Goal: Task Accomplishment & Management: Use online tool/utility

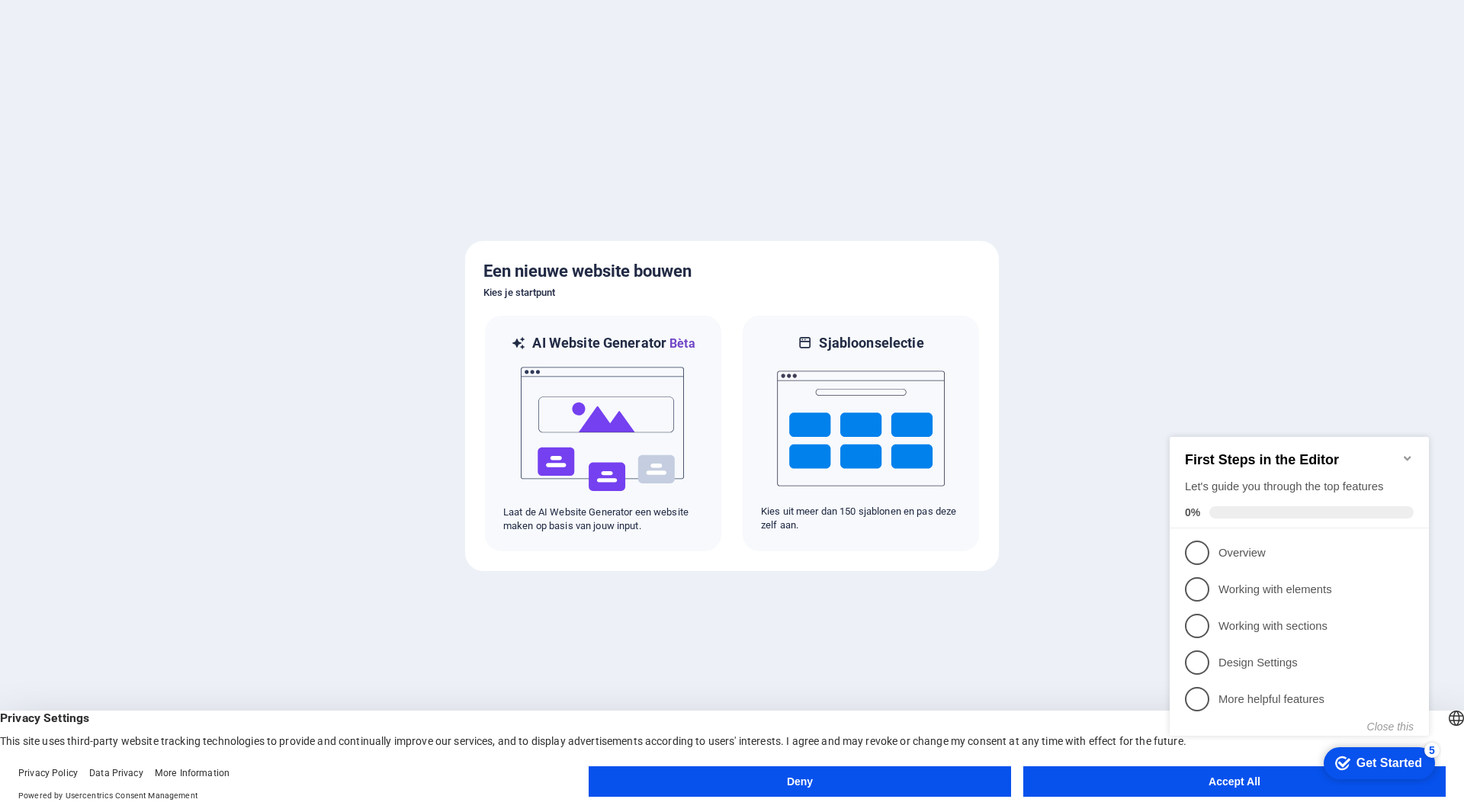
click at [1148, 777] on button "Accept All" at bounding box center [1234, 781] width 423 height 31
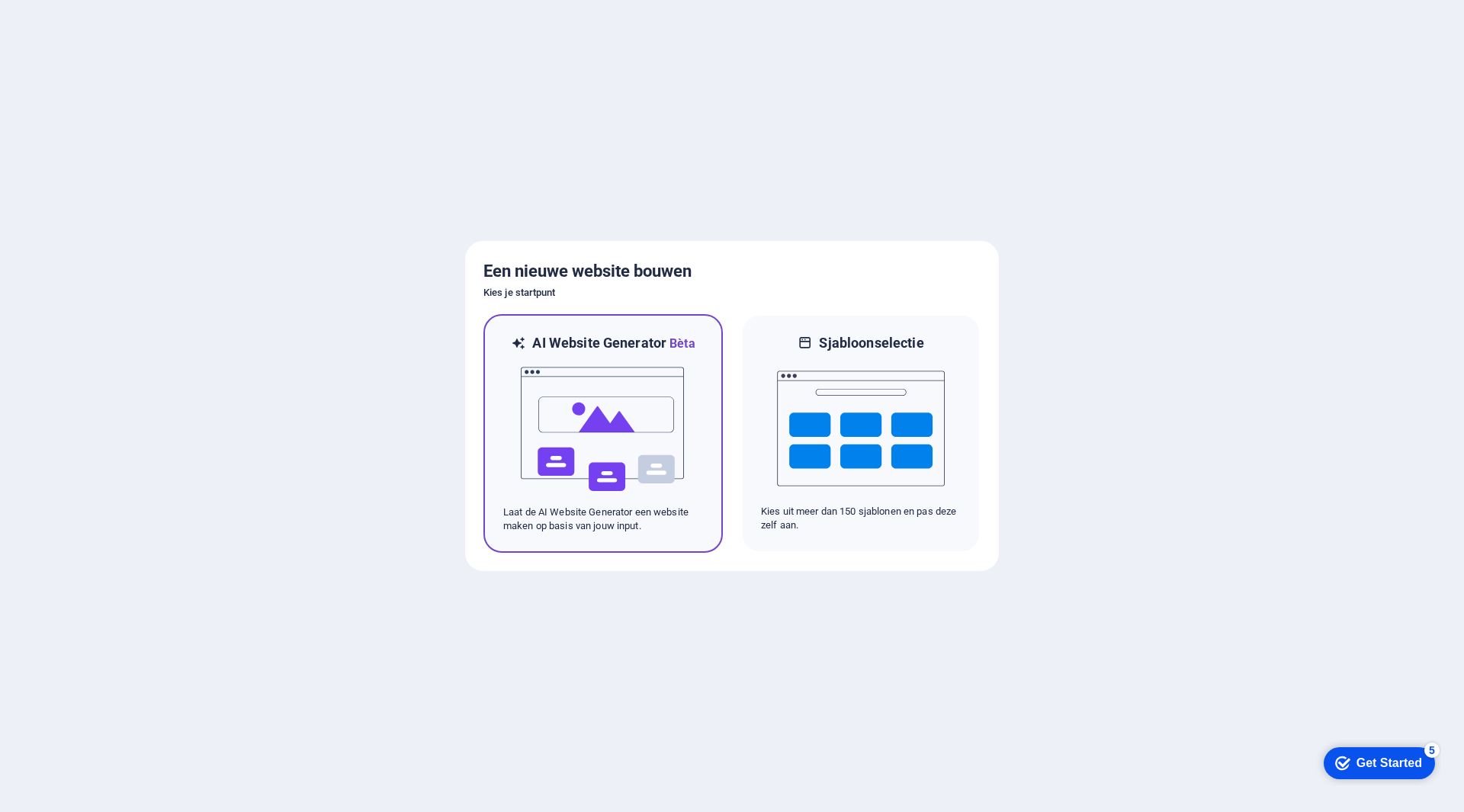
click at [622, 418] on img at bounding box center [603, 429] width 168 height 153
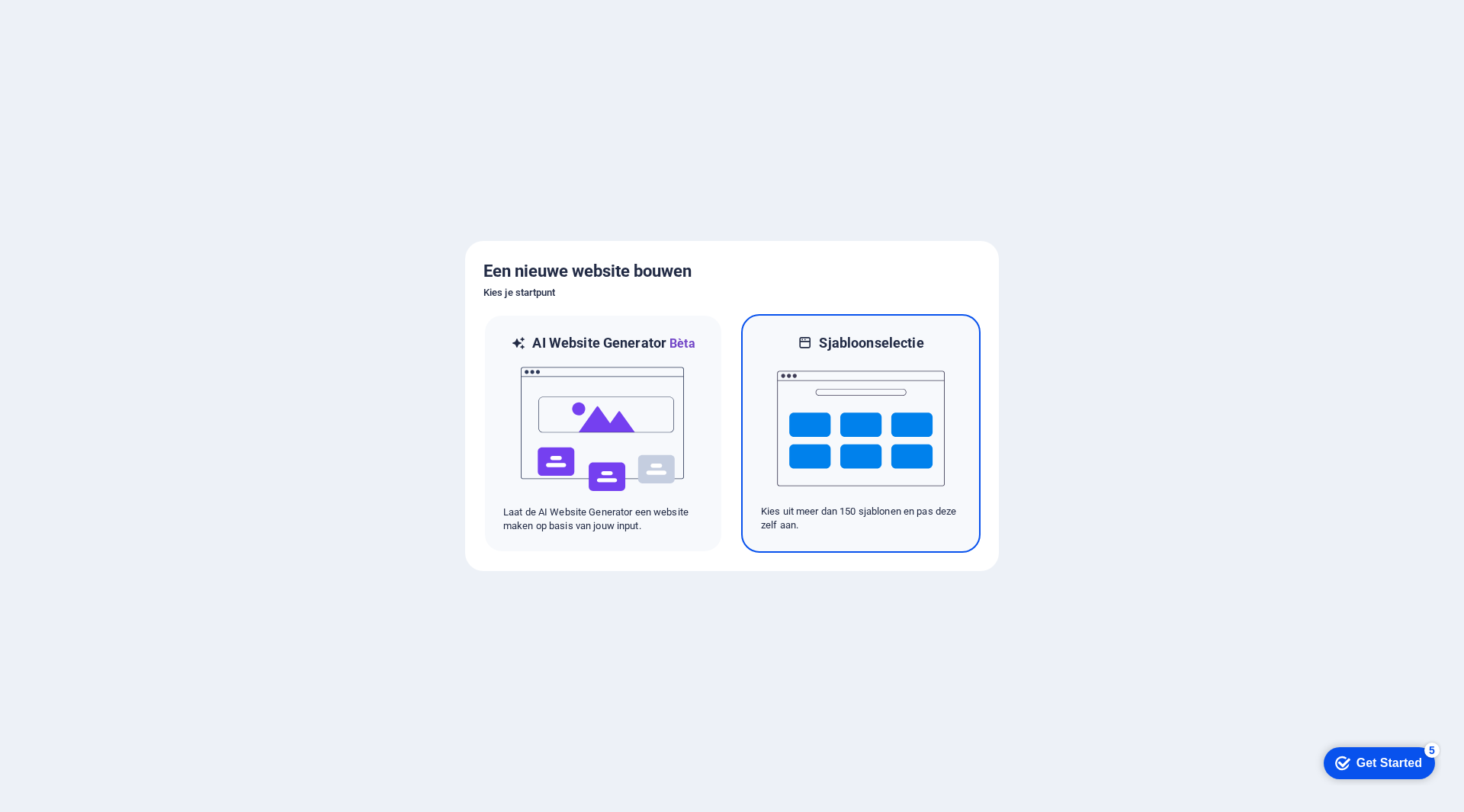
click at [863, 369] on img at bounding box center [861, 428] width 168 height 153
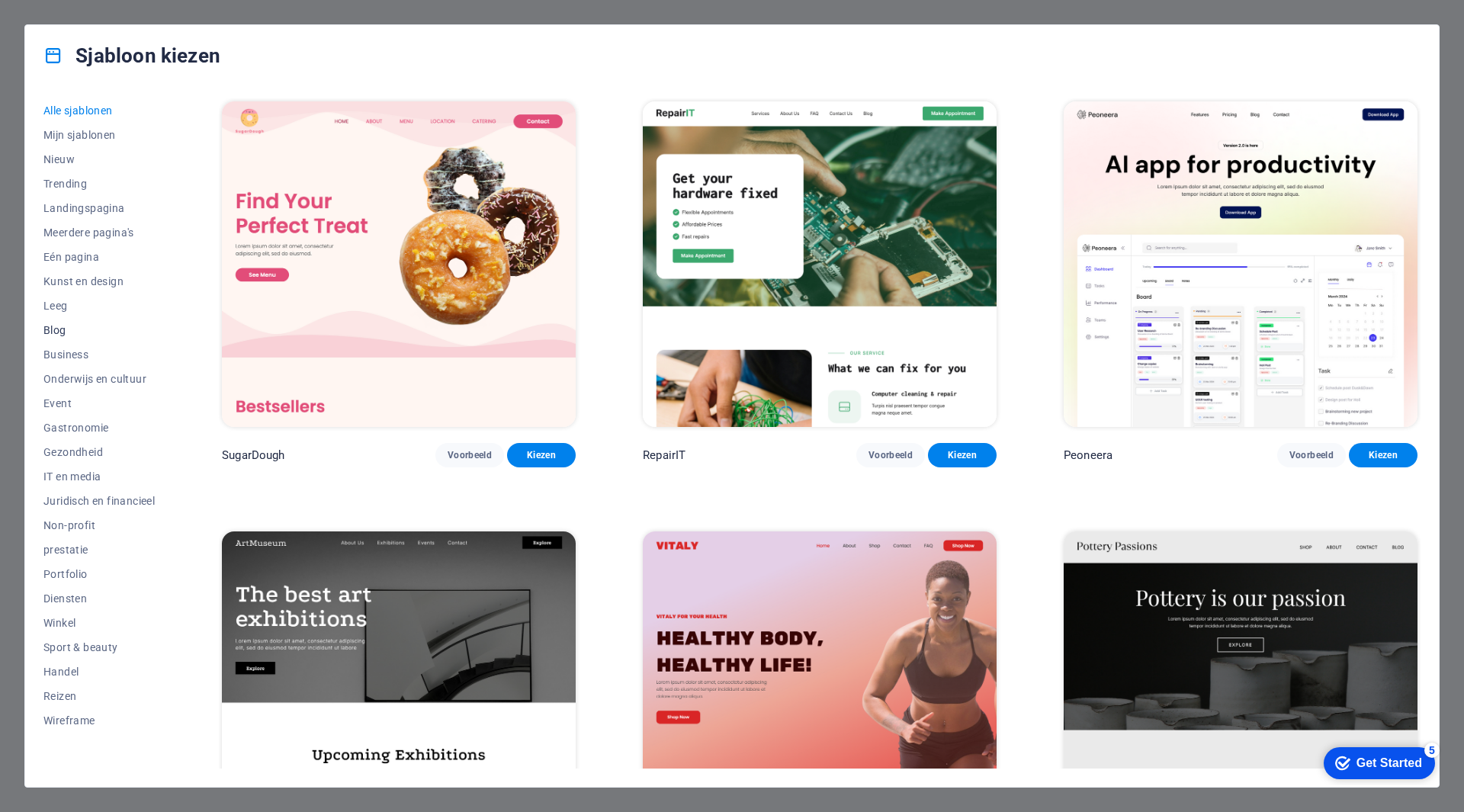
click at [56, 328] on span "Blog" at bounding box center [99, 330] width 111 height 12
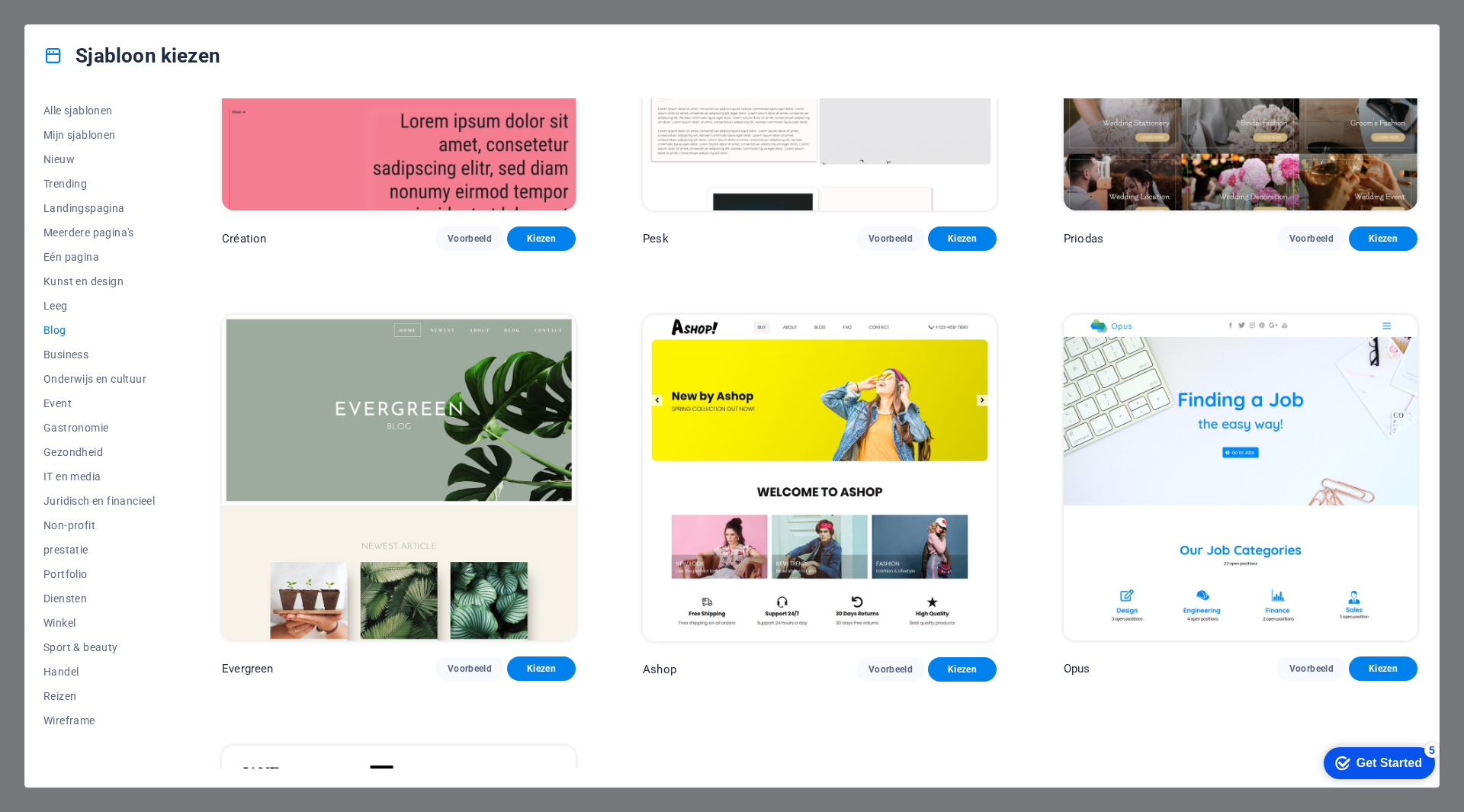
scroll to position [2821, 0]
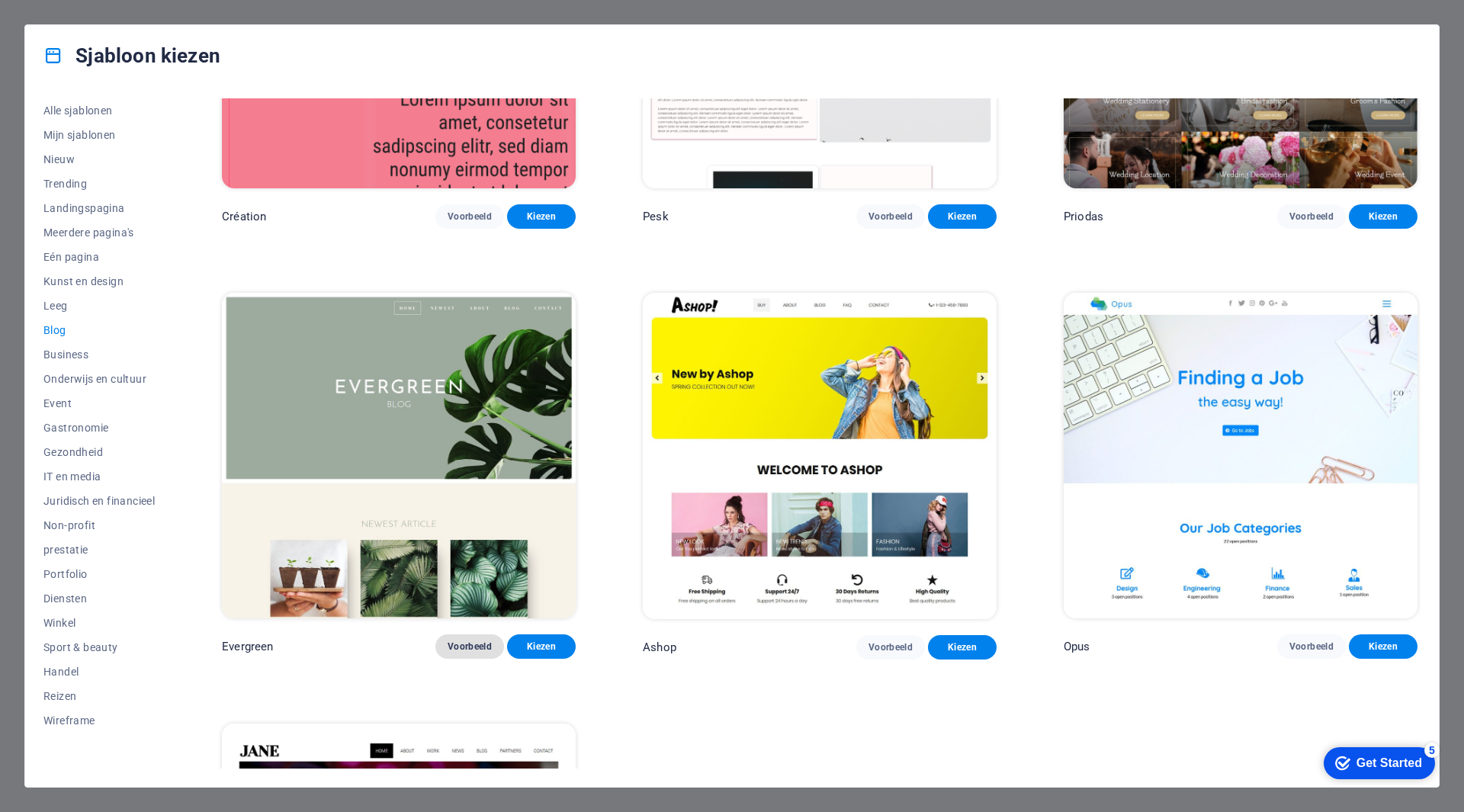
click at [479, 640] on span "Voorbeeld" at bounding box center [469, 646] width 44 height 12
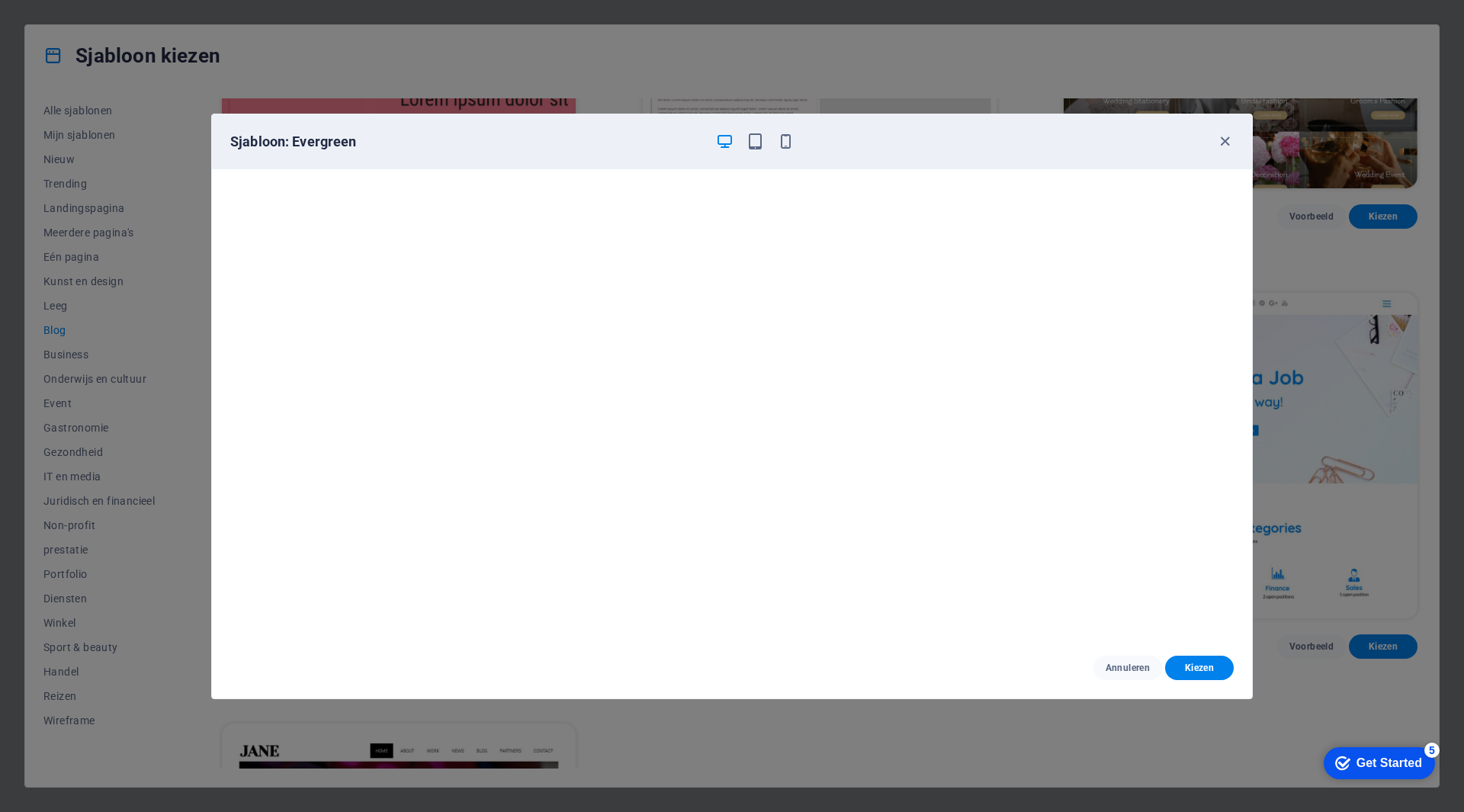
scroll to position [4, 0]
click at [1133, 675] on button "Annuleren" at bounding box center [1128, 668] width 69 height 24
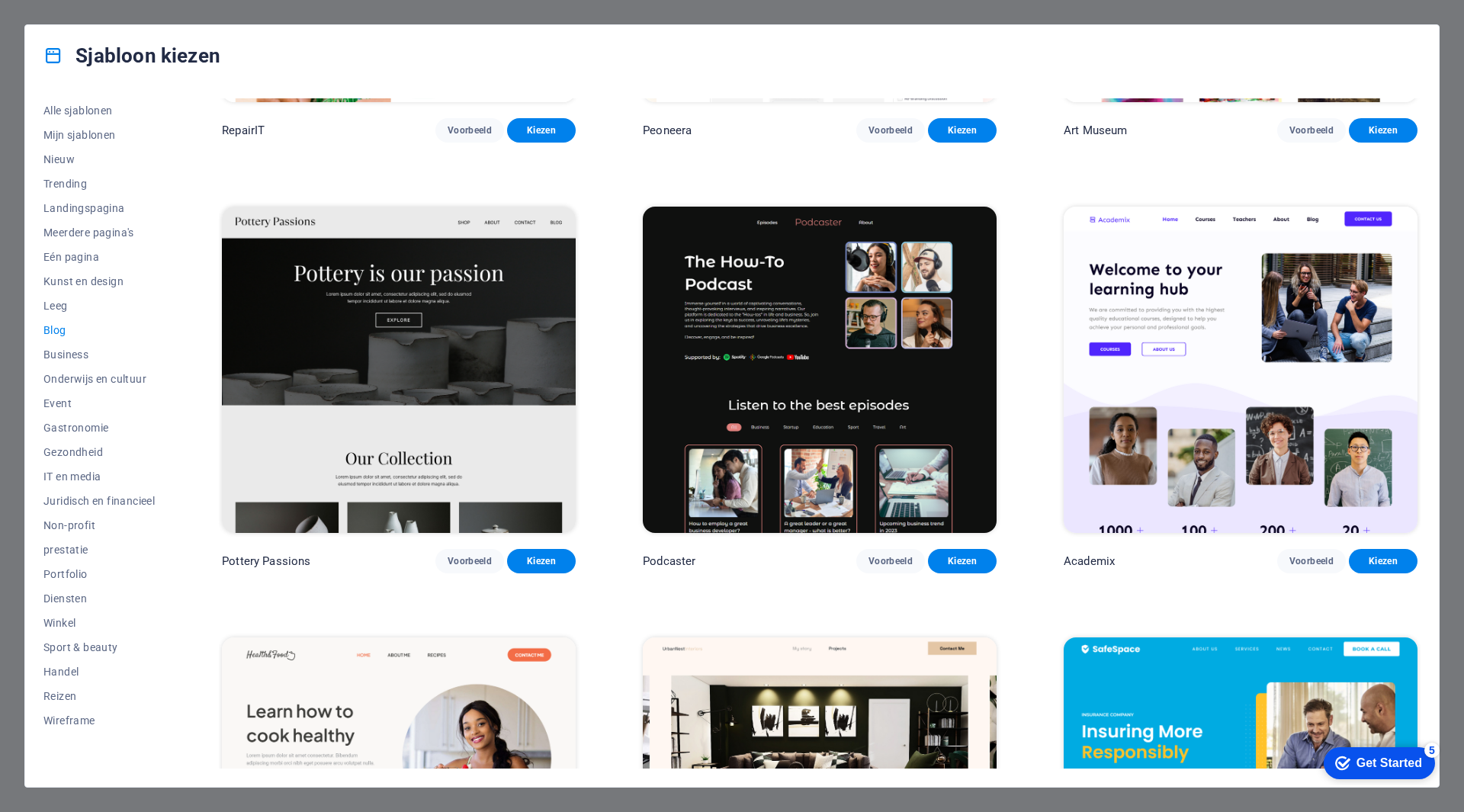
scroll to position [305, 0]
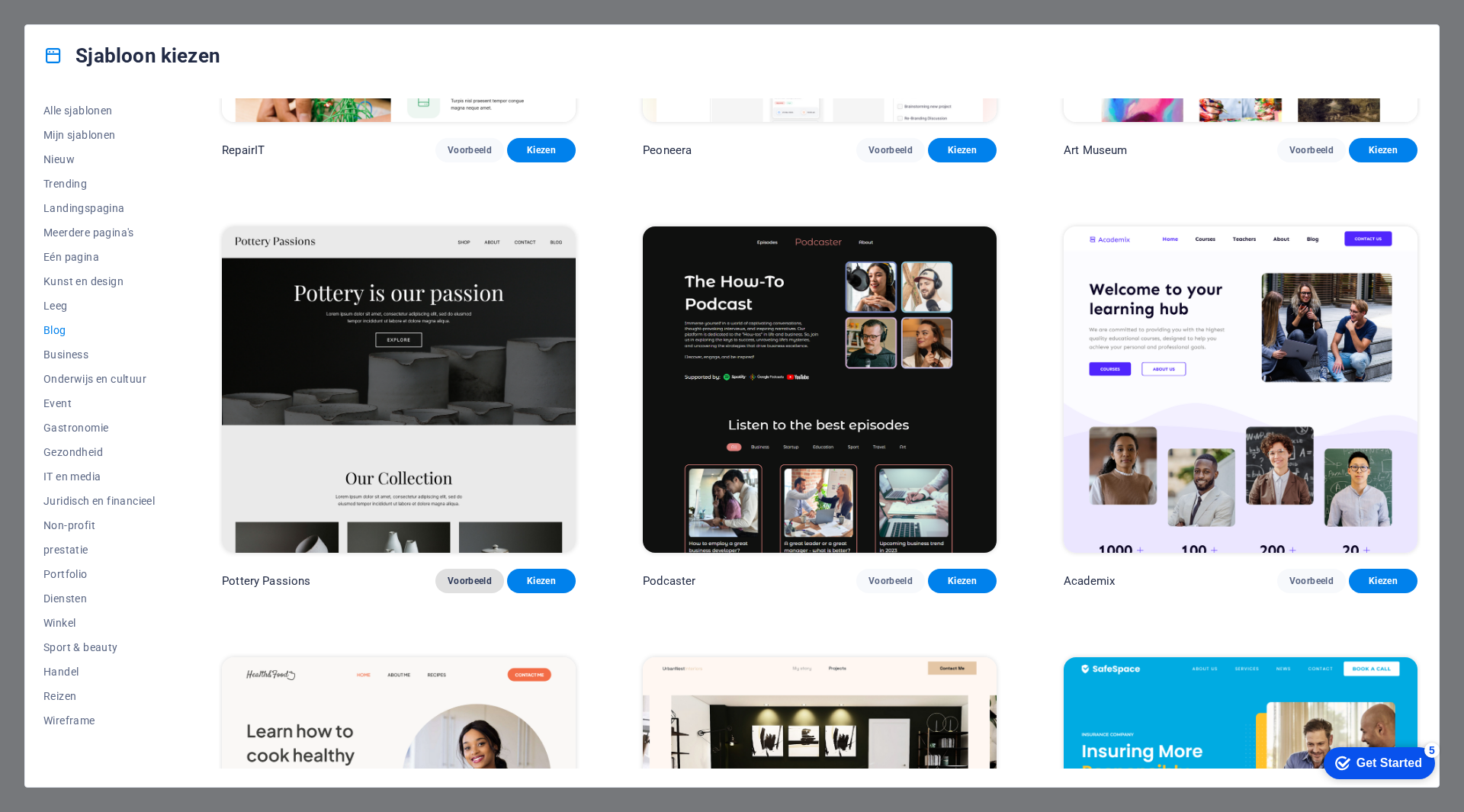
click at [483, 575] on span "Voorbeeld" at bounding box center [469, 580] width 44 height 12
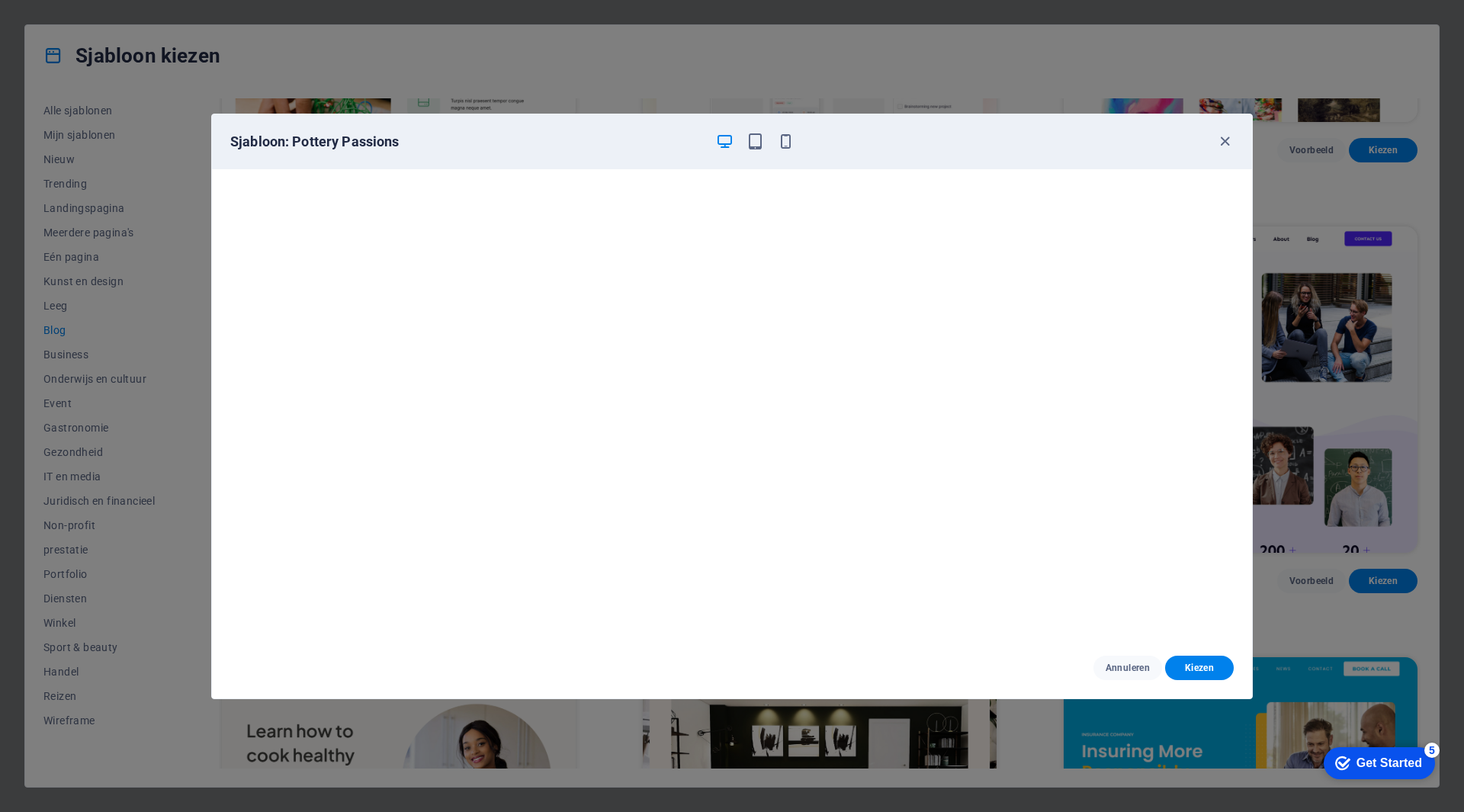
click at [603, 739] on div "Sjabloon: Pottery Passions Annuleren Kiezen" at bounding box center [732, 406] width 1464 height 812
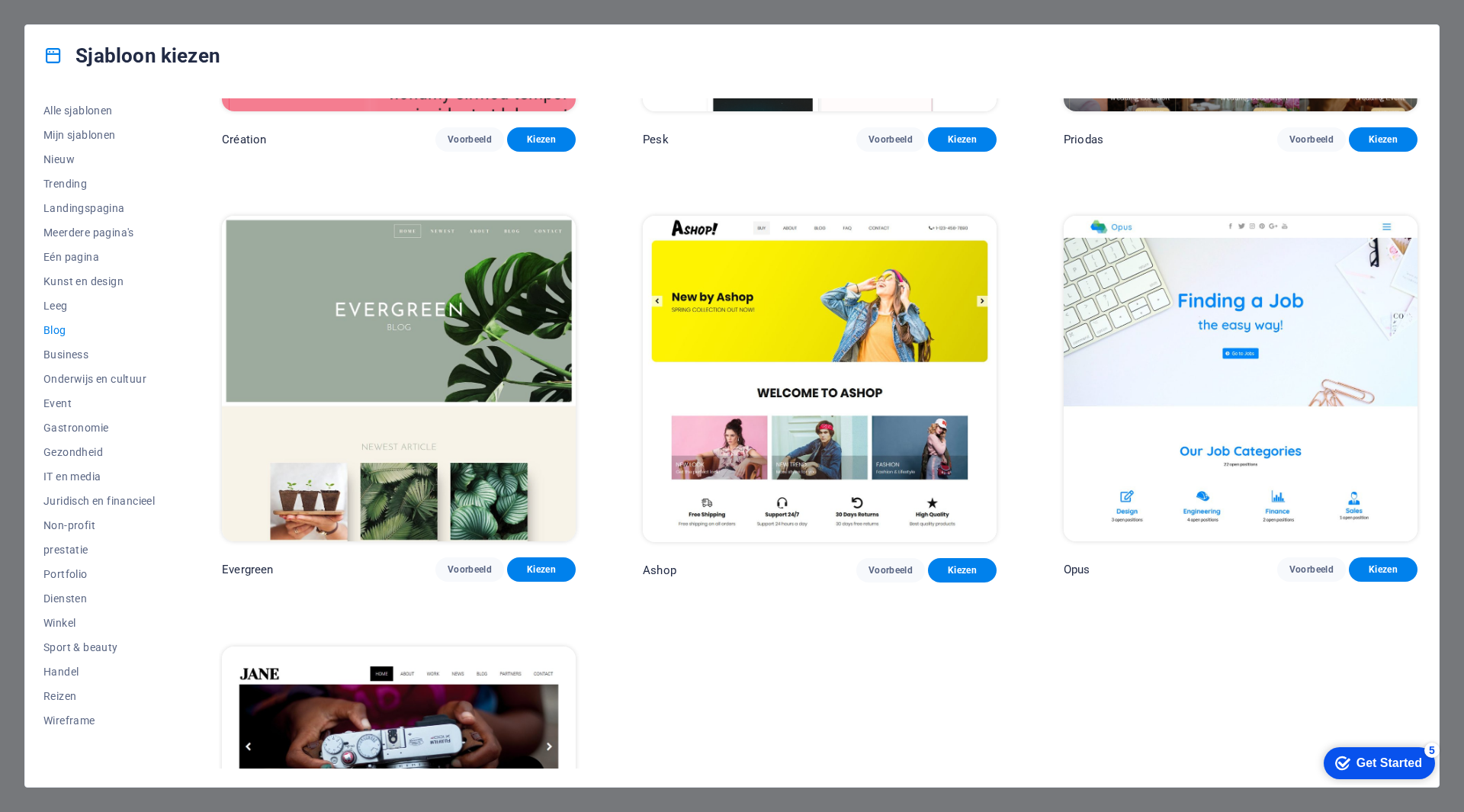
scroll to position [2891, 0]
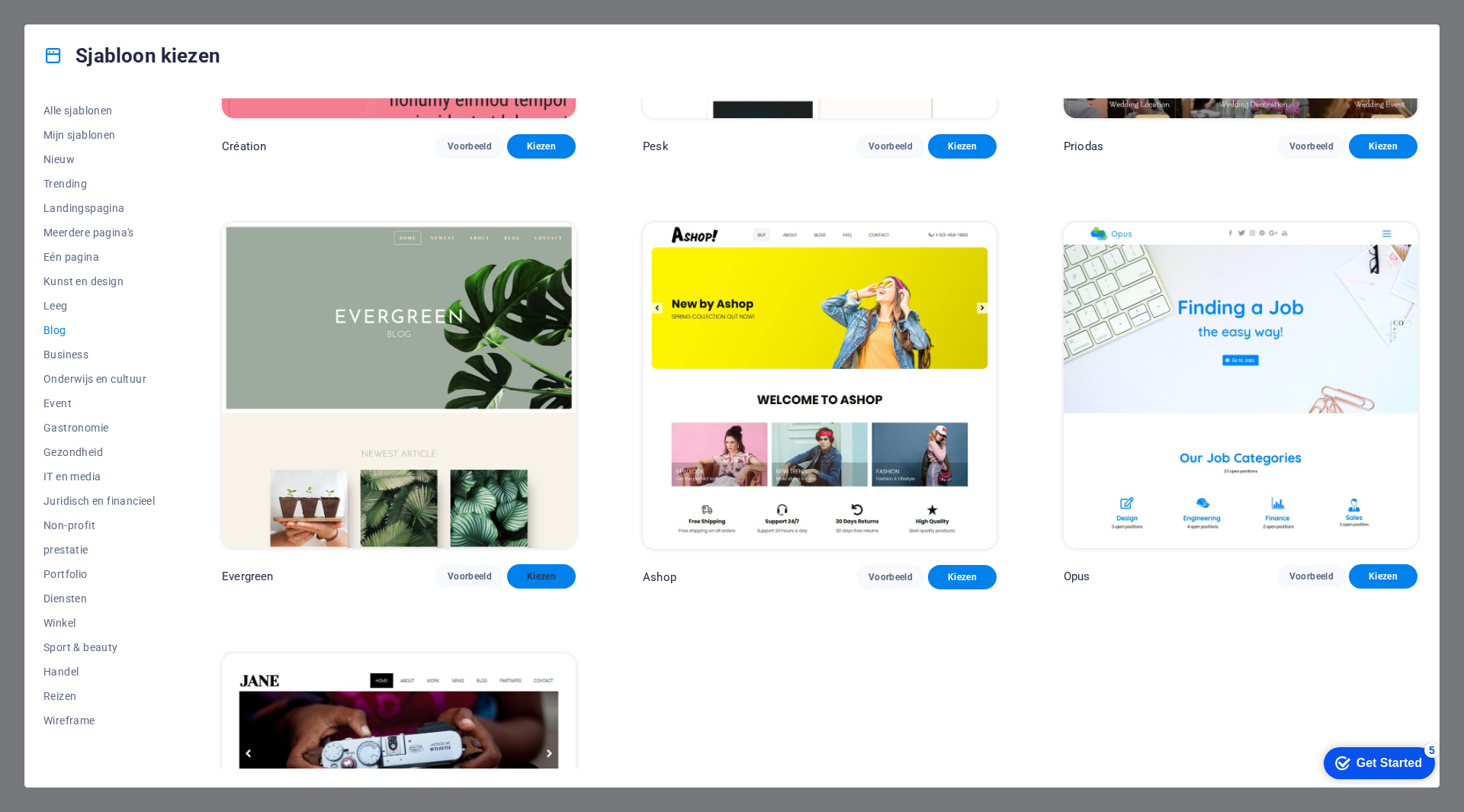
click at [561, 570] on span "Kiezen" at bounding box center [541, 576] width 44 height 12
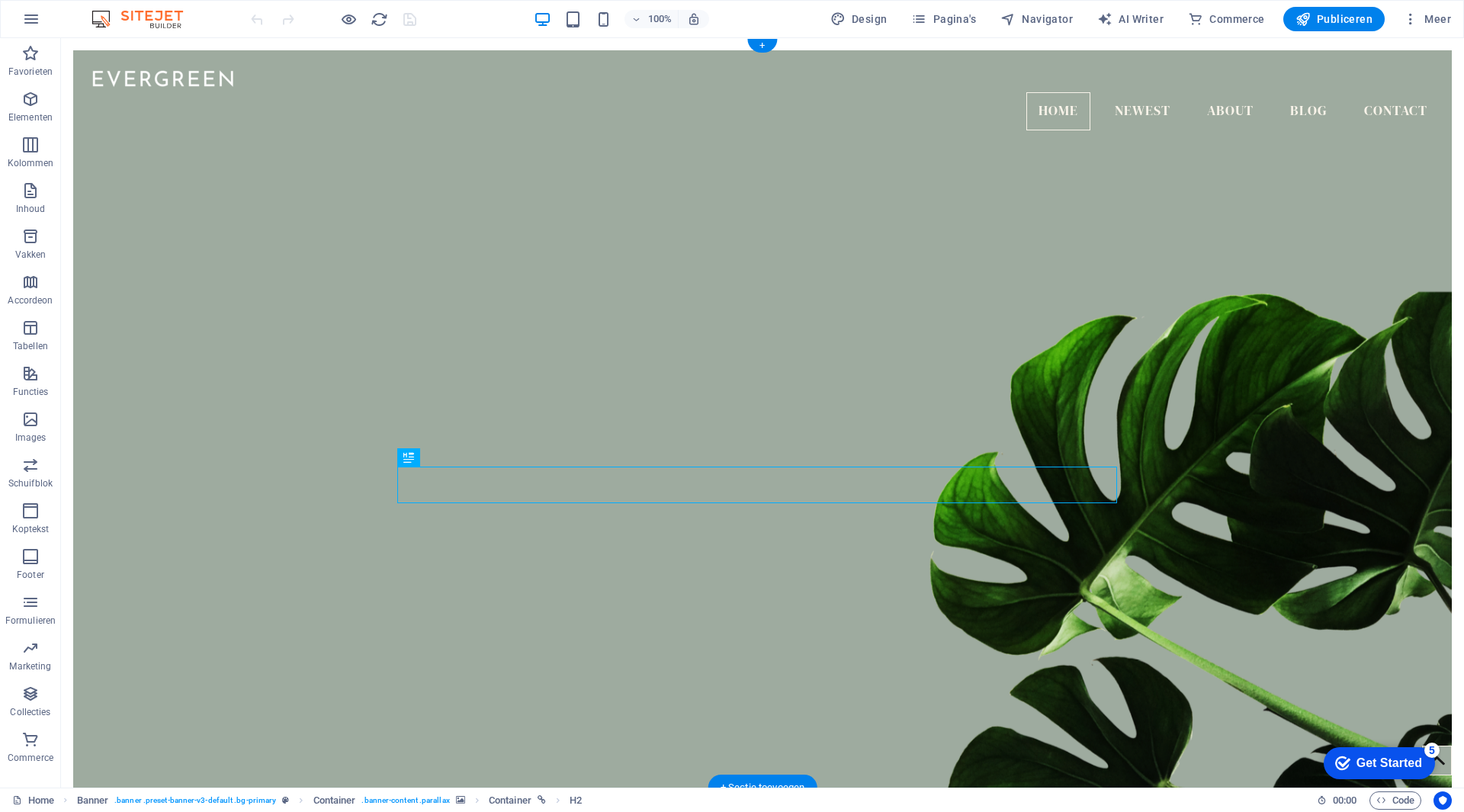
click at [706, 261] on figure at bounding box center [762, 462] width 1378 height 697
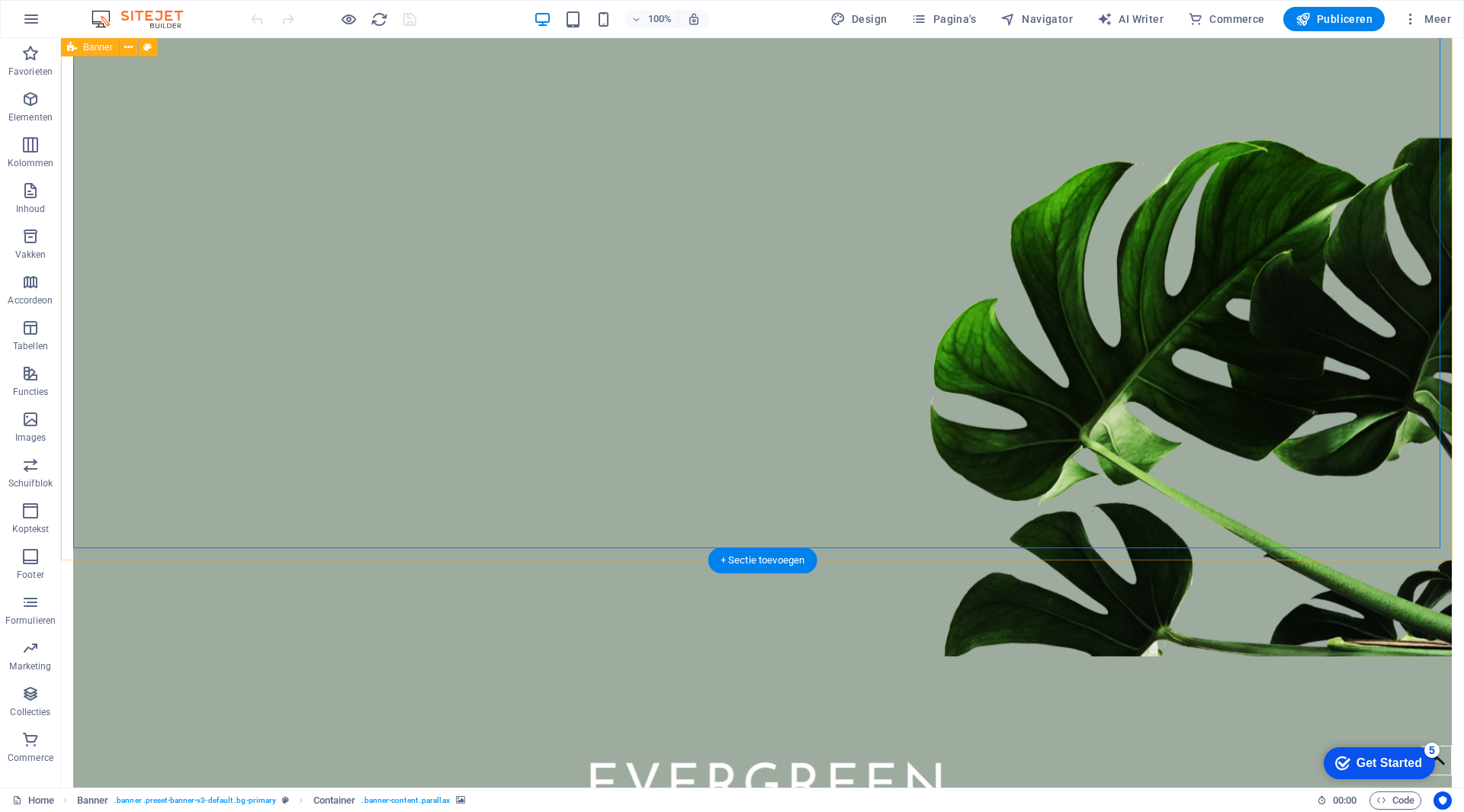
scroll to position [76, 0]
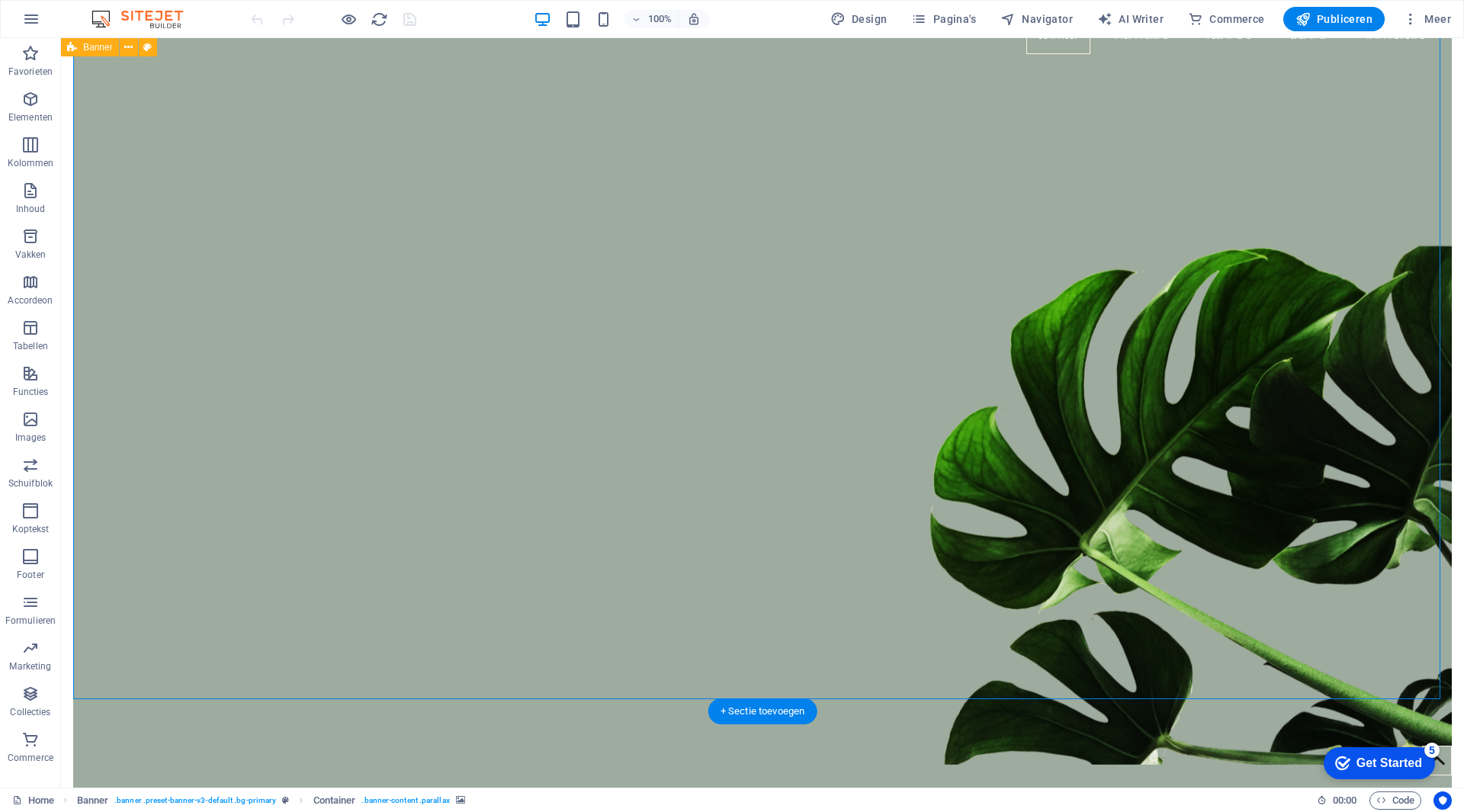
click at [947, 575] on figure at bounding box center [762, 416] width 1378 height 697
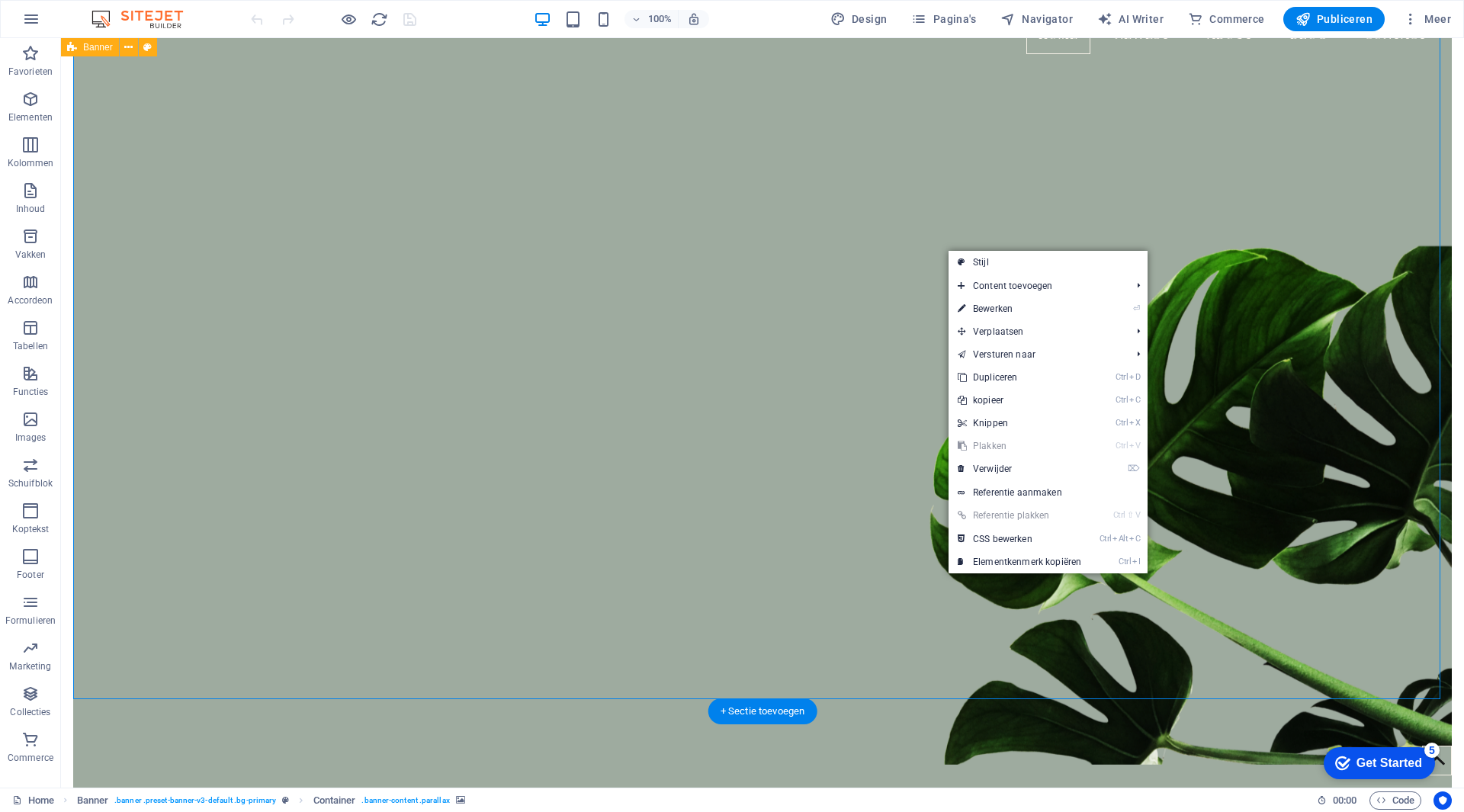
click at [887, 562] on figure at bounding box center [762, 416] width 1378 height 697
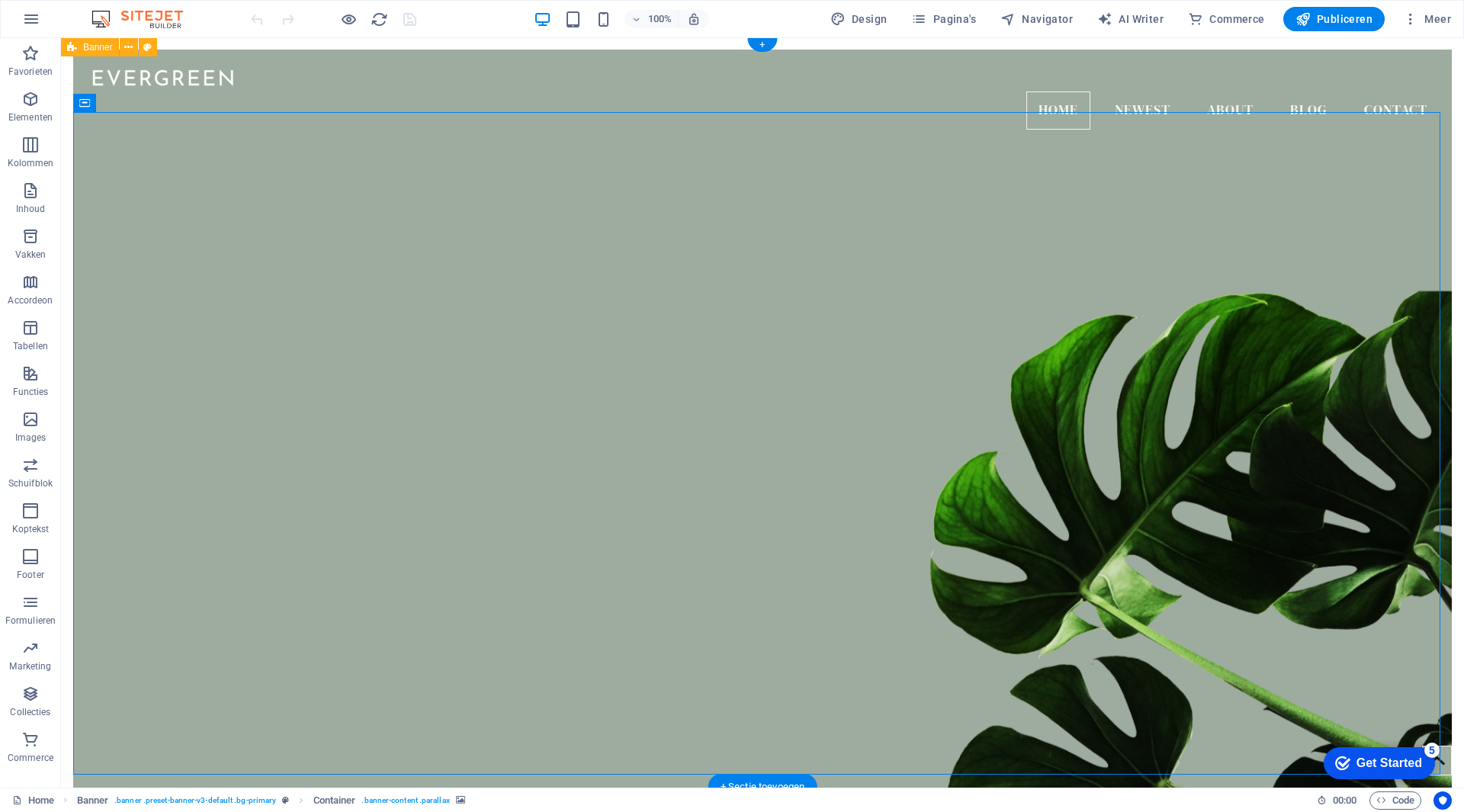
scroll to position [0, 0]
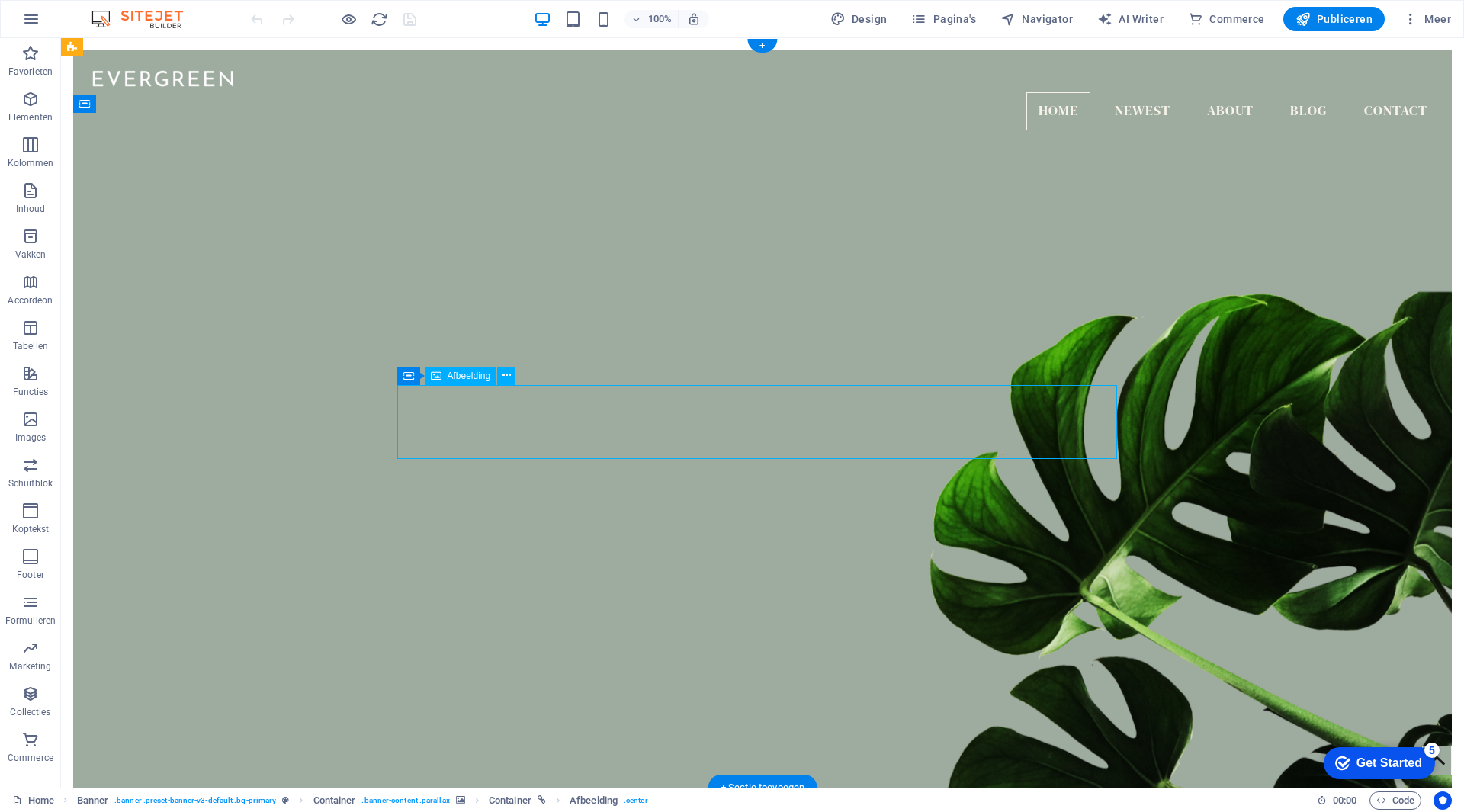
select select "px"
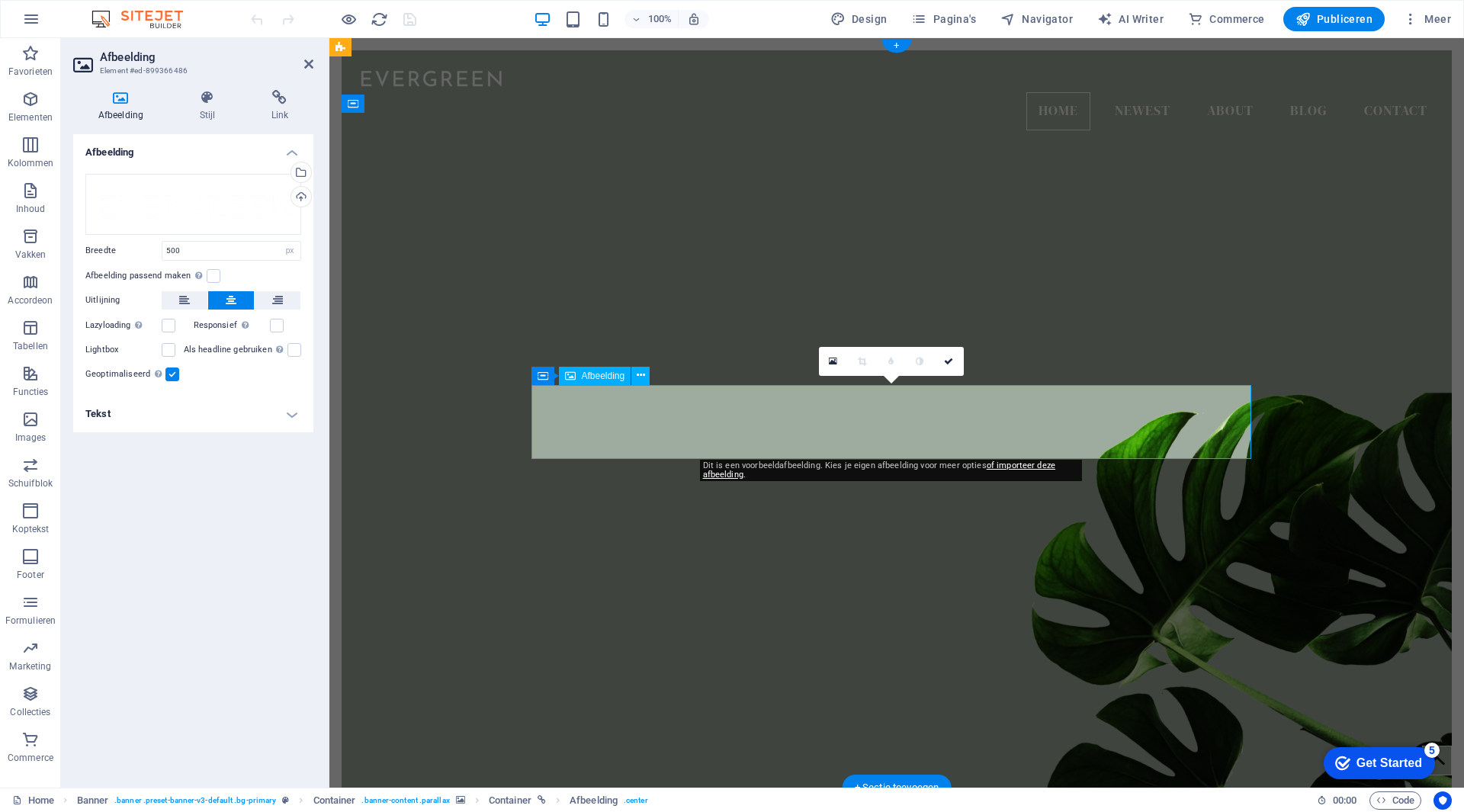
click at [188, 182] on div "Sleep bestanden hierheen, klik om bestanden te kiezen of selecteer bestanden ui…" at bounding box center [193, 203] width 216 height 61
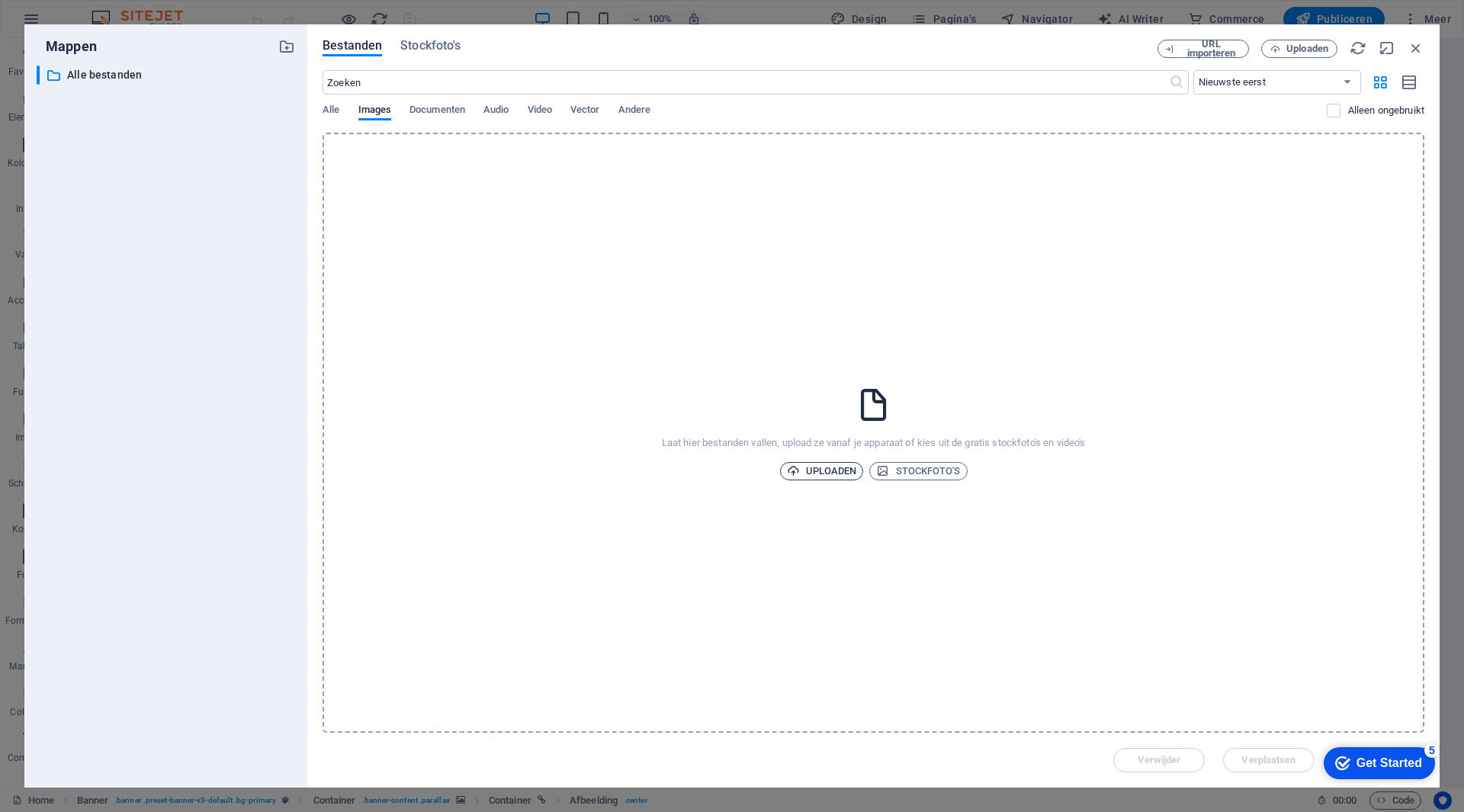
click at [820, 476] on span "Uploaden" at bounding box center [822, 472] width 70 height 18
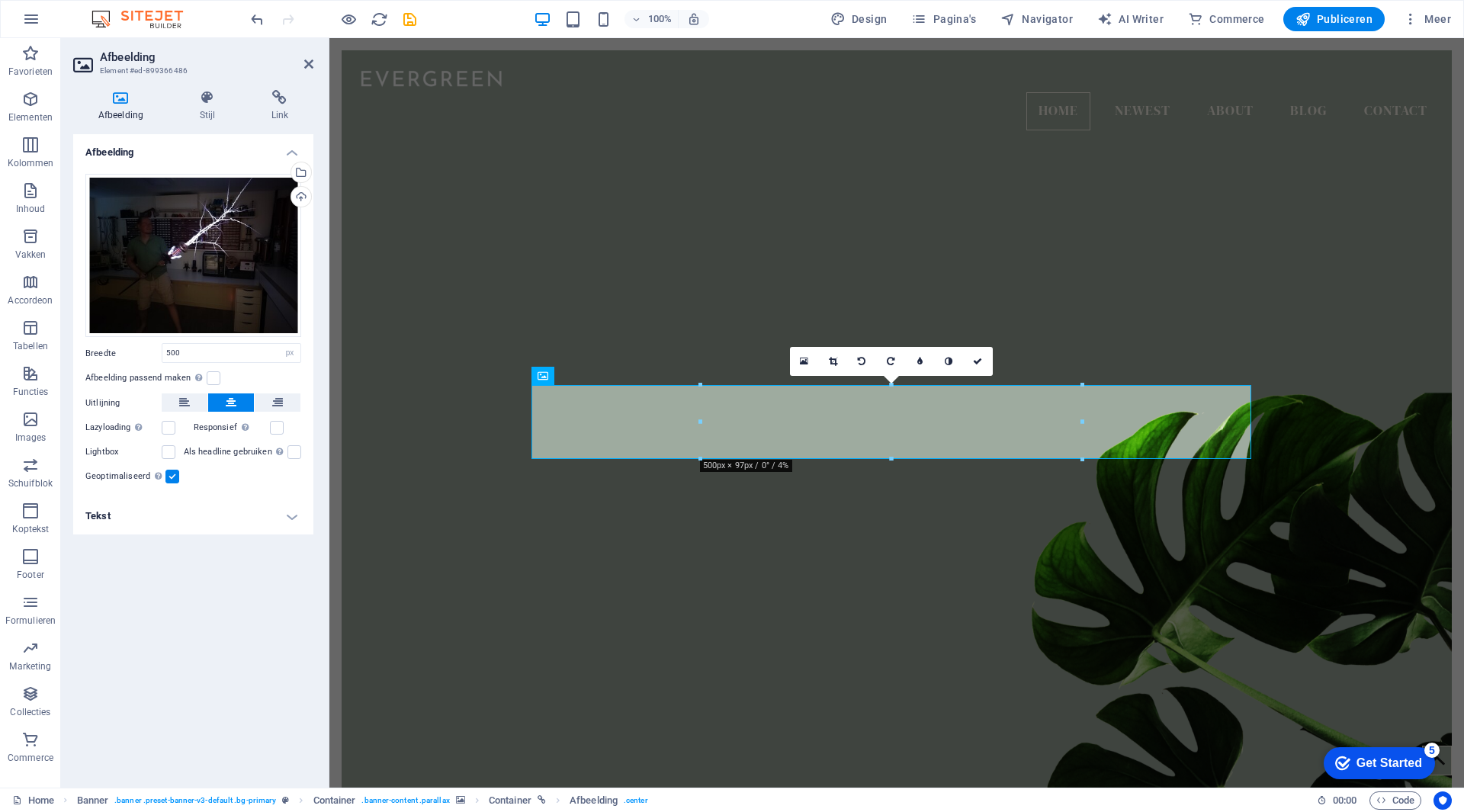
click at [835, 553] on figure at bounding box center [896, 462] width 1110 height 697
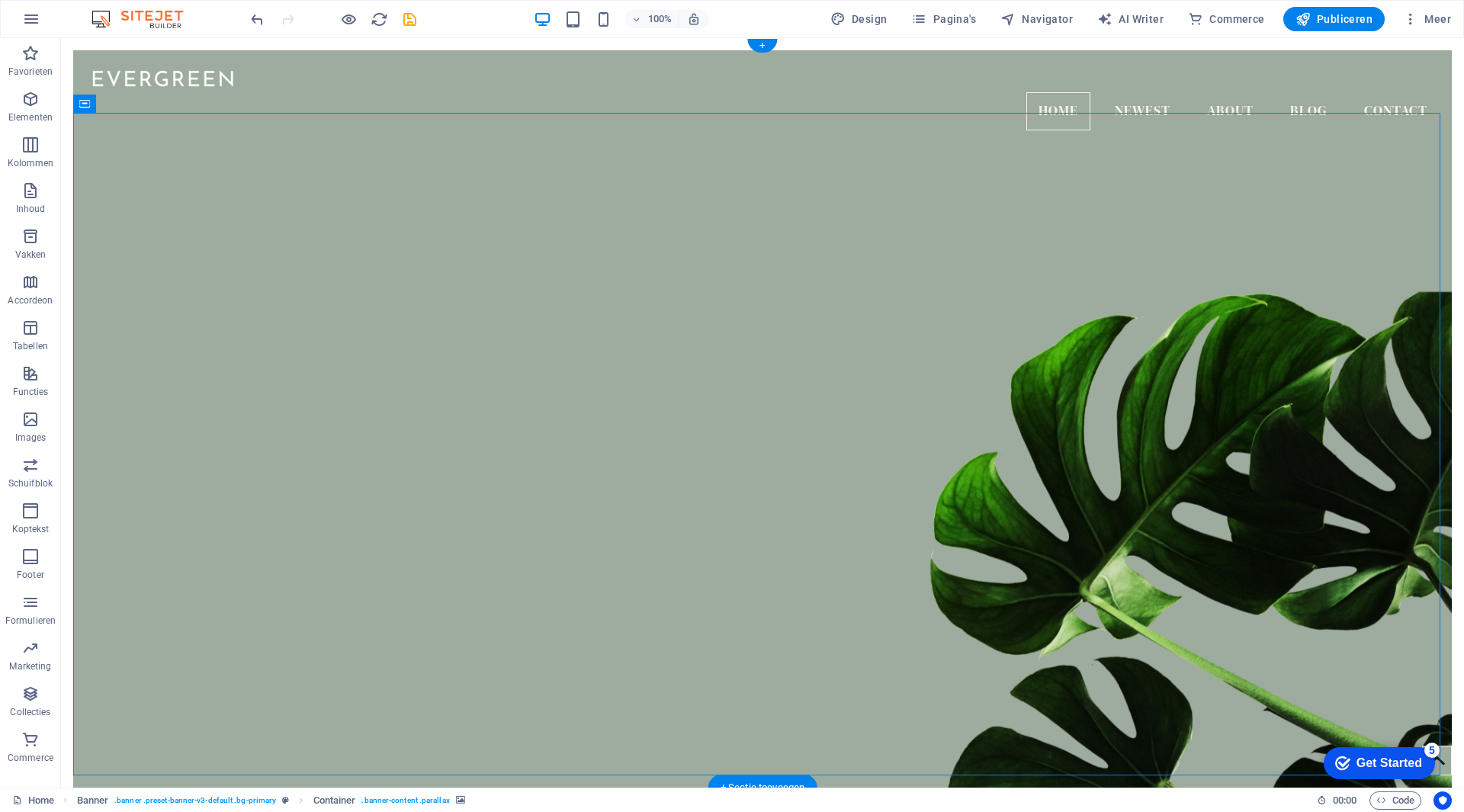
click at [1046, 237] on figure at bounding box center [762, 462] width 1378 height 697
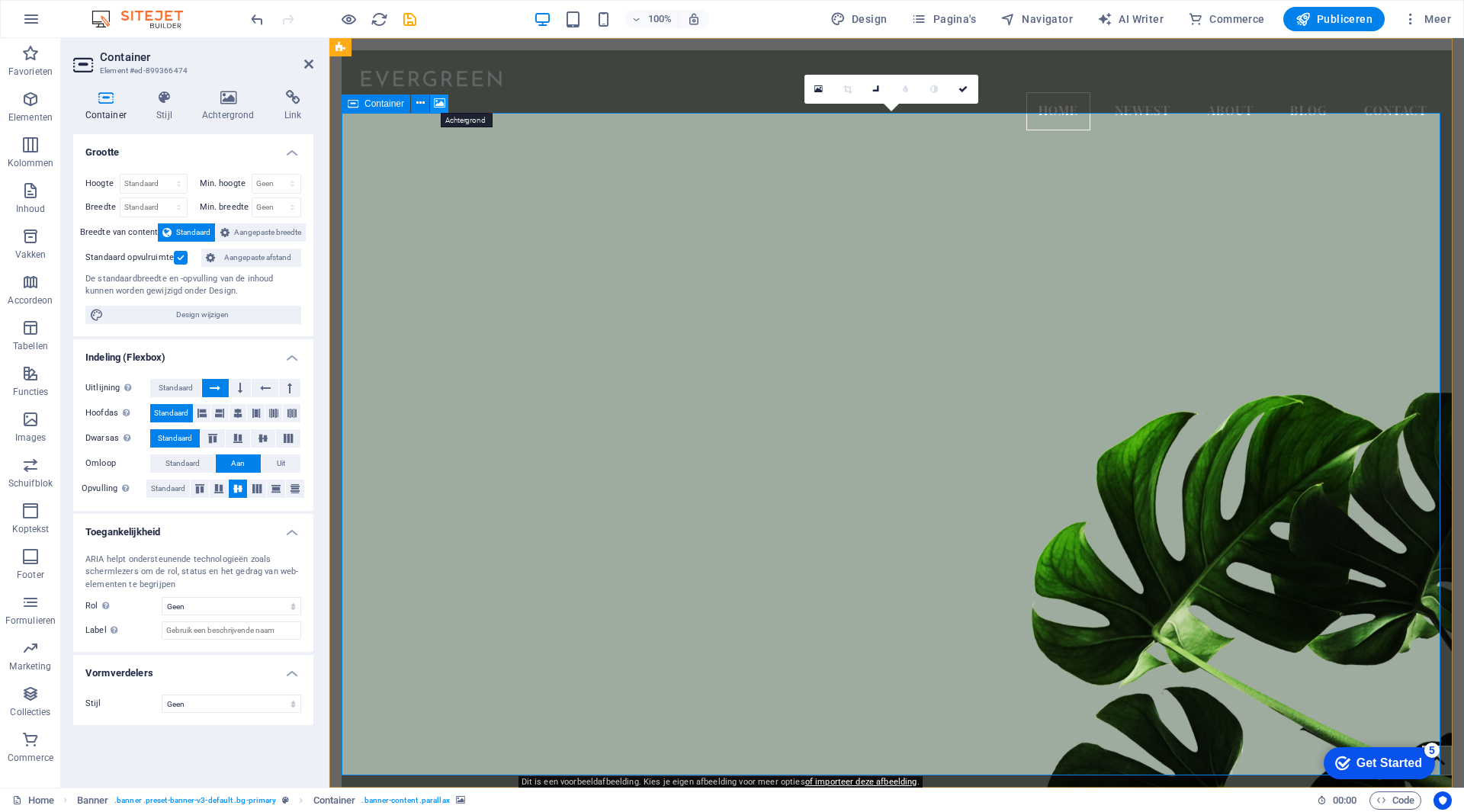
click at [443, 103] on icon at bounding box center [440, 103] width 12 height 16
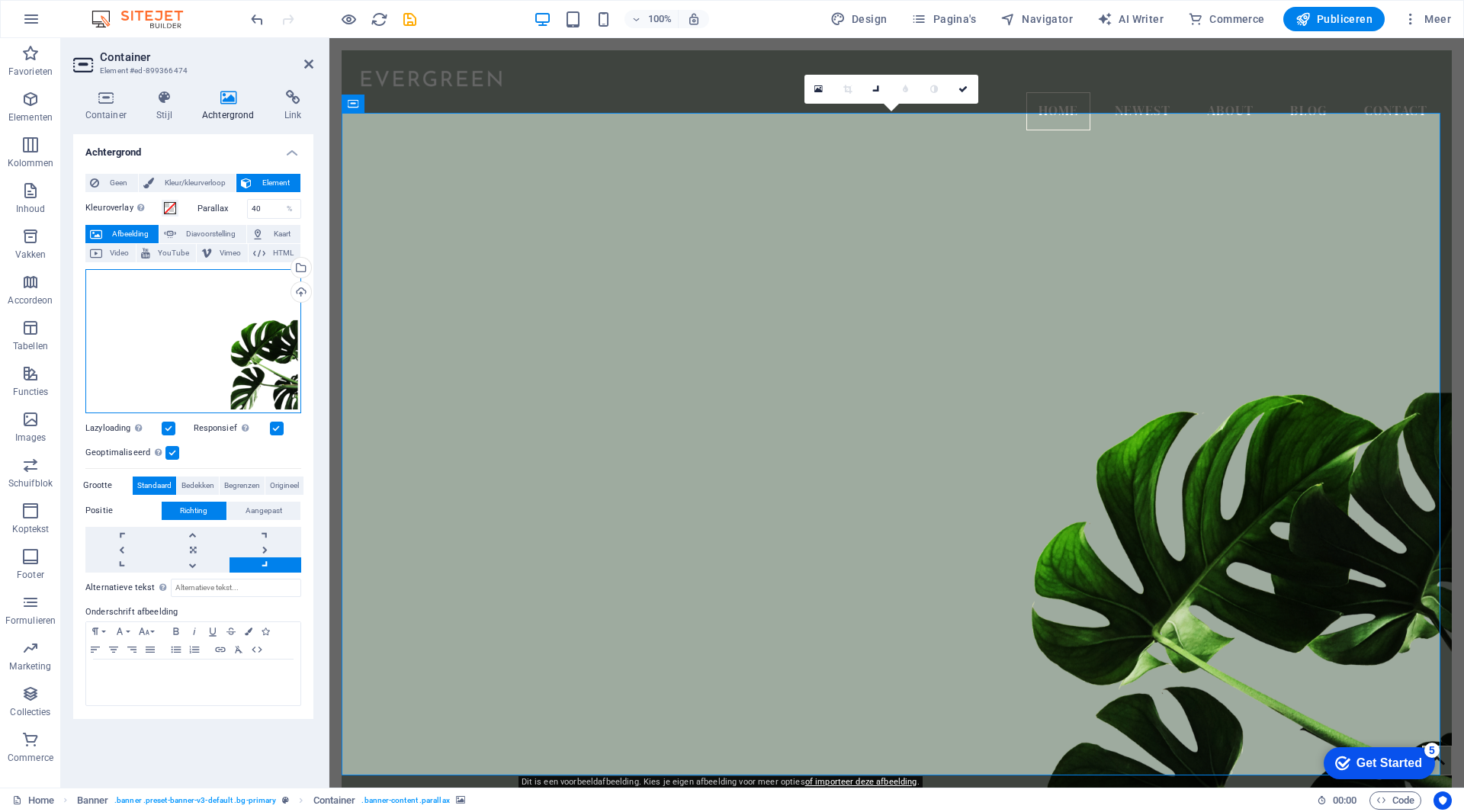
click at [274, 329] on div "Sleep bestanden hierheen, klik om bestanden te kiezen of selecteer bestanden ui…" at bounding box center [193, 341] width 216 height 144
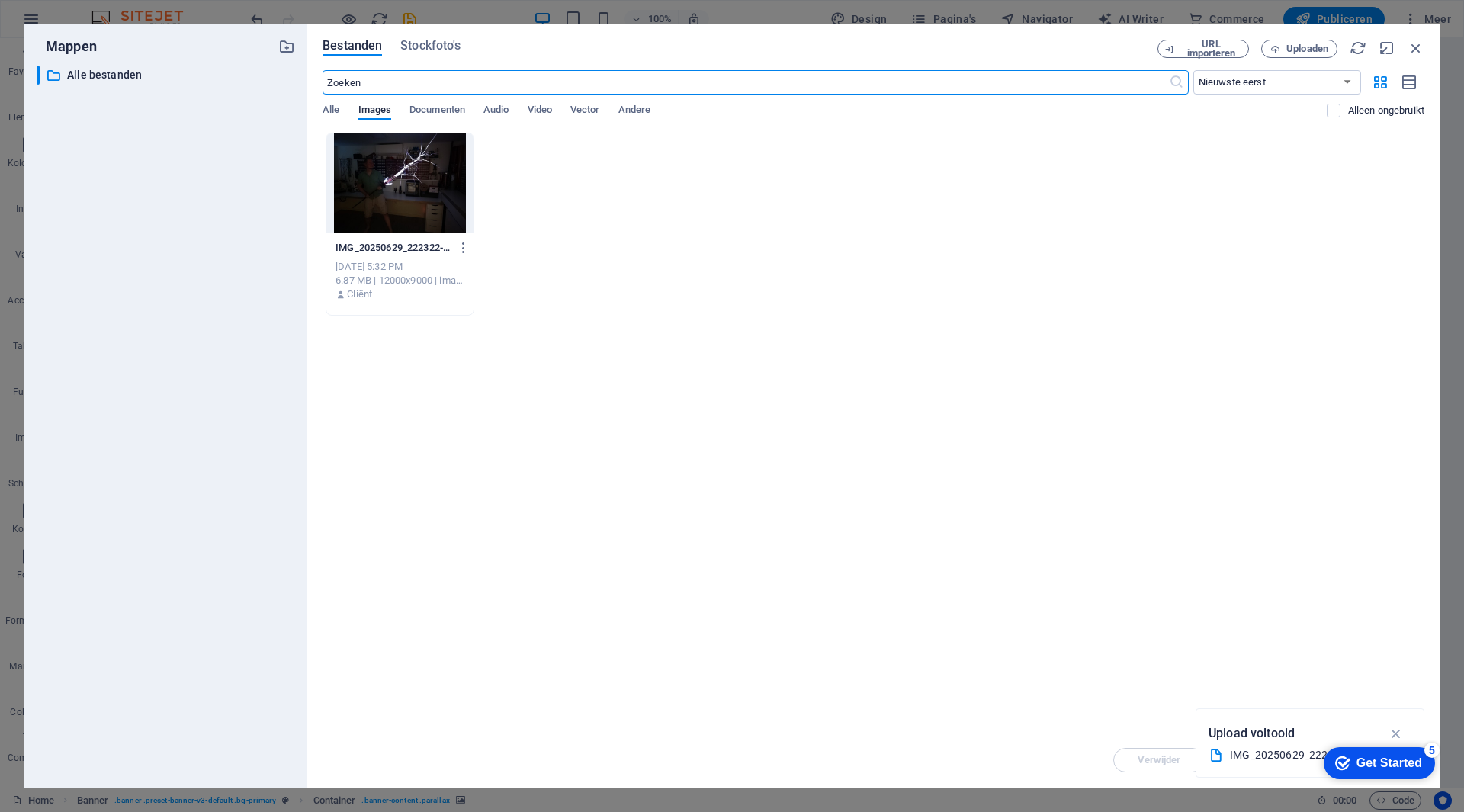
click at [428, 187] on div at bounding box center [399, 183] width 147 height 99
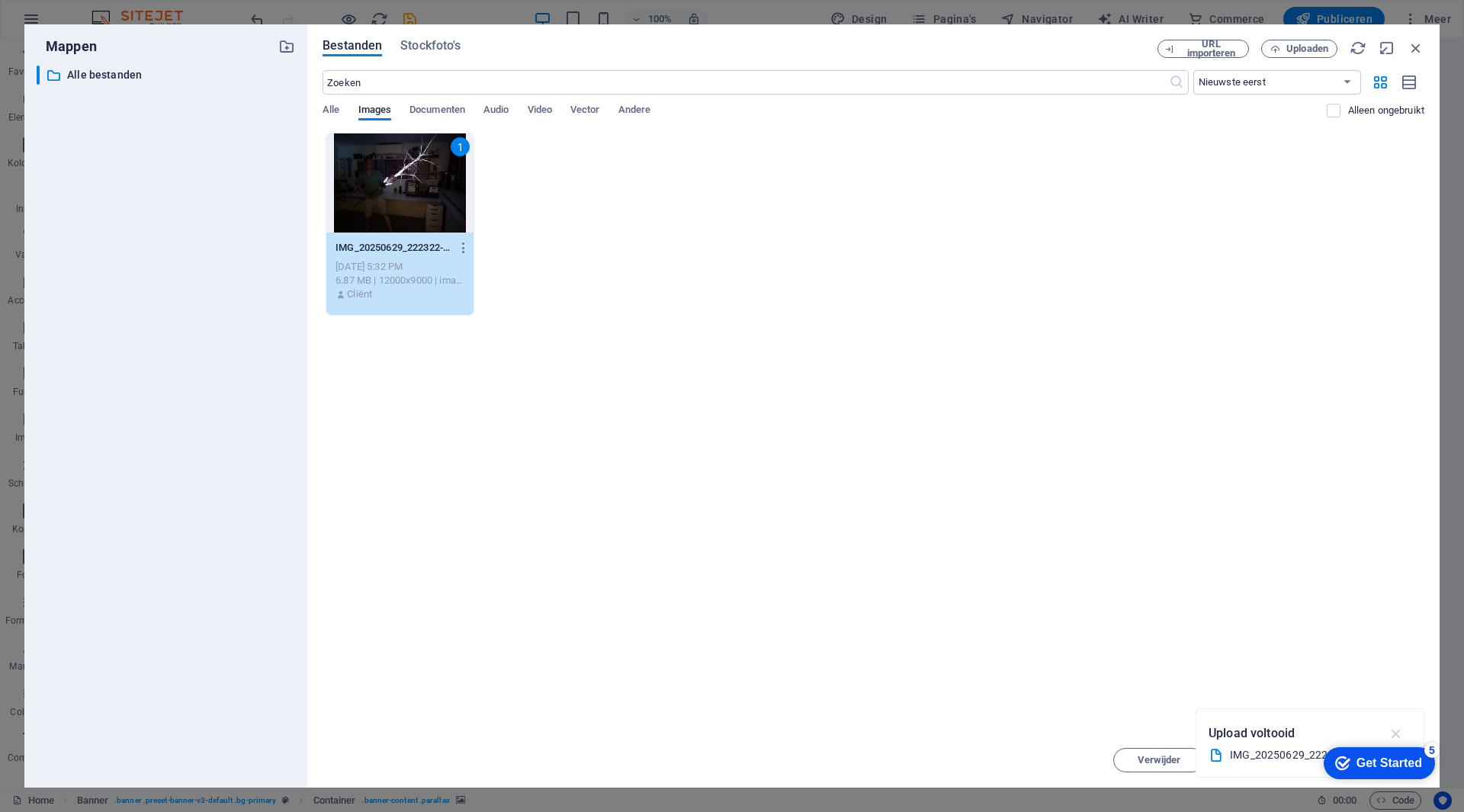
click at [1404, 730] on icon "button" at bounding box center [1396, 733] width 17 height 17
click at [1376, 770] on div "Get Started" at bounding box center [1389, 763] width 66 height 14
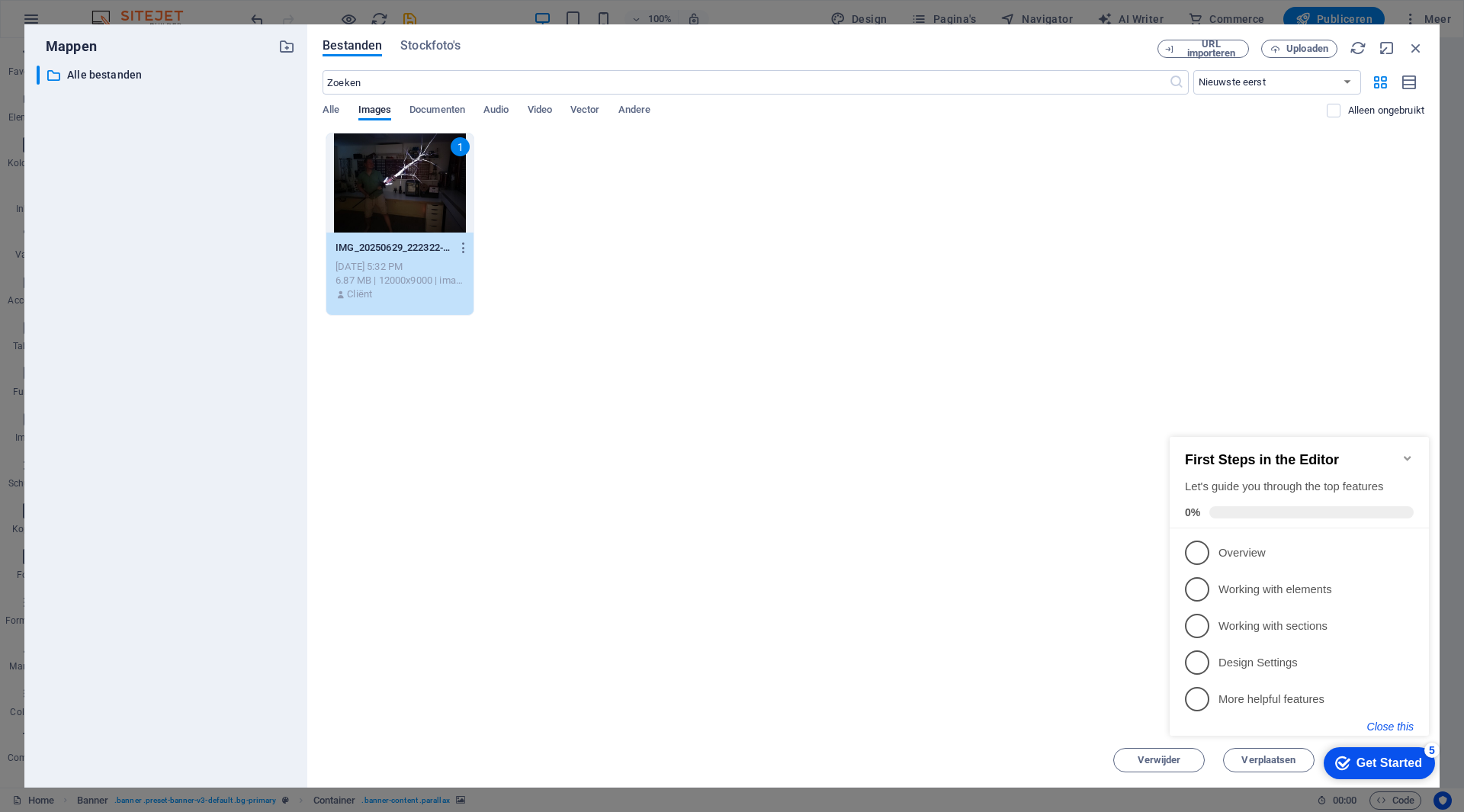
click at [1397, 724] on button "Close this" at bounding box center [1391, 726] width 47 height 12
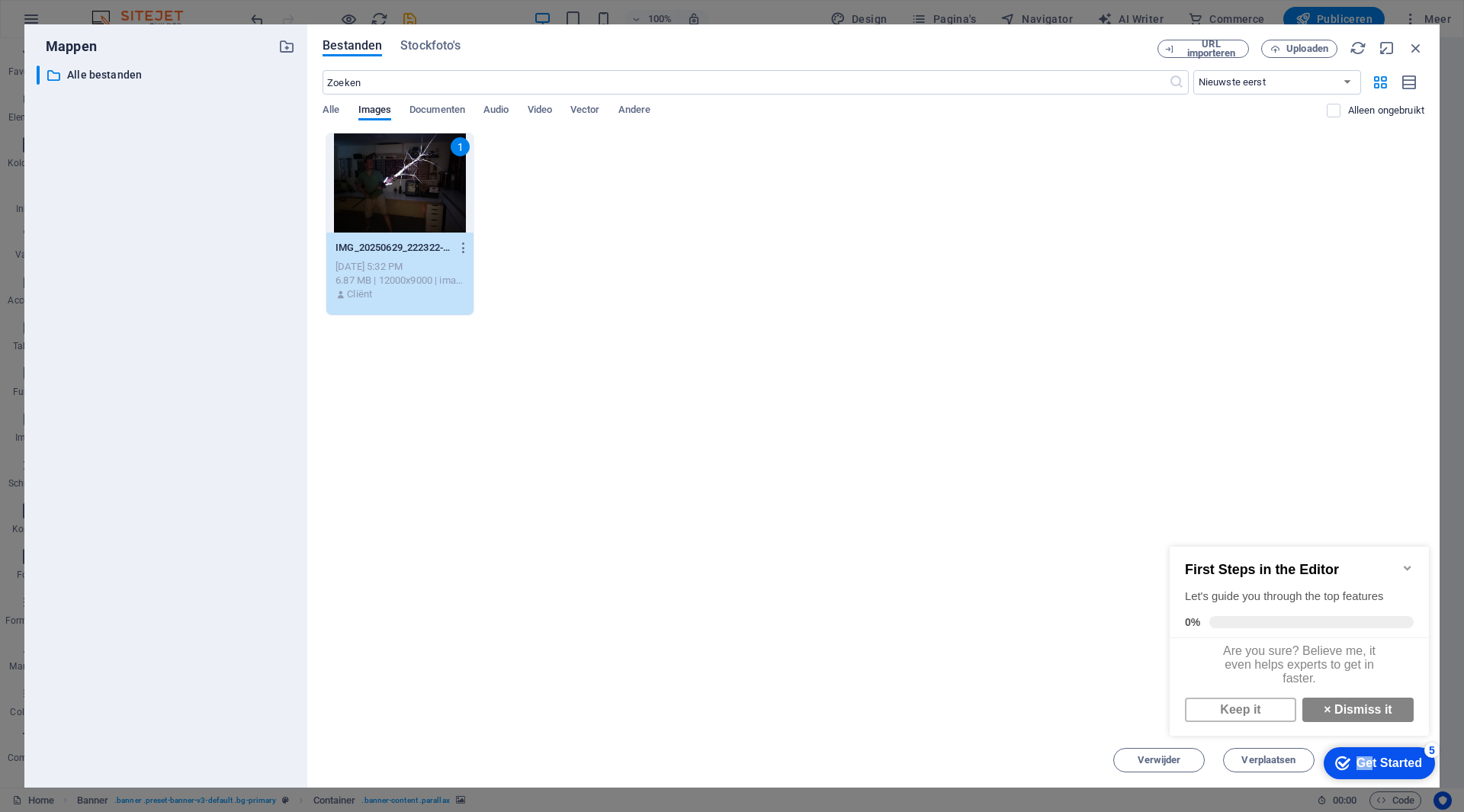
drag, startPoint x: 1369, startPoint y: 767, endPoint x: 1354, endPoint y: 492, distance: 275.4
click html "checkmark Get Started 5 First Steps in the Editor Let's guide you through the t…"
click at [1409, 555] on div "First Steps in the Editor Let's guide you through the top features 0%" at bounding box center [1300, 592] width 259 height 91
click at [428, 181] on div "1" at bounding box center [399, 183] width 147 height 99
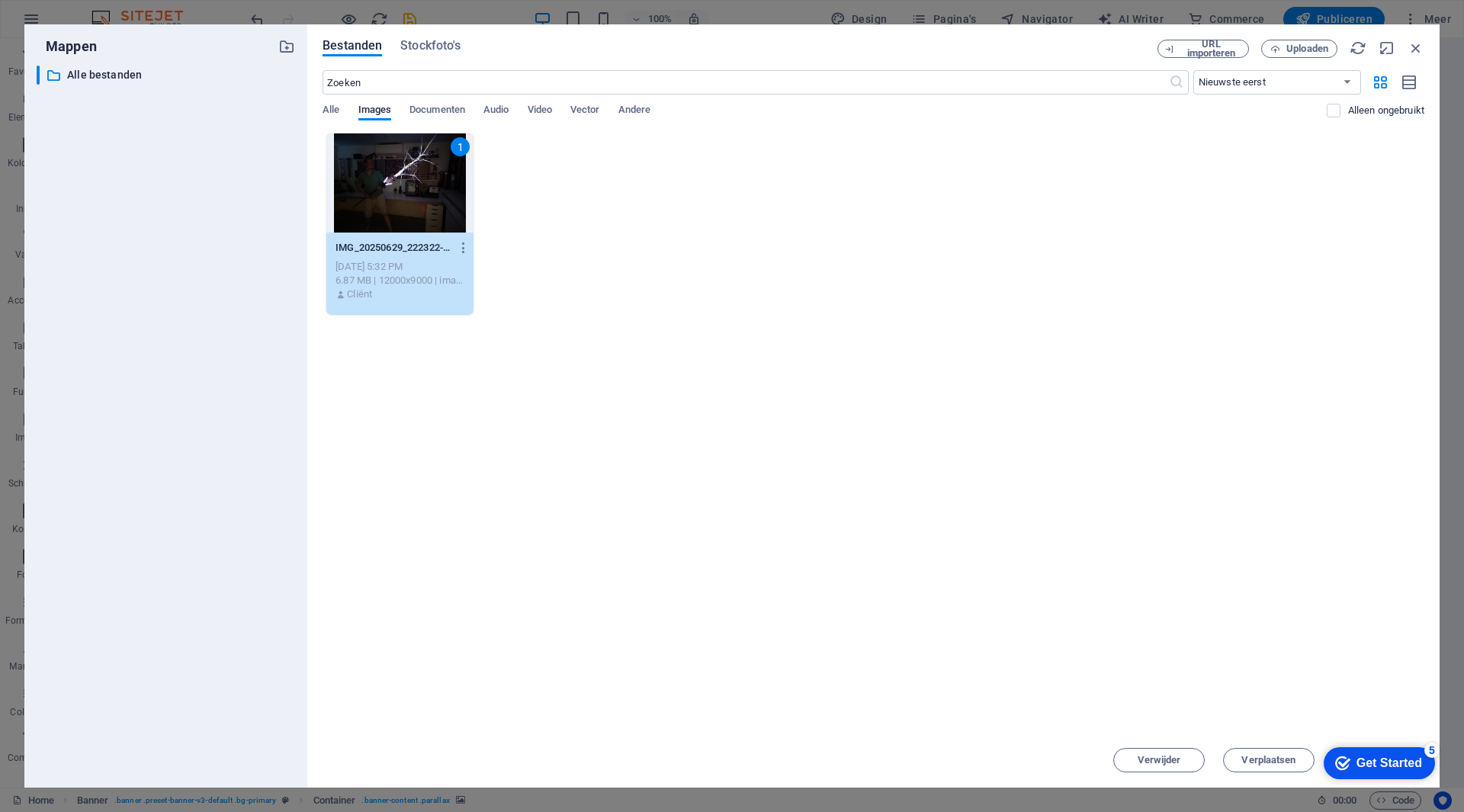
click at [428, 181] on div "1" at bounding box center [399, 183] width 147 height 99
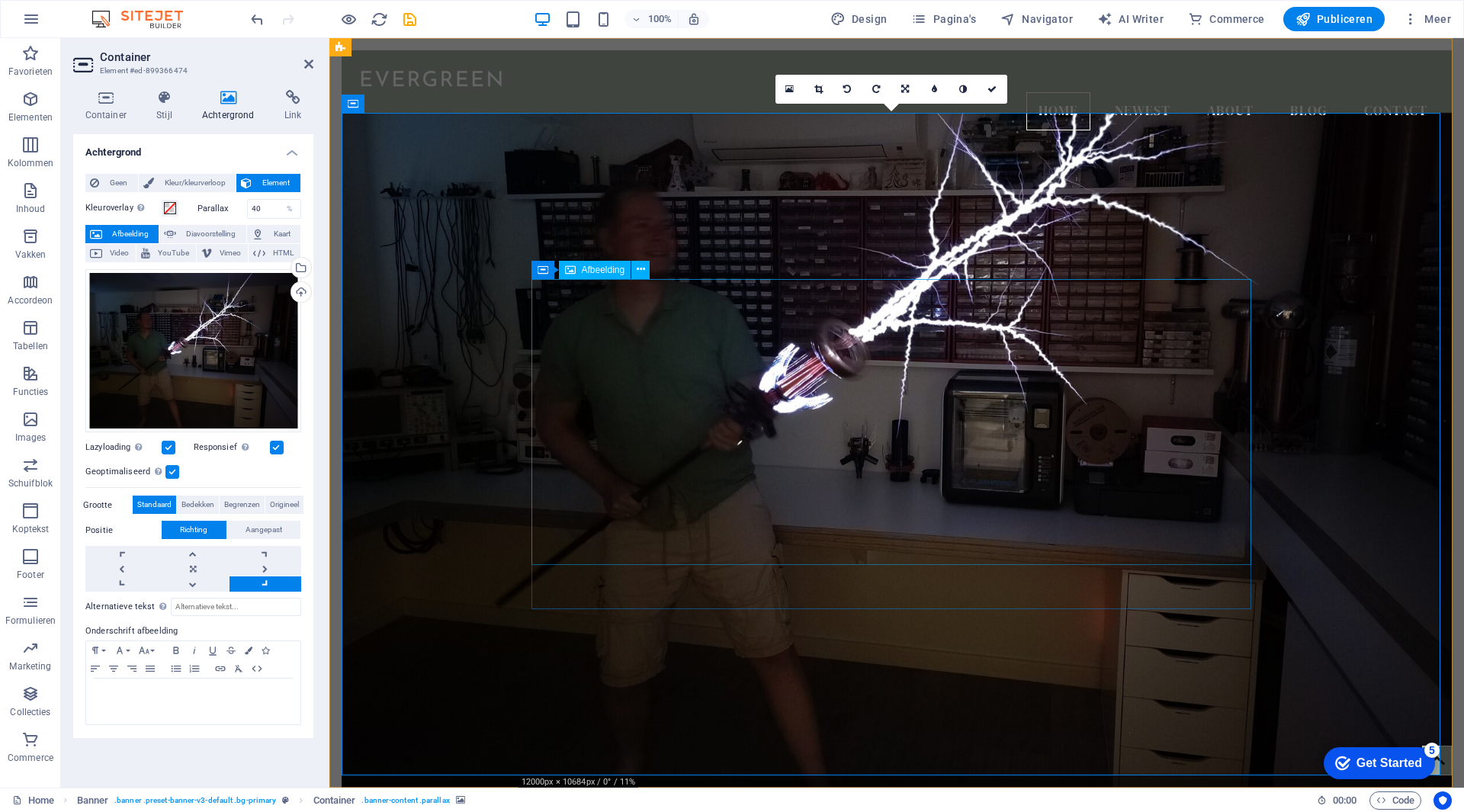
select select "px"
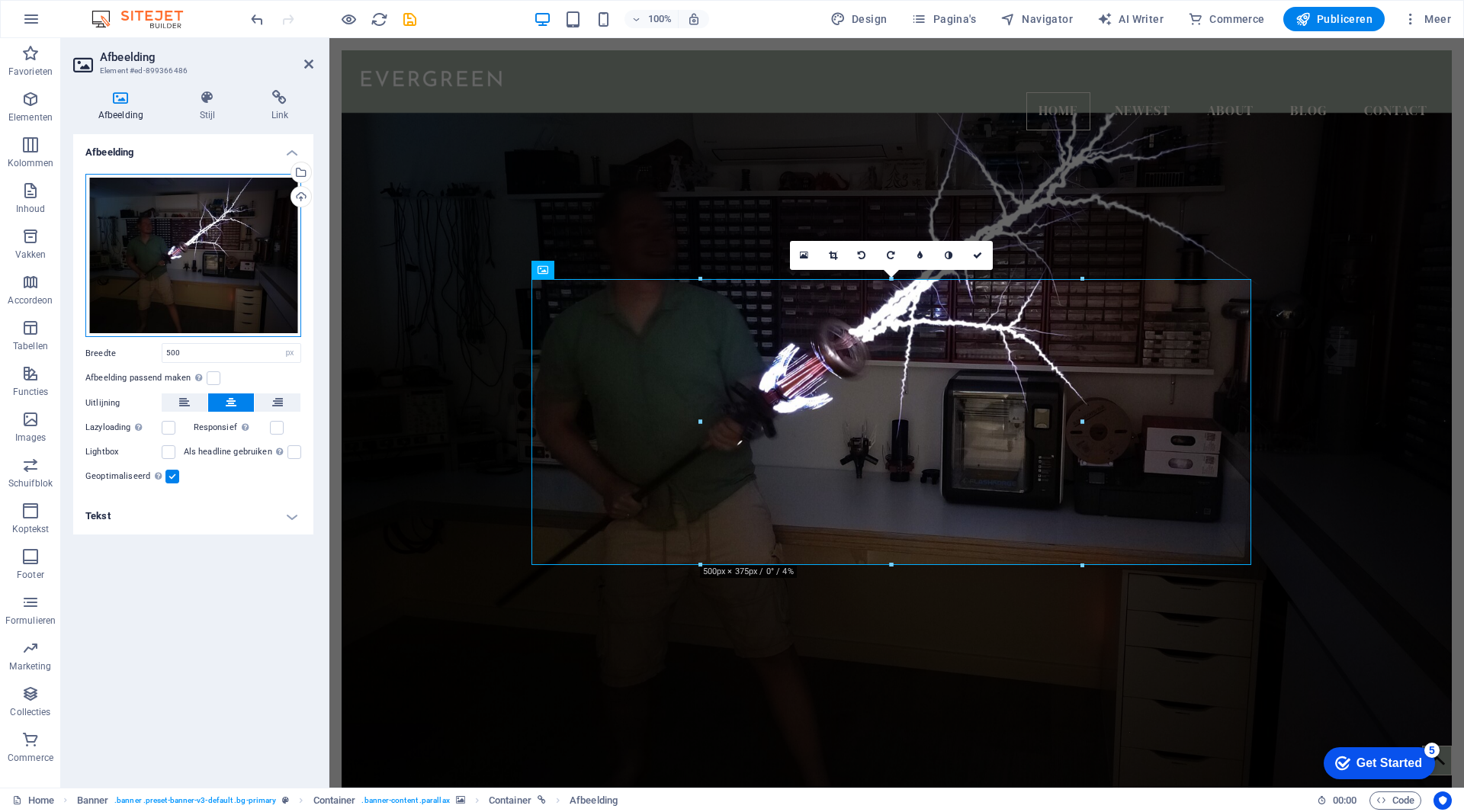
click at [197, 247] on div "Sleep bestanden hierheen, klik om bestanden te kiezen of selecteer bestanden ui…" at bounding box center [193, 255] width 216 height 164
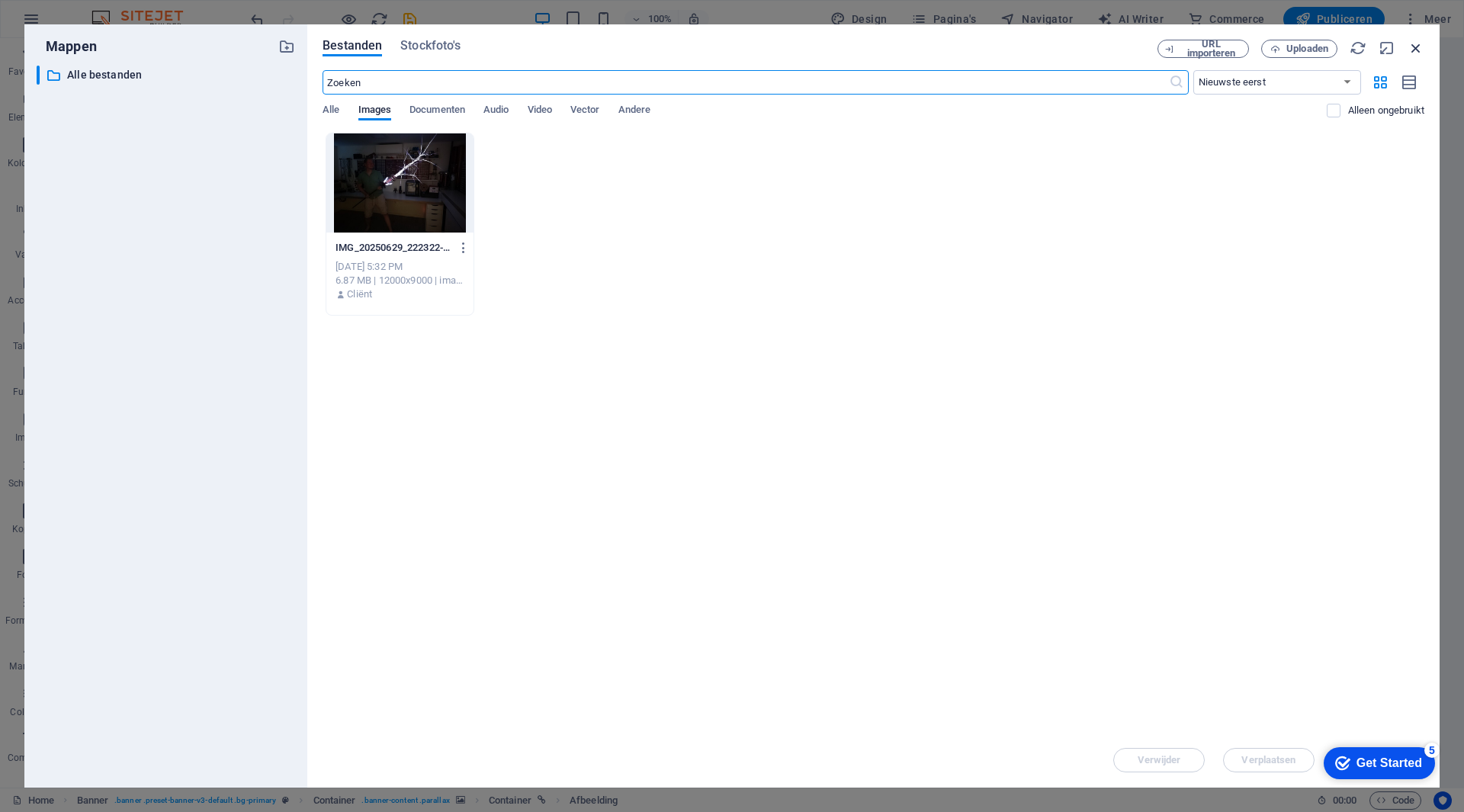
click at [1424, 44] on icon "button" at bounding box center [1416, 48] width 17 height 17
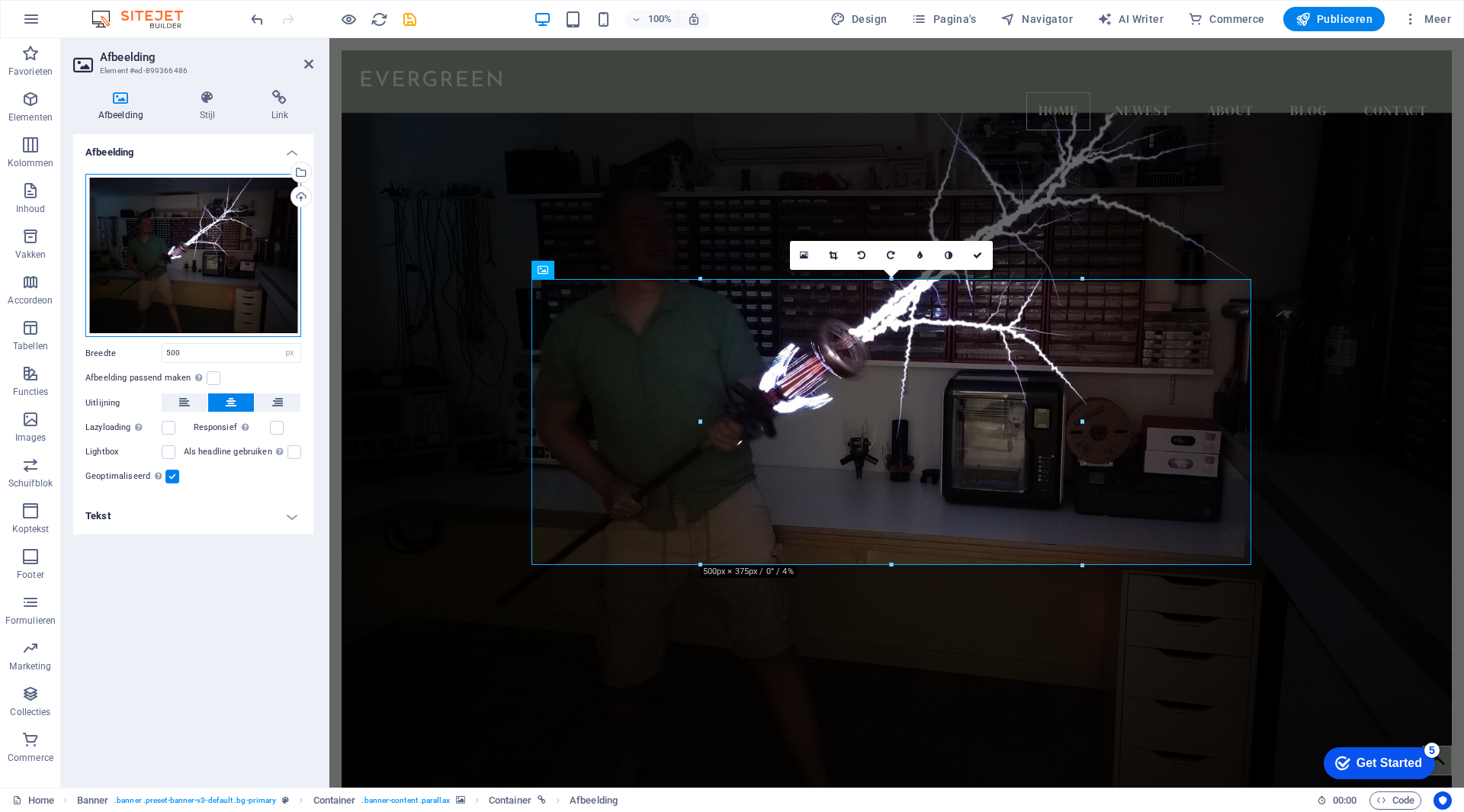
click at [254, 269] on div "Sleep bestanden hierheen, klik om bestanden te kiezen of selecteer bestanden ui…" at bounding box center [193, 255] width 216 height 164
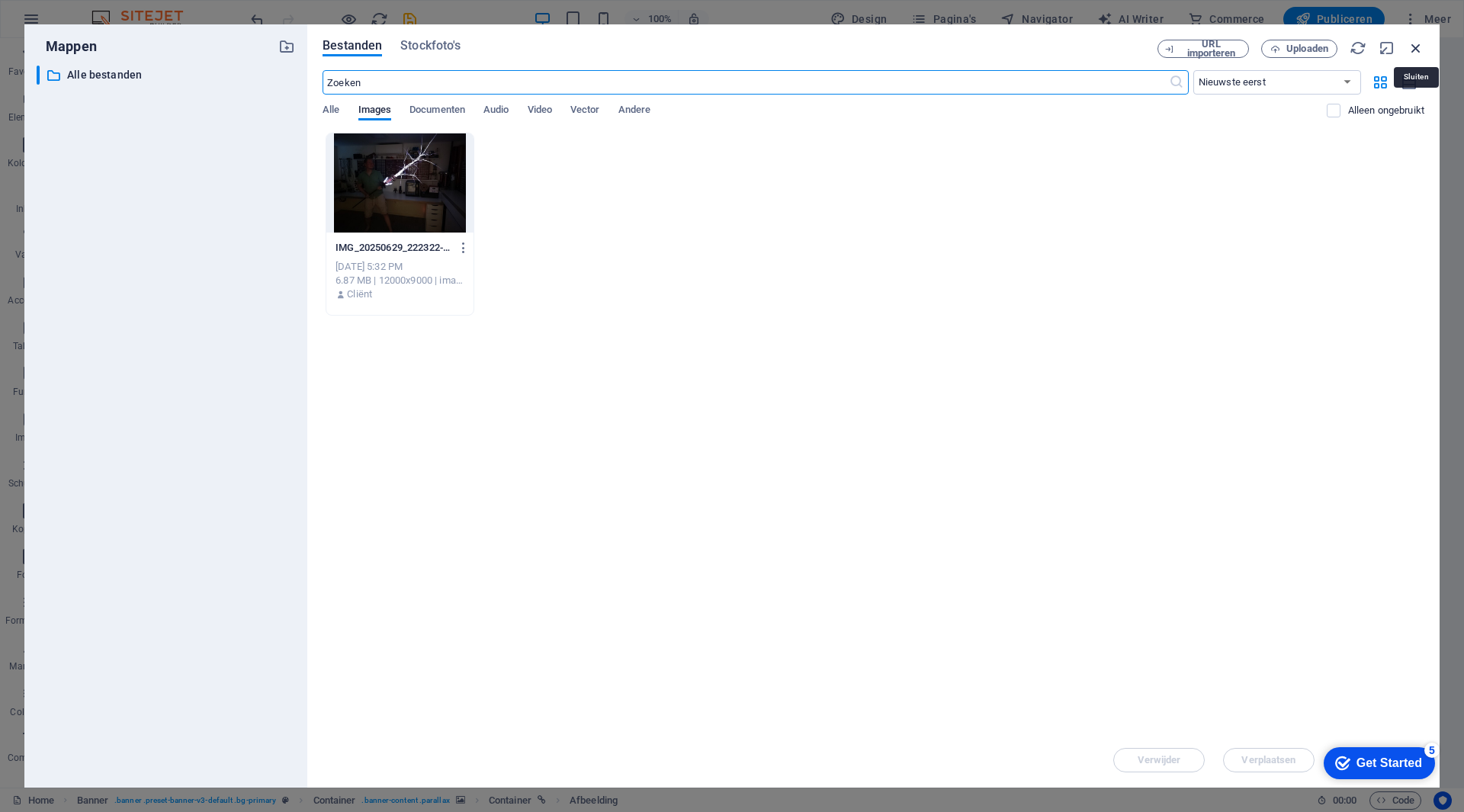
click at [1408, 43] on icon "button" at bounding box center [1416, 48] width 17 height 17
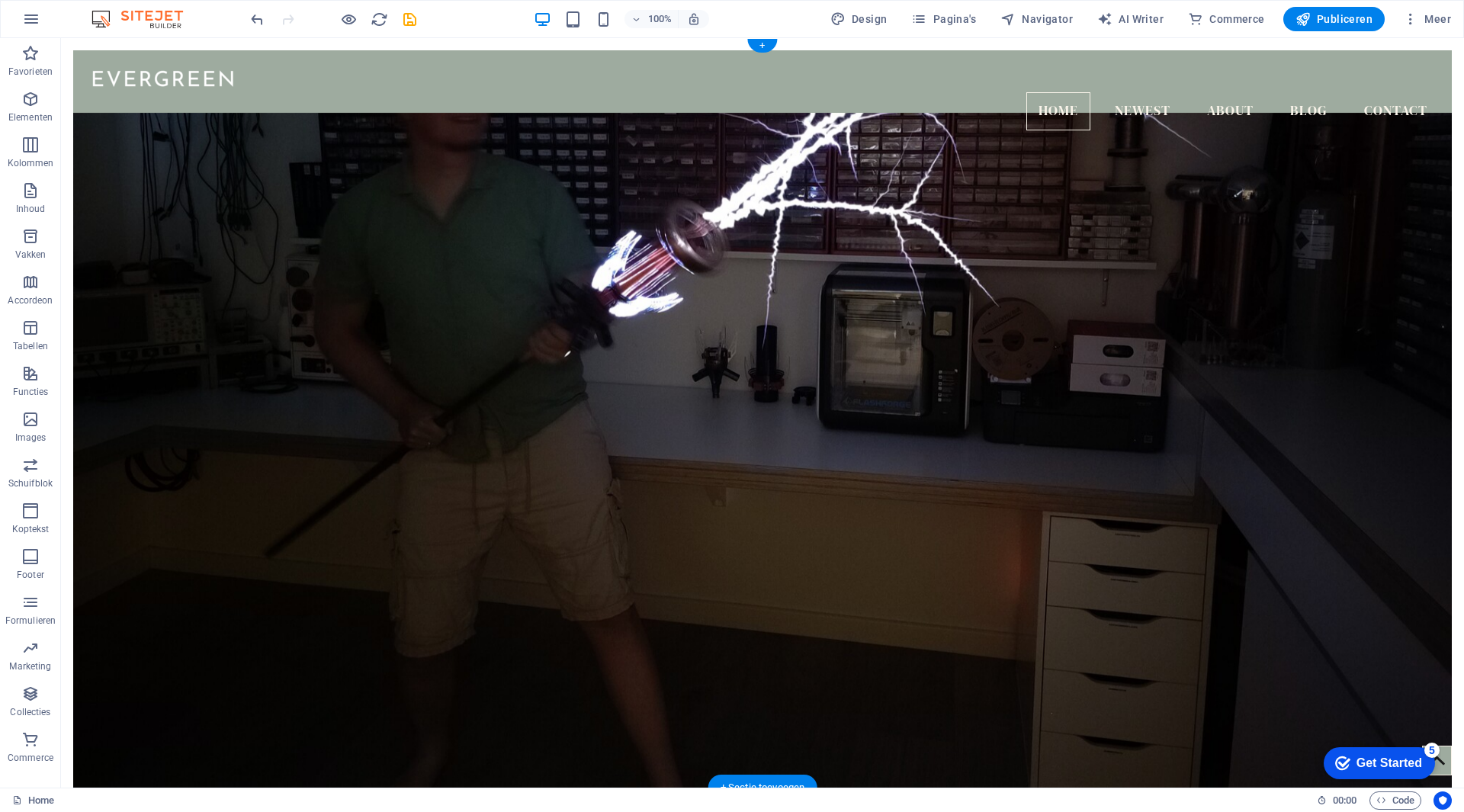
click at [647, 366] on figure at bounding box center [762, 462] width 1378 height 697
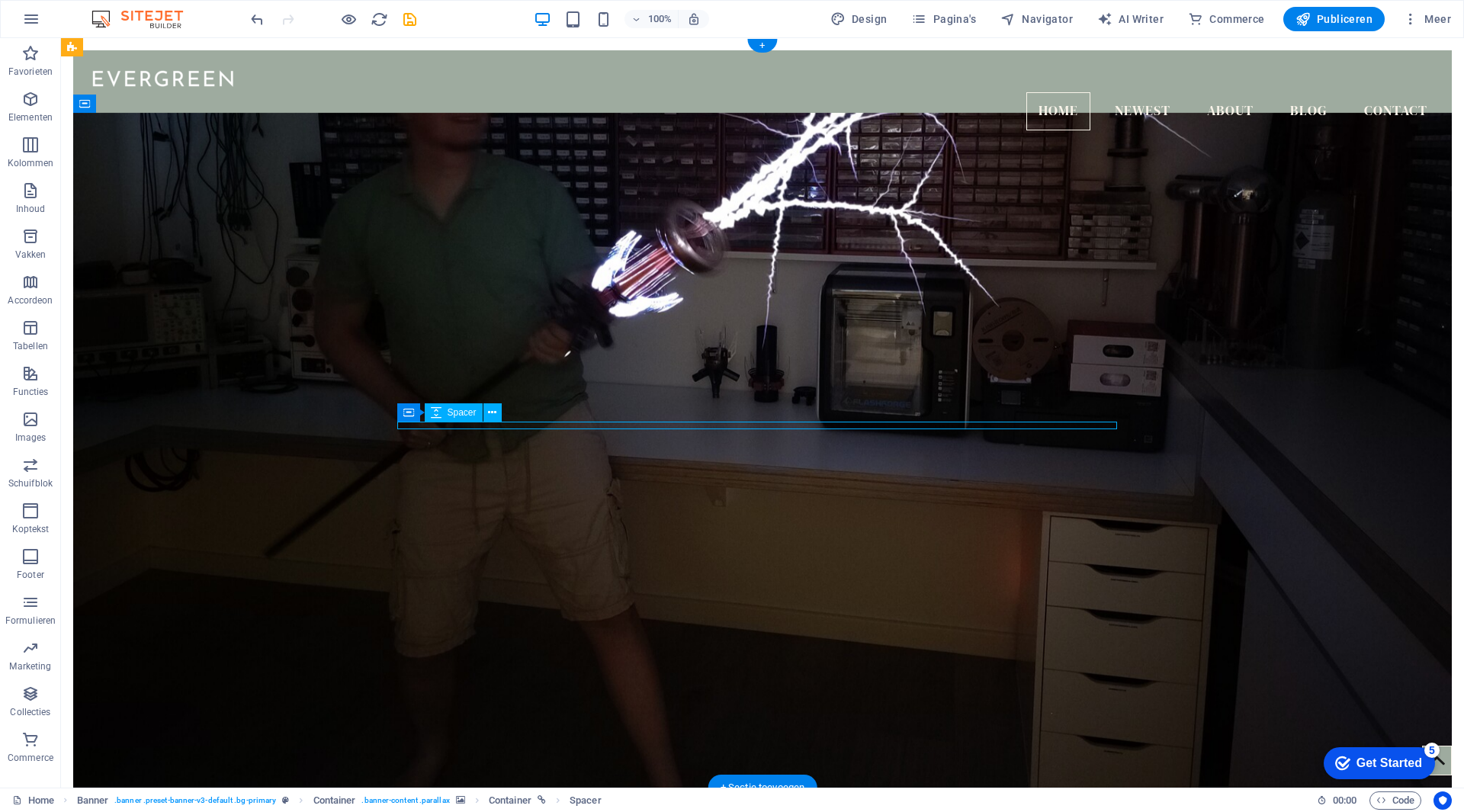
select select "px"
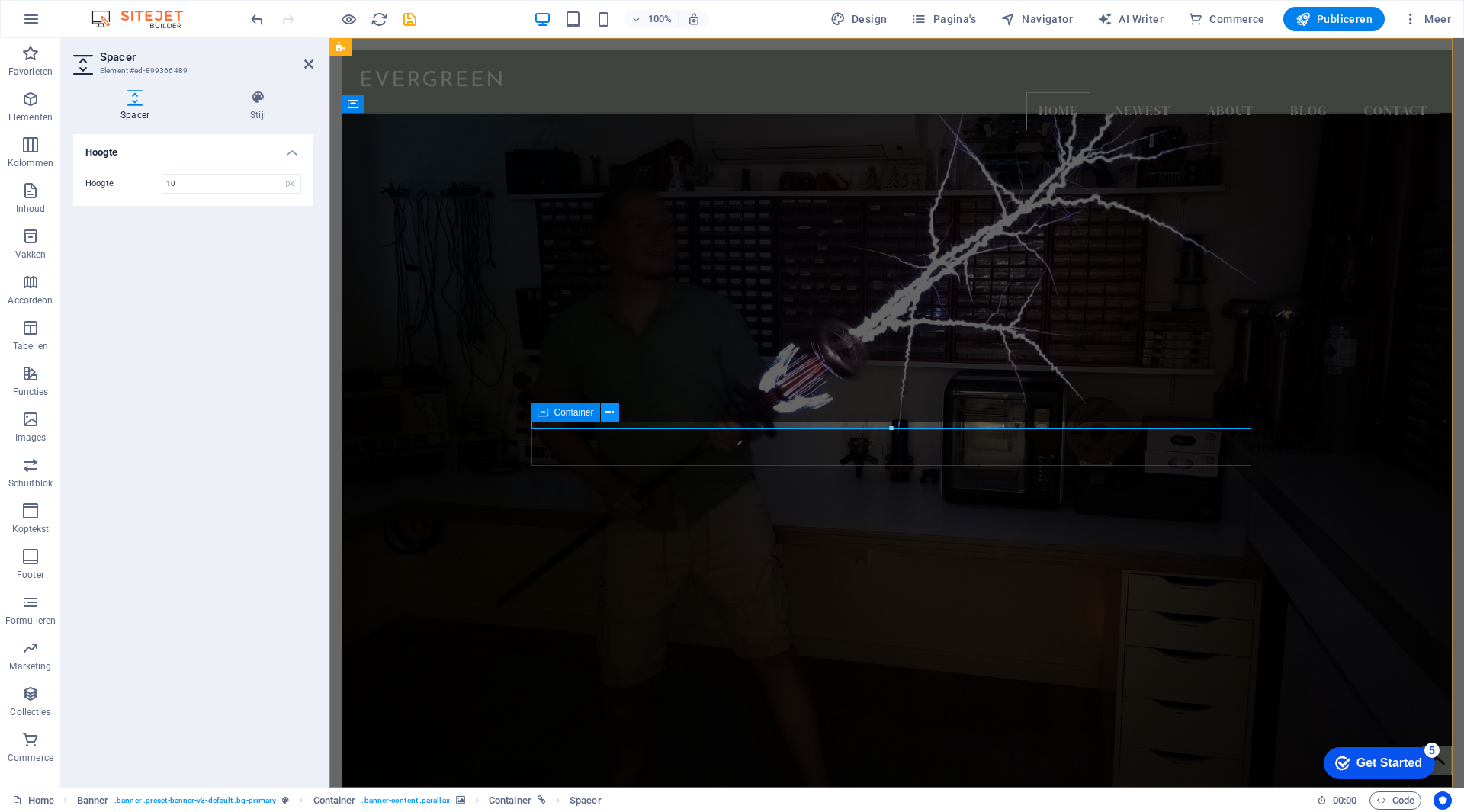
click at [610, 413] on icon at bounding box center [610, 413] width 8 height 16
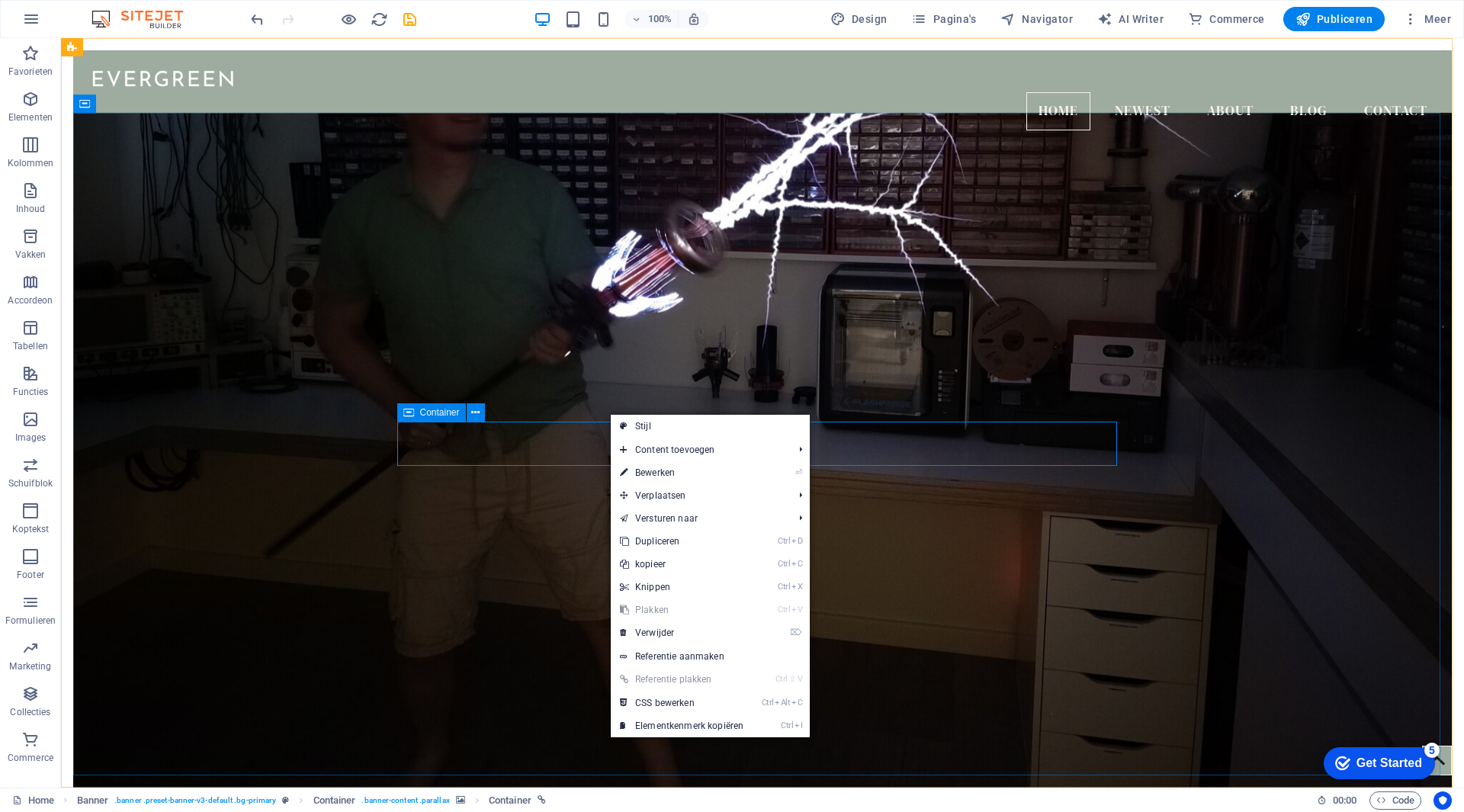
click at [424, 412] on span "Container" at bounding box center [440, 412] width 40 height 9
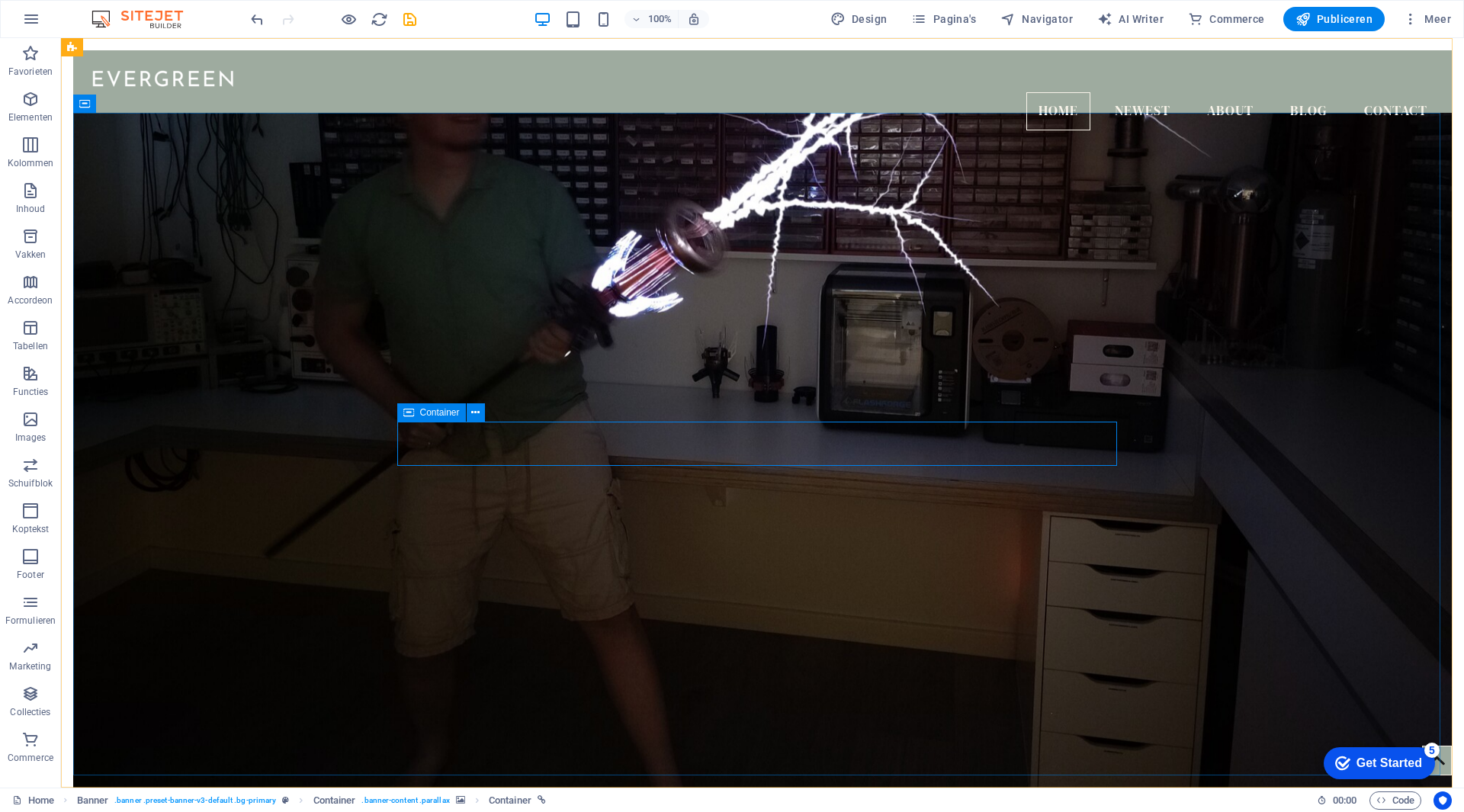
click at [424, 414] on span "Container" at bounding box center [440, 412] width 40 height 9
click at [477, 412] on icon at bounding box center [476, 413] width 8 height 16
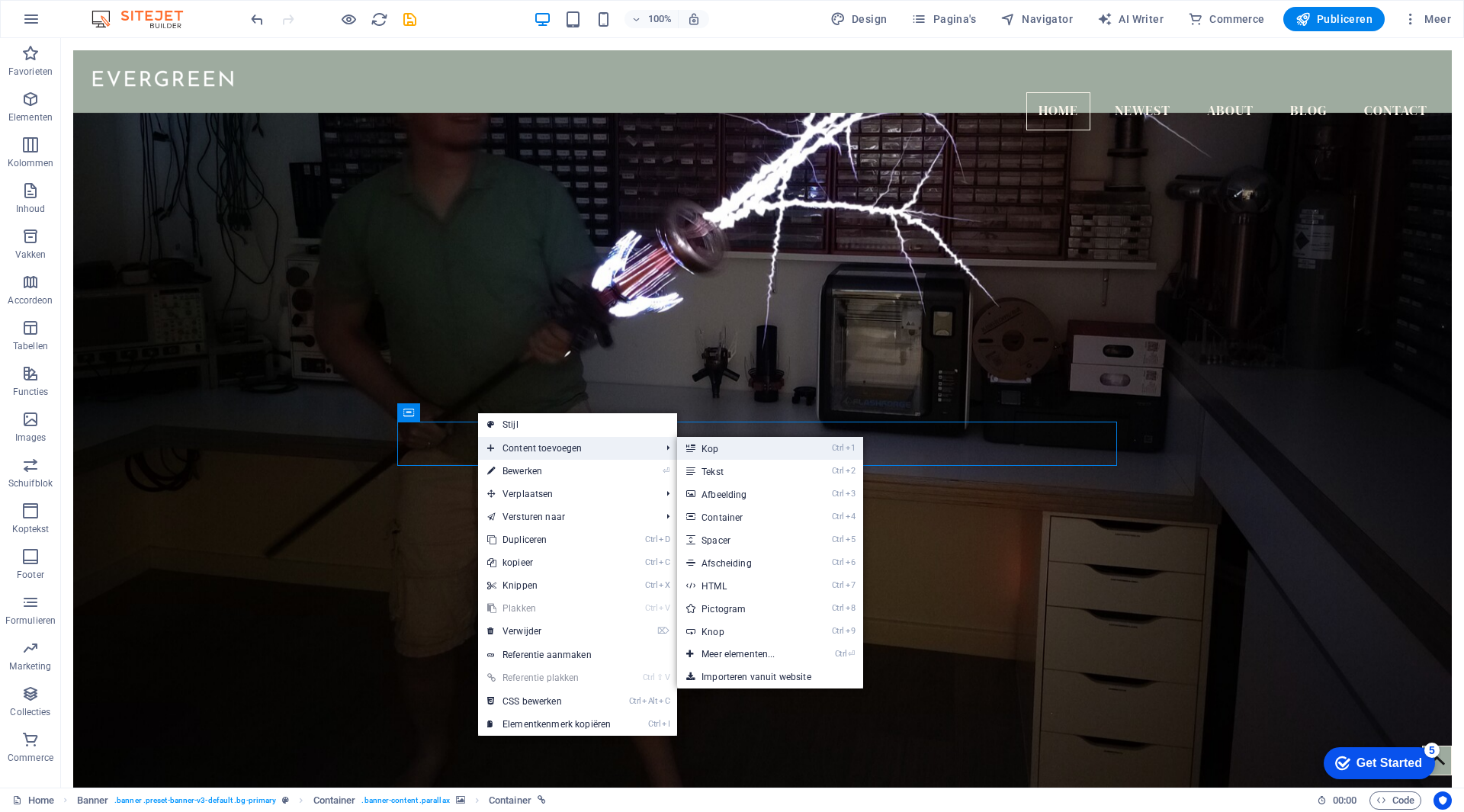
click at [739, 451] on link "Ctrl 1 Kop" at bounding box center [742, 448] width 128 height 23
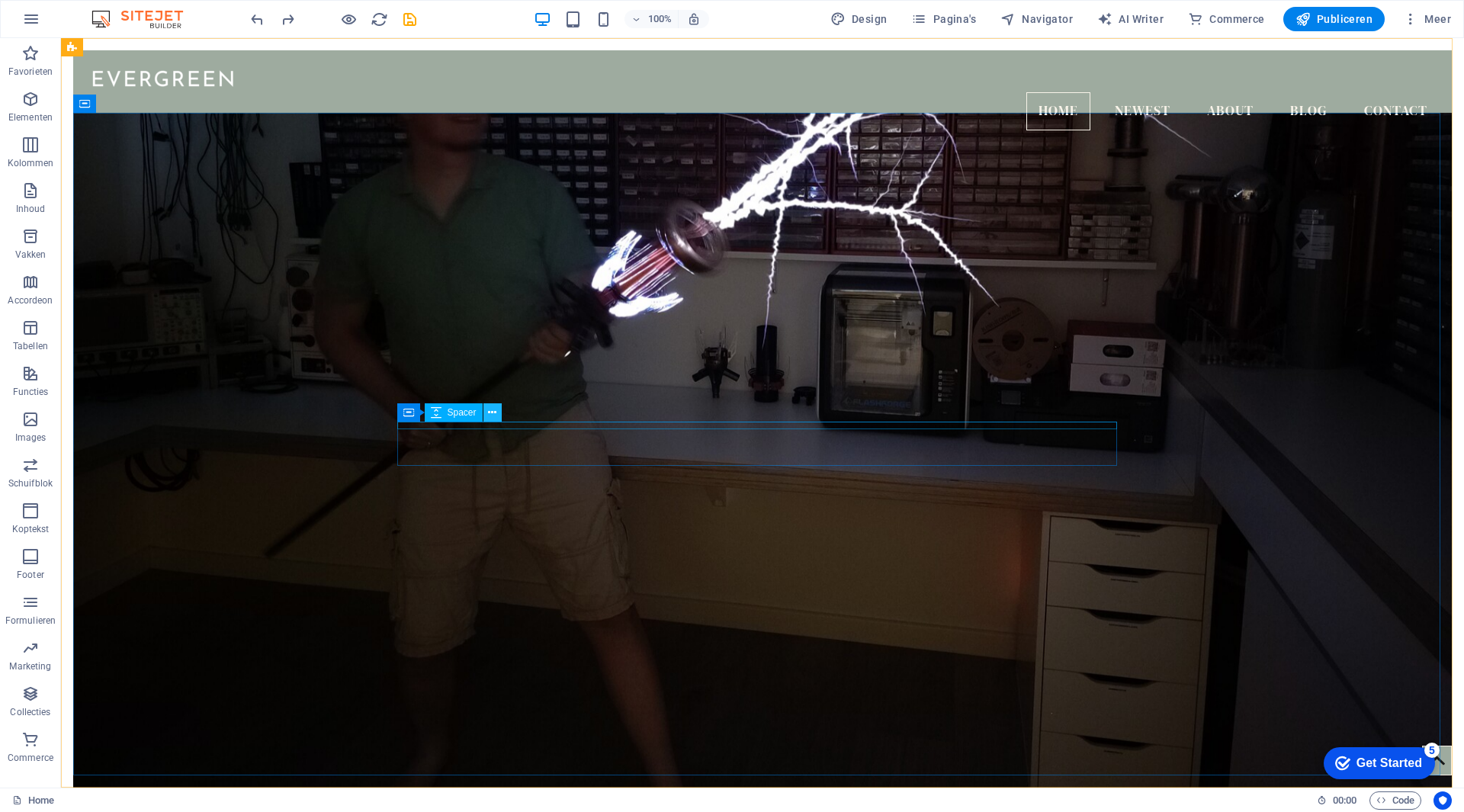
click at [491, 411] on icon at bounding box center [492, 413] width 8 height 16
click at [420, 416] on span "Container" at bounding box center [440, 412] width 40 height 9
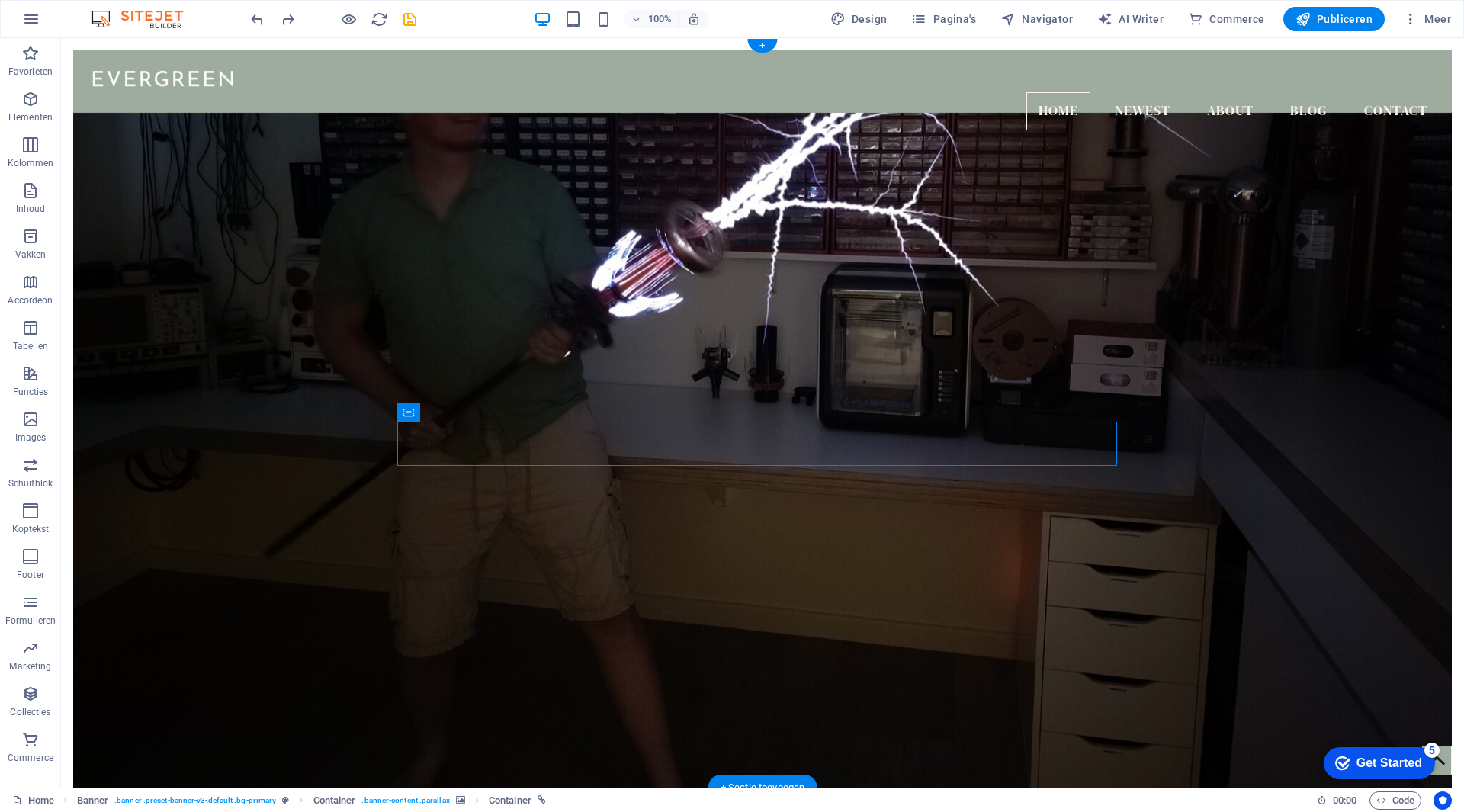
click at [513, 418] on figure at bounding box center [762, 462] width 1378 height 697
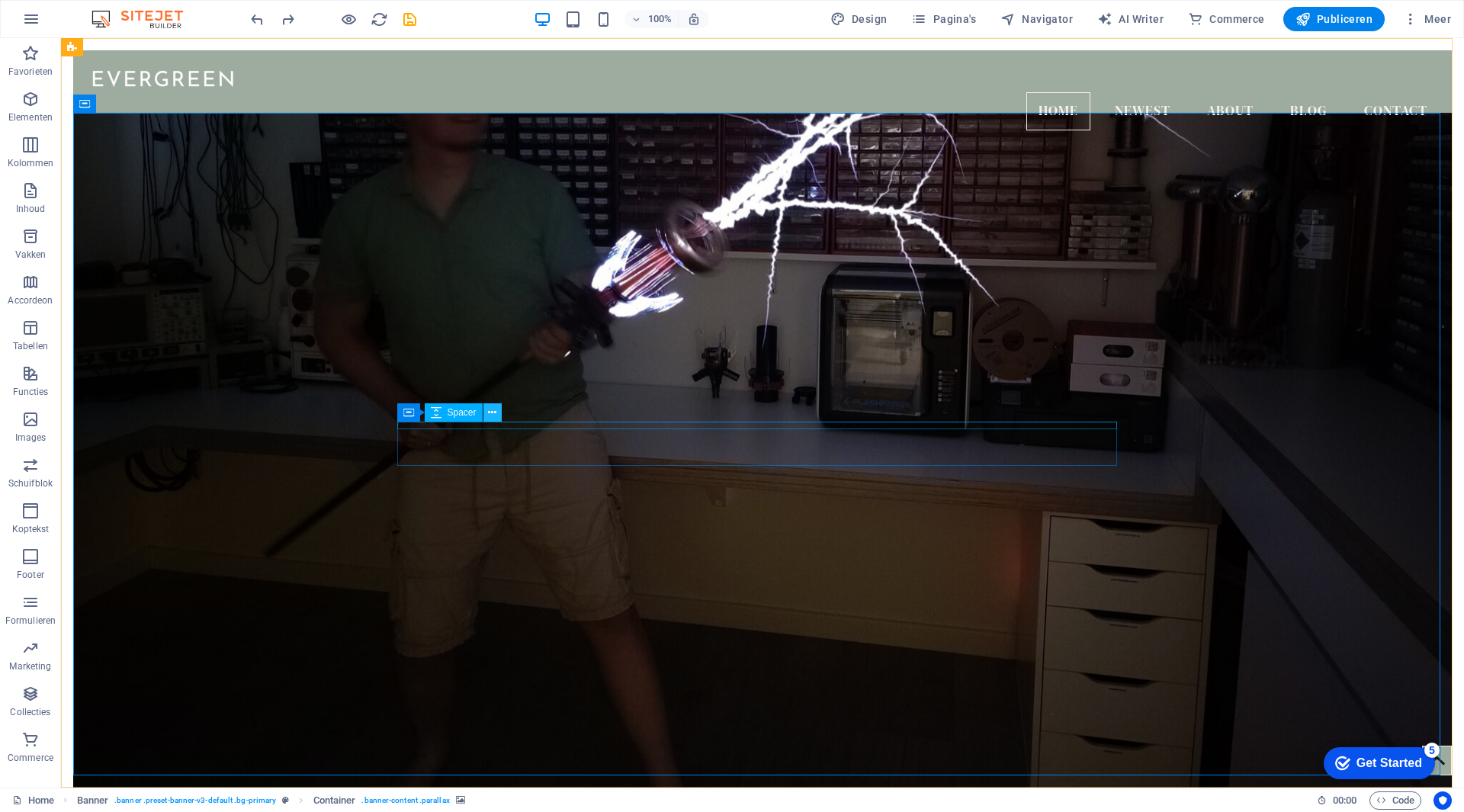
click at [497, 416] on button at bounding box center [492, 413] width 18 height 18
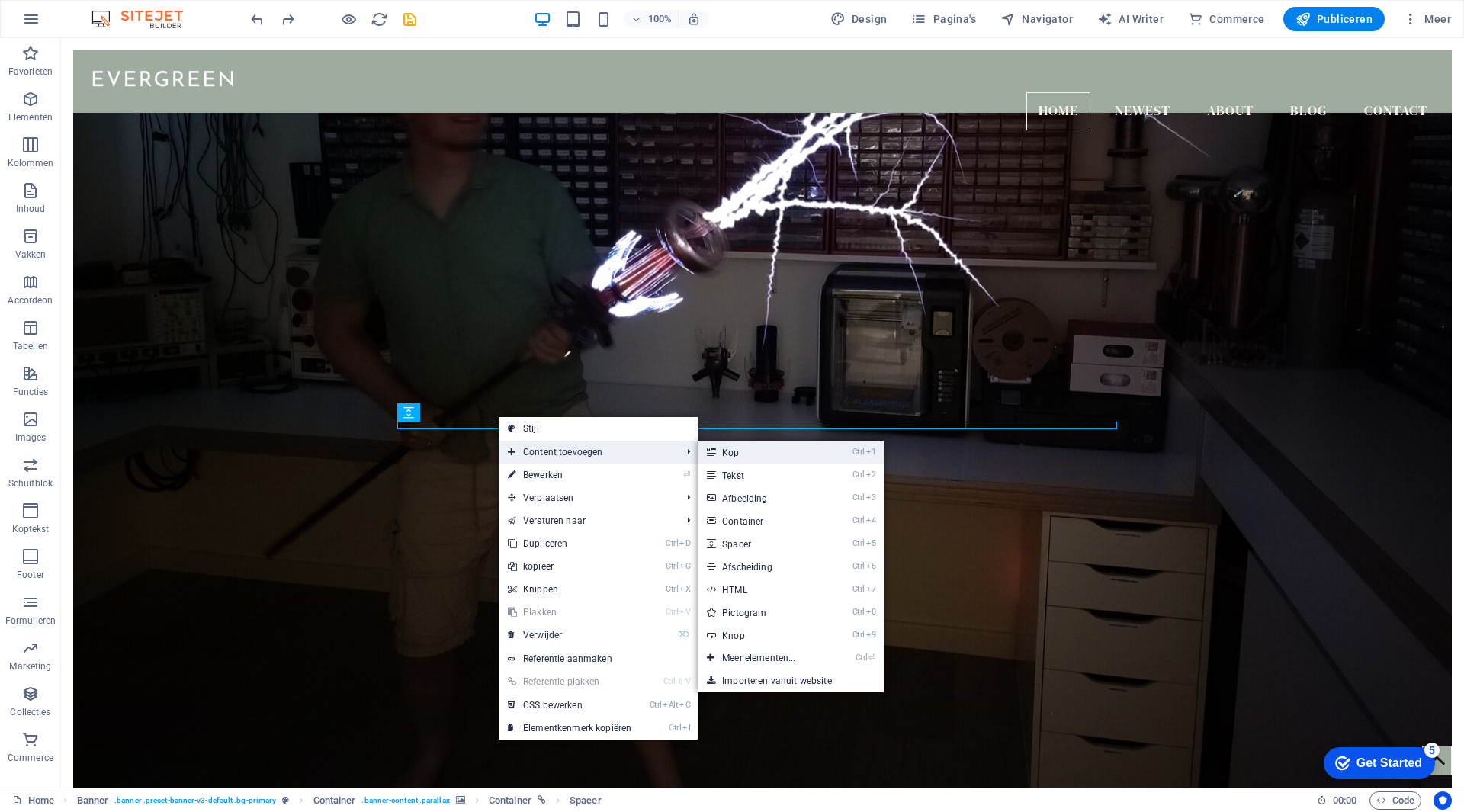
click at [796, 457] on link "Ctrl 1 Kop" at bounding box center [761, 452] width 128 height 23
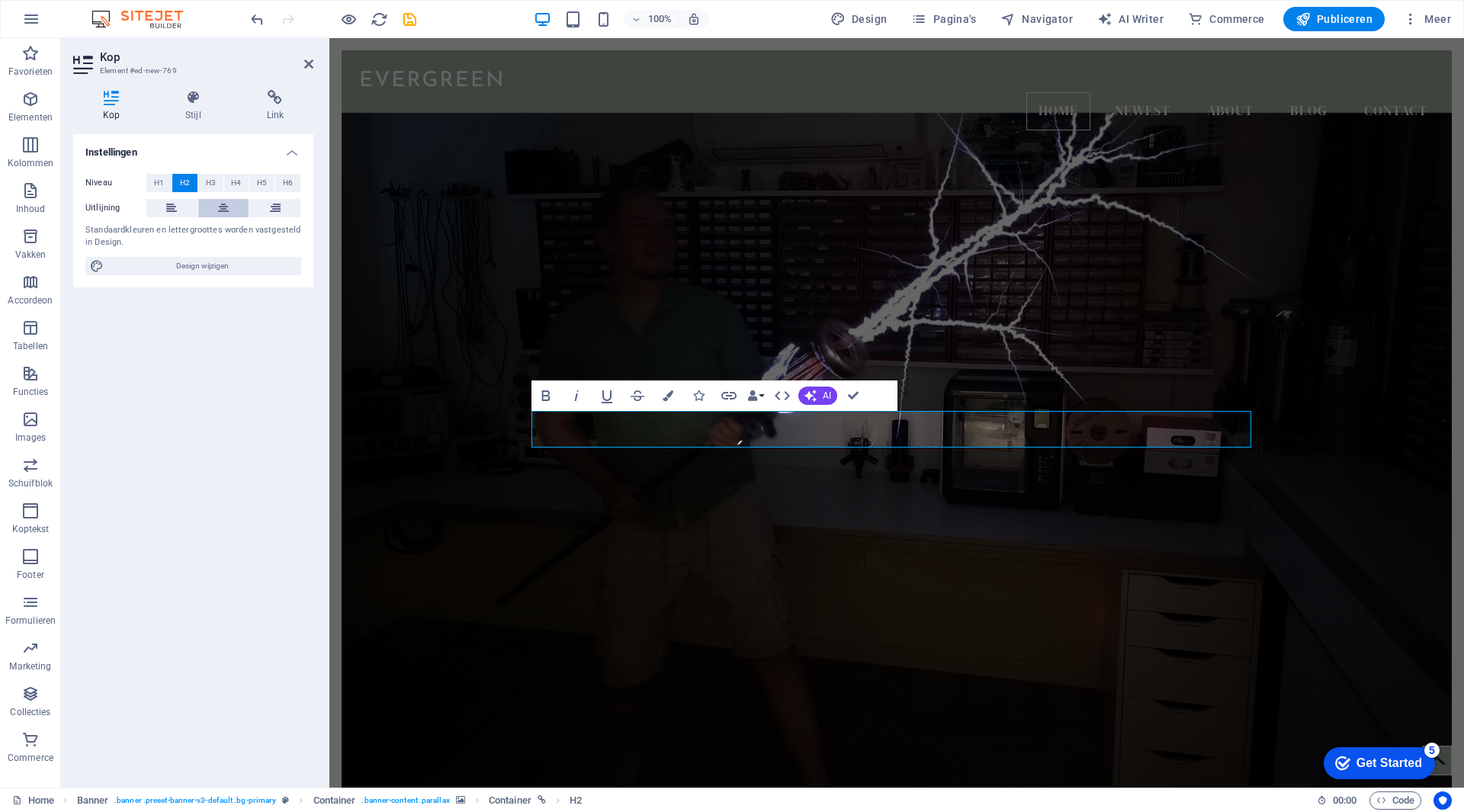
click at [219, 208] on icon at bounding box center [223, 208] width 11 height 18
click at [203, 111] on h4 "Stijl" at bounding box center [195, 105] width 81 height 32
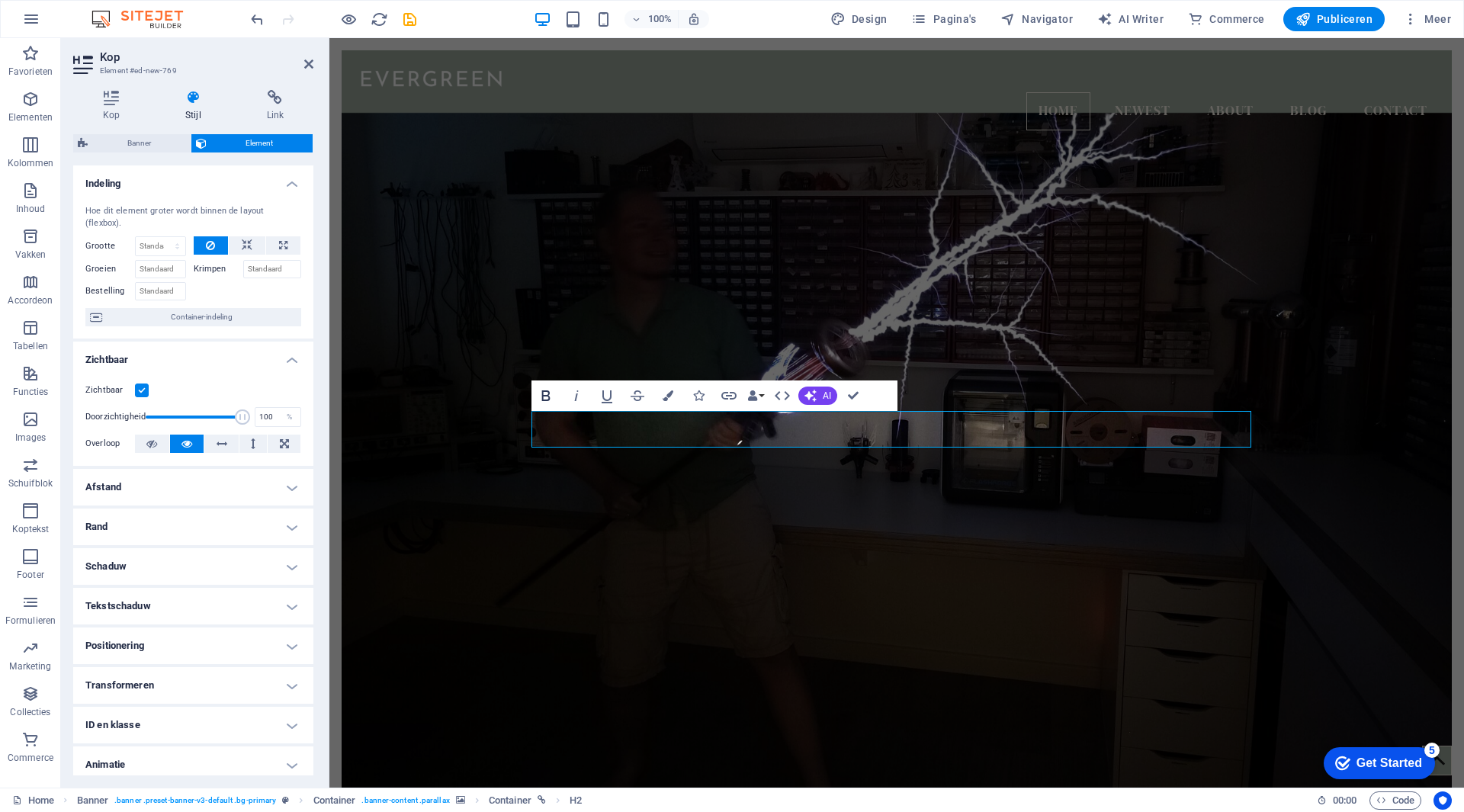
click at [542, 391] on icon "button" at bounding box center [546, 395] width 8 height 11
click at [537, 394] on icon "button" at bounding box center [546, 396] width 18 height 18
click at [120, 98] on icon at bounding box center [111, 97] width 76 height 15
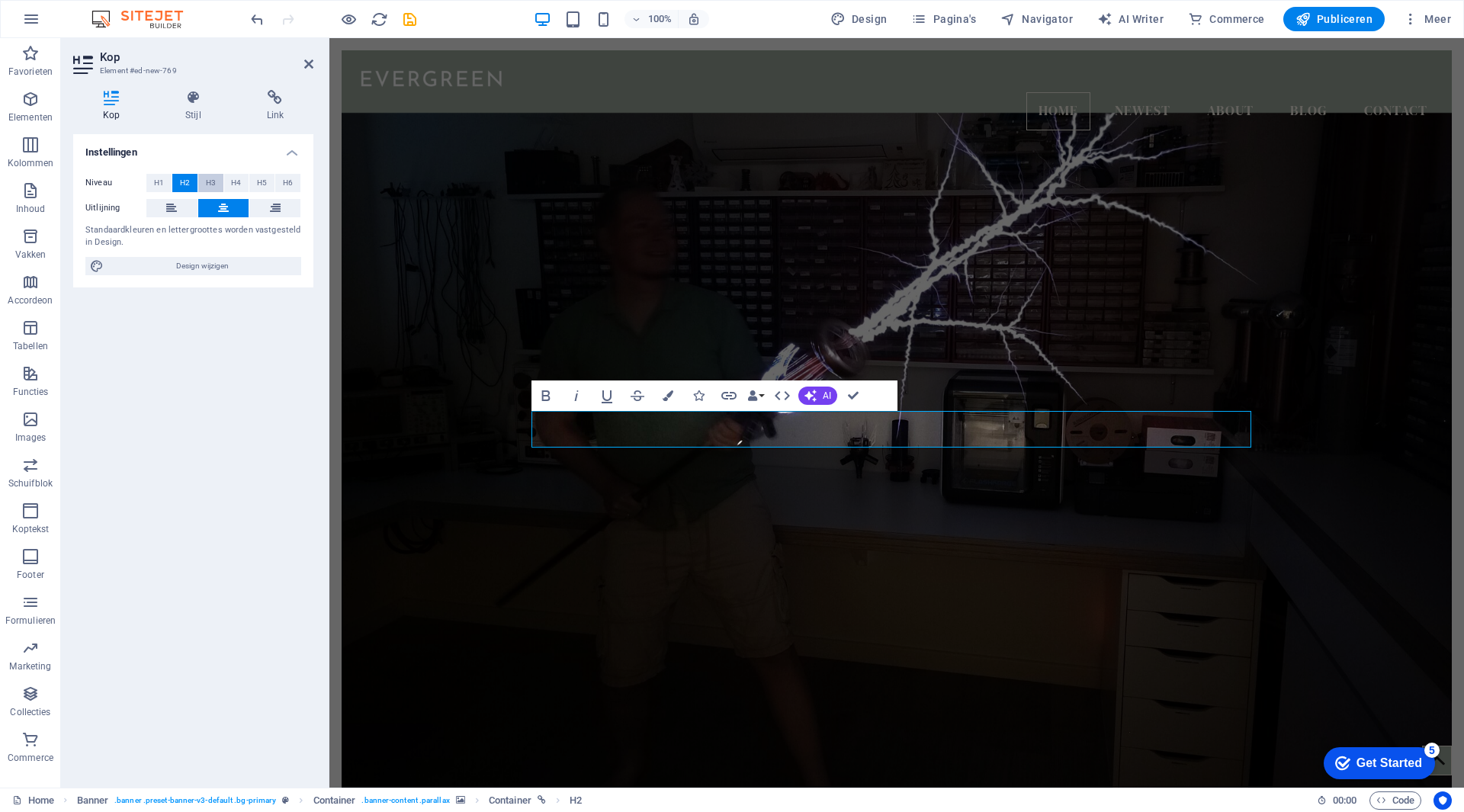
click at [208, 183] on span "H3" at bounding box center [211, 183] width 10 height 18
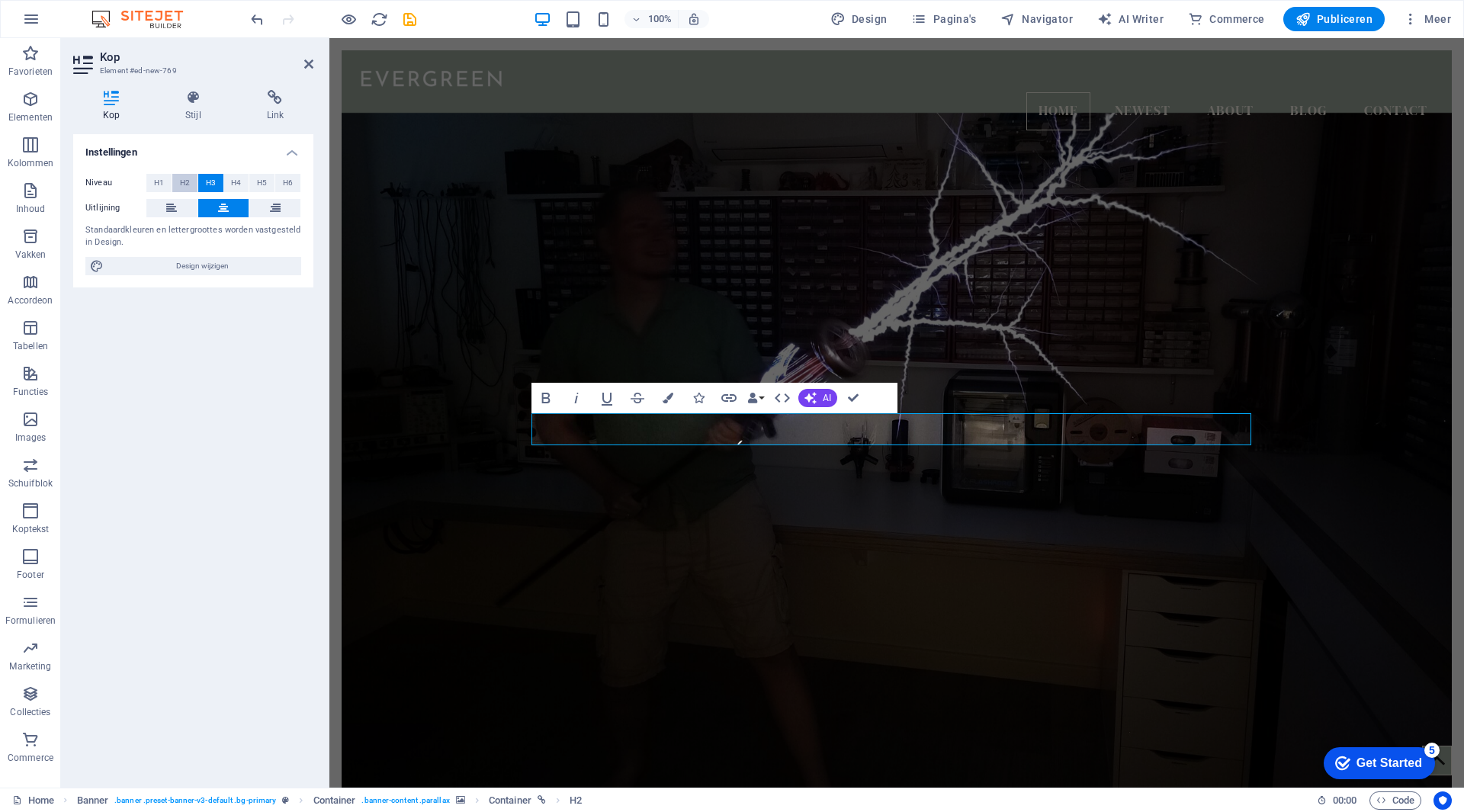
click at [189, 179] on span "H2" at bounding box center [185, 183] width 10 height 18
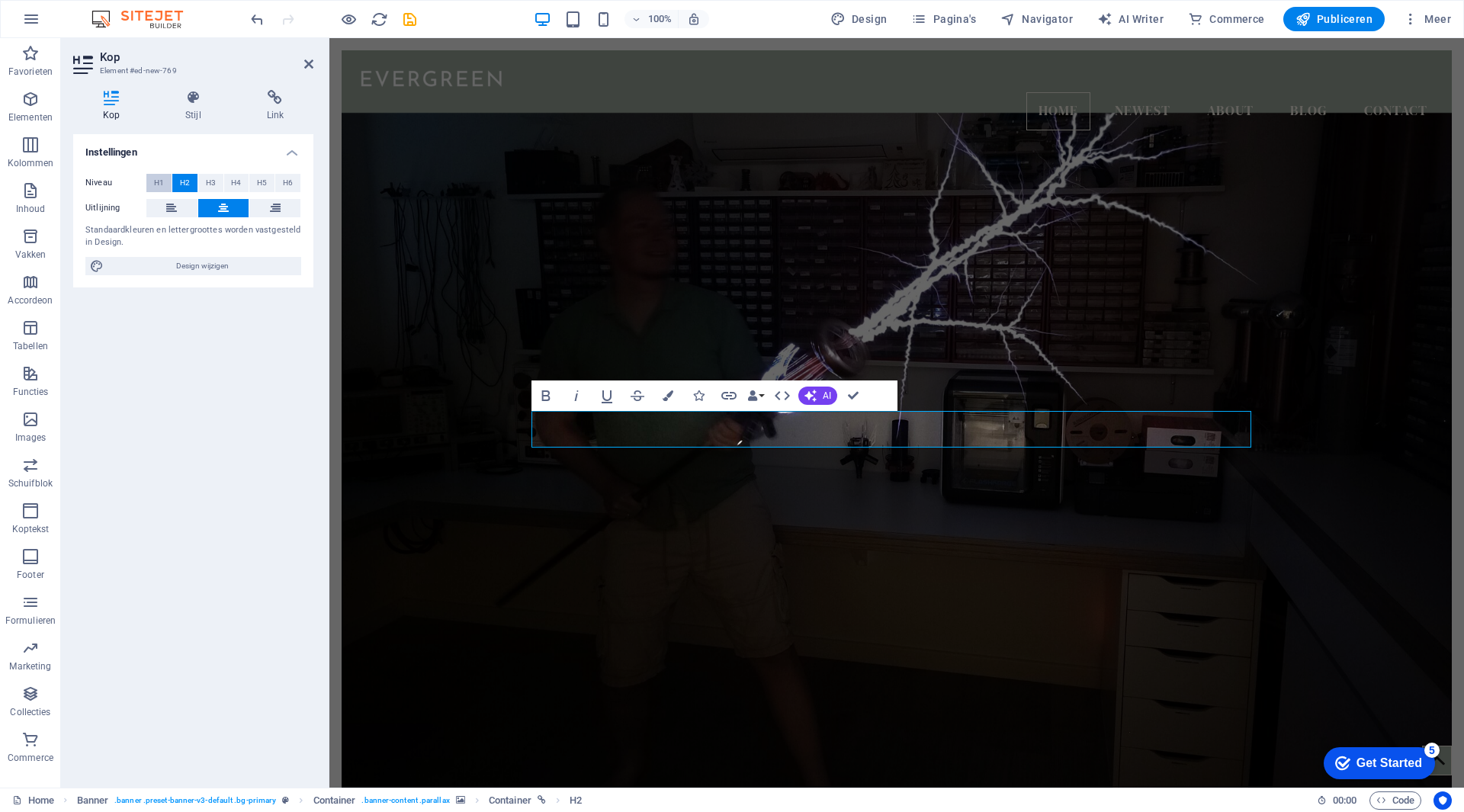
click at [161, 179] on span "H1" at bounding box center [159, 183] width 10 height 18
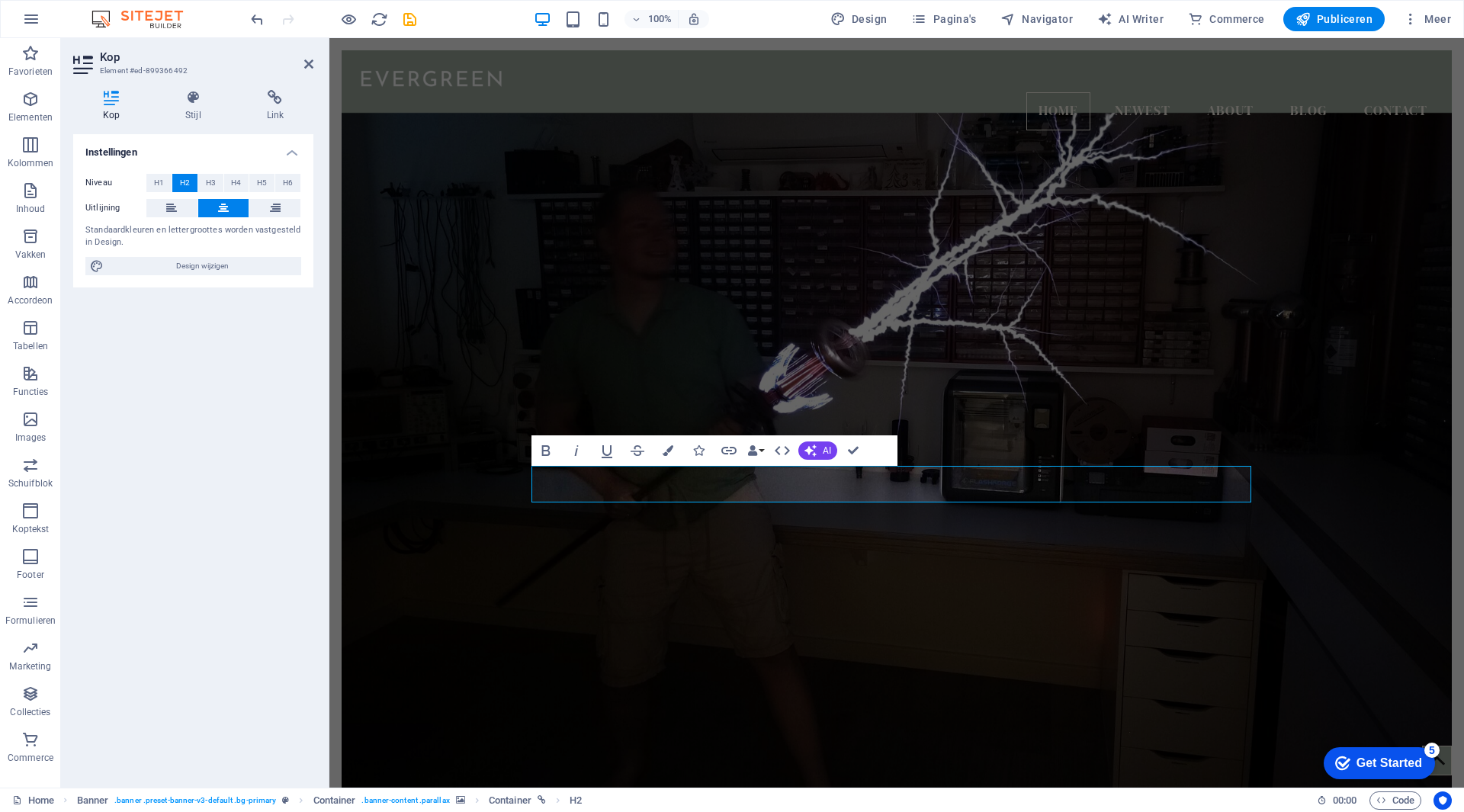
click at [807, 561] on figure at bounding box center [896, 462] width 1110 height 697
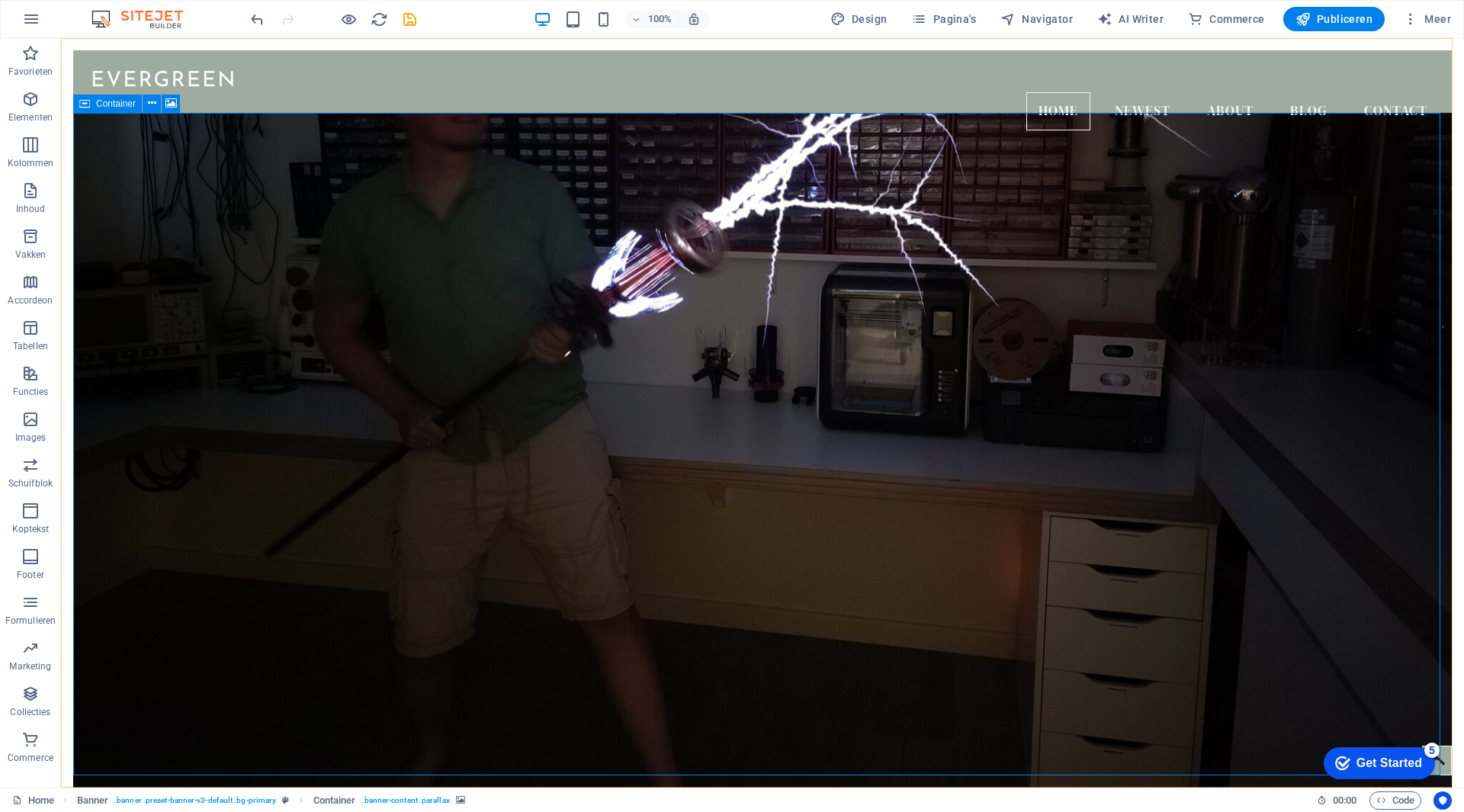
click at [84, 100] on icon at bounding box center [85, 104] width 11 height 18
click at [169, 108] on icon at bounding box center [171, 103] width 12 height 16
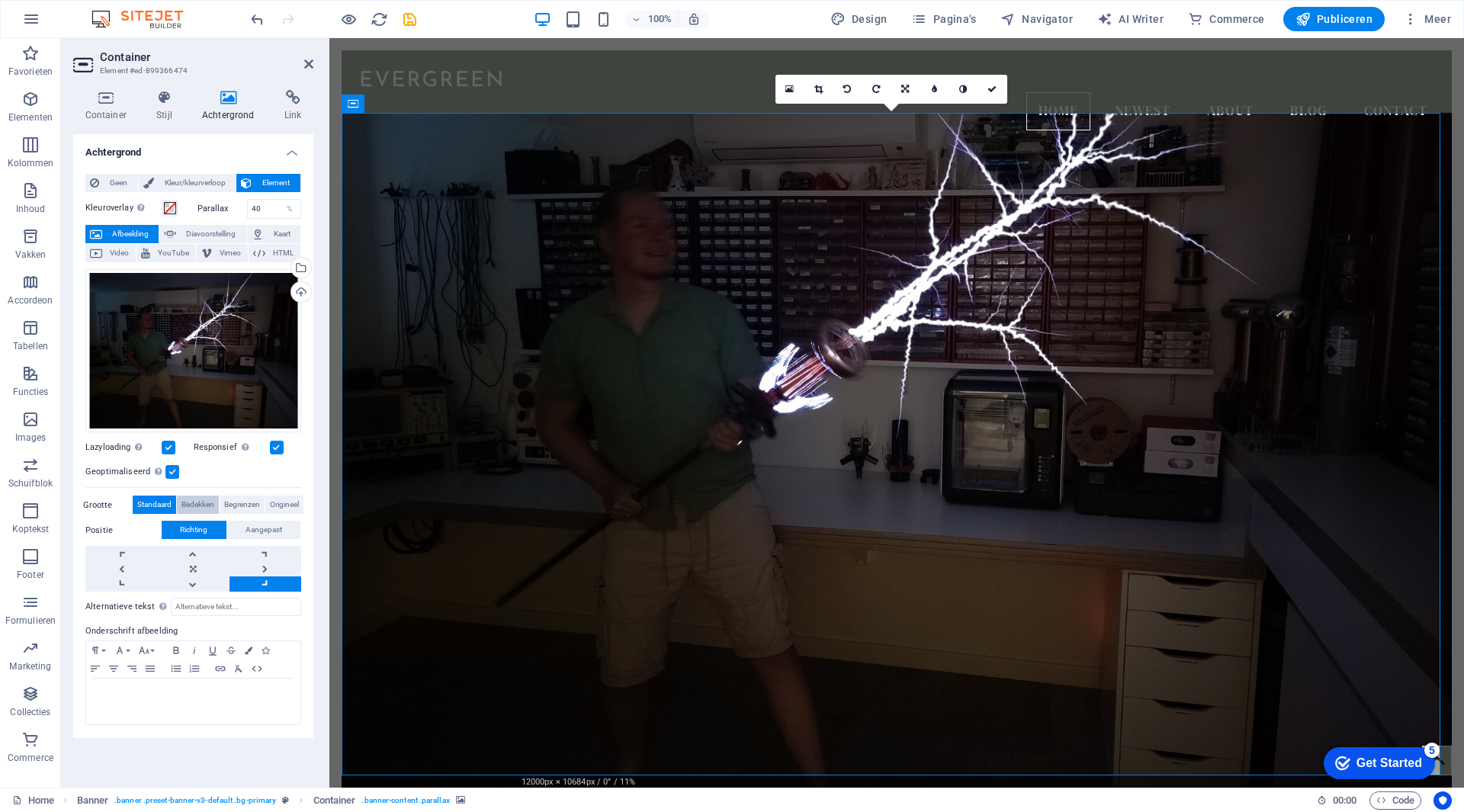
click at [204, 509] on span "Bedekken" at bounding box center [198, 505] width 32 height 18
click at [126, 550] on link at bounding box center [121, 554] width 71 height 15
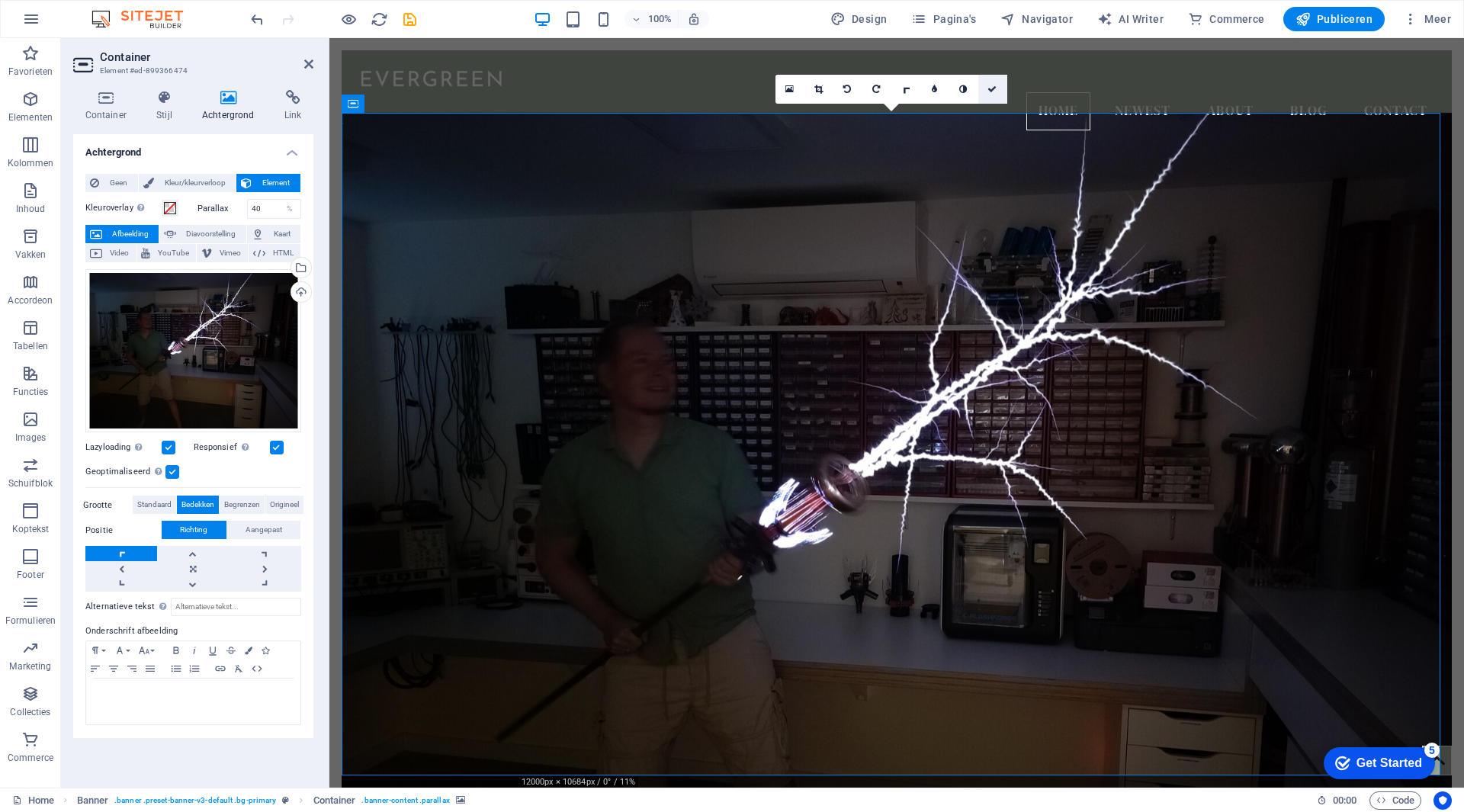
click at [991, 86] on icon at bounding box center [992, 89] width 9 height 9
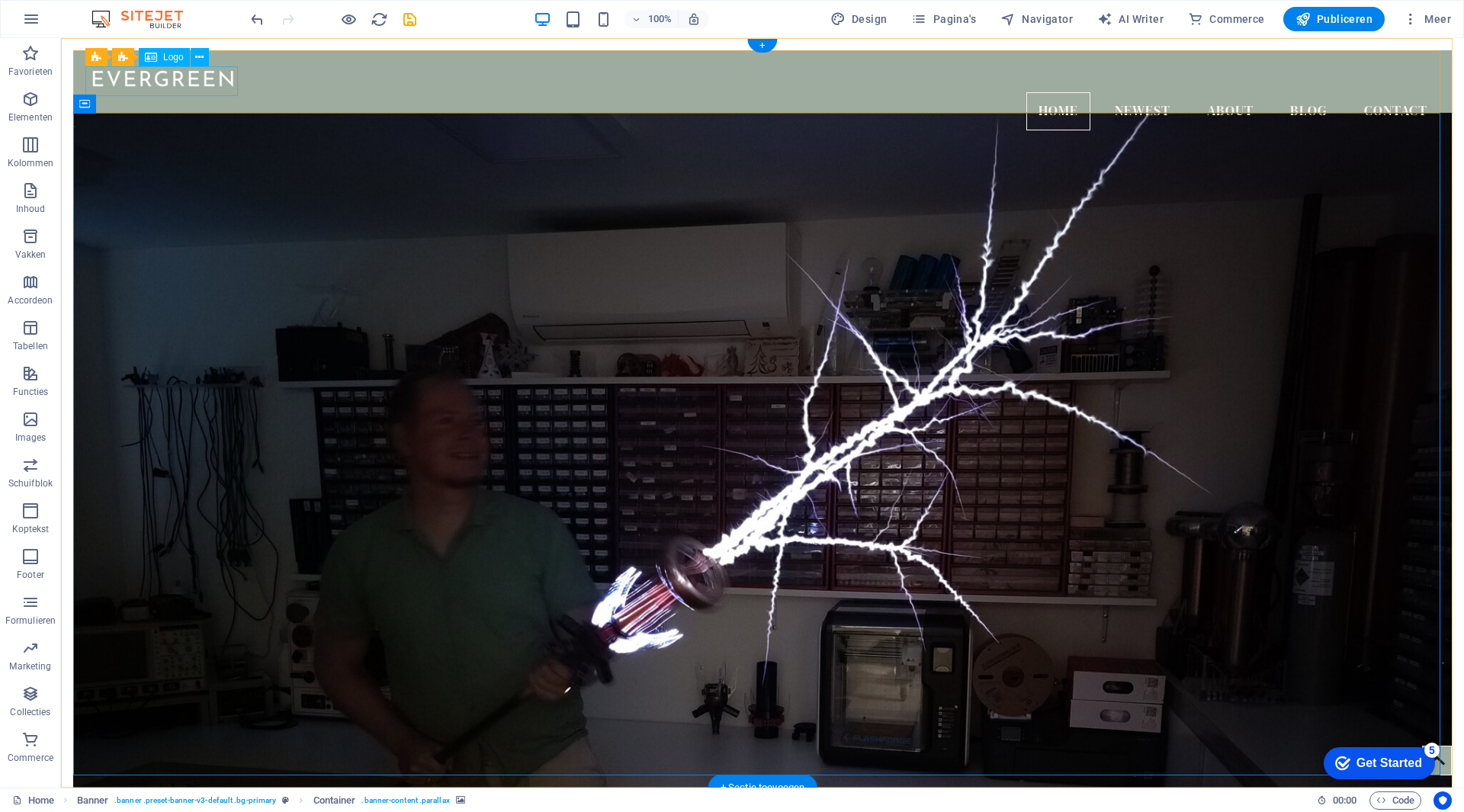
click at [189, 81] on div at bounding box center [762, 77] width 1354 height 30
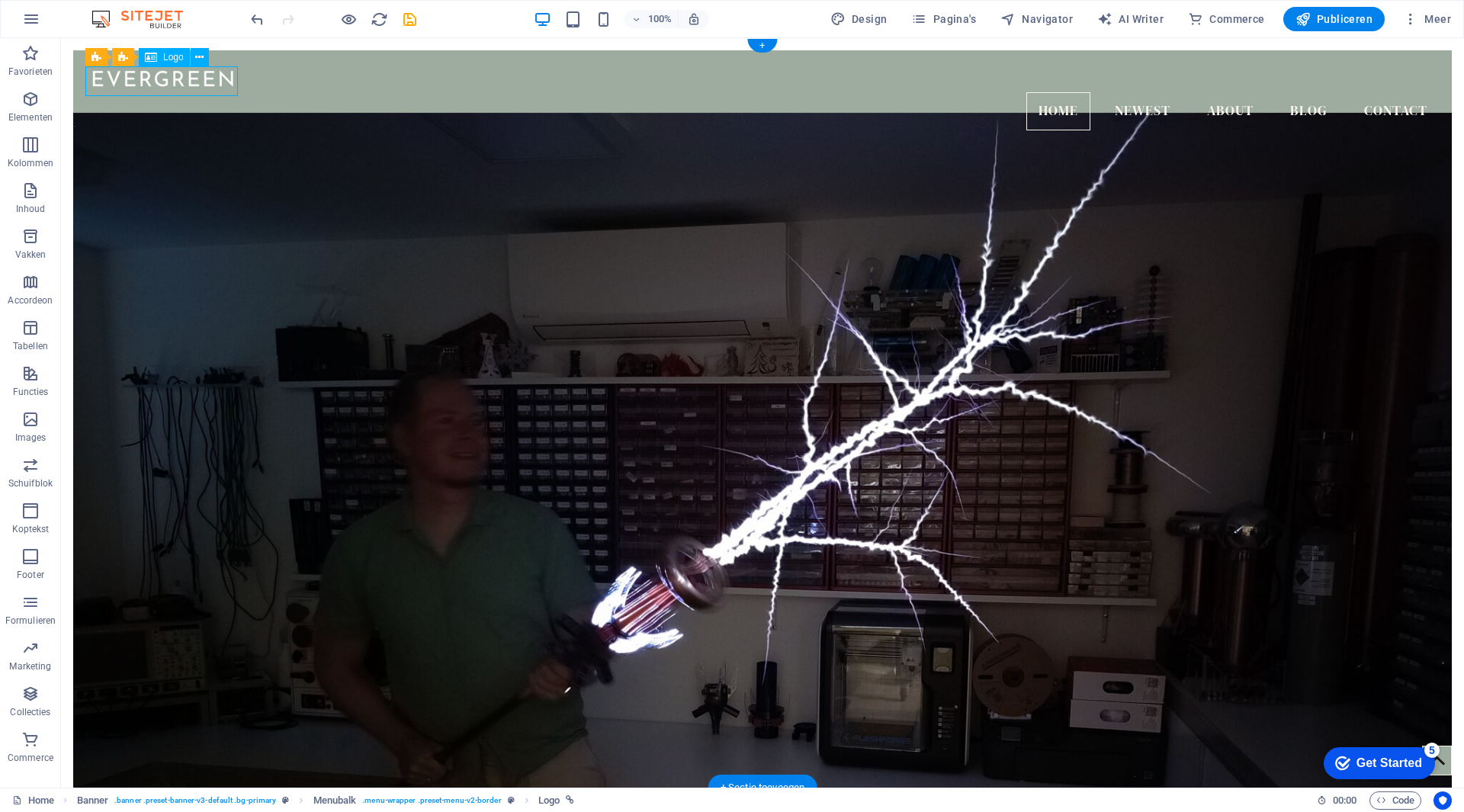
click at [189, 81] on div at bounding box center [762, 77] width 1354 height 30
select select "px"
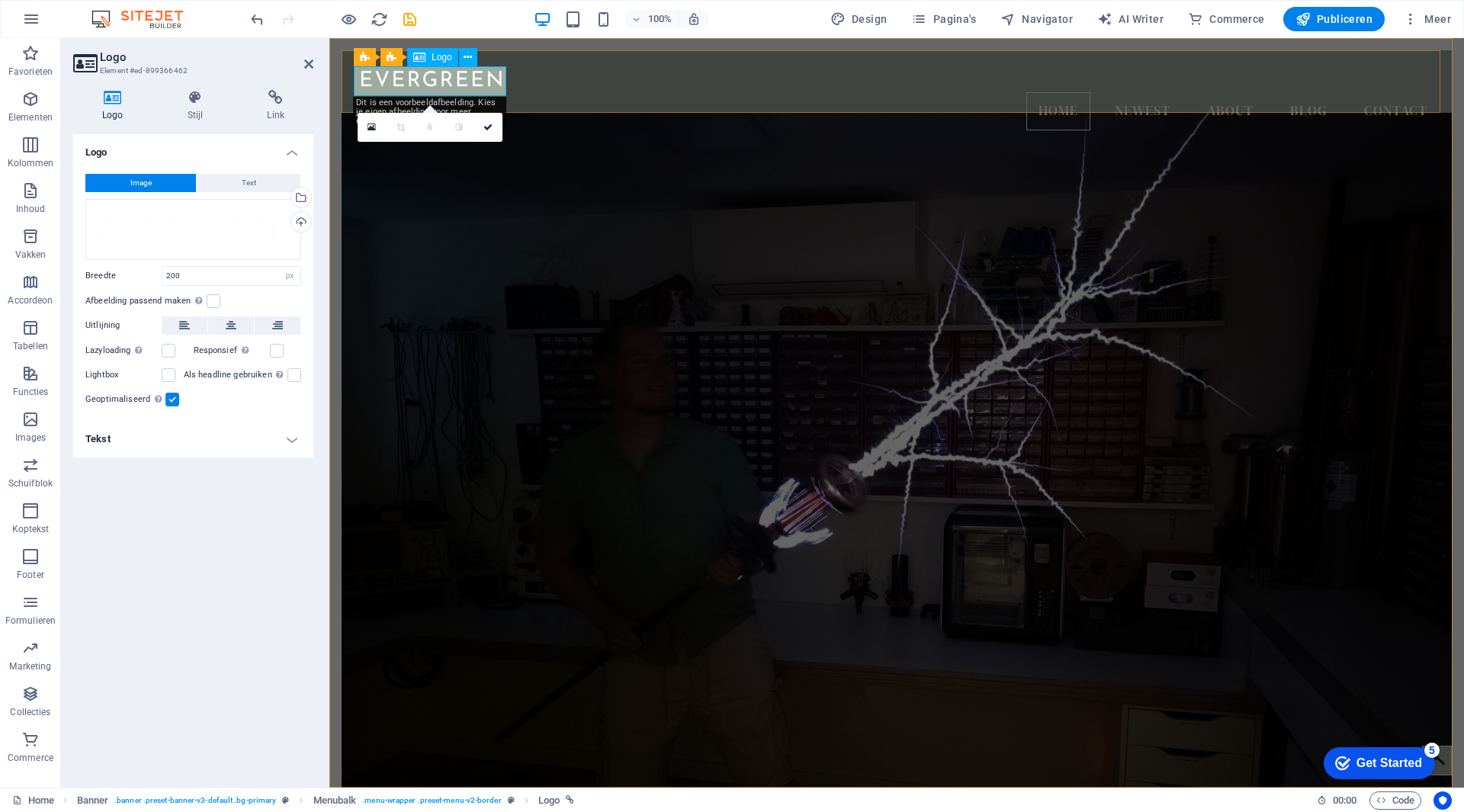
click at [414, 85] on div at bounding box center [897, 77] width 1086 height 30
click at [258, 190] on button "Text" at bounding box center [248, 183] width 104 height 18
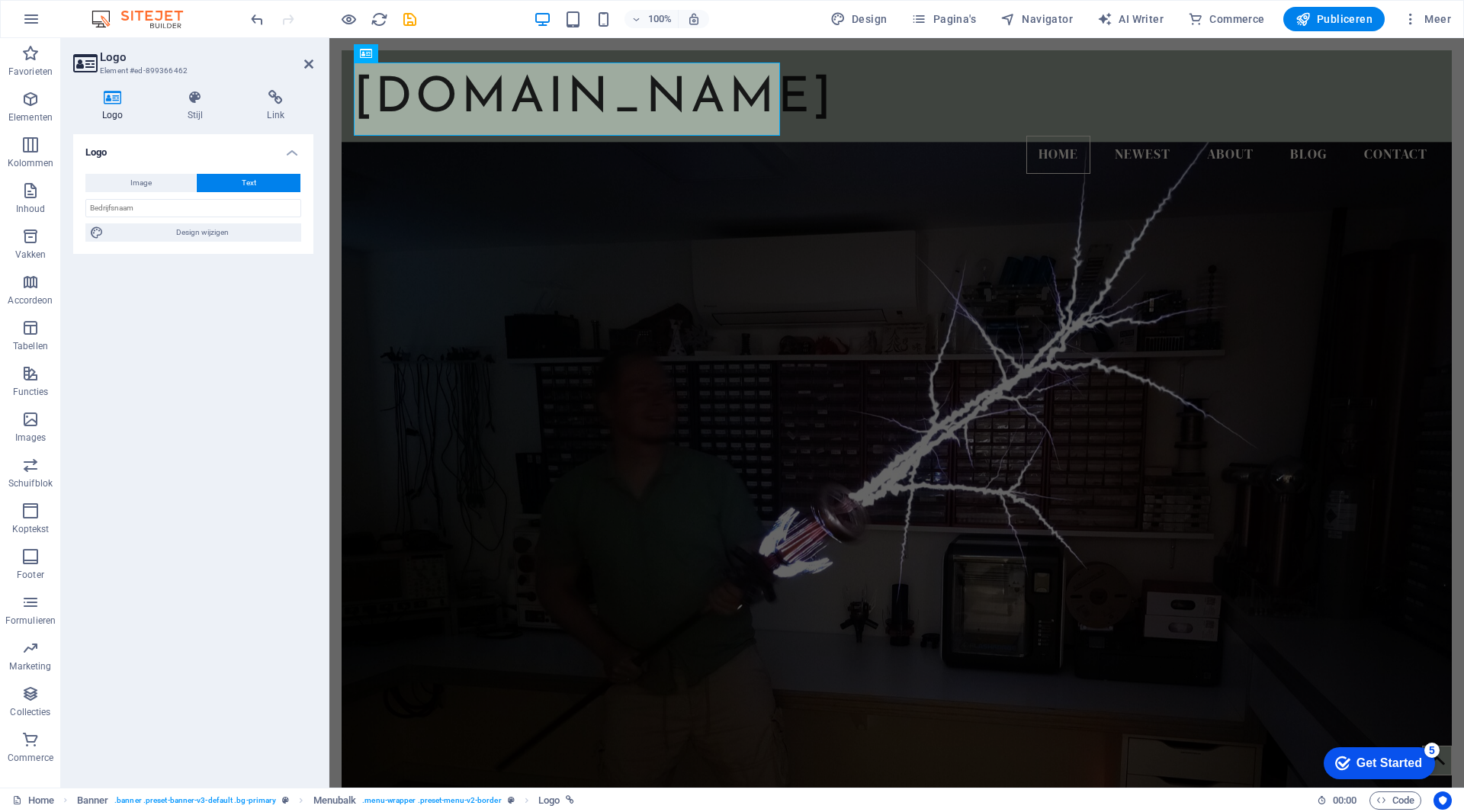
click at [679, 370] on figure at bounding box center [896, 480] width 1110 height 677
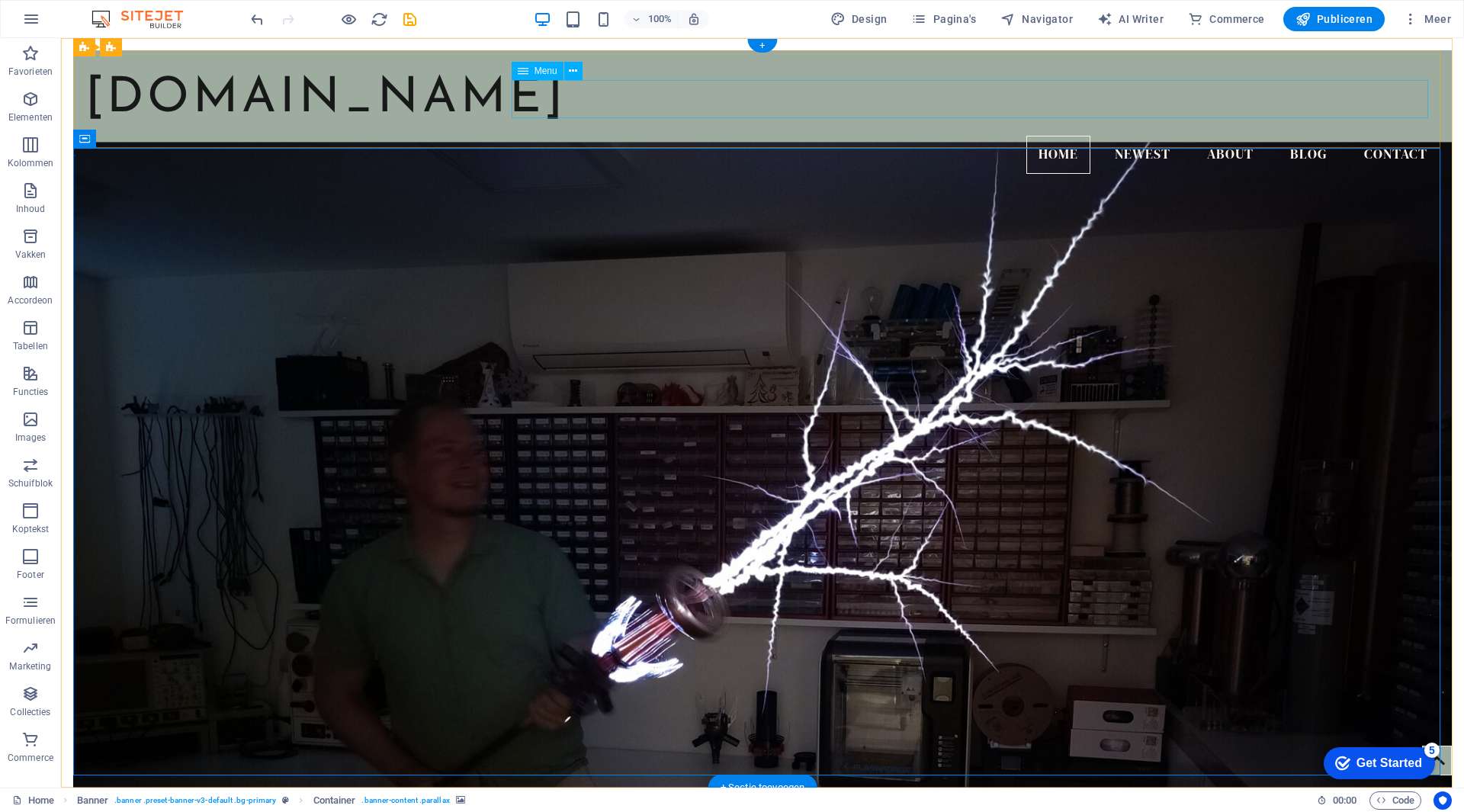
click at [810, 135] on nav "Home Newest About Blog Contact" at bounding box center [762, 154] width 1354 height 38
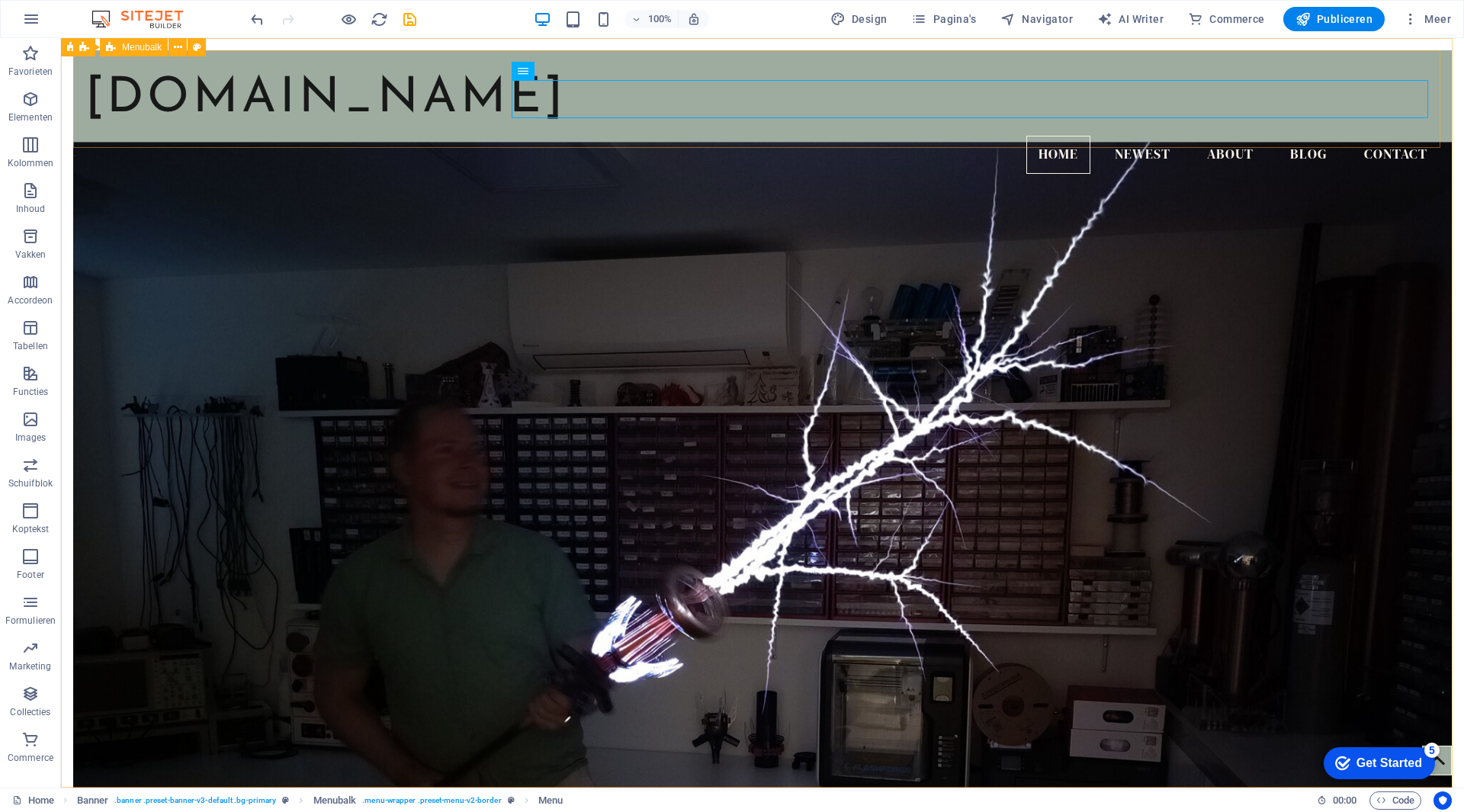
click at [144, 48] on span "Menubalk" at bounding box center [142, 46] width 40 height 9
click at [179, 44] on icon at bounding box center [178, 47] width 8 height 16
click at [144, 49] on icon at bounding box center [148, 47] width 8 height 16
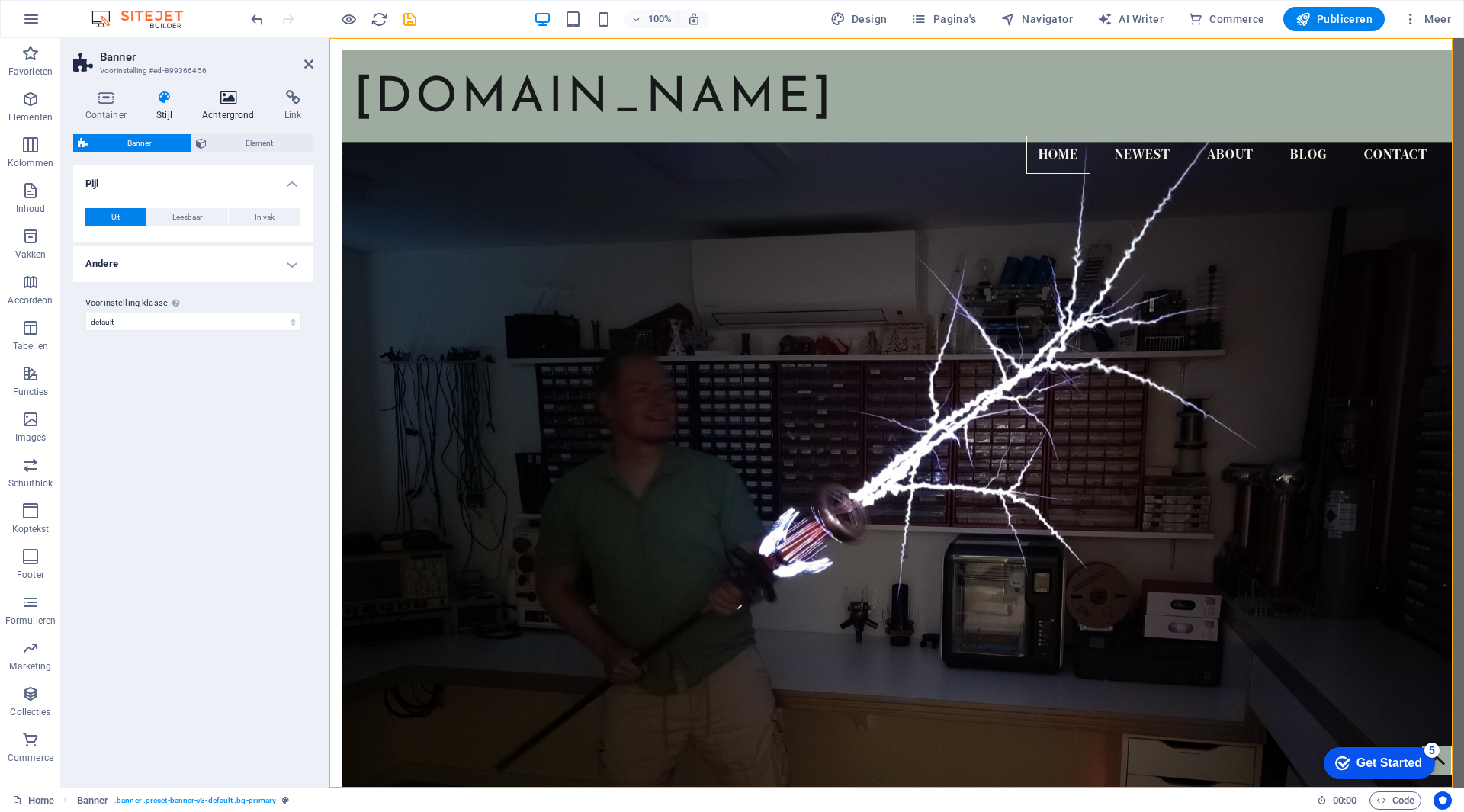
click at [218, 93] on icon at bounding box center [228, 97] width 76 height 15
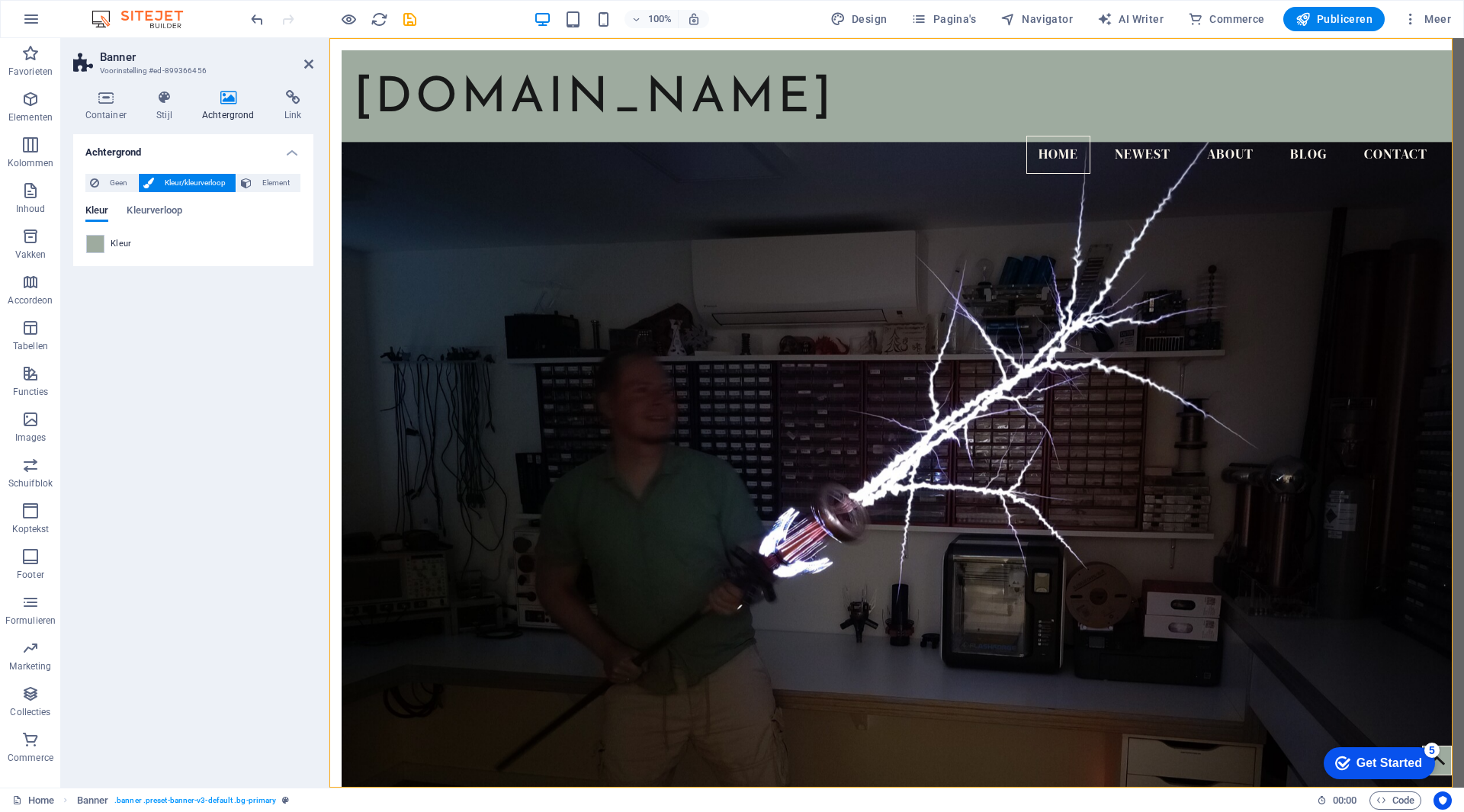
click at [107, 244] on div "Kleur" at bounding box center [193, 244] width 214 height 18
click at [97, 246] on span at bounding box center [95, 244] width 17 height 17
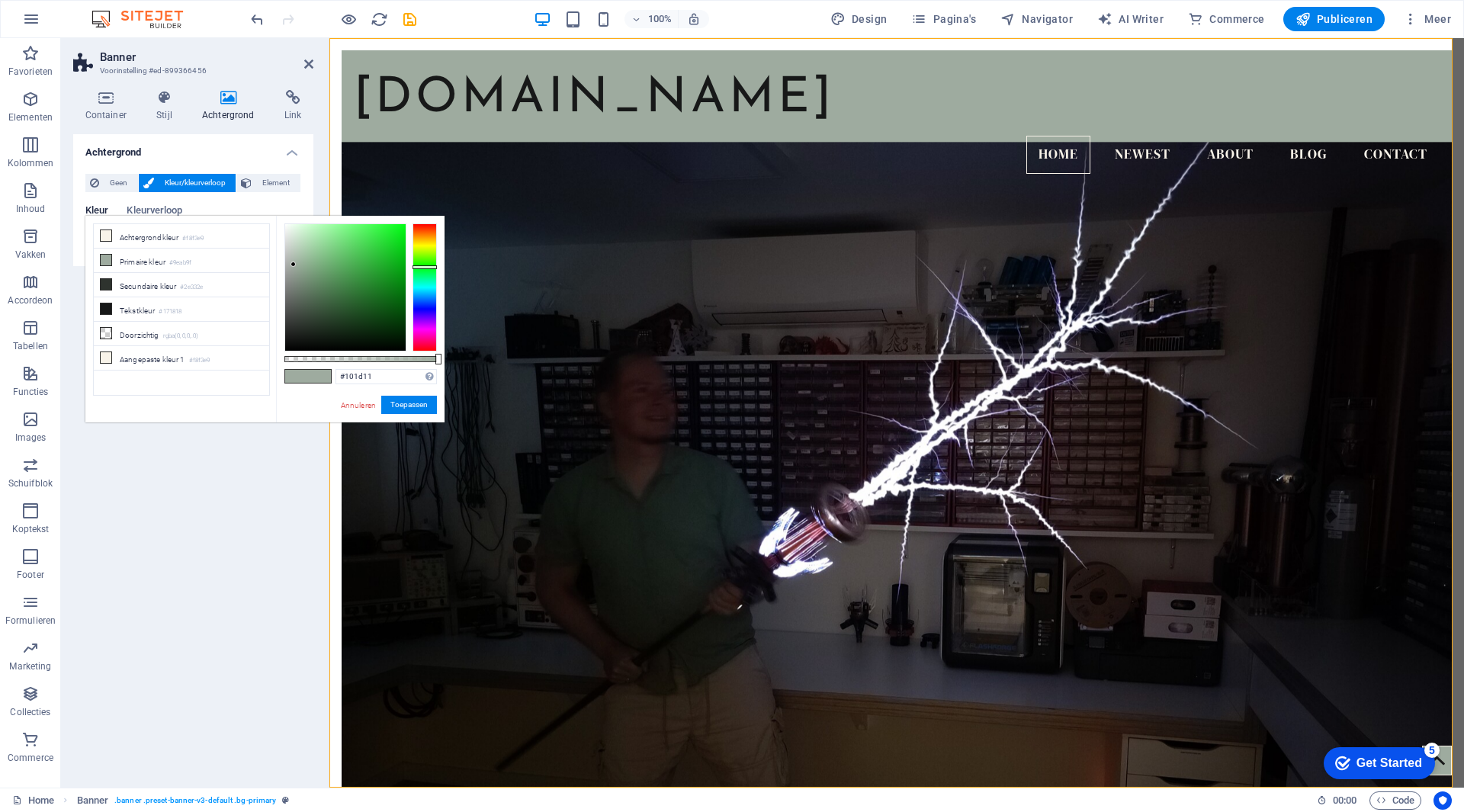
click at [335, 335] on div at bounding box center [345, 287] width 120 height 126
click at [331, 337] on div at bounding box center [345, 287] width 120 height 126
type input "#162017"
click at [320, 334] on div at bounding box center [345, 287] width 120 height 126
click at [417, 406] on button "Toepassen" at bounding box center [409, 405] width 56 height 18
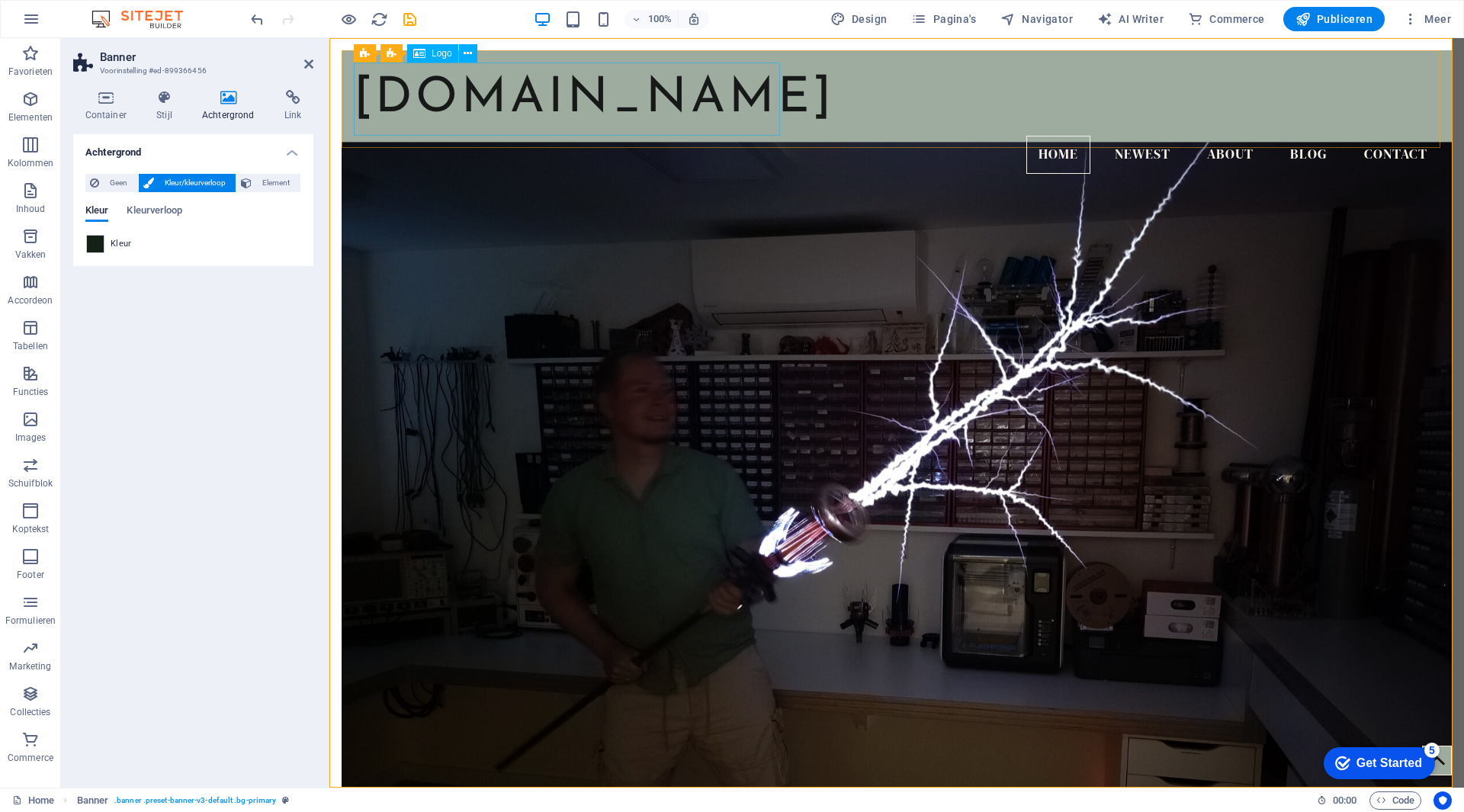
click at [615, 204] on figure at bounding box center [896, 480] width 1110 height 677
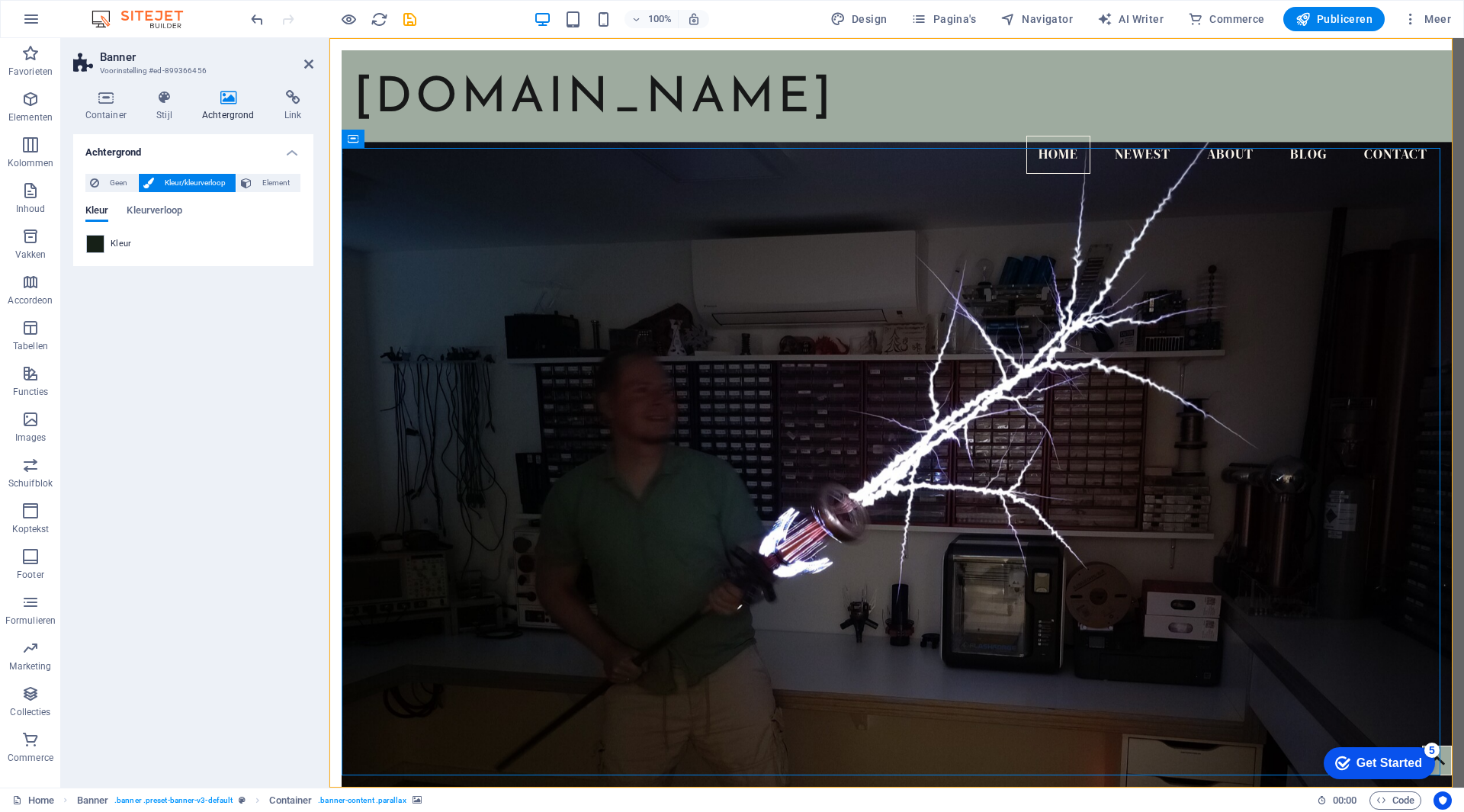
click at [201, 318] on div "Achtergrond Geen Kleur/kleurverloop Element Achtergrond tot de volle breedte ui…" at bounding box center [193, 455] width 240 height 641
click at [145, 214] on span "Kleurverloop" at bounding box center [154, 212] width 56 height 22
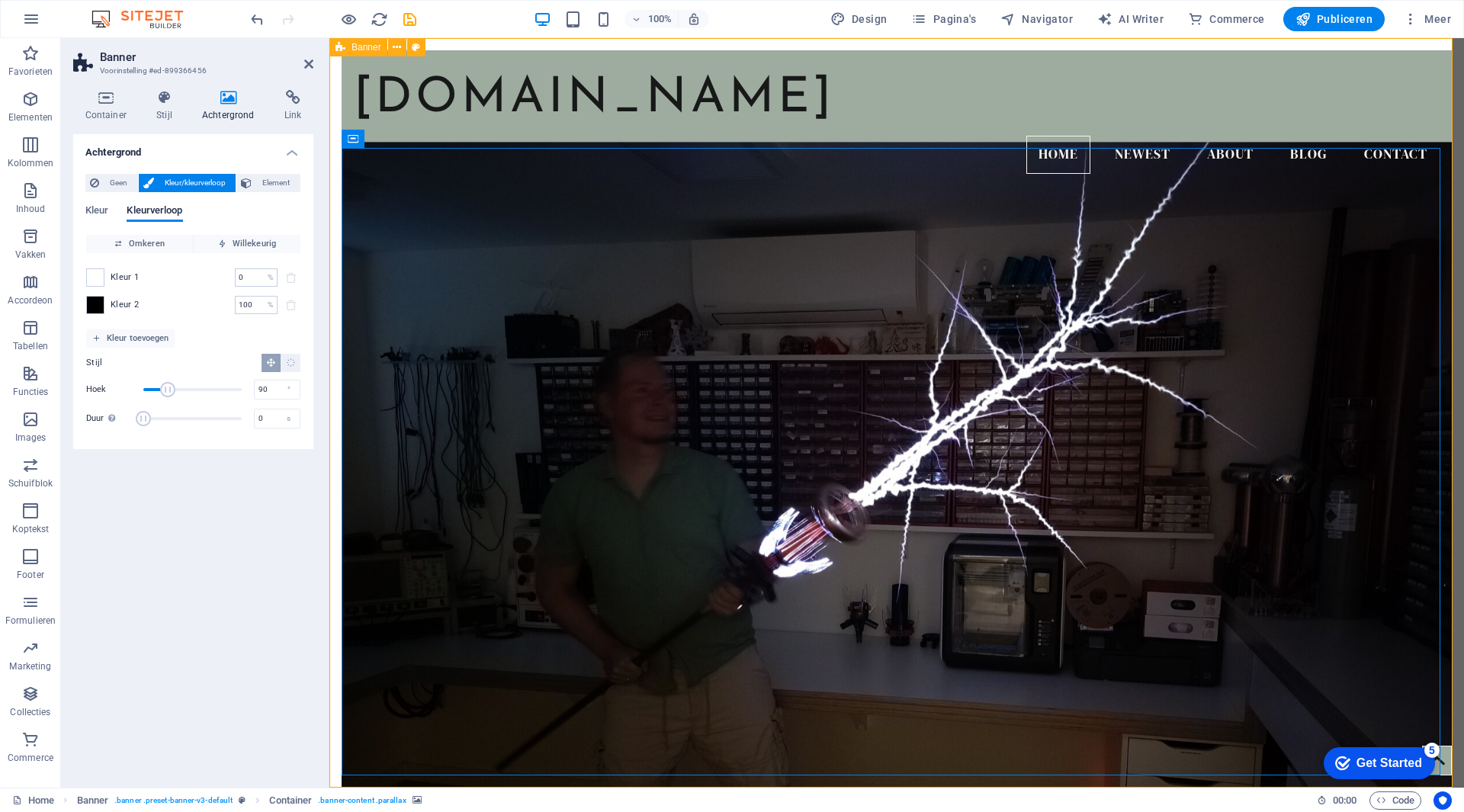
click at [553, 135] on div "[DOMAIN_NAME]" at bounding box center [897, 99] width 1086 height 73
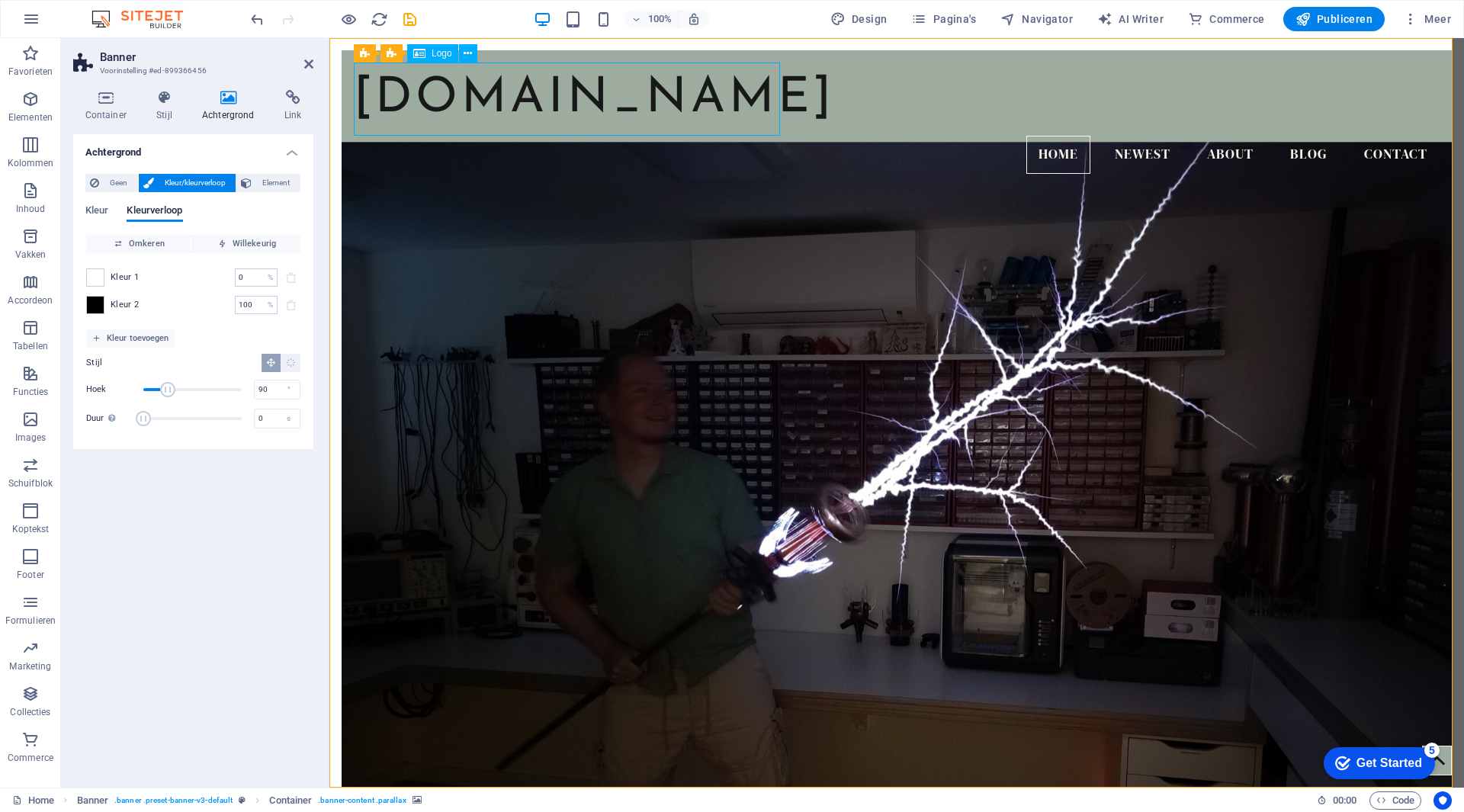
click at [553, 135] on div "[DOMAIN_NAME]" at bounding box center [897, 99] width 1086 height 73
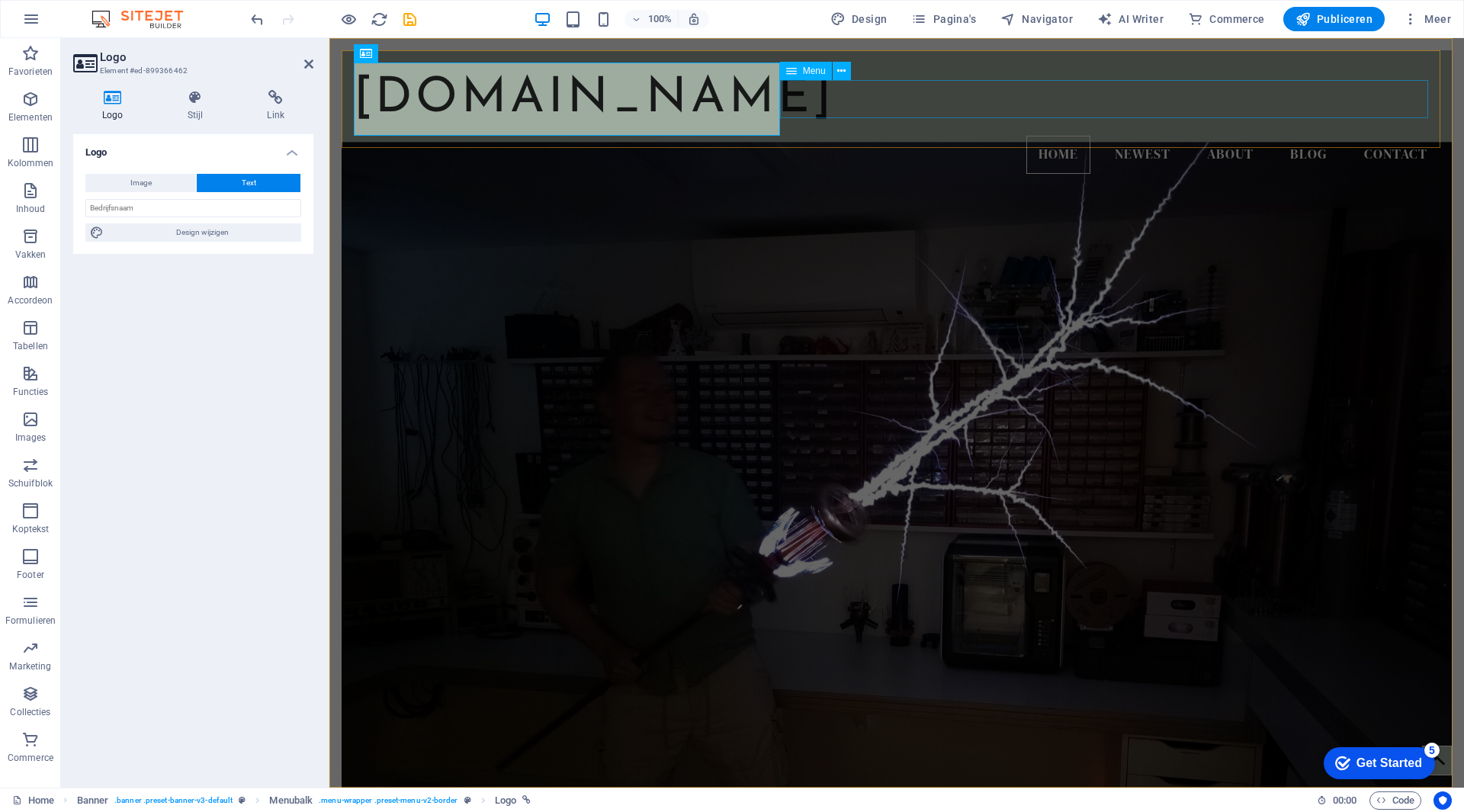
click at [881, 135] on nav "Home Newest About Blog Contact" at bounding box center [897, 154] width 1086 height 38
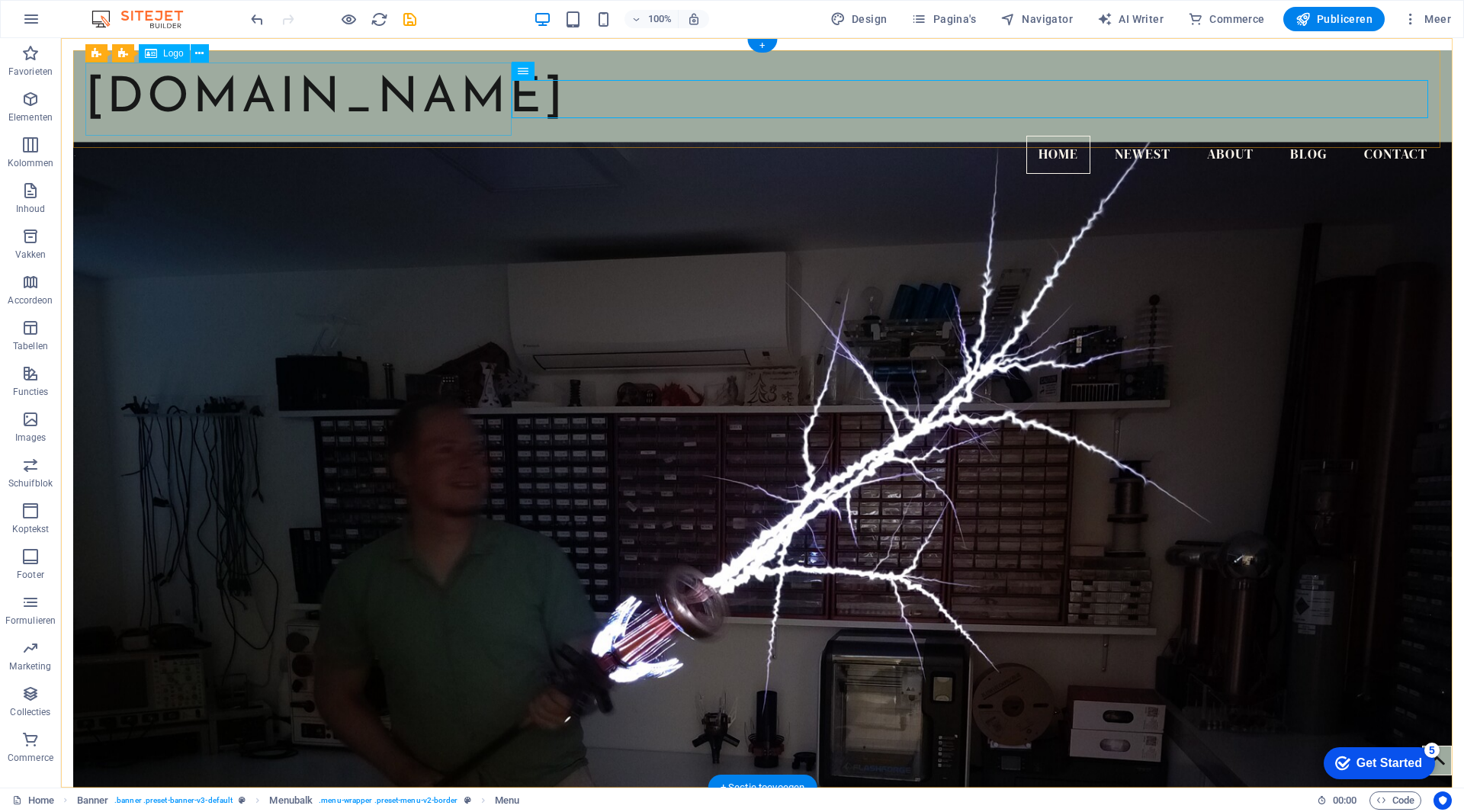
click at [380, 94] on div "[DOMAIN_NAME]" at bounding box center [762, 99] width 1354 height 73
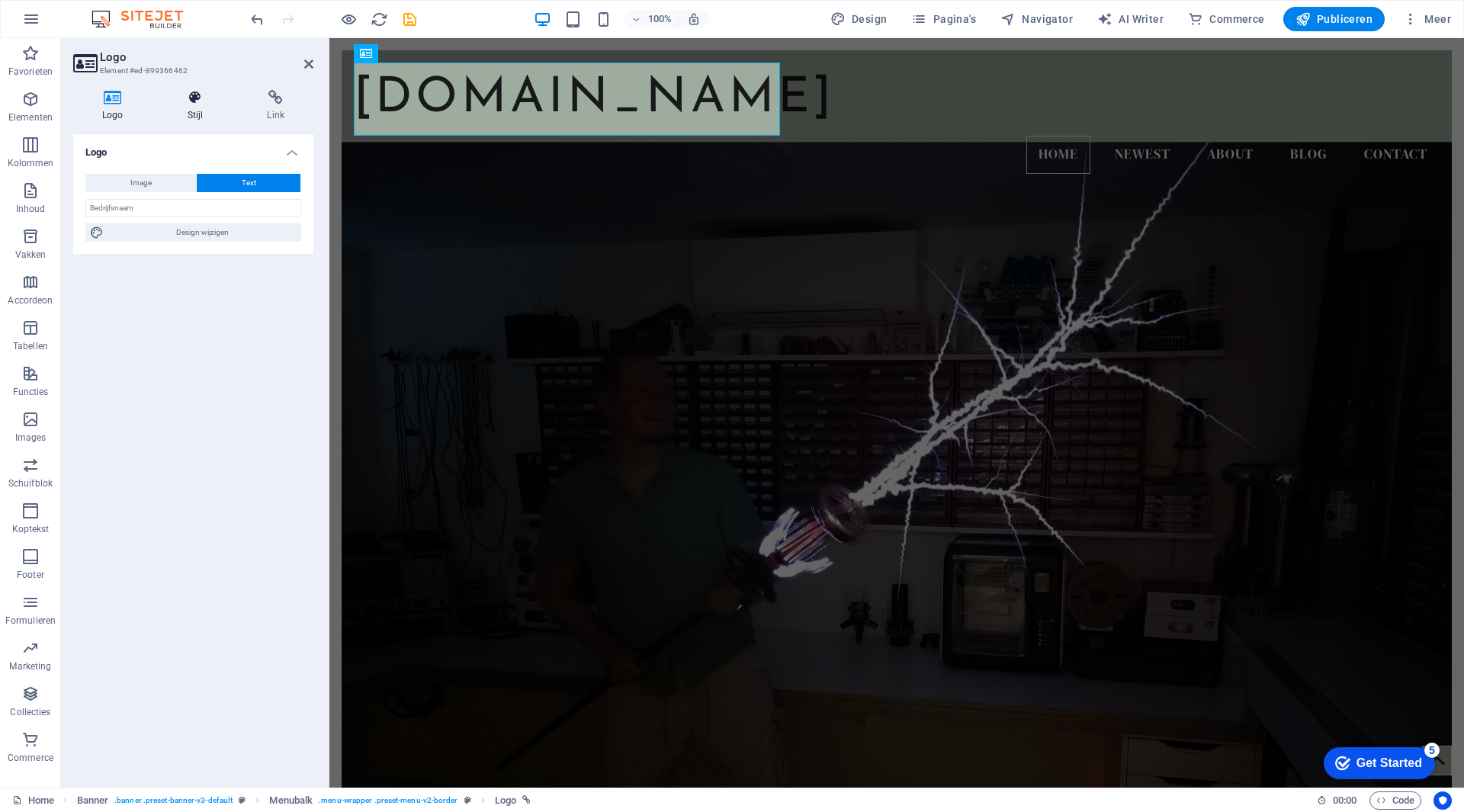
click at [200, 107] on h4 "Stijl" at bounding box center [198, 105] width 80 height 32
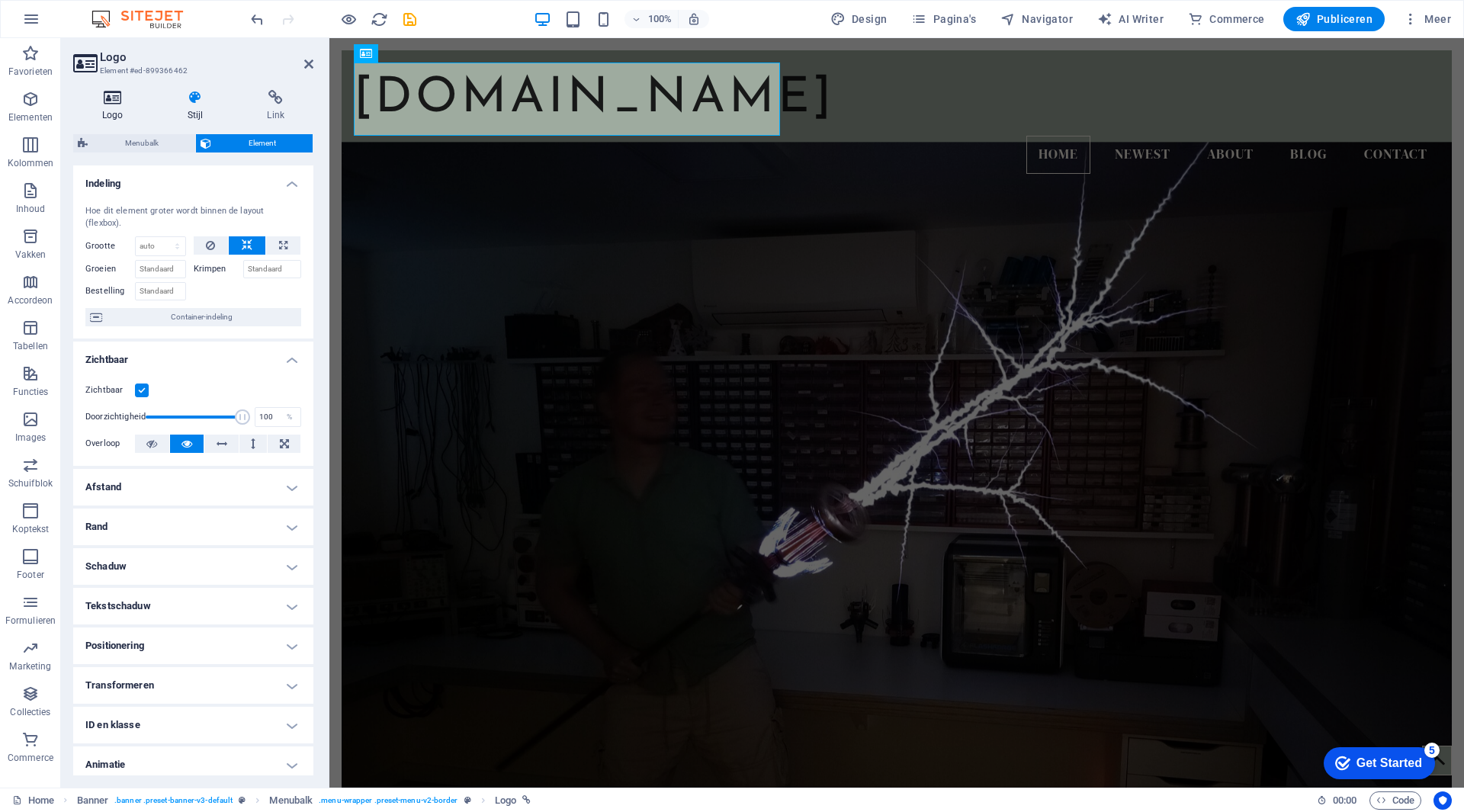
click at [126, 102] on icon at bounding box center [113, 97] width 80 height 15
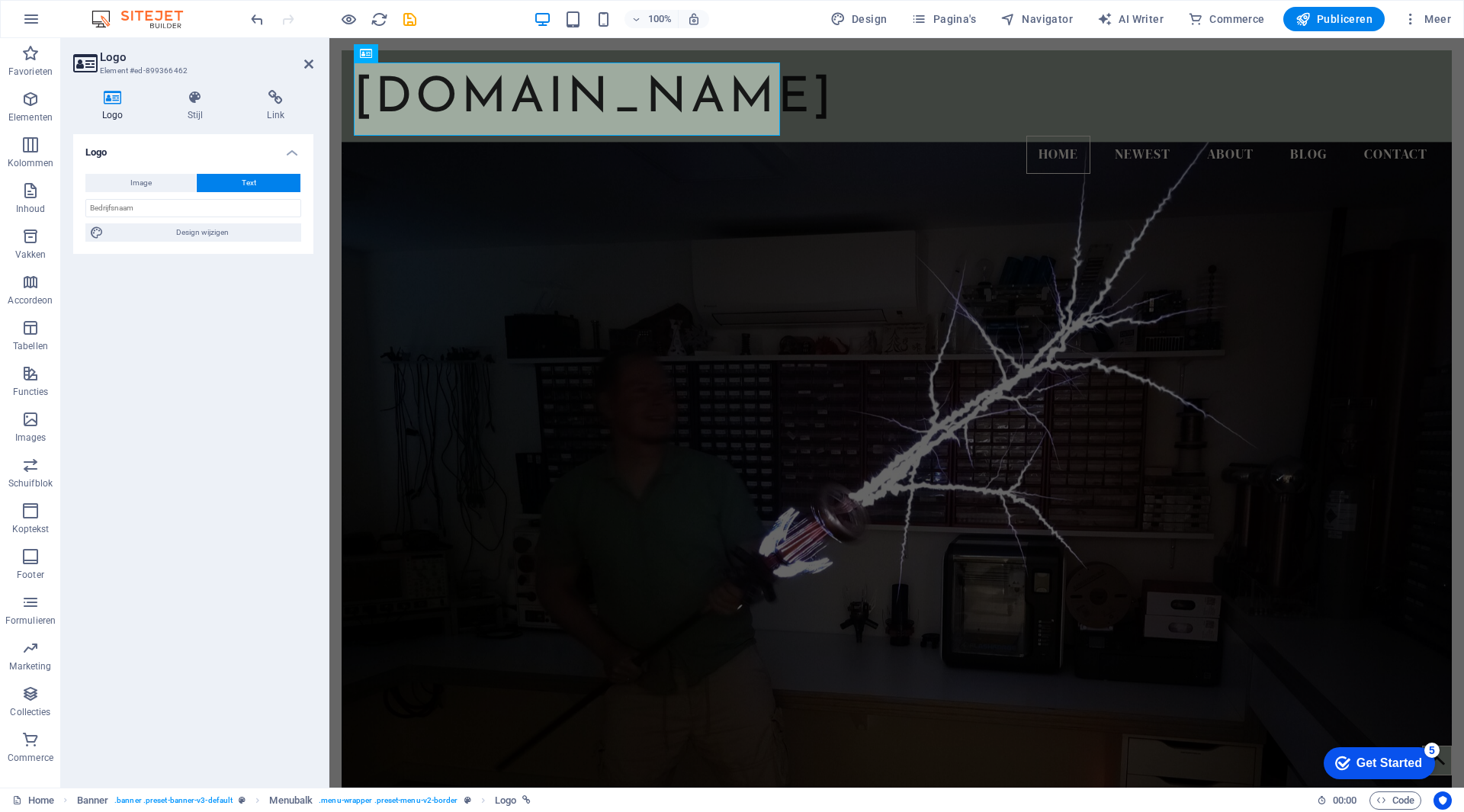
click at [262, 180] on button "Text" at bounding box center [248, 183] width 104 height 18
click at [201, 111] on h4 "Stijl" at bounding box center [198, 105] width 80 height 32
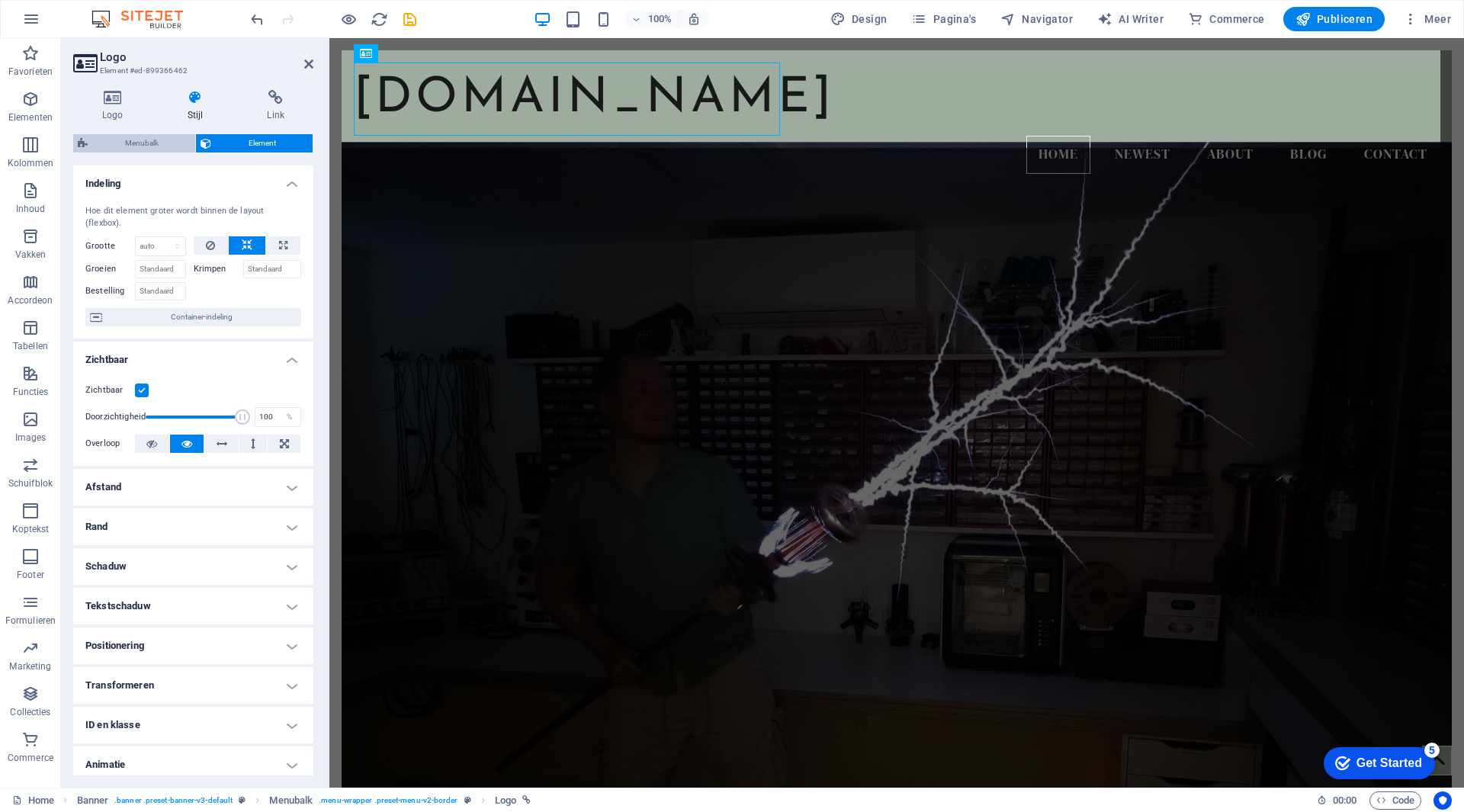
click at [148, 145] on span "Menubalk" at bounding box center [141, 144] width 98 height 18
select select "rem"
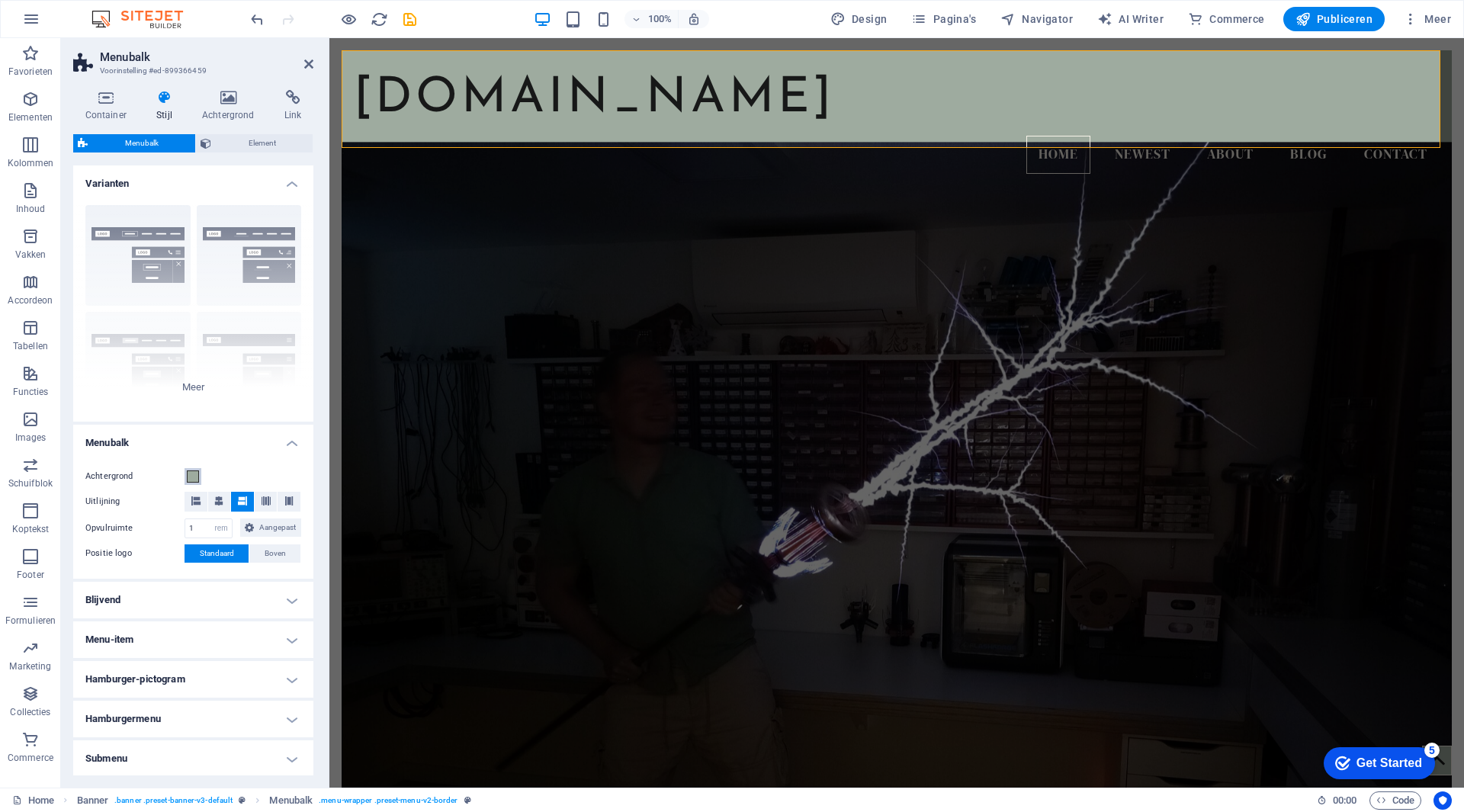
click at [199, 479] on button "Achtergrond" at bounding box center [193, 477] width 17 height 17
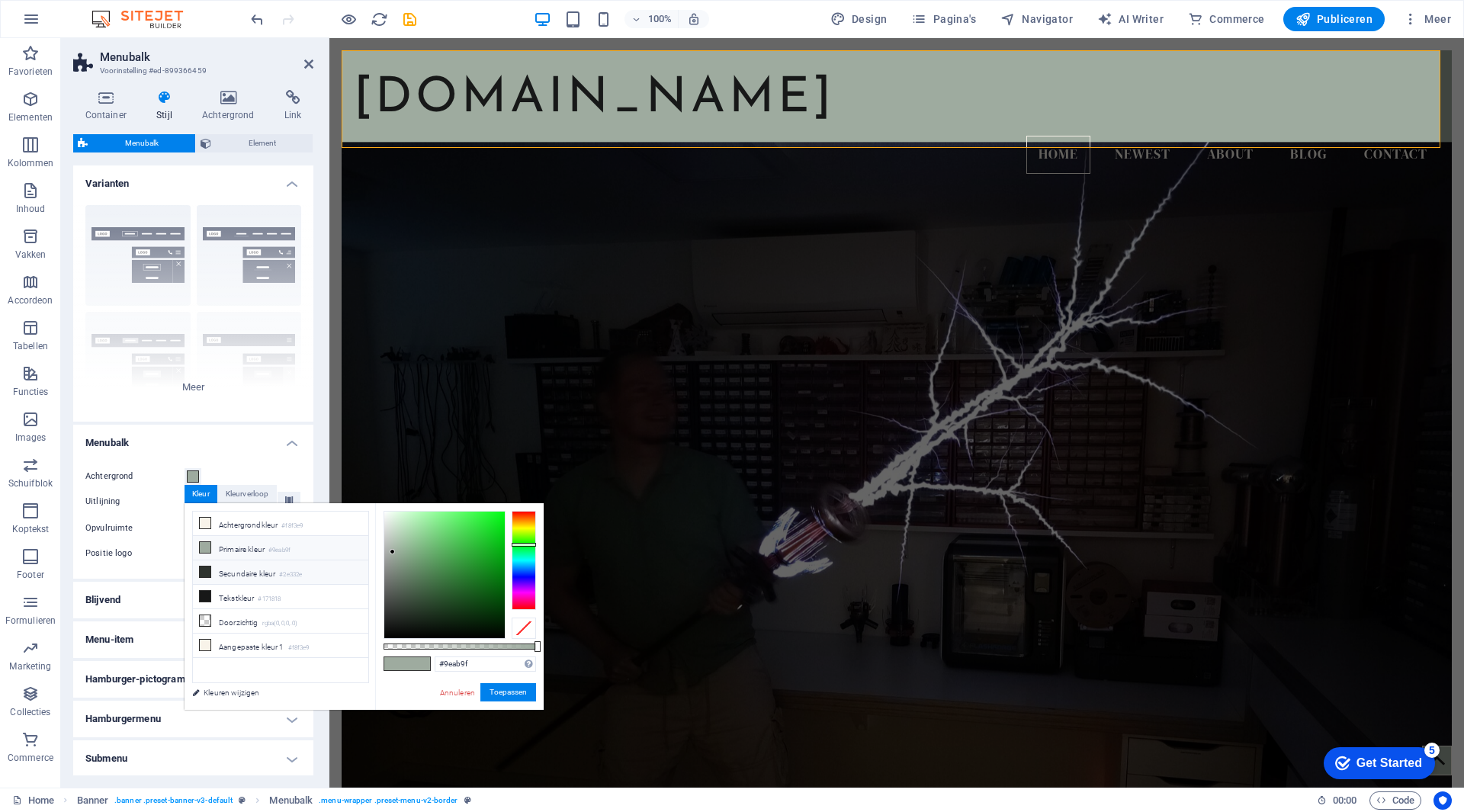
click at [211, 570] on li "Secundaire kleur #2e332e" at bounding box center [280, 572] width 175 height 24
type input "#2e332e"
click at [200, 566] on icon at bounding box center [205, 571] width 11 height 11
click at [521, 697] on button "Toepassen" at bounding box center [508, 692] width 56 height 18
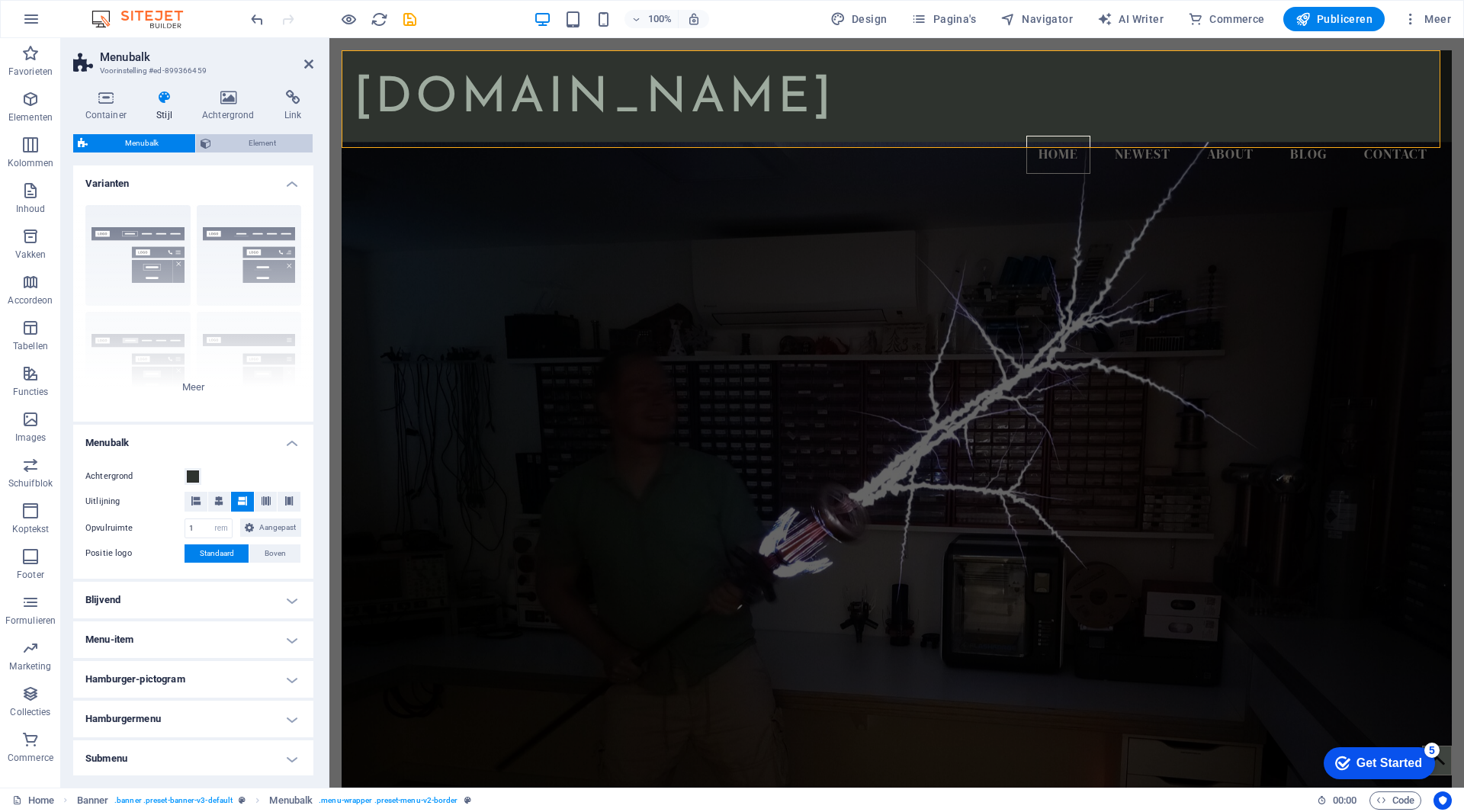
click at [273, 149] on span "Element" at bounding box center [262, 144] width 92 height 18
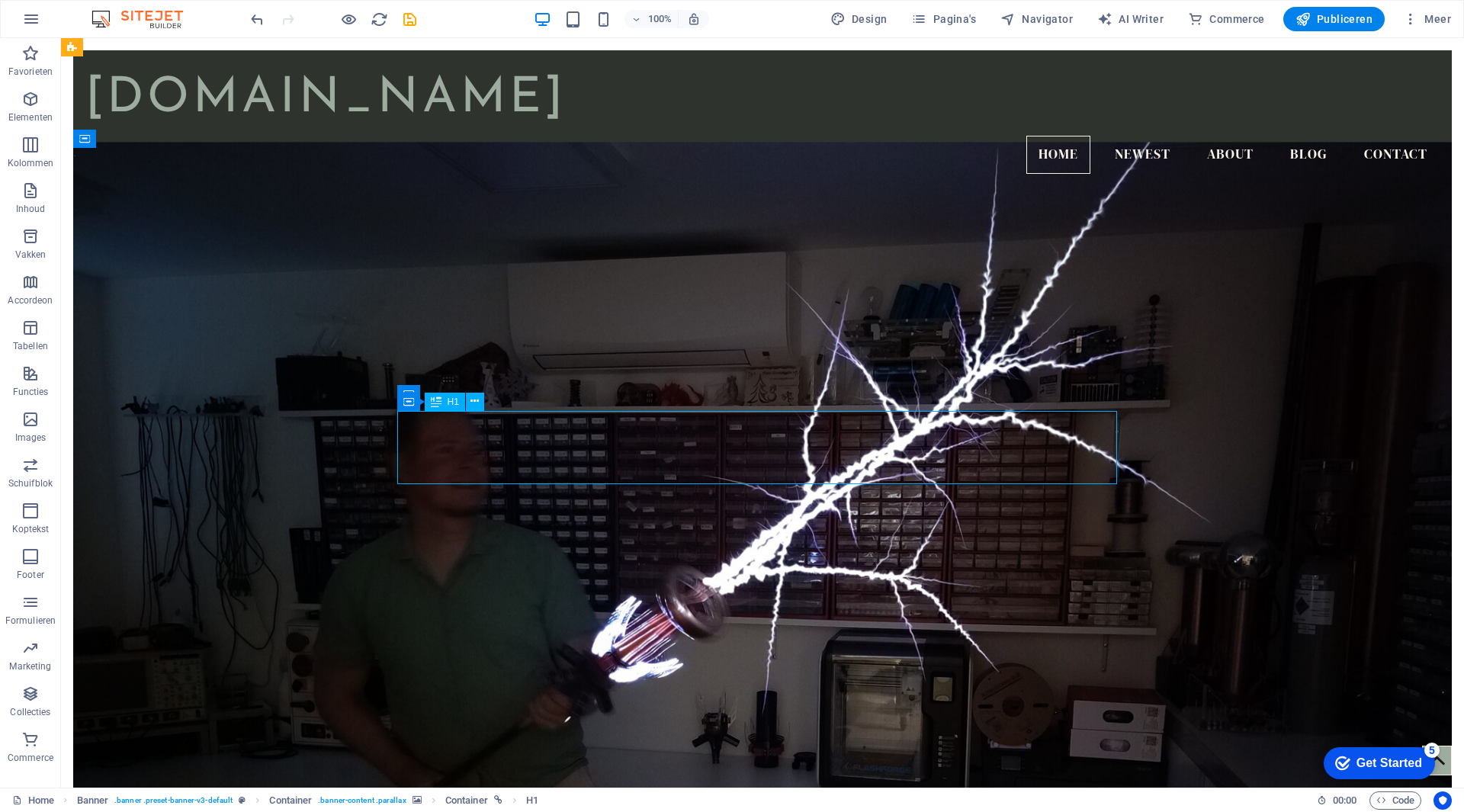
drag, startPoint x: 1032, startPoint y: 434, endPoint x: 796, endPoint y: 428, distance: 236.1
drag, startPoint x: 404, startPoint y: 406, endPoint x: 413, endPoint y: 405, distance: 9.1
click at [413, 406] on icon at bounding box center [409, 402] width 11 height 18
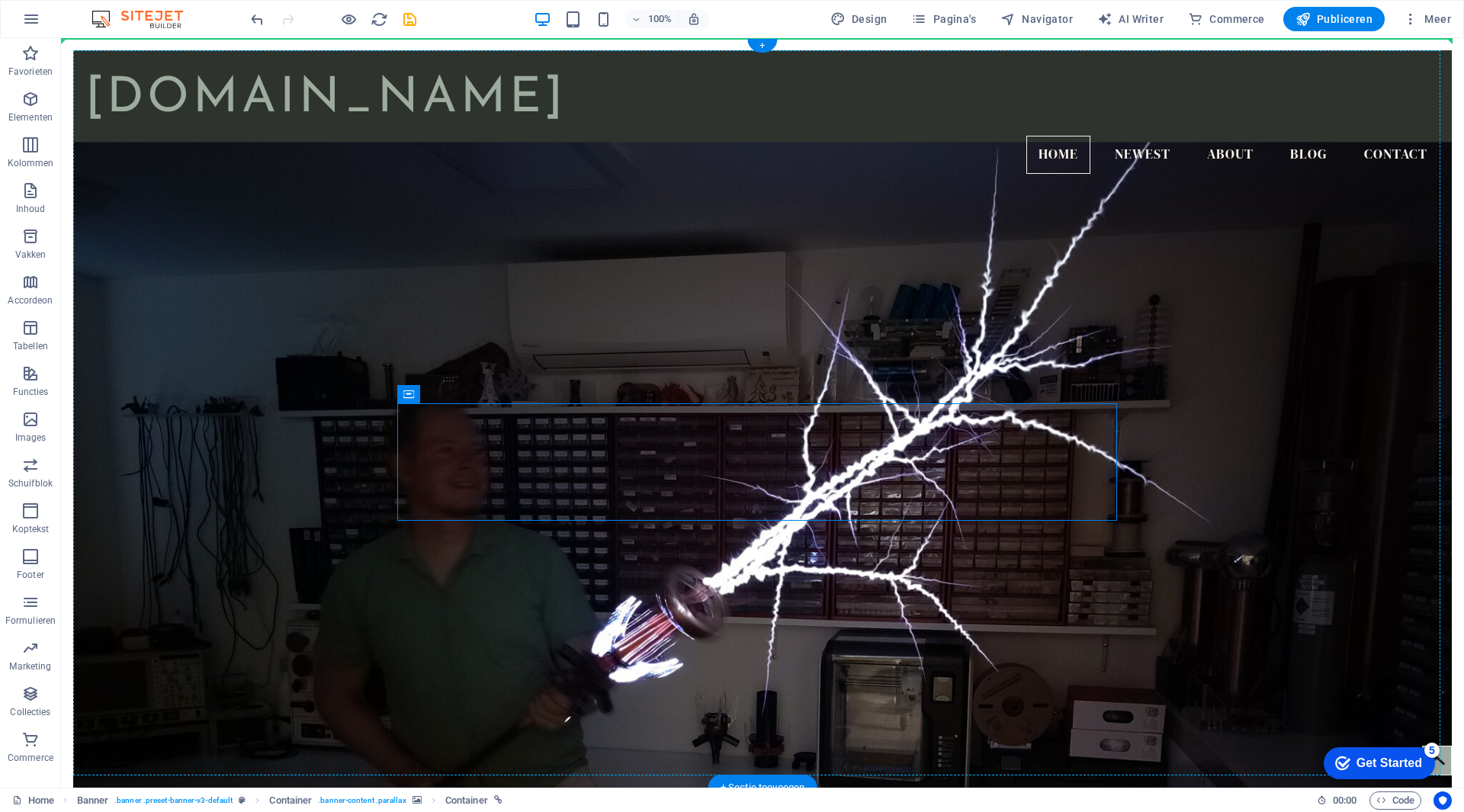
drag, startPoint x: 480, startPoint y: 437, endPoint x: 354, endPoint y: 359, distance: 148.2
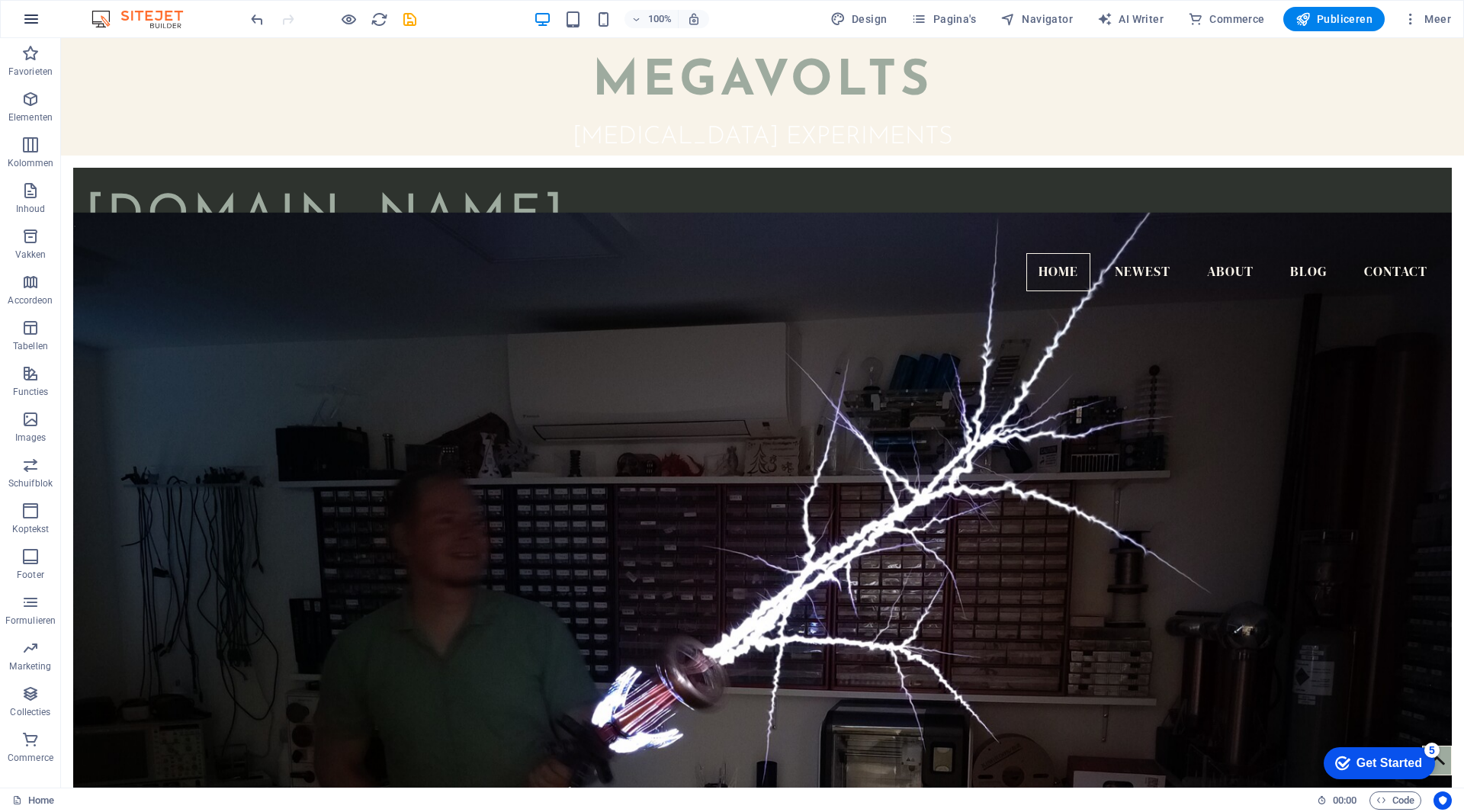
click at [30, 23] on icon "button" at bounding box center [32, 19] width 18 height 18
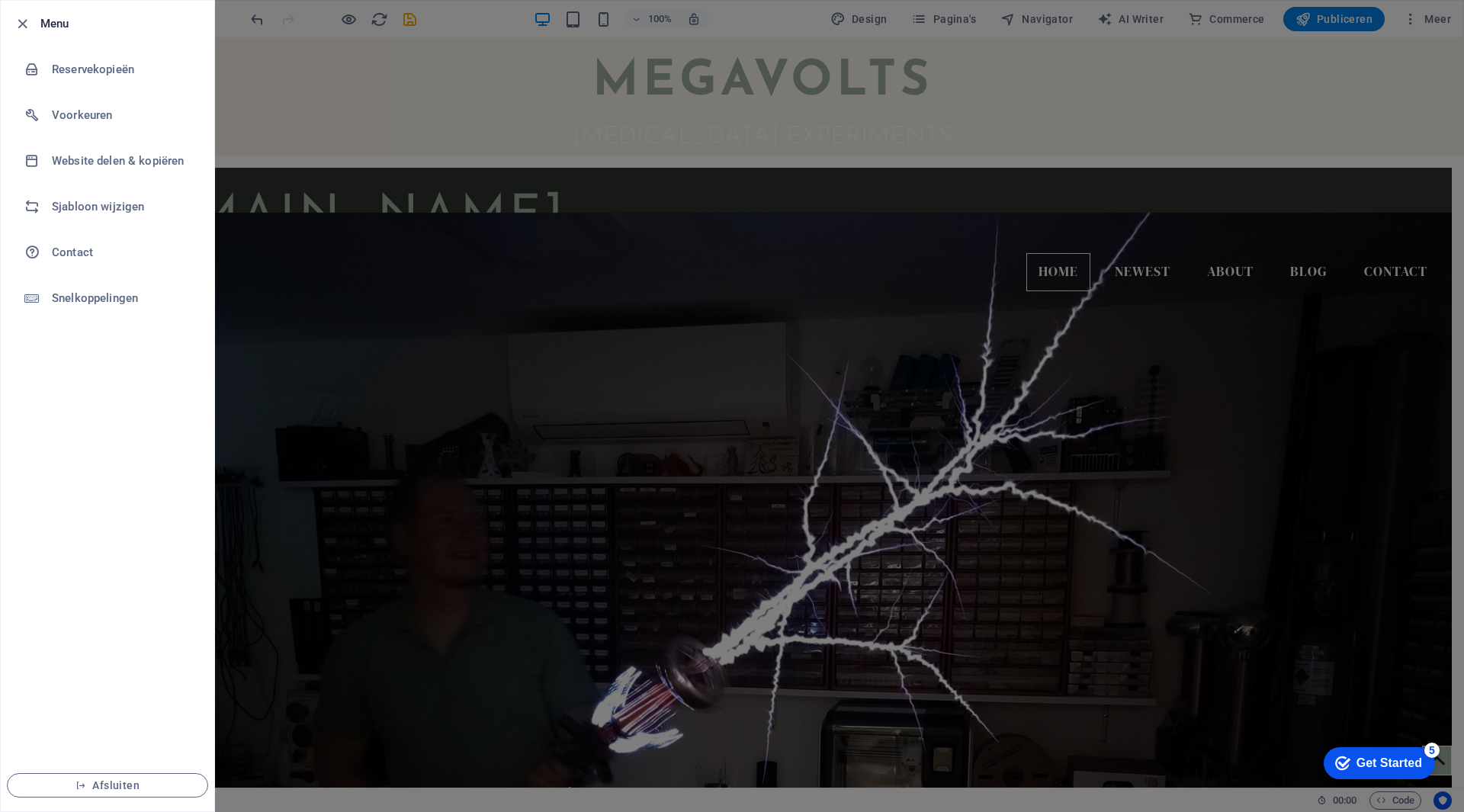
click at [414, 109] on div at bounding box center [732, 406] width 1464 height 812
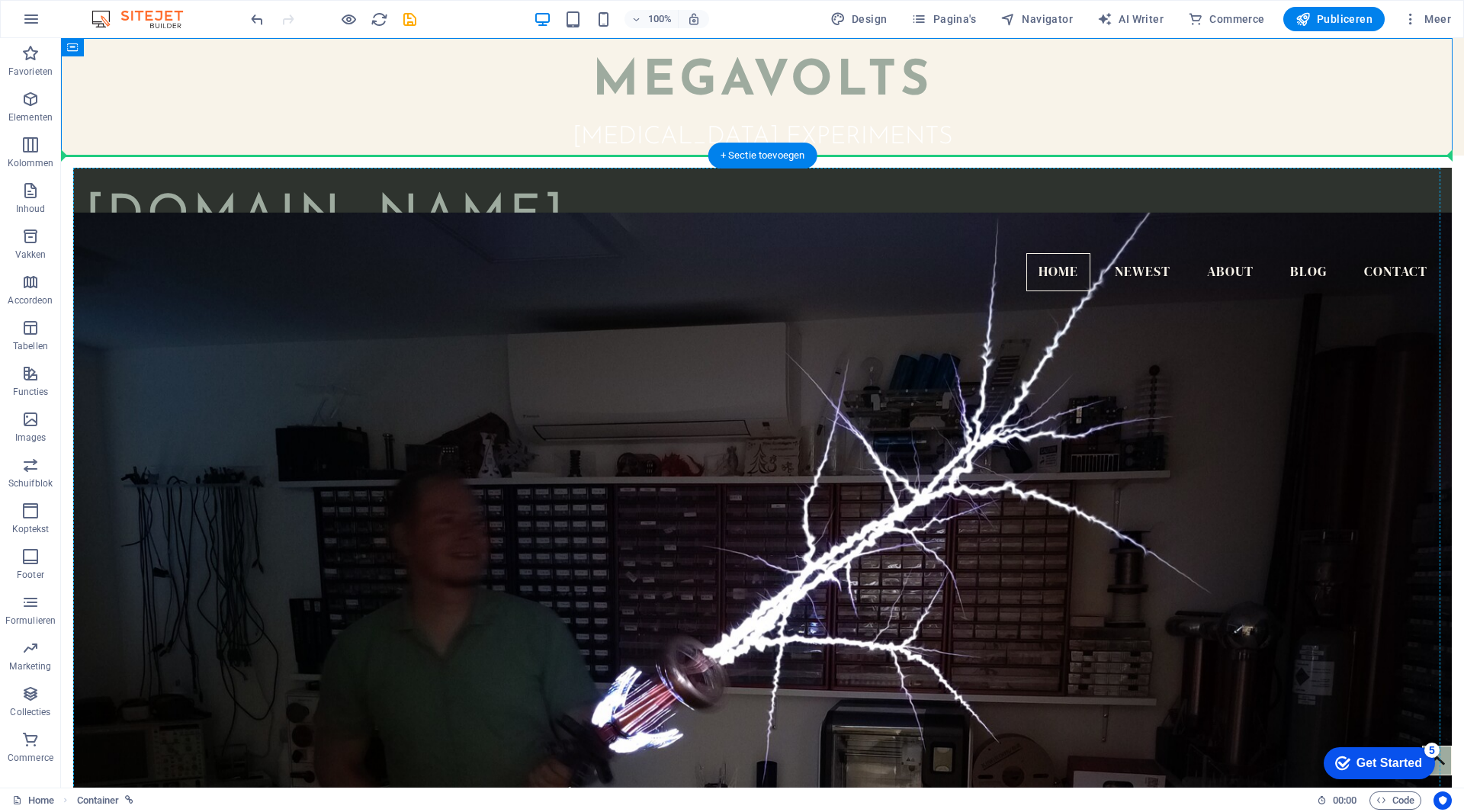
drag, startPoint x: 129, startPoint y: 91, endPoint x: 260, endPoint y: 414, distance: 348.6
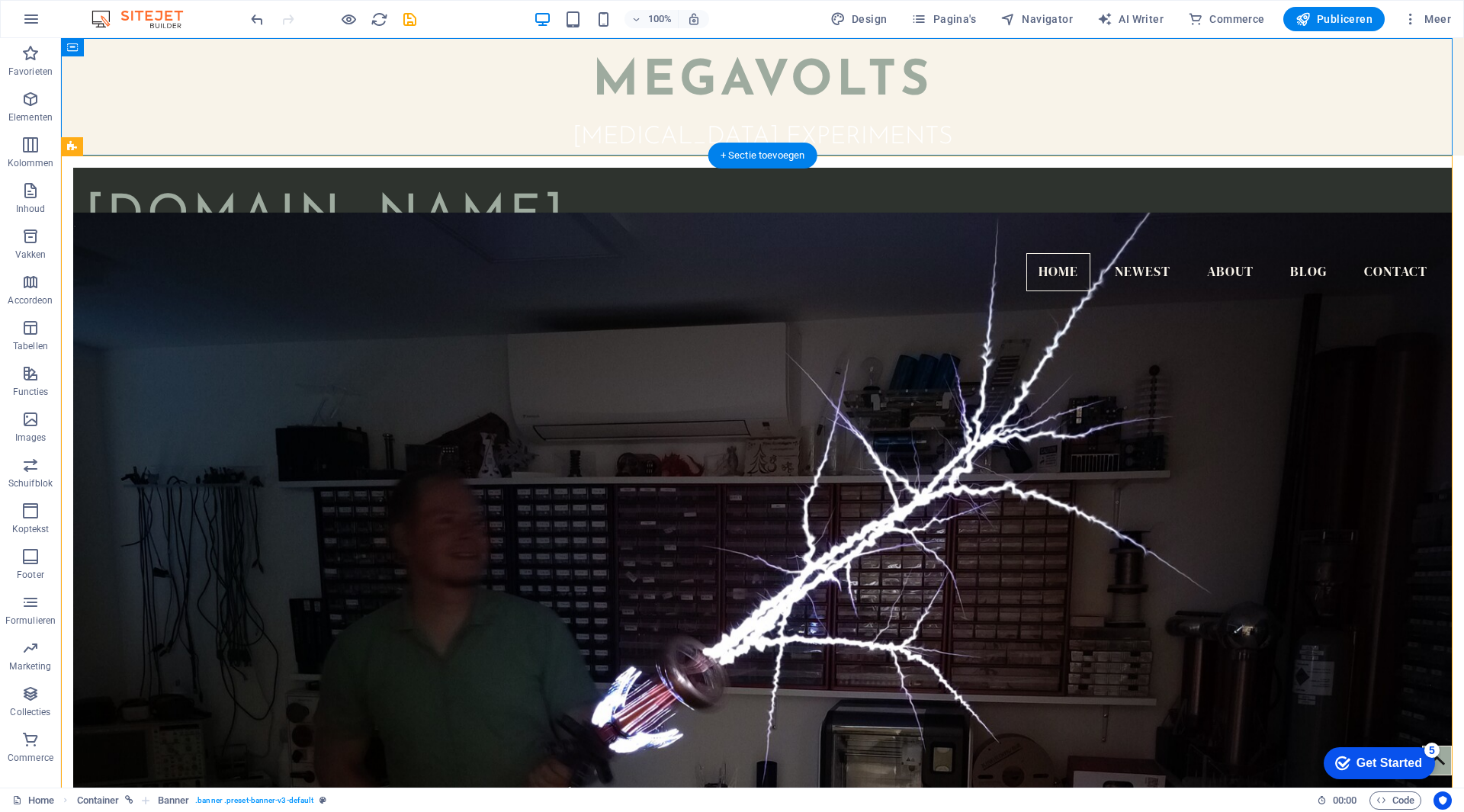
drag, startPoint x: 137, startPoint y: 88, endPoint x: 889, endPoint y: 580, distance: 898.6
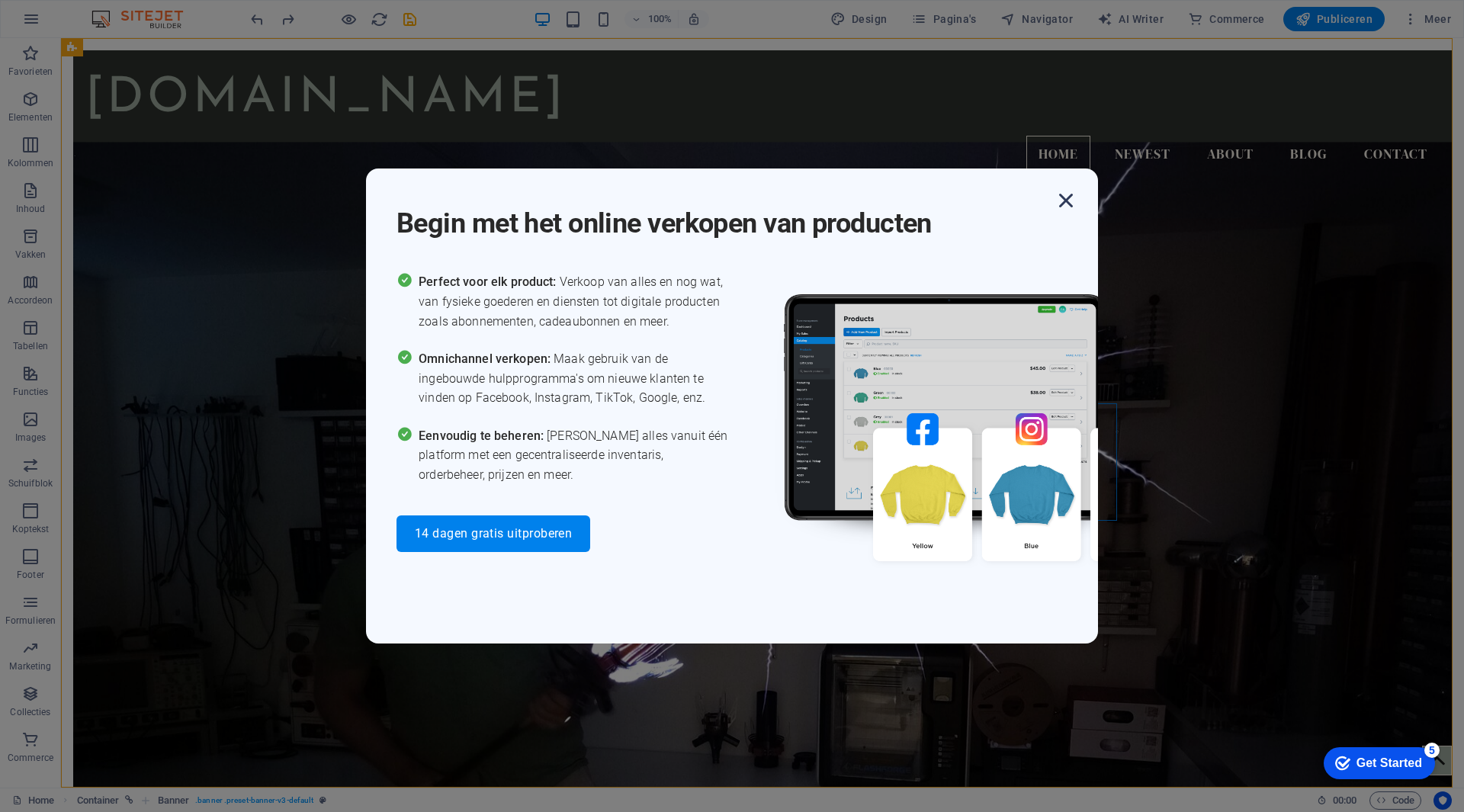
click at [1070, 198] on icon "button" at bounding box center [1065, 200] width 27 height 27
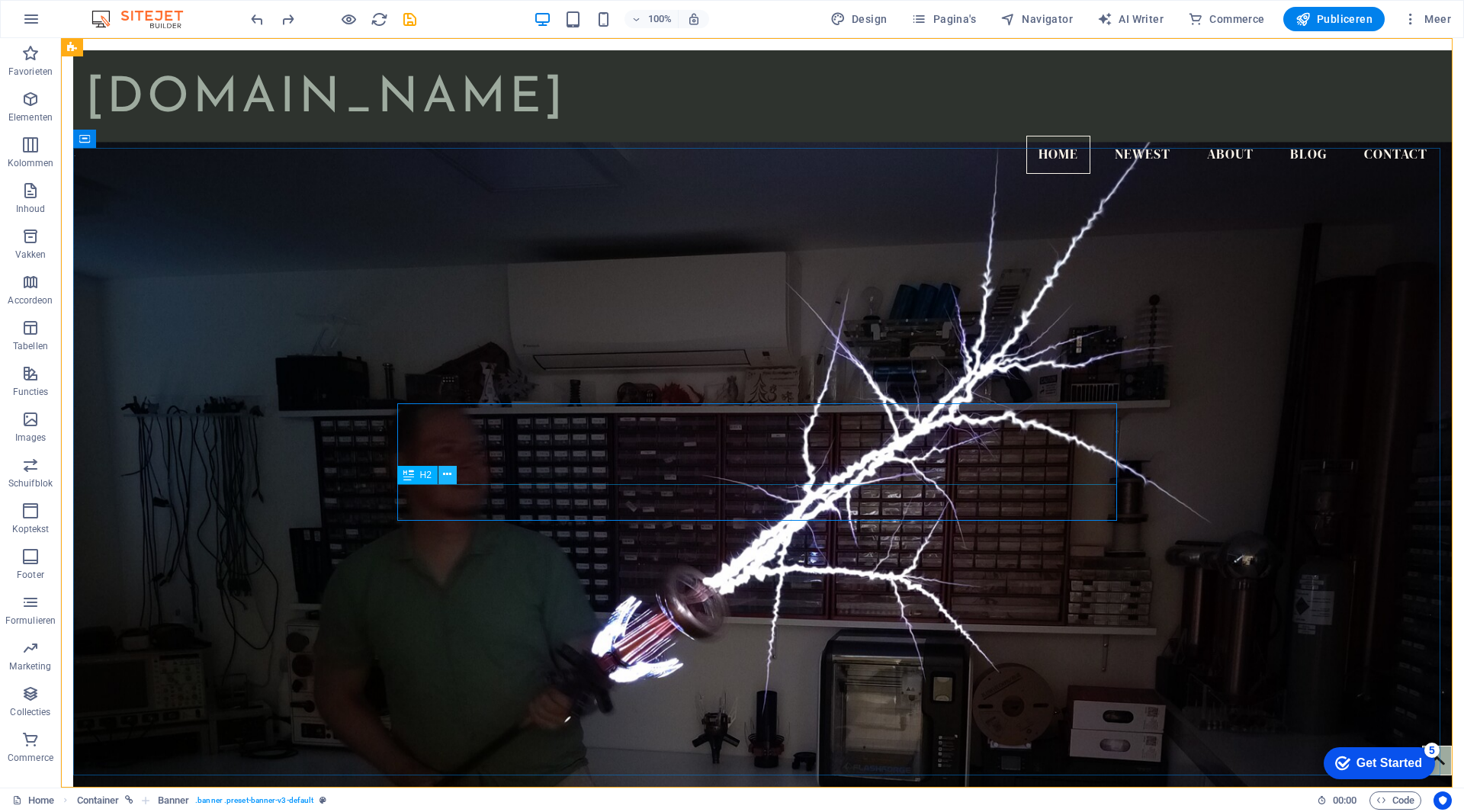
click at [443, 479] on icon at bounding box center [448, 474] width 8 height 16
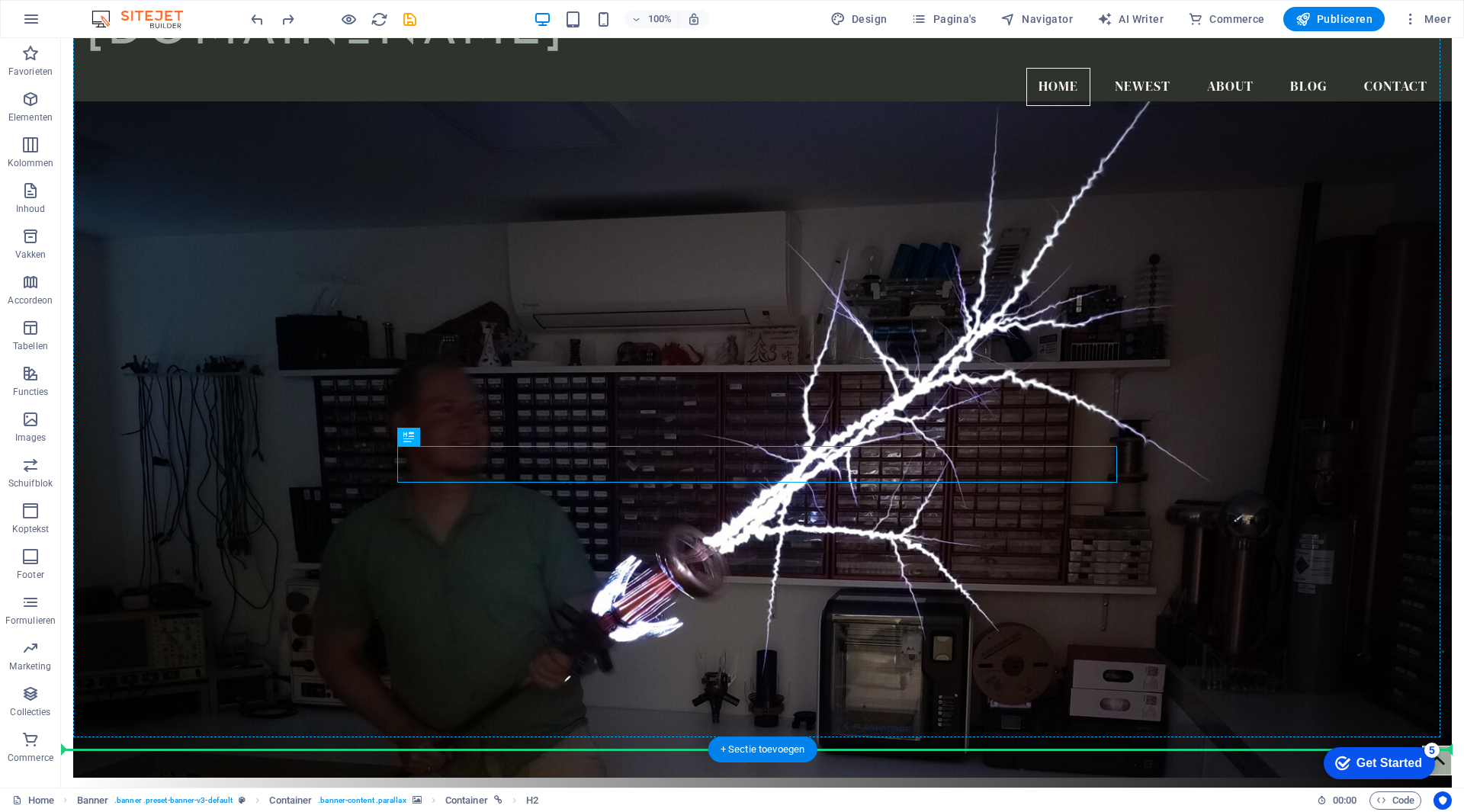
scroll to position [99, 0]
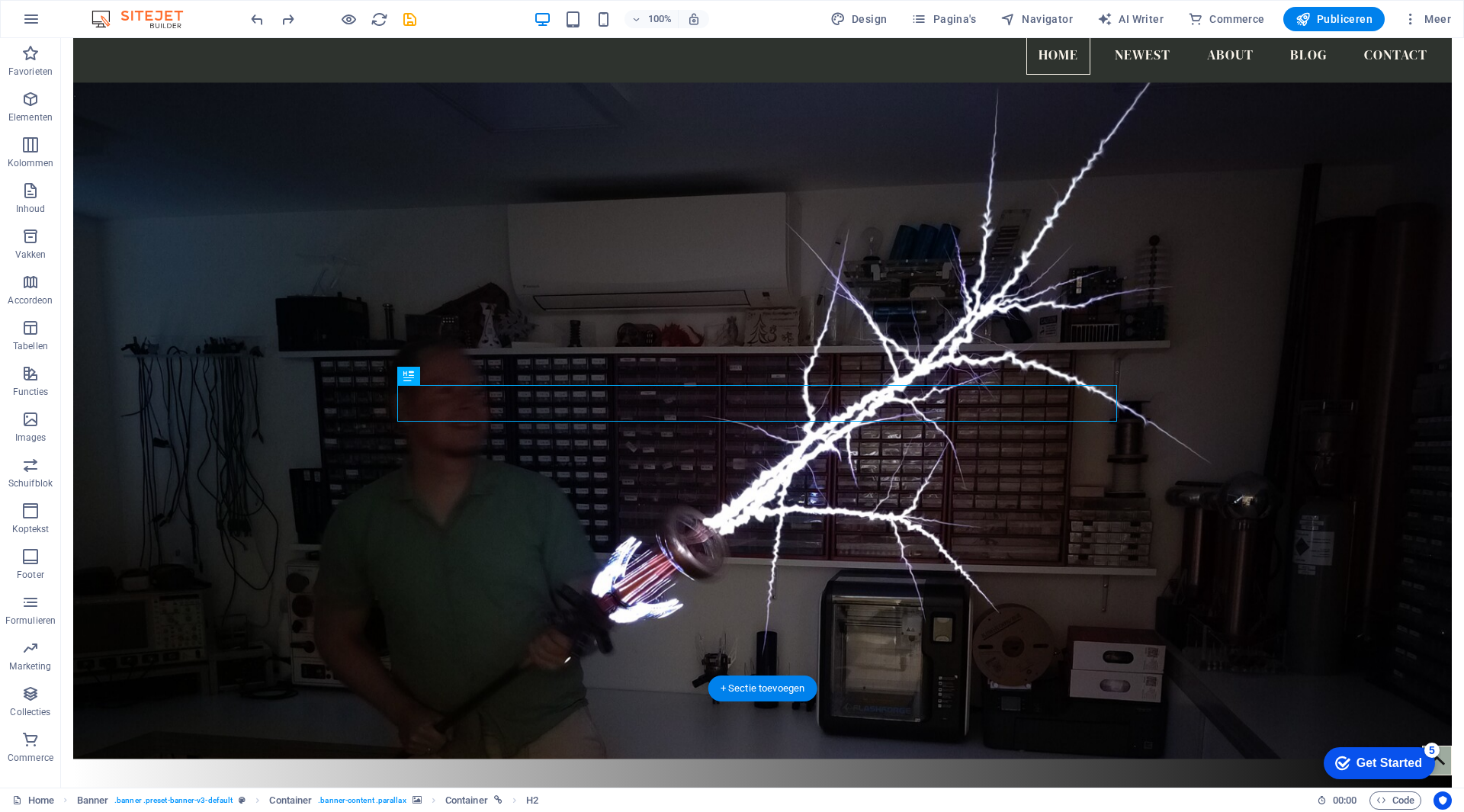
drag, startPoint x: 464, startPoint y: 512, endPoint x: 500, endPoint y: 389, distance: 128.2
click at [407, 378] on icon at bounding box center [409, 376] width 11 height 18
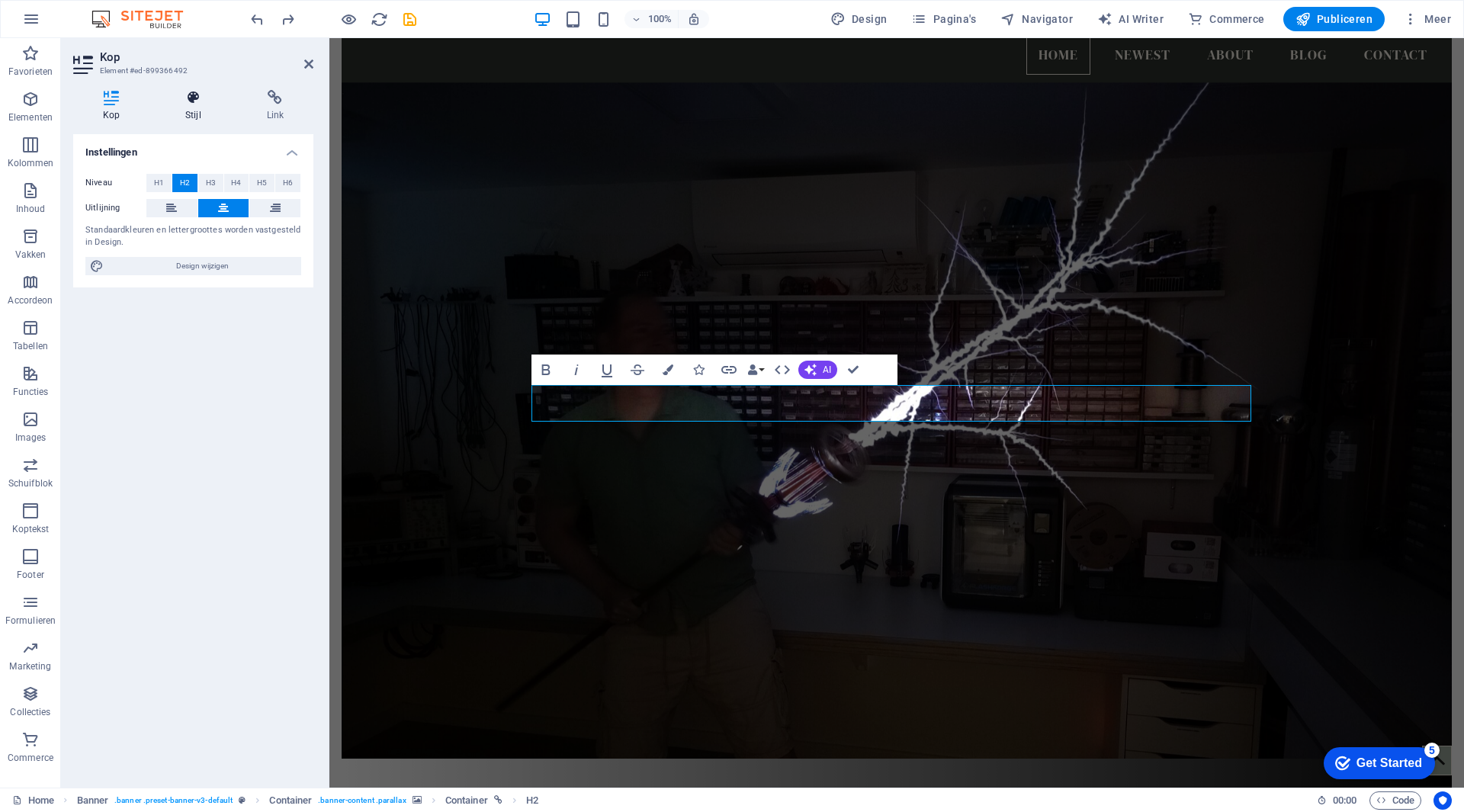
click at [184, 101] on icon at bounding box center [193, 97] width 75 height 15
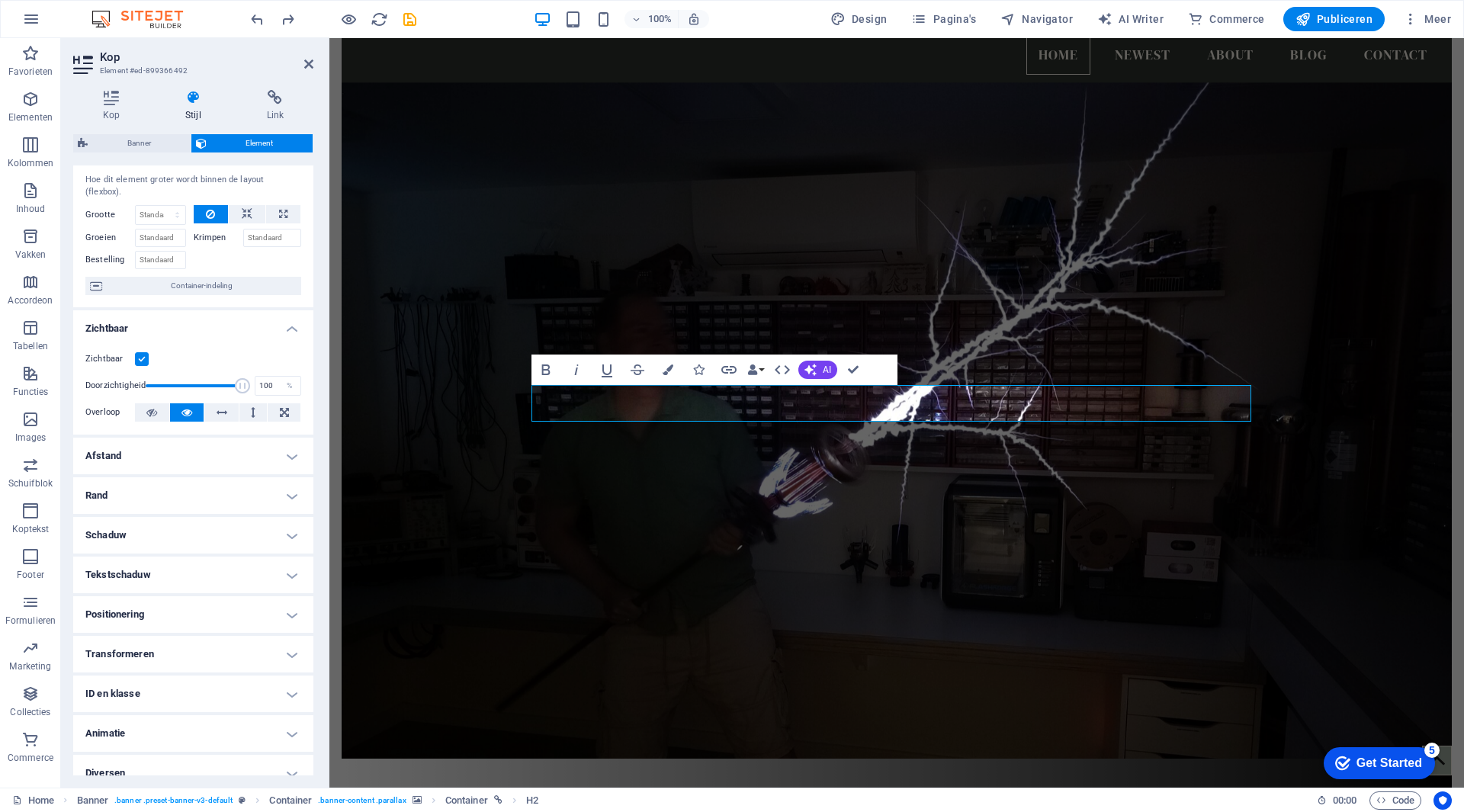
scroll to position [47, 0]
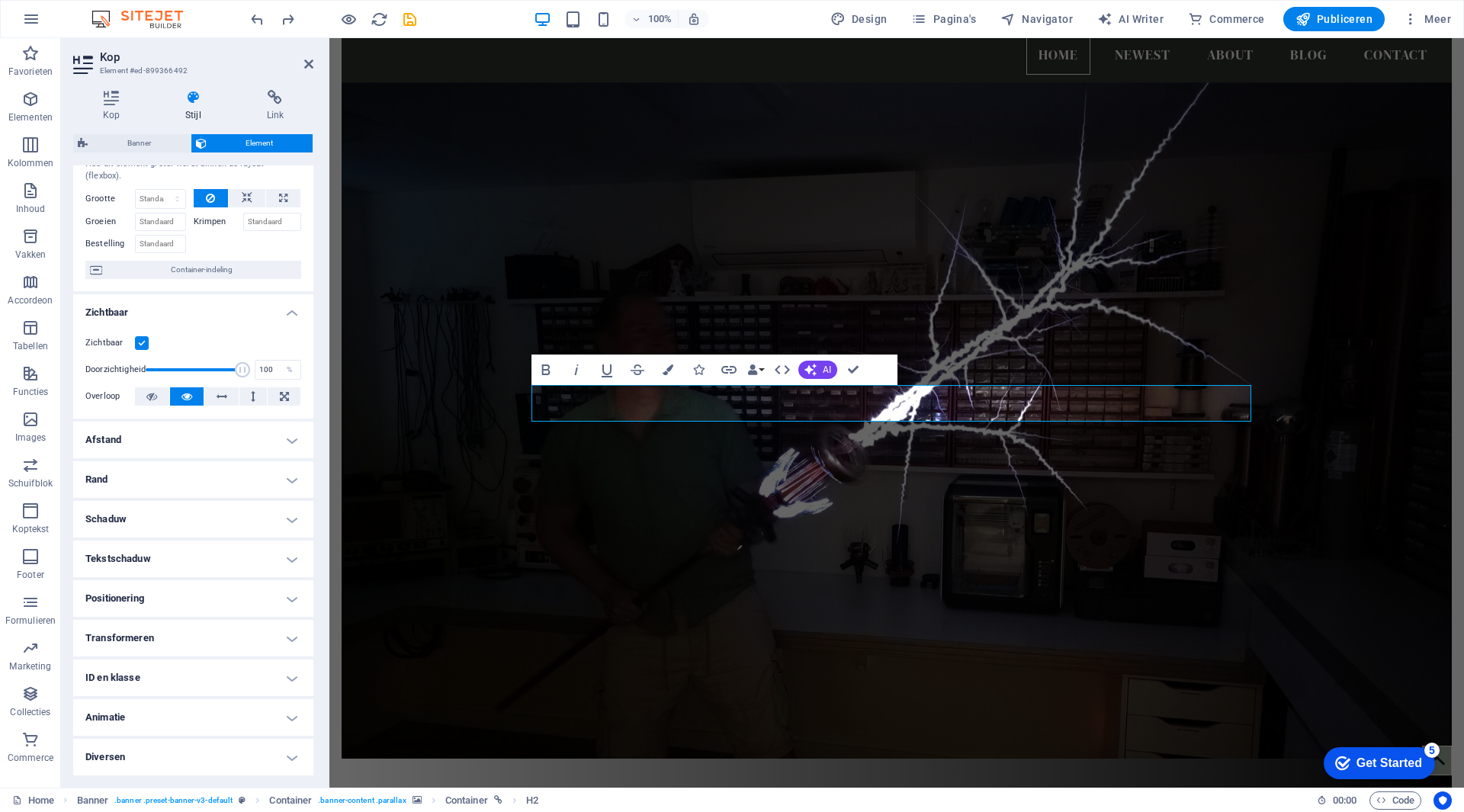
click at [201, 604] on h4 "Positionering" at bounding box center [193, 599] width 240 height 37
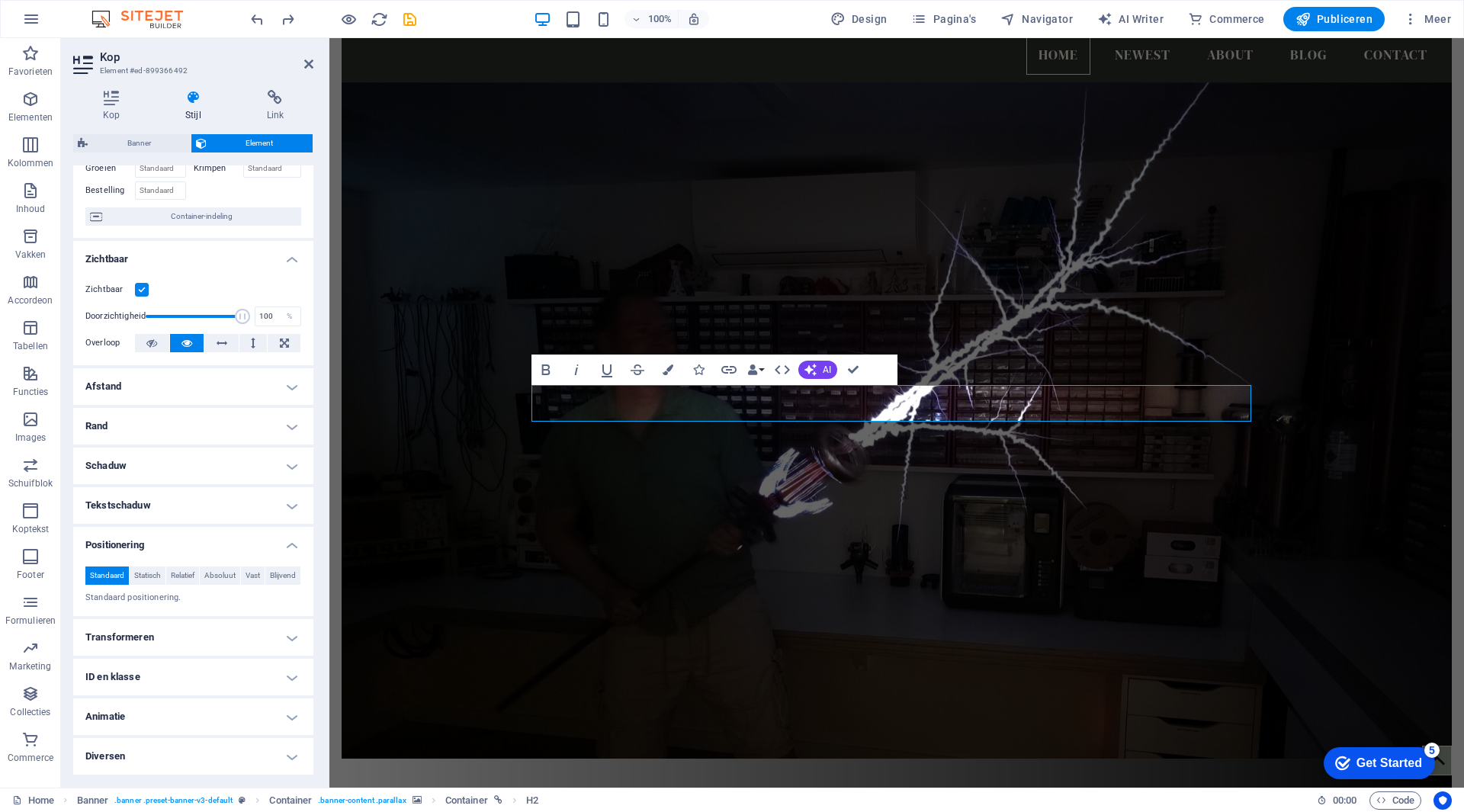
scroll to position [0, 0]
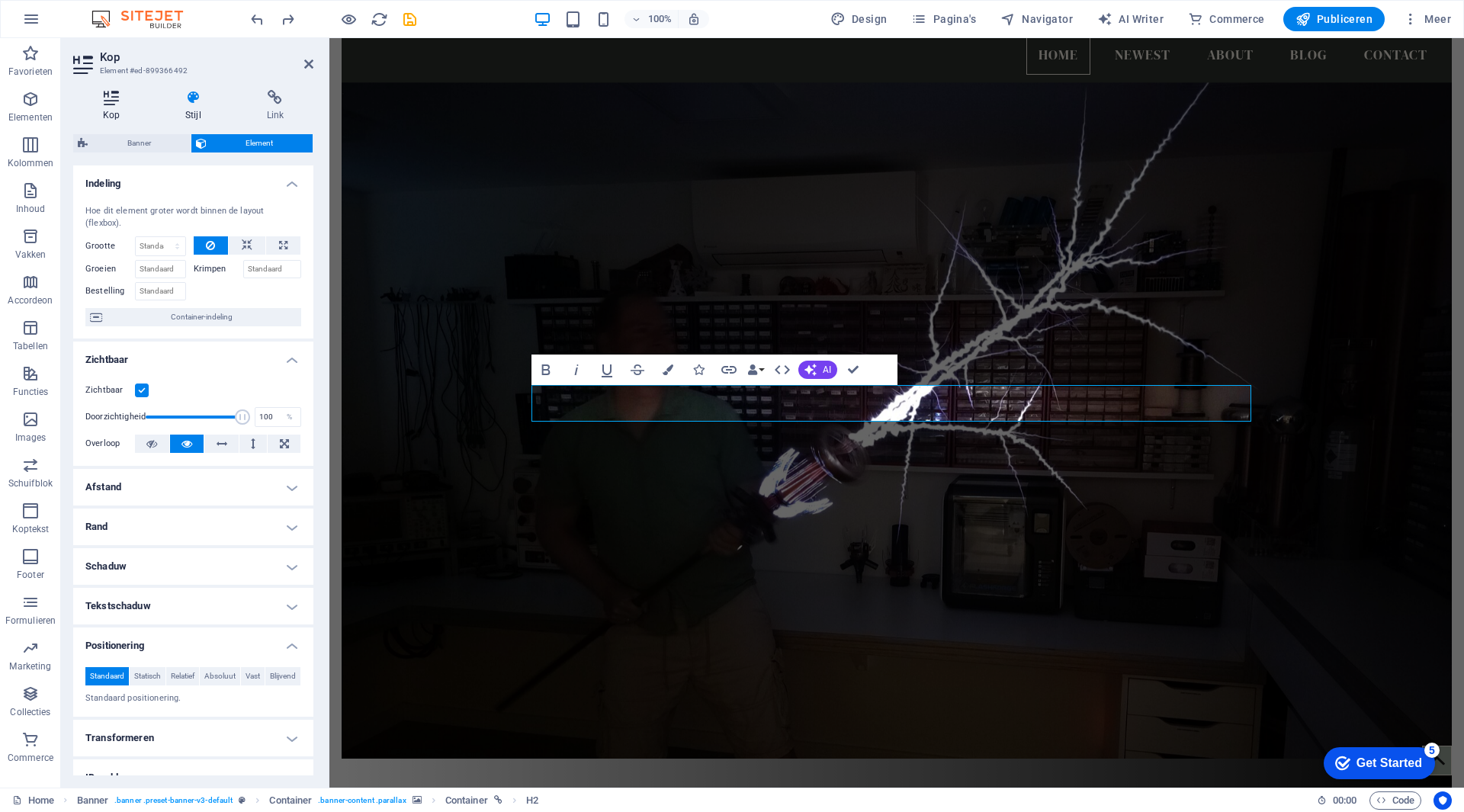
click at [120, 98] on icon at bounding box center [111, 97] width 76 height 15
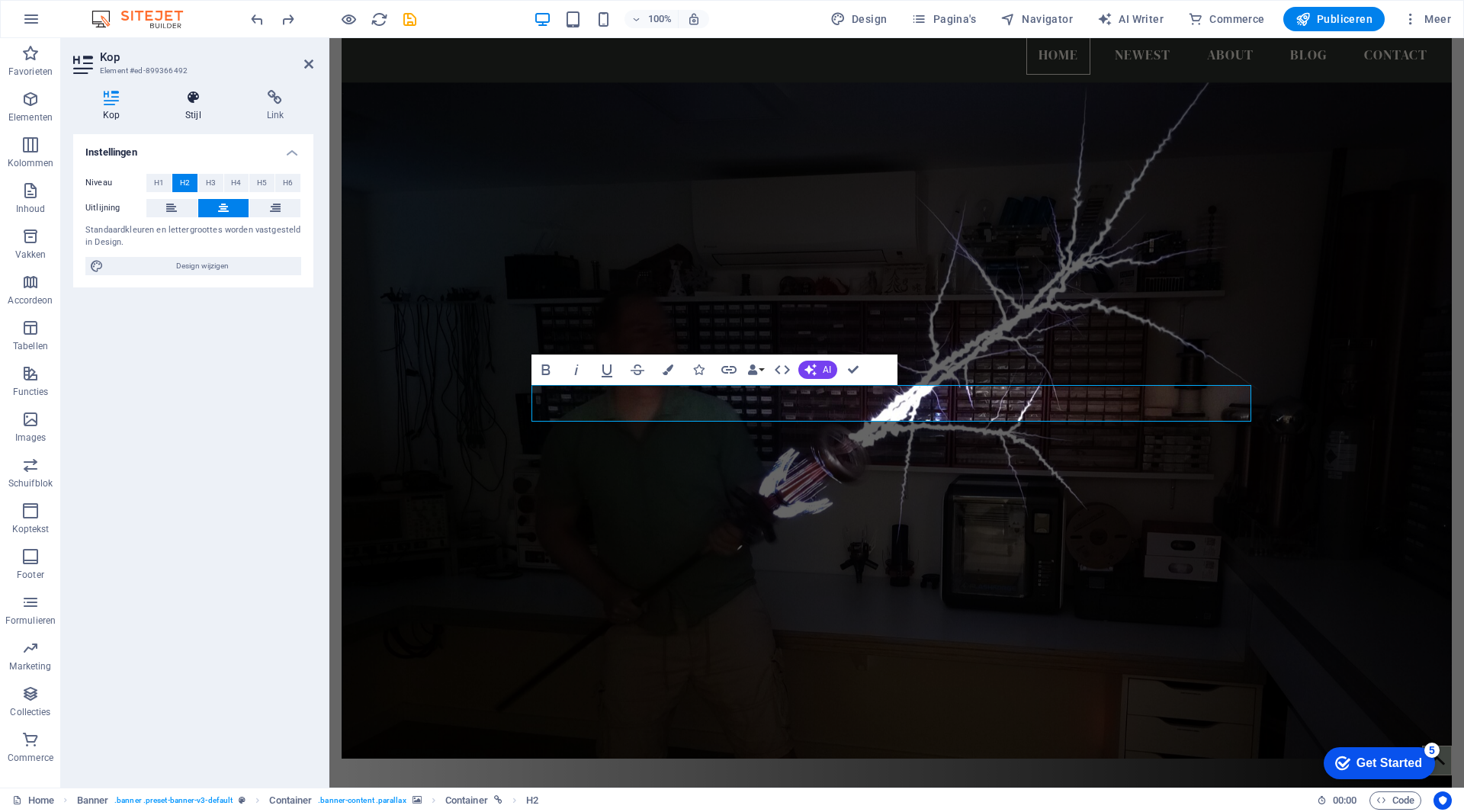
click at [198, 116] on h4 "Stijl" at bounding box center [195, 105] width 81 height 32
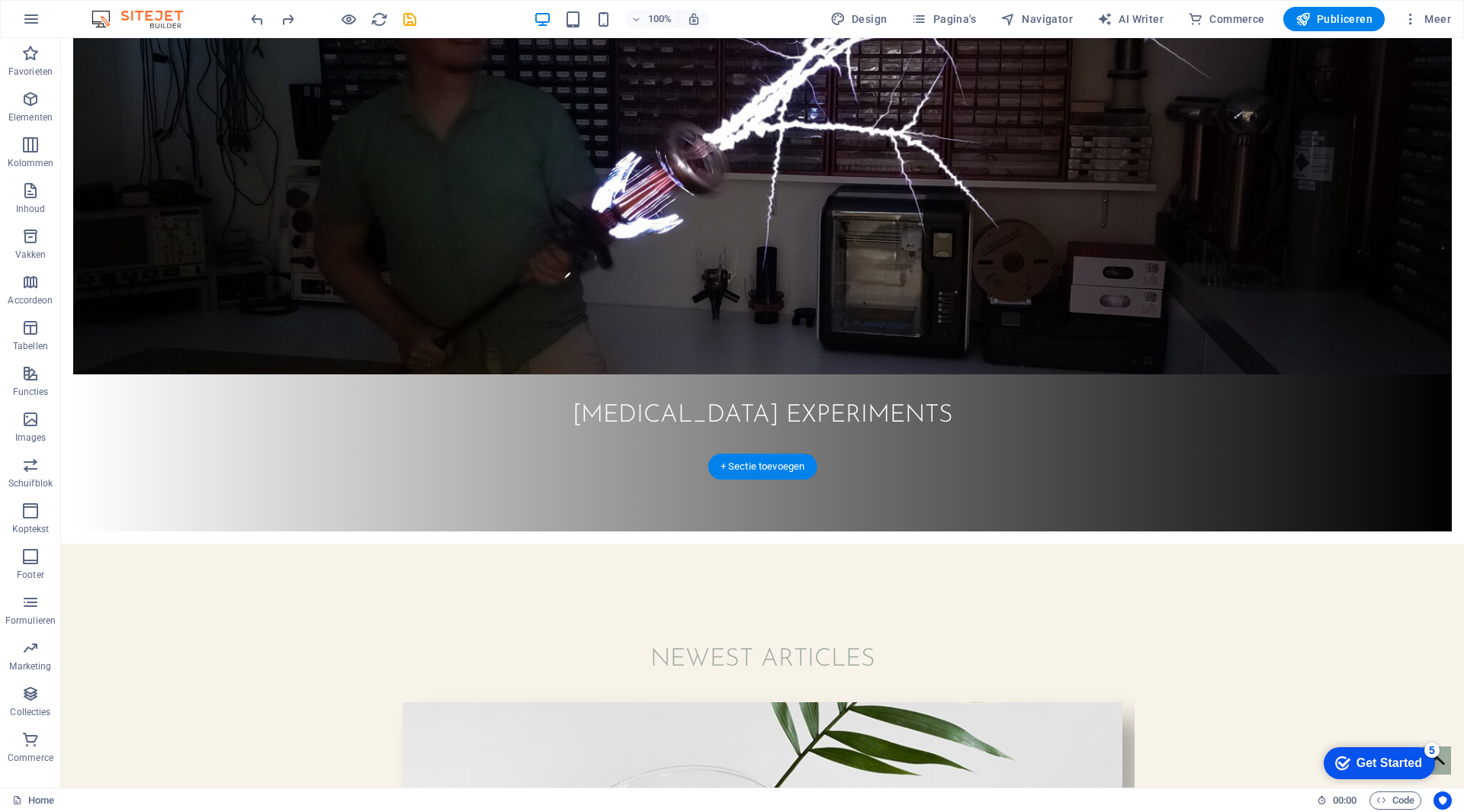
scroll to position [687, 0]
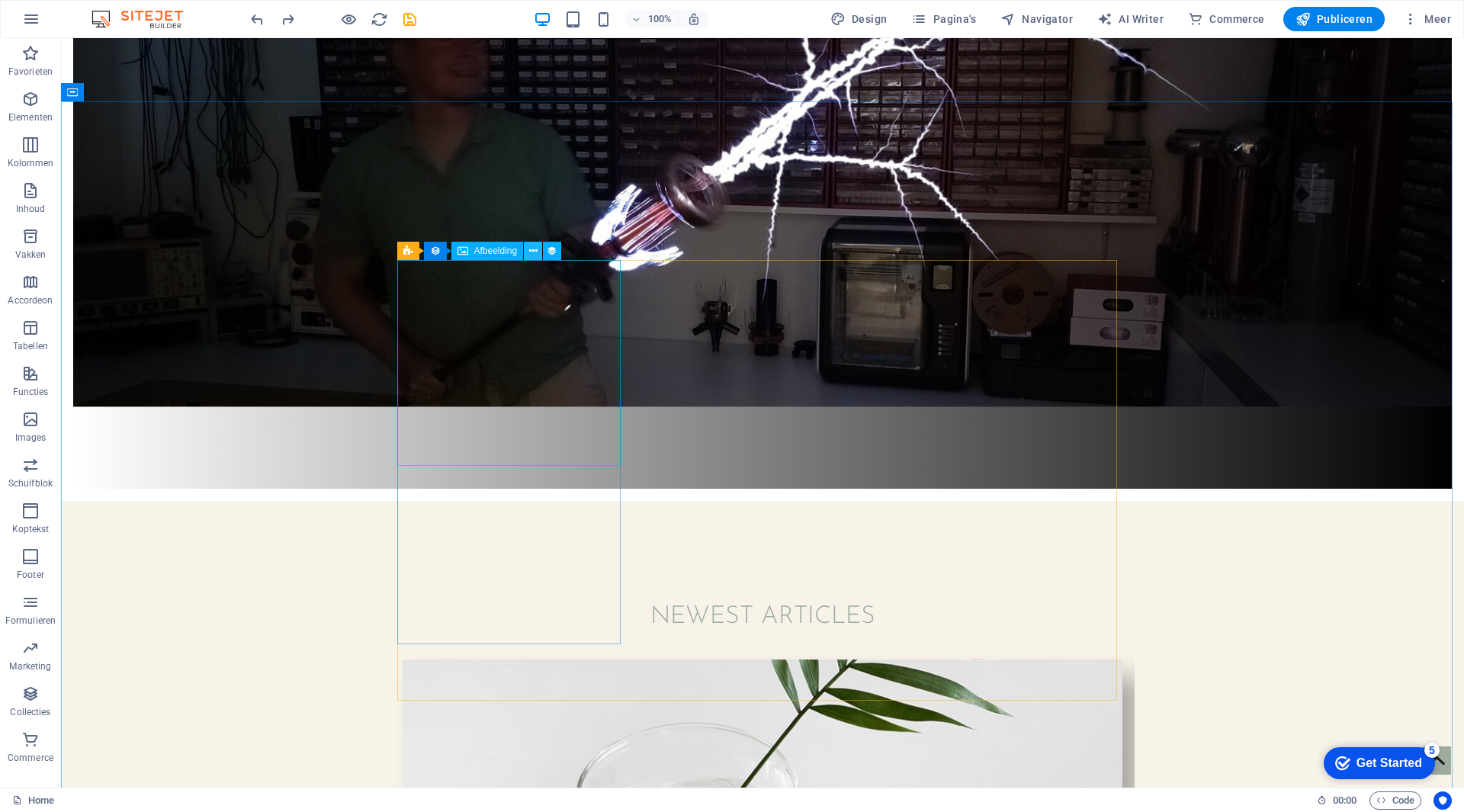
click at [537, 257] on button at bounding box center [533, 251] width 18 height 18
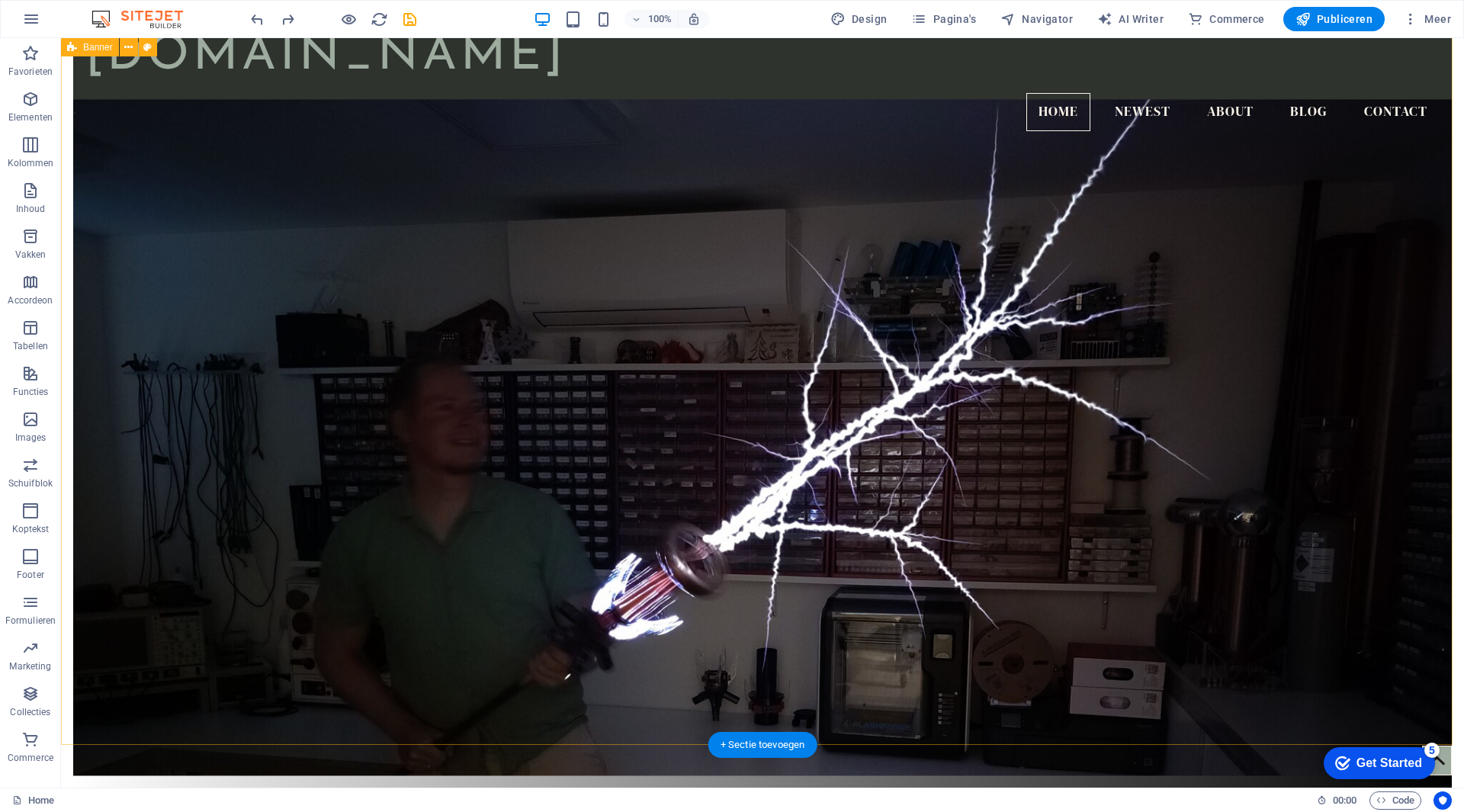
scroll to position [0, 0]
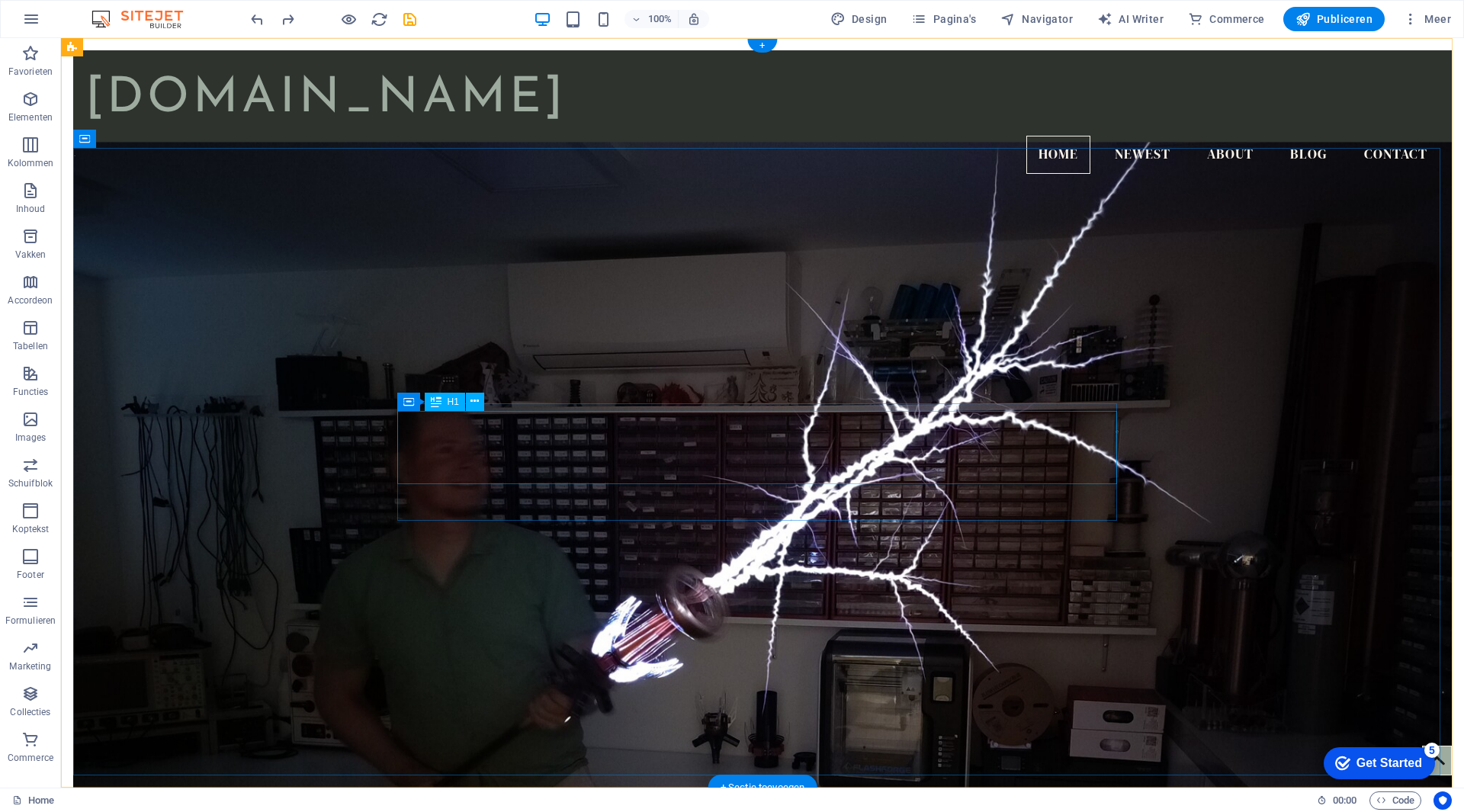
click at [473, 404] on icon at bounding box center [475, 401] width 8 height 16
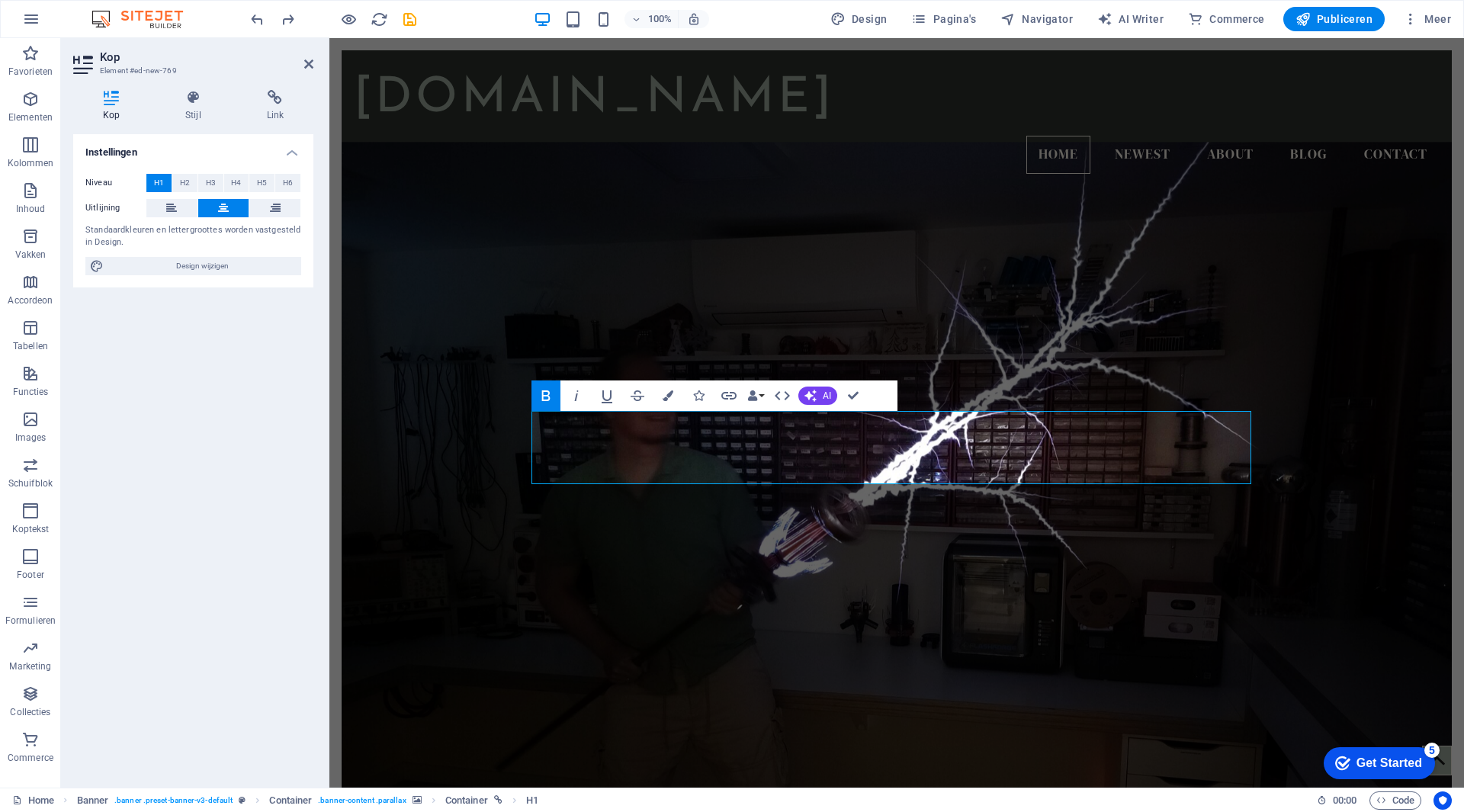
click at [1044, 629] on figure at bounding box center [896, 480] width 1110 height 677
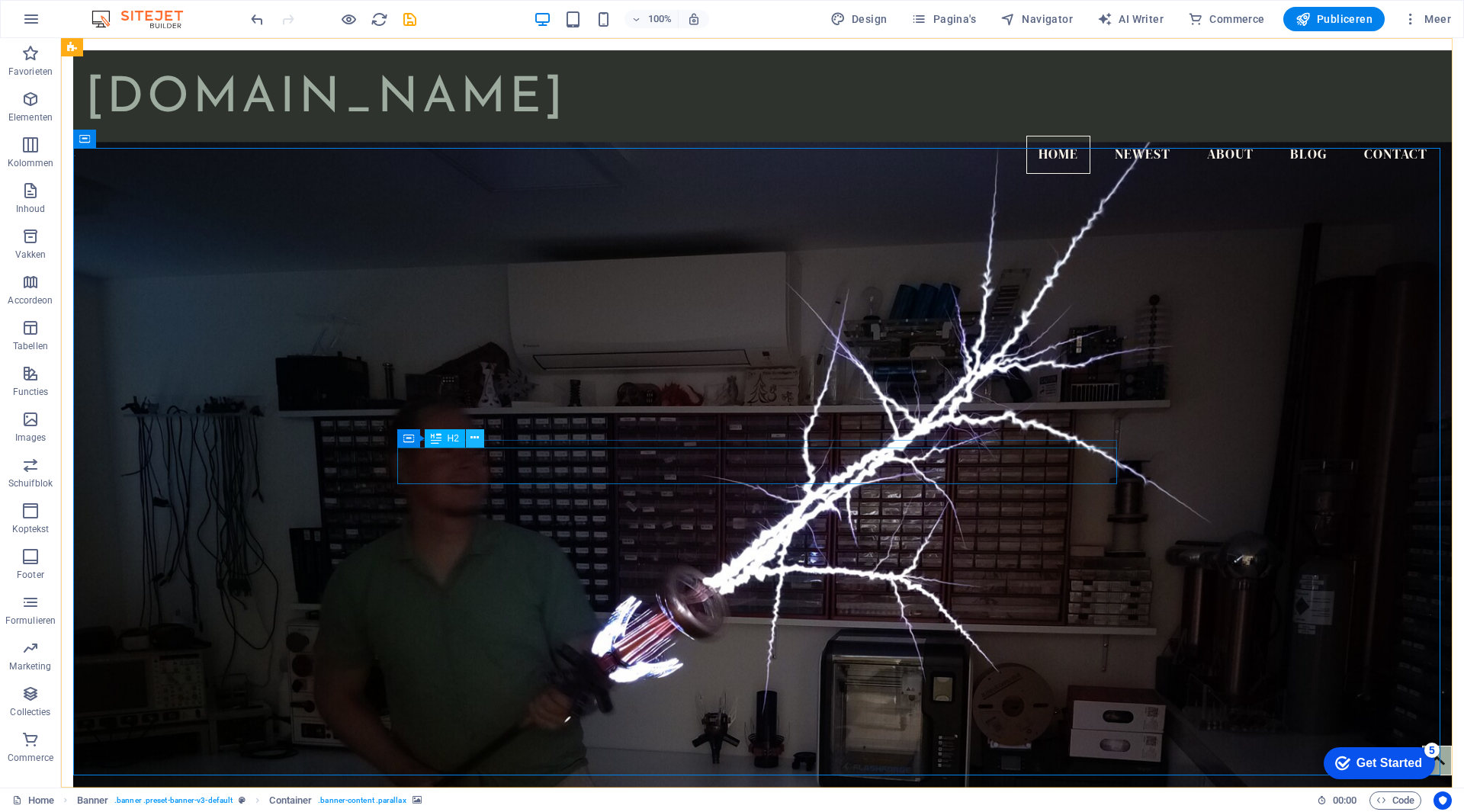
click at [472, 442] on icon at bounding box center [475, 438] width 8 height 16
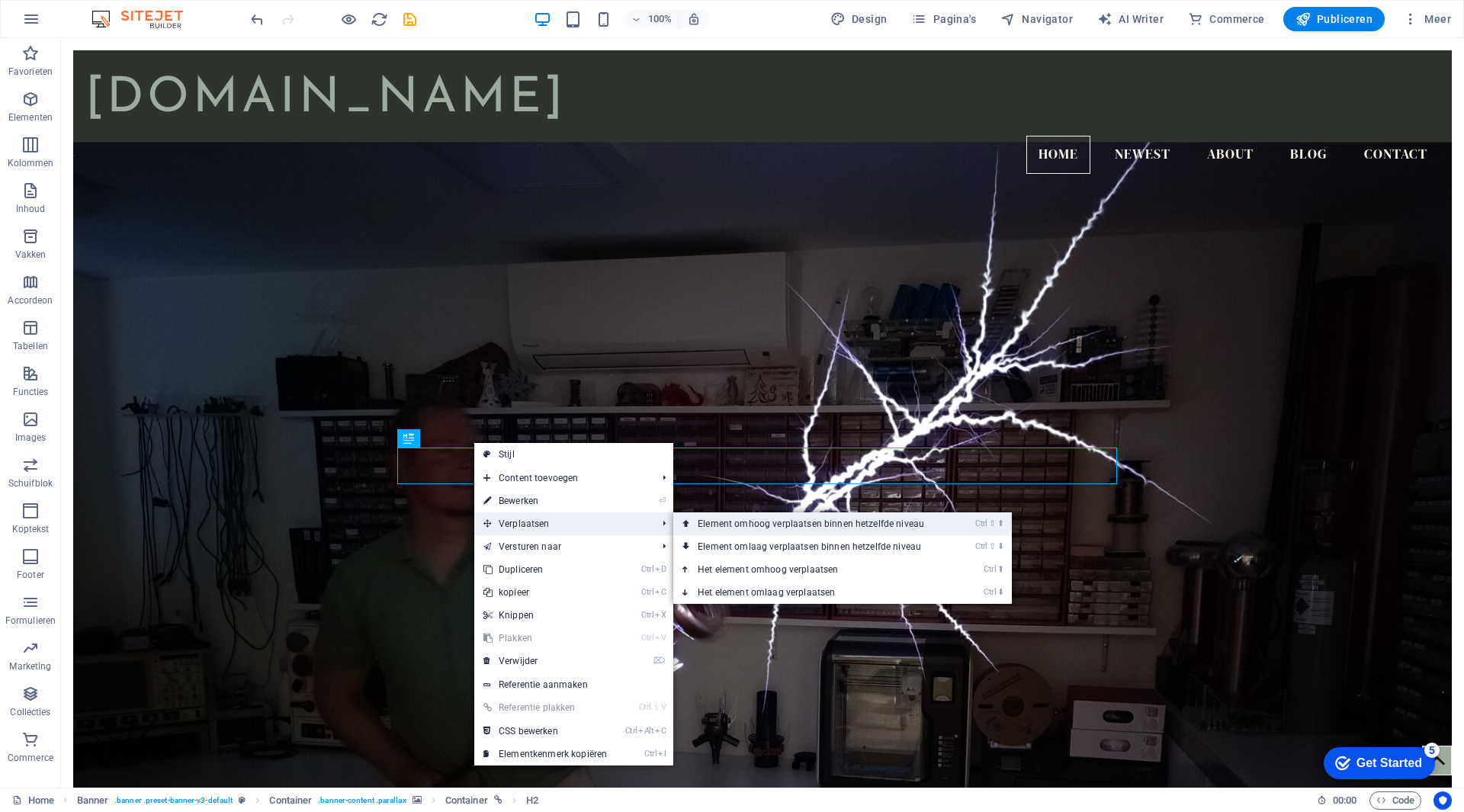
click at [823, 531] on link "Ctrl ⇧ ⬆ Element omhoog verplaatsen binnen hetzelfde niveau" at bounding box center [814, 524] width 282 height 23
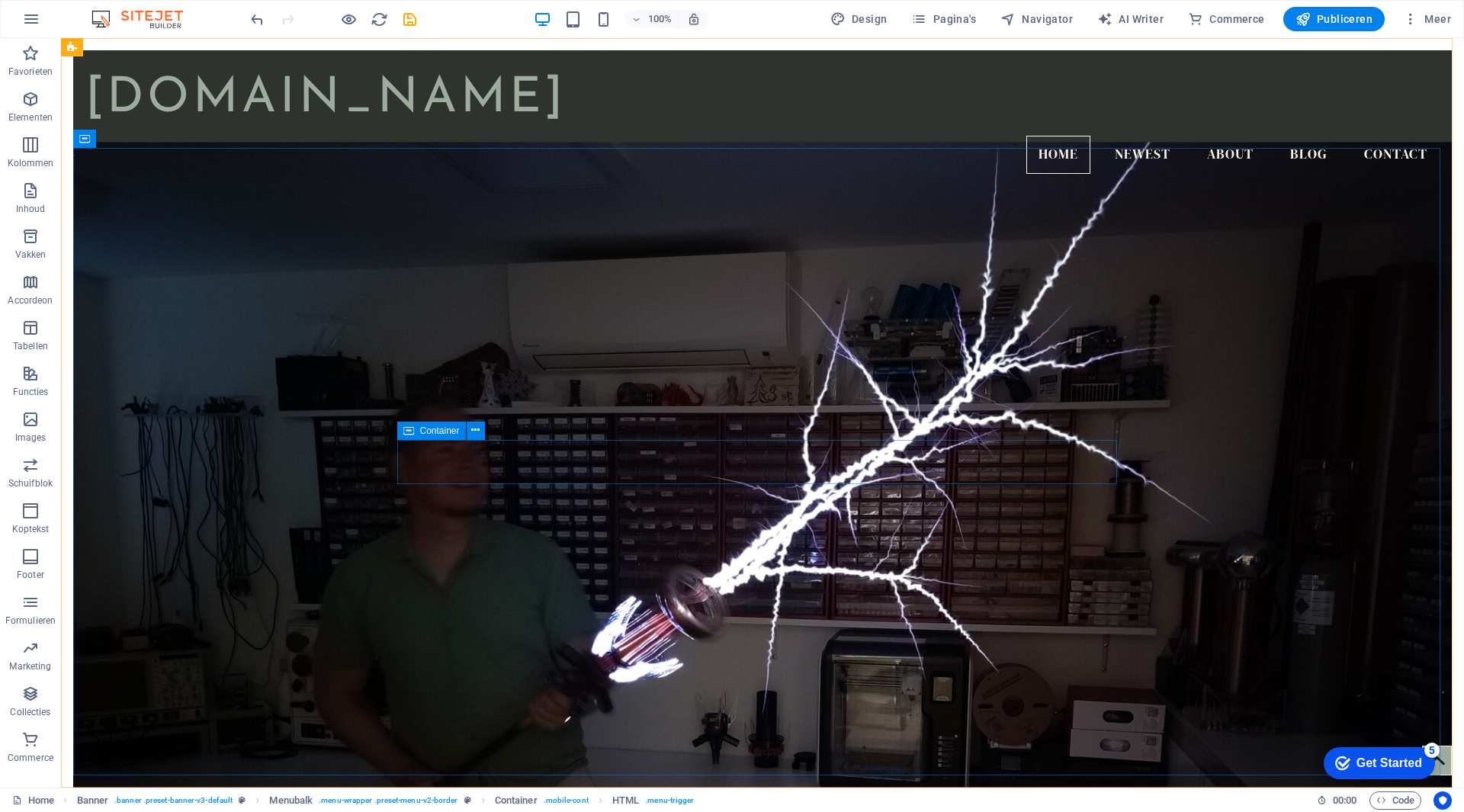
click at [407, 439] on icon at bounding box center [409, 431] width 11 height 18
drag, startPoint x: 472, startPoint y: 472, endPoint x: 462, endPoint y: 443, distance: 30.7
click at [474, 434] on icon at bounding box center [476, 430] width 8 height 16
click at [37, 239] on icon "button" at bounding box center [31, 237] width 18 height 18
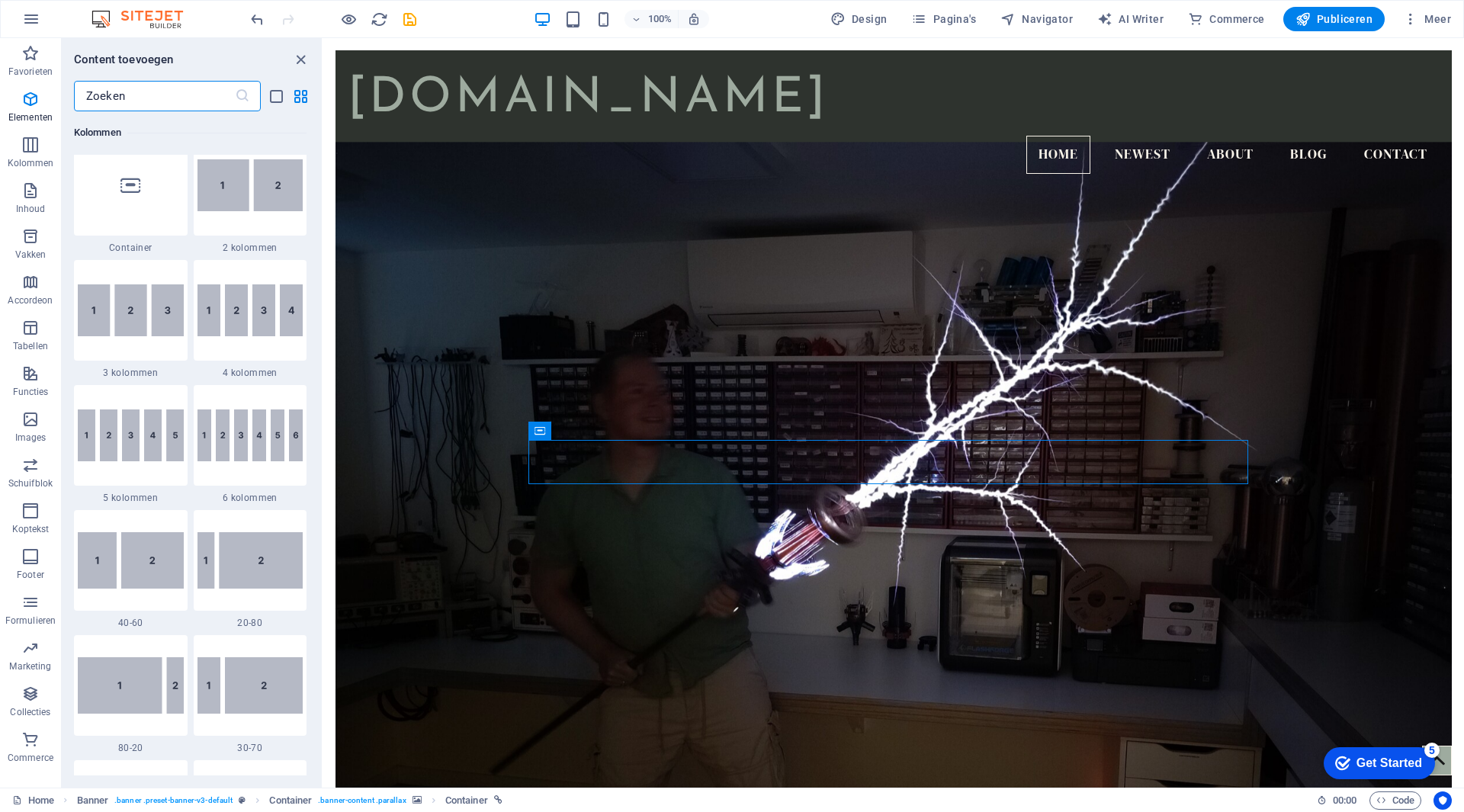
scroll to position [394, 0]
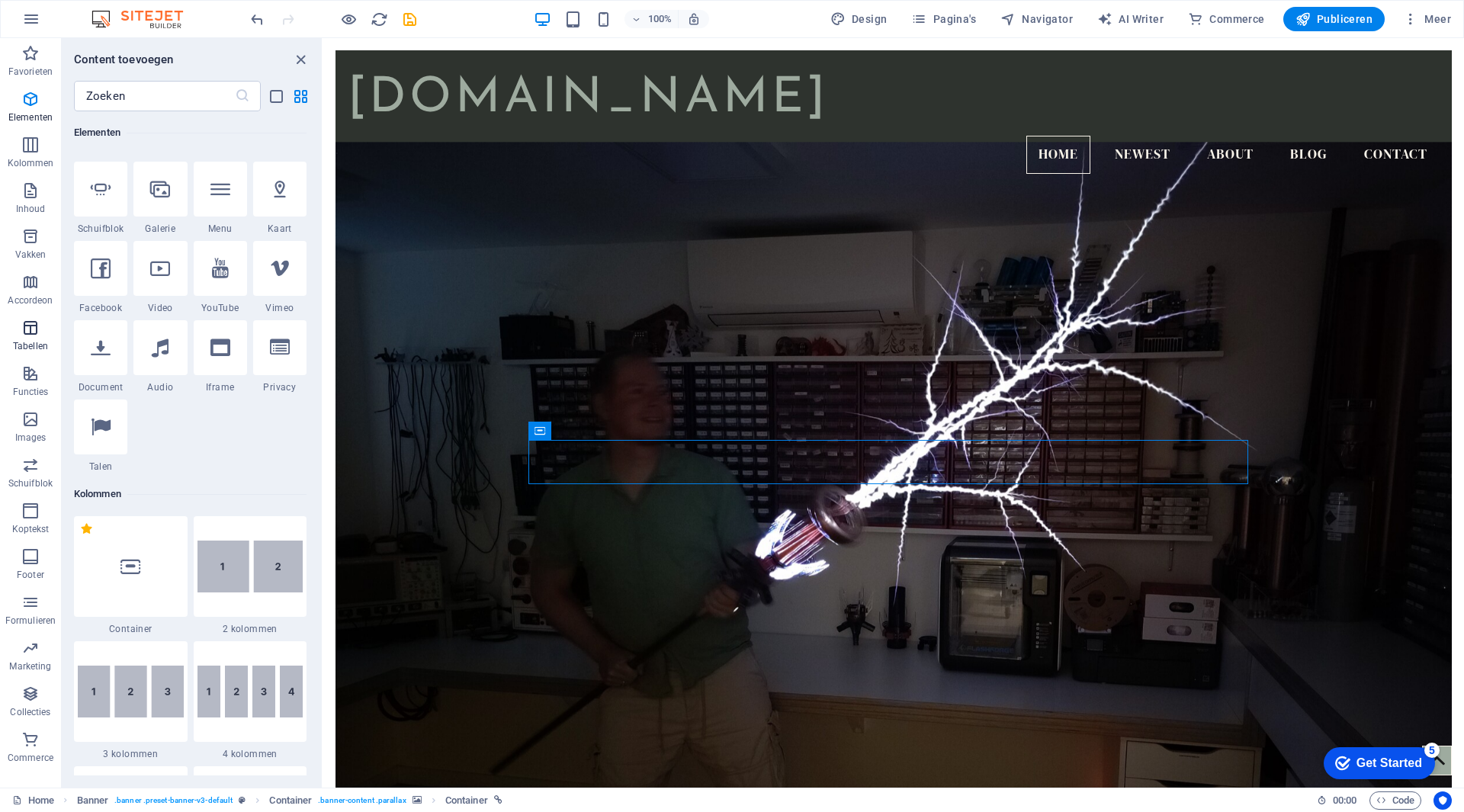
click at [34, 342] on p "Tabellen" at bounding box center [31, 346] width 35 height 12
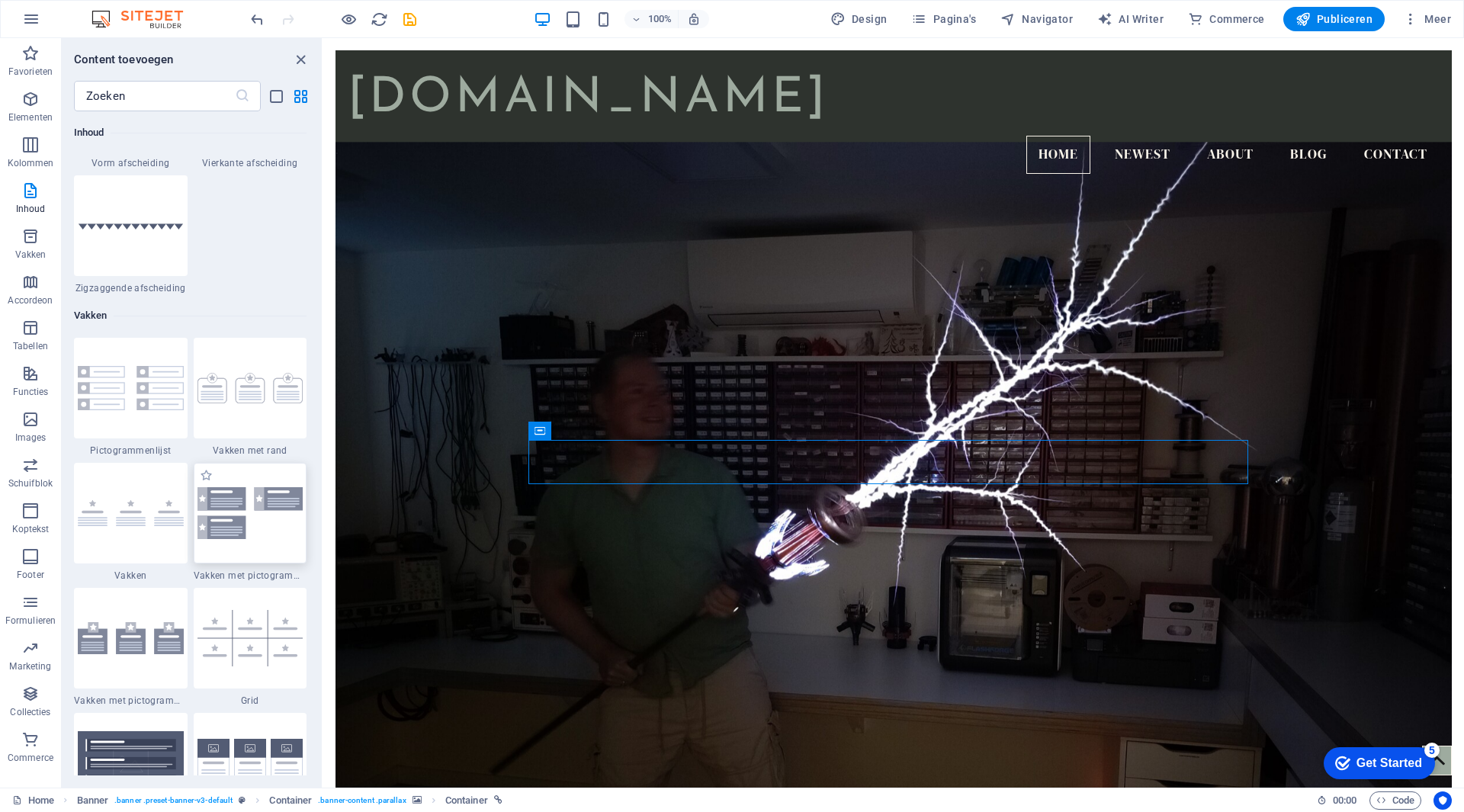
scroll to position [3909, 0]
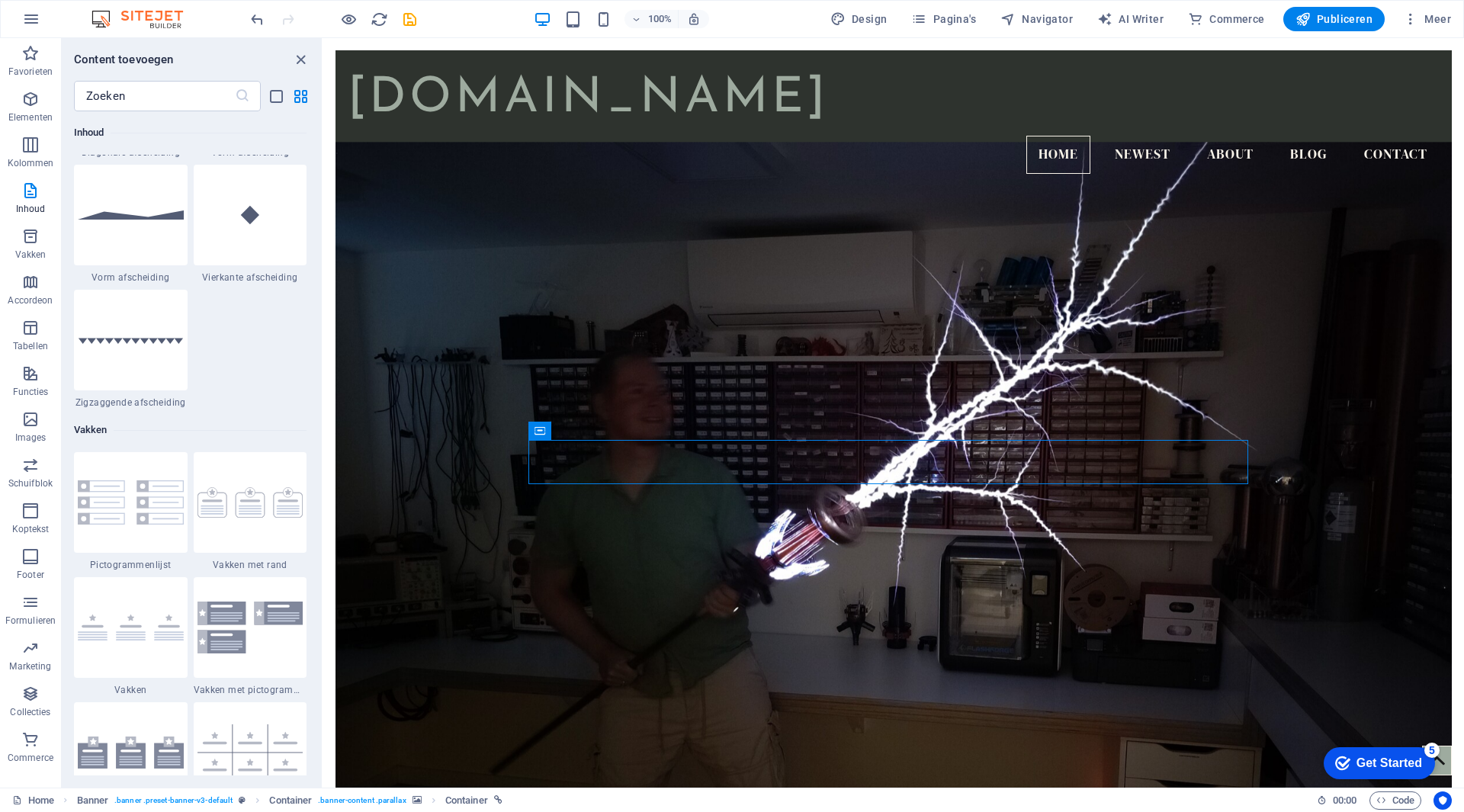
click at [1403, 770] on div "Get Started" at bounding box center [1389, 763] width 66 height 14
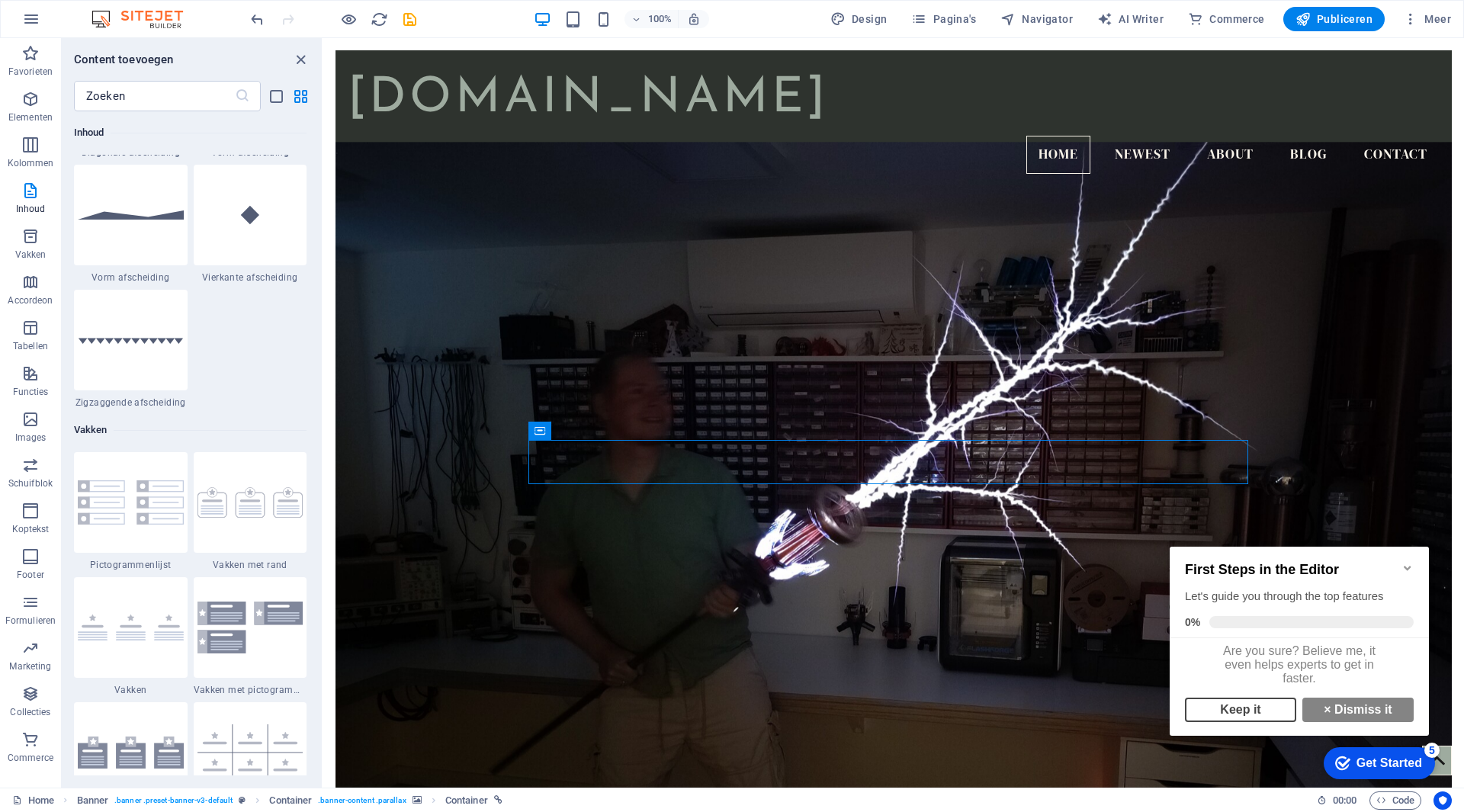
click at [1245, 718] on link "Keep it" at bounding box center [1241, 709] width 111 height 24
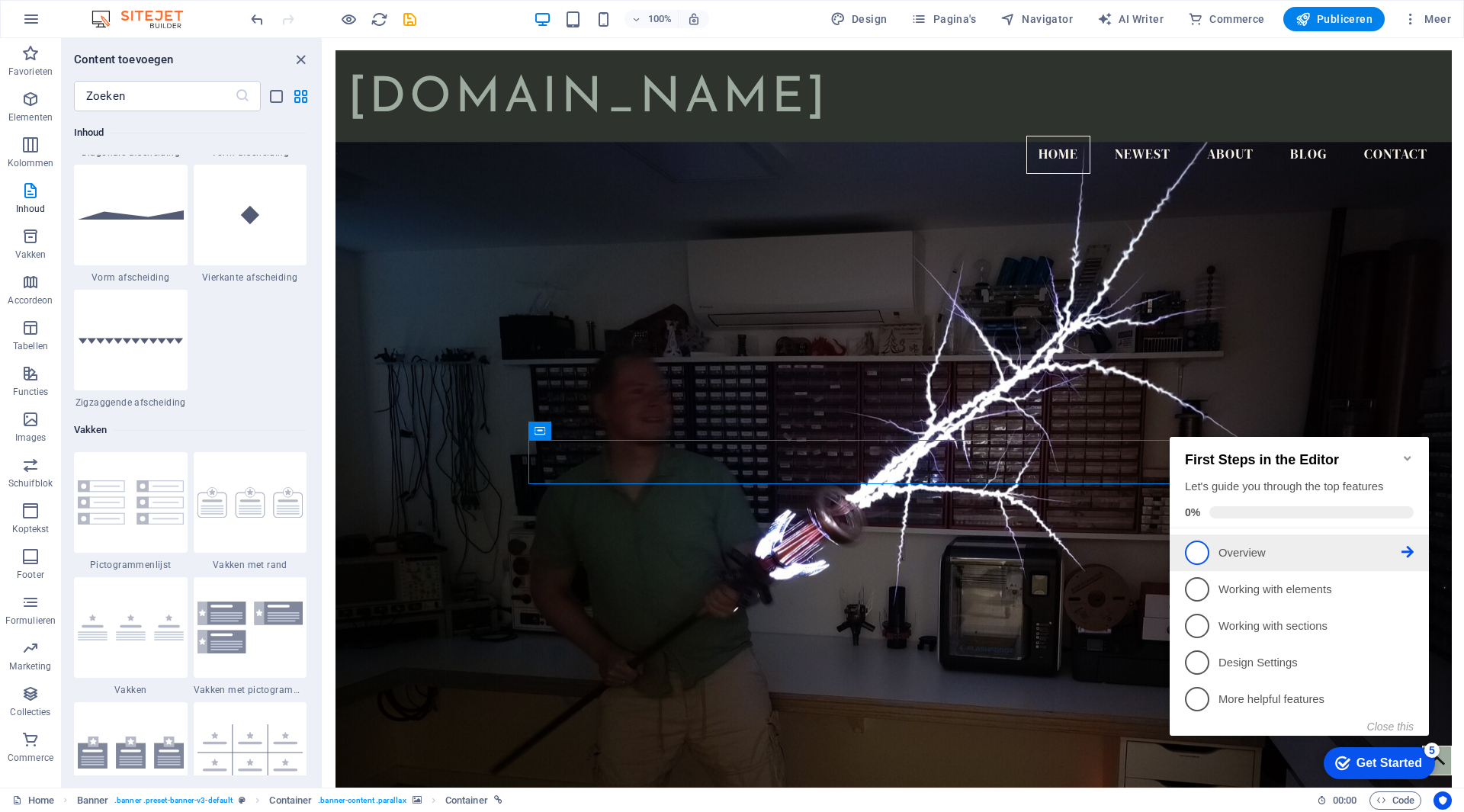
click at [1262, 546] on p "Overview - incomplete" at bounding box center [1310, 553] width 183 height 16
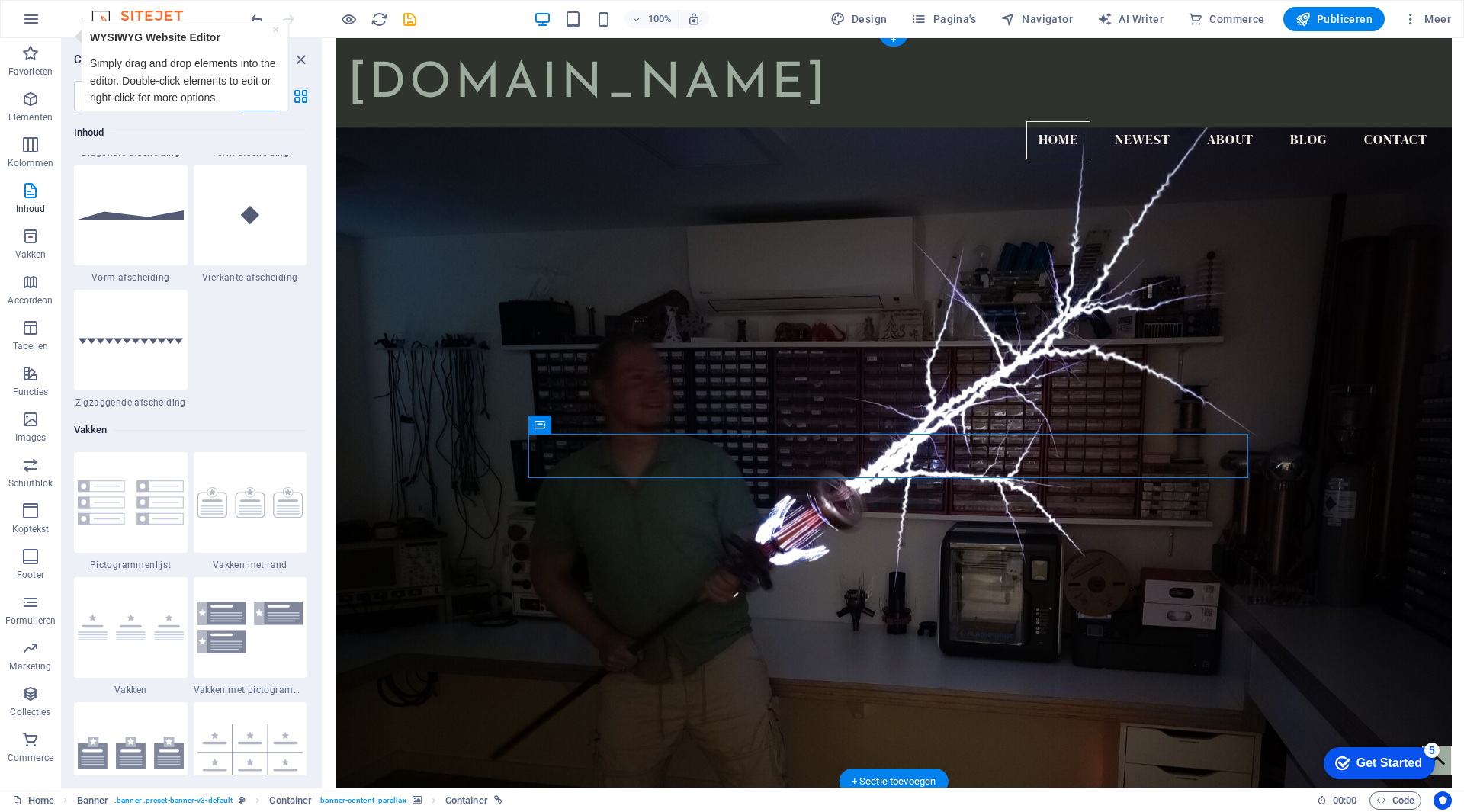
scroll to position [0, 0]
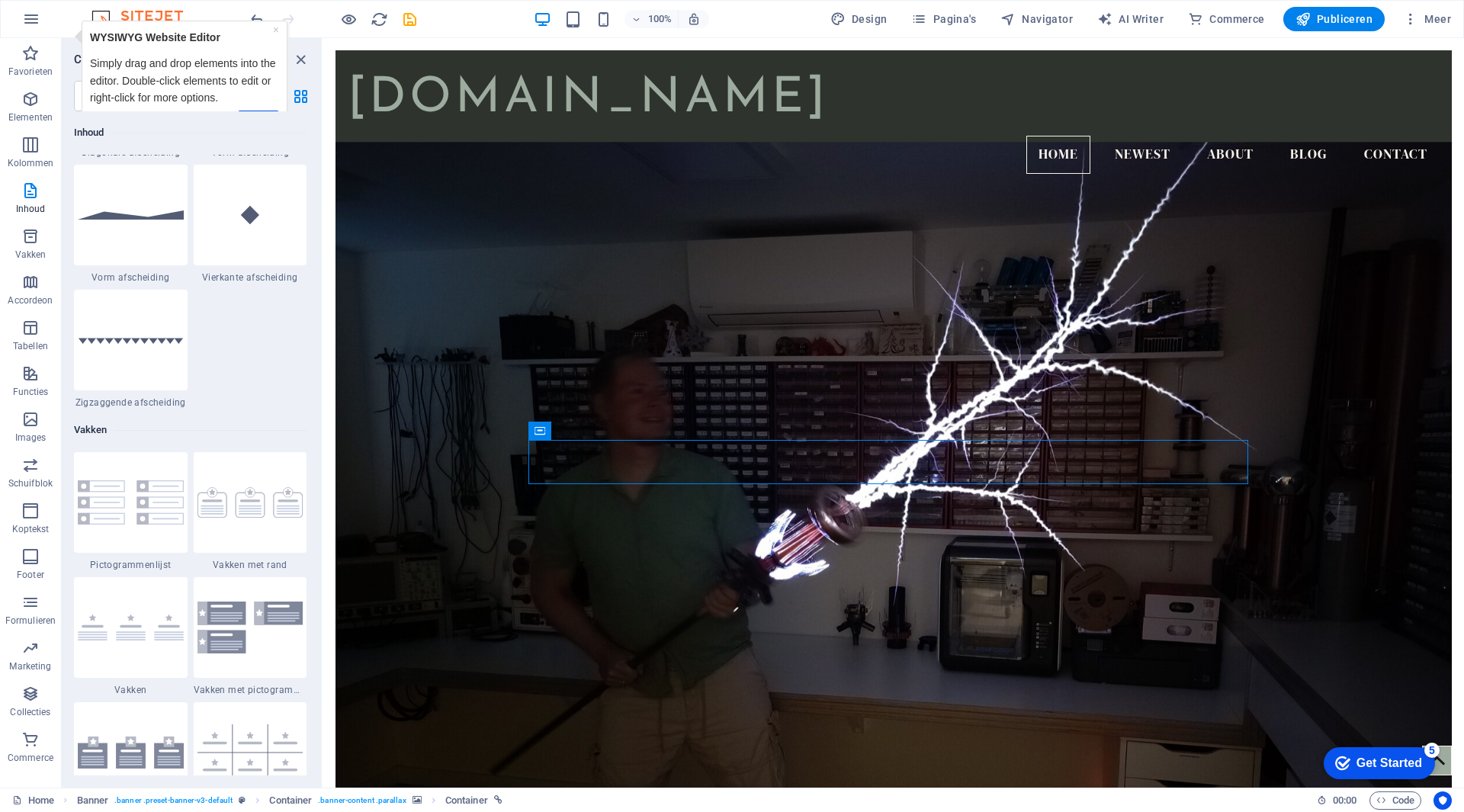
click at [211, 71] on p "Simply drag and drop elements into the editor. Double-click elements to edit or…" at bounding box center [184, 81] width 189 height 51
drag, startPoint x: 278, startPoint y: 32, endPoint x: 229, endPoint y: 54, distance: 53.7
click at [229, 54] on div "× WYSIWYG Website Editor Simply drag and drop elements into the editor. Double-…" at bounding box center [184, 82] width 197 height 115
click at [272, 32] on p "WYSIWYG Website Editor" at bounding box center [184, 37] width 189 height 17
click at [32, 20] on icon "button" at bounding box center [32, 19] width 18 height 18
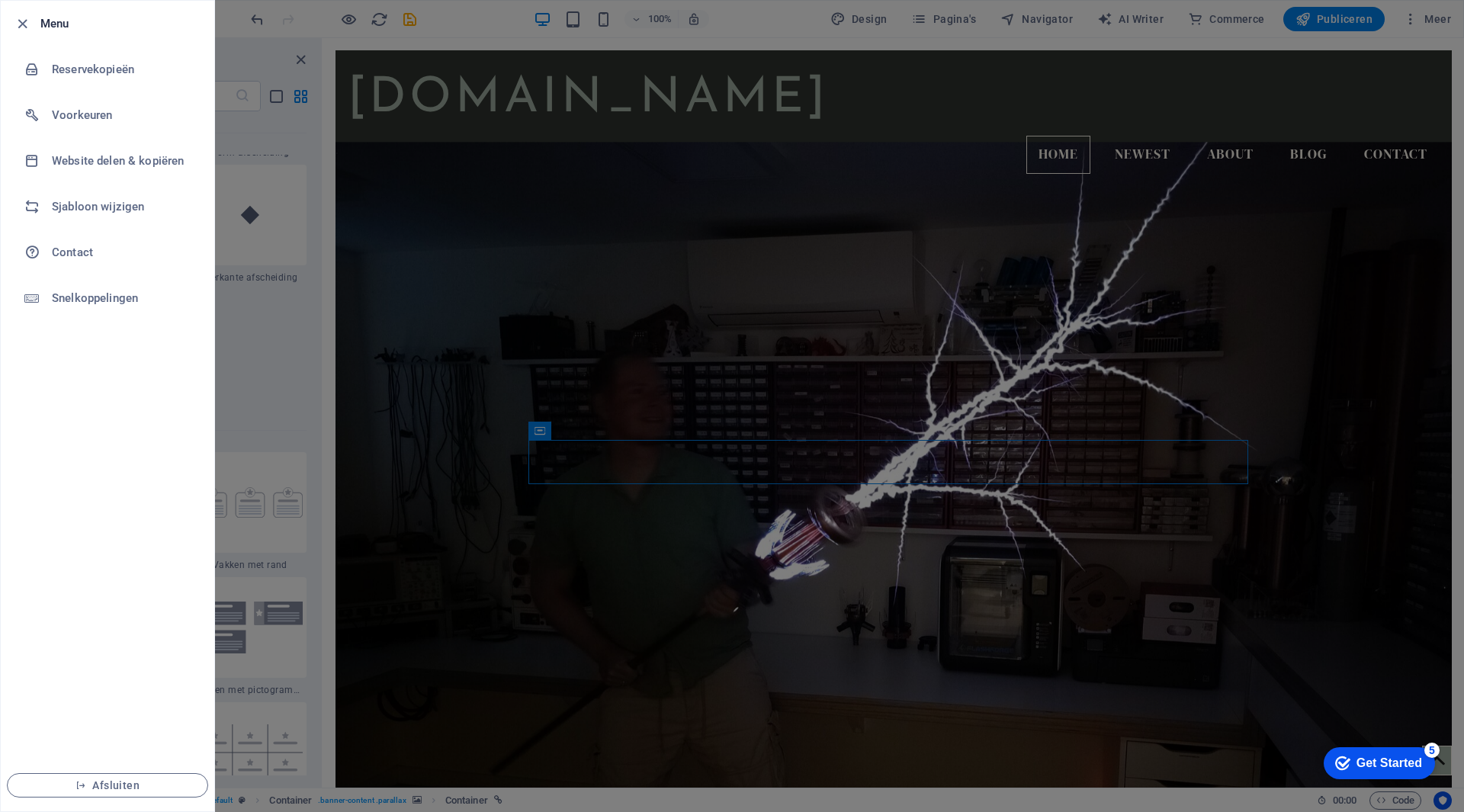
click at [283, 131] on div at bounding box center [732, 406] width 1464 height 812
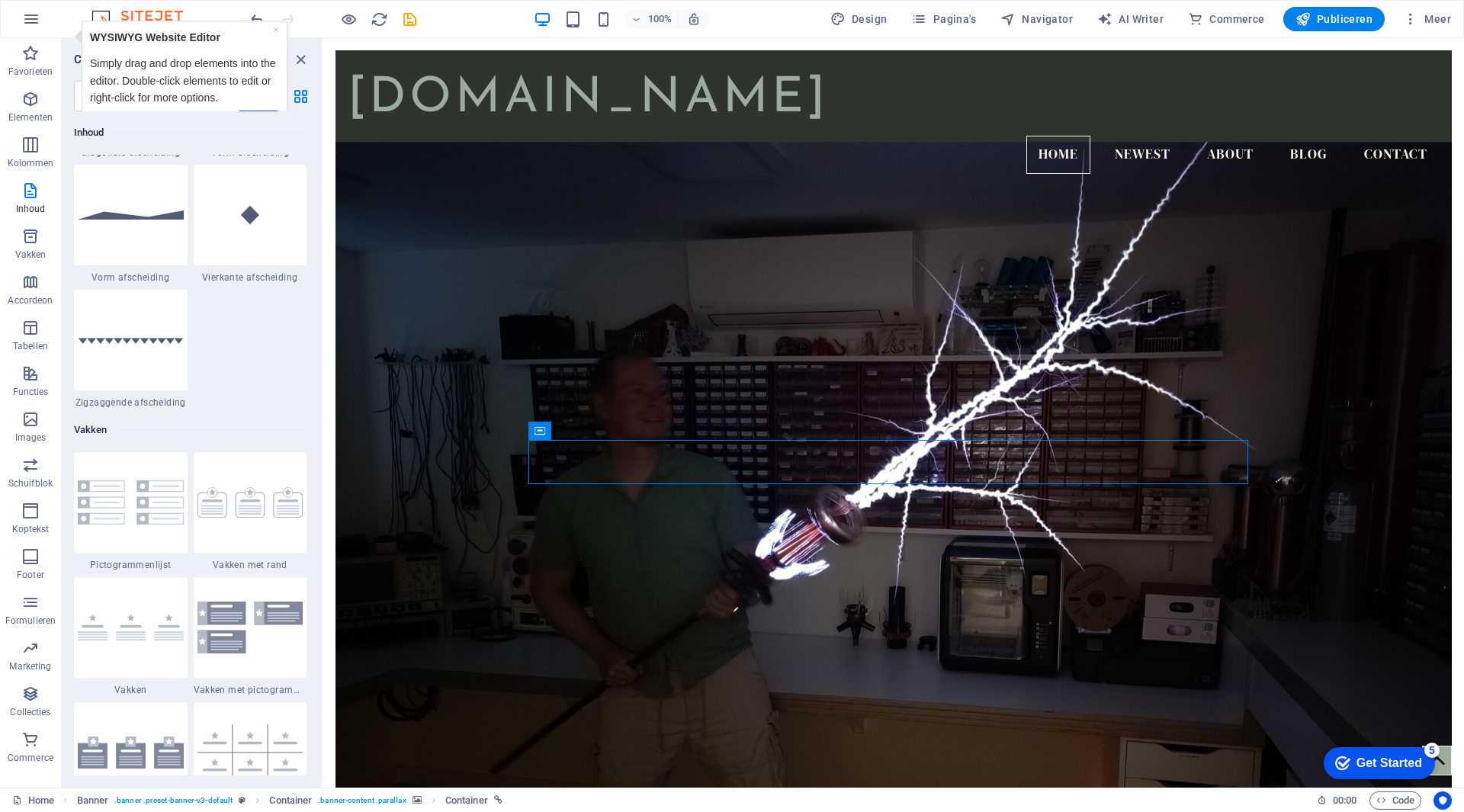
click at [252, 129] on h6 "Inhoud" at bounding box center [190, 133] width 233 height 18
click at [251, 110] on link "Next" at bounding box center [259, 121] width 42 height 22
click at [1349, 22] on span "Publiceren" at bounding box center [1334, 19] width 77 height 15
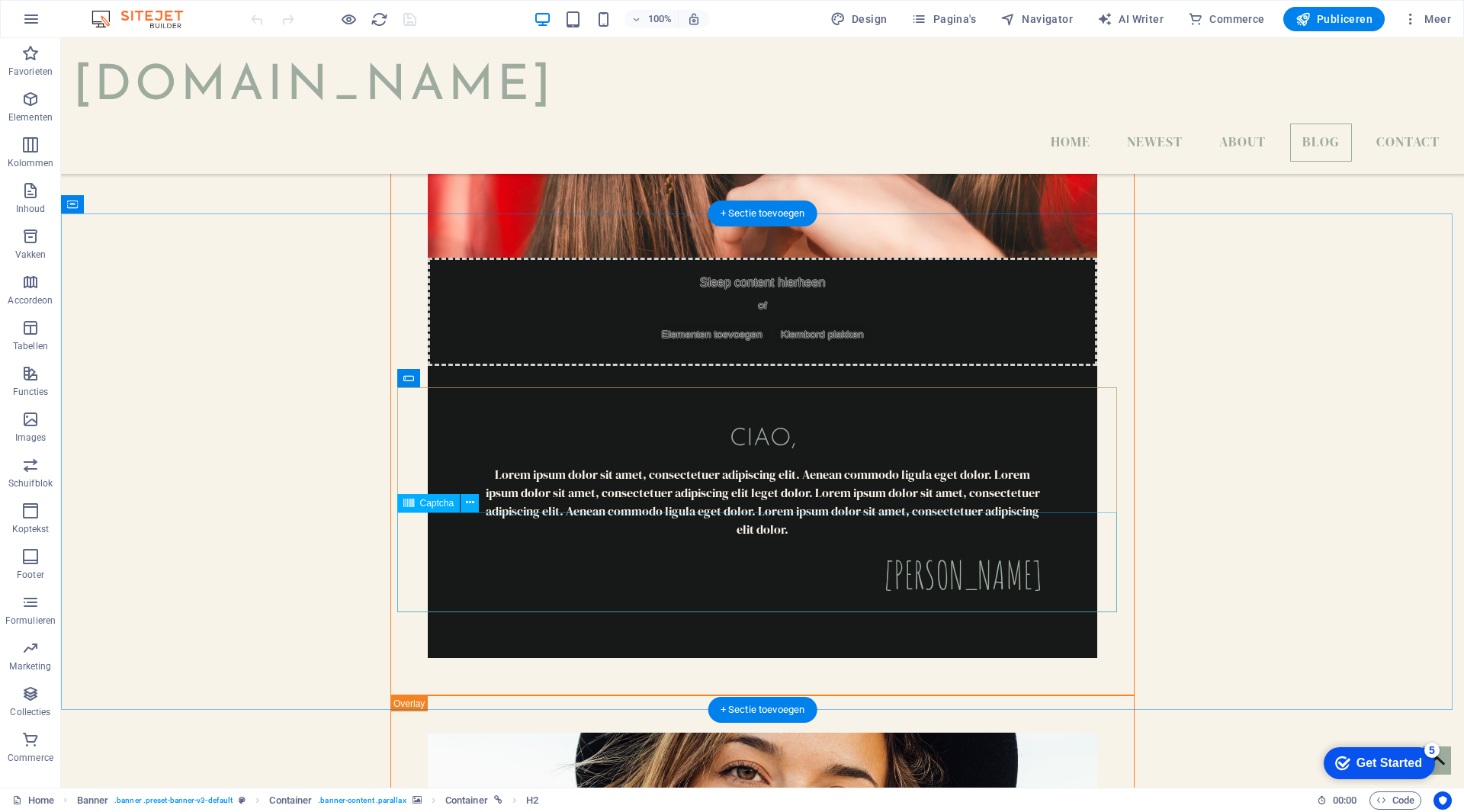
scroll to position [4577, 0]
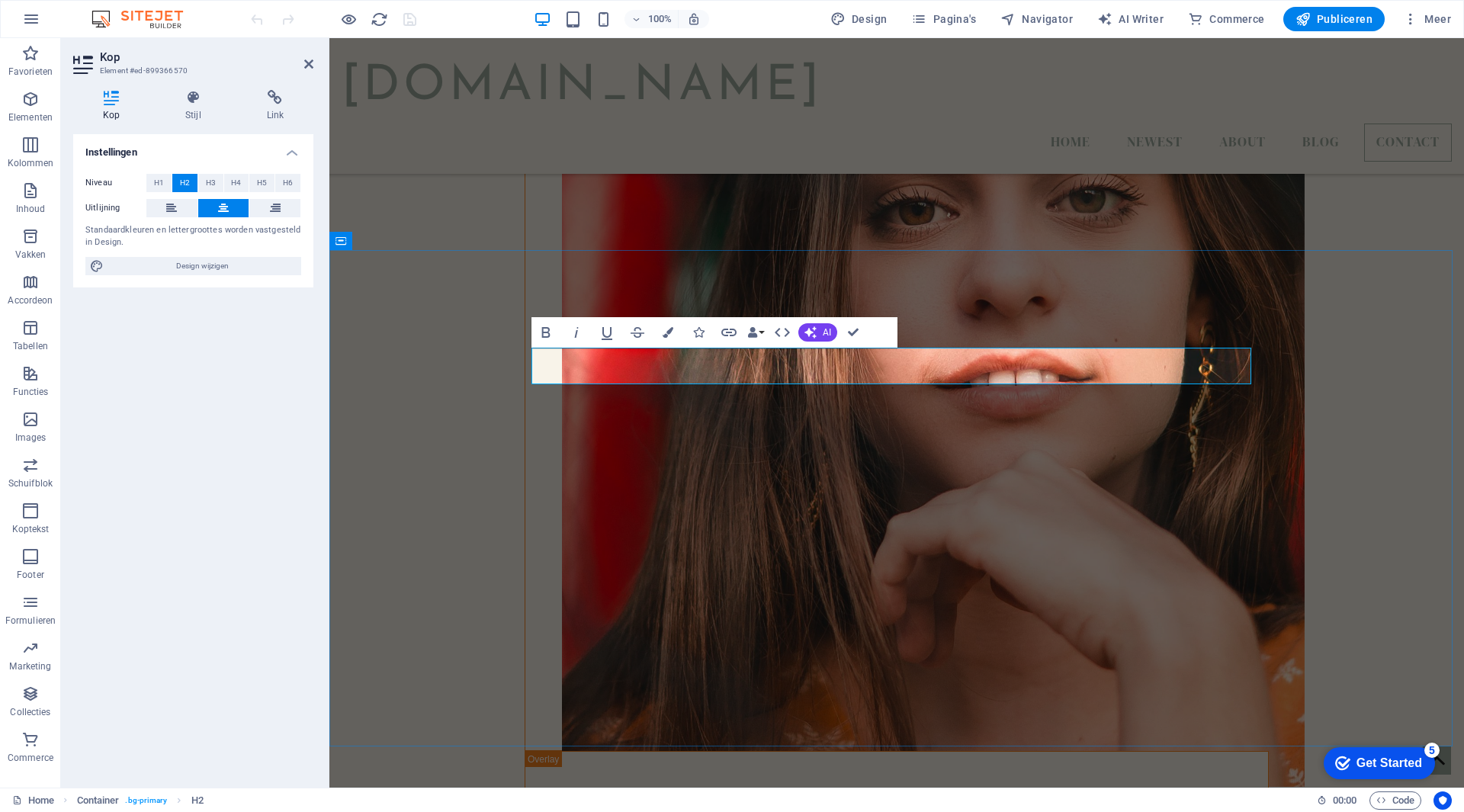
drag, startPoint x: 935, startPoint y: 367, endPoint x: 963, endPoint y: 362, distance: 28.4
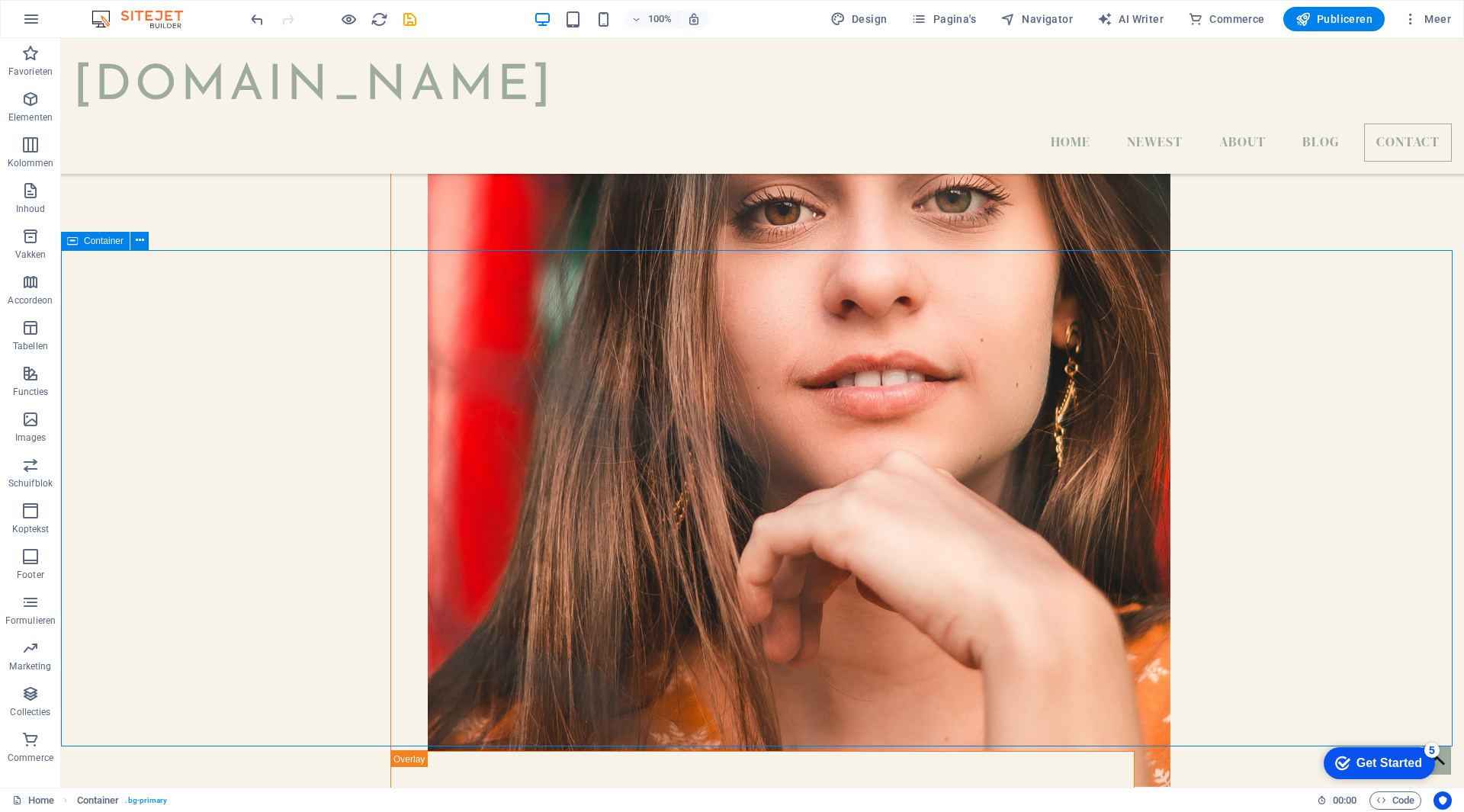
scroll to position [4541, 0]
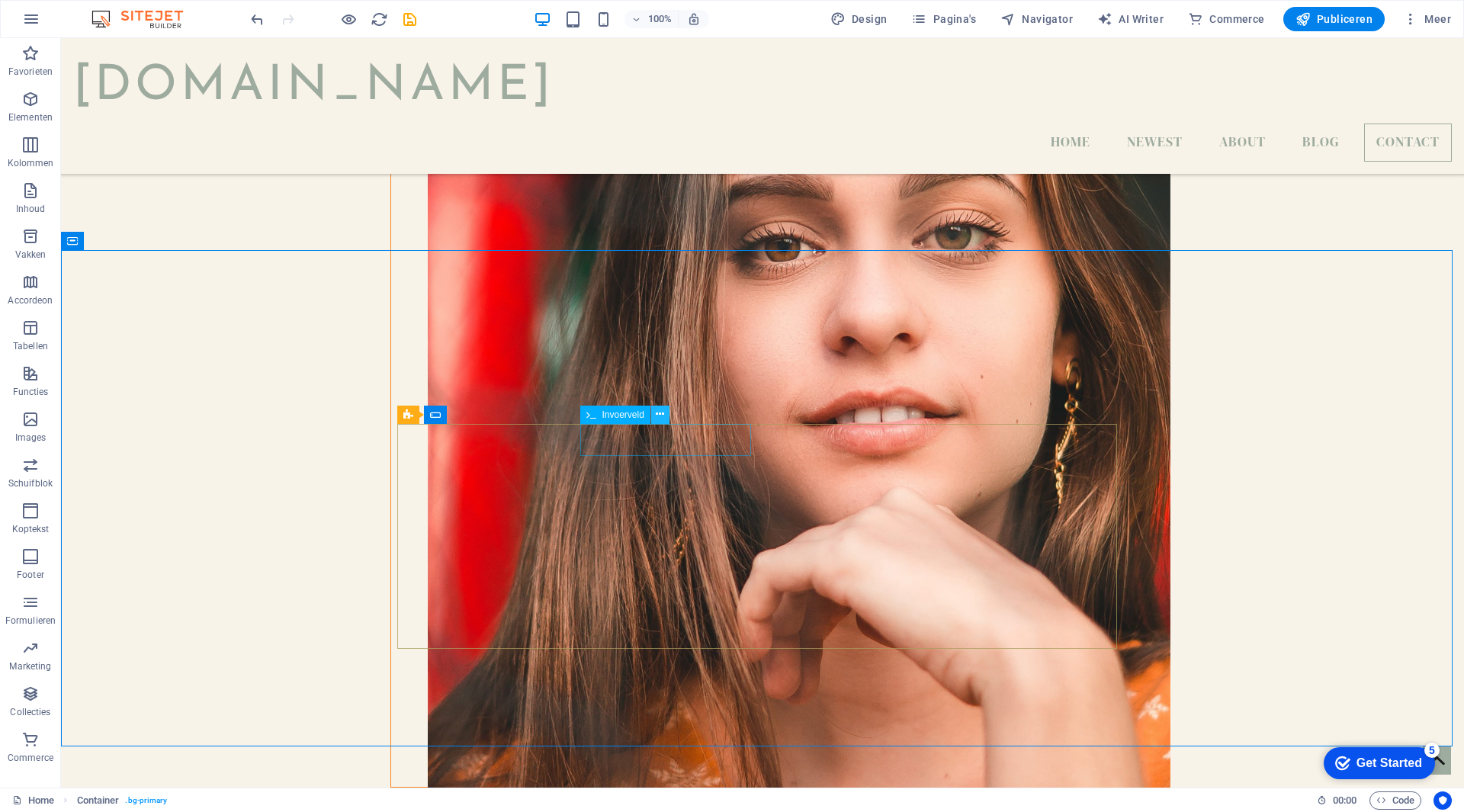
click at [665, 414] on button at bounding box center [660, 415] width 18 height 18
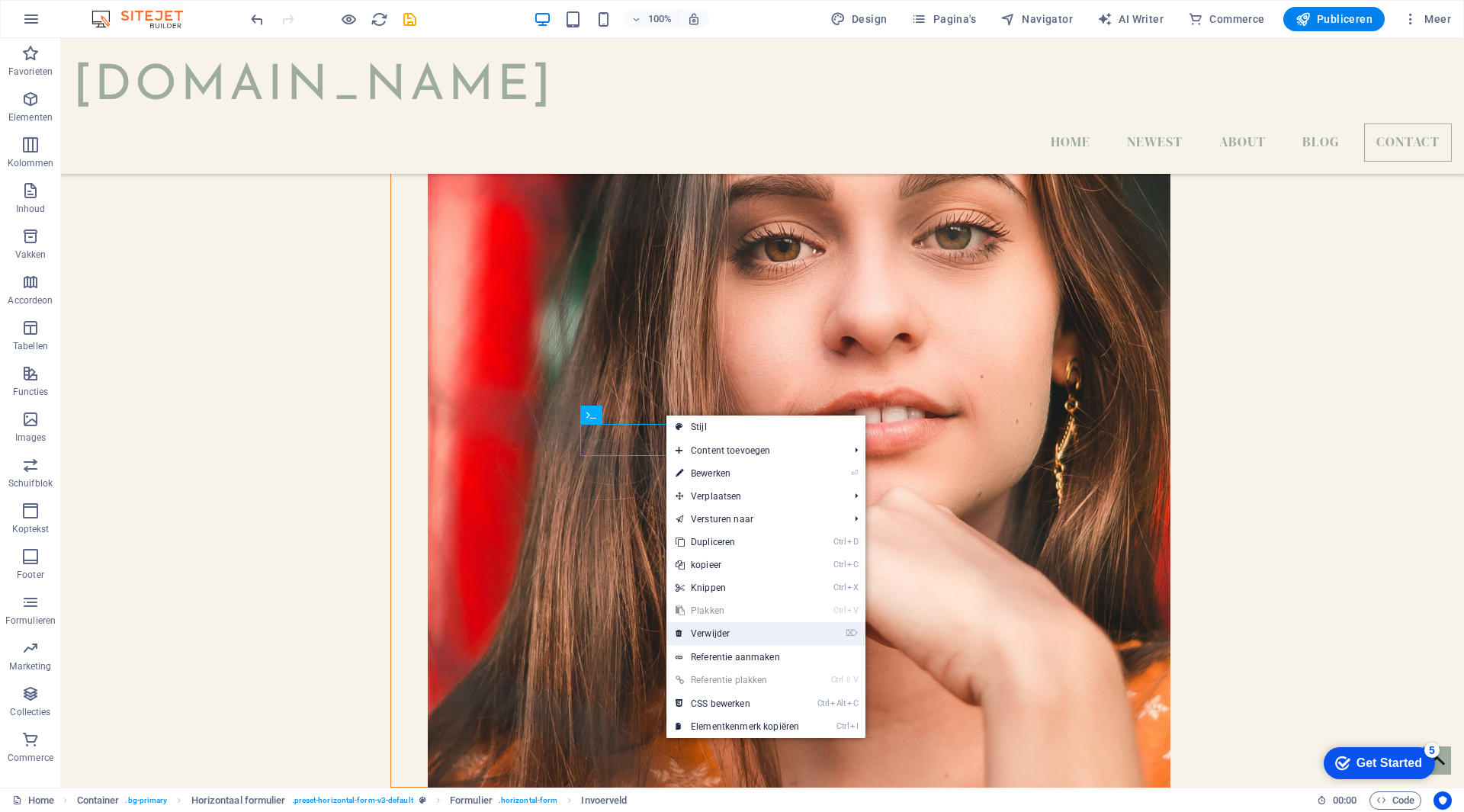
click at [719, 636] on link "⌦ Verwijder" at bounding box center [737, 633] width 142 height 23
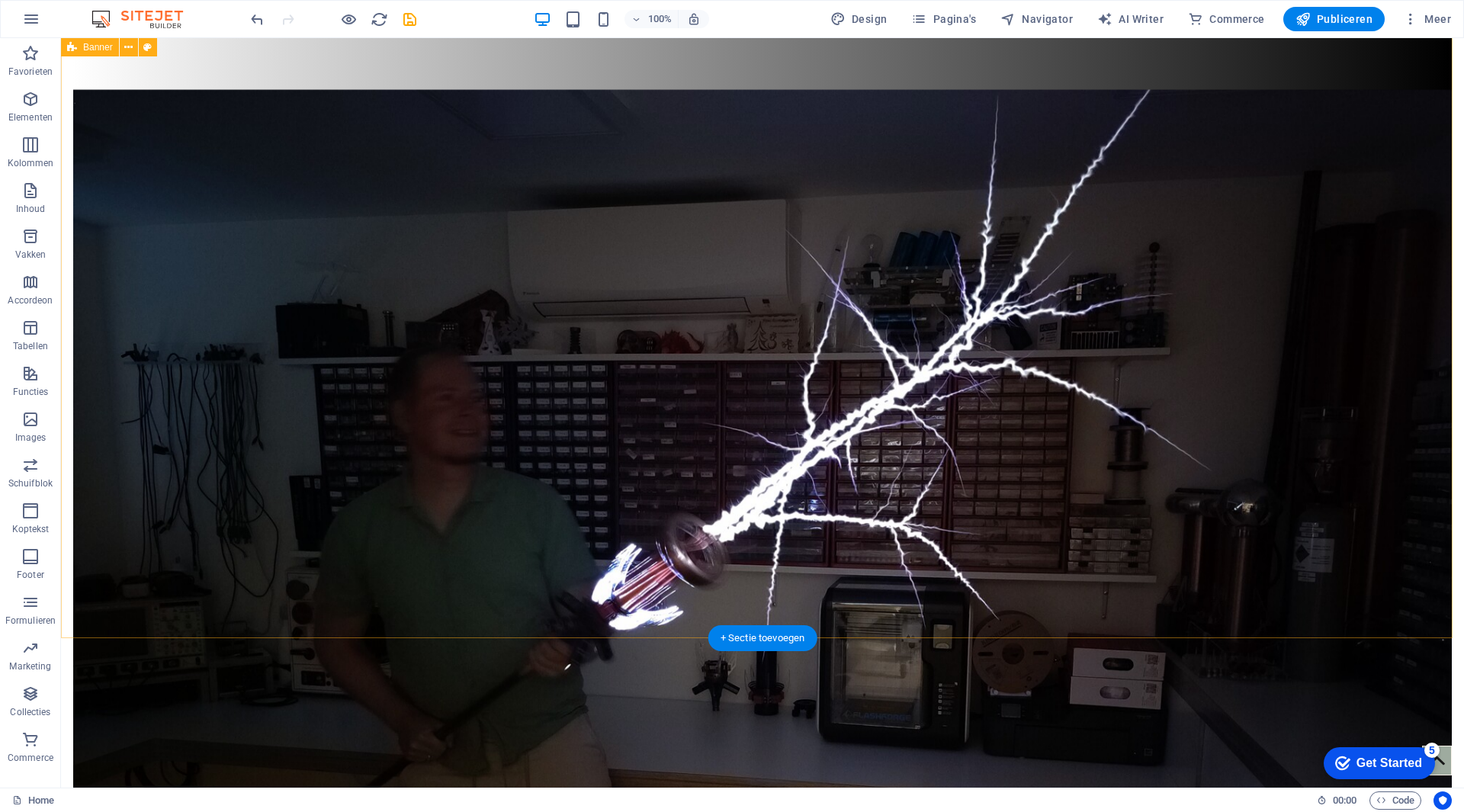
scroll to position [0, 0]
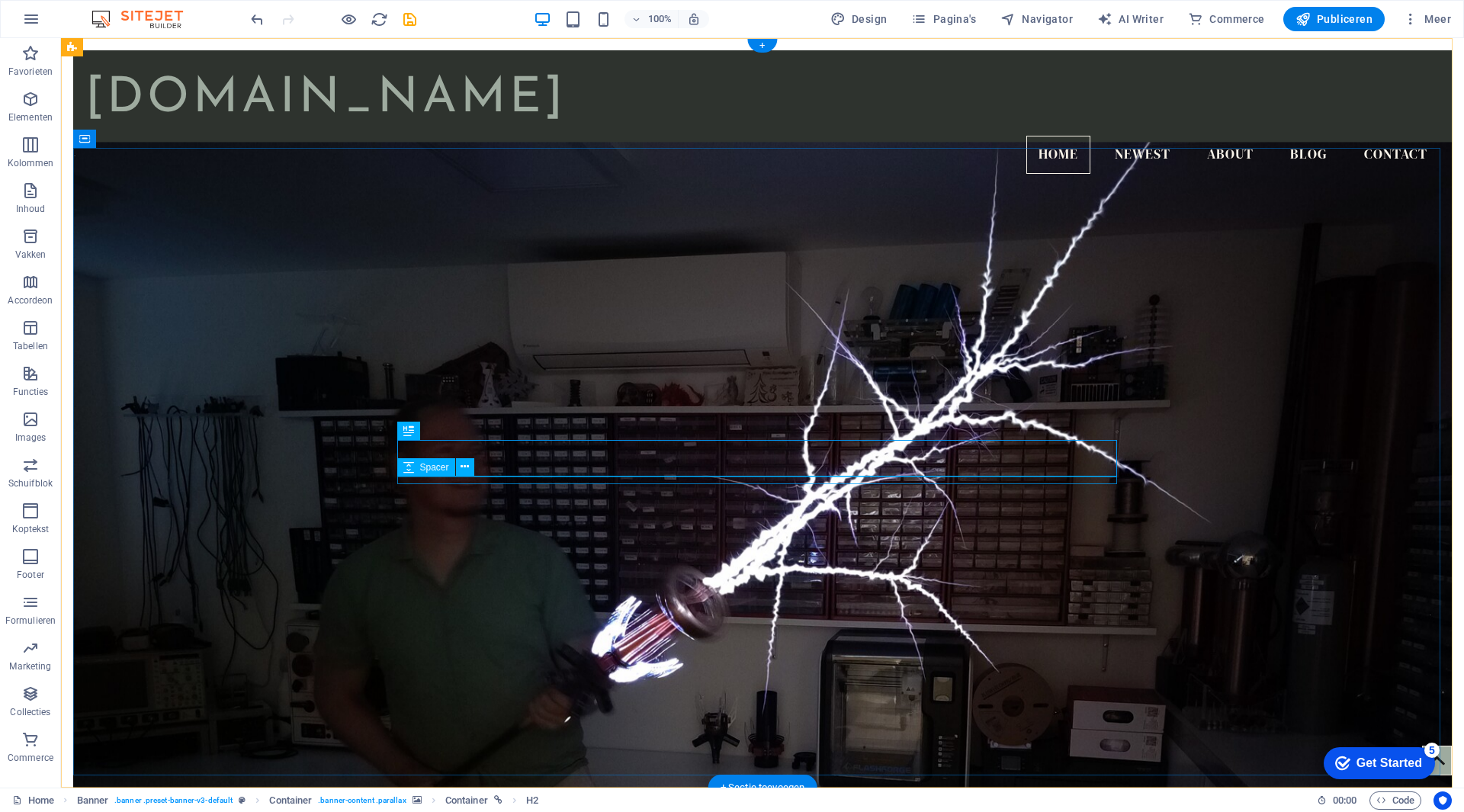
click at [462, 472] on icon at bounding box center [465, 467] width 8 height 16
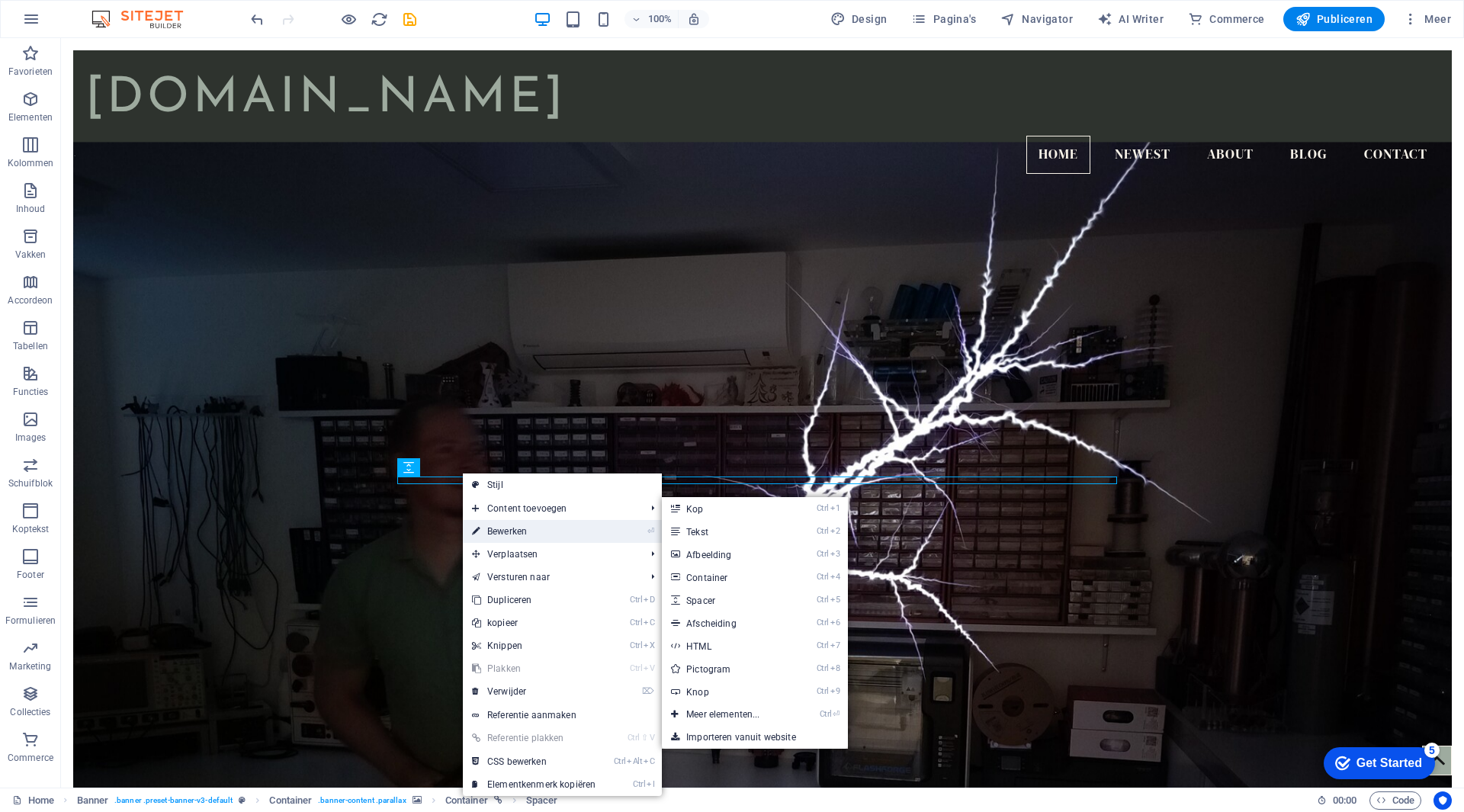
click at [524, 528] on link "⏎ Bewerken" at bounding box center [533, 531] width 142 height 23
select select "px"
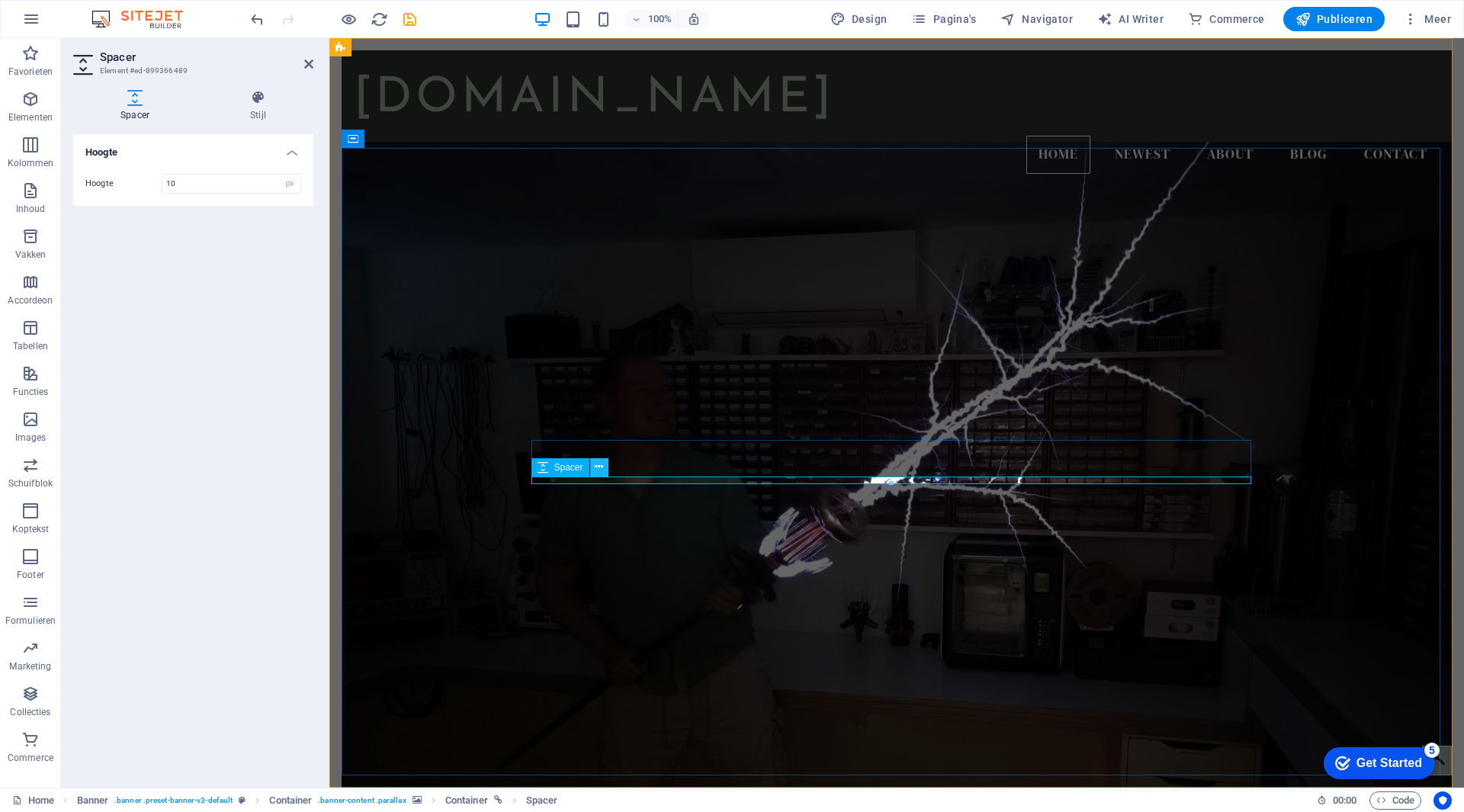
click at [600, 470] on icon at bounding box center [599, 467] width 8 height 16
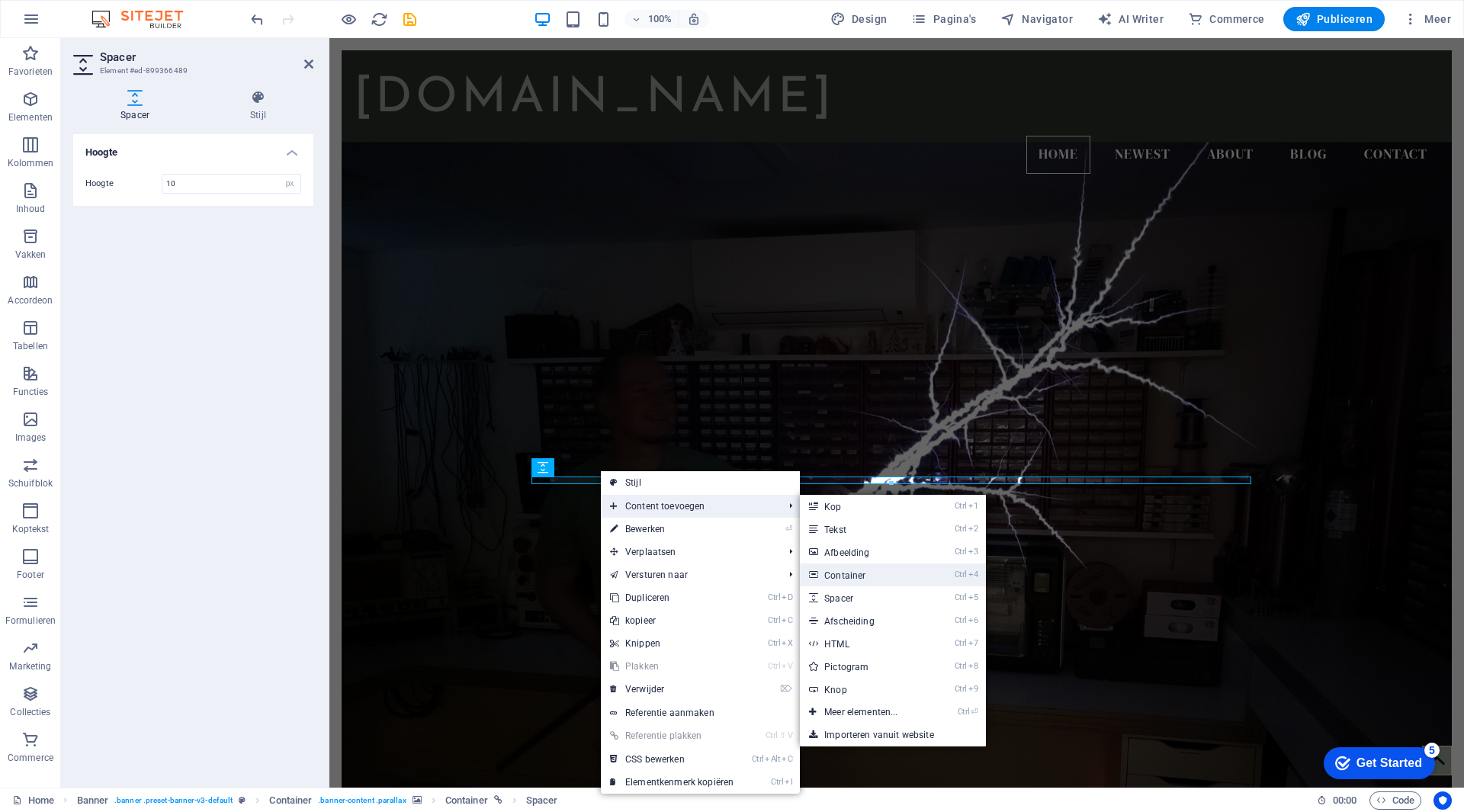
click at [865, 584] on link "Ctrl 4 Container" at bounding box center [864, 575] width 128 height 23
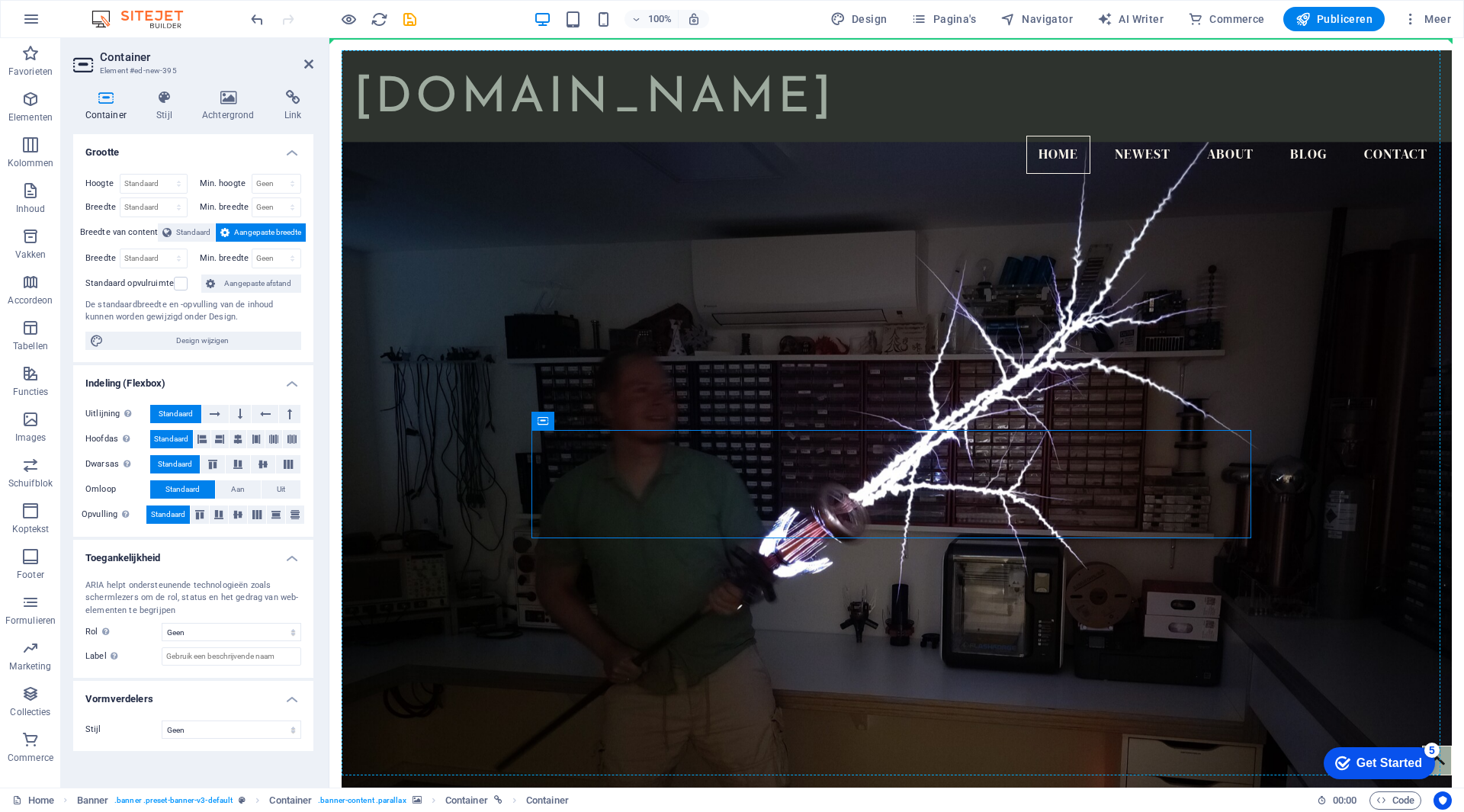
drag, startPoint x: 873, startPoint y: 464, endPoint x: 412, endPoint y: 281, distance: 496.0
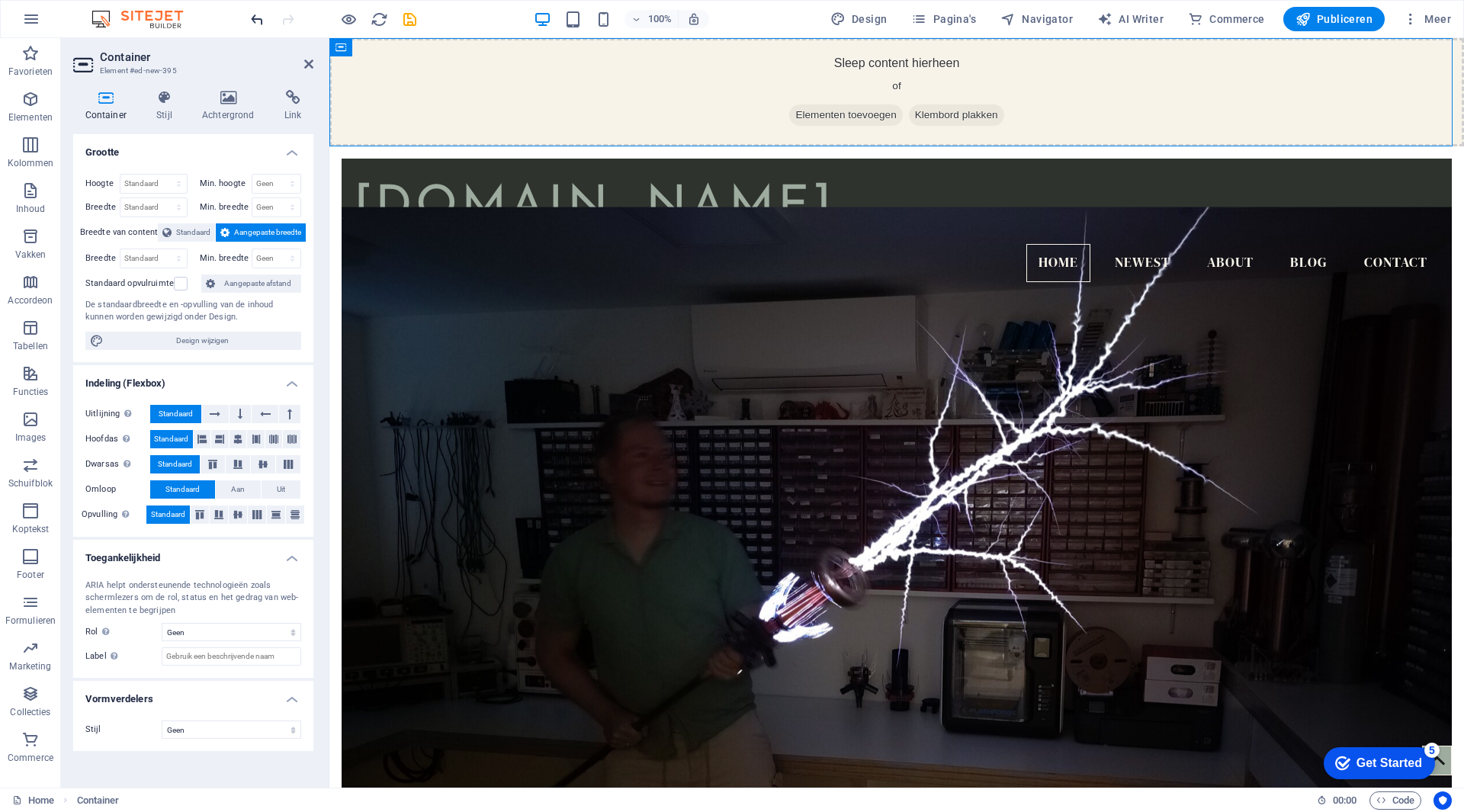
click at [259, 15] on icon "undo" at bounding box center [257, 19] width 17 height 17
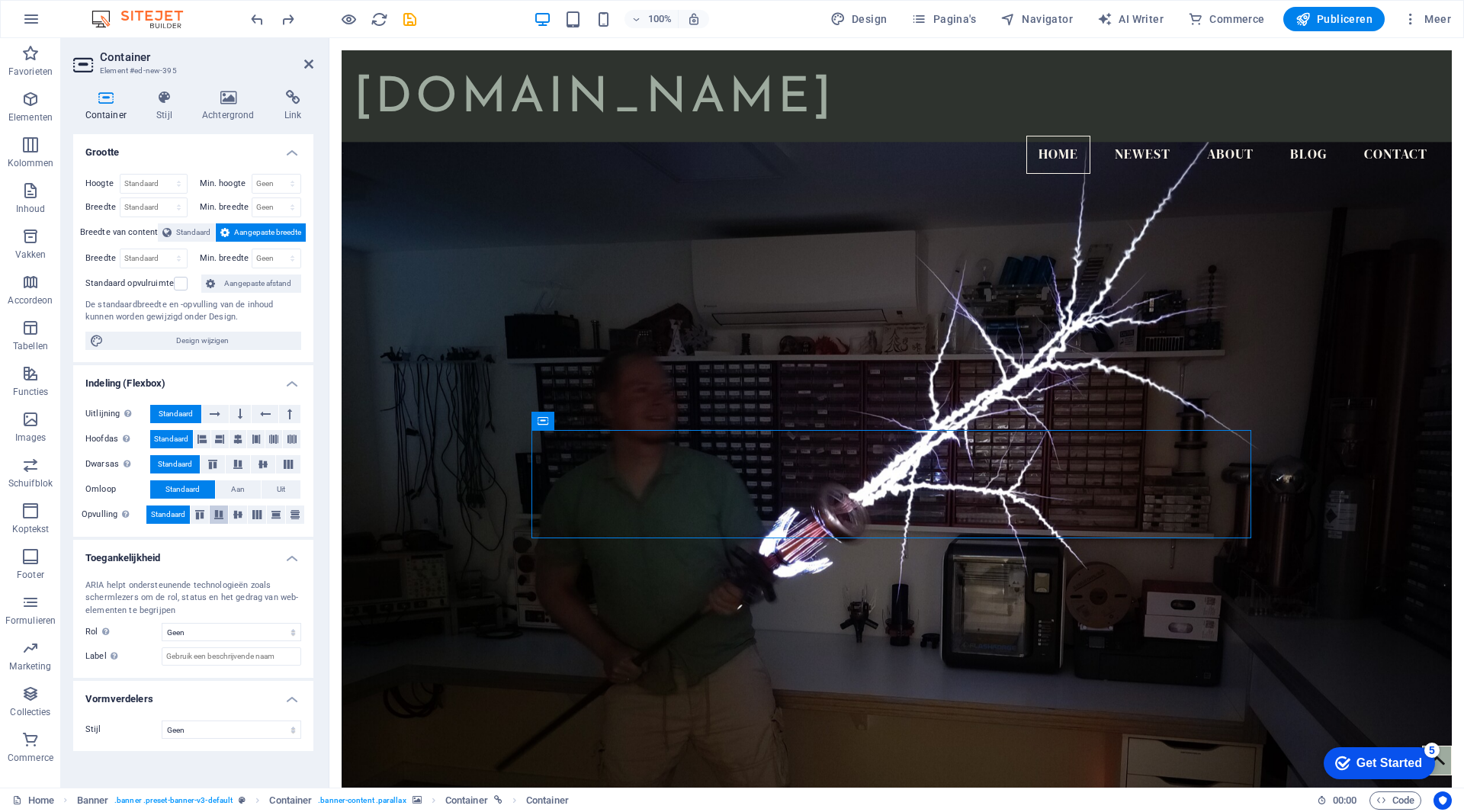
click at [223, 518] on icon at bounding box center [219, 514] width 18 height 9
click at [164, 513] on span "Standaard" at bounding box center [168, 515] width 34 height 18
click at [260, 417] on icon at bounding box center [265, 414] width 11 height 18
click at [218, 413] on icon at bounding box center [215, 414] width 11 height 18
click at [201, 441] on icon at bounding box center [202, 439] width 9 height 18
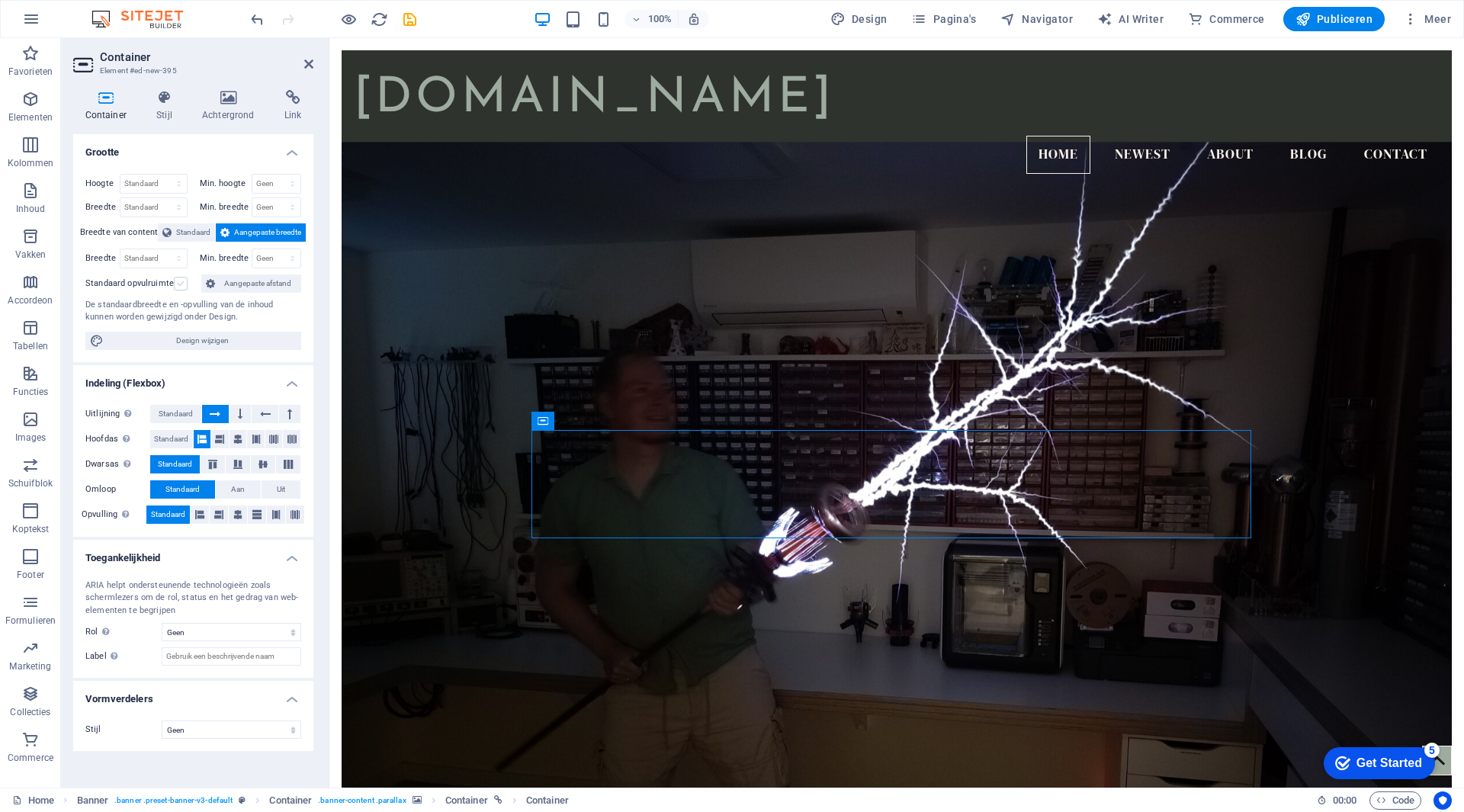
click at [181, 286] on label at bounding box center [180, 283] width 14 height 14
click at [0, 0] on input "Standaard opvulruimte" at bounding box center [0, 0] width 0 height 0
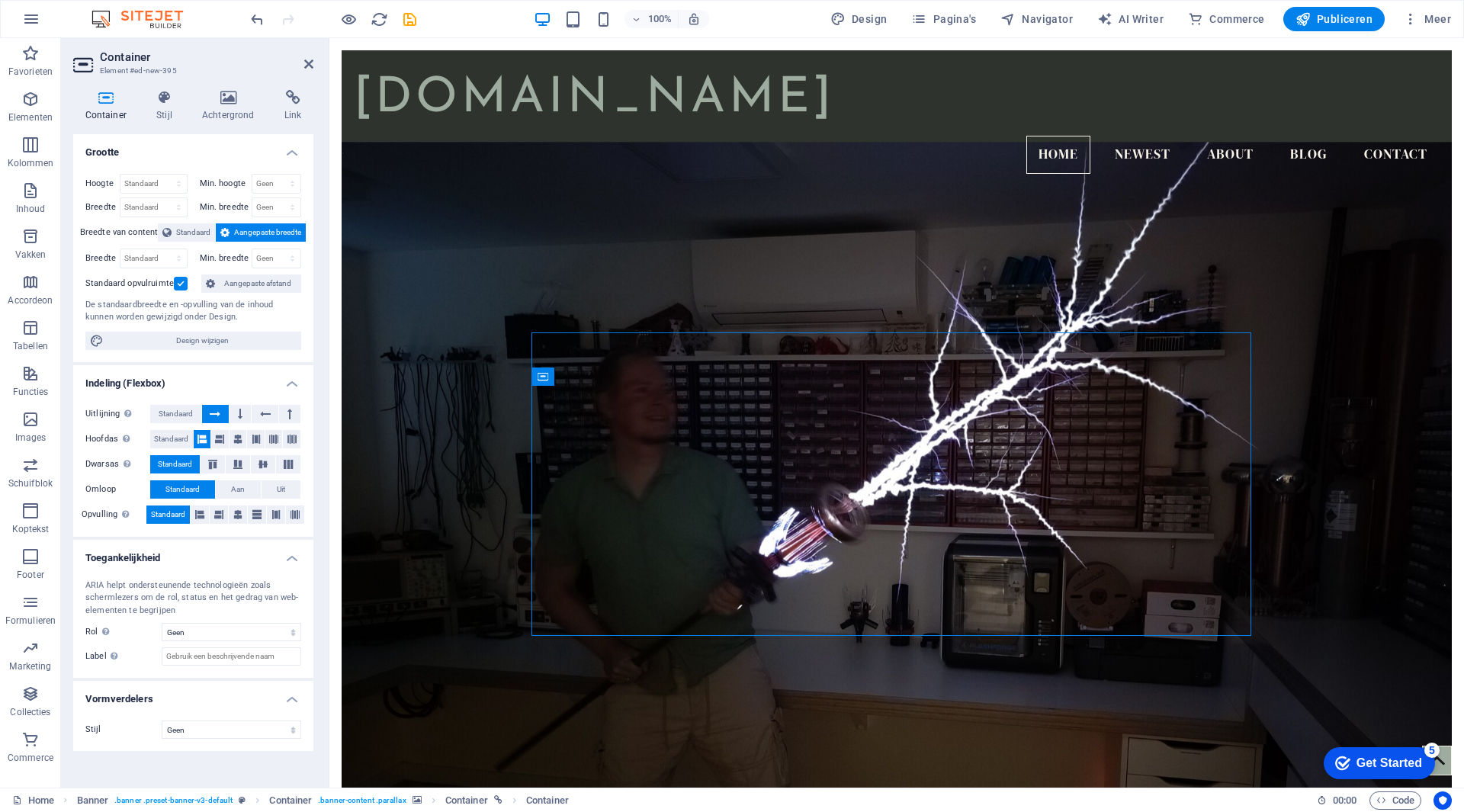
click at [181, 286] on label at bounding box center [180, 283] width 14 height 14
click at [0, 0] on input "Standaard opvulruimte" at bounding box center [0, 0] width 0 height 0
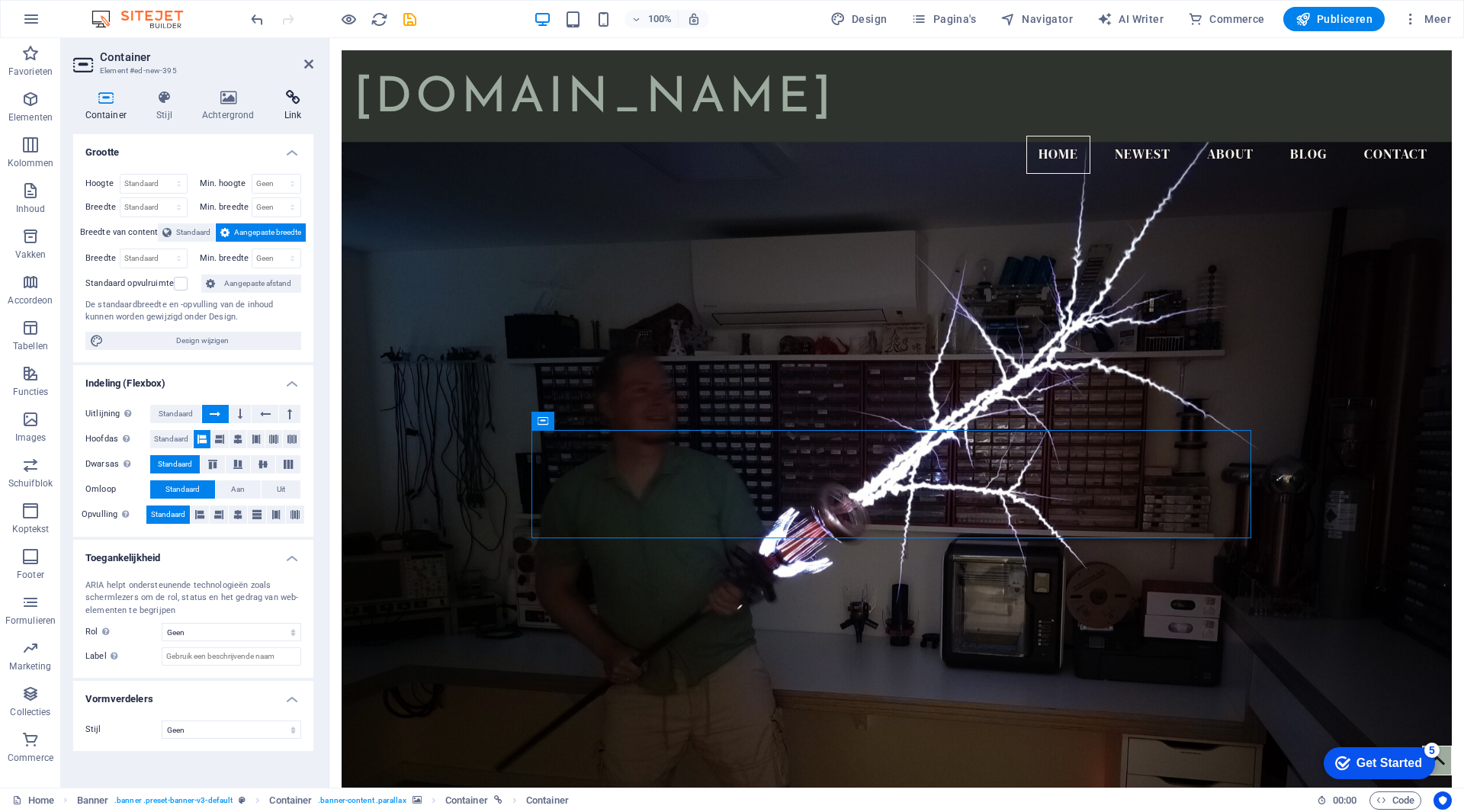
click at [292, 105] on h4 "Link" at bounding box center [293, 105] width 42 height 32
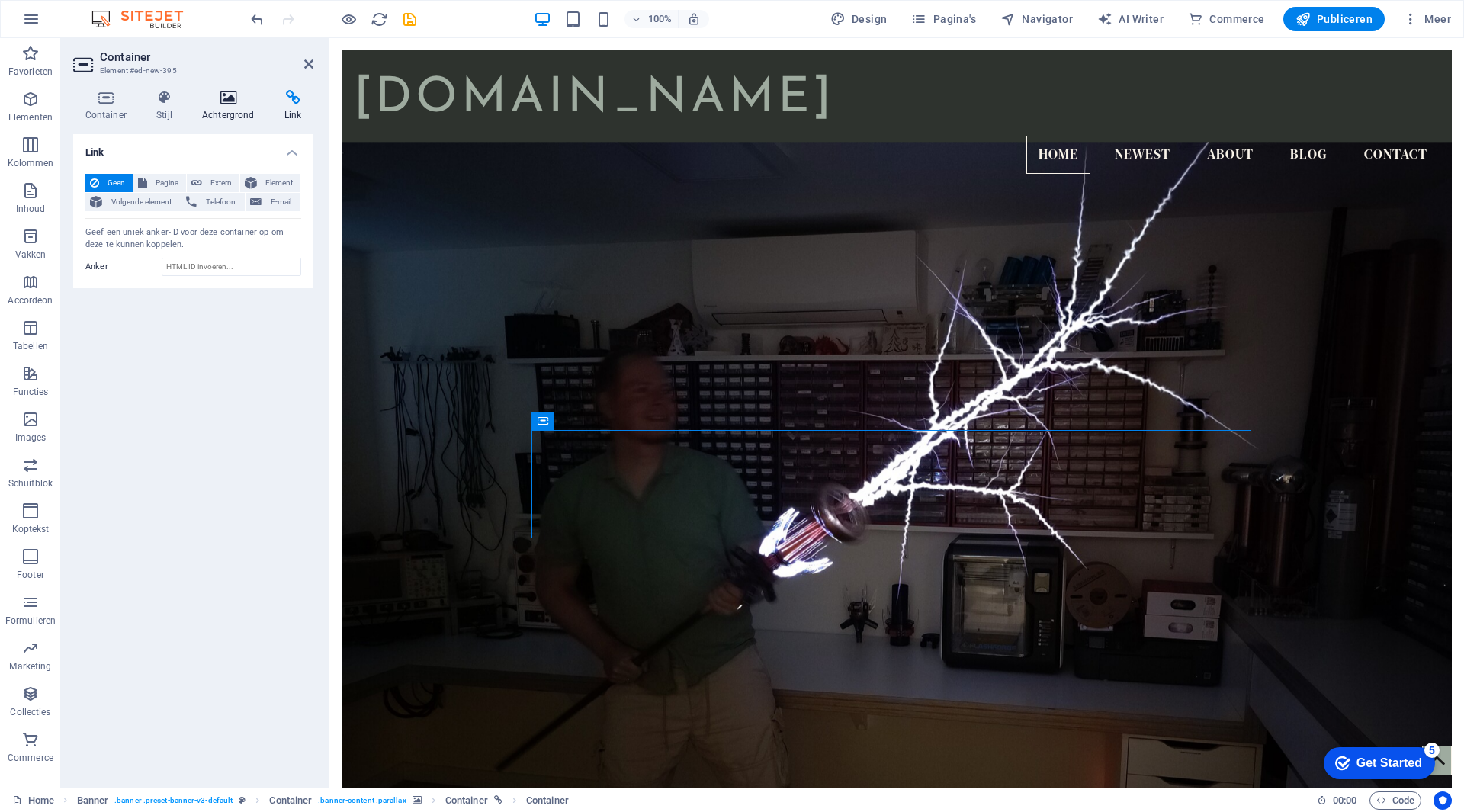
click at [252, 96] on icon at bounding box center [228, 97] width 76 height 15
click at [160, 101] on icon at bounding box center [164, 97] width 40 height 15
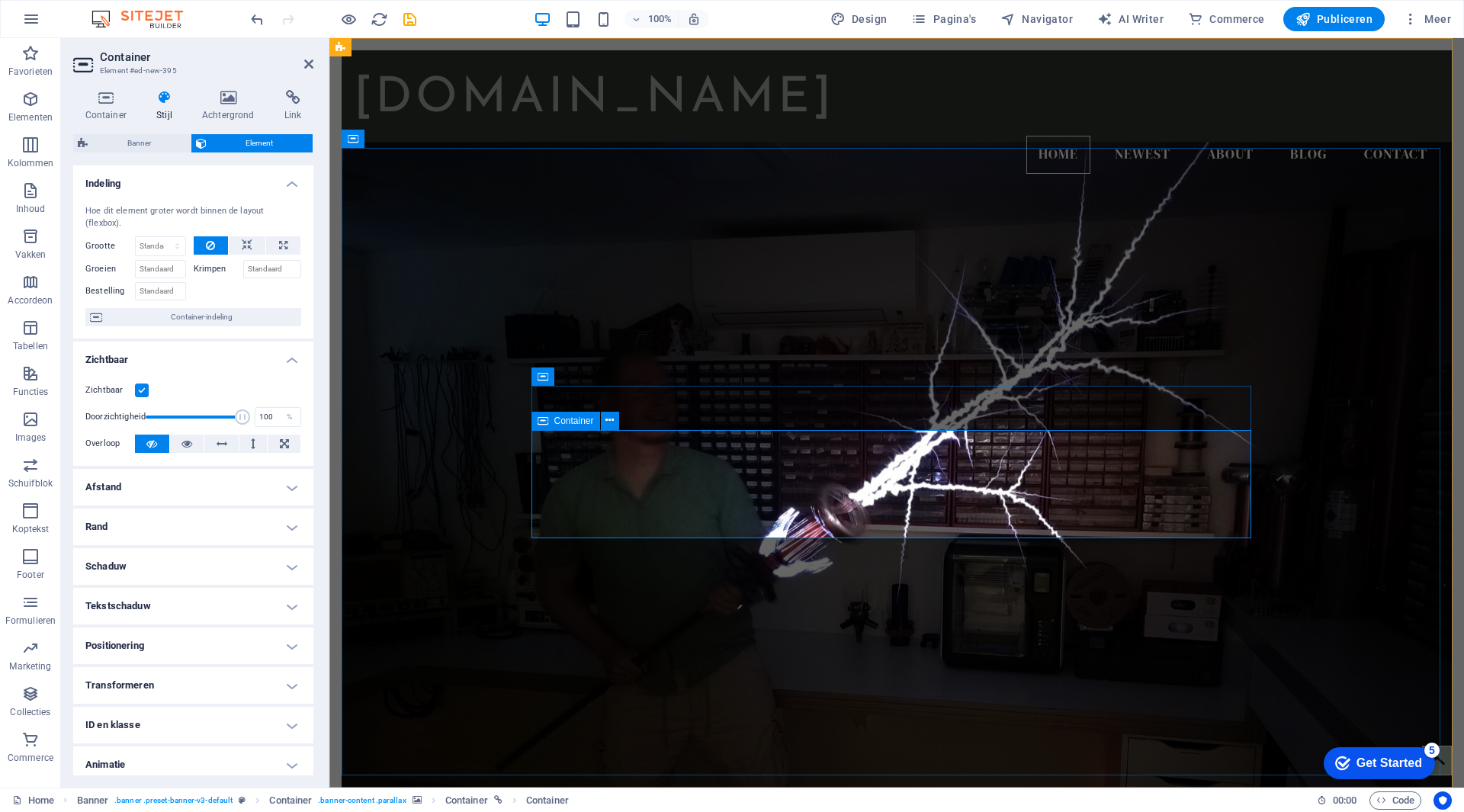
click at [262, 654] on h4 "Positionering" at bounding box center [193, 646] width 240 height 37
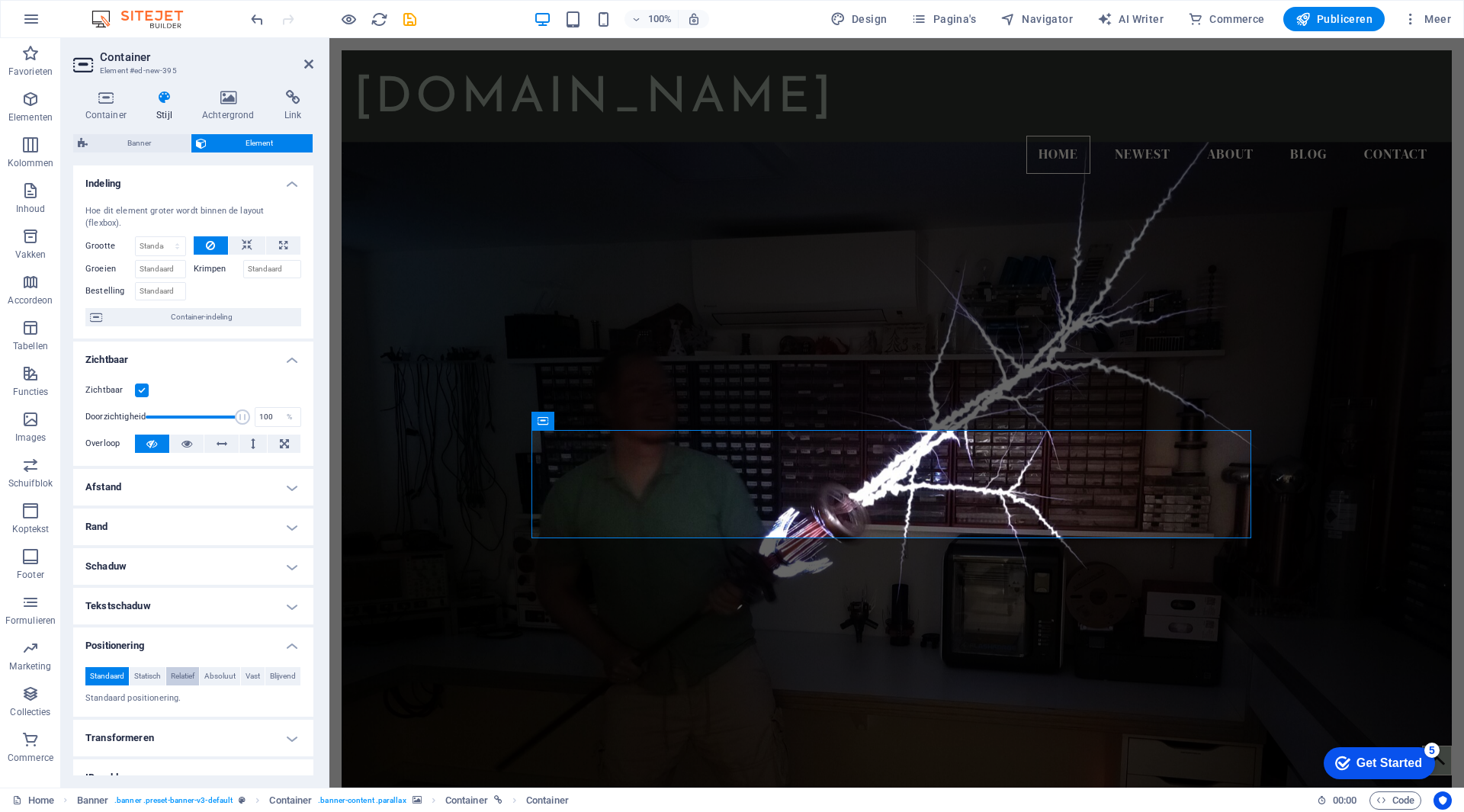
click at [194, 671] on span "Relatief" at bounding box center [183, 677] width 23 height 18
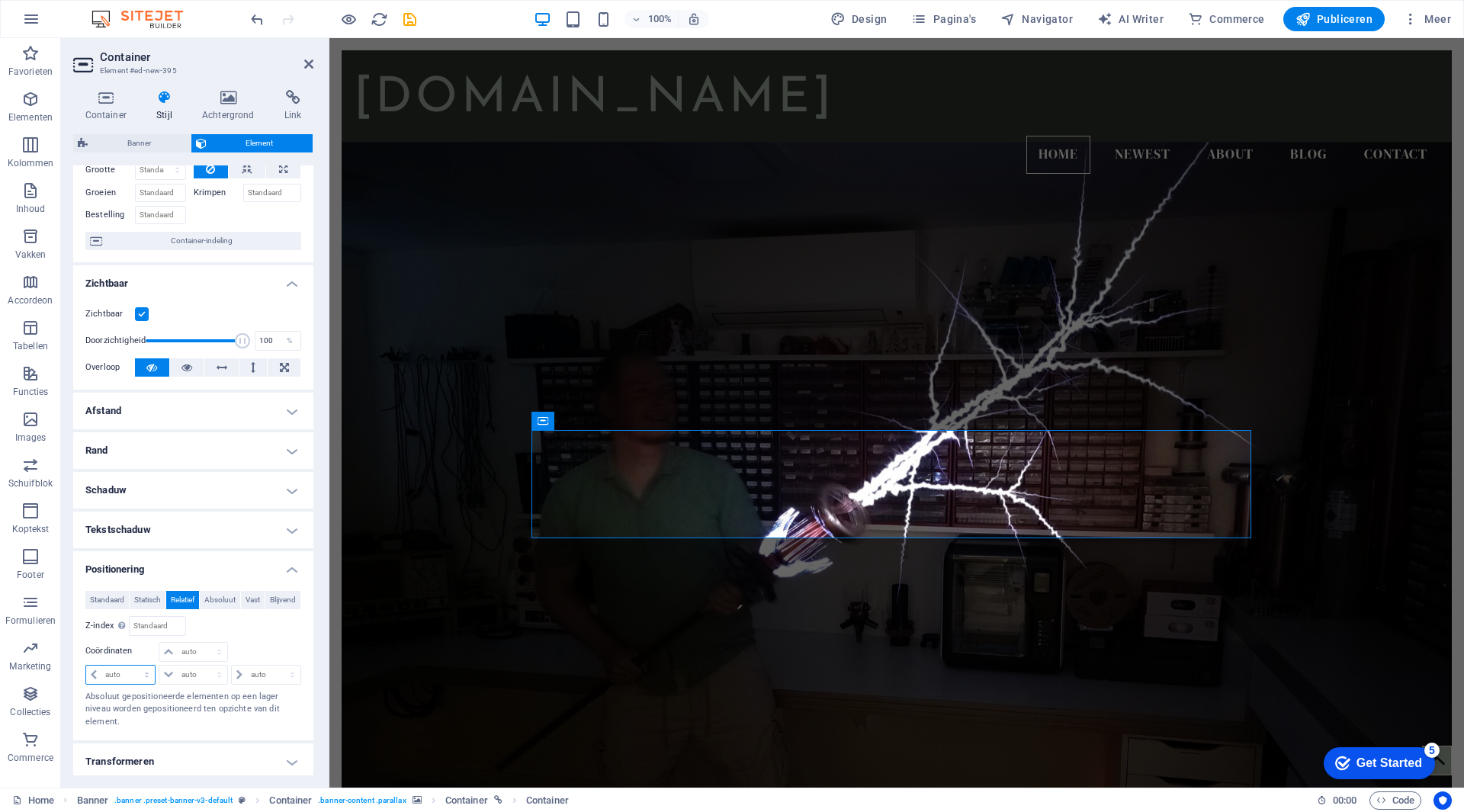
click at [91, 684] on select "auto px rem % em" at bounding box center [120, 675] width 69 height 18
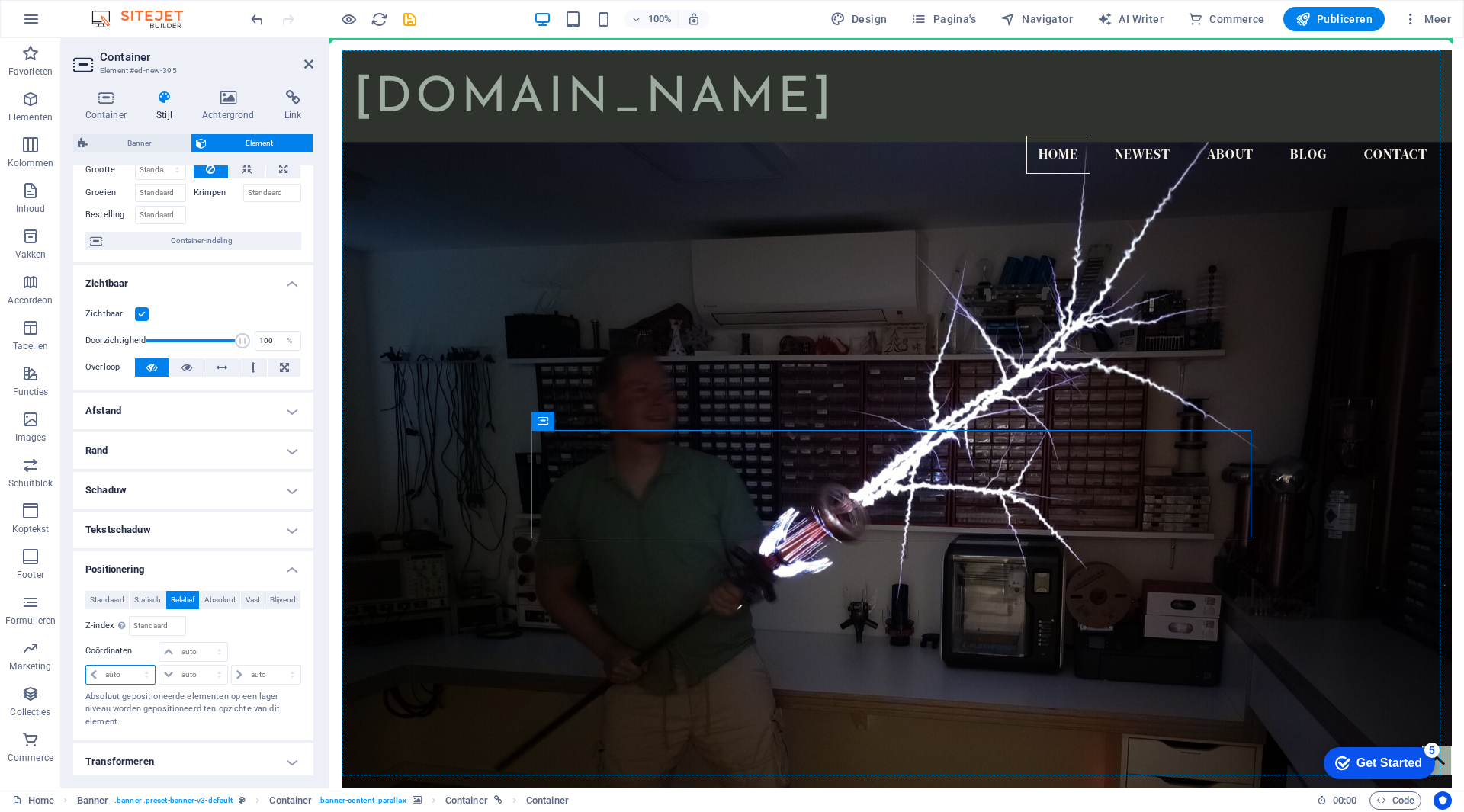
drag, startPoint x: 865, startPoint y: 459, endPoint x: 456, endPoint y: 412, distance: 411.7
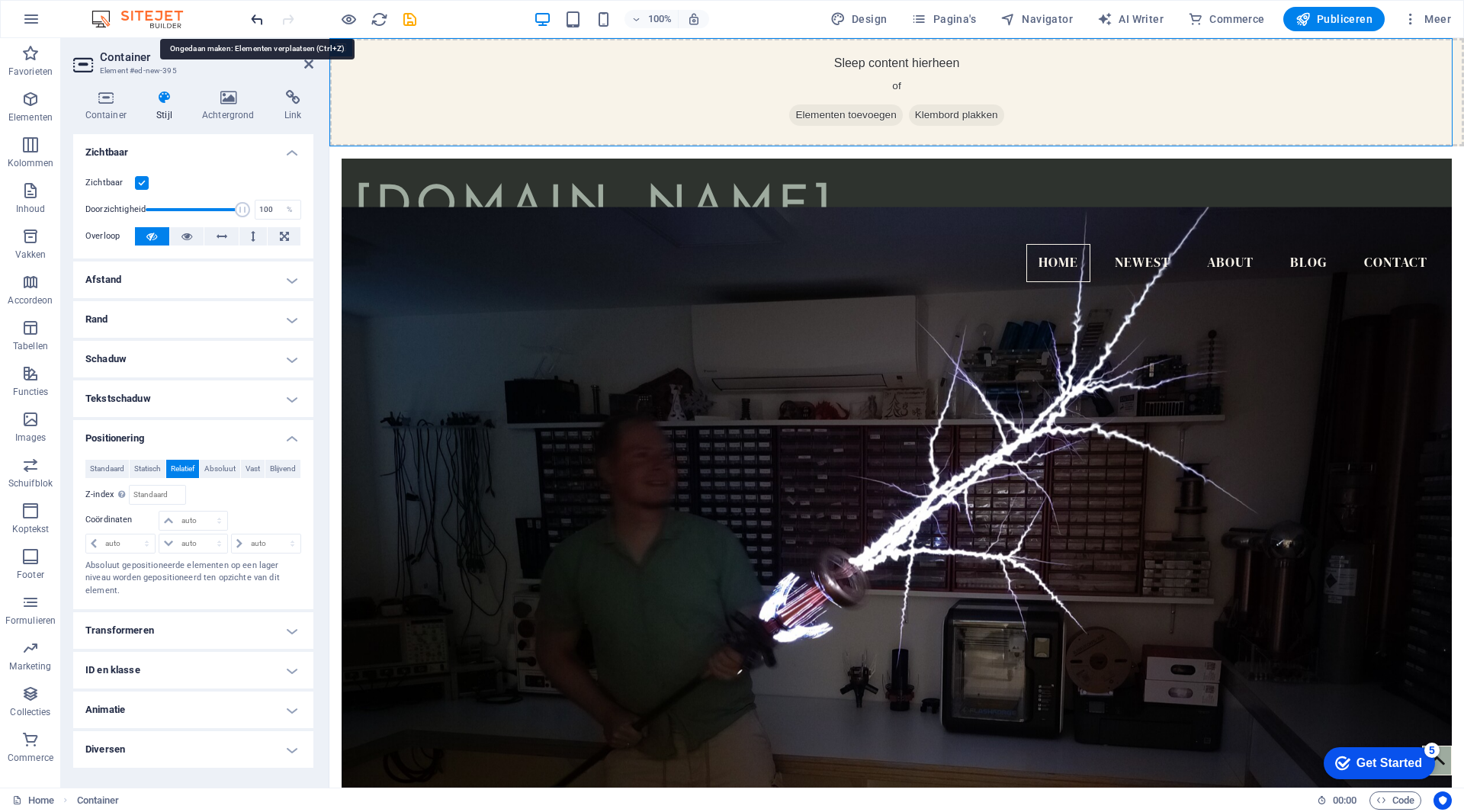
click at [257, 14] on icon "undo" at bounding box center [257, 19] width 17 height 17
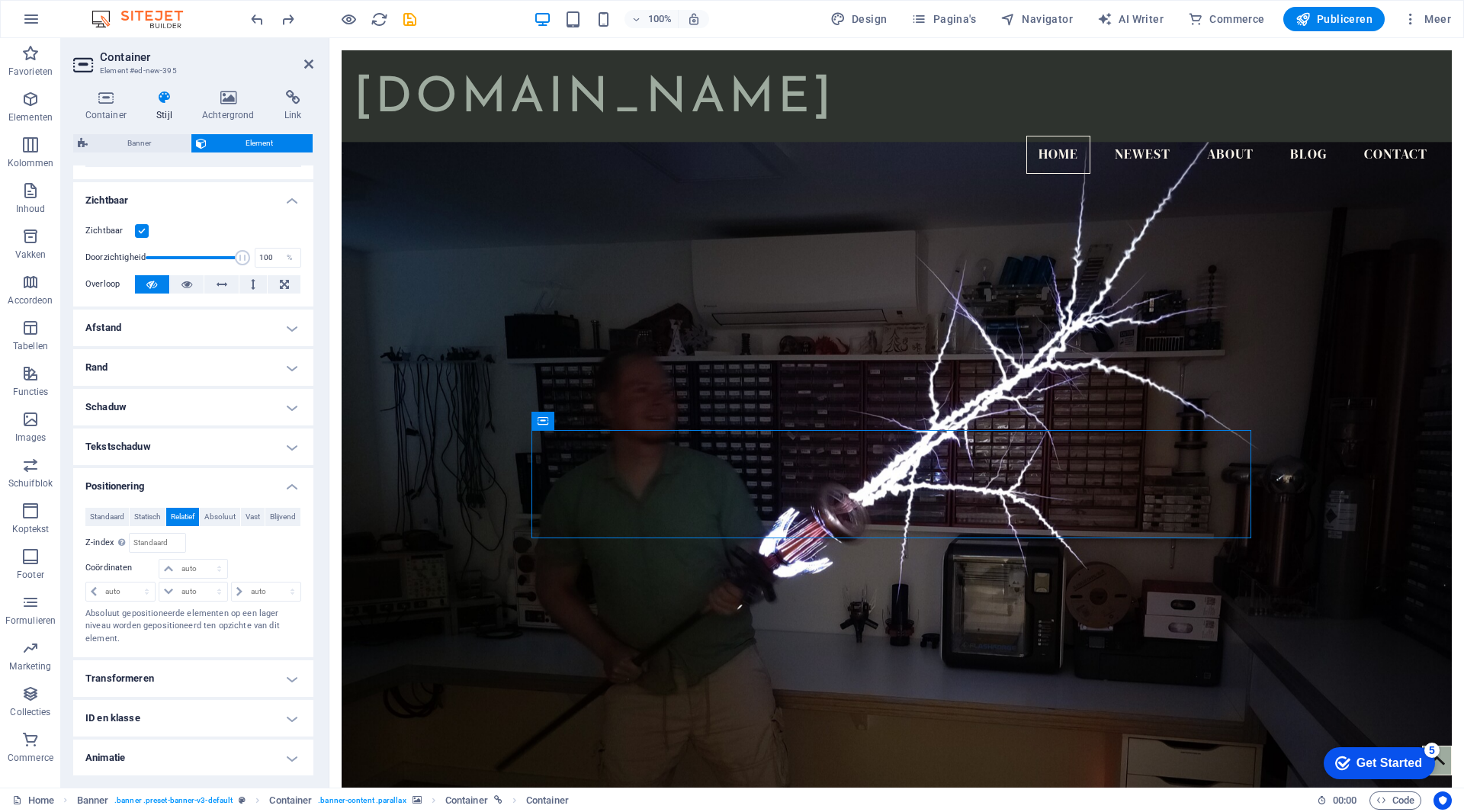
scroll to position [164, 0]
click at [126, 595] on select "auto px rem % em" at bounding box center [120, 586] width 69 height 18
click at [167, 546] on input "number" at bounding box center [157, 537] width 55 height 18
click at [150, 509] on span "Statisch" at bounding box center [148, 511] width 27 height 18
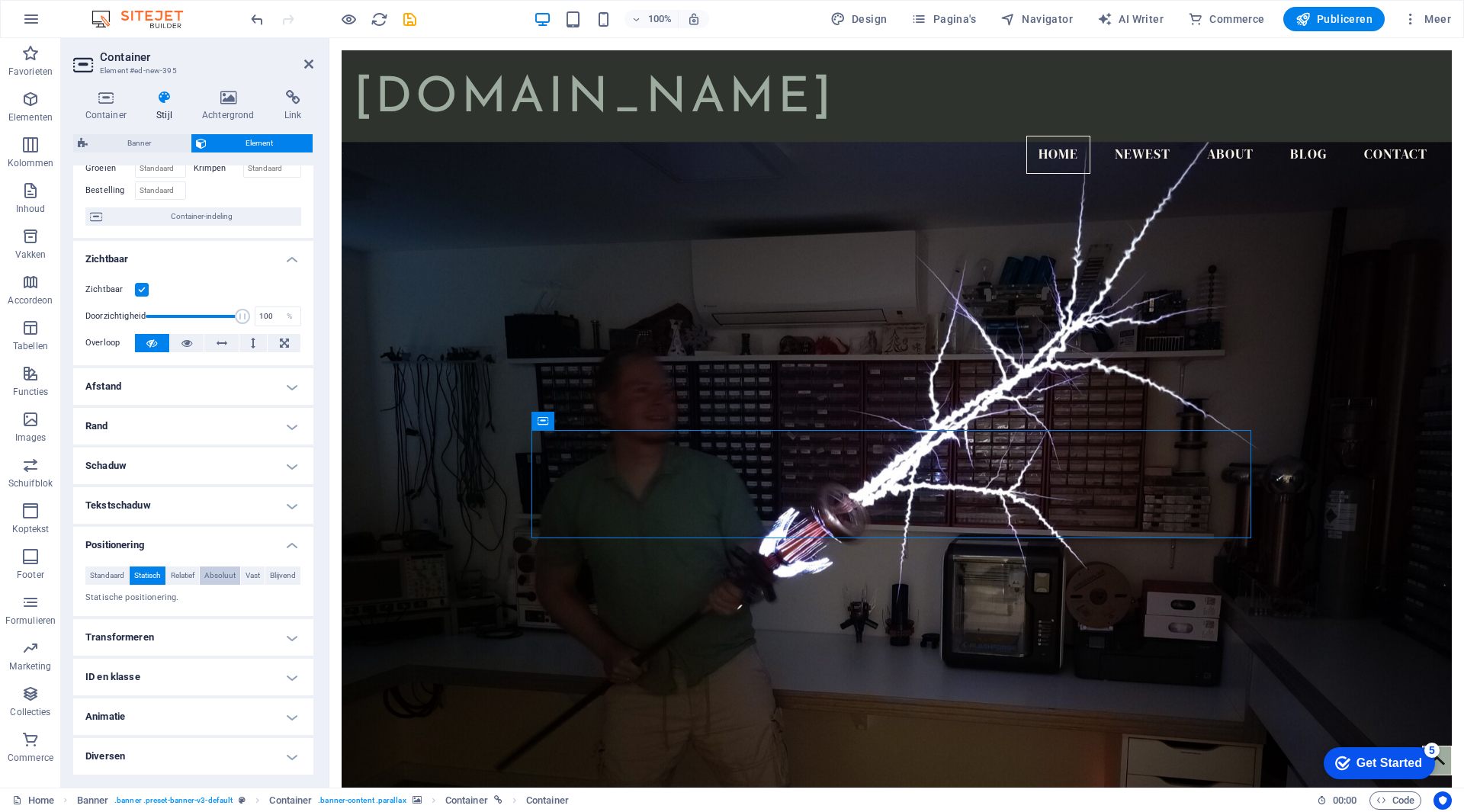
click at [236, 566] on span "Absoluut" at bounding box center [220, 575] width 32 height 18
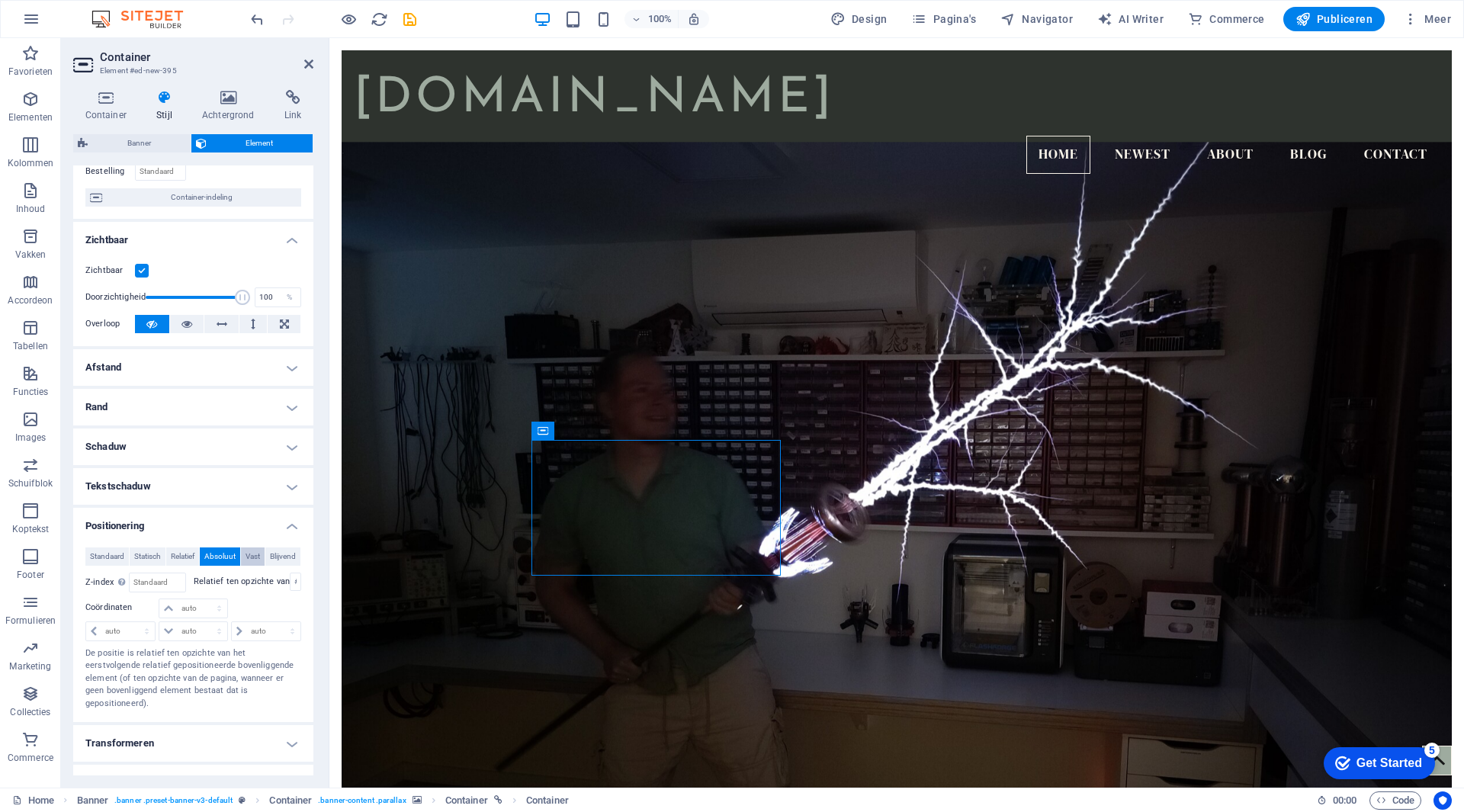
click at [260, 555] on span "Vast" at bounding box center [252, 556] width 14 height 18
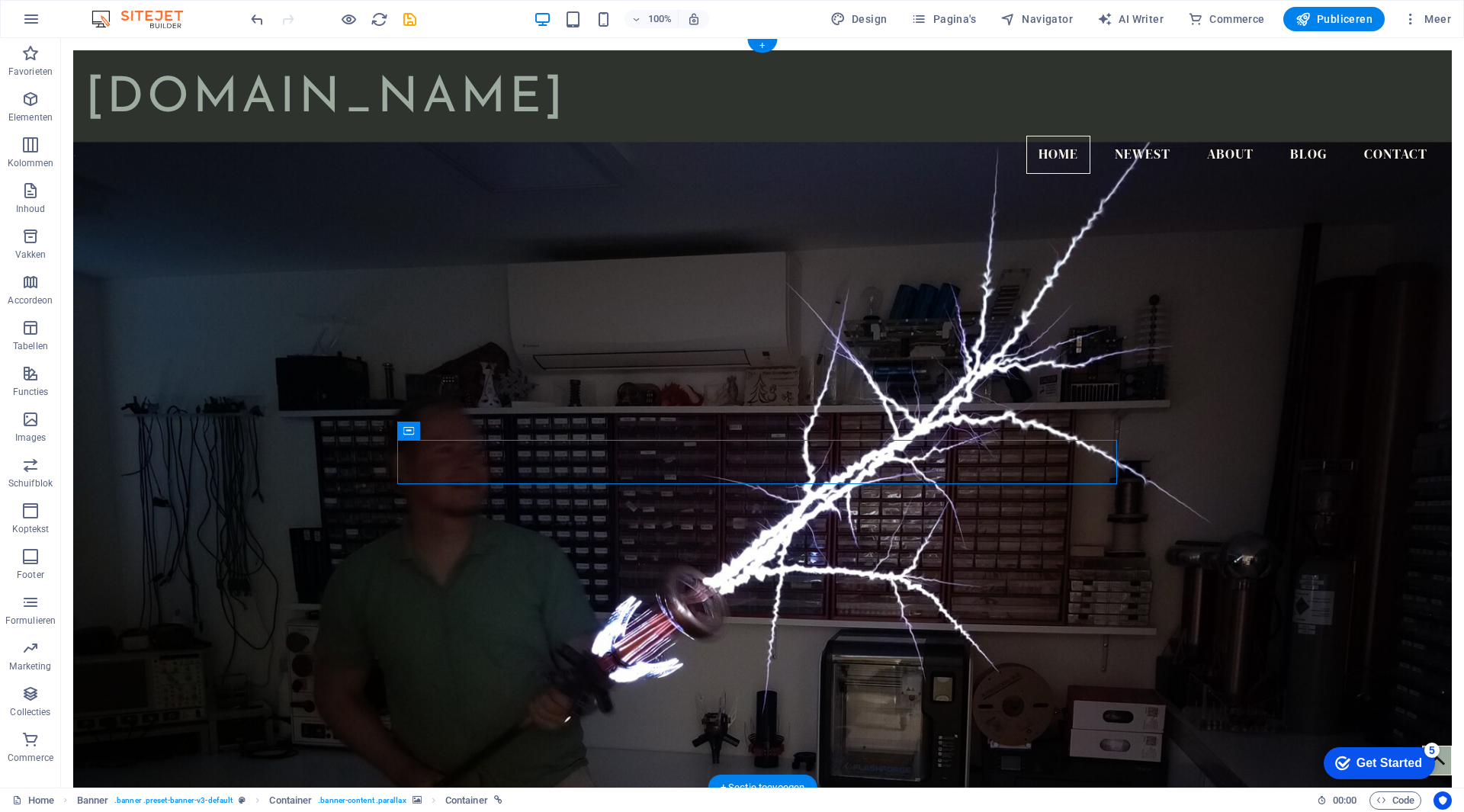
drag, startPoint x: 595, startPoint y: 477, endPoint x: 408, endPoint y: 512, distance: 190.2
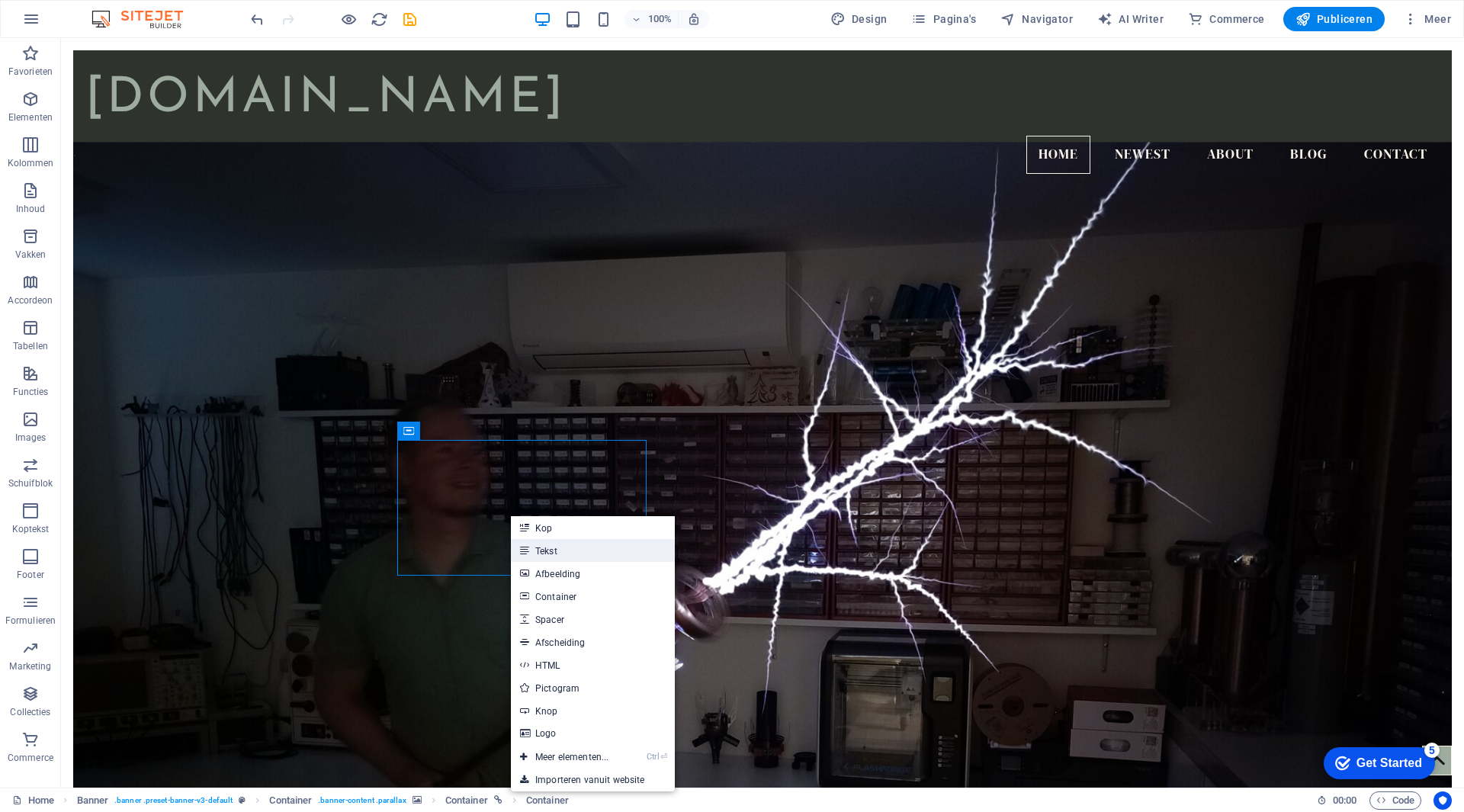
click at [557, 554] on link "Tekst" at bounding box center [592, 550] width 164 height 23
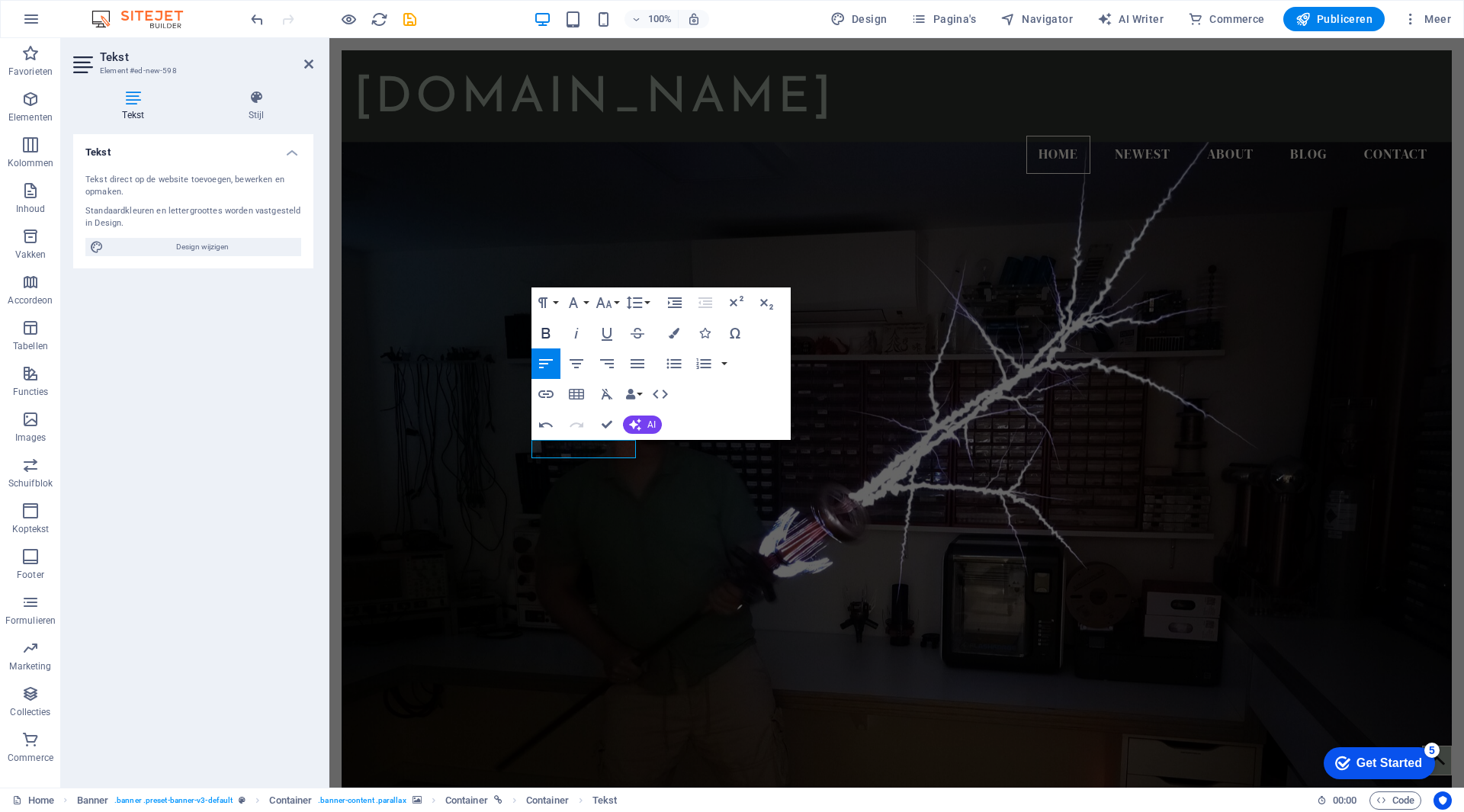
click at [543, 331] on icon "button" at bounding box center [546, 333] width 8 height 11
click at [565, 536] on figure at bounding box center [896, 480] width 1110 height 677
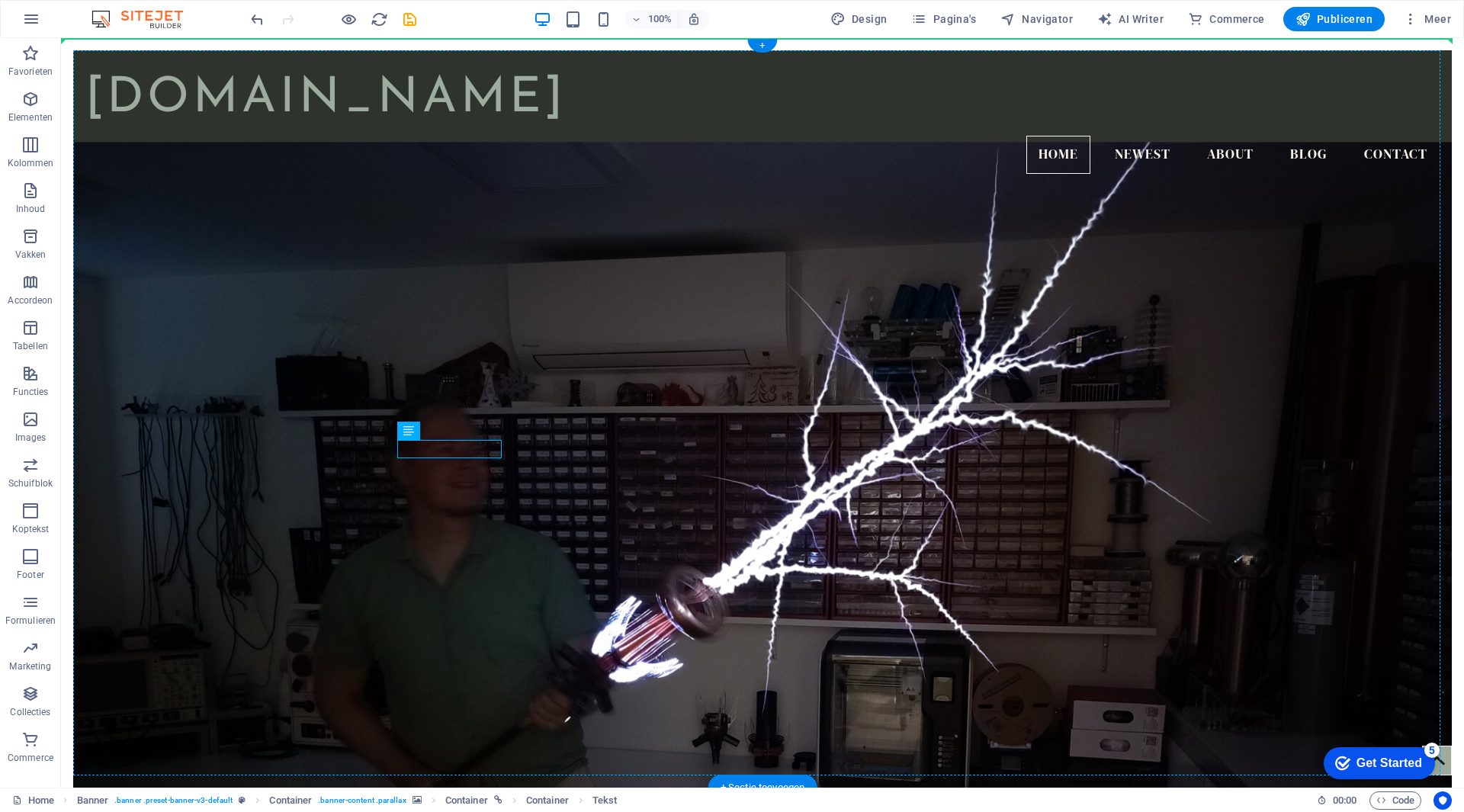
drag, startPoint x: 466, startPoint y: 452, endPoint x: 165, endPoint y: 237, distance: 369.9
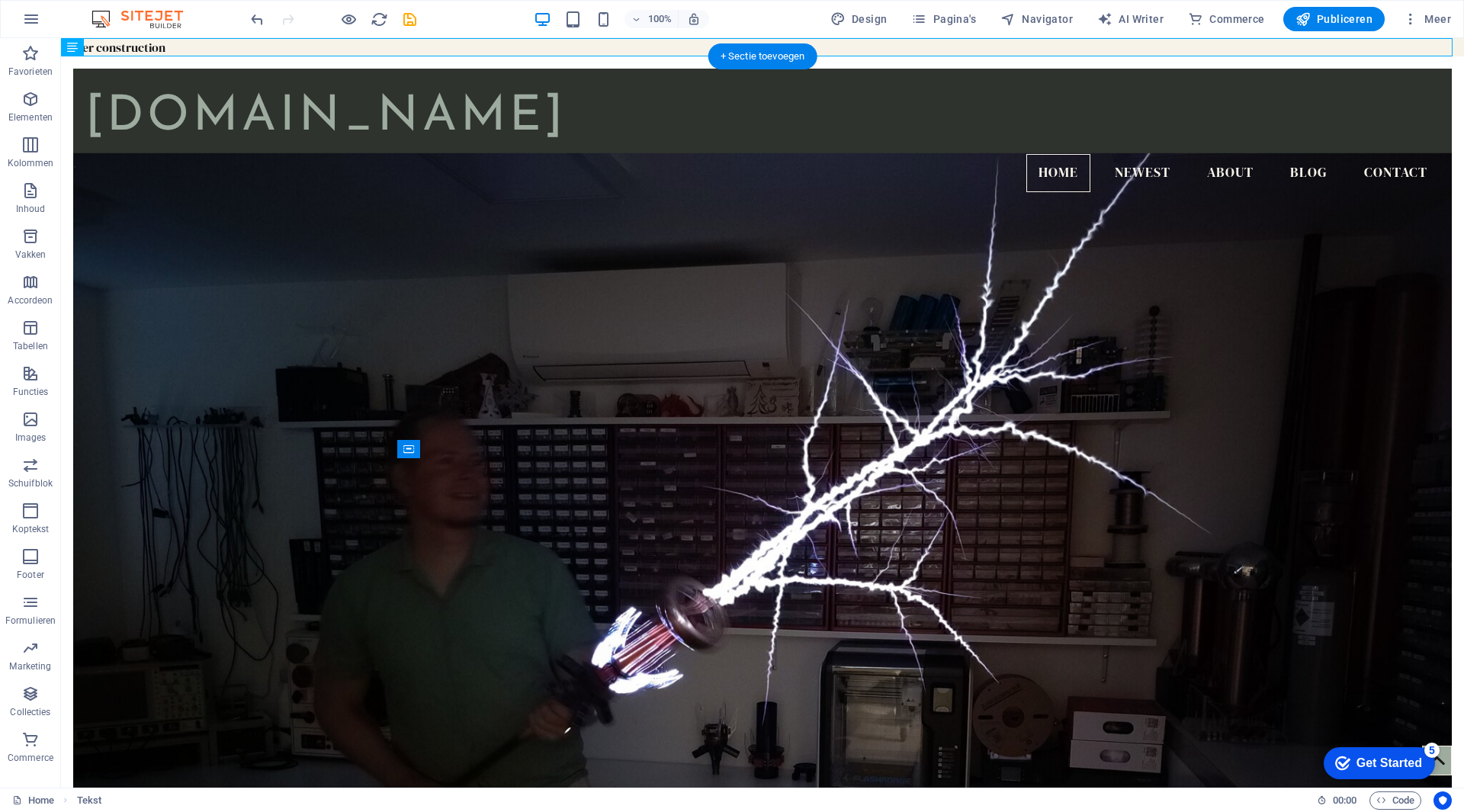
click at [508, 647] on figure at bounding box center [762, 491] width 1378 height 677
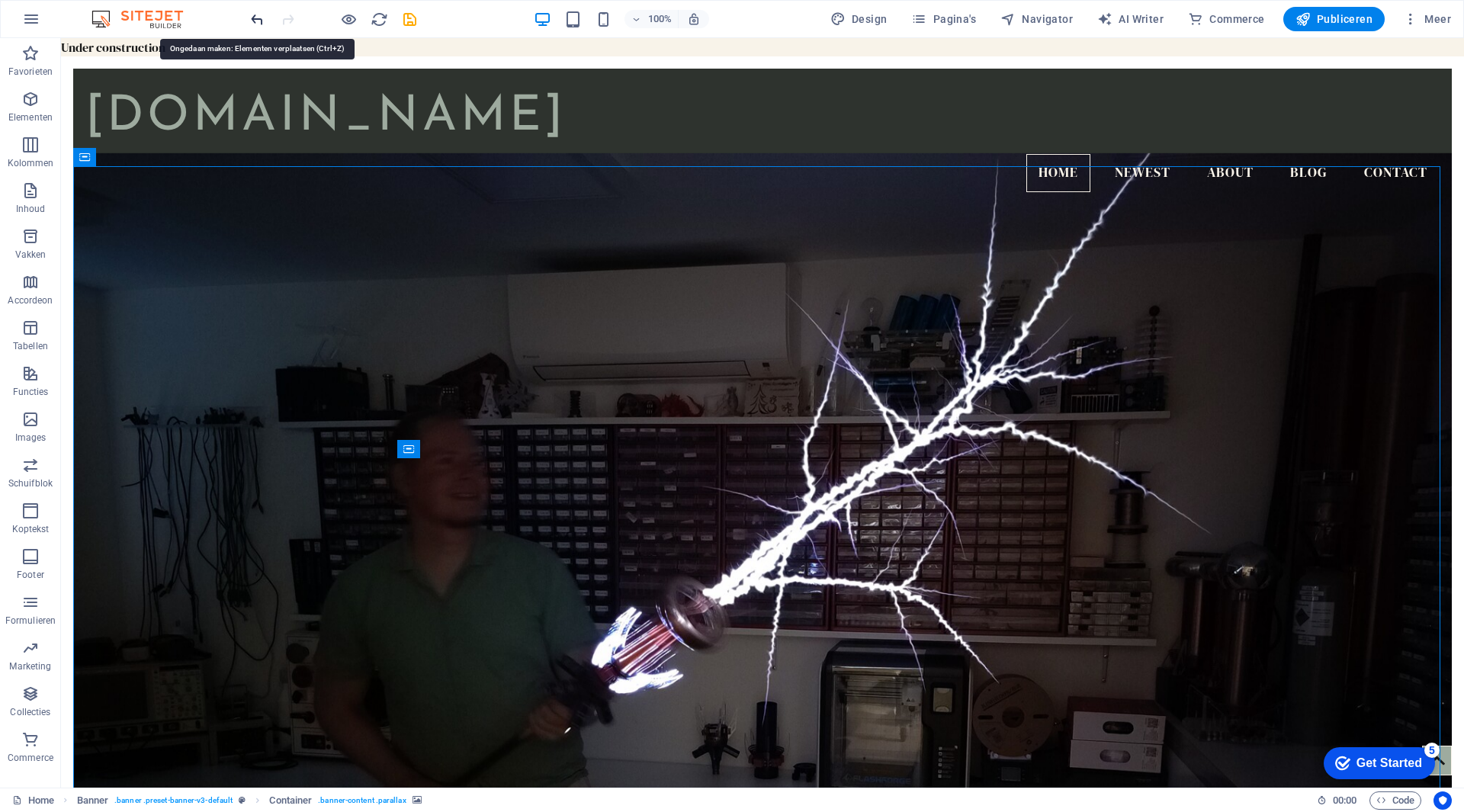
click at [257, 26] on icon "undo" at bounding box center [257, 19] width 17 height 17
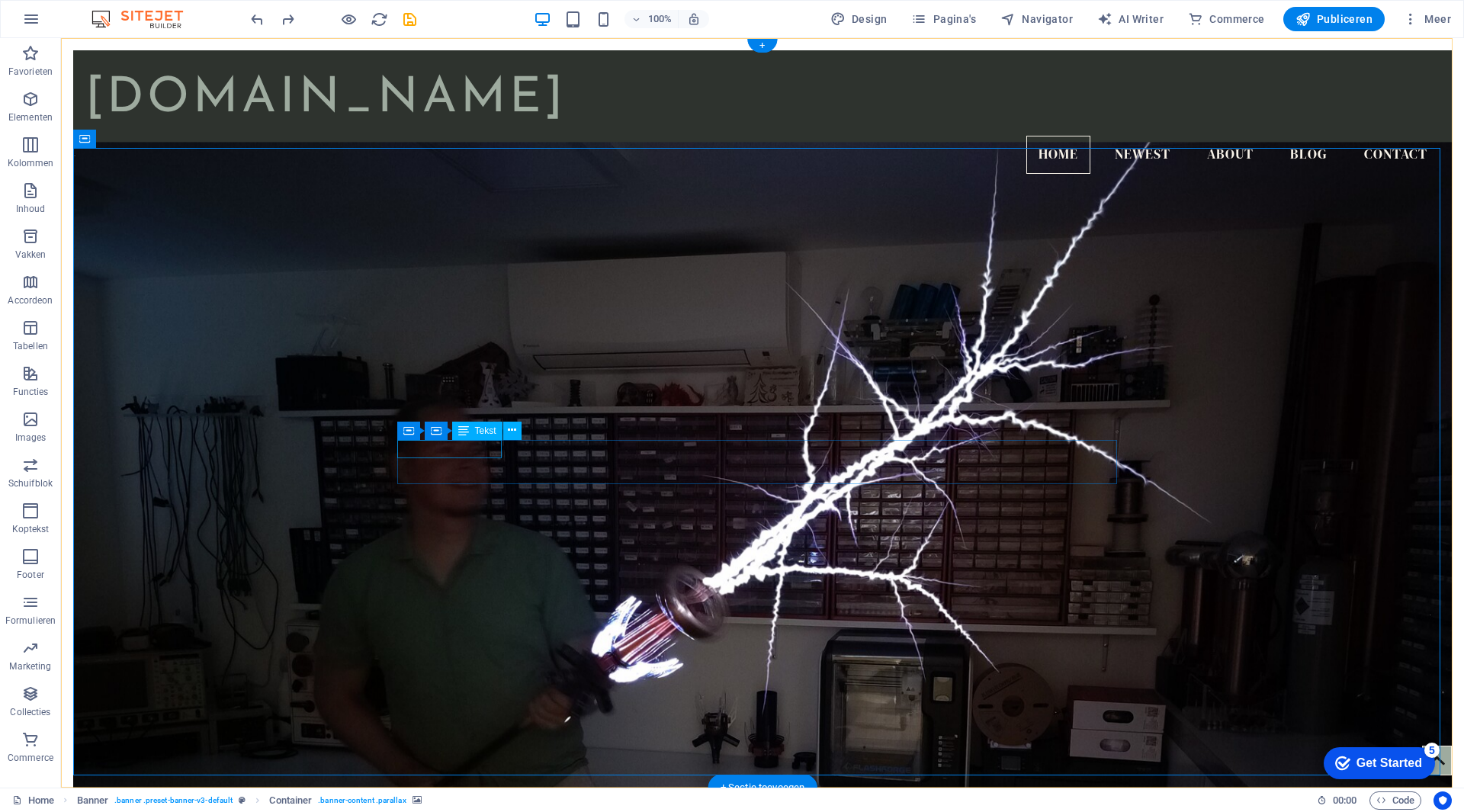
click at [517, 426] on icon at bounding box center [512, 430] width 8 height 16
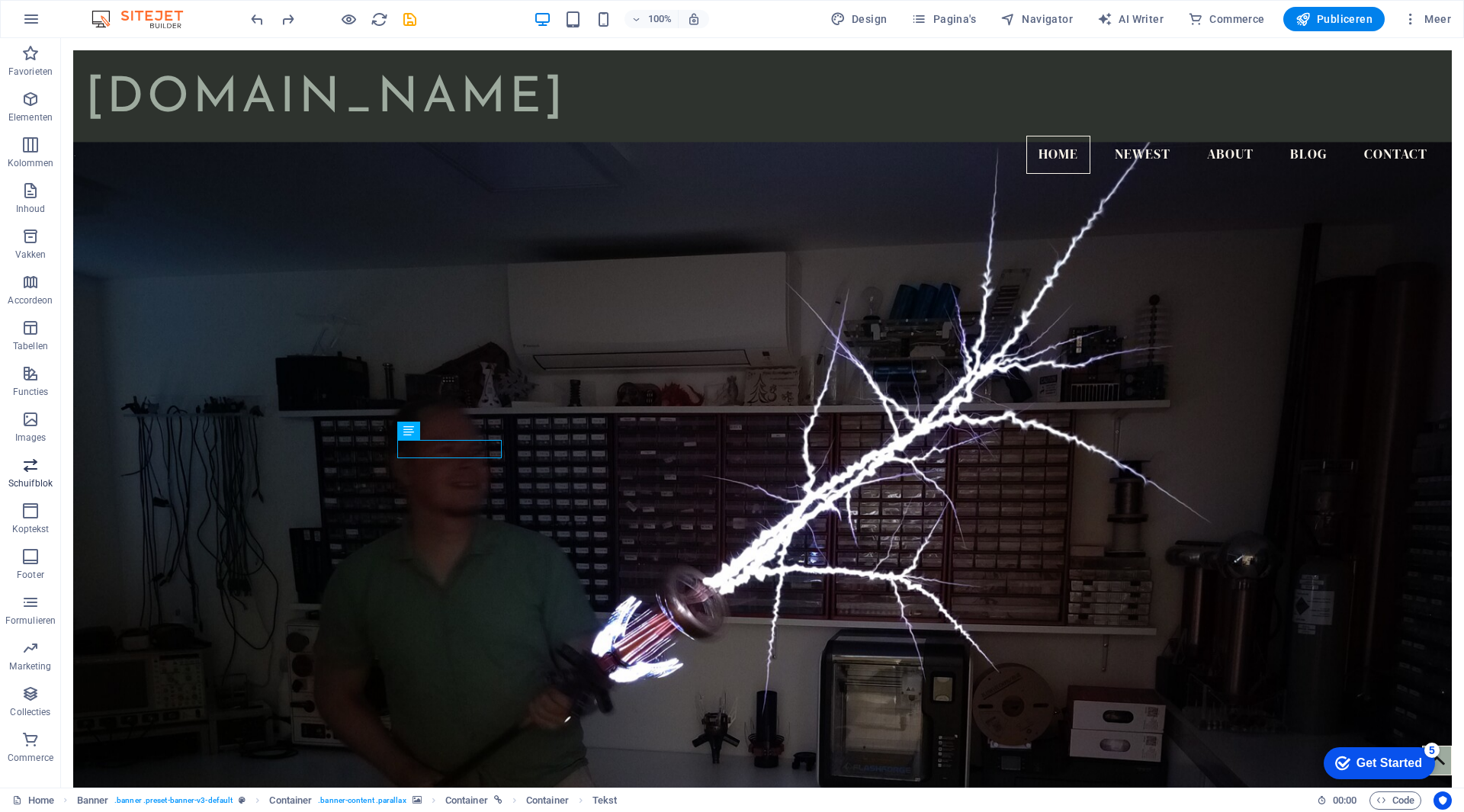
click at [27, 458] on icon "button" at bounding box center [31, 465] width 18 height 18
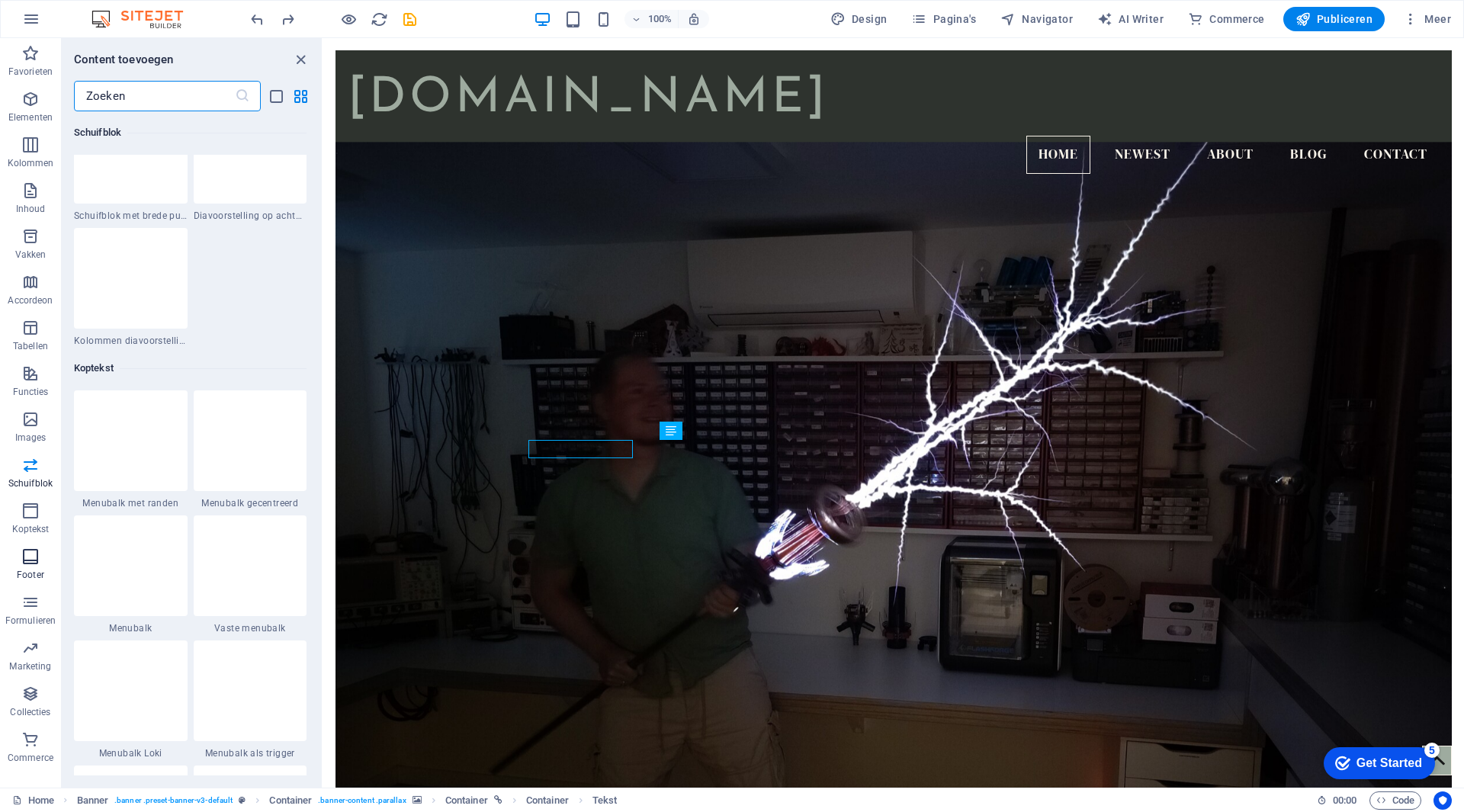
scroll to position [8949, 0]
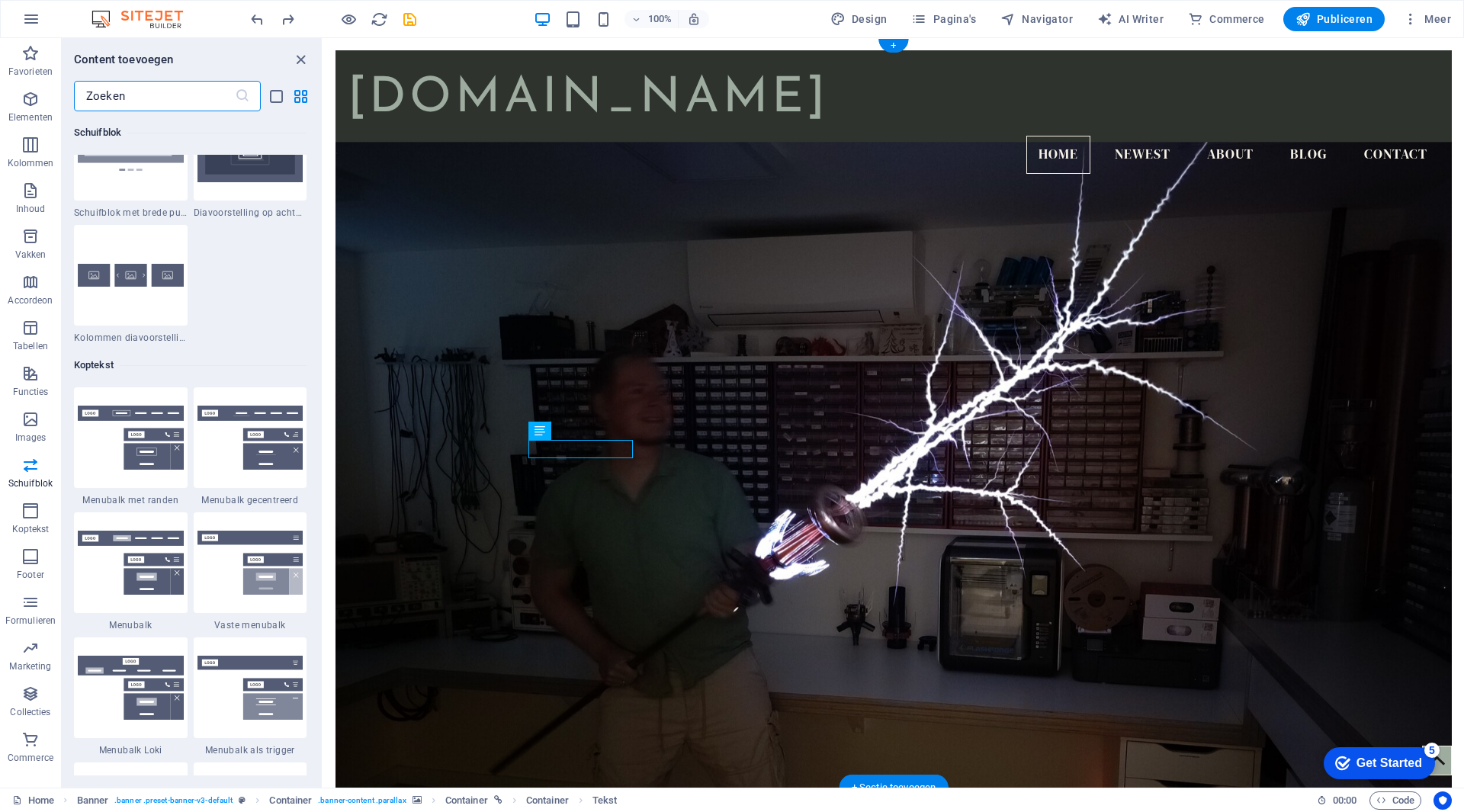
click at [0, 0] on div "Container" at bounding box center [0, 0] width 0 height 0
drag, startPoint x: 864, startPoint y: 470, endPoint x: 619, endPoint y: 462, distance: 245.1
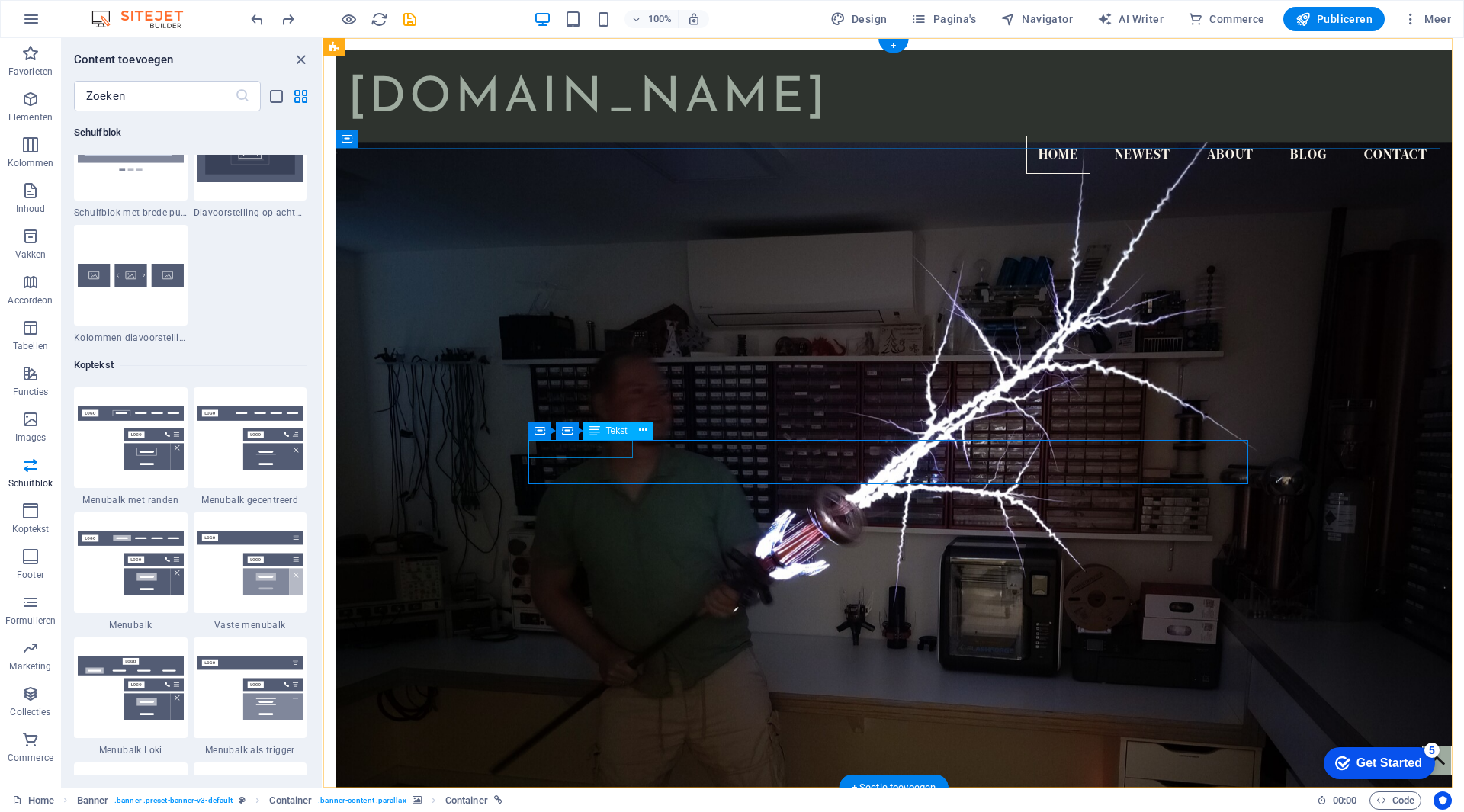
click at [644, 434] on icon at bounding box center [644, 430] width 8 height 16
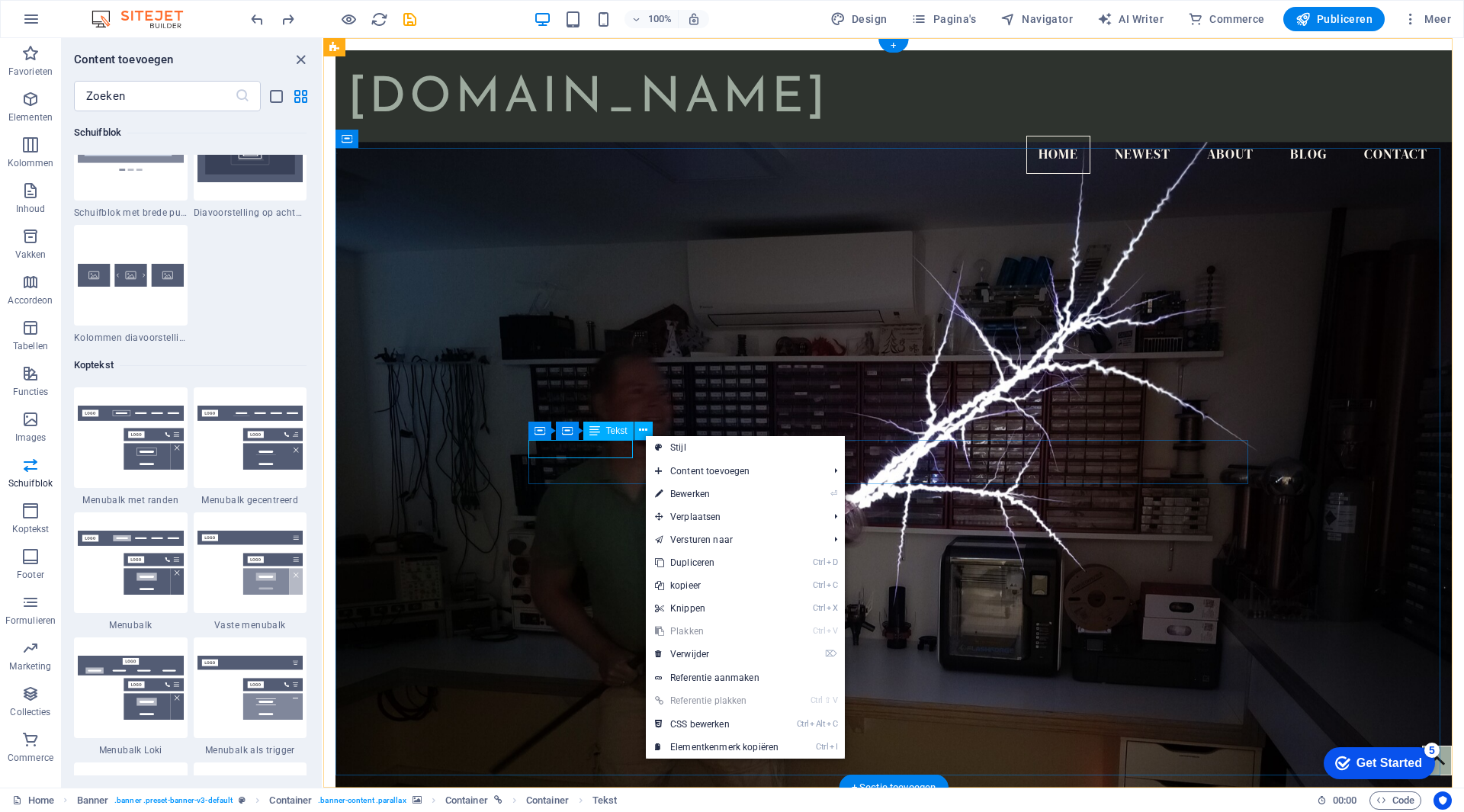
click at [519, 325] on figure at bounding box center [894, 480] width 1117 height 677
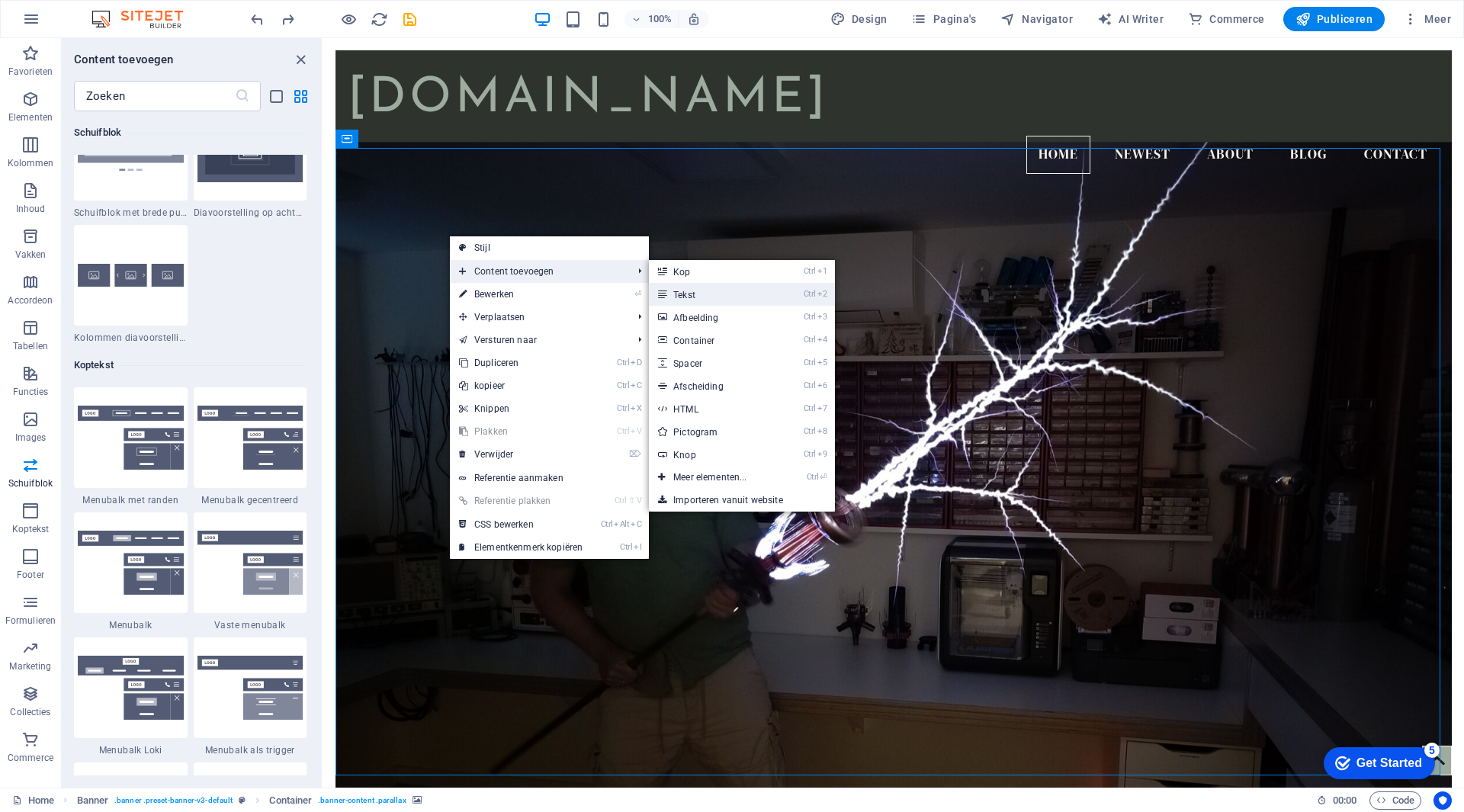
click at [681, 289] on link "Ctrl 2 Tekst" at bounding box center [713, 295] width 128 height 23
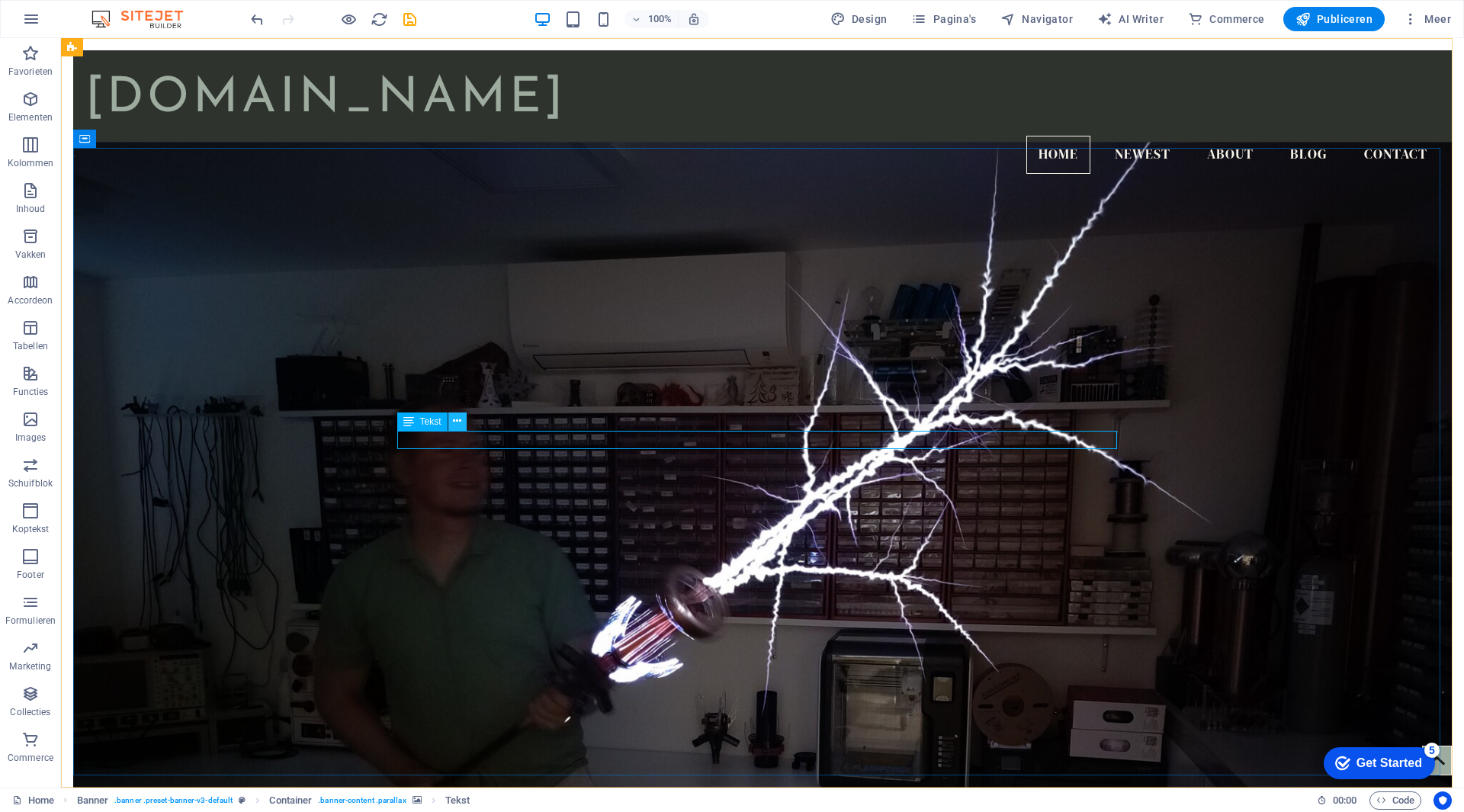
click at [460, 423] on icon at bounding box center [458, 421] width 8 height 16
click at [409, 418] on icon at bounding box center [409, 422] width 11 height 18
click at [466, 422] on button at bounding box center [458, 422] width 18 height 18
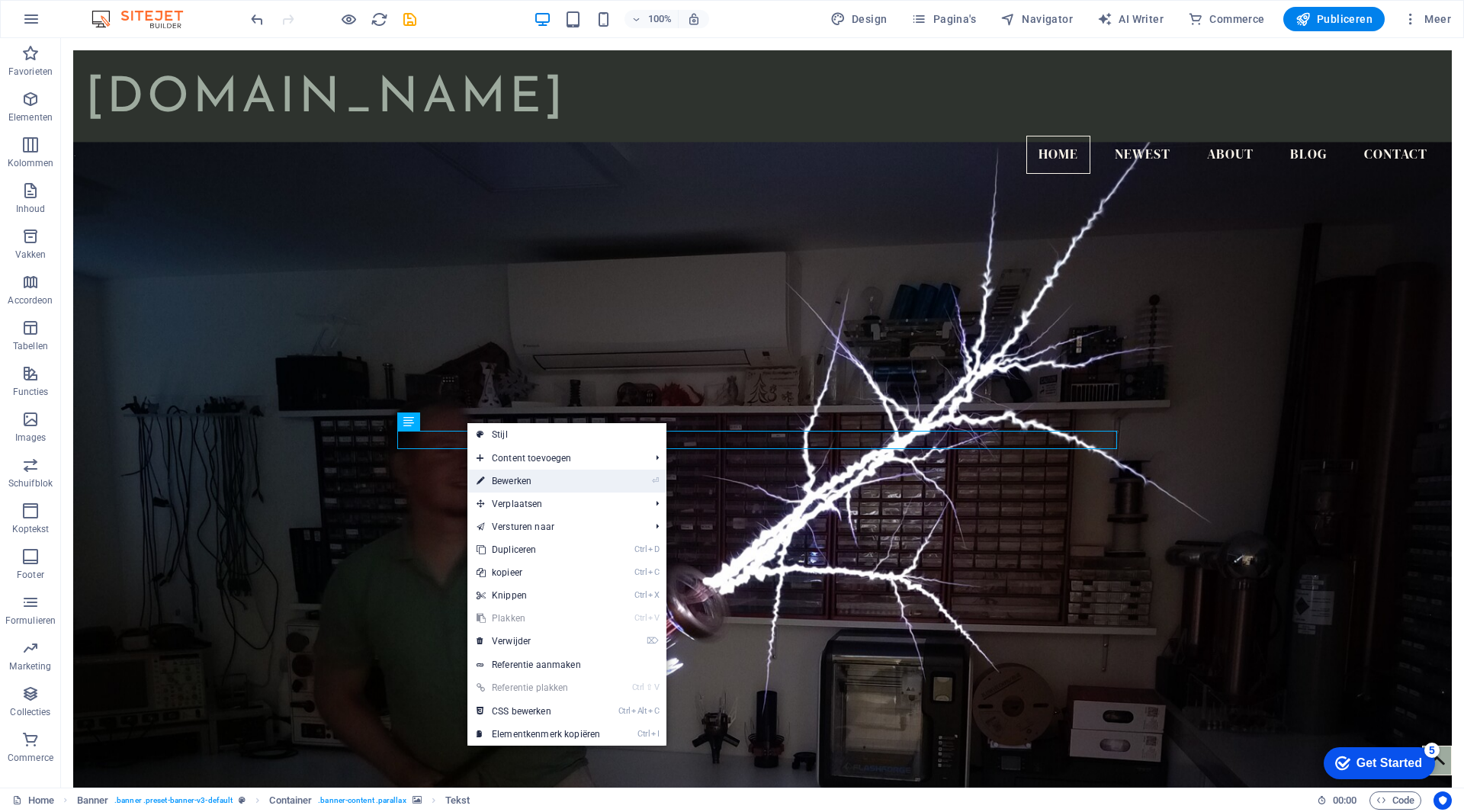
click at [569, 485] on link "⏎ Bewerken" at bounding box center [538, 482] width 142 height 23
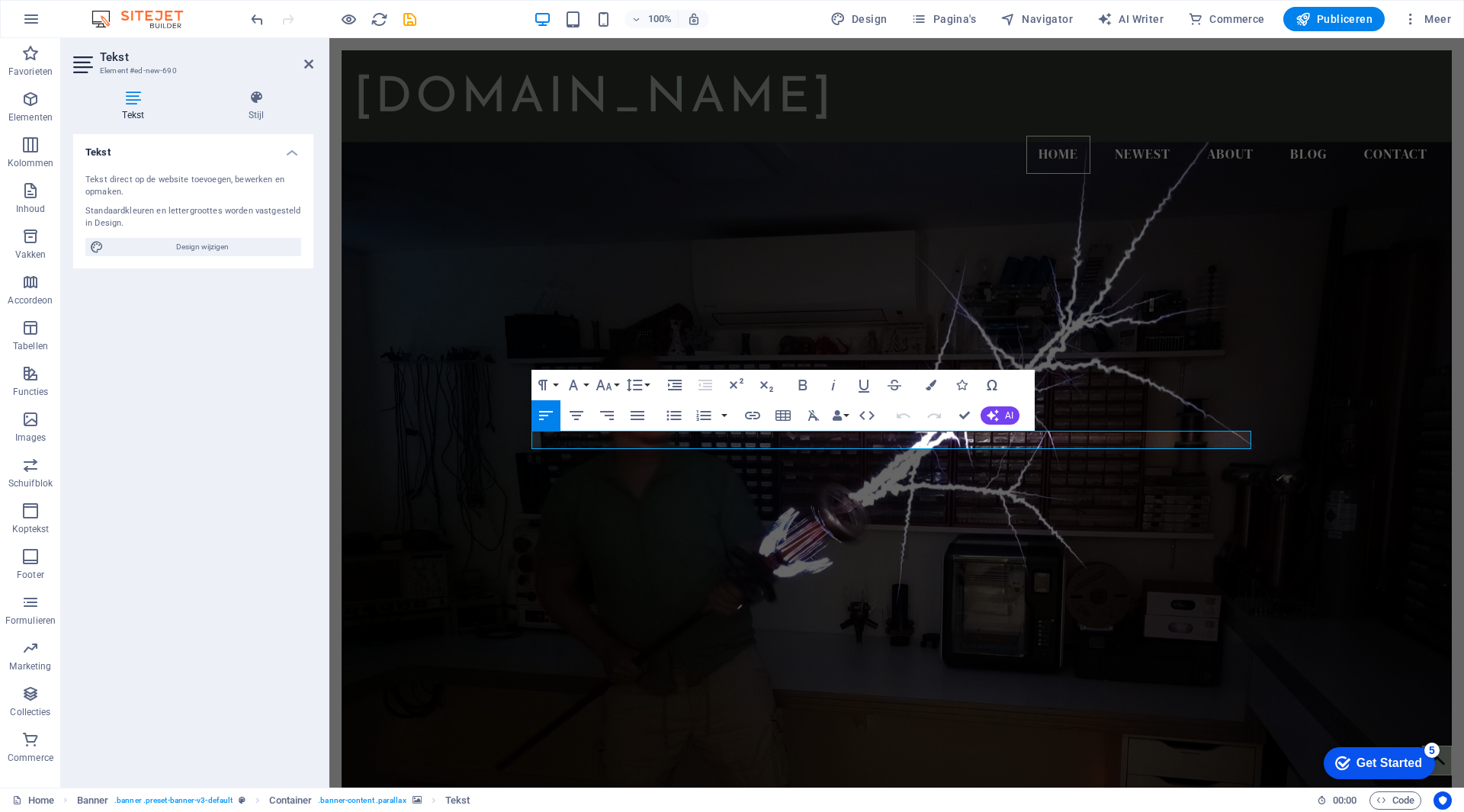
click at [509, 342] on figure at bounding box center [896, 480] width 1110 height 677
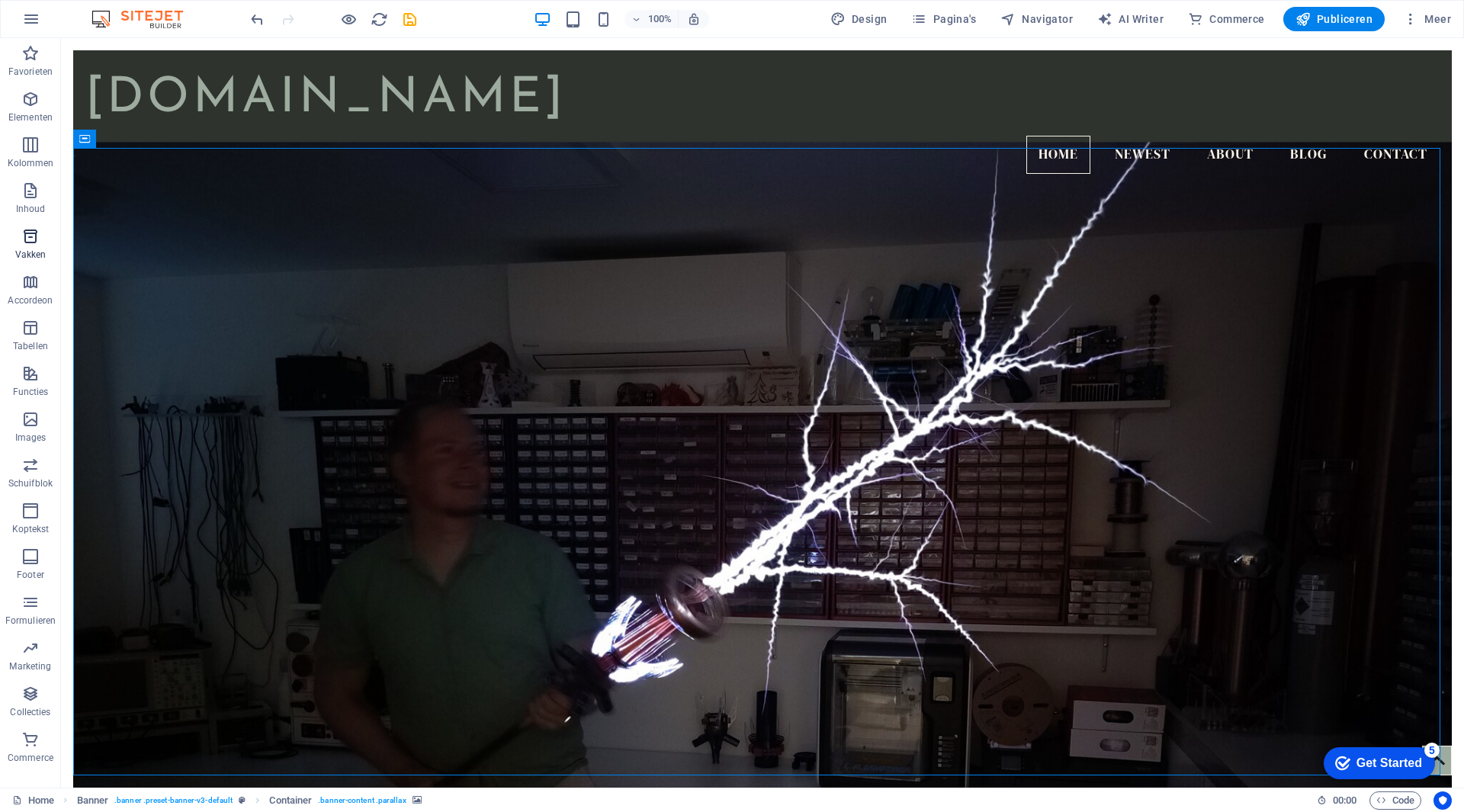
click at [29, 247] on span "Vakken" at bounding box center [30, 246] width 61 height 37
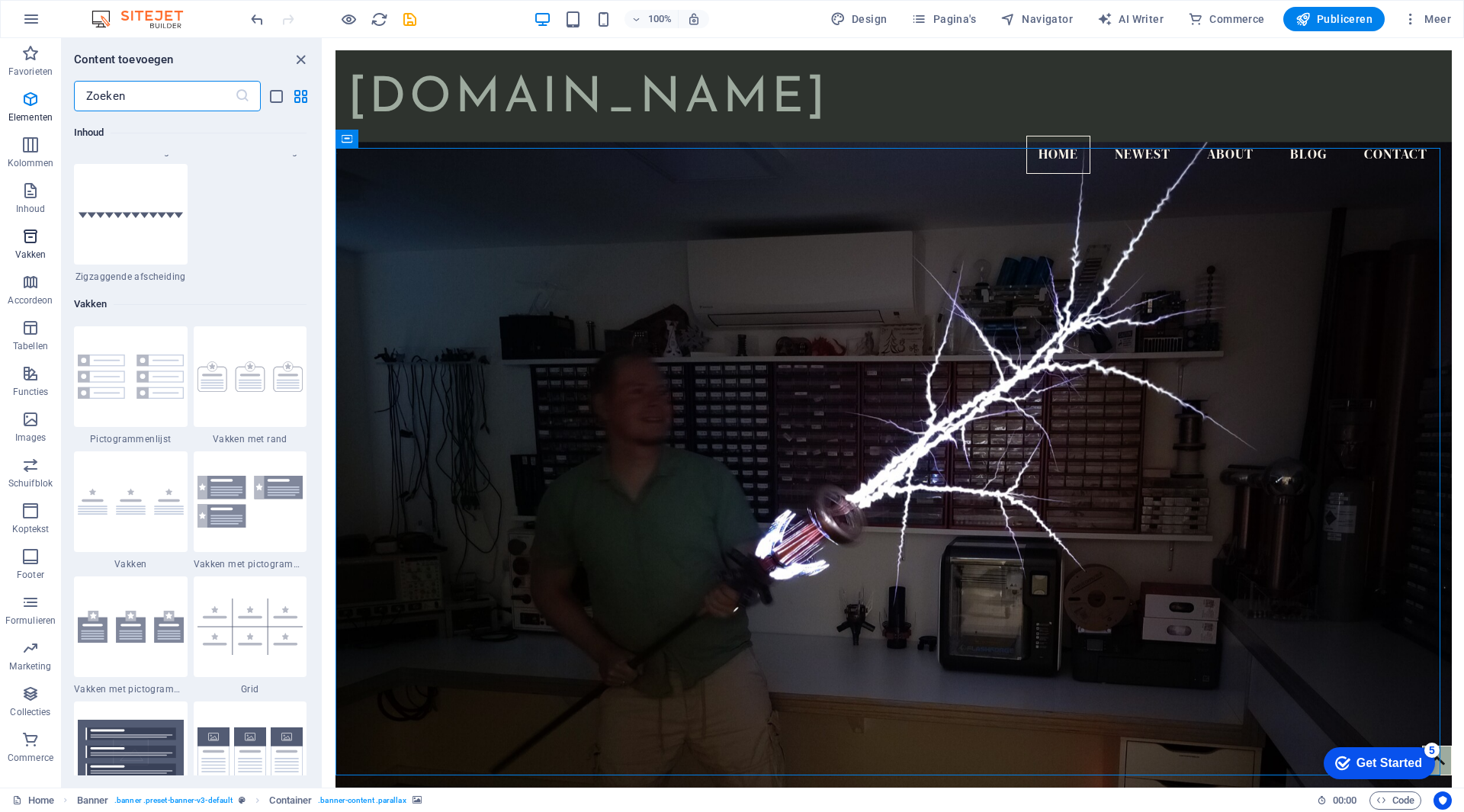
scroll to position [4206, 0]
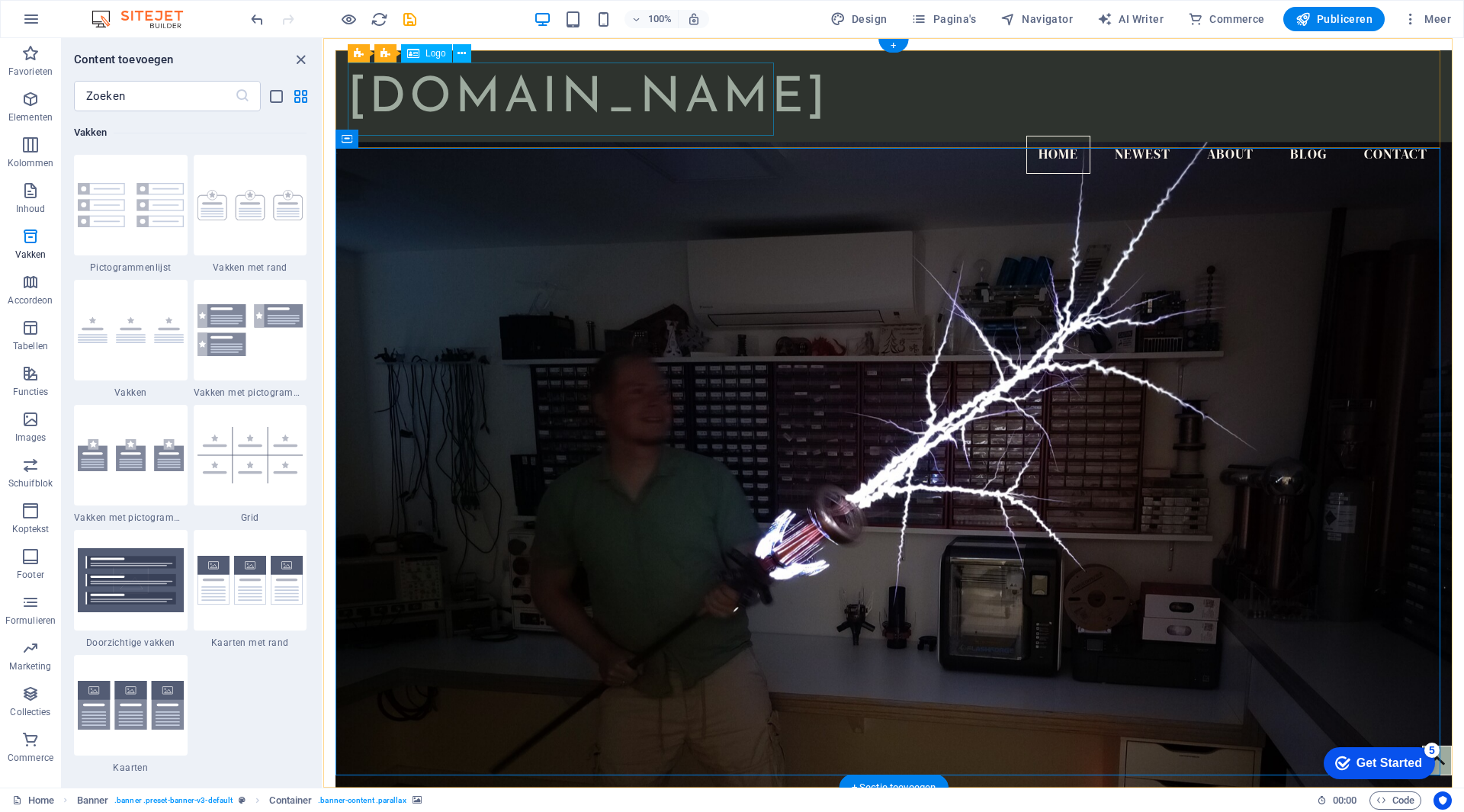
click at [462, 105] on div "[DOMAIN_NAME]" at bounding box center [894, 99] width 1092 height 73
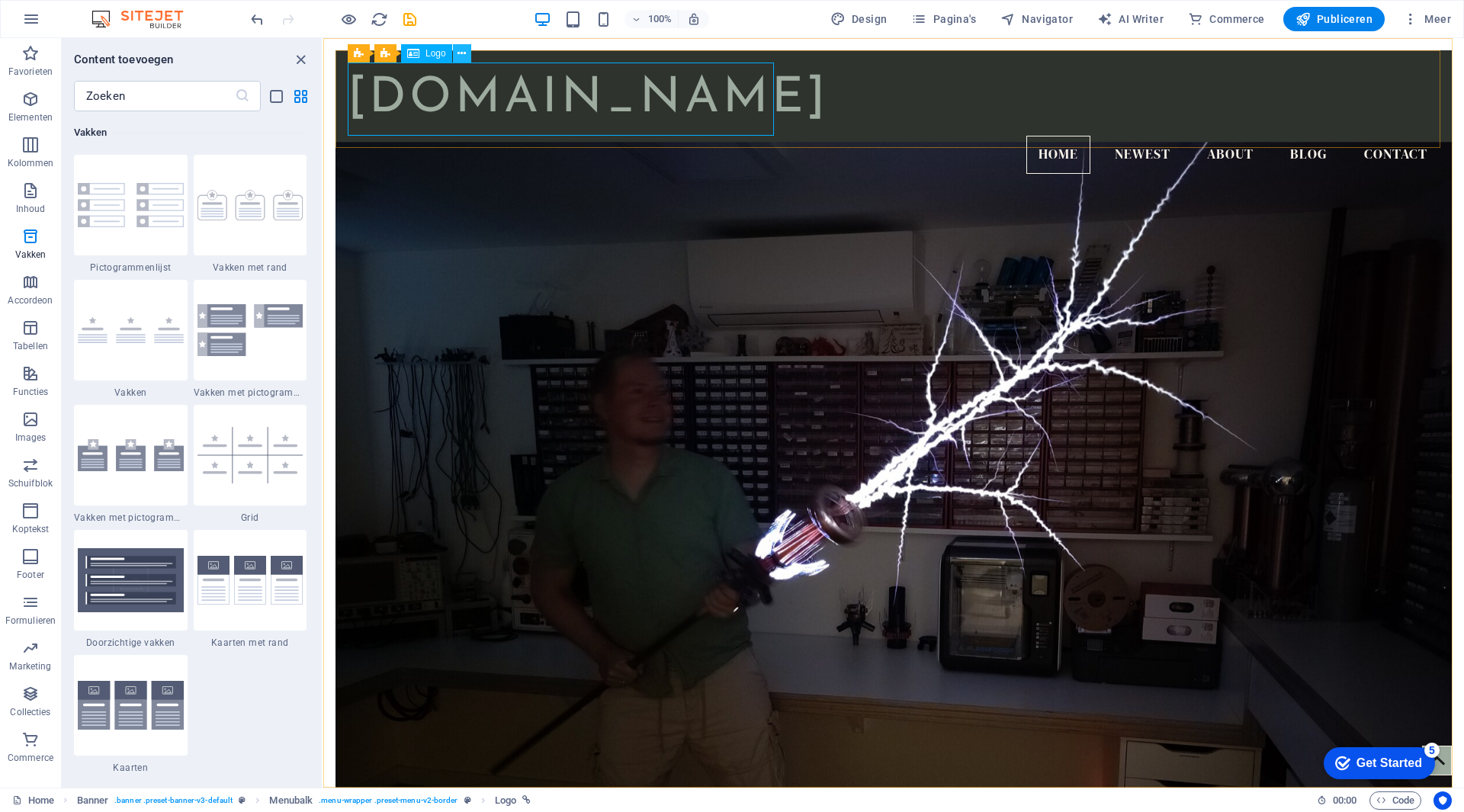
click at [467, 56] on button at bounding box center [463, 53] width 18 height 18
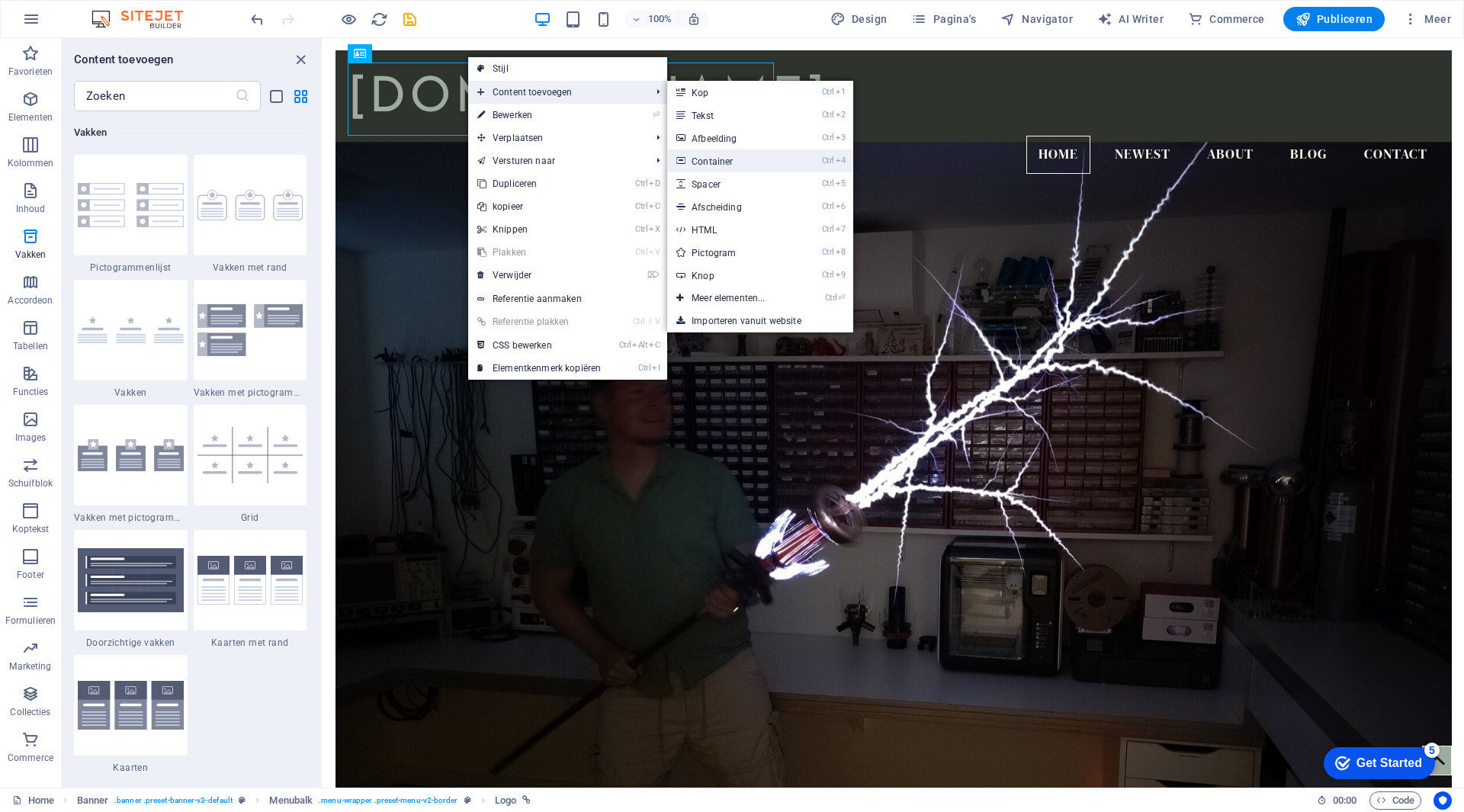
click at [727, 161] on link "Ctrl 4 Container" at bounding box center [732, 161] width 128 height 23
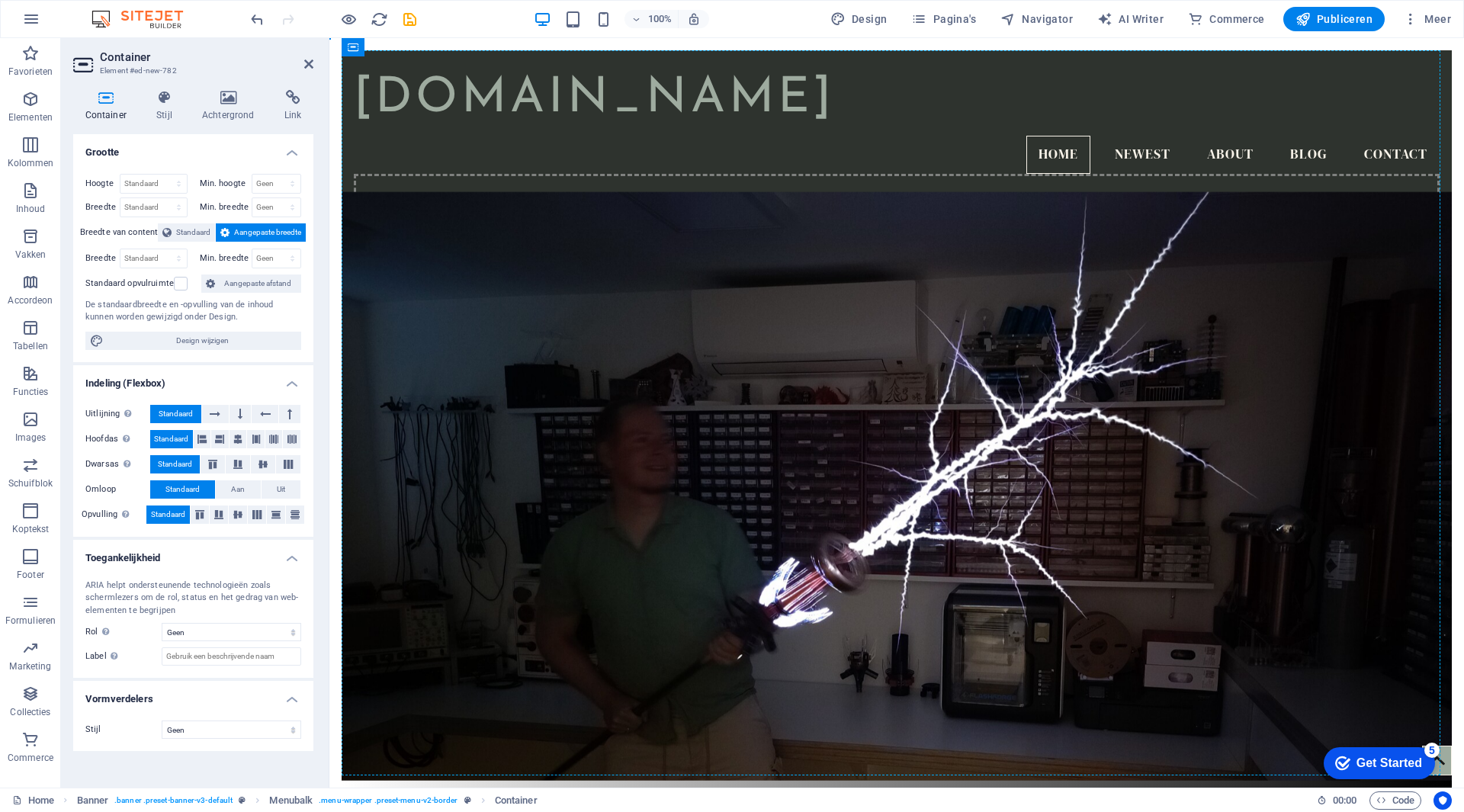
drag, startPoint x: 726, startPoint y: 164, endPoint x: 806, endPoint y: 260, distance: 125.0
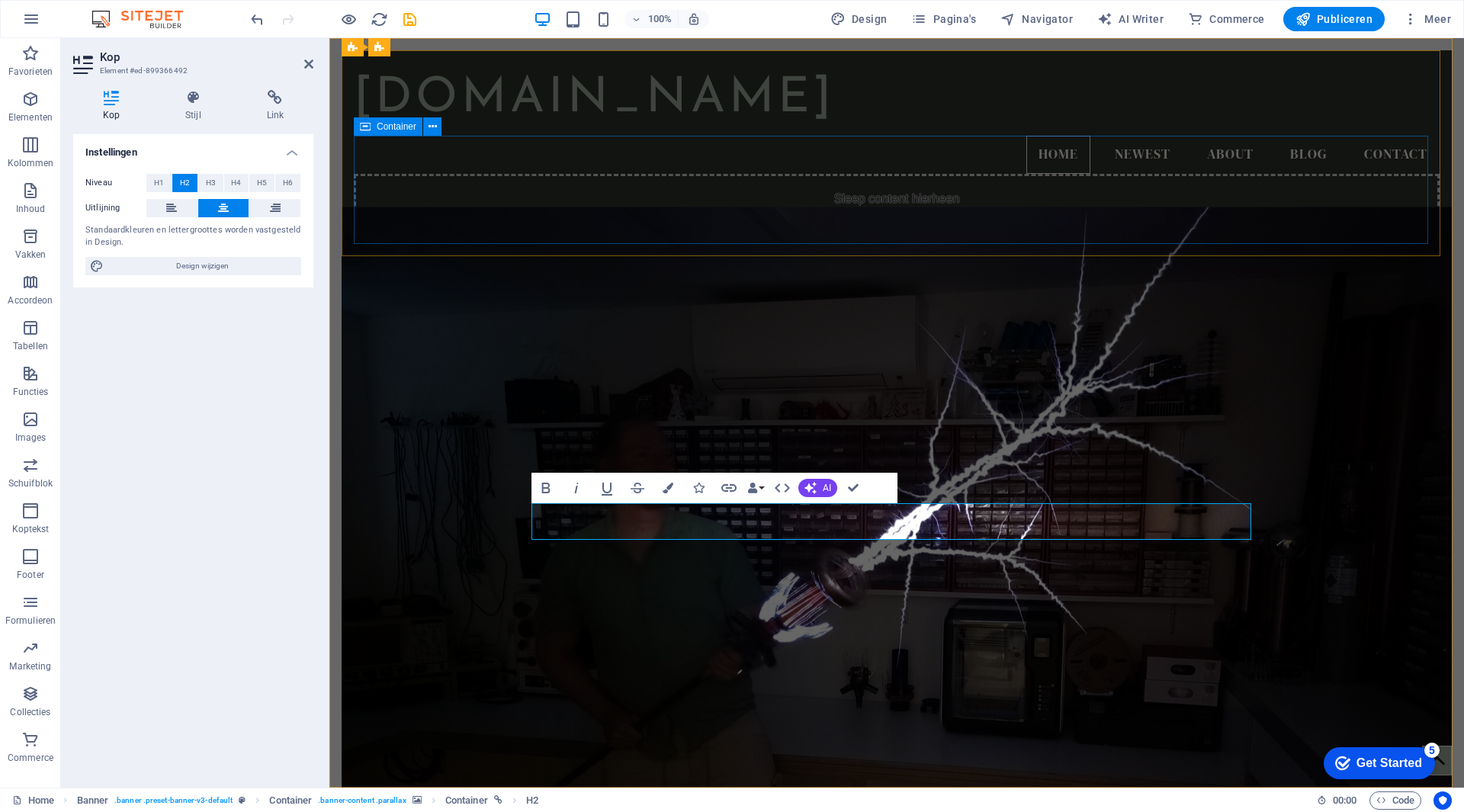
click at [785, 192] on div "Sleep content hierheen of Elementen toevoegen Klembord plakken" at bounding box center [897, 227] width 1086 height 108
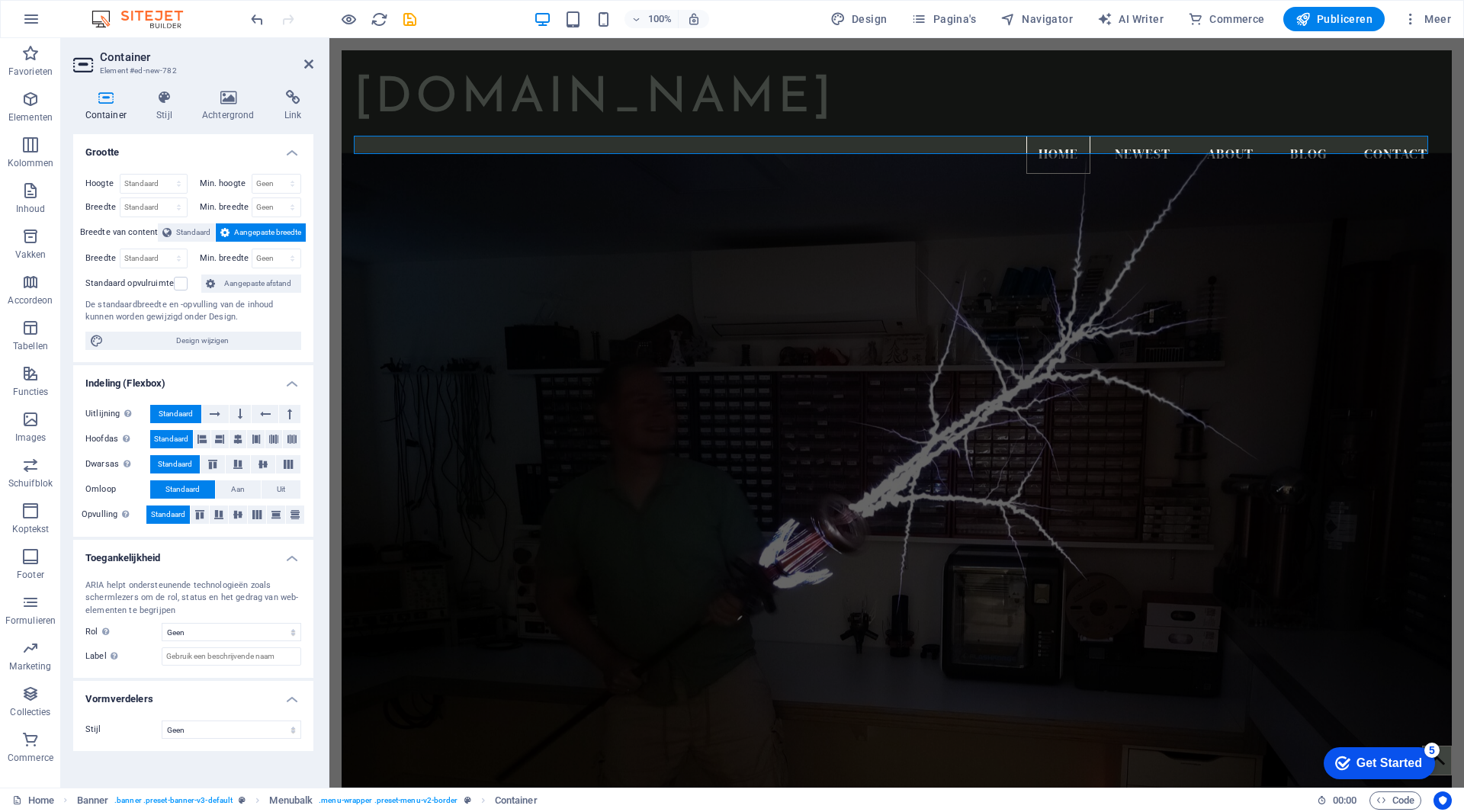
click at [602, 234] on figure at bounding box center [896, 486] width 1110 height 666
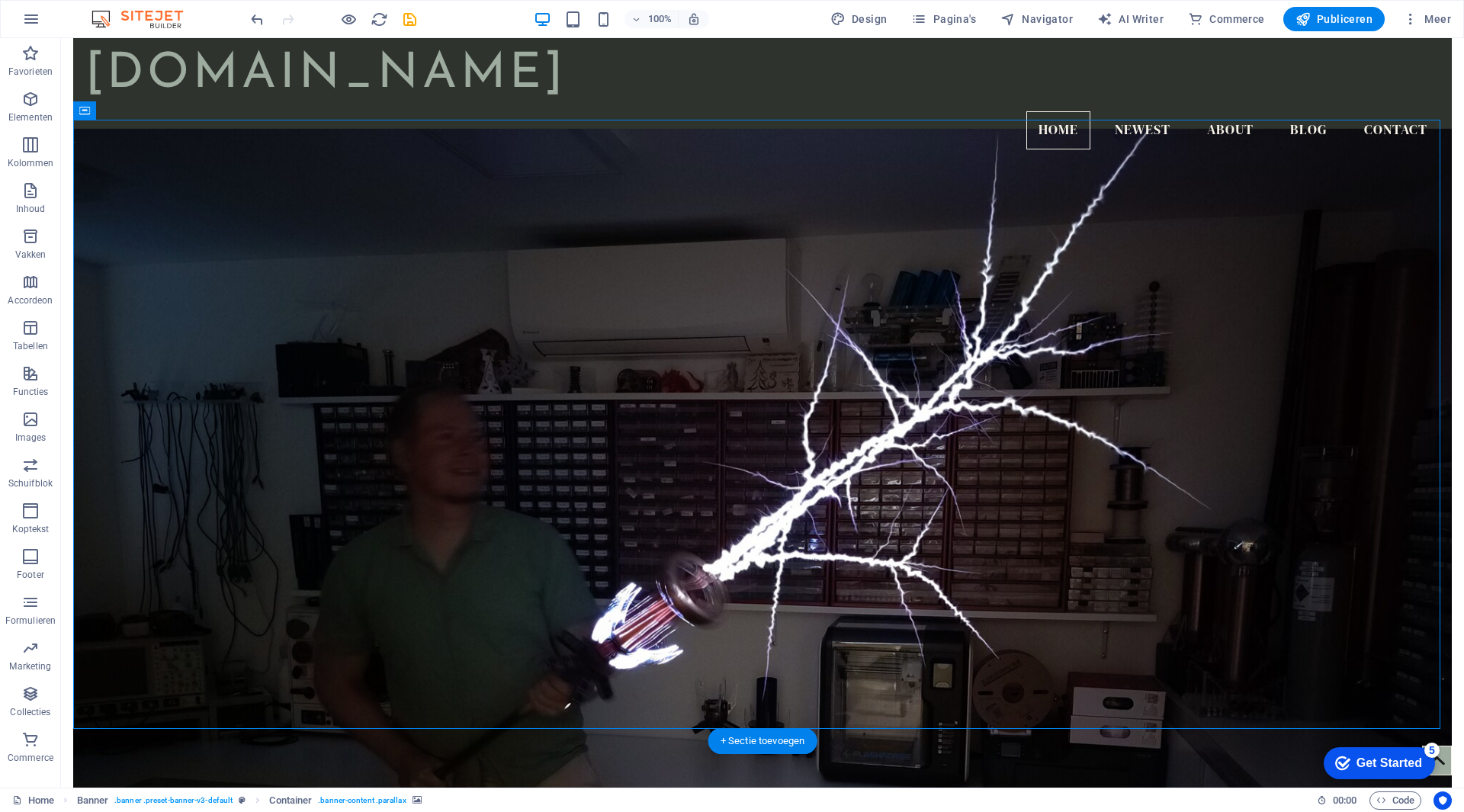
scroll to position [0, 0]
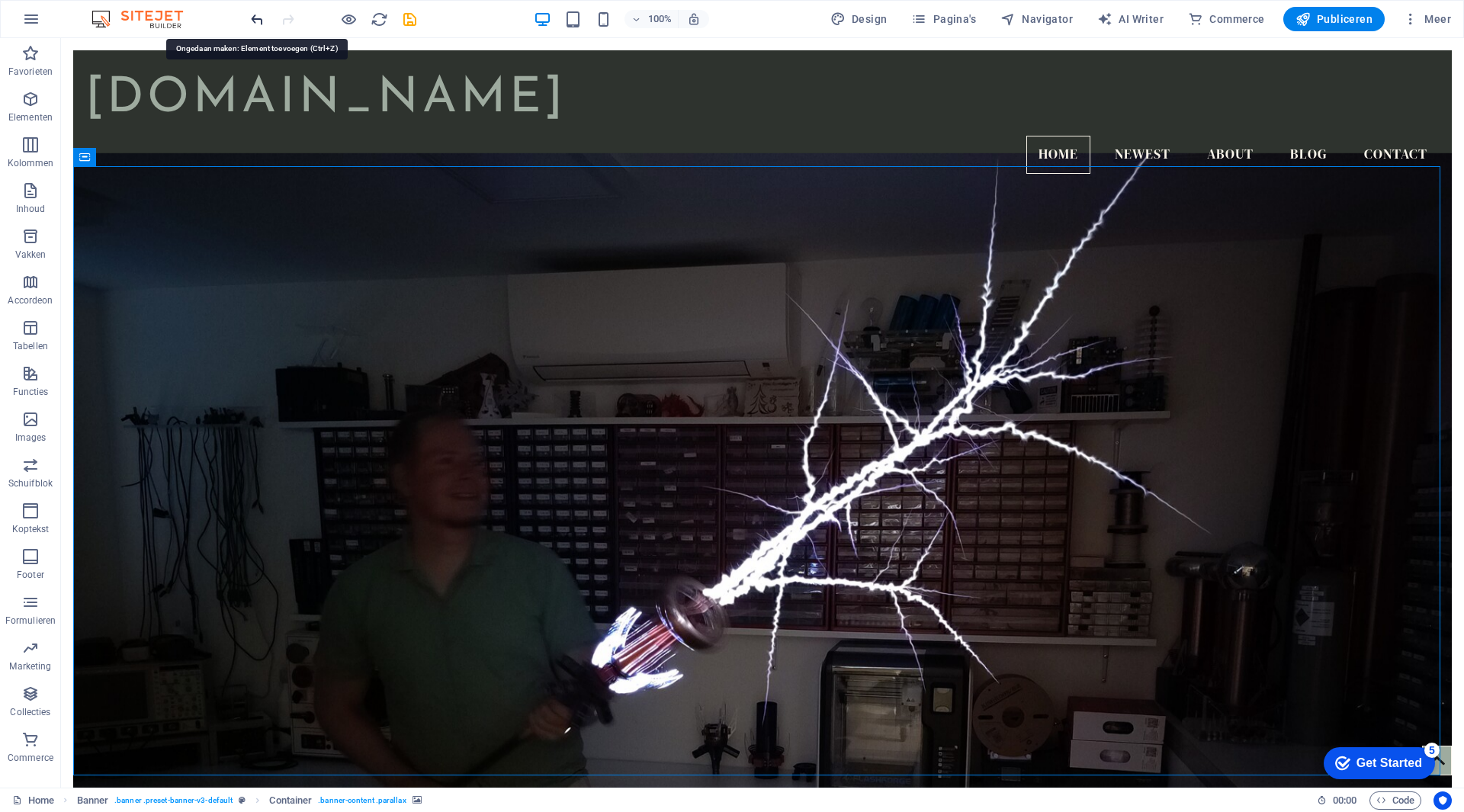
click at [259, 20] on icon "undo" at bounding box center [257, 19] width 17 height 17
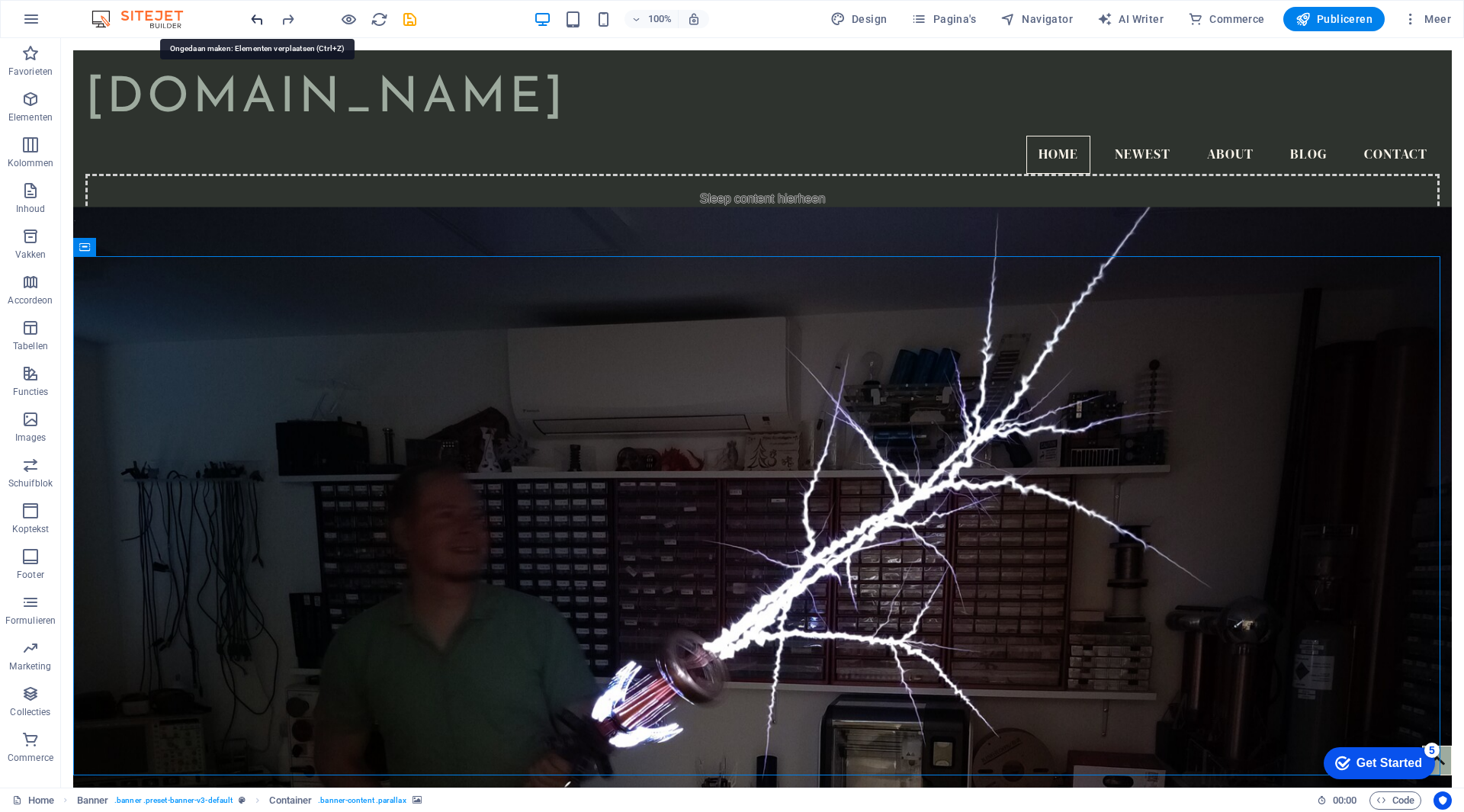
click at [259, 20] on icon "undo" at bounding box center [257, 19] width 17 height 17
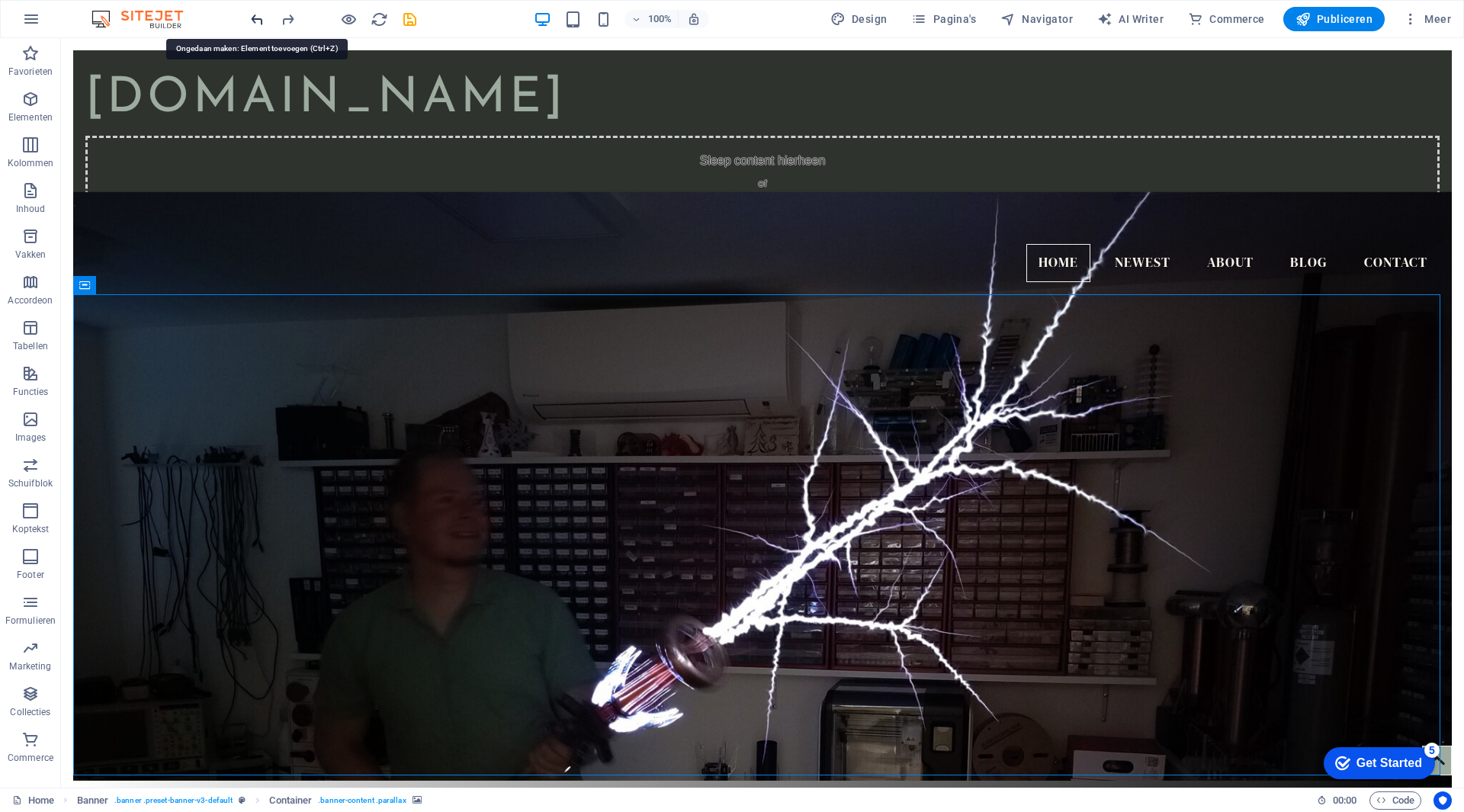
click at [259, 20] on icon "undo" at bounding box center [257, 19] width 17 height 17
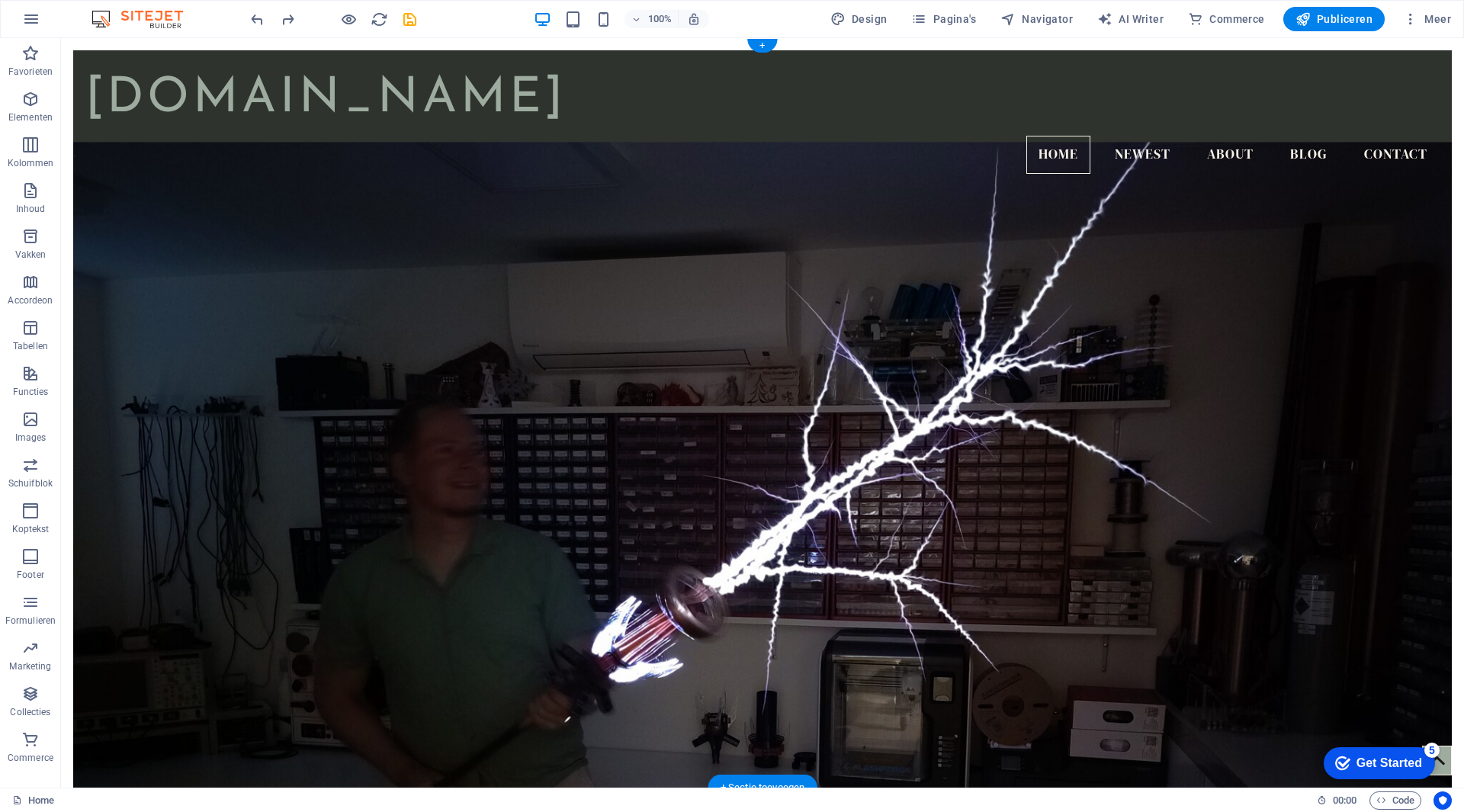
click at [390, 388] on figure at bounding box center [762, 480] width 1378 height 677
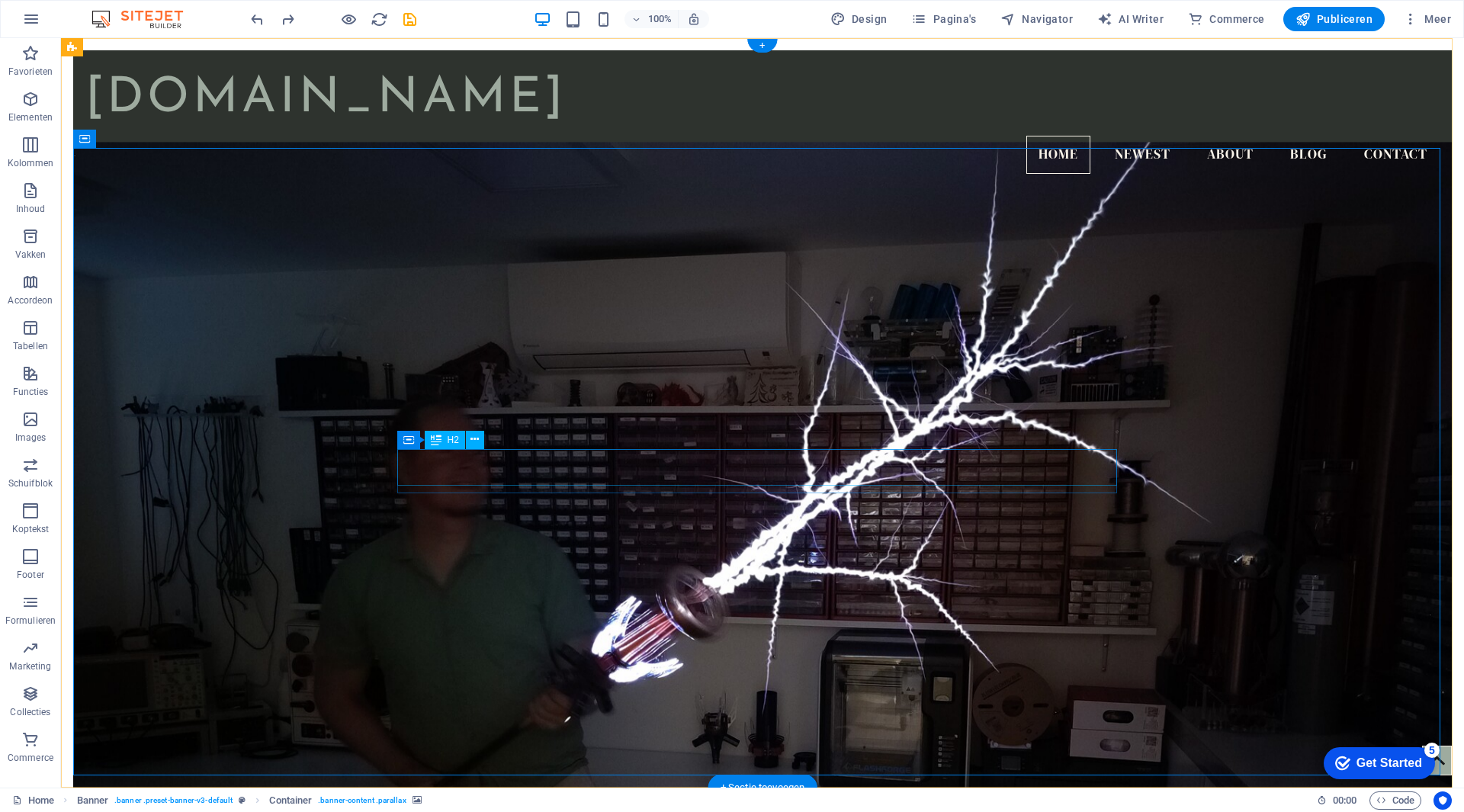
click at [409, 440] on icon at bounding box center [409, 440] width 11 height 18
drag, startPoint x: 471, startPoint y: 478, endPoint x: 163, endPoint y: 427, distance: 312.2
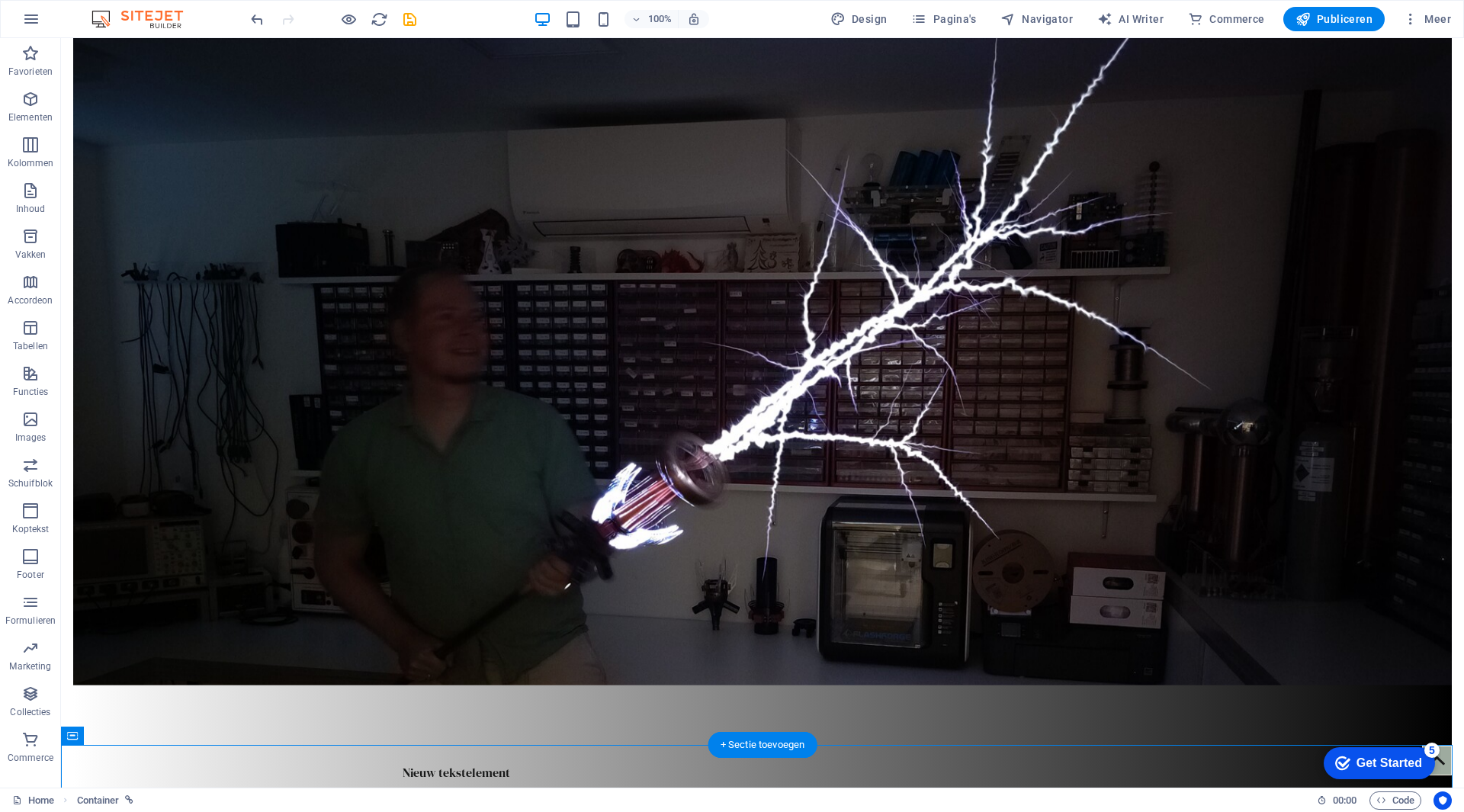
scroll to position [229, 0]
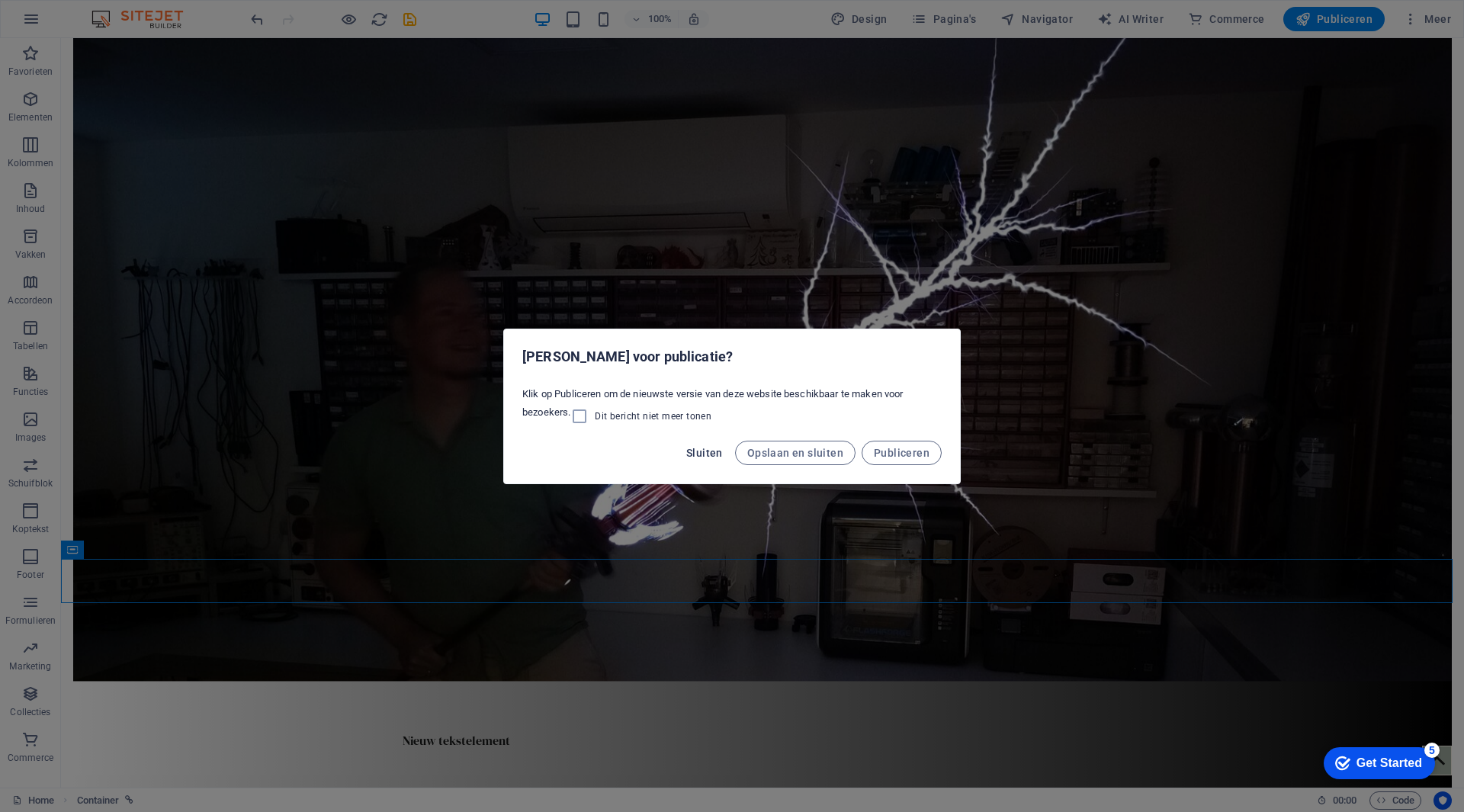
click at [709, 454] on span "Sluiten" at bounding box center [705, 452] width 37 height 12
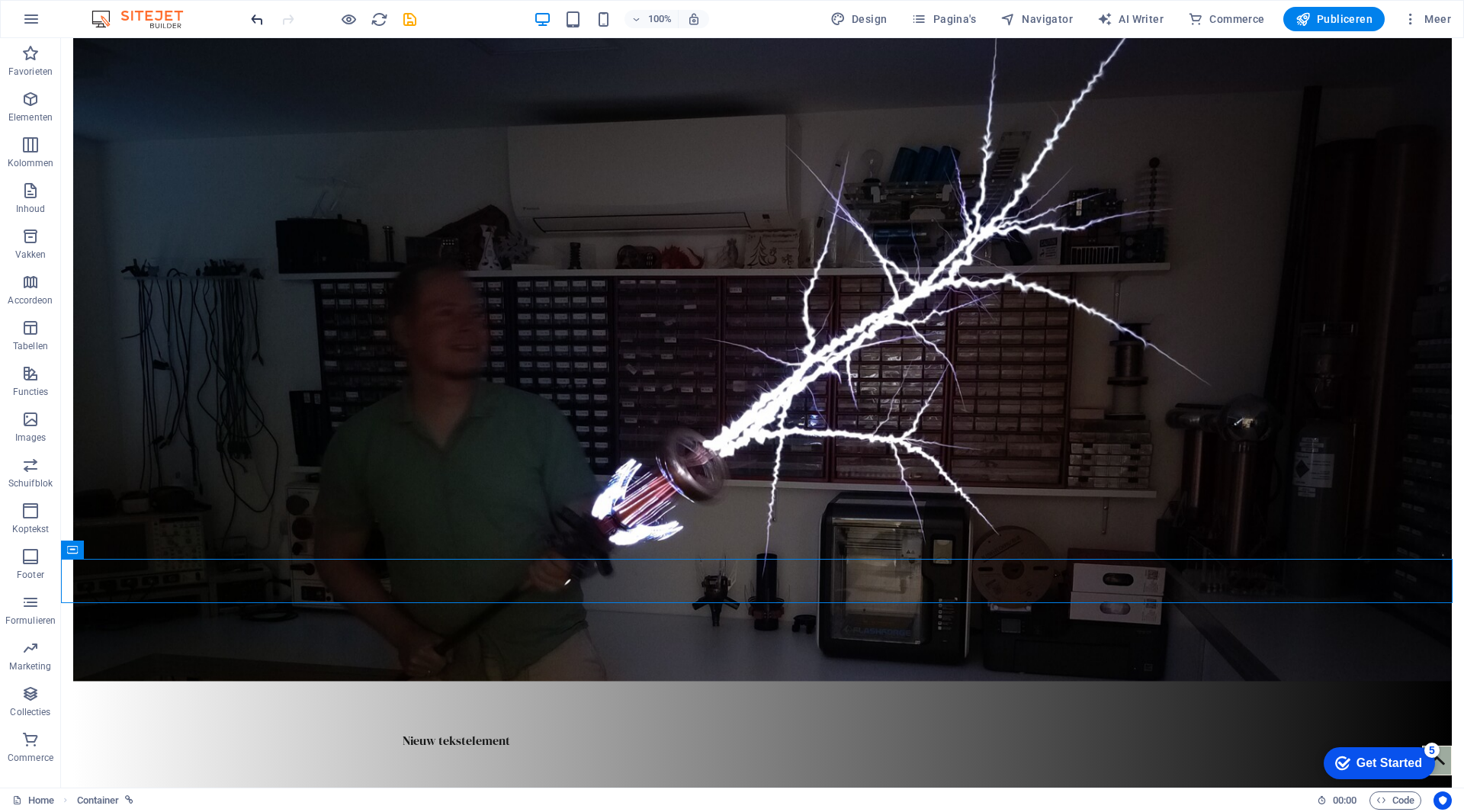
click at [250, 22] on icon "undo" at bounding box center [257, 19] width 17 height 17
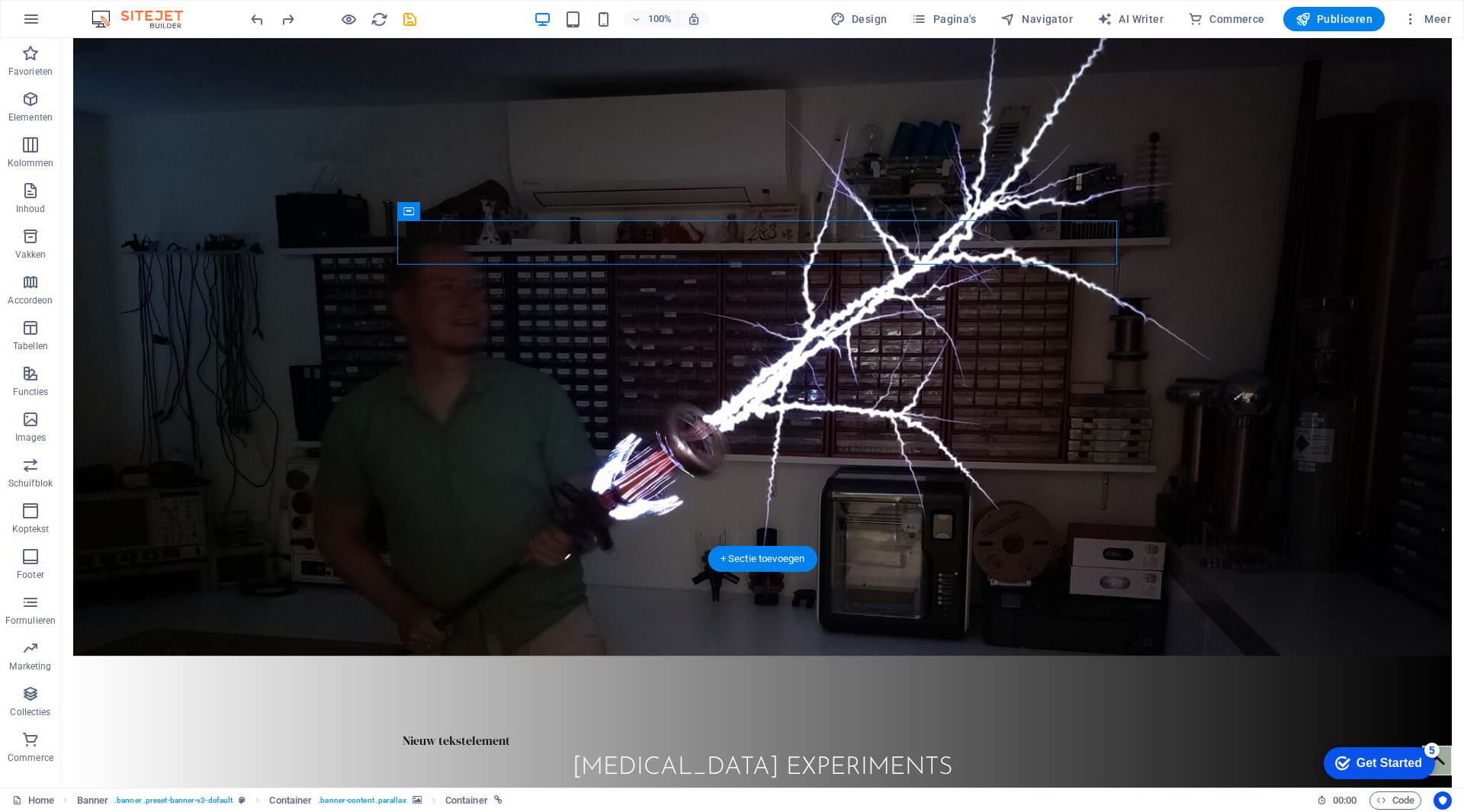
scroll to position [0, 0]
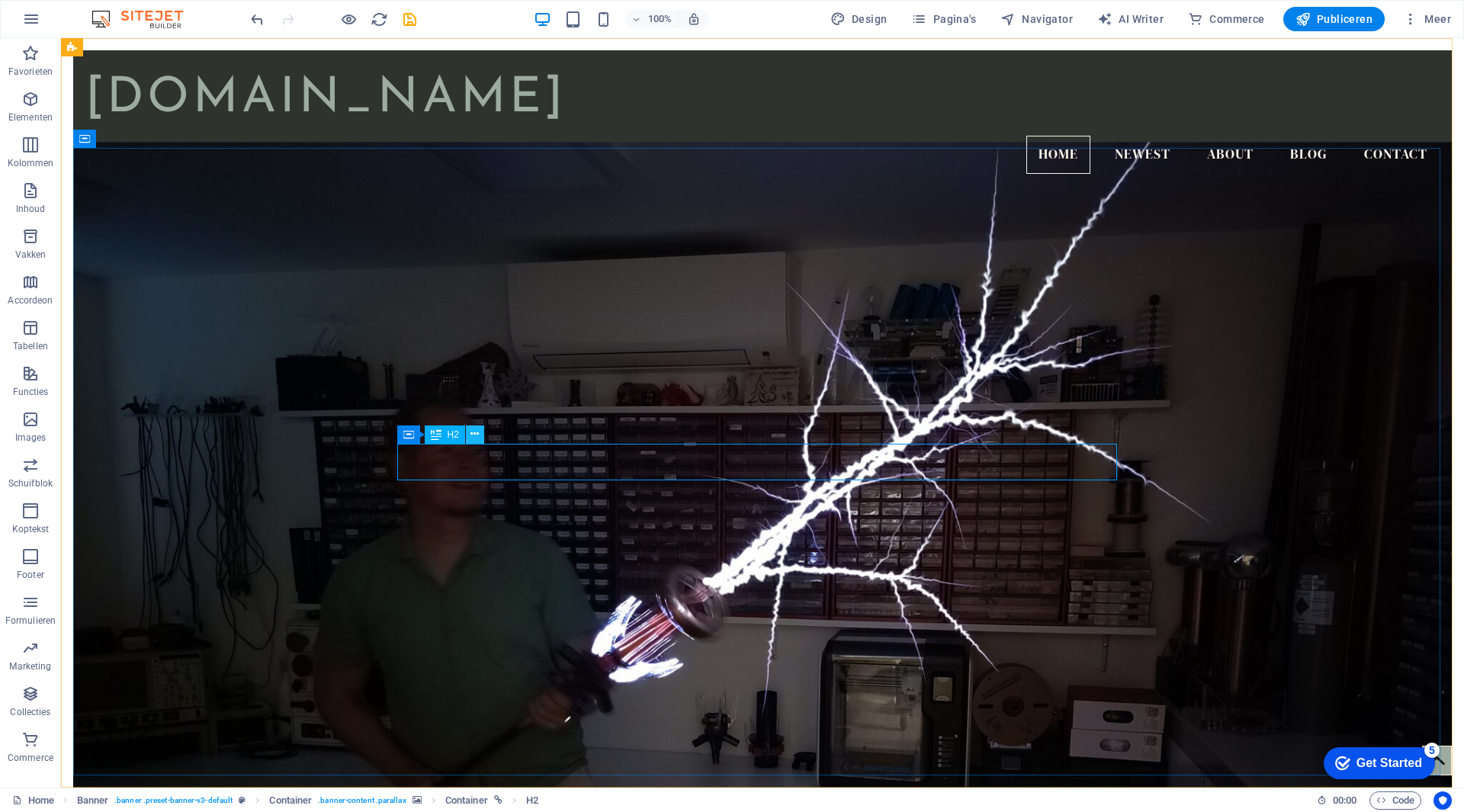
click at [476, 438] on icon at bounding box center [475, 433] width 8 height 16
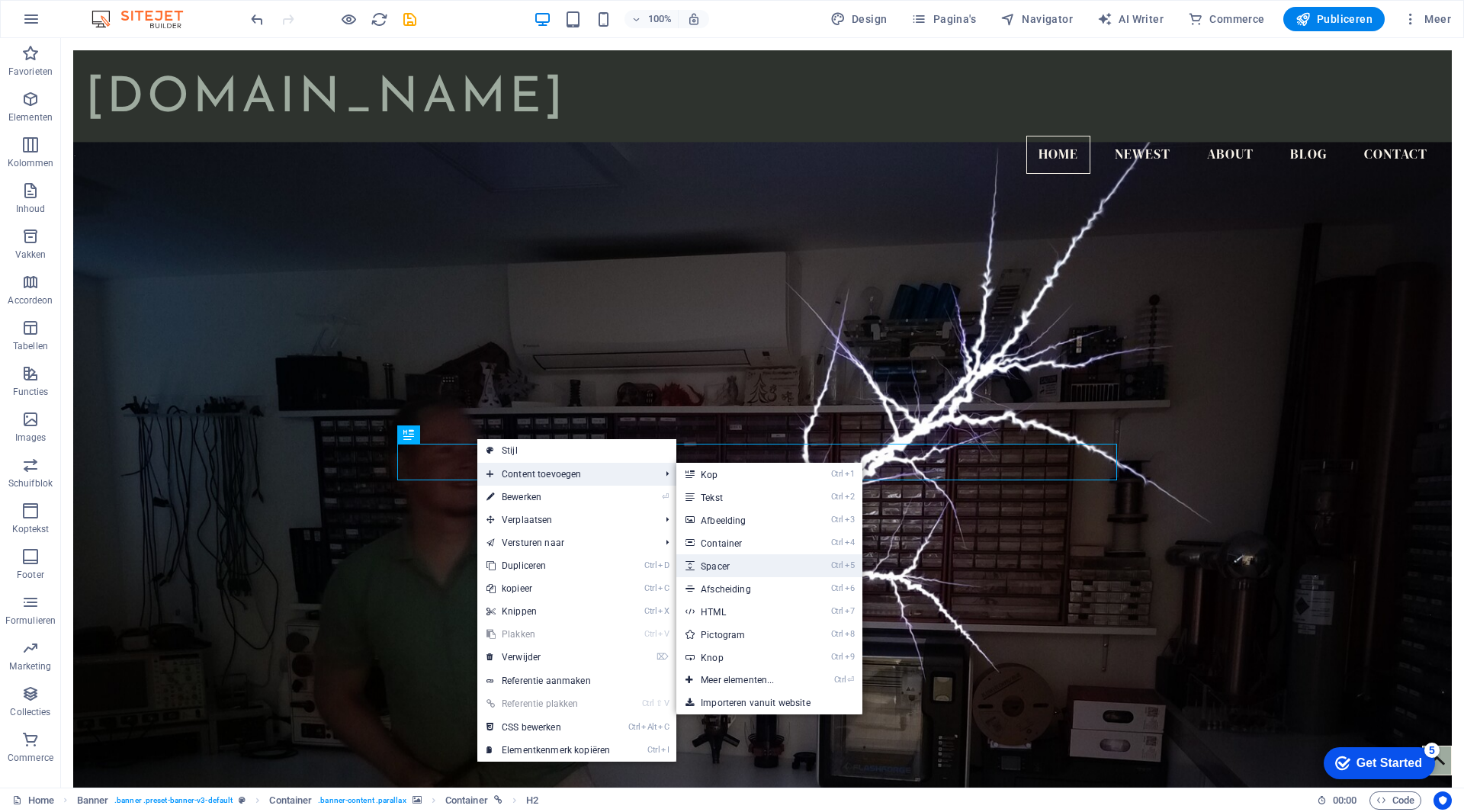
click at [758, 570] on link "Ctrl 5 Spacer" at bounding box center [741, 566] width 128 height 23
select select "px"
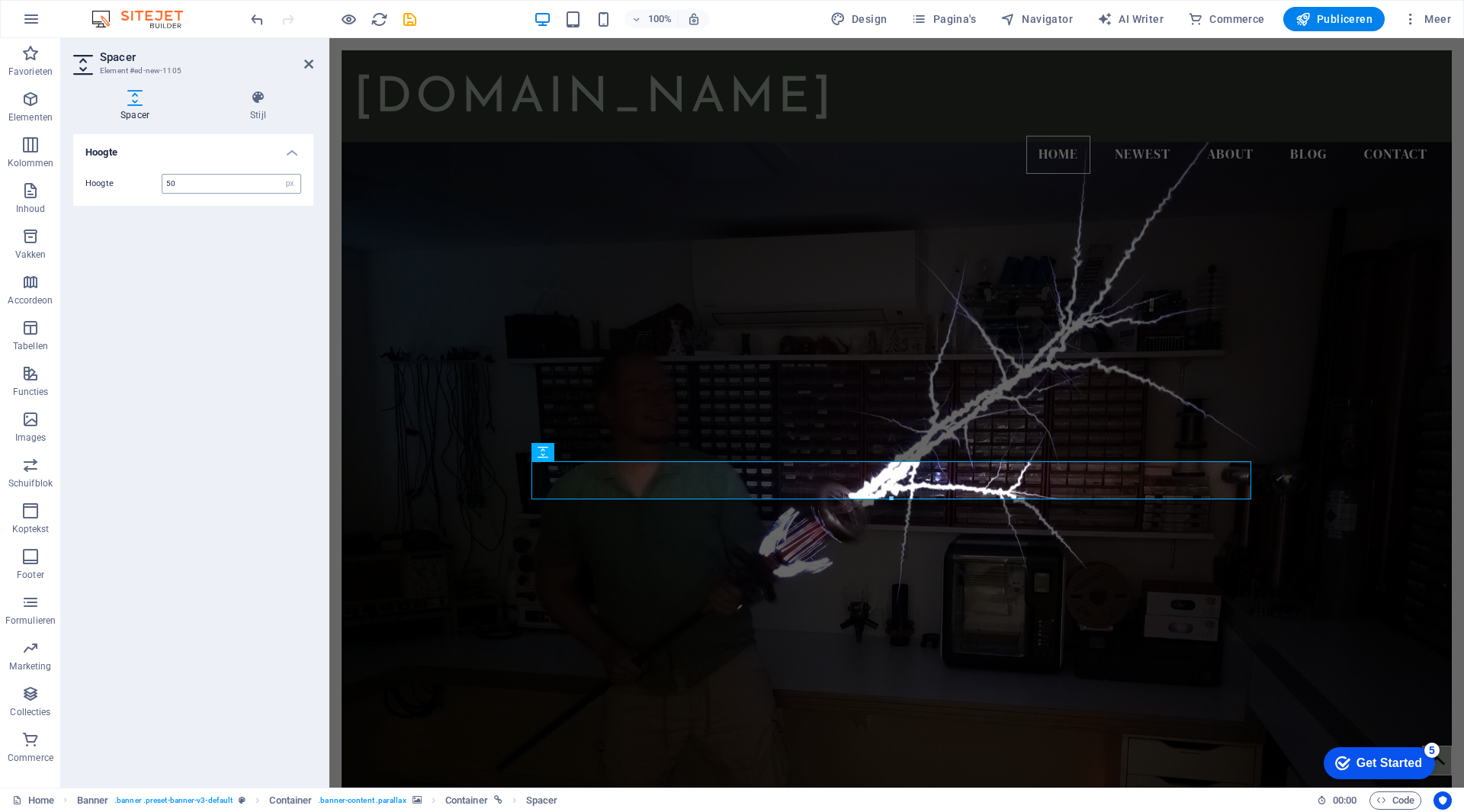
click at [203, 192] on input "50" at bounding box center [232, 183] width 138 height 18
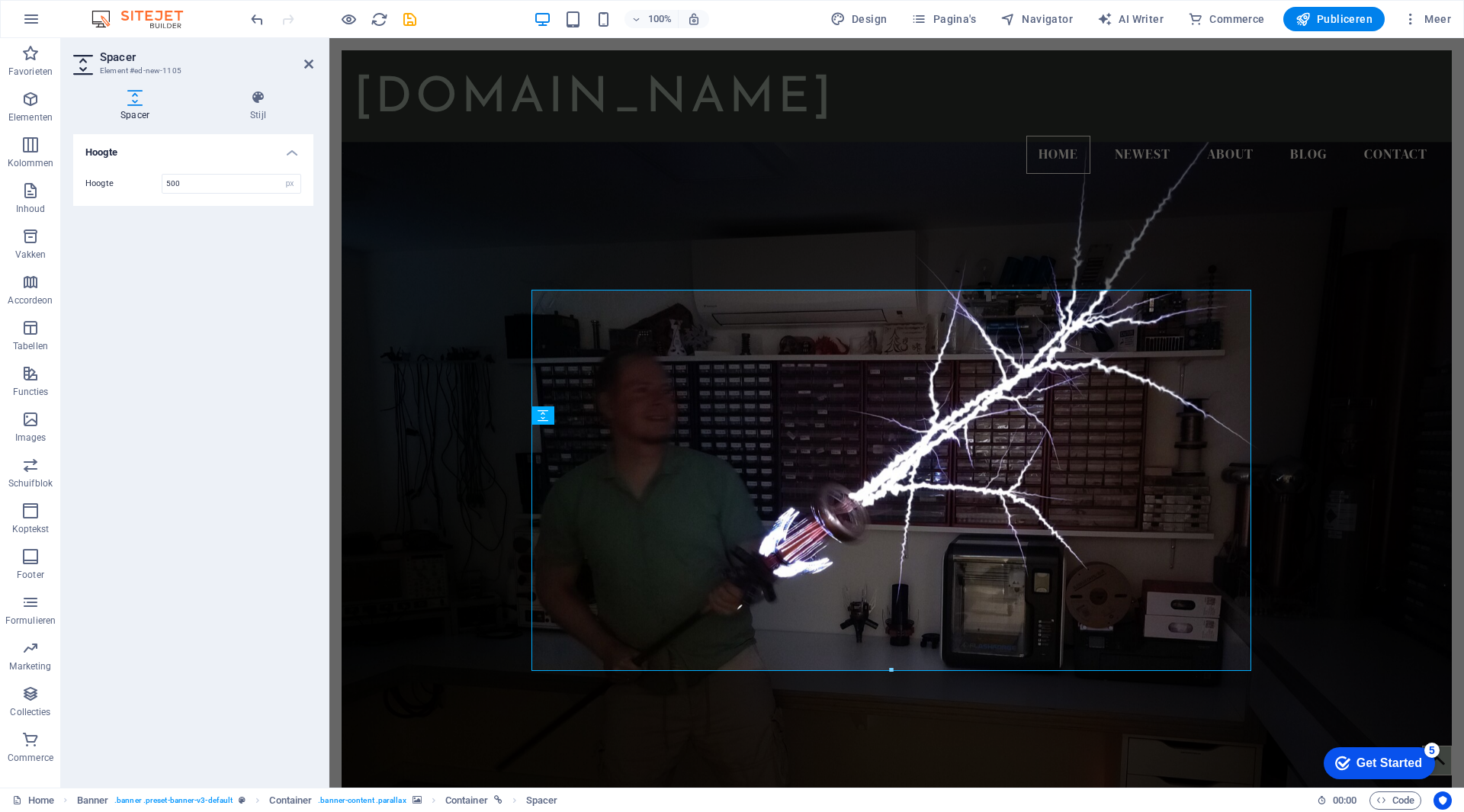
click at [260, 237] on div "Hoogte Hoogte 500 px rem vh vw" at bounding box center [193, 455] width 240 height 641
drag, startPoint x: 198, startPoint y: 190, endPoint x: 139, endPoint y: 187, distance: 59.1
click at [139, 187] on div "Hoogte 500 px rem vh vw" at bounding box center [193, 183] width 216 height 20
type input "50"
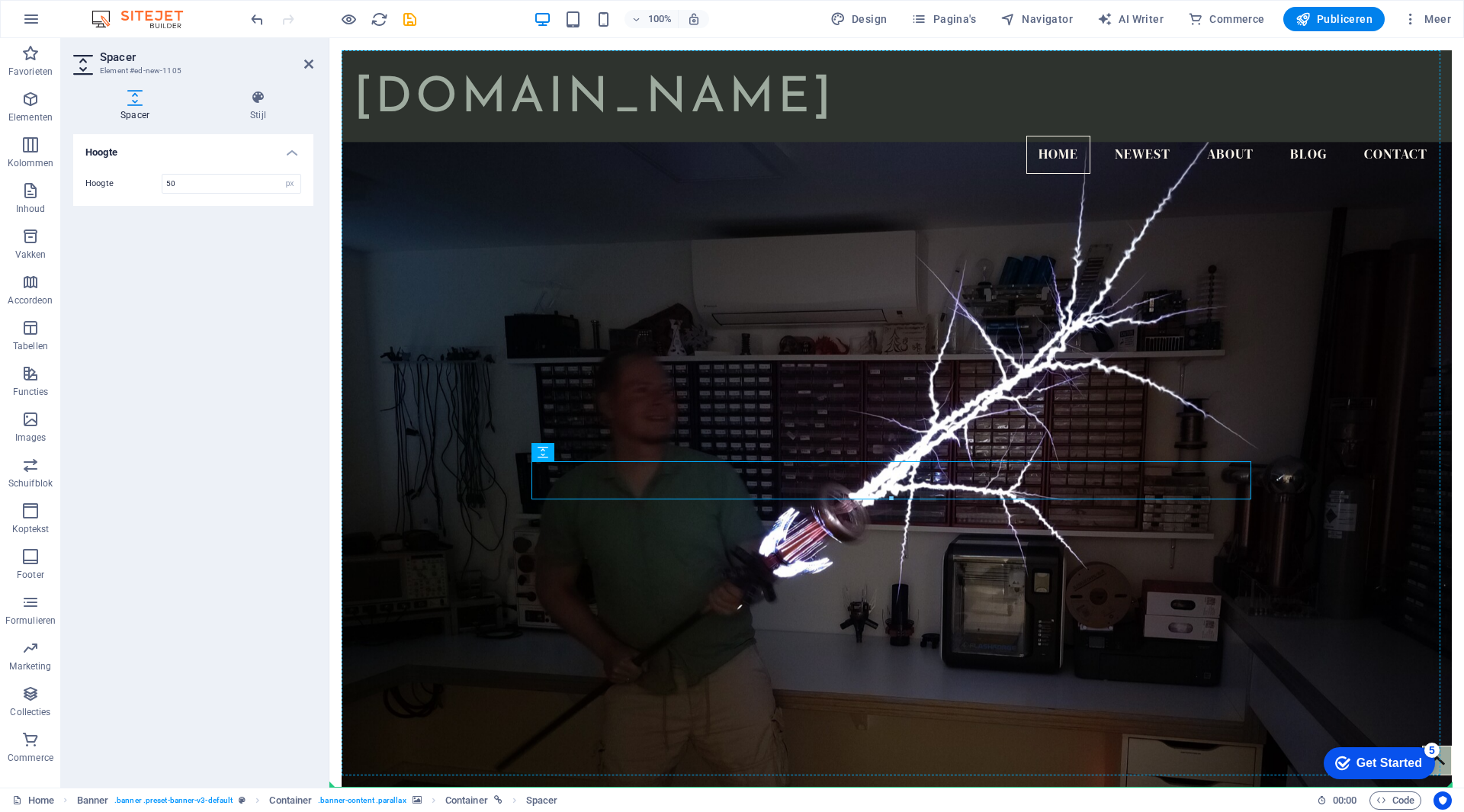
drag, startPoint x: 996, startPoint y: 491, endPoint x: 1184, endPoint y: 441, distance: 194.5
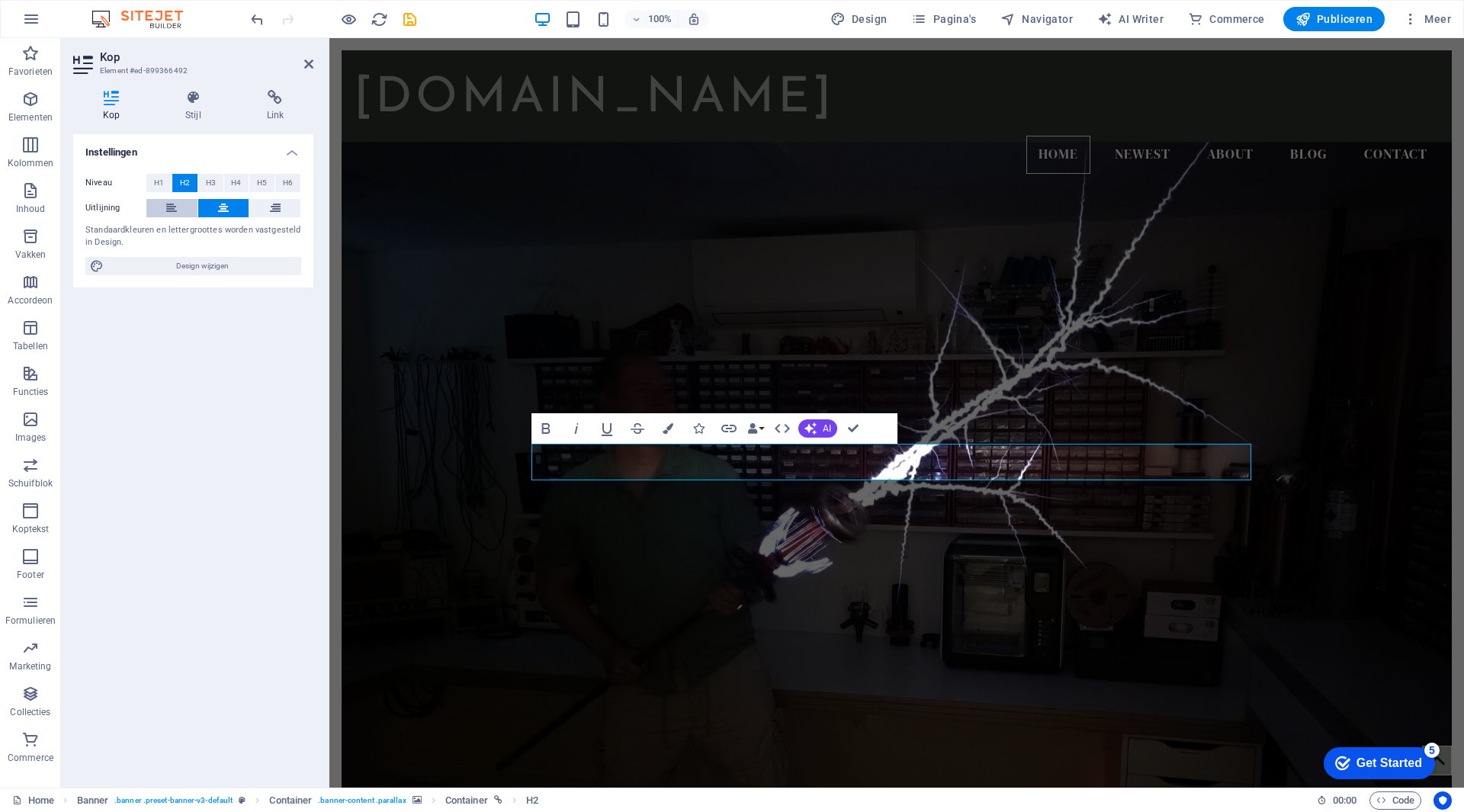
click at [175, 210] on icon at bounding box center [171, 208] width 11 height 18
click at [169, 265] on span "Design wijzigen" at bounding box center [202, 266] width 189 height 18
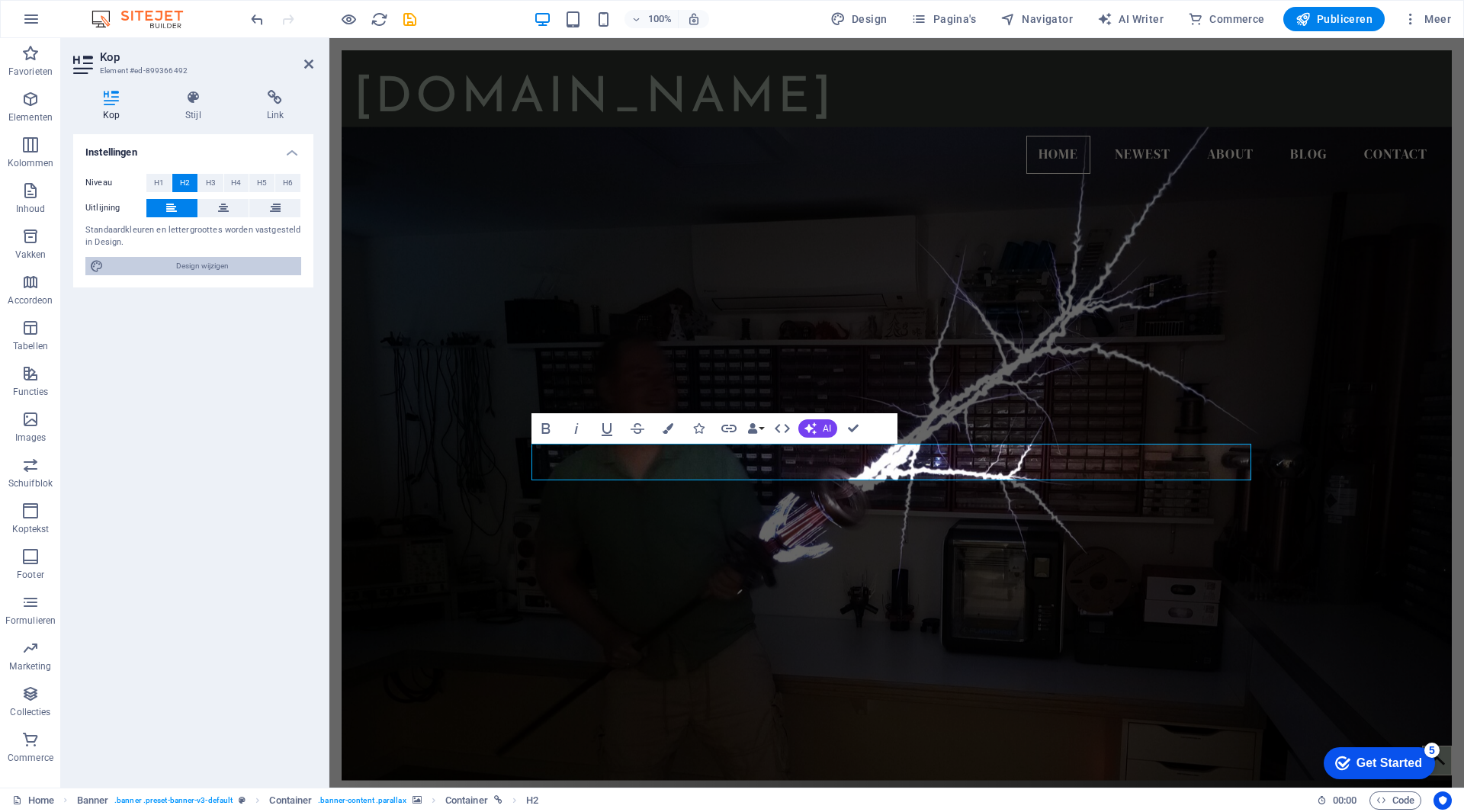
select select "rem"
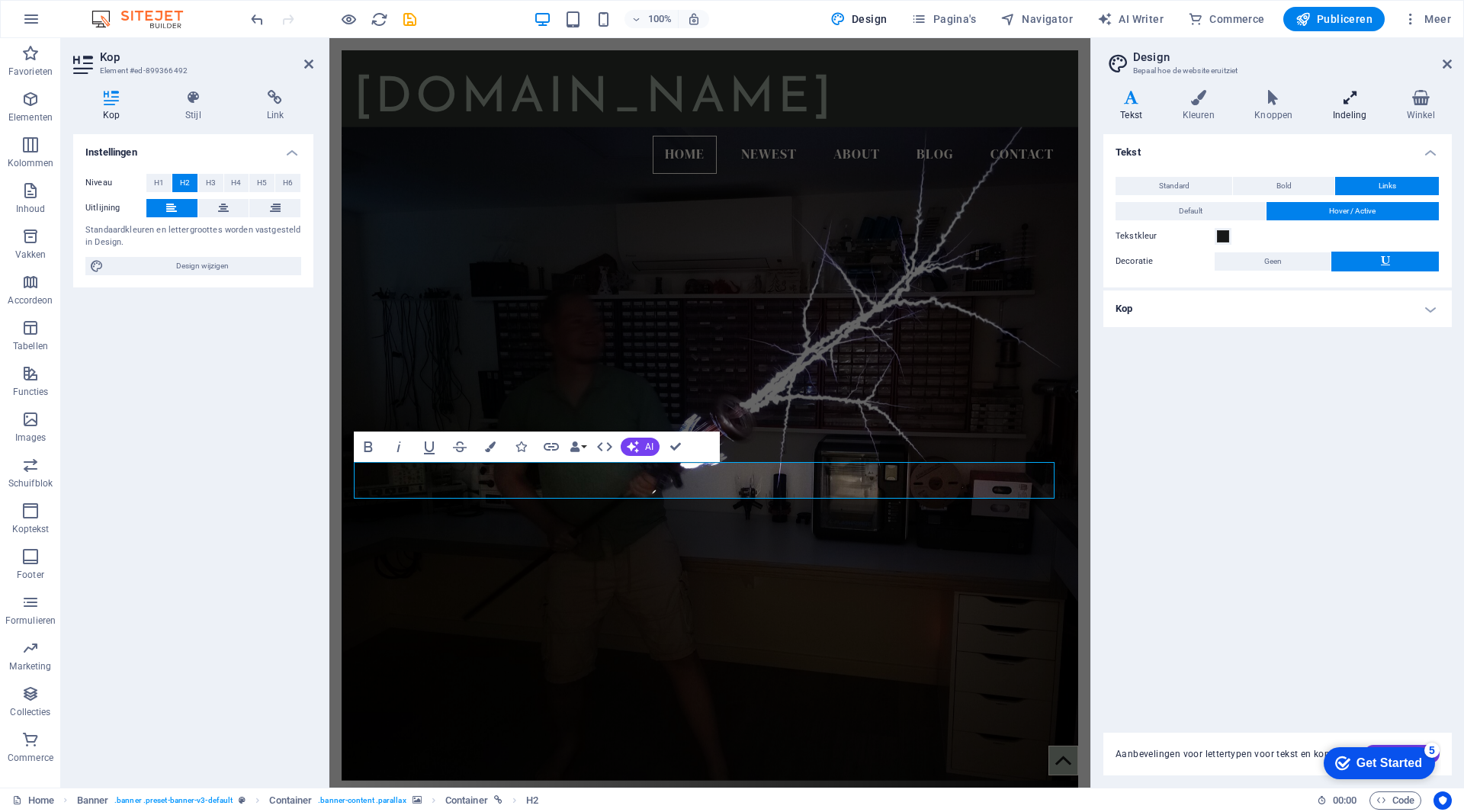
click at [1343, 105] on icon at bounding box center [1350, 97] width 68 height 15
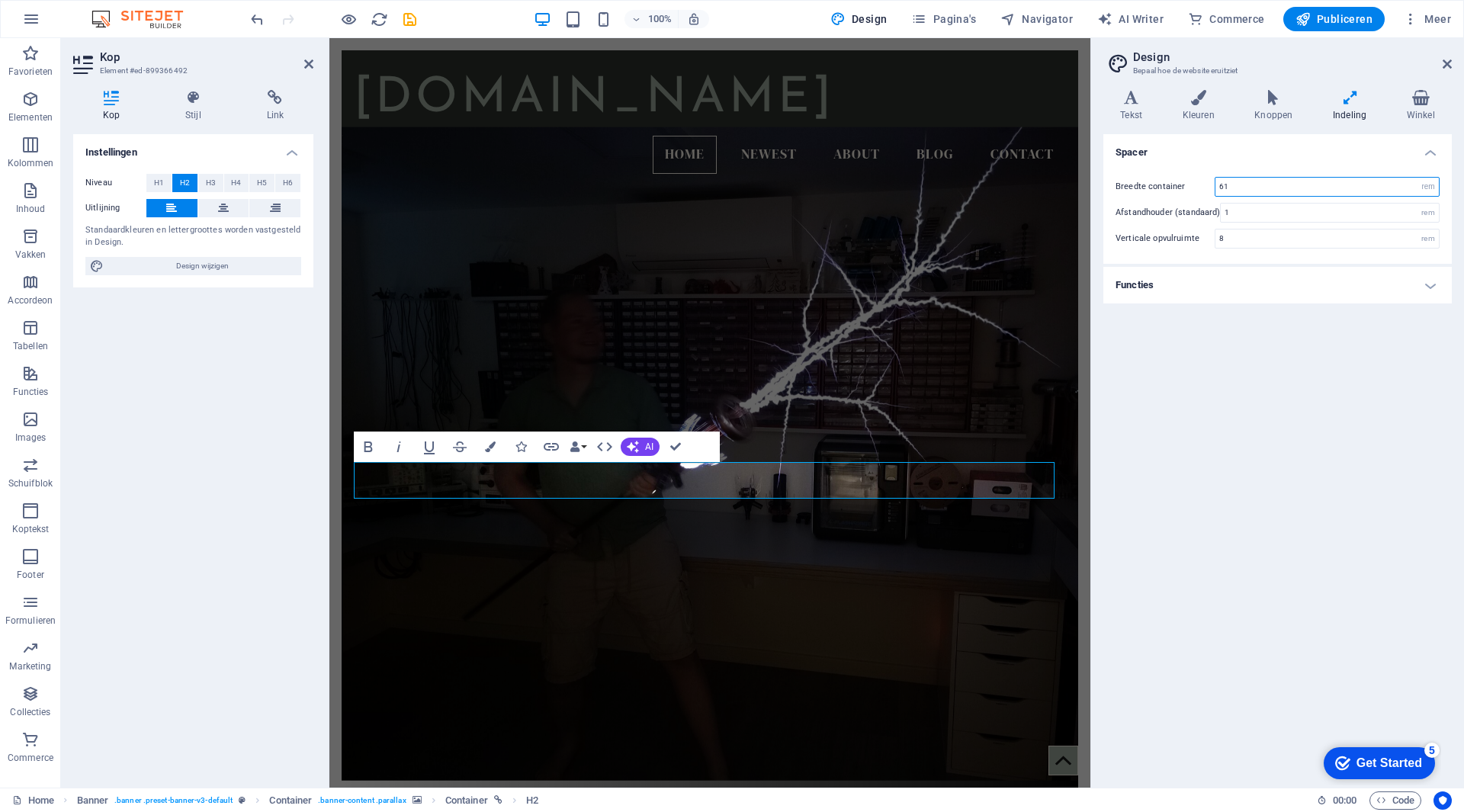
click at [1373, 190] on input "61" at bounding box center [1327, 187] width 223 height 18
click at [1193, 281] on h4 "Functies" at bounding box center [1278, 285] width 349 height 37
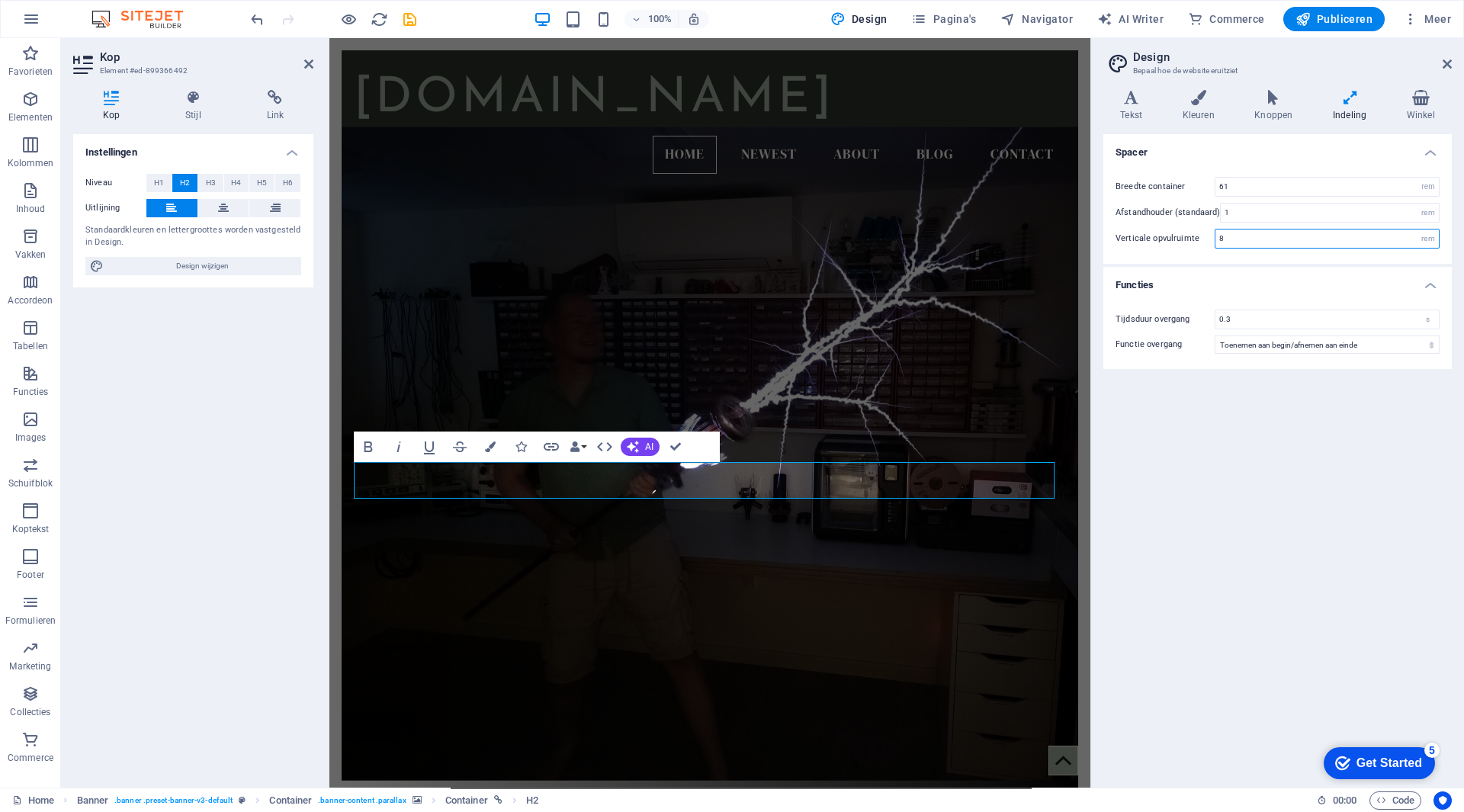
drag, startPoint x: 1229, startPoint y: 243, endPoint x: 1187, endPoint y: 240, distance: 42.1
click at [1187, 240] on div "Verticale opvulruimte 8 rem" at bounding box center [1278, 239] width 324 height 20
type input "20"
click at [1297, 576] on div "Spacer Breedte container 61 rem px Afstandhouder (standaard) 1 rem Verticale op…" at bounding box center [1278, 455] width 349 height 641
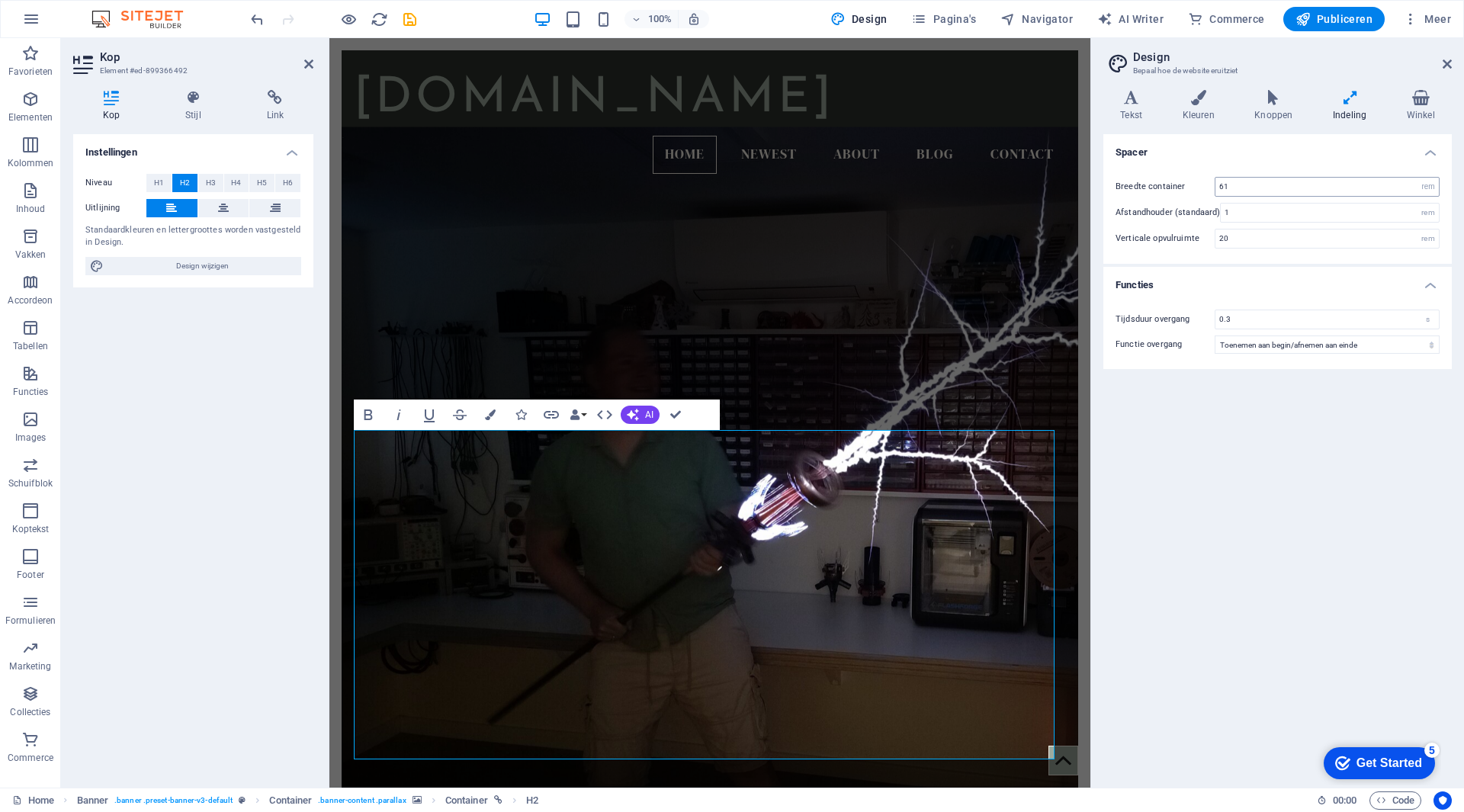
click at [1370, 186] on input "61" at bounding box center [1327, 187] width 223 height 18
drag, startPoint x: 1275, startPoint y: 188, endPoint x: 1179, endPoint y: 187, distance: 96.0
click at [1179, 187] on div "Breedte container 61 rem px" at bounding box center [1278, 187] width 324 height 20
type input "80"
click at [1321, 485] on div "Spacer Breedte container 80 rem px Afstandhouder (standaard) 1 rem Verticale op…" at bounding box center [1278, 455] width 349 height 641
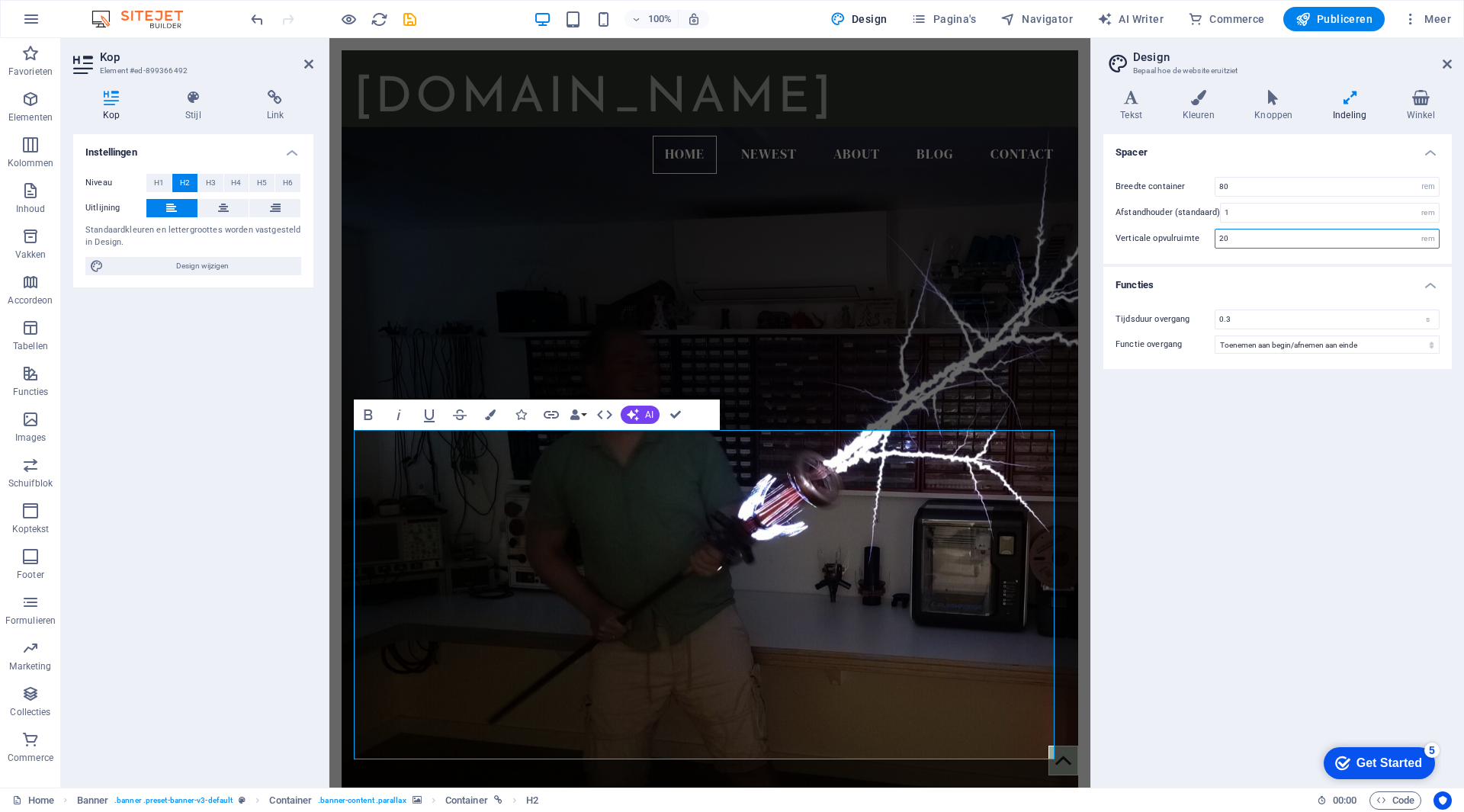
click at [1266, 242] on input "20" at bounding box center [1327, 238] width 223 height 18
click at [1271, 210] on input "1" at bounding box center [1329, 213] width 218 height 18
click at [1255, 454] on div "Spacer Breedte container 80 rem px Afstandhouder (standaard) 1 rem Verticale op…" at bounding box center [1278, 455] width 349 height 641
click at [1267, 102] on icon at bounding box center [1274, 97] width 72 height 15
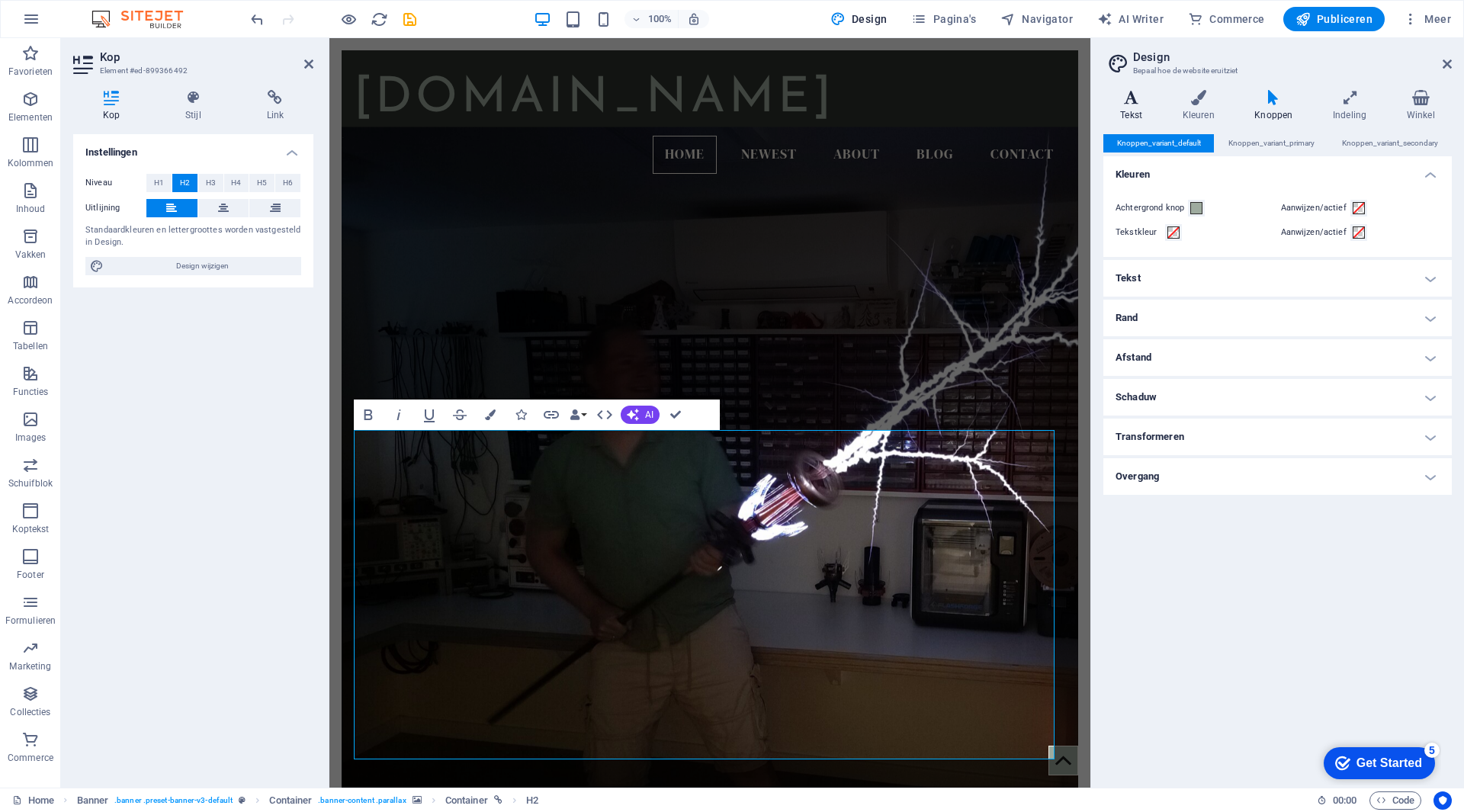
click at [1133, 99] on icon at bounding box center [1131, 97] width 56 height 15
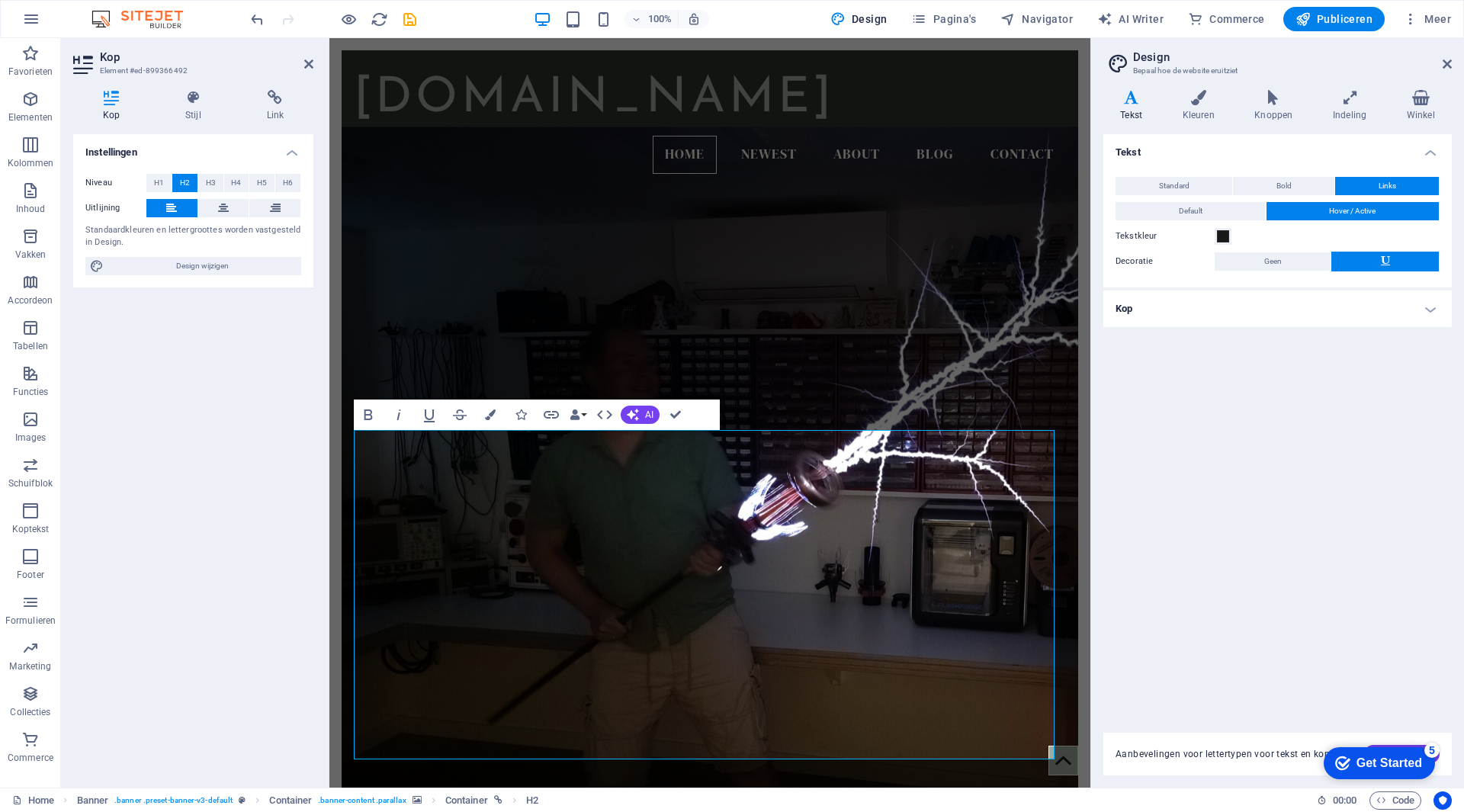
click at [1281, 435] on div "Tekst Standard Bold Links Tekstkleur Lettertype DM Serif Display Lettergrootte …" at bounding box center [1278, 424] width 349 height 580
click at [1447, 64] on icon at bounding box center [1447, 64] width 9 height 12
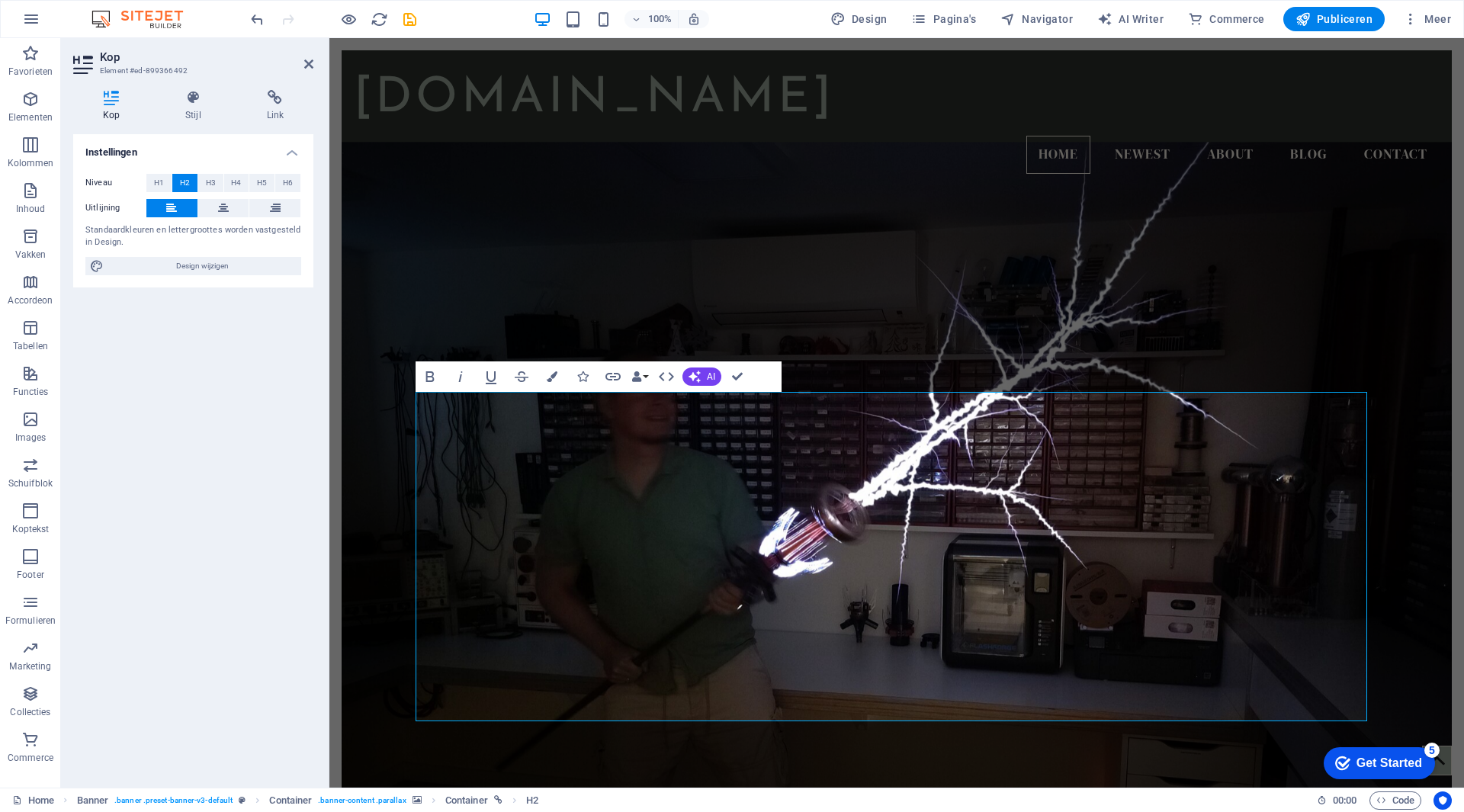
click at [1399, 373] on figure at bounding box center [896, 537] width 1110 height 790
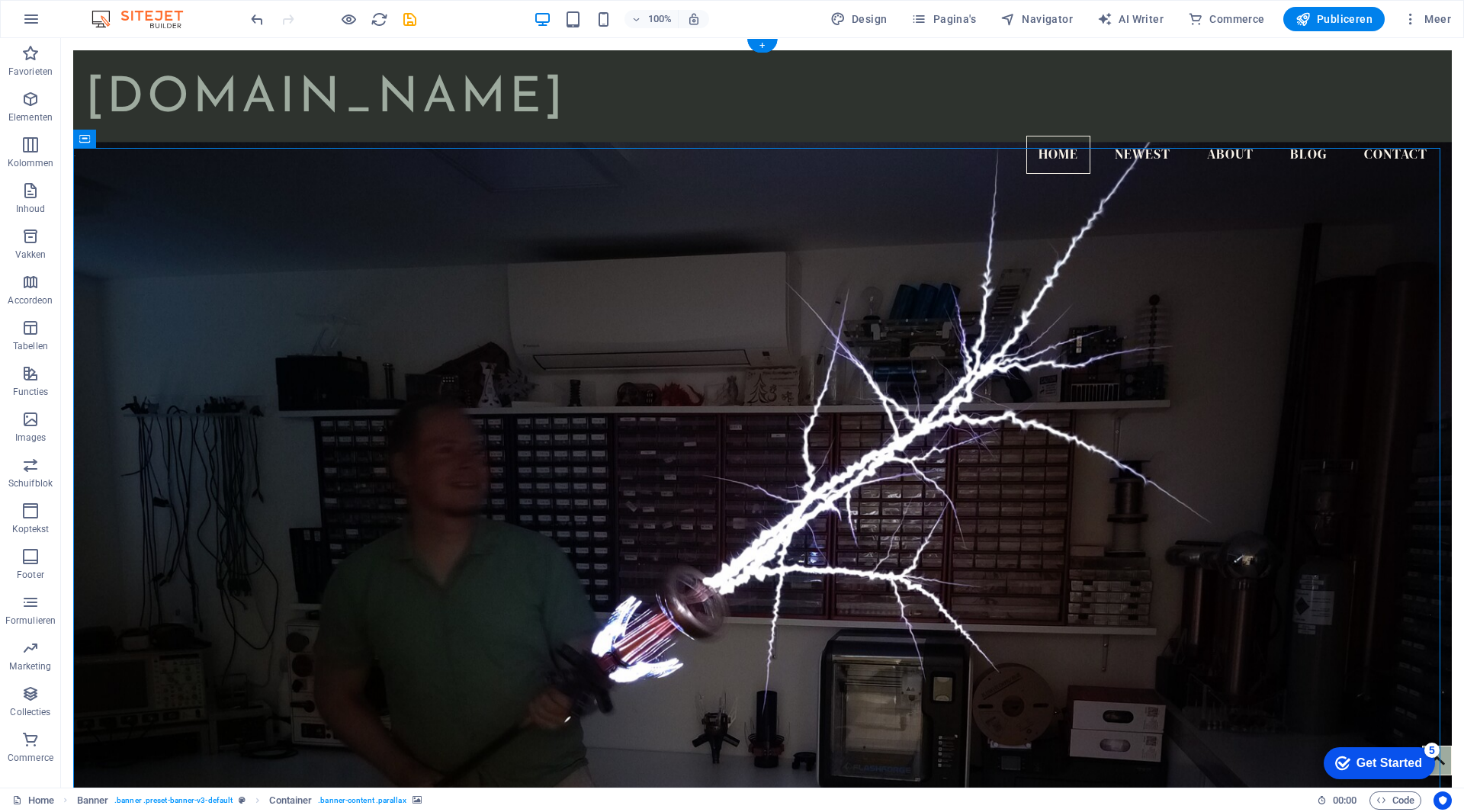
click at [1355, 635] on figure at bounding box center [762, 526] width 1378 height 769
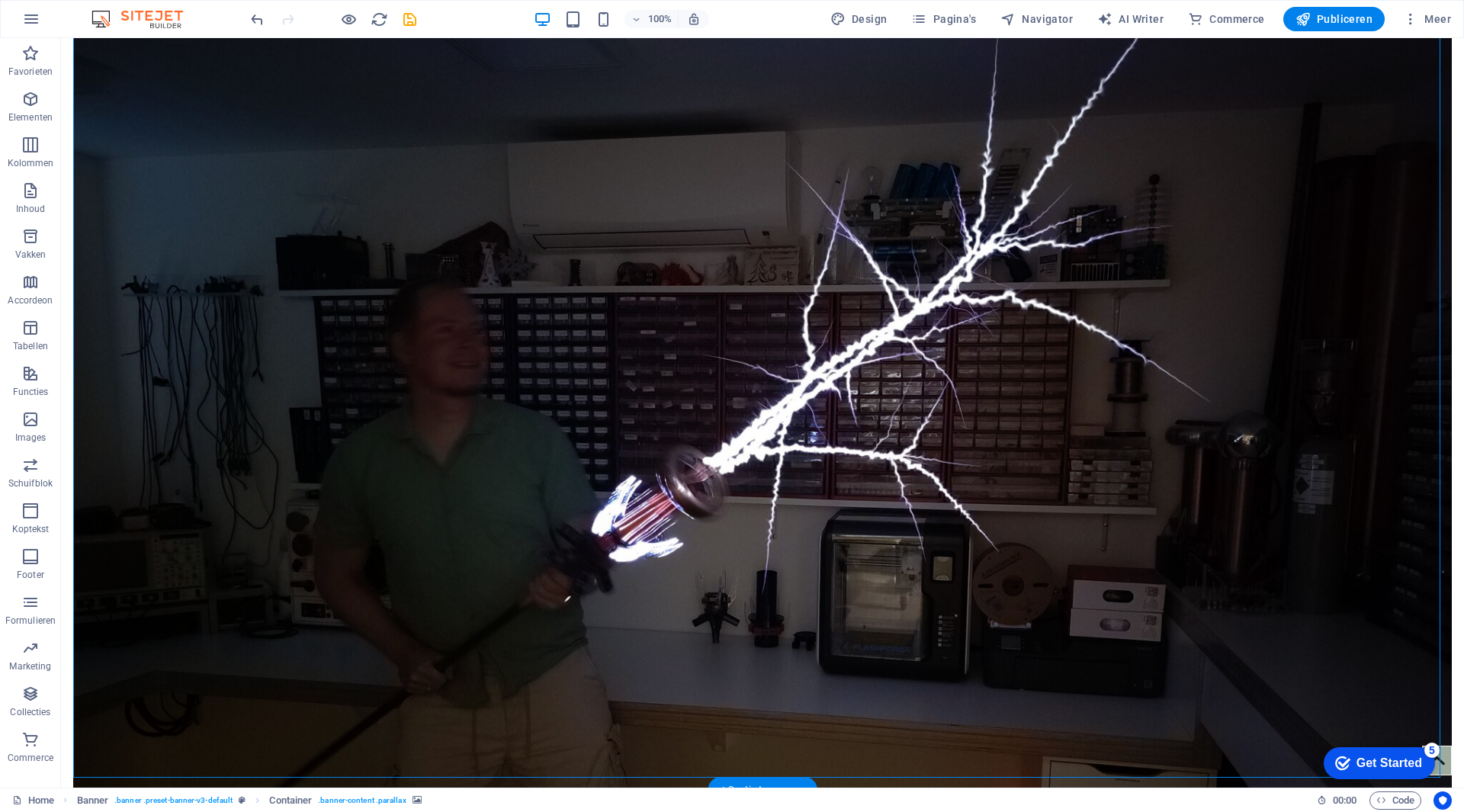
scroll to position [76, 0]
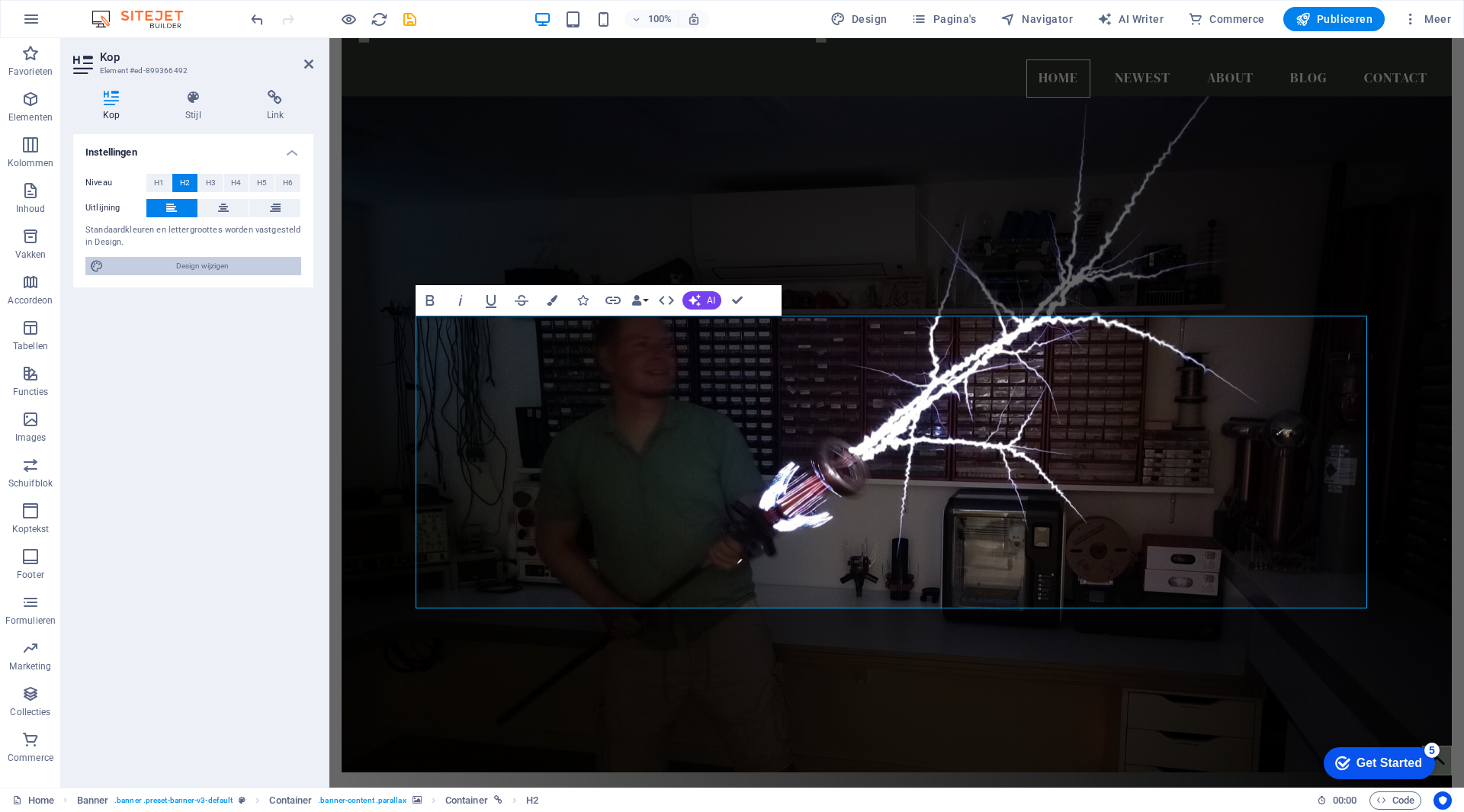
click at [282, 271] on span "Design wijzigen" at bounding box center [202, 266] width 189 height 18
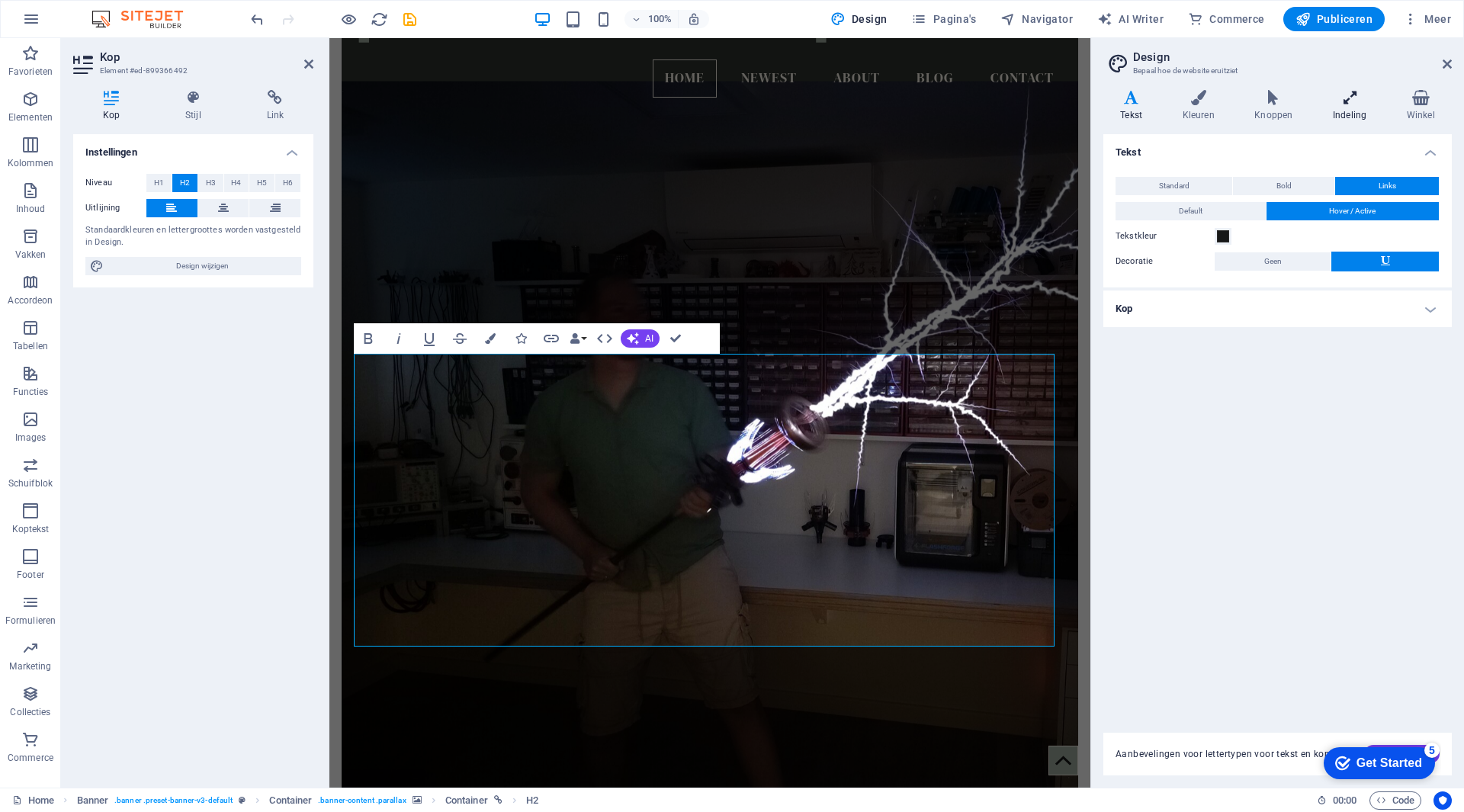
click at [1356, 105] on icon at bounding box center [1350, 97] width 68 height 15
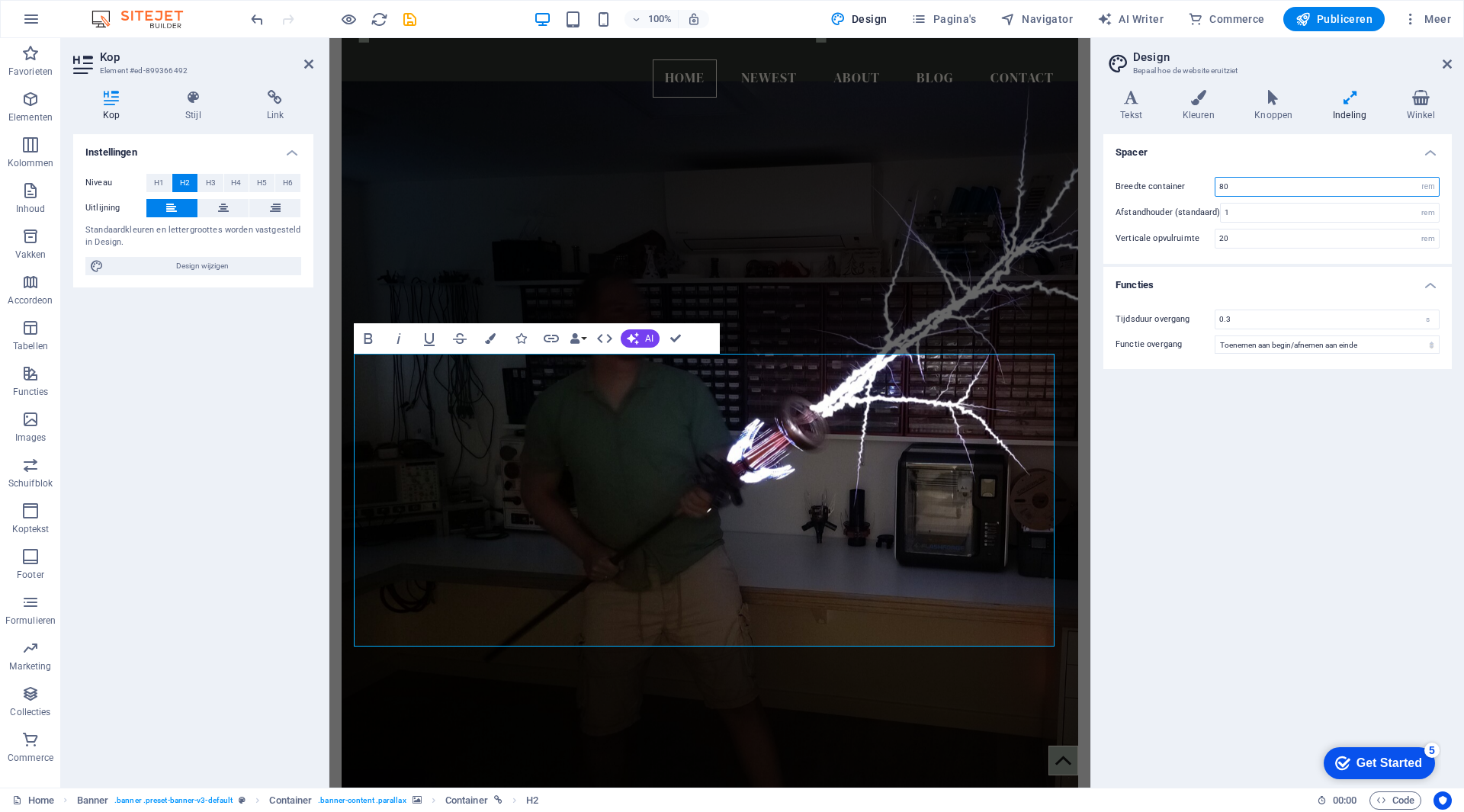
drag, startPoint x: 1254, startPoint y: 188, endPoint x: 1197, endPoint y: 193, distance: 57.2
click at [1197, 193] on div "Breedte container 80 rem px" at bounding box center [1278, 187] width 324 height 20
type input "90"
click at [1433, 188] on select "rem px" at bounding box center [1428, 187] width 22 height 18
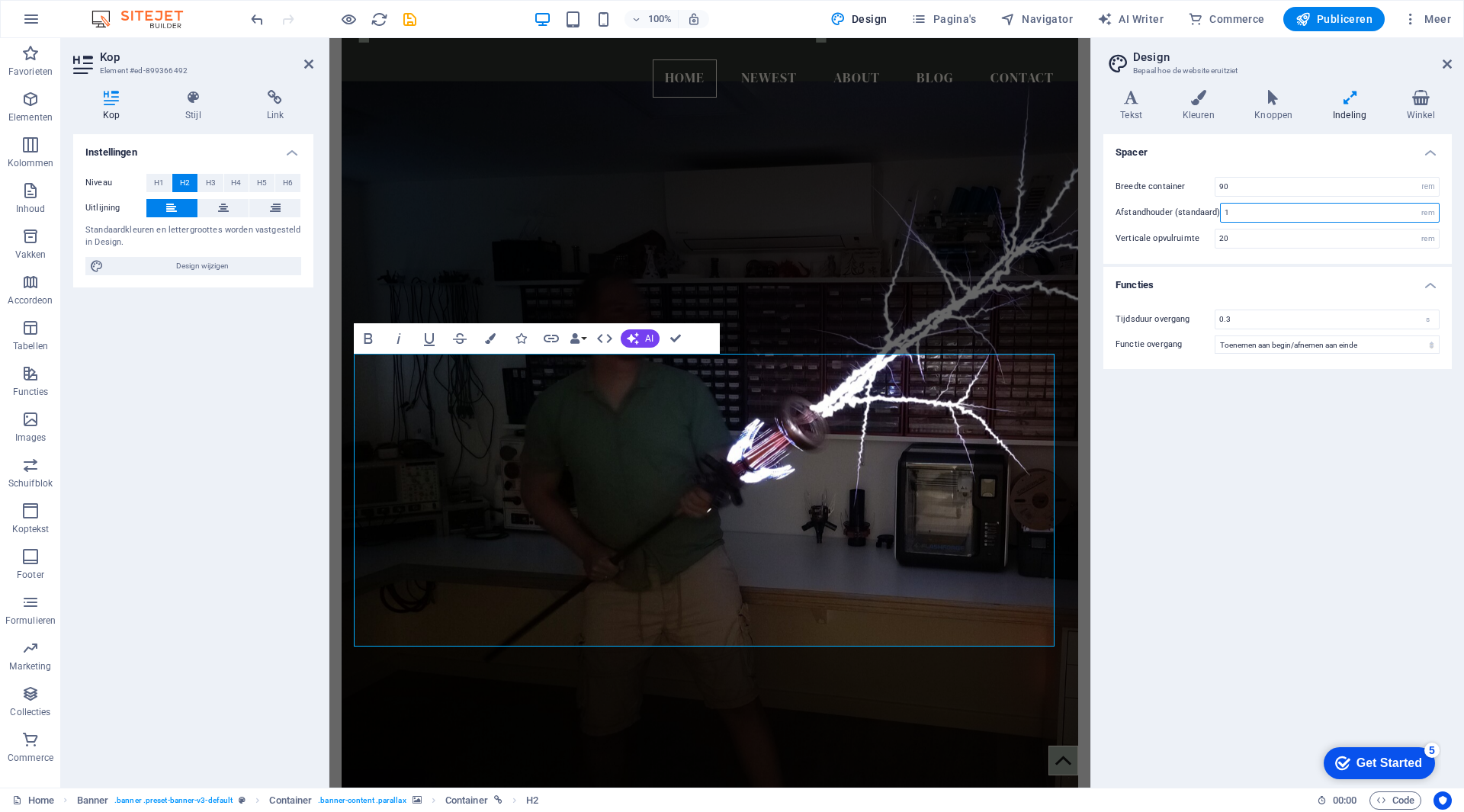
click at [1266, 213] on input "1" at bounding box center [1329, 213] width 218 height 18
drag, startPoint x: 1271, startPoint y: 243, endPoint x: 1247, endPoint y: 242, distance: 24.0
click at [1247, 242] on input "20" at bounding box center [1327, 238] width 223 height 18
click at [1300, 615] on div "Spacer Breedte container 90 rem px Afstandhouder (standaard) 1 rem Verticale op…" at bounding box center [1278, 455] width 349 height 641
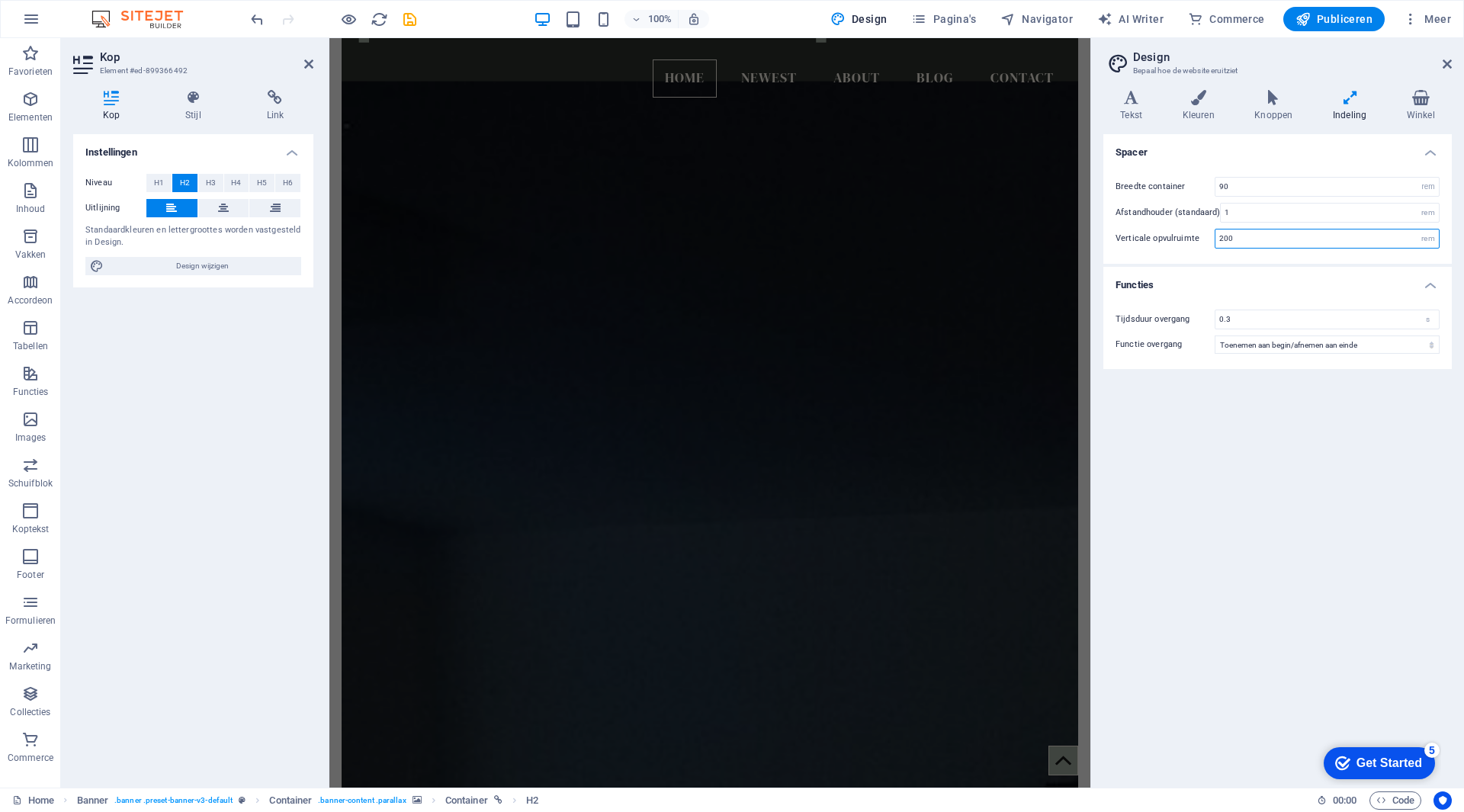
drag, startPoint x: 1237, startPoint y: 240, endPoint x: 1211, endPoint y: 242, distance: 26.1
click at [1211, 242] on div "Verticale opvulruimte 200 rem" at bounding box center [1278, 239] width 324 height 20
click at [1348, 453] on div "Spacer Breedte container 90 rem px Afstandhouder (standaard) 1 rem Verticale op…" at bounding box center [1278, 455] width 349 height 641
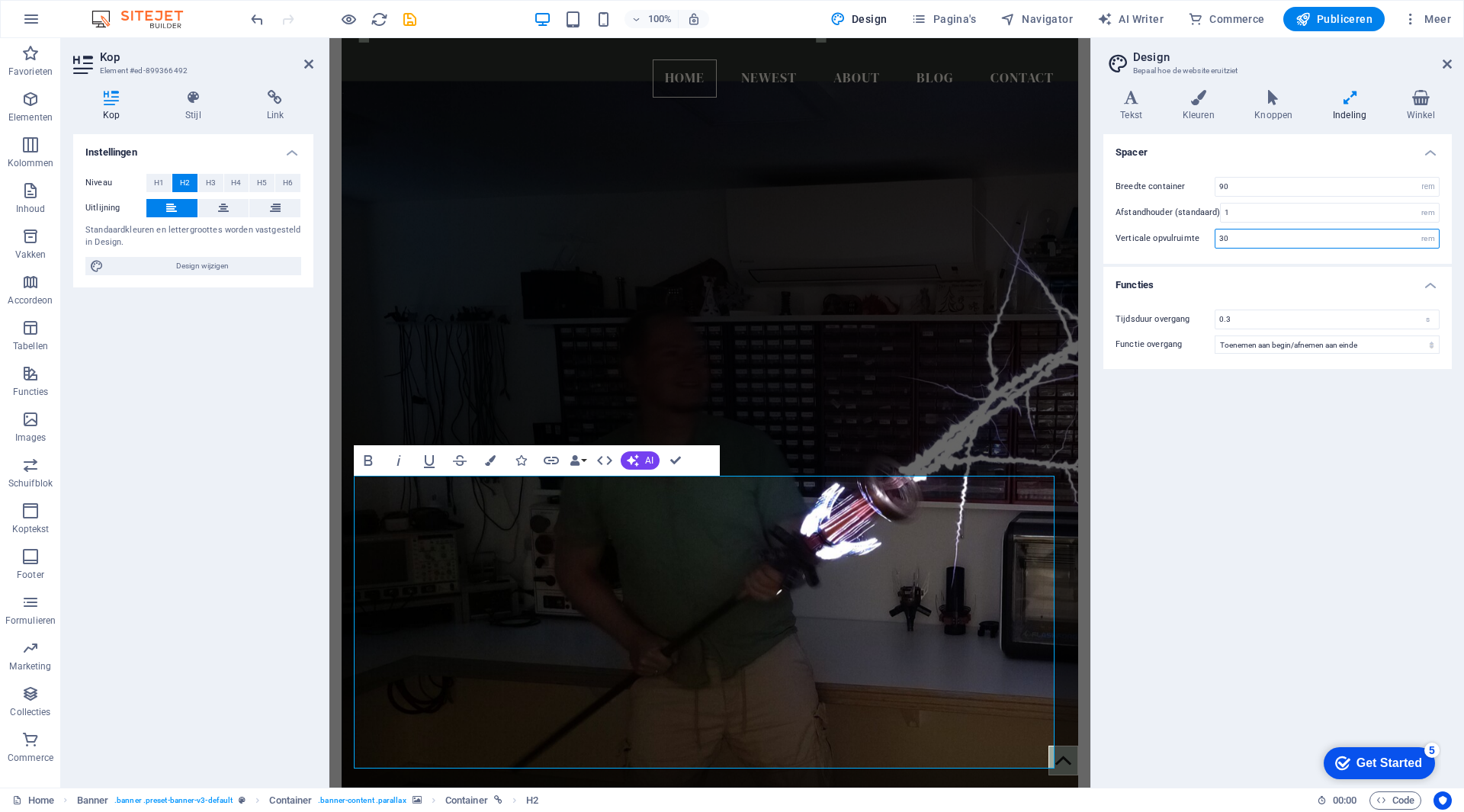
drag, startPoint x: 1247, startPoint y: 242, endPoint x: 1201, endPoint y: 243, distance: 46.0
click at [1201, 243] on div "Verticale opvulruimte 30 rem" at bounding box center [1278, 239] width 324 height 20
type input "0"
click at [1286, 497] on div "Spacer Breedte container 90 rem px Afstandhouder (standaard) 1 rem Verticale op…" at bounding box center [1278, 455] width 349 height 641
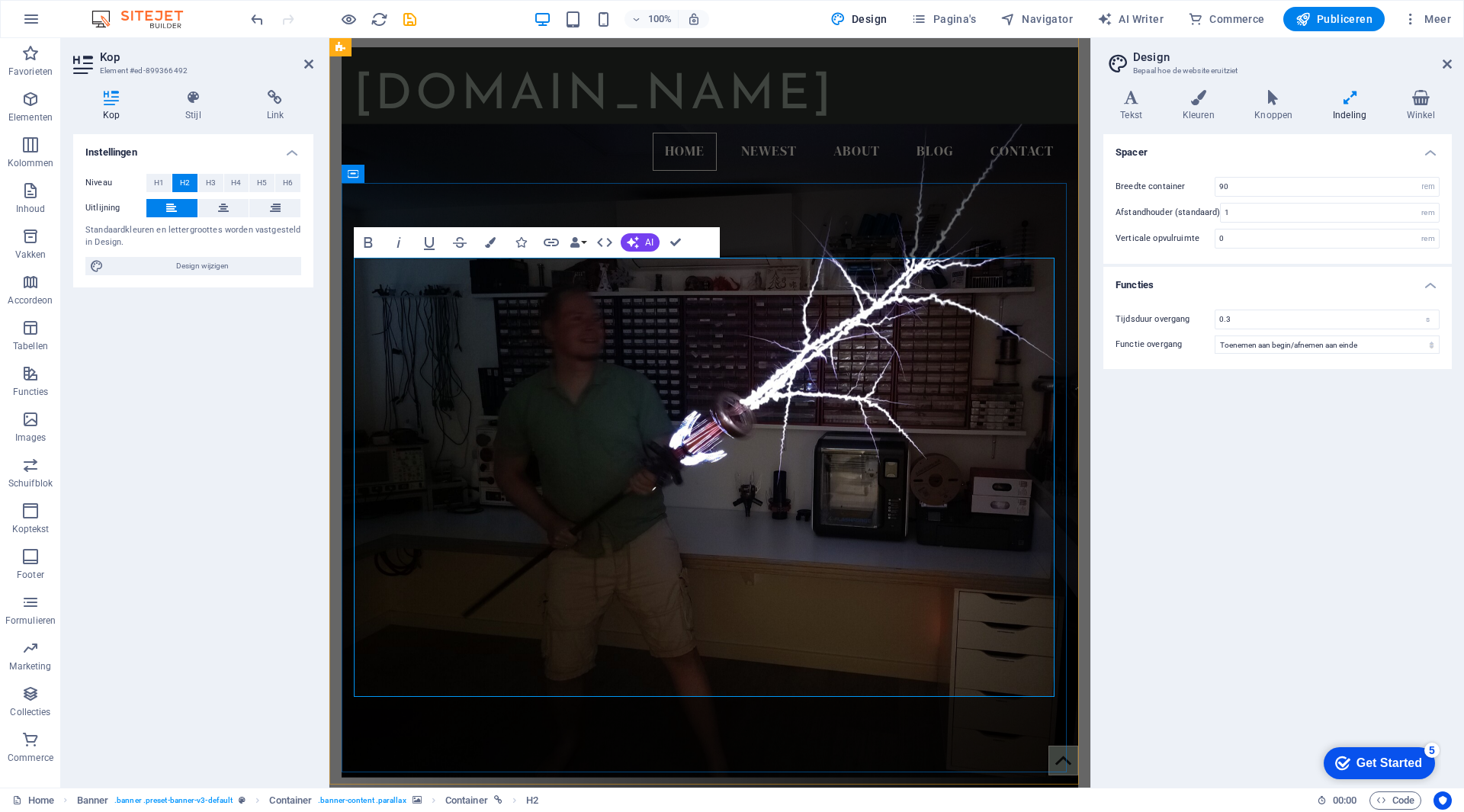
scroll to position [0, 0]
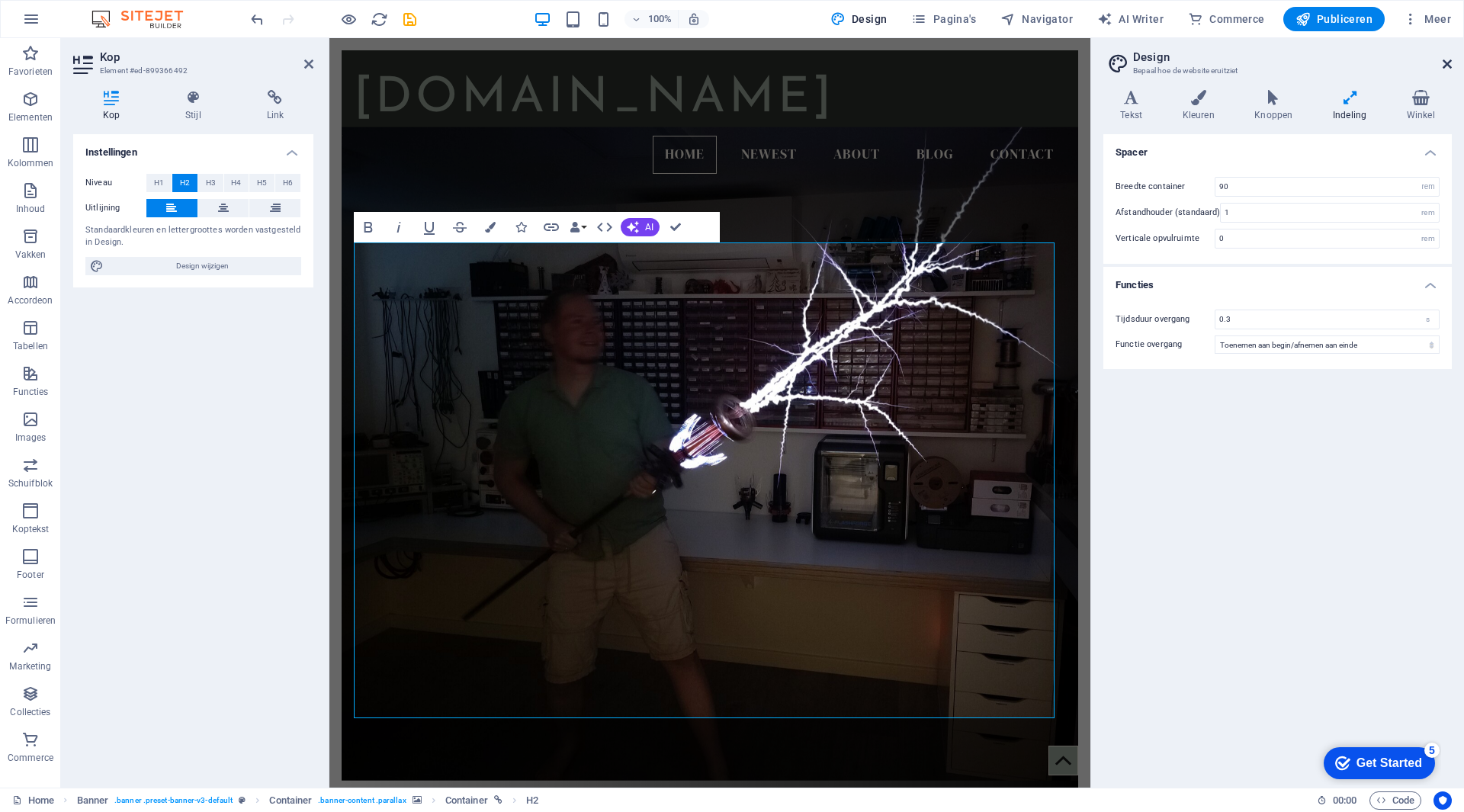
click at [1443, 63] on icon at bounding box center [1447, 64] width 9 height 12
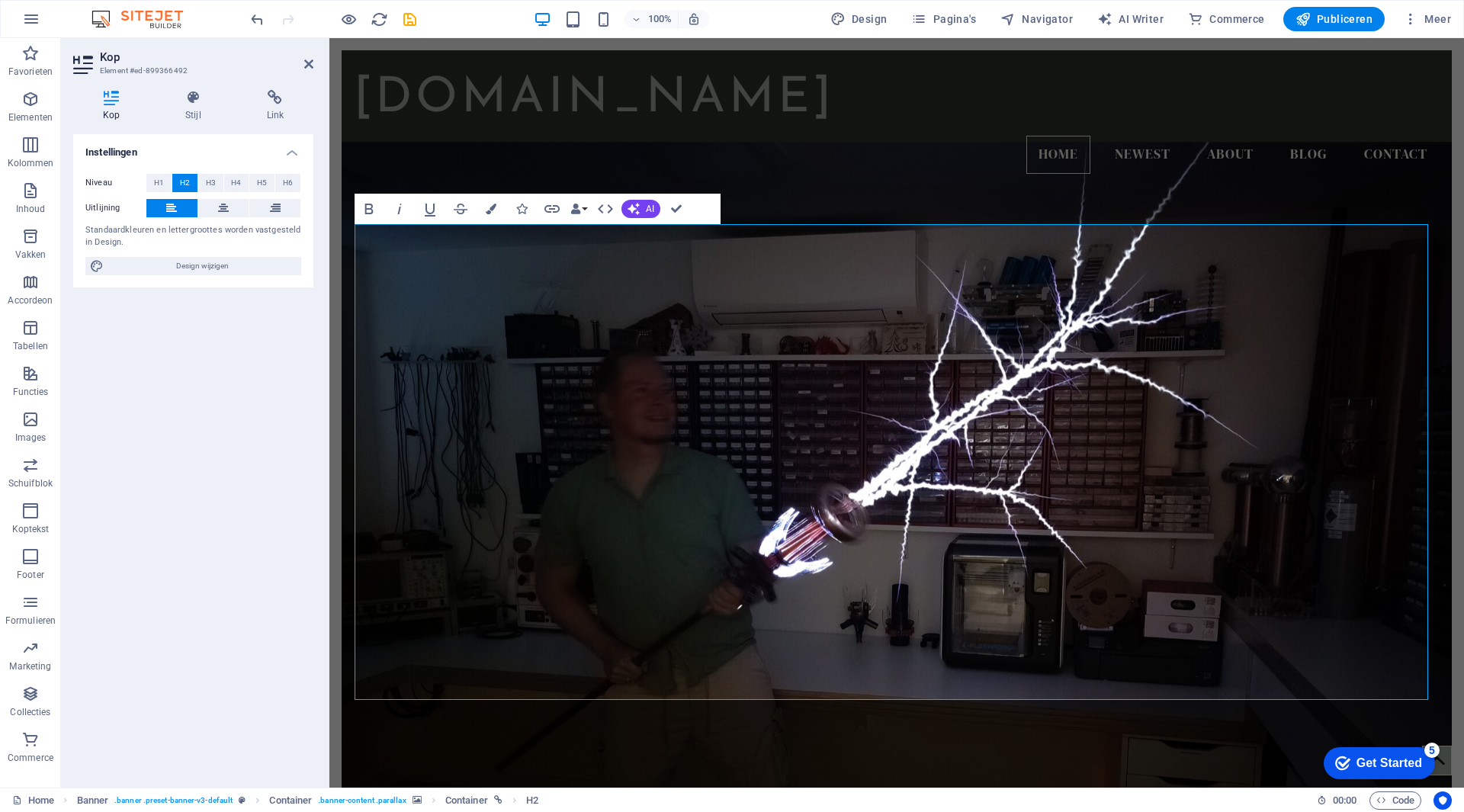
click at [1264, 733] on figure at bounding box center [896, 480] width 1110 height 677
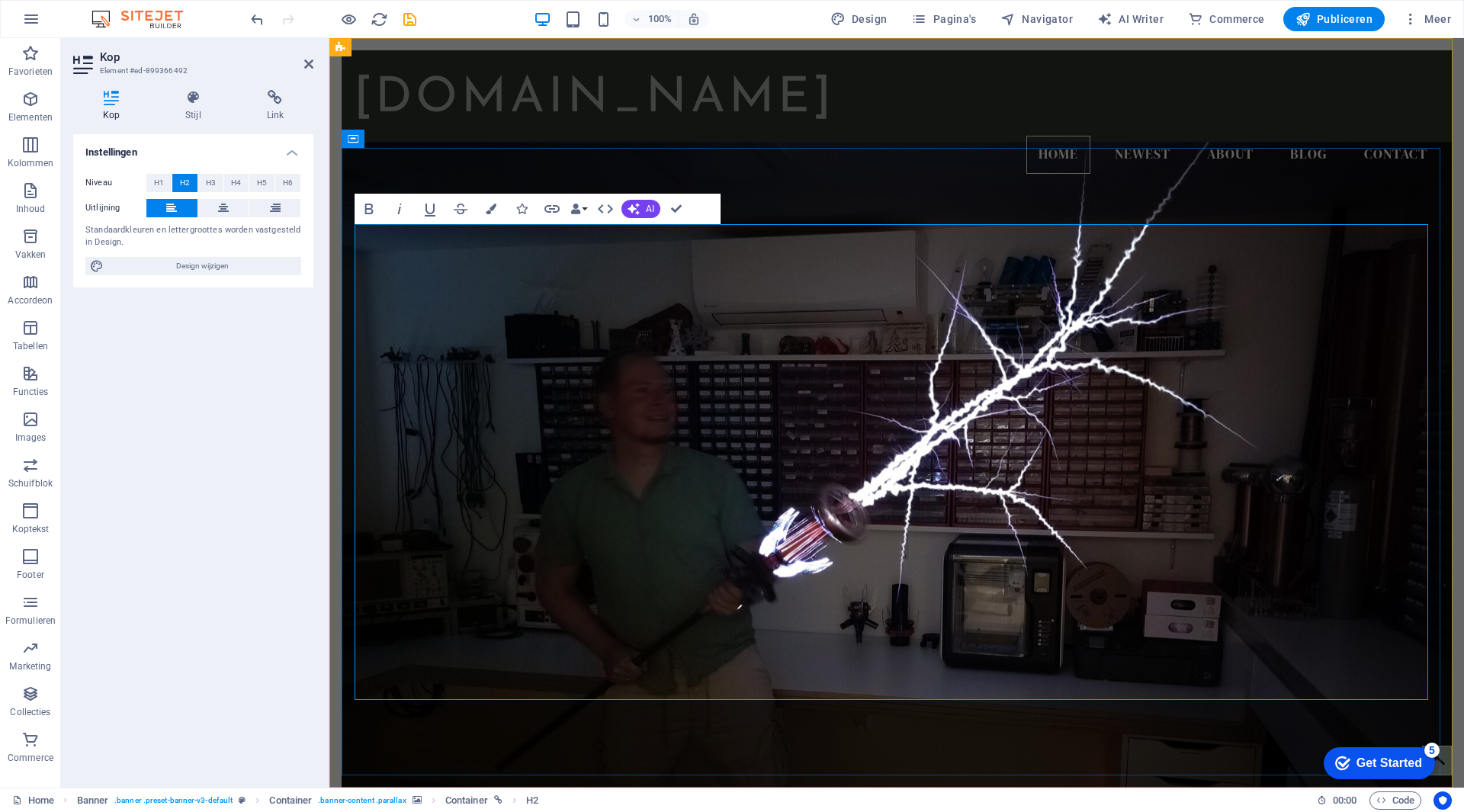
drag, startPoint x: 644, startPoint y: 314, endPoint x: 360, endPoint y: 317, distance: 284.0
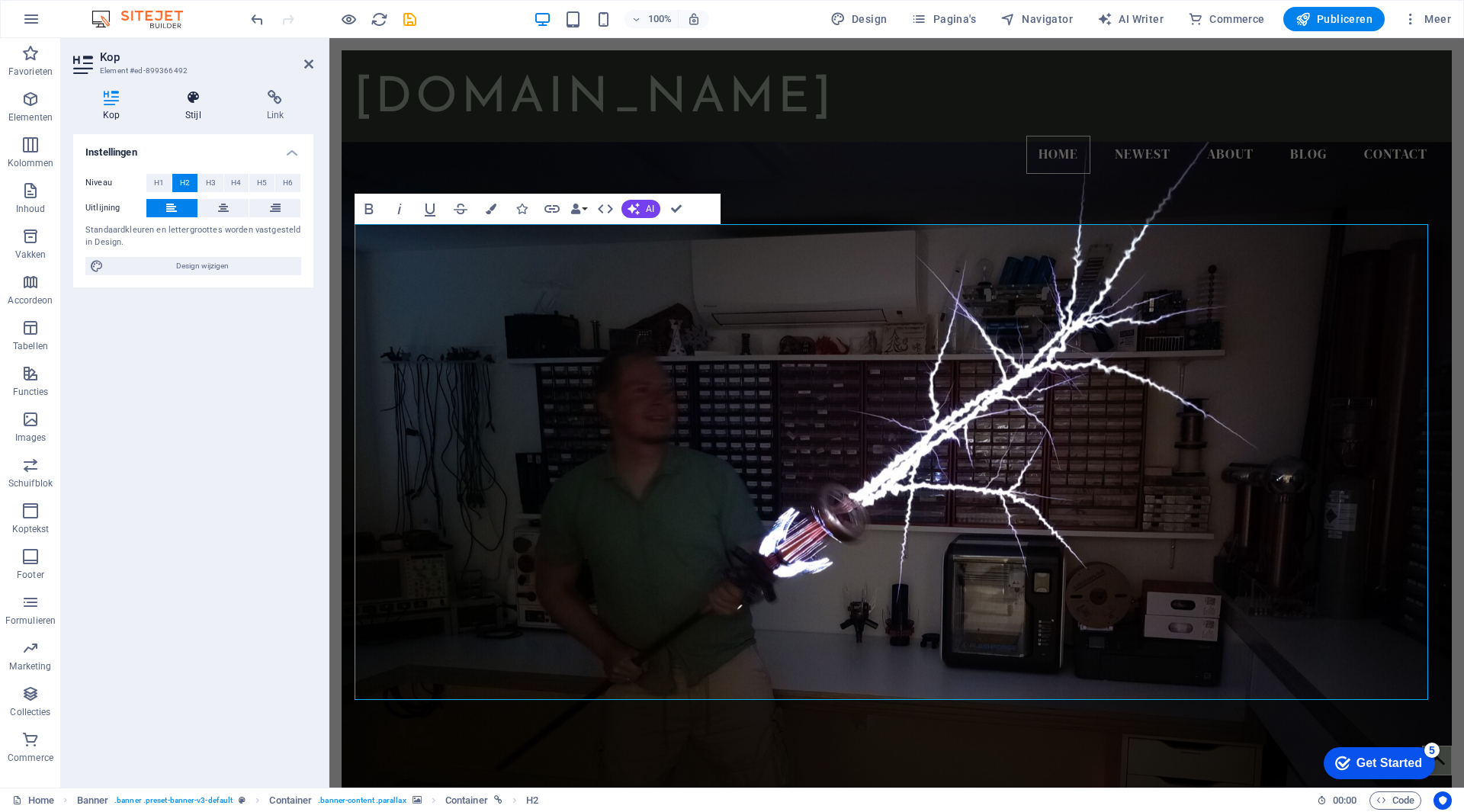
click at [203, 105] on icon at bounding box center [193, 97] width 75 height 15
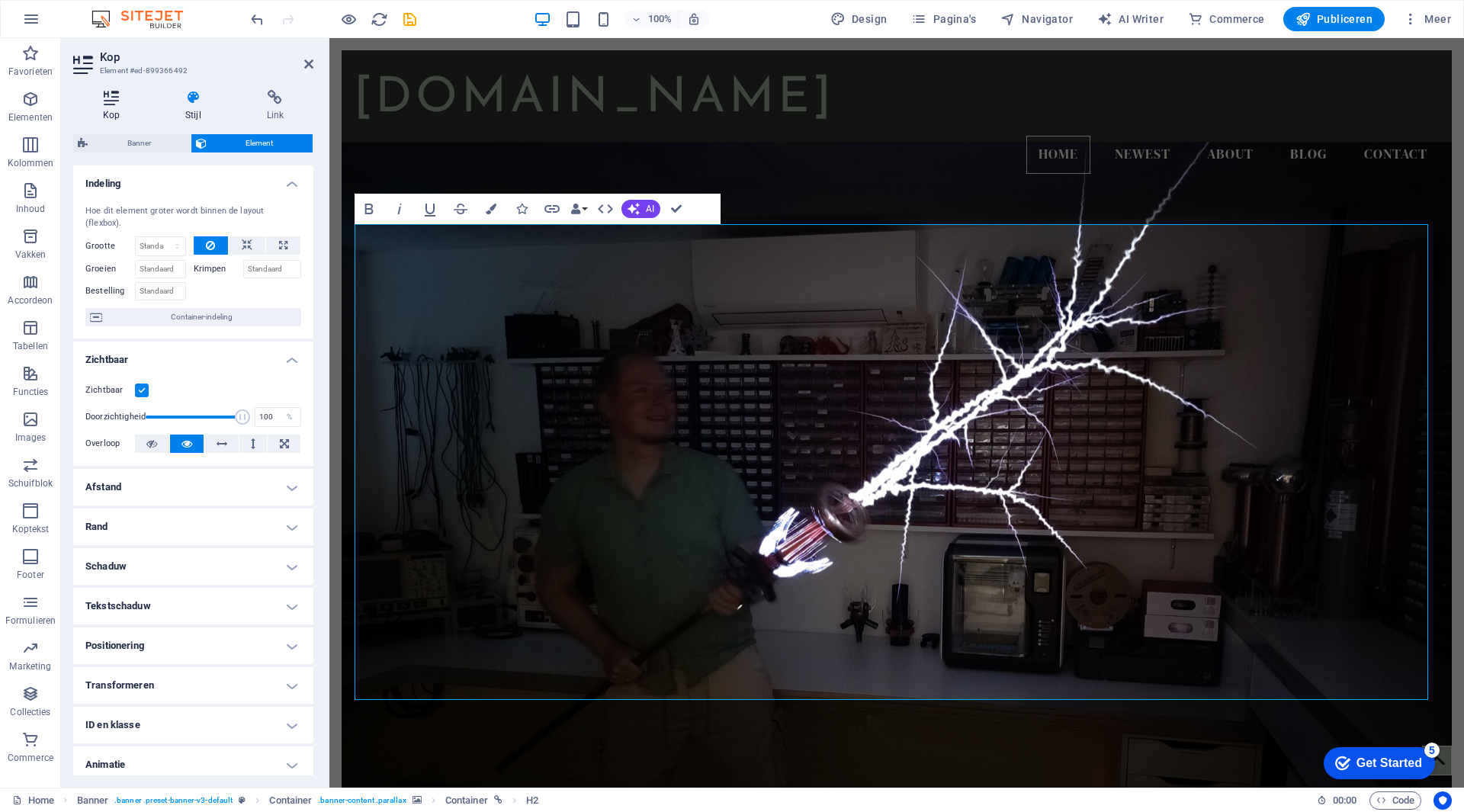
click at [108, 100] on icon at bounding box center [111, 97] width 76 height 15
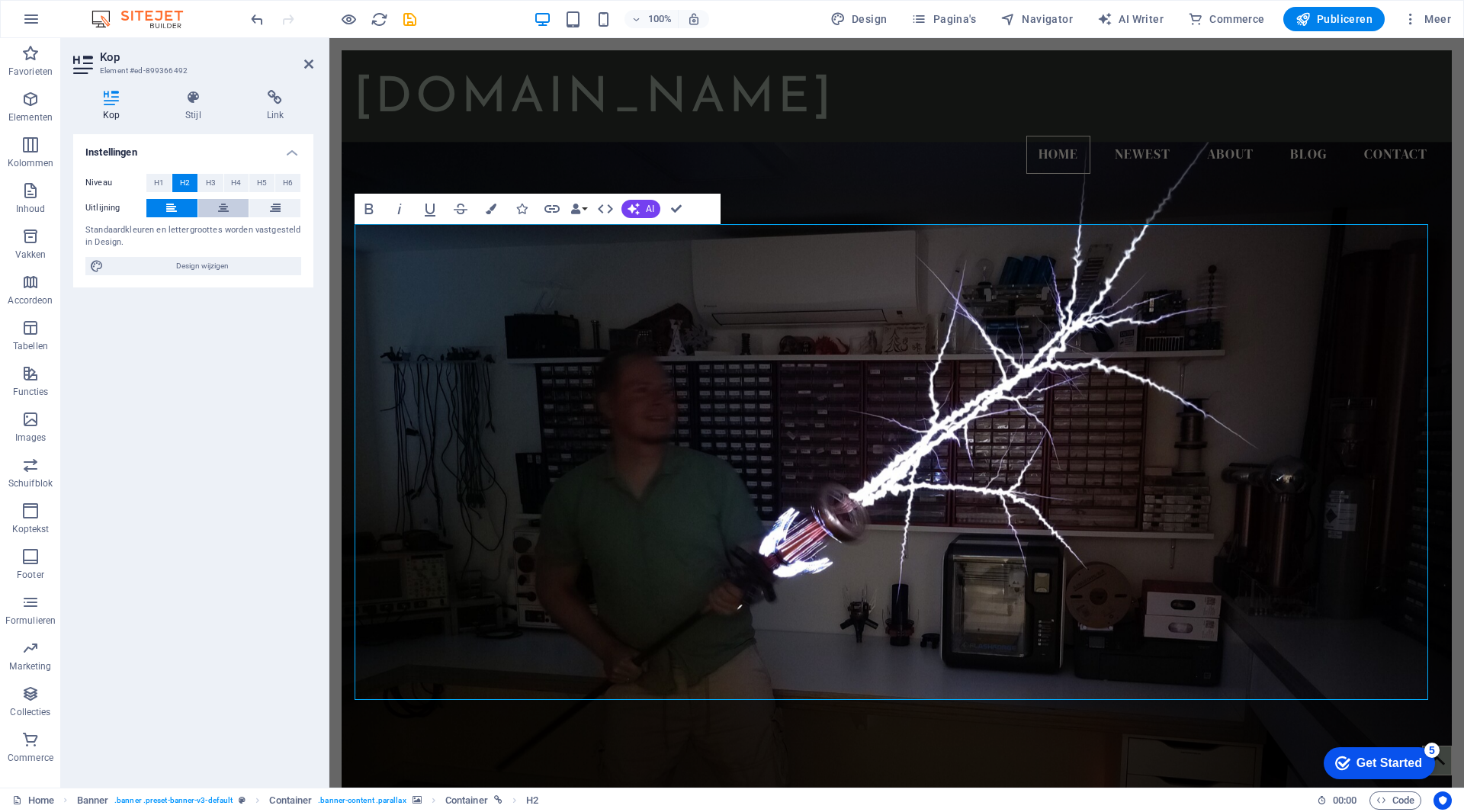
click at [222, 201] on icon at bounding box center [223, 208] width 11 height 18
click at [171, 205] on icon at bounding box center [171, 208] width 11 height 18
click at [208, 186] on span "H3" at bounding box center [211, 183] width 10 height 18
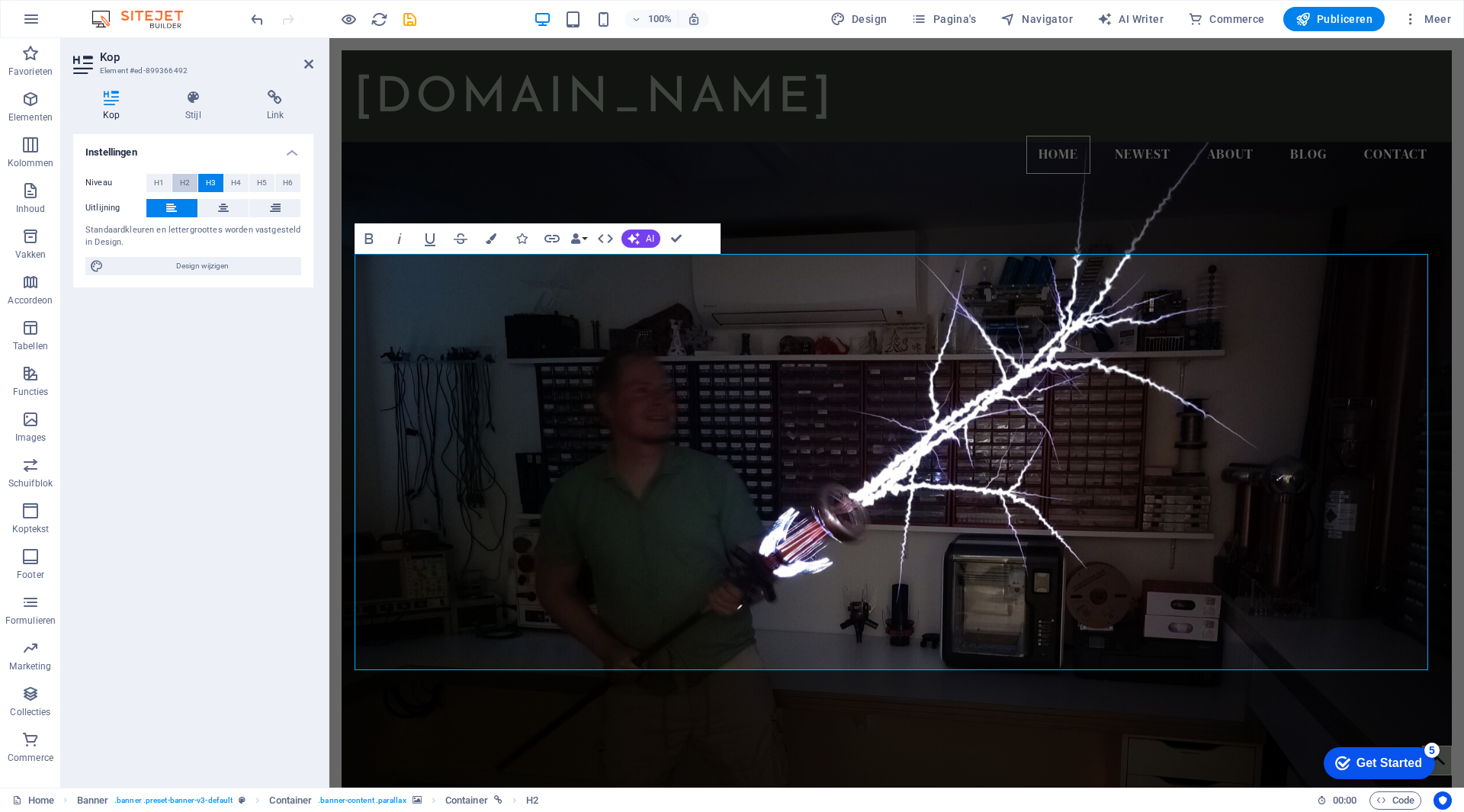
click at [181, 186] on span "H2" at bounding box center [185, 183] width 10 height 18
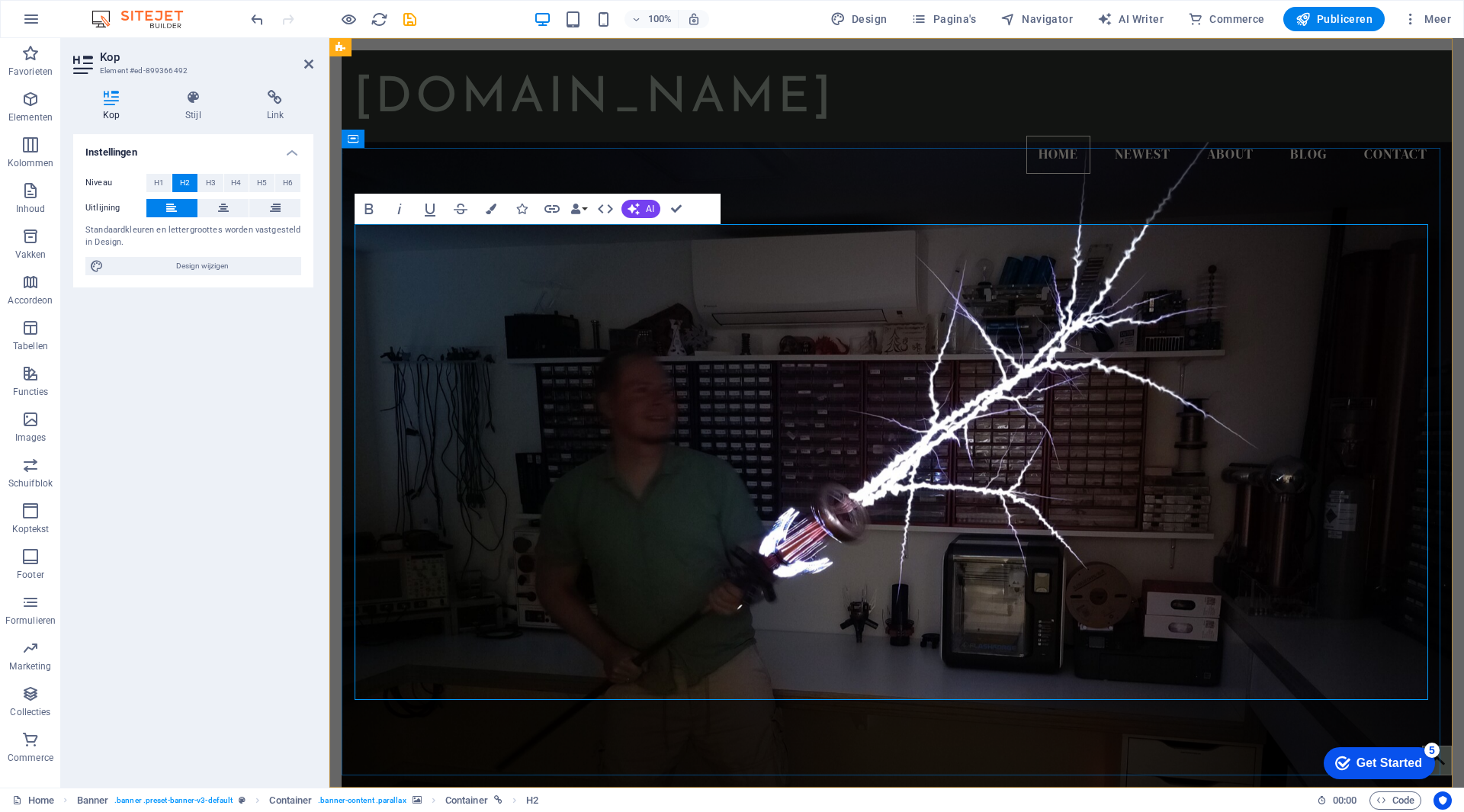
click at [819, 196] on figure at bounding box center [896, 480] width 1110 height 677
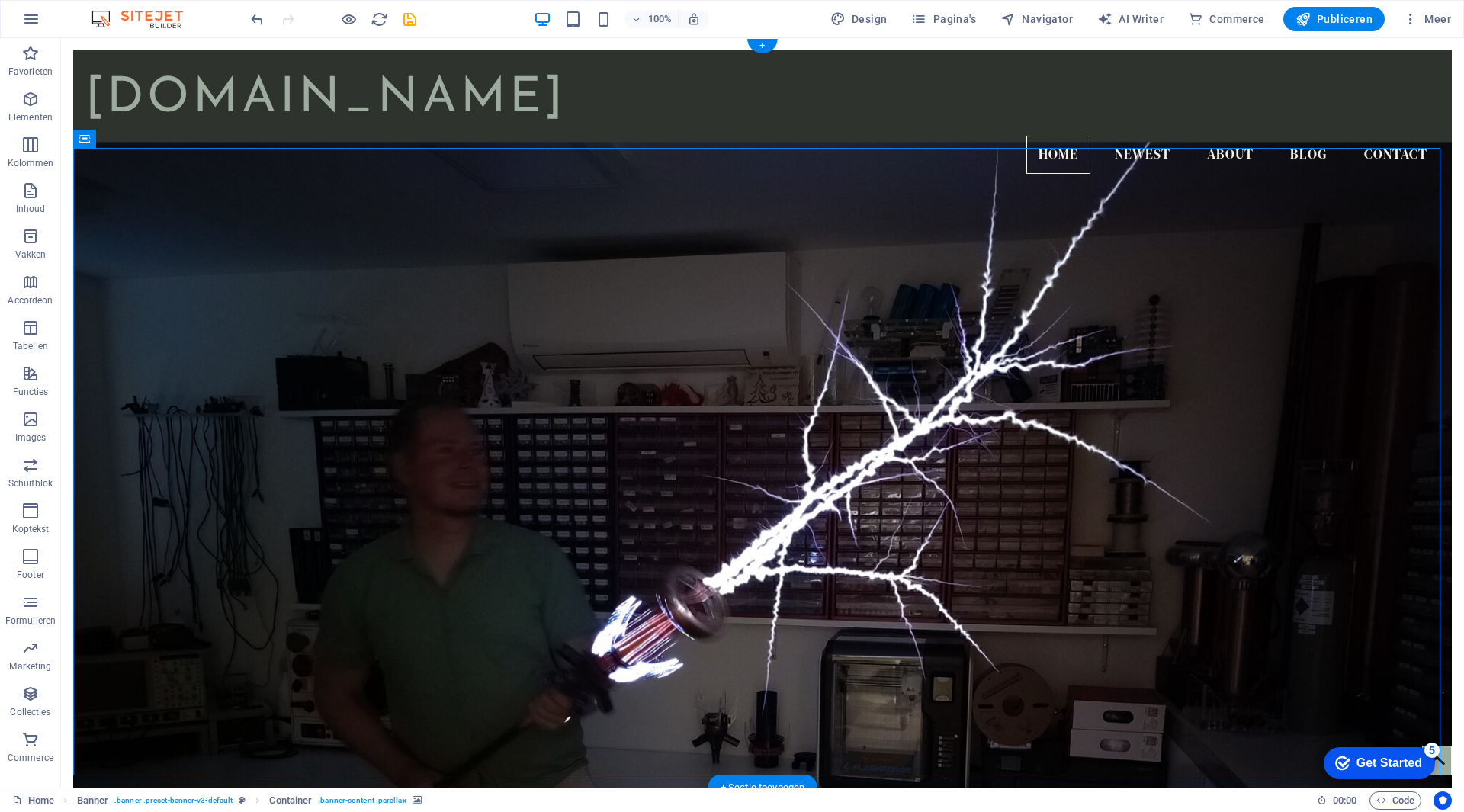
click at [301, 217] on figure at bounding box center [762, 480] width 1378 height 677
click at [304, 214] on button at bounding box center [298, 215] width 18 height 18
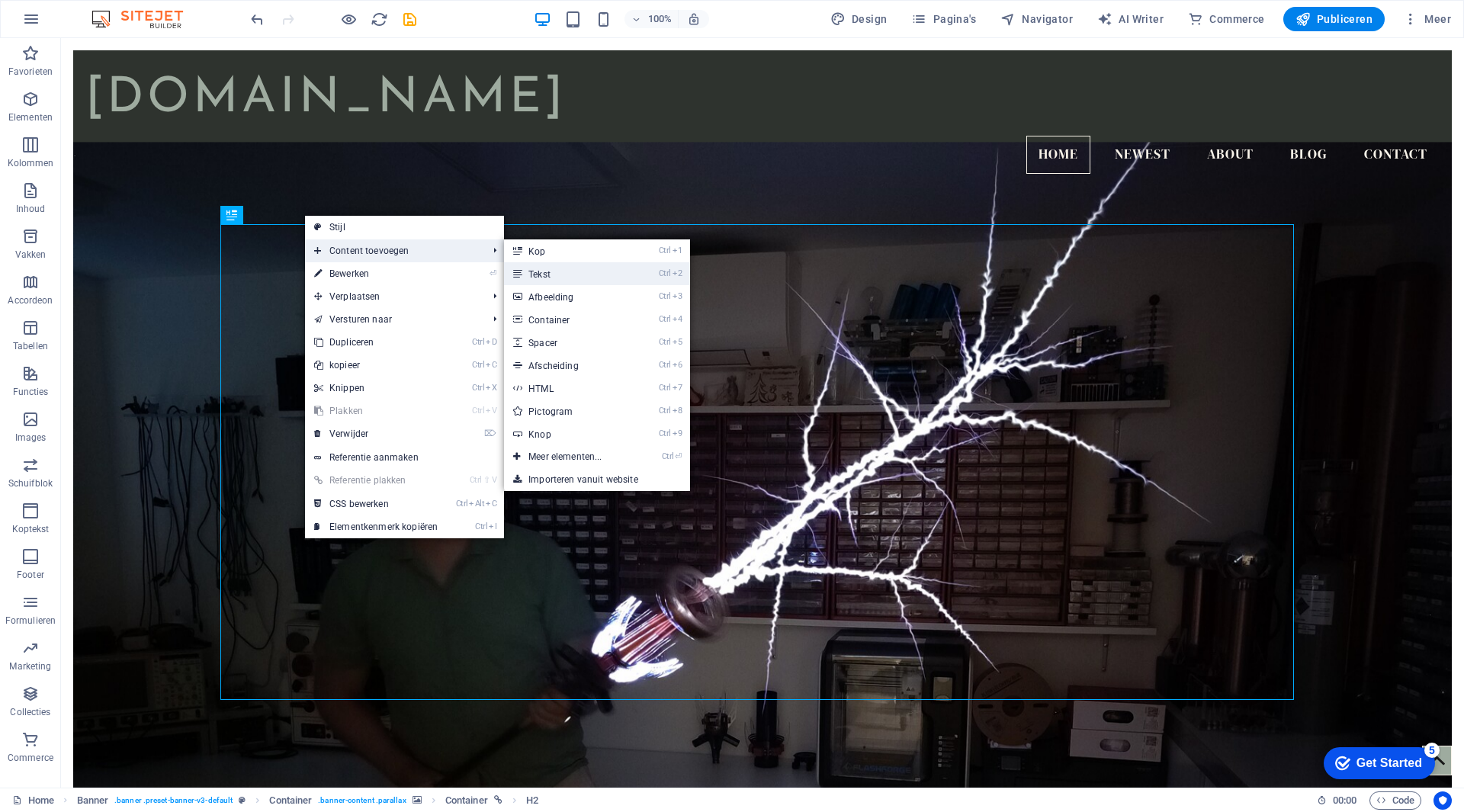
click at [557, 271] on link "Ctrl 2 Tekst" at bounding box center [568, 274] width 128 height 23
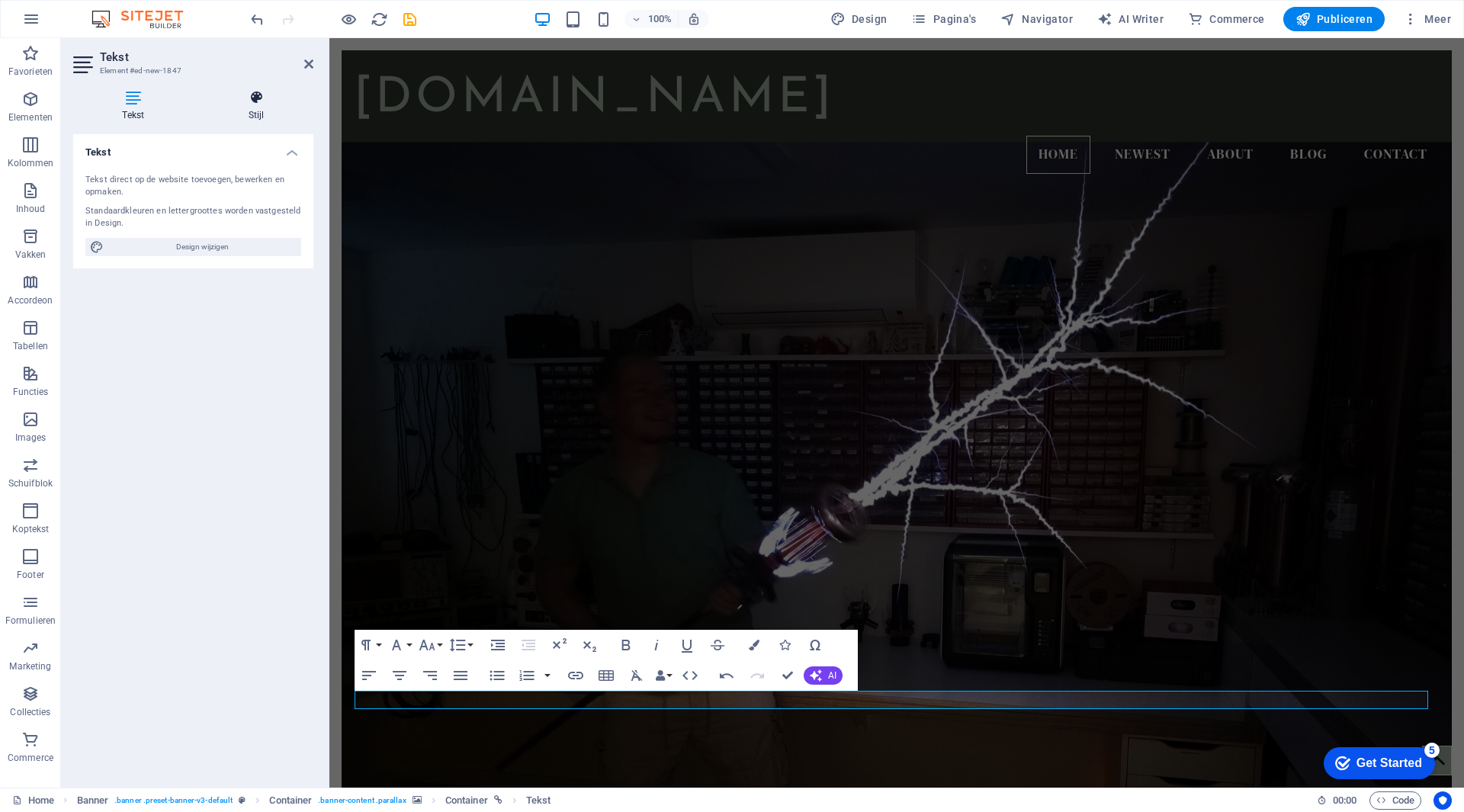
click at [257, 98] on icon at bounding box center [257, 97] width 115 height 15
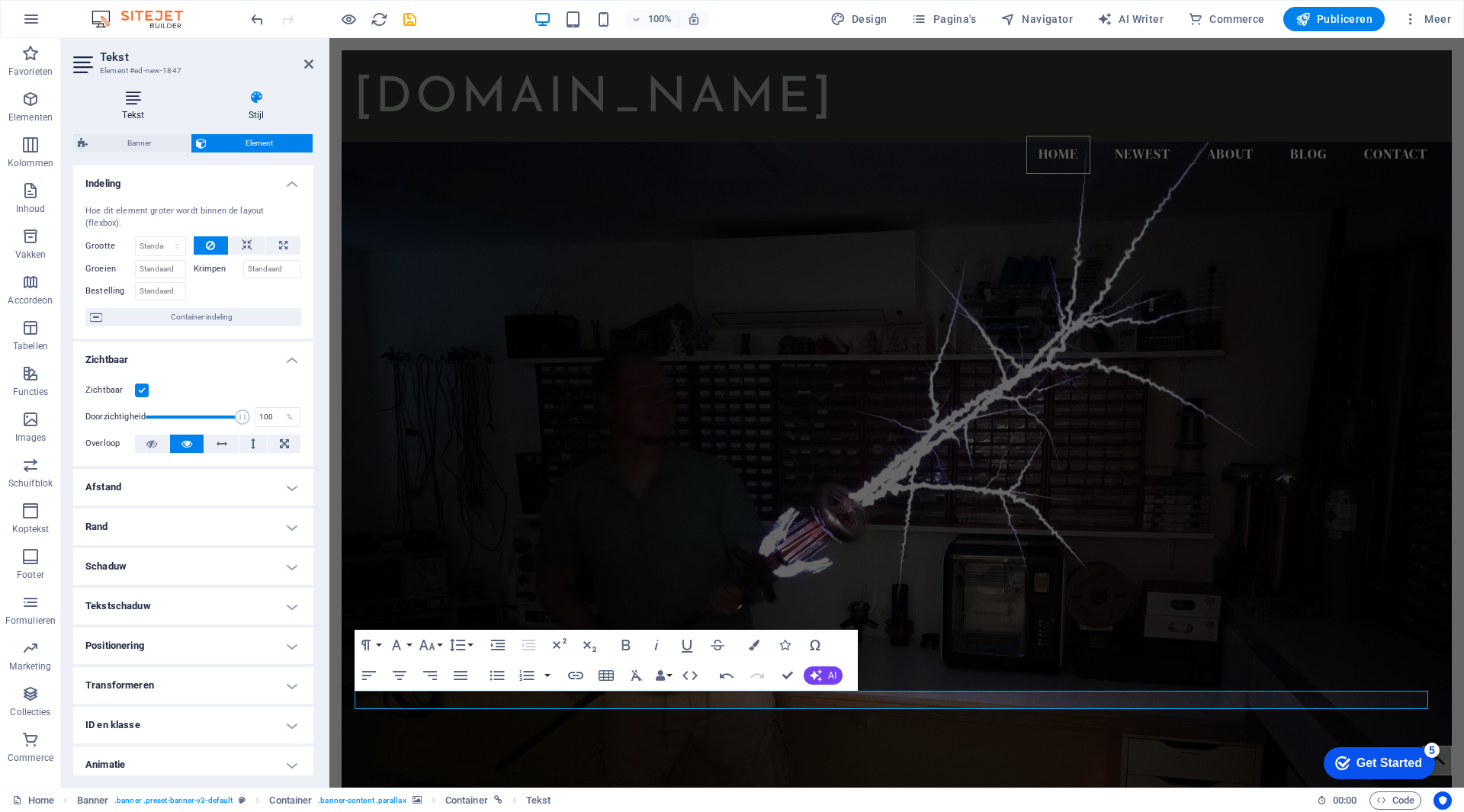
click at [132, 110] on h4 "Tekst" at bounding box center [136, 105] width 126 height 32
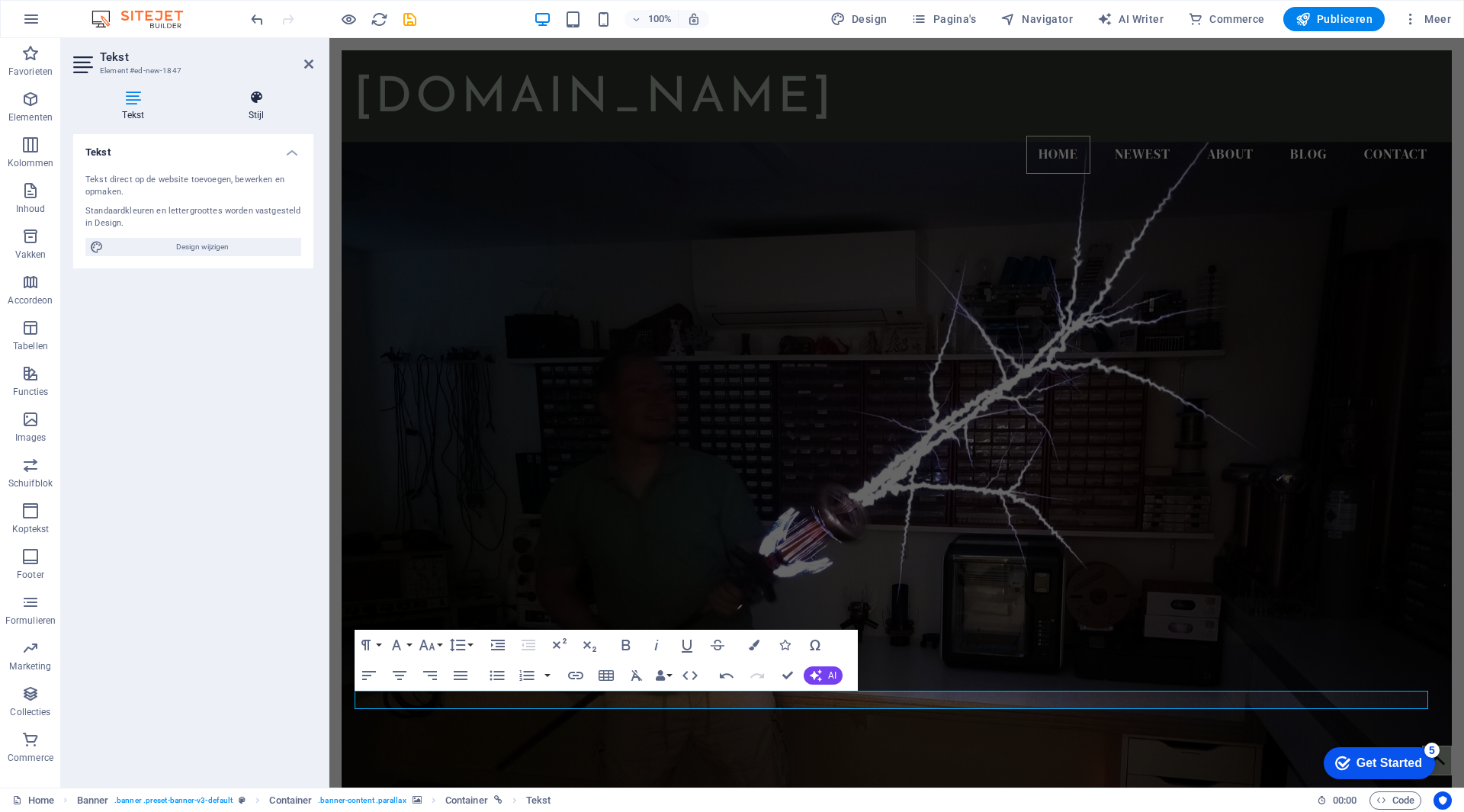
click at [245, 104] on icon at bounding box center [257, 97] width 115 height 15
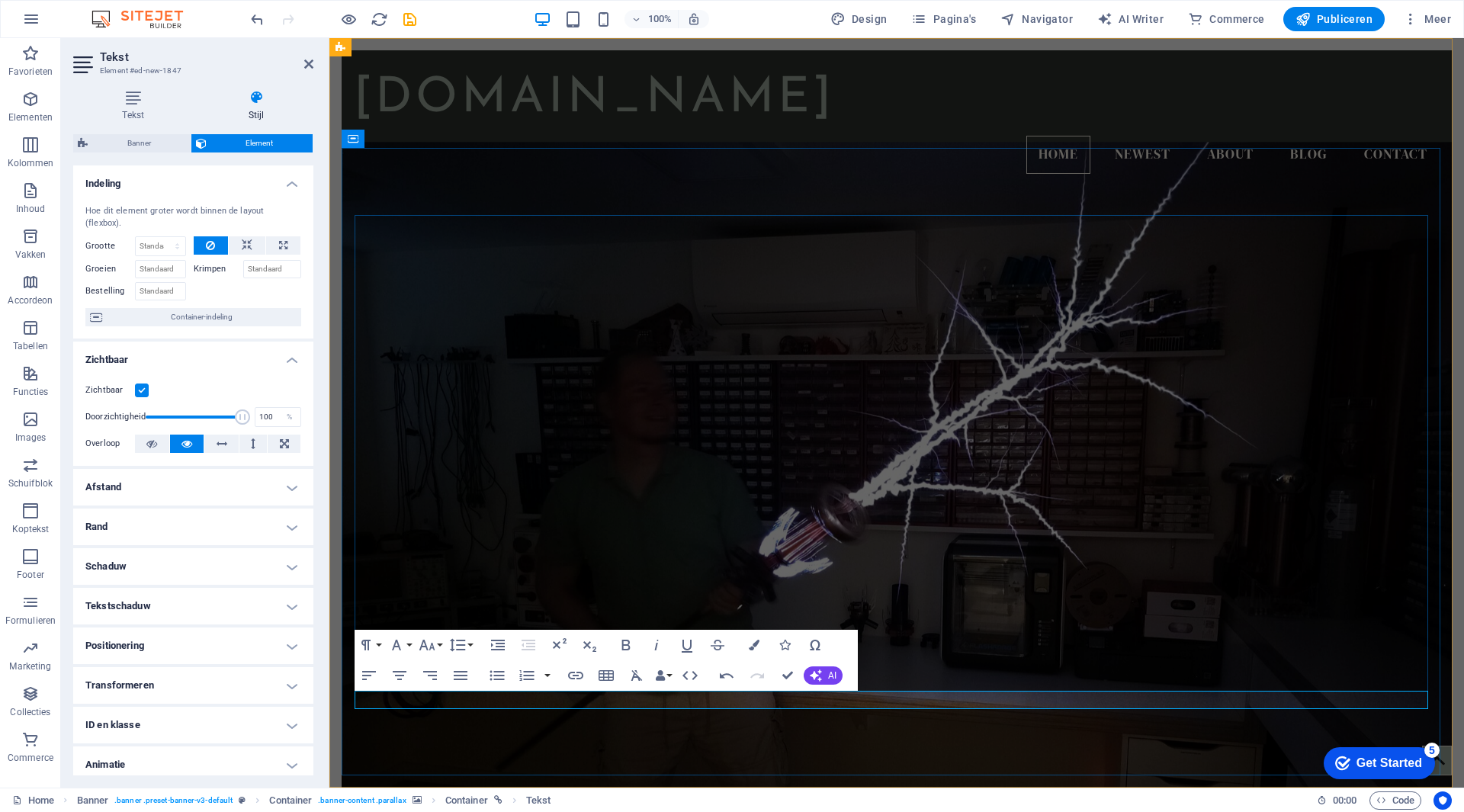
click at [130, 105] on h4 "Tekst" at bounding box center [136, 105] width 126 height 32
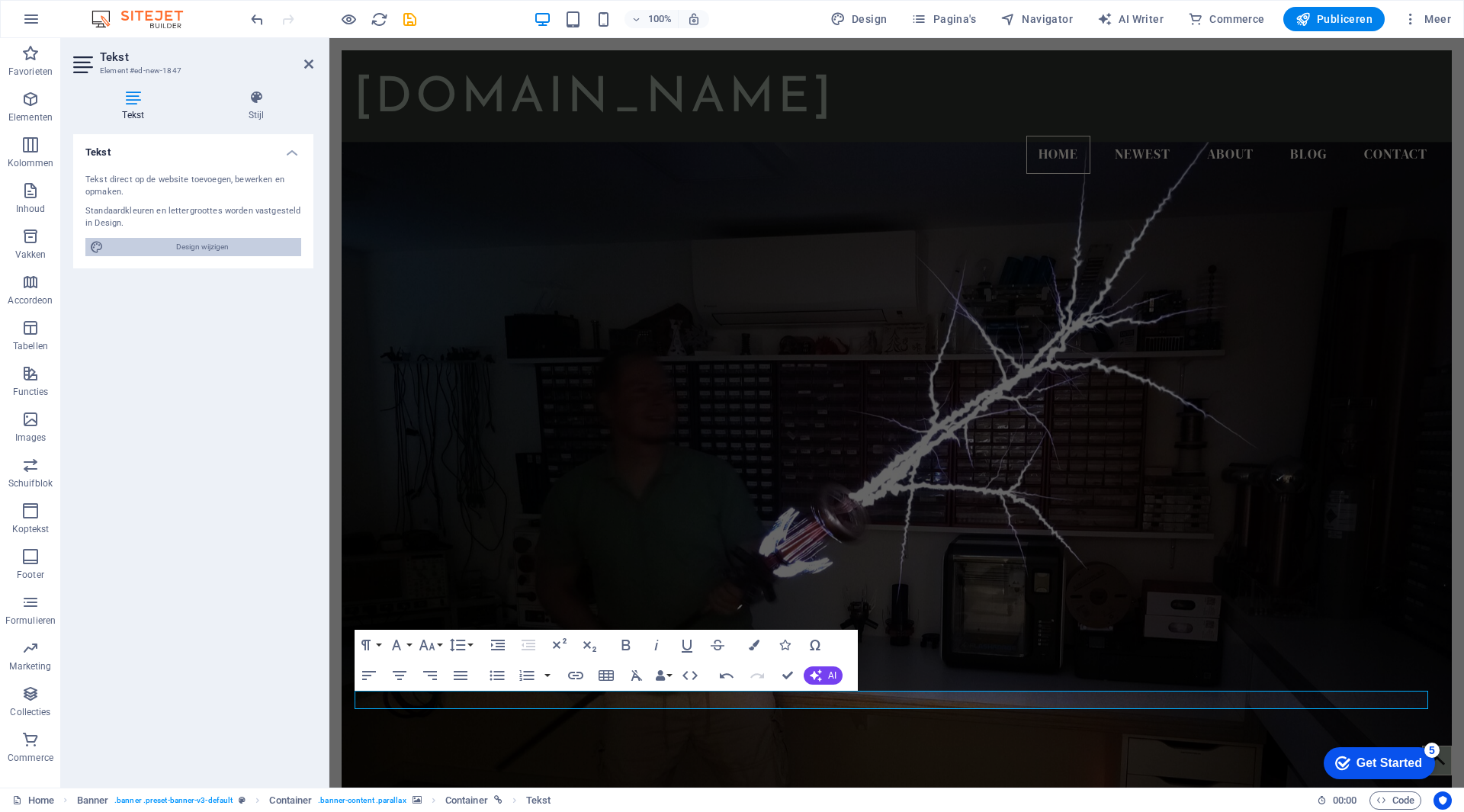
click at [191, 247] on span "Design wijzigen" at bounding box center [202, 247] width 189 height 18
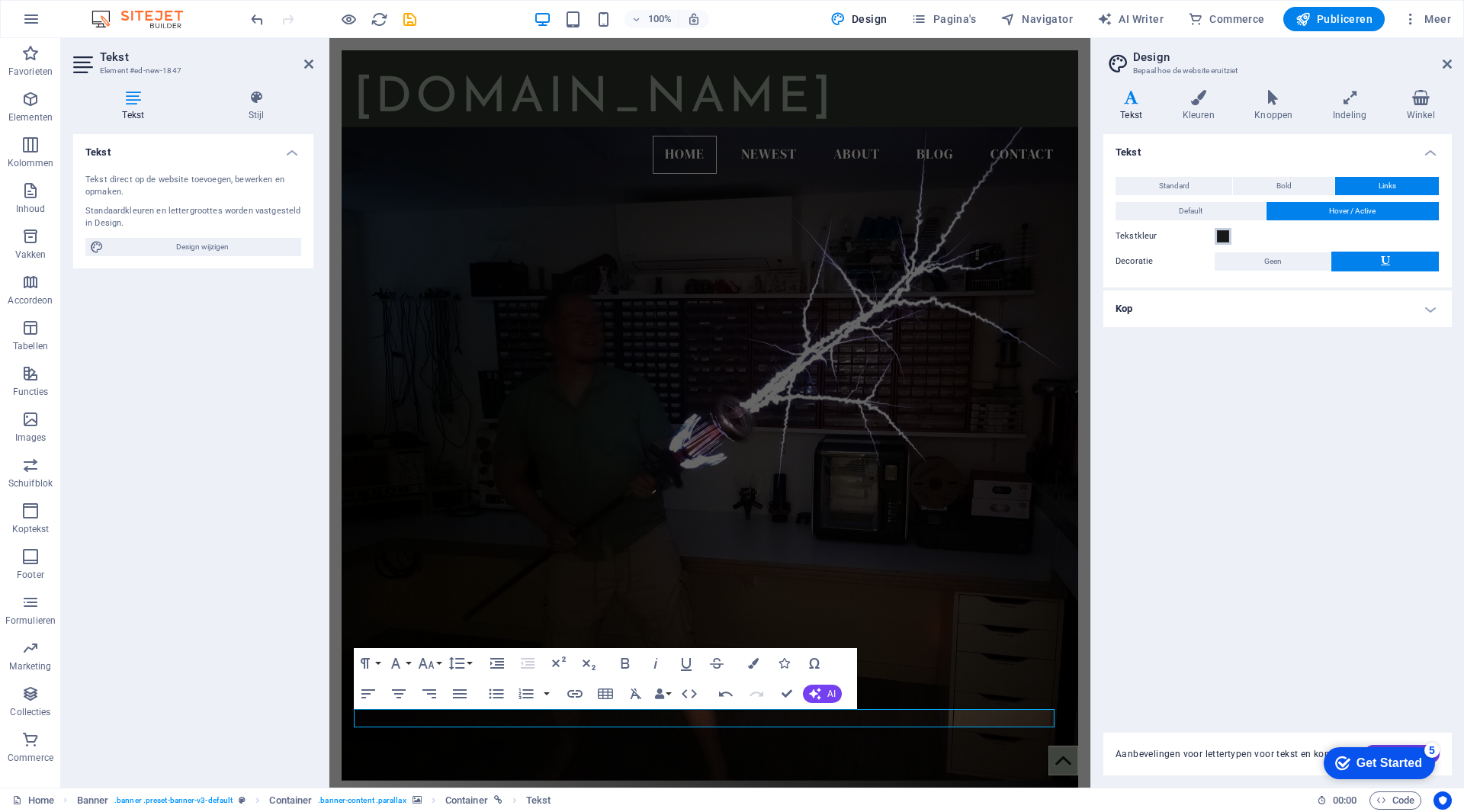
click at [1224, 238] on span at bounding box center [1223, 236] width 12 height 12
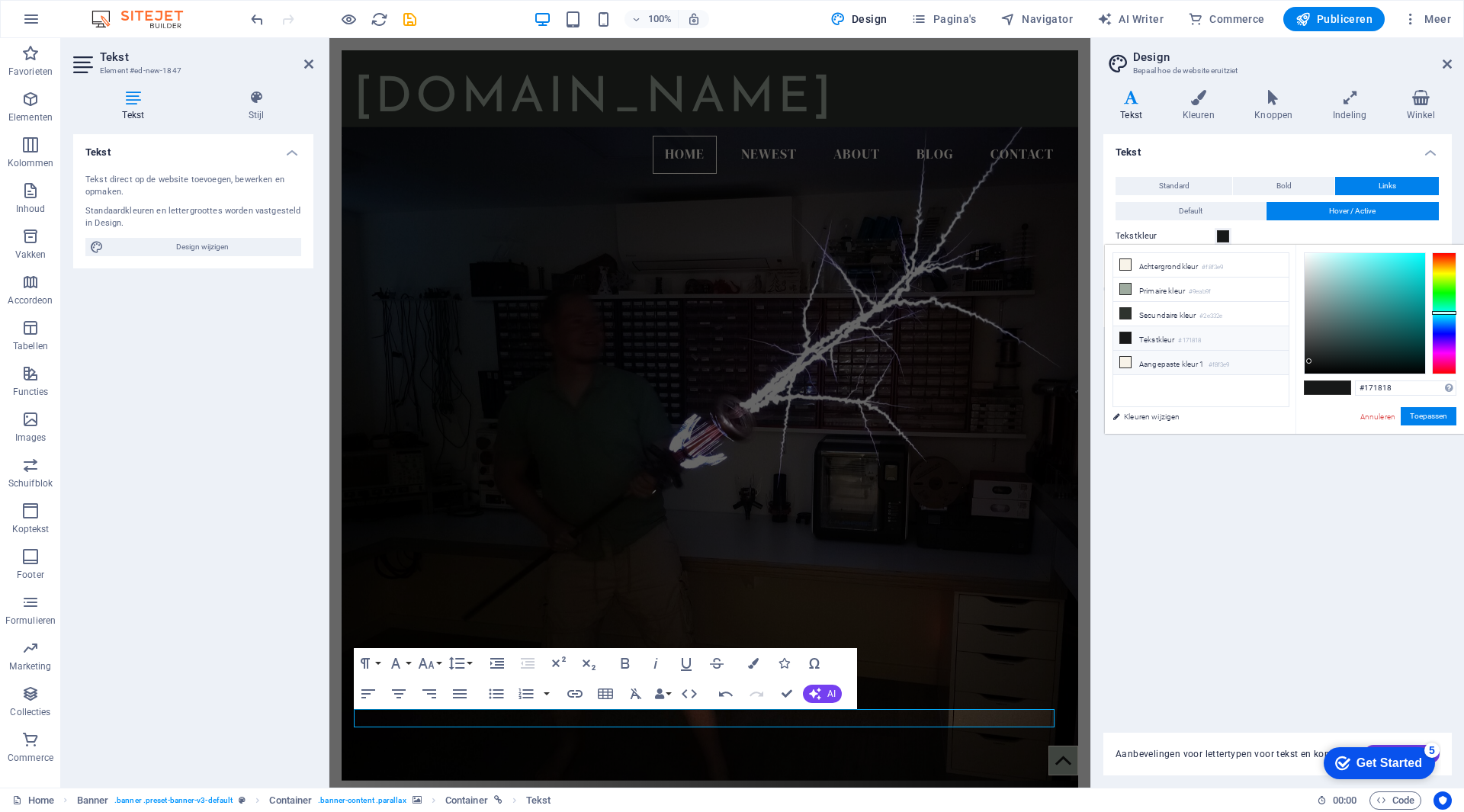
click at [1153, 360] on li "Aangepaste kleur 1 #f8f3e9" at bounding box center [1201, 362] width 175 height 24
type input "#f8f3e9"
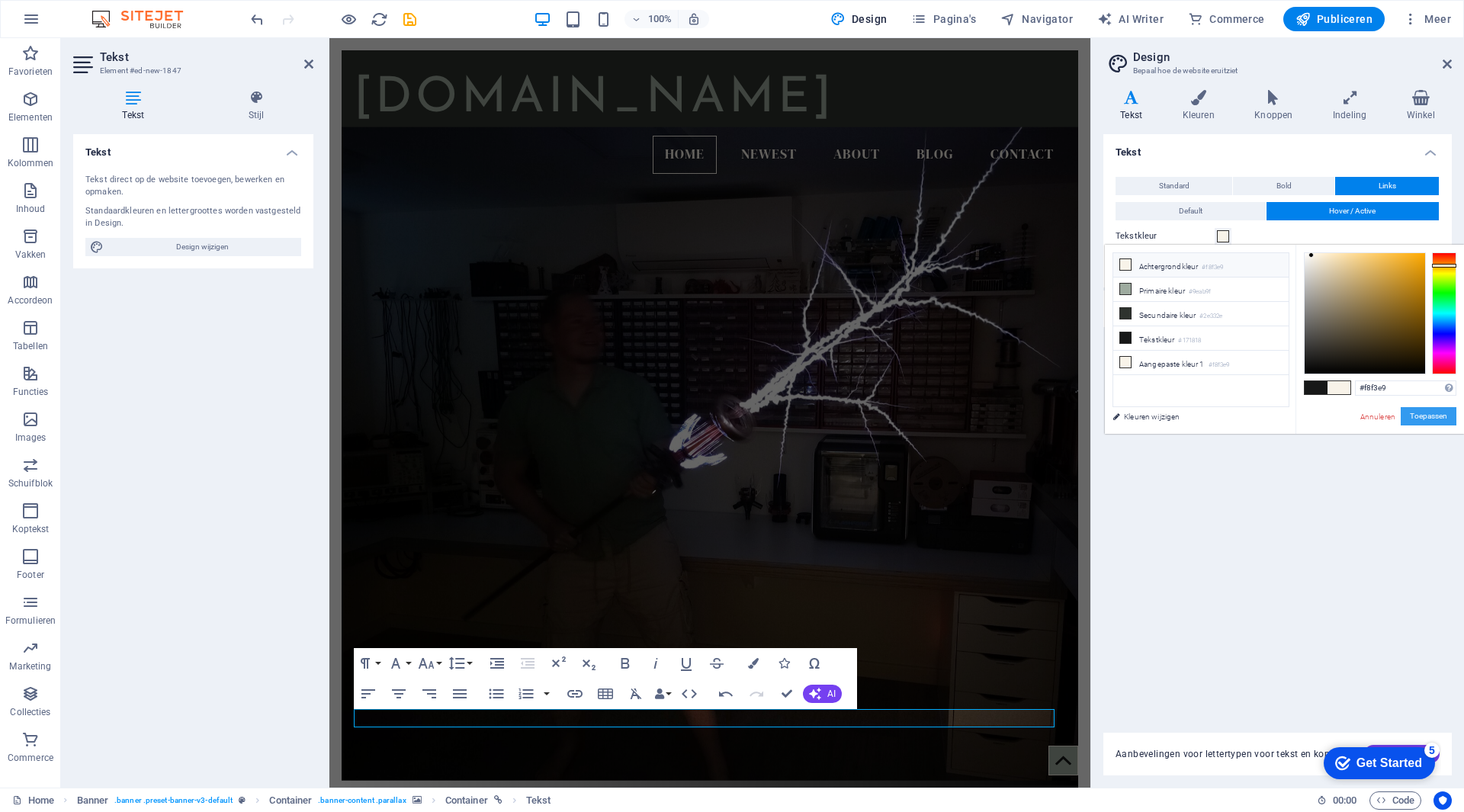
click at [1426, 415] on button "Toepassen" at bounding box center [1428, 416] width 56 height 18
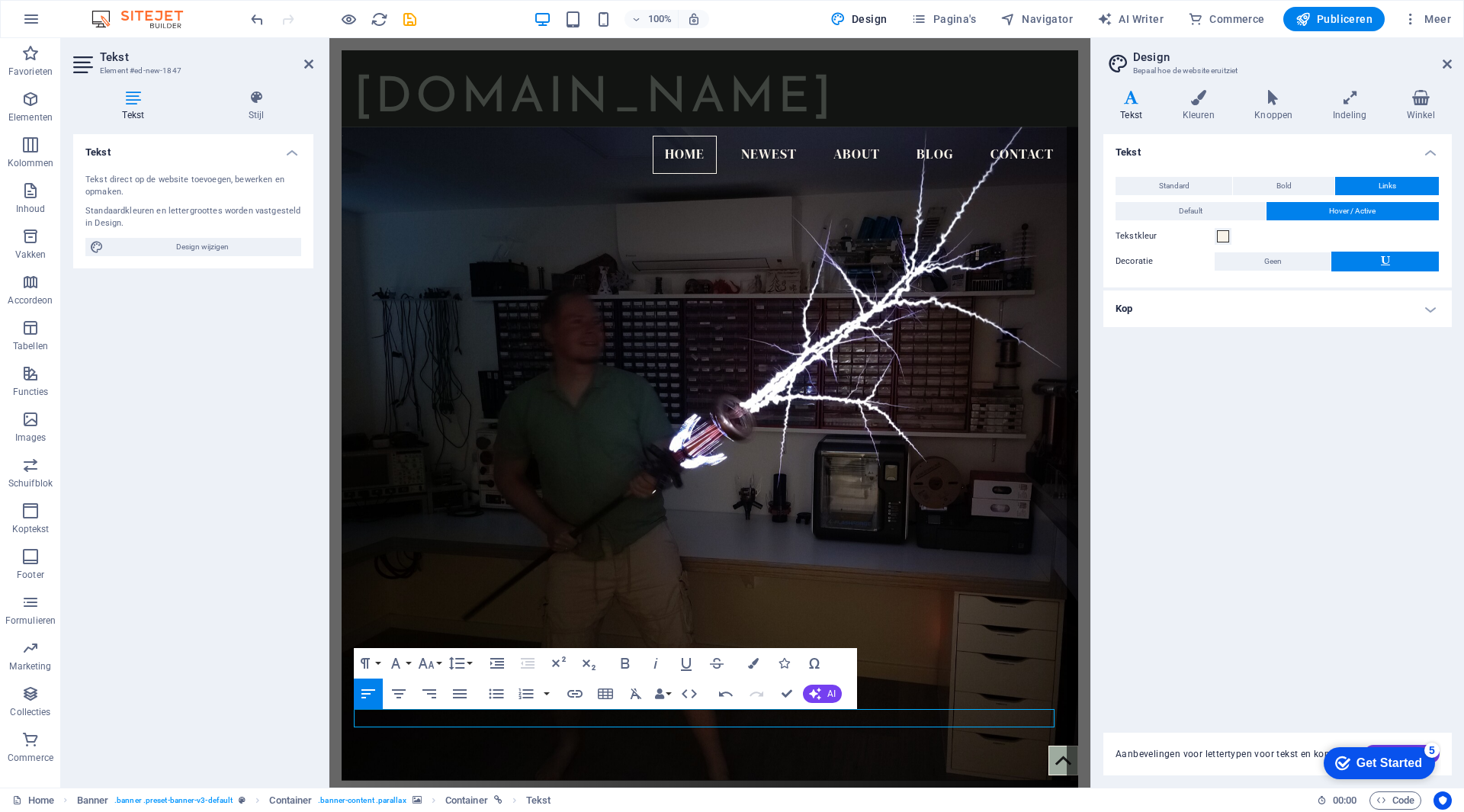
click at [1212, 315] on h4 "Kop" at bounding box center [1278, 309] width 349 height 37
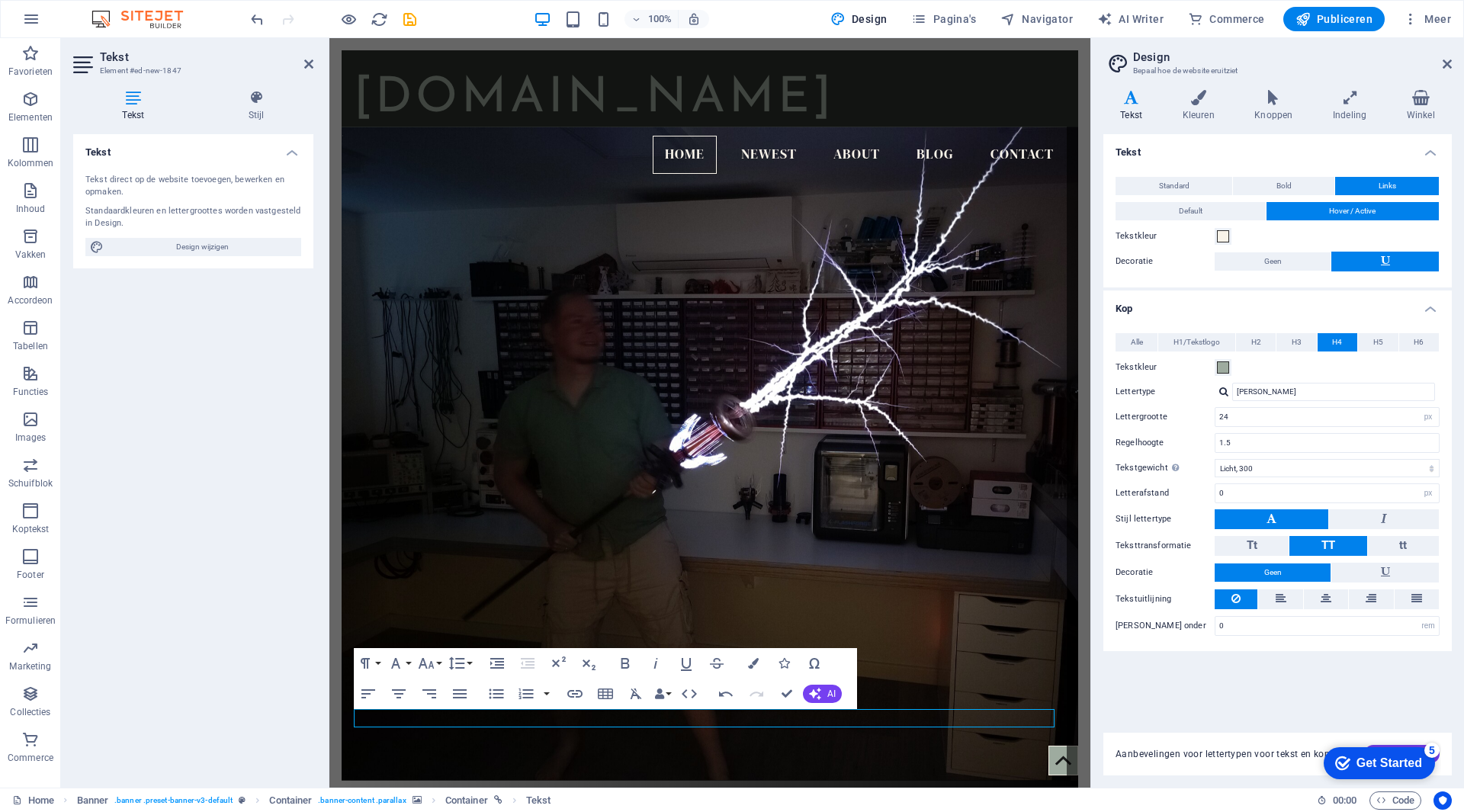
click at [1212, 315] on h4 "Kop" at bounding box center [1278, 304] width 349 height 27
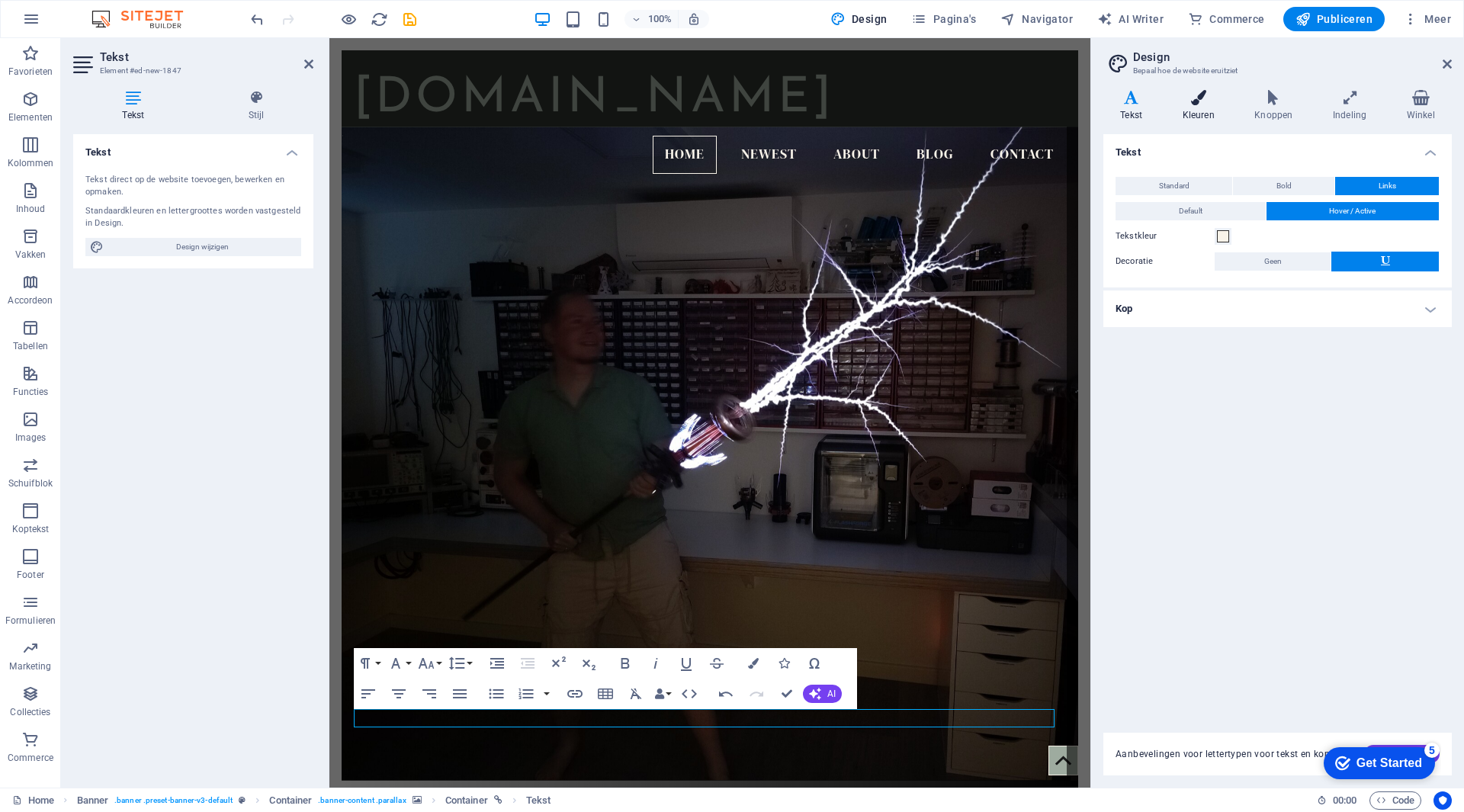
click at [1202, 100] on icon at bounding box center [1198, 97] width 66 height 15
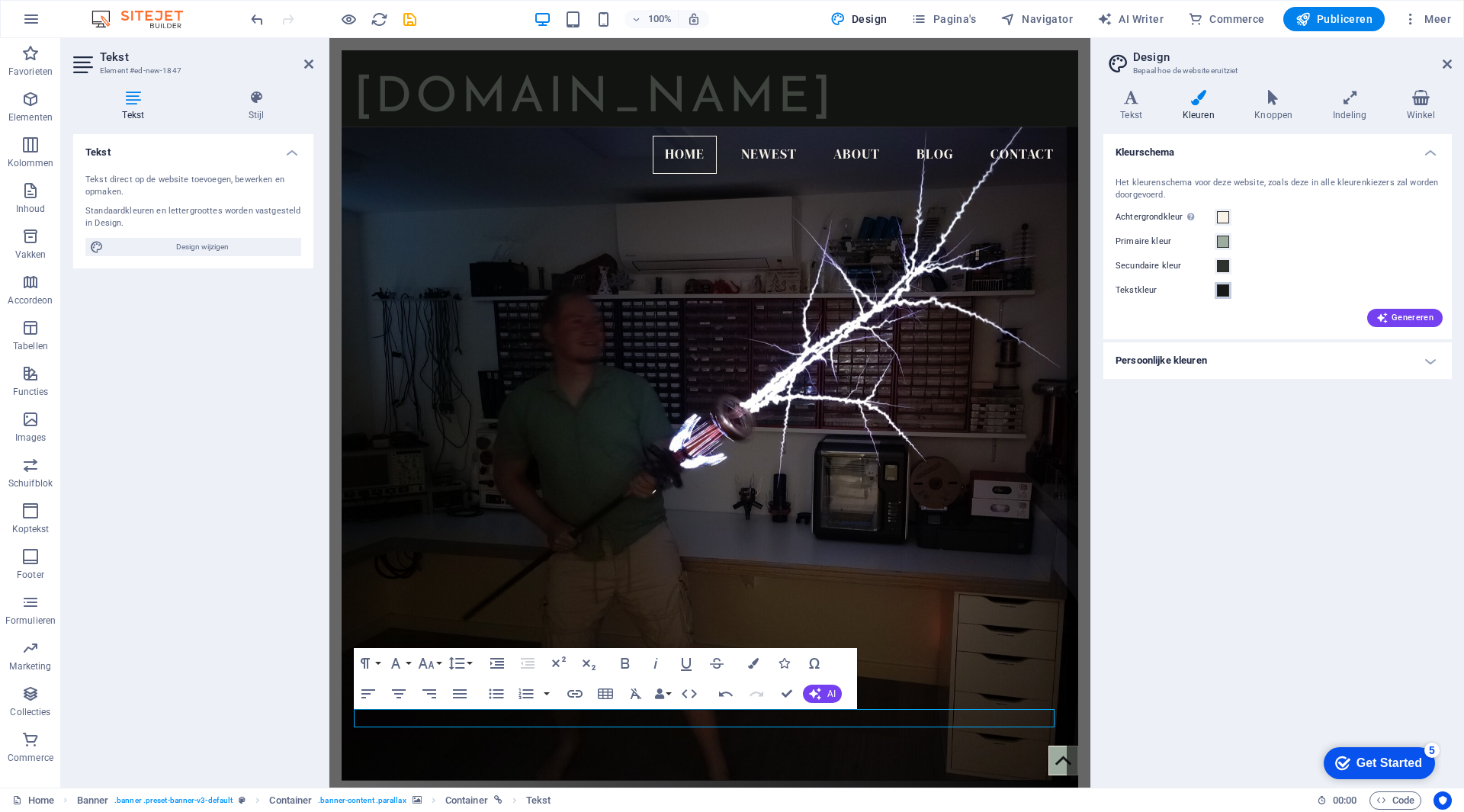
click at [1227, 295] on span at bounding box center [1223, 291] width 12 height 12
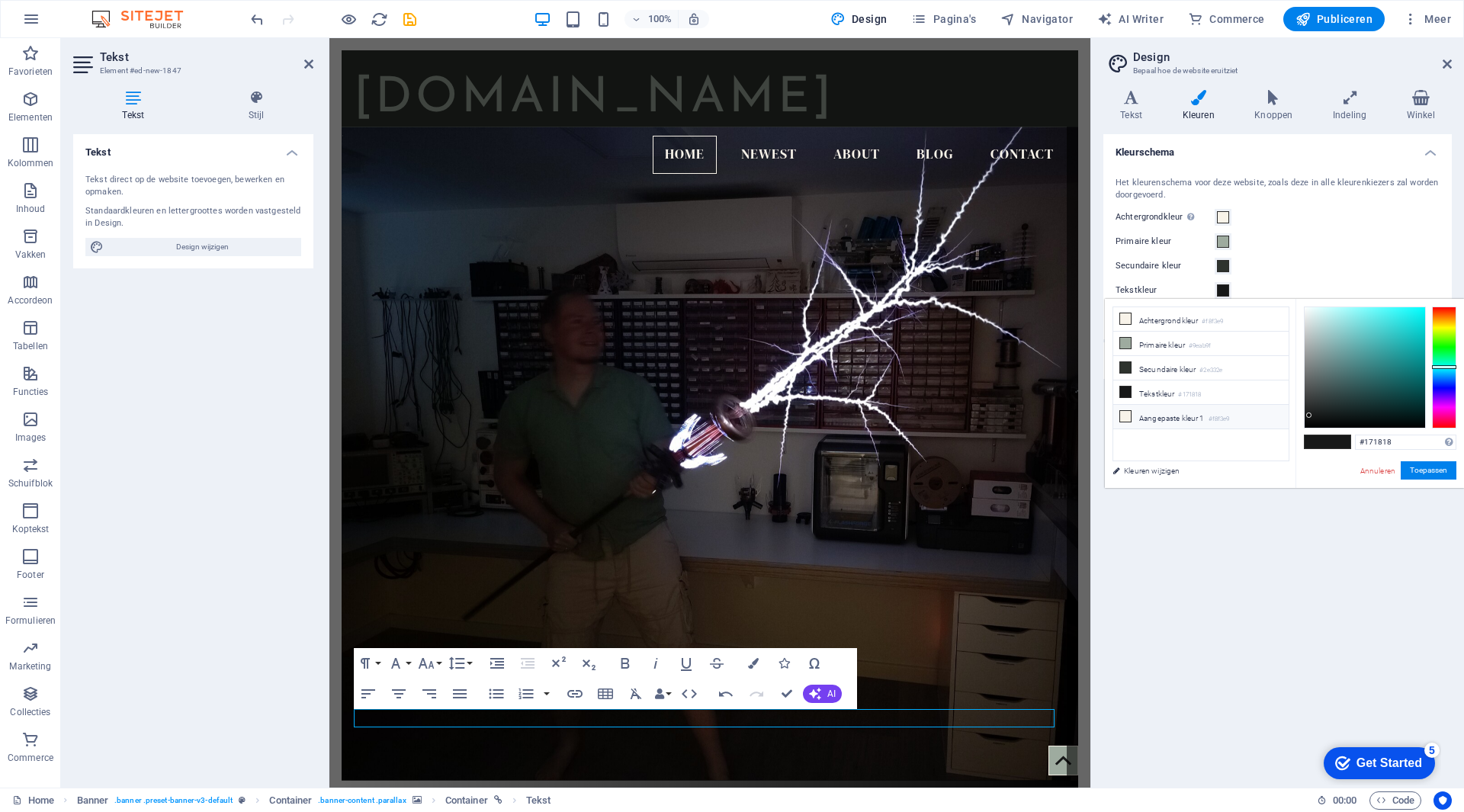
click at [1173, 417] on li "Aangepaste kleur 1 #f8f3e9" at bounding box center [1201, 417] width 175 height 24
type input "#f8f3e9"
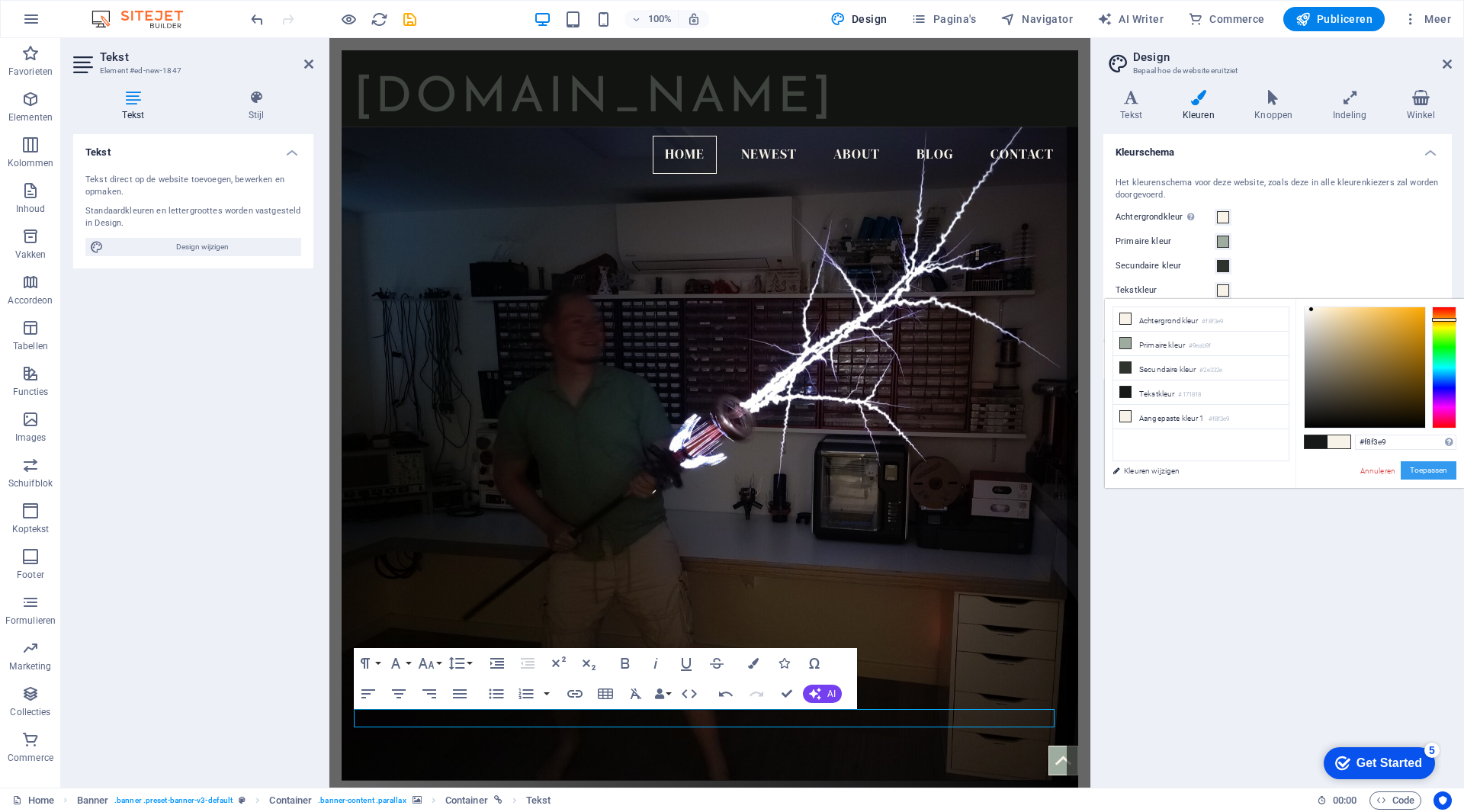
click at [1450, 470] on button "Toepassen" at bounding box center [1428, 471] width 56 height 18
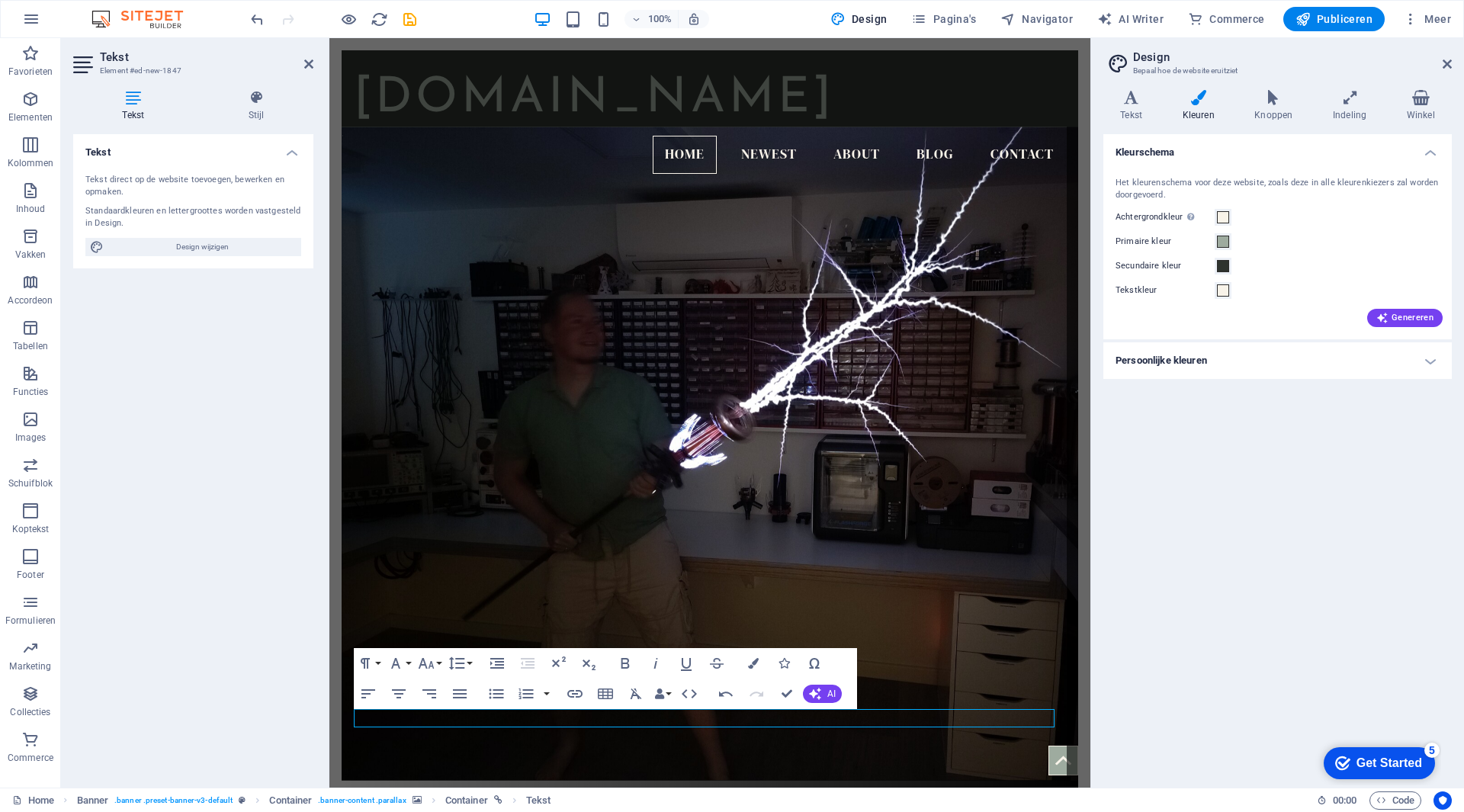
click at [1326, 491] on div "Kleurschema Het kleurenschema voor deze website, zoals deze in alle kleurenkiez…" at bounding box center [1278, 455] width 349 height 641
click at [1217, 237] on button "Primaire kleur" at bounding box center [1223, 242] width 17 height 17
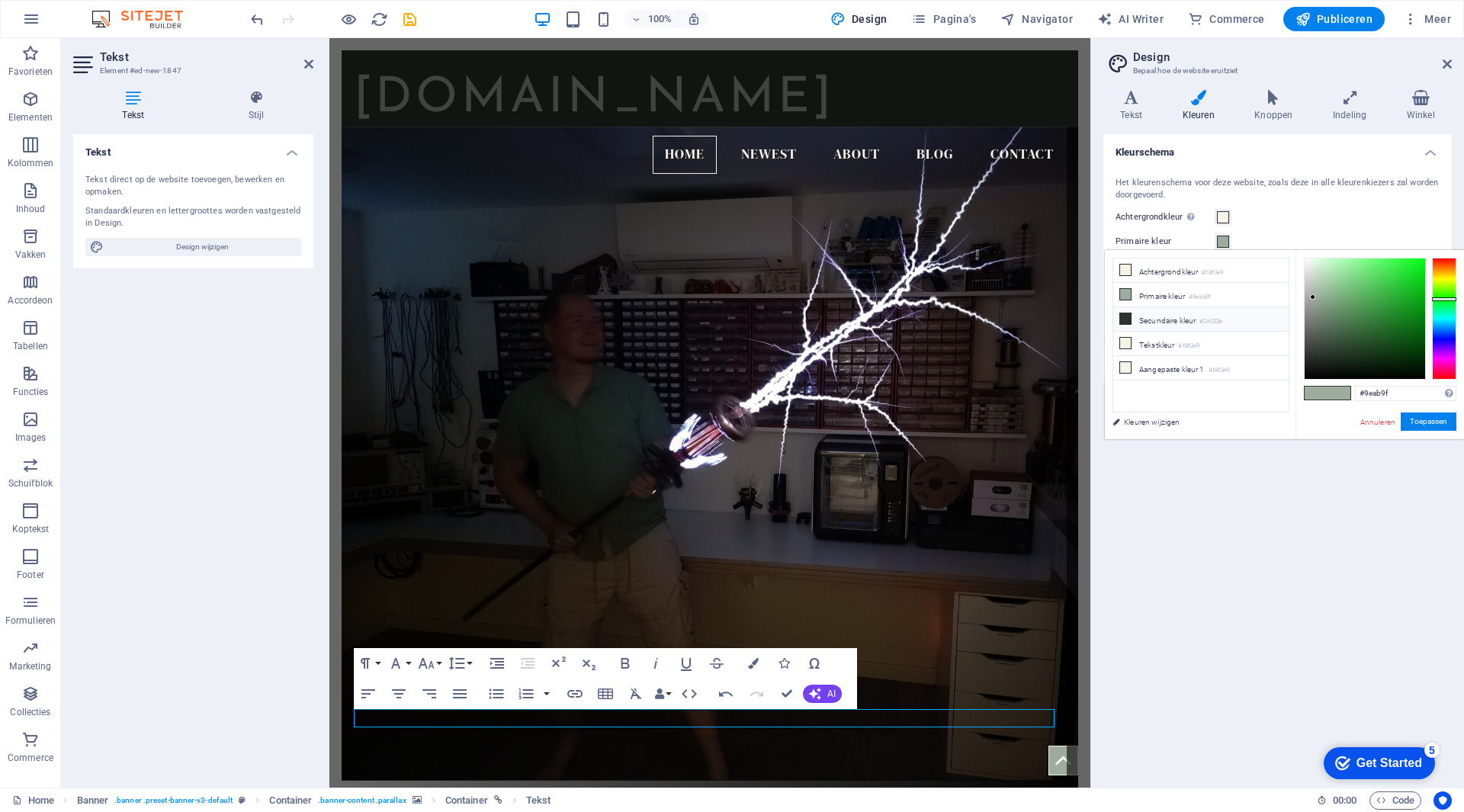
click at [1147, 322] on li "Secundaire kleur #2e332e" at bounding box center [1201, 319] width 175 height 24
type input "#2e332e"
click at [1173, 298] on li "Primaire kleur #2e332e" at bounding box center [1201, 295] width 175 height 24
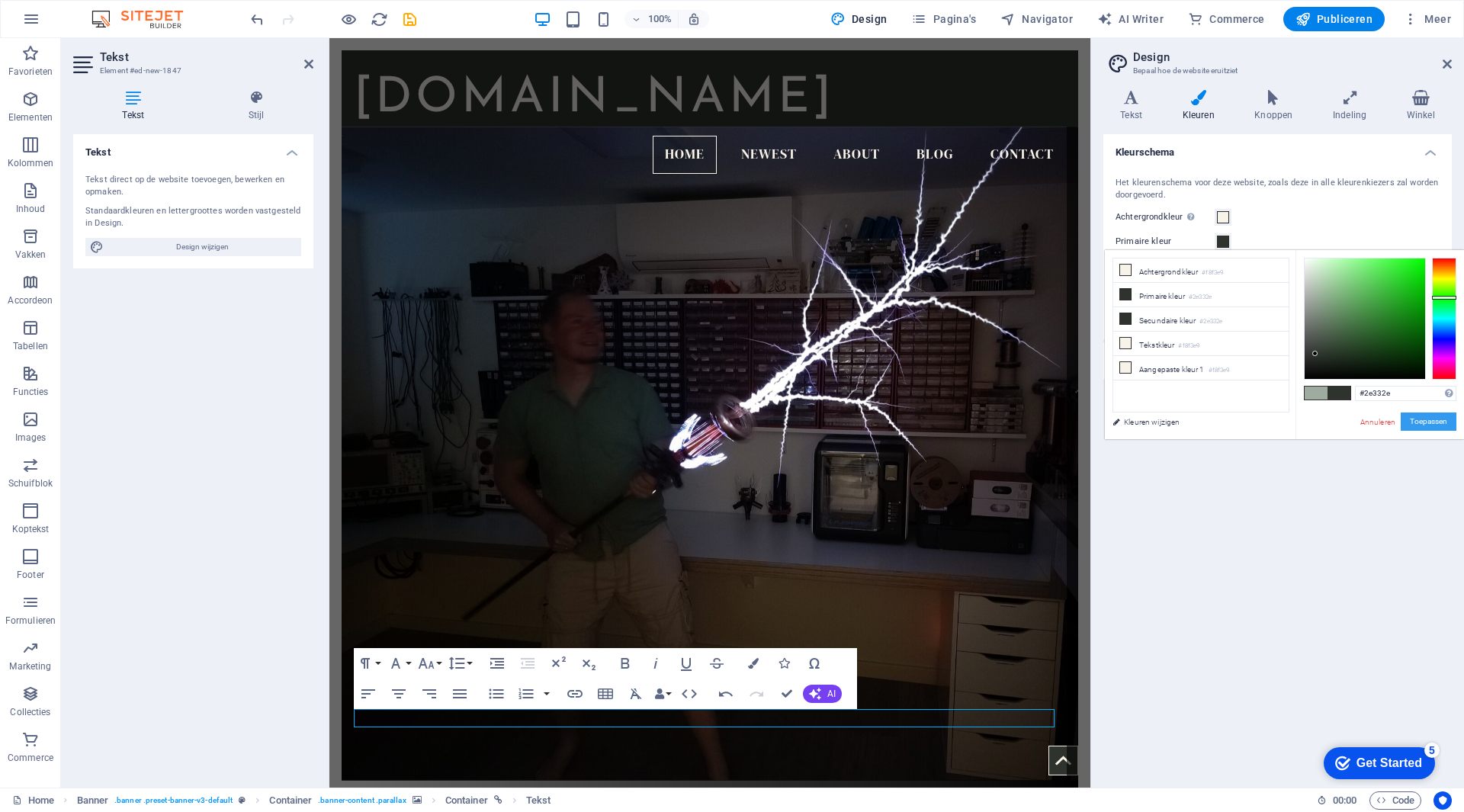
click at [1427, 425] on button "Toepassen" at bounding box center [1428, 422] width 56 height 18
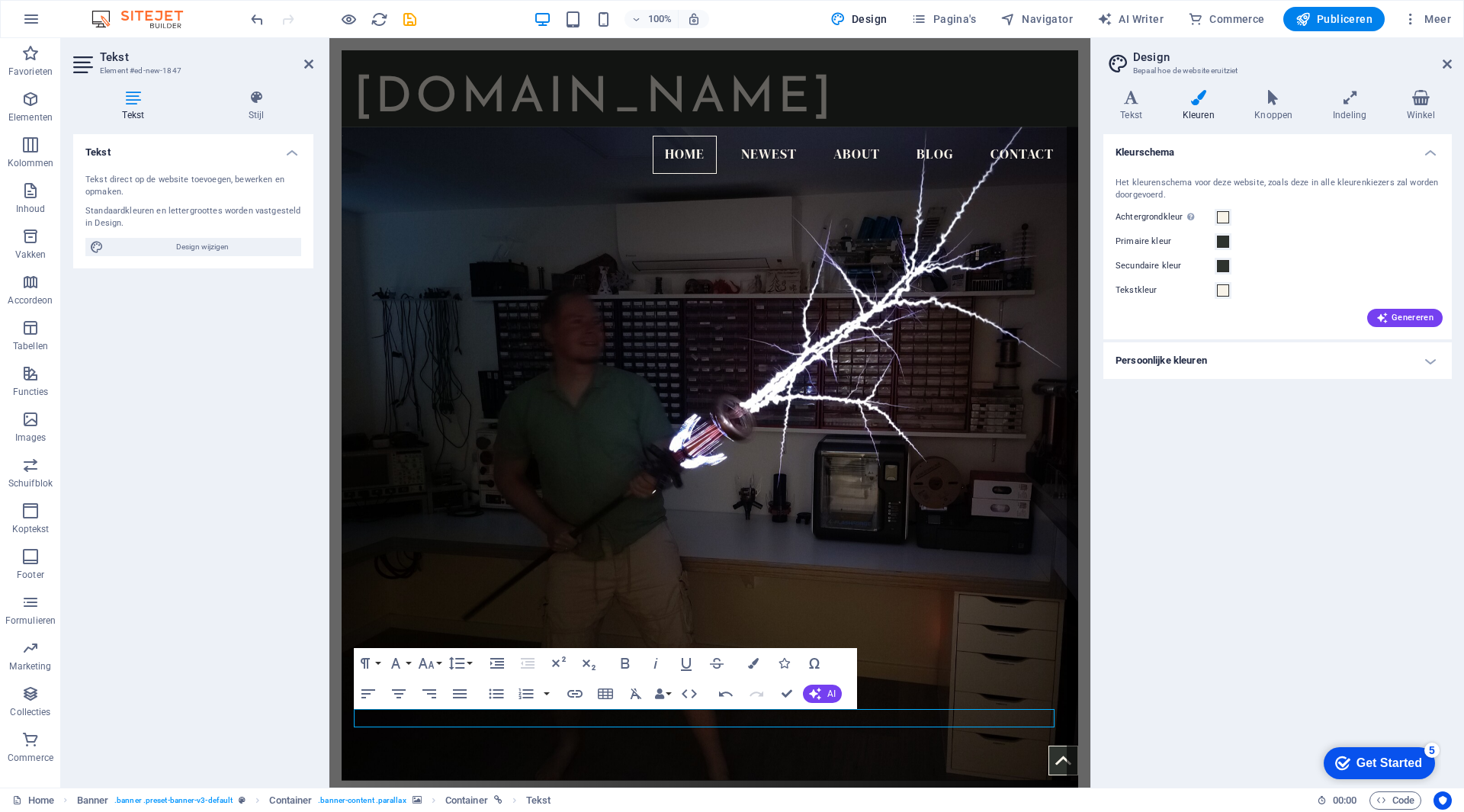
click at [1253, 582] on div "Kleurschema Het kleurenschema voor deze website, zoals deze in alle kleurenkiez…" at bounding box center [1278, 455] width 349 height 641
click at [238, 484] on div "Tekst Tekst direct op de website toevoegen, bewerken en opmaken. Standaardkleur…" at bounding box center [193, 455] width 240 height 641
click at [308, 734] on div "Tekst Tekst direct op de website toevoegen, bewerken en opmaken. Standaardkleur…" at bounding box center [193, 455] width 240 height 641
click at [1129, 98] on icon at bounding box center [1131, 97] width 56 height 15
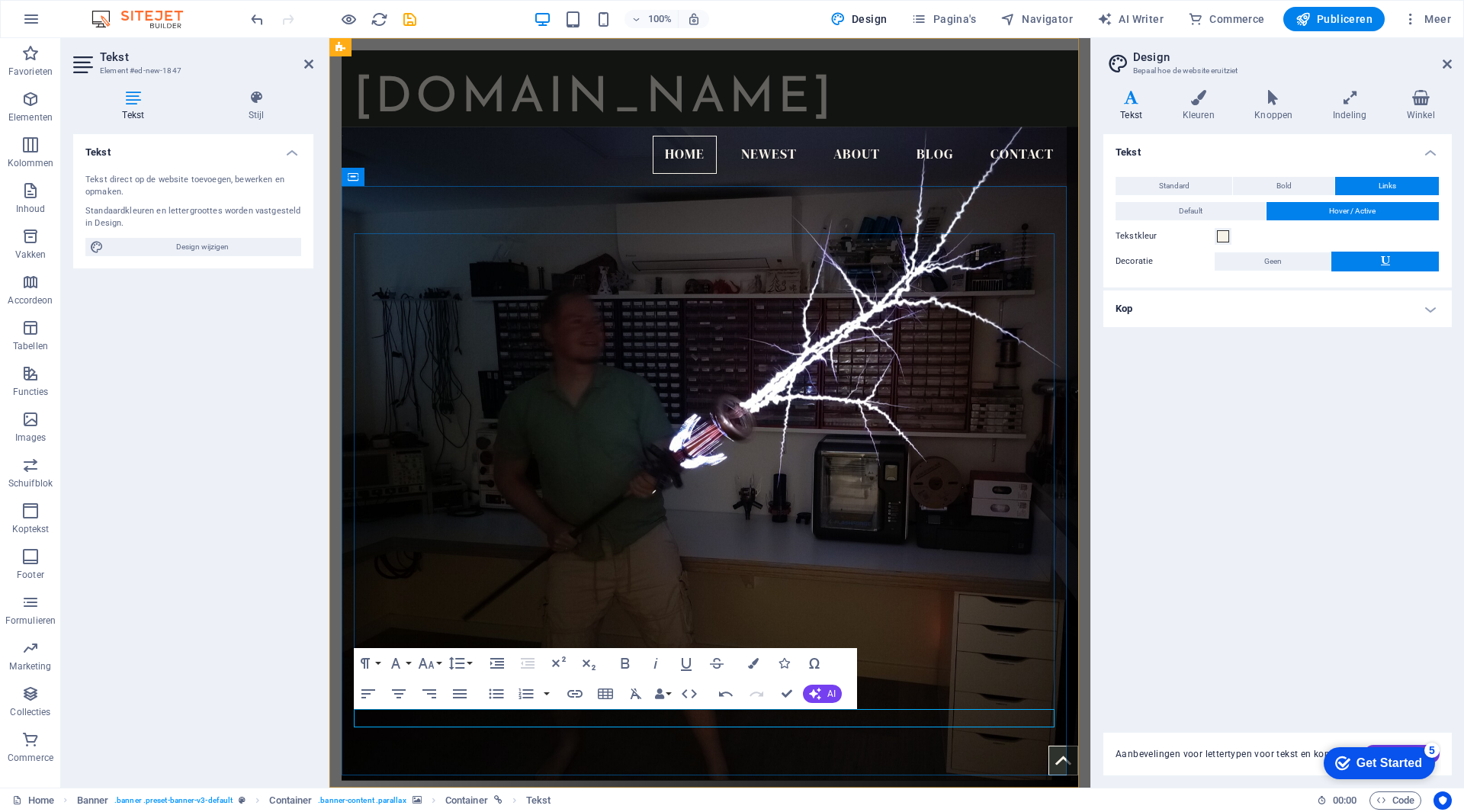
click at [251, 504] on div "Tekst Tekst direct op de website toevoegen, bewerken en opmaken. Standaardkleur…" at bounding box center [193, 455] width 240 height 641
click at [1226, 554] on div "Tekst Standard Bold Links Tekstkleur Lettertype DM Serif Display Lettergrootte …" at bounding box center [1278, 424] width 349 height 580
click at [1452, 56] on aside "Design Bepaal hoe de website eruitziet Varianten Tekst Kleuren Knoppen Indeling…" at bounding box center [1277, 413] width 374 height 750
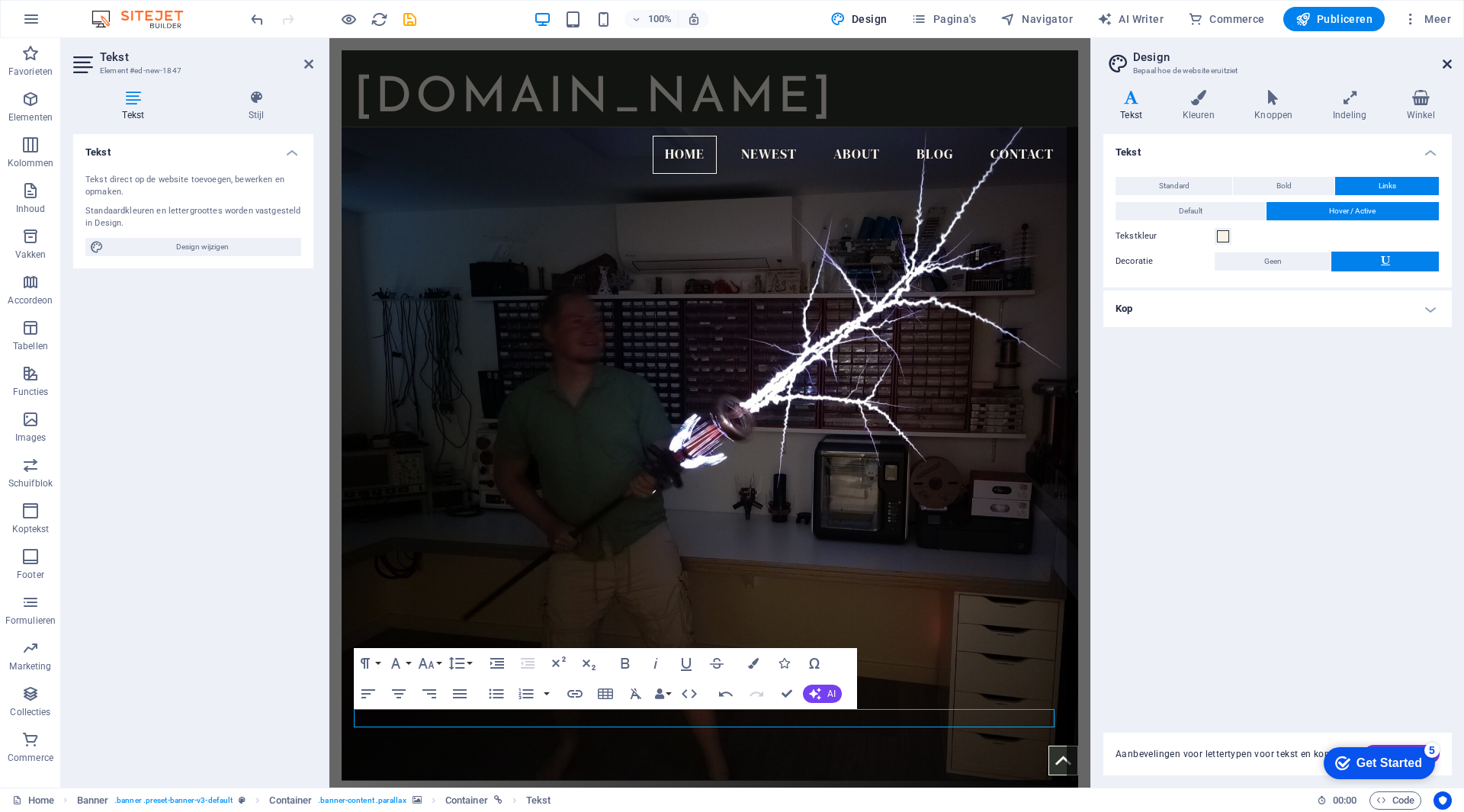
drag, startPoint x: 1450, startPoint y: 64, endPoint x: 1119, endPoint y: 26, distance: 333.2
click at [1449, 64] on icon at bounding box center [1447, 64] width 9 height 12
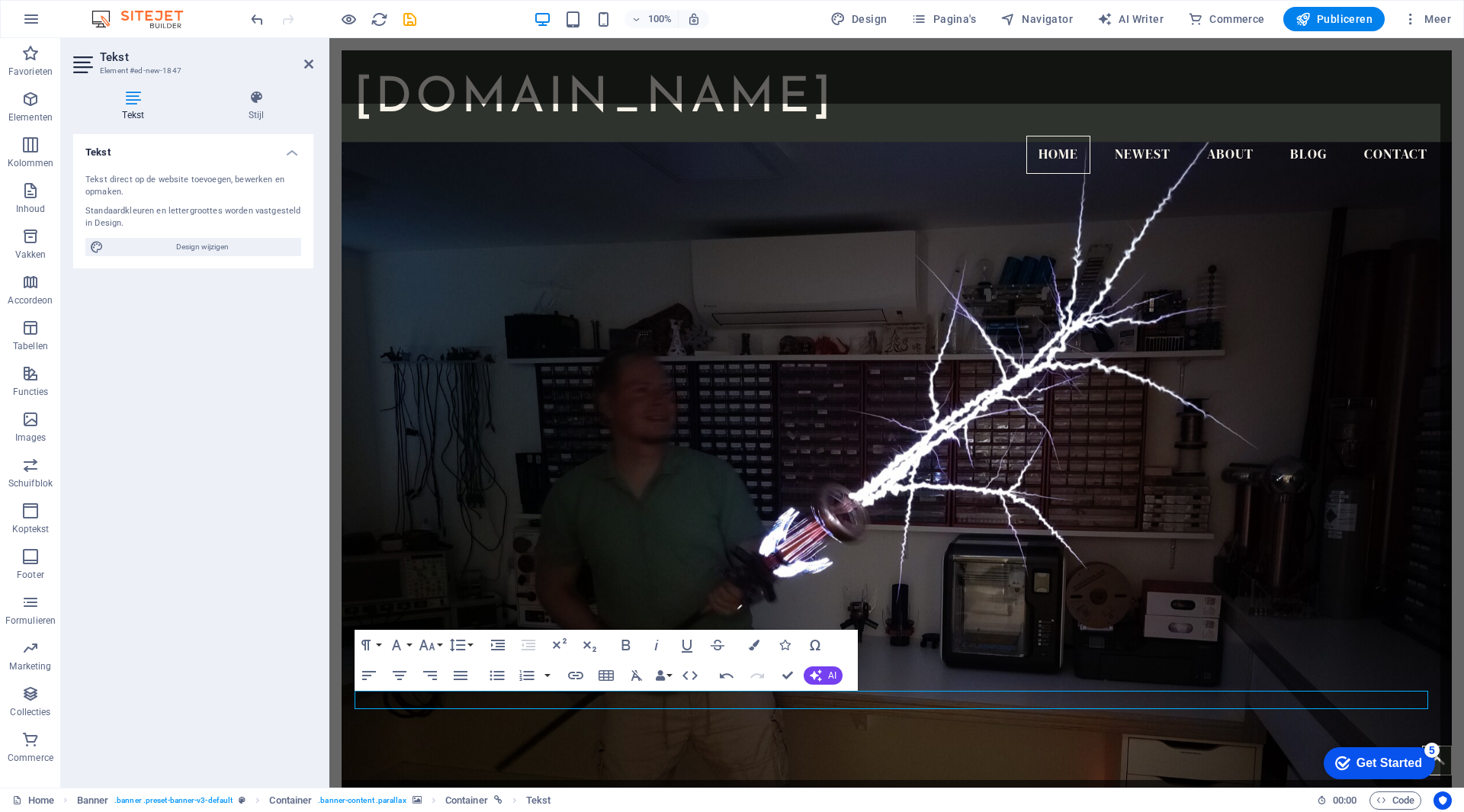
click at [174, 346] on div "Tekst Tekst direct op de website toevoegen, bewerken en opmaken. Standaardkleur…" at bounding box center [193, 455] width 240 height 641
click at [312, 70] on icon at bounding box center [308, 64] width 9 height 12
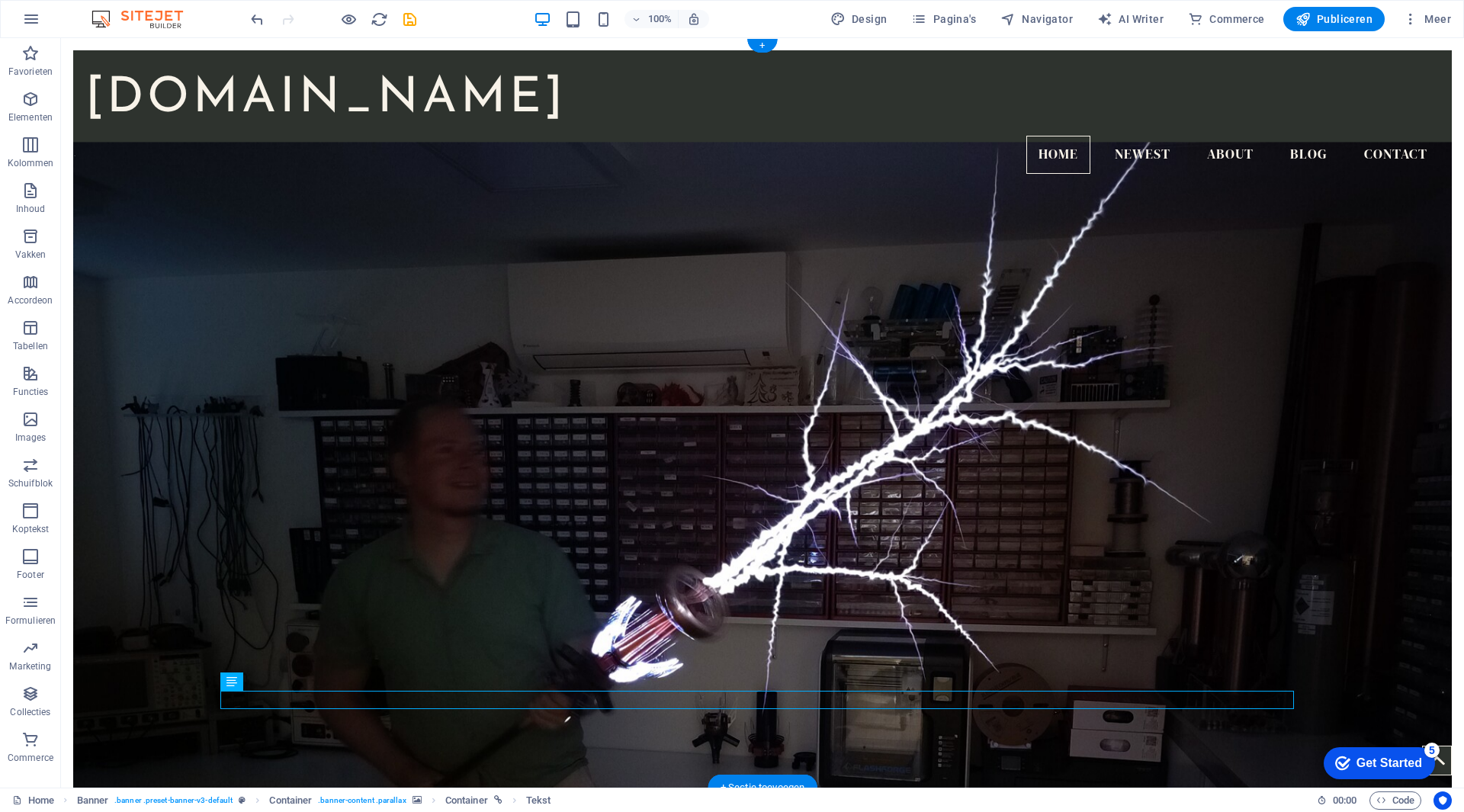
click at [1359, 559] on figure at bounding box center [762, 480] width 1378 height 677
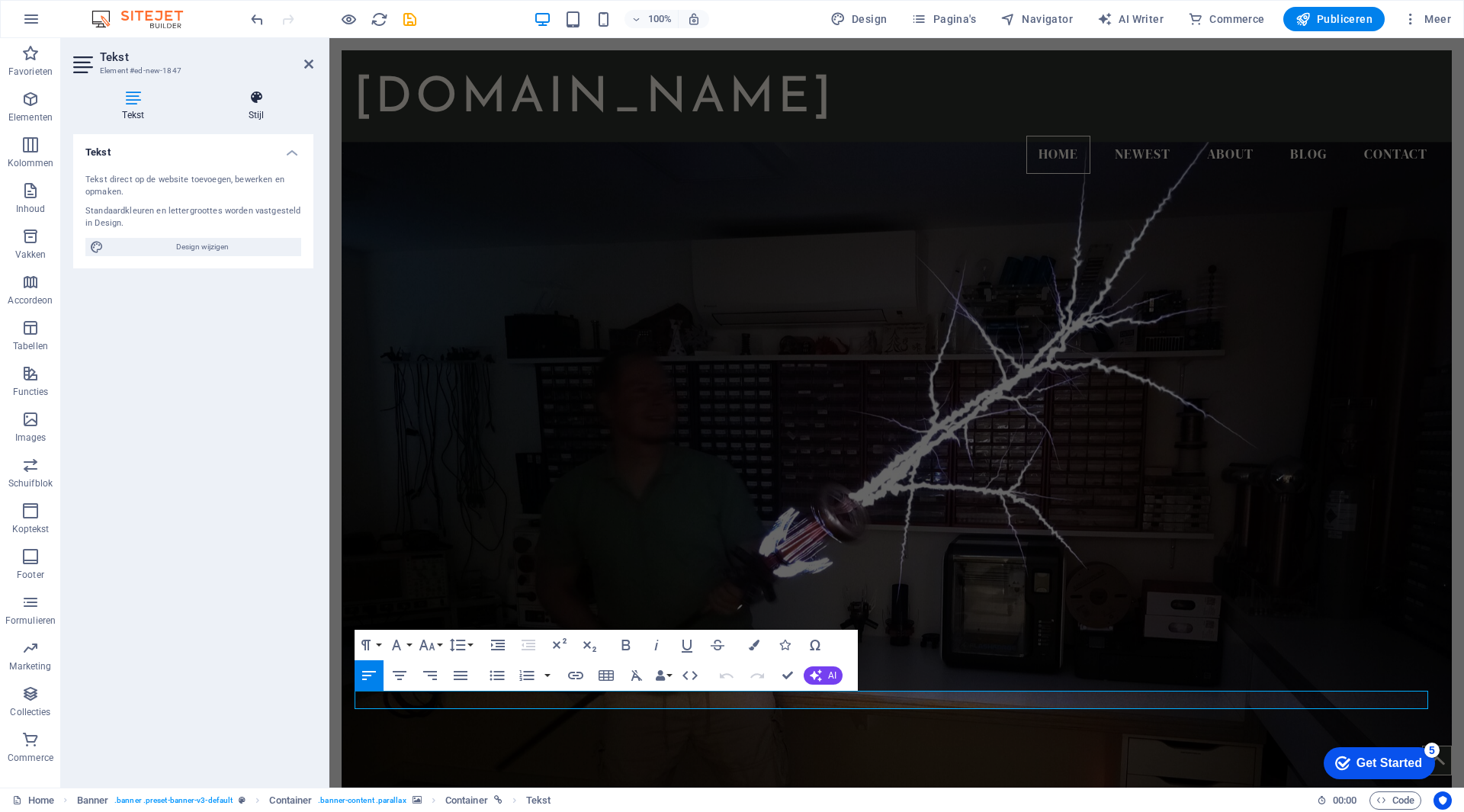
click at [267, 104] on icon at bounding box center [257, 97] width 115 height 15
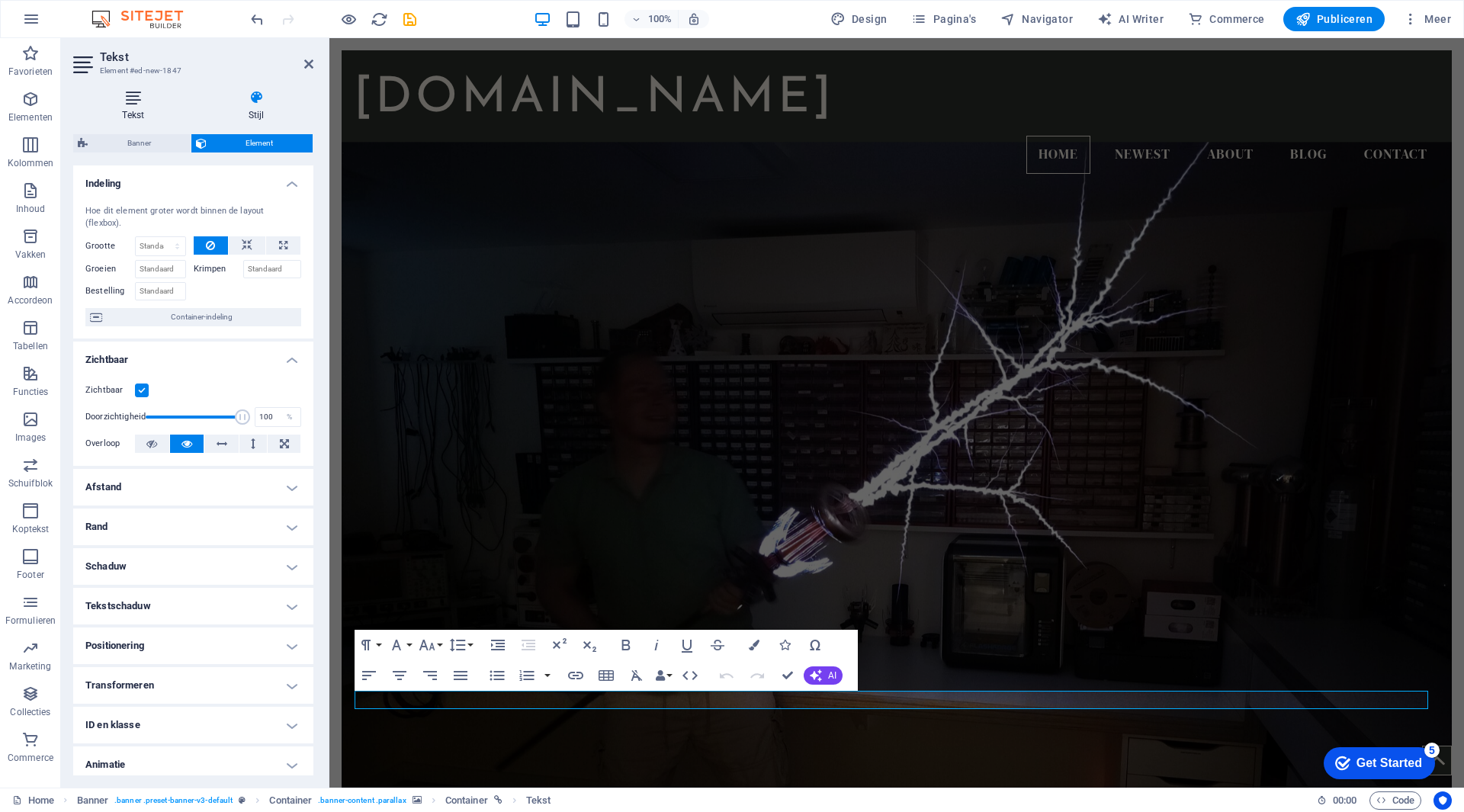
click at [140, 109] on h4 "Tekst" at bounding box center [136, 105] width 126 height 32
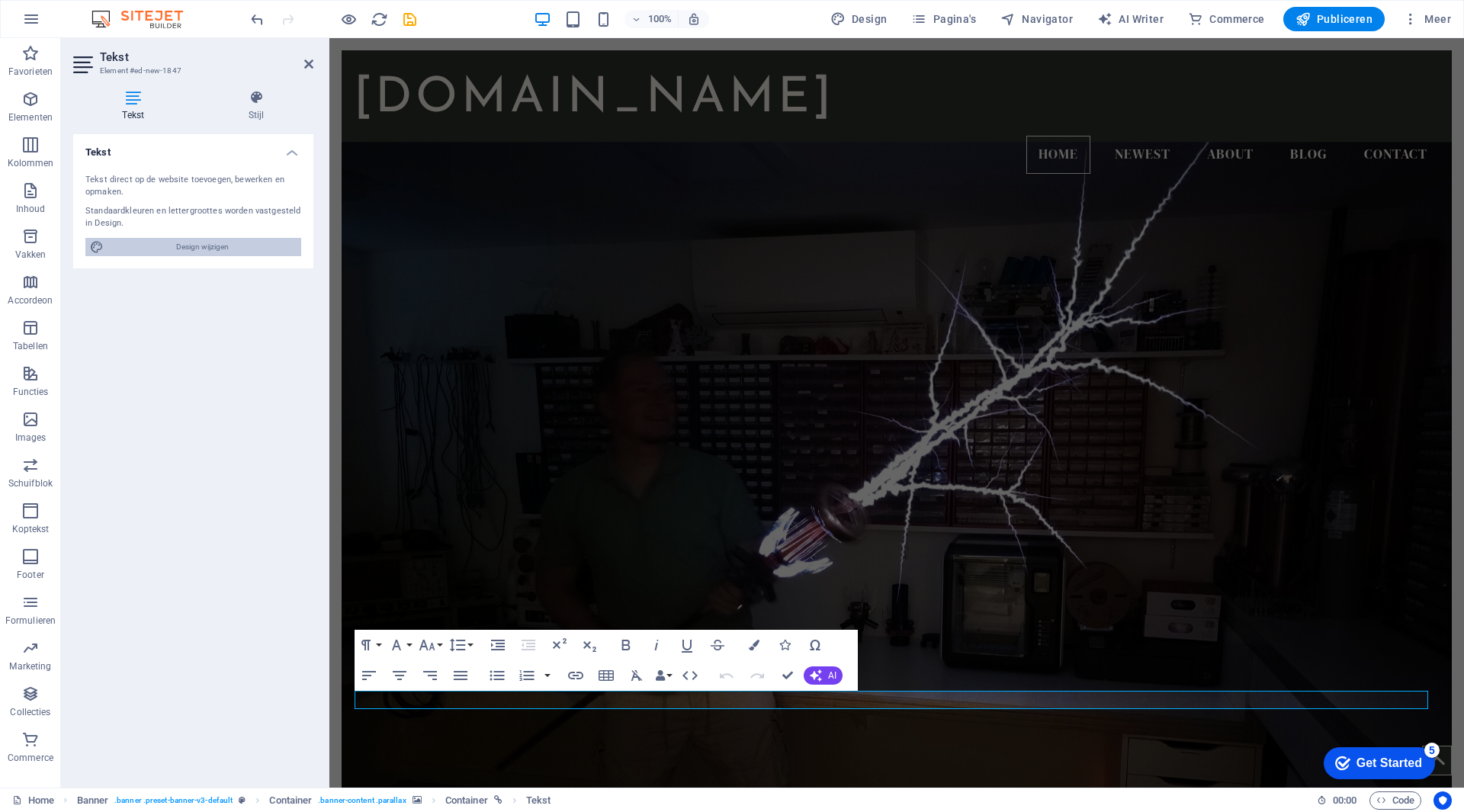
click at [174, 247] on span "Design wijzigen" at bounding box center [202, 247] width 189 height 18
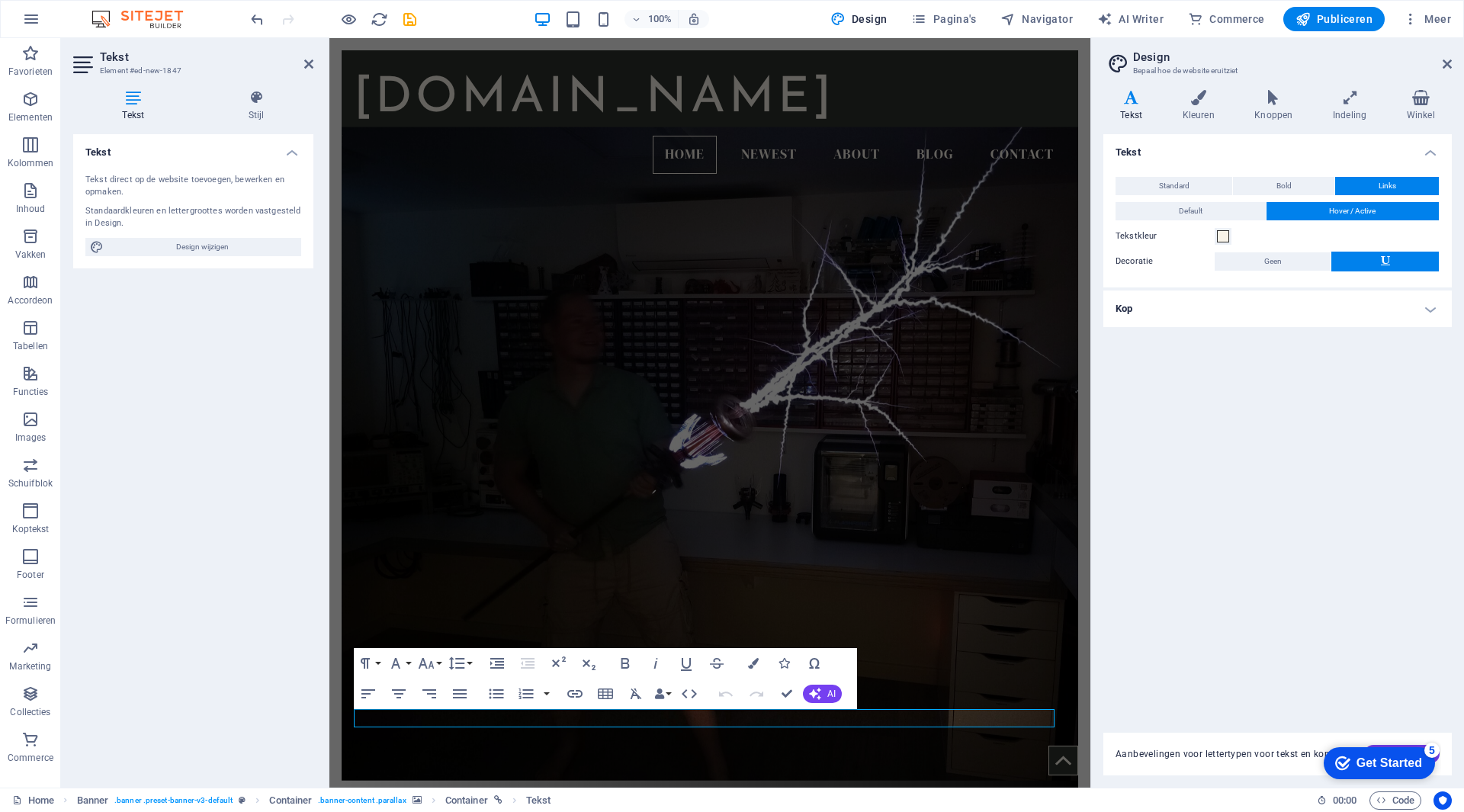
click at [1173, 306] on h4 "Kop" at bounding box center [1278, 309] width 349 height 37
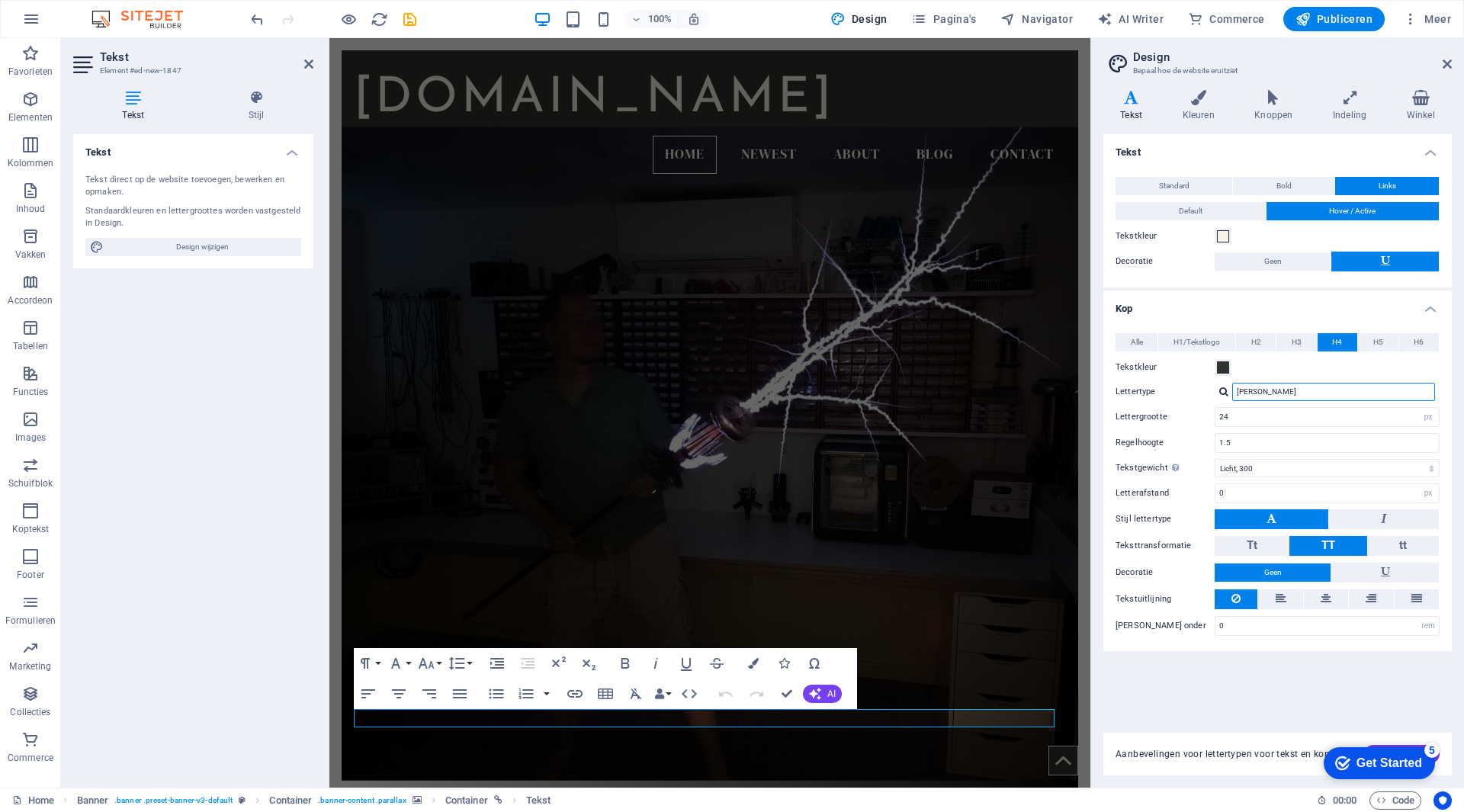
click at [1287, 397] on input "[PERSON_NAME]" at bounding box center [1334, 392] width 203 height 18
click at [1297, 390] on input "[PERSON_NAME]" at bounding box center [1334, 392] width 203 height 18
click at [1222, 394] on div at bounding box center [1223, 392] width 9 height 10
drag, startPoint x: 1304, startPoint y: 393, endPoint x: 1210, endPoint y: 389, distance: 94.1
click at [1210, 389] on div "Lettertype Josefin Sans Amatic SC DM Serif Display Josefin Sans Lettertypen beh…" at bounding box center [1278, 392] width 324 height 18
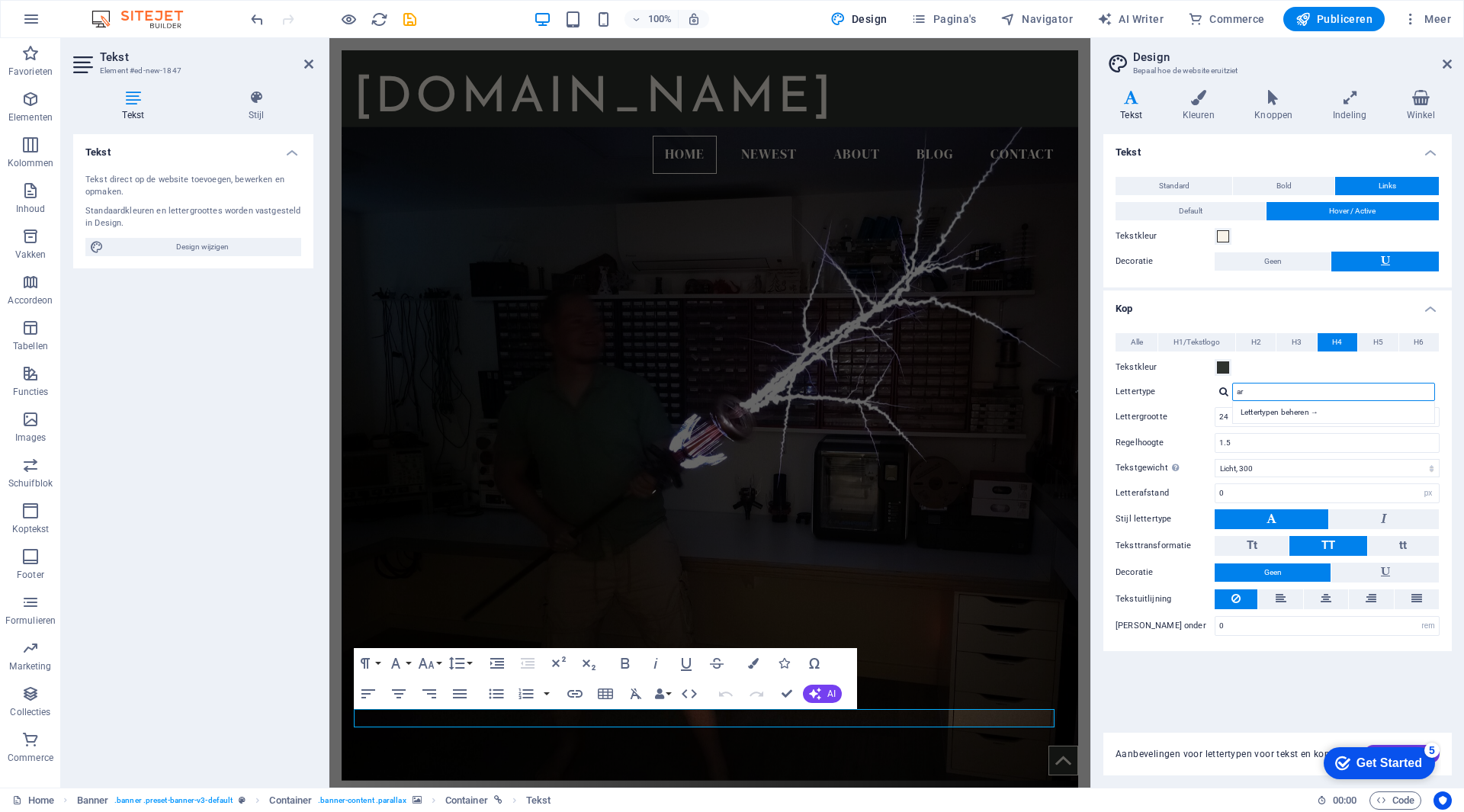
type input "a"
click at [1273, 426] on div "DM Serif Display" at bounding box center [1337, 431] width 201 height 16
type input "DM Serif Display"
click at [1275, 687] on div "Tekst Standard Bold Links Tekstkleur Lettertype DM Serif Display Lettergrootte …" at bounding box center [1278, 424] width 349 height 580
click at [1240, 670] on div "Tekst Standard Bold Links Tekstkleur Lettertype DM Serif Display Lettergrootte …" at bounding box center [1278, 424] width 349 height 580
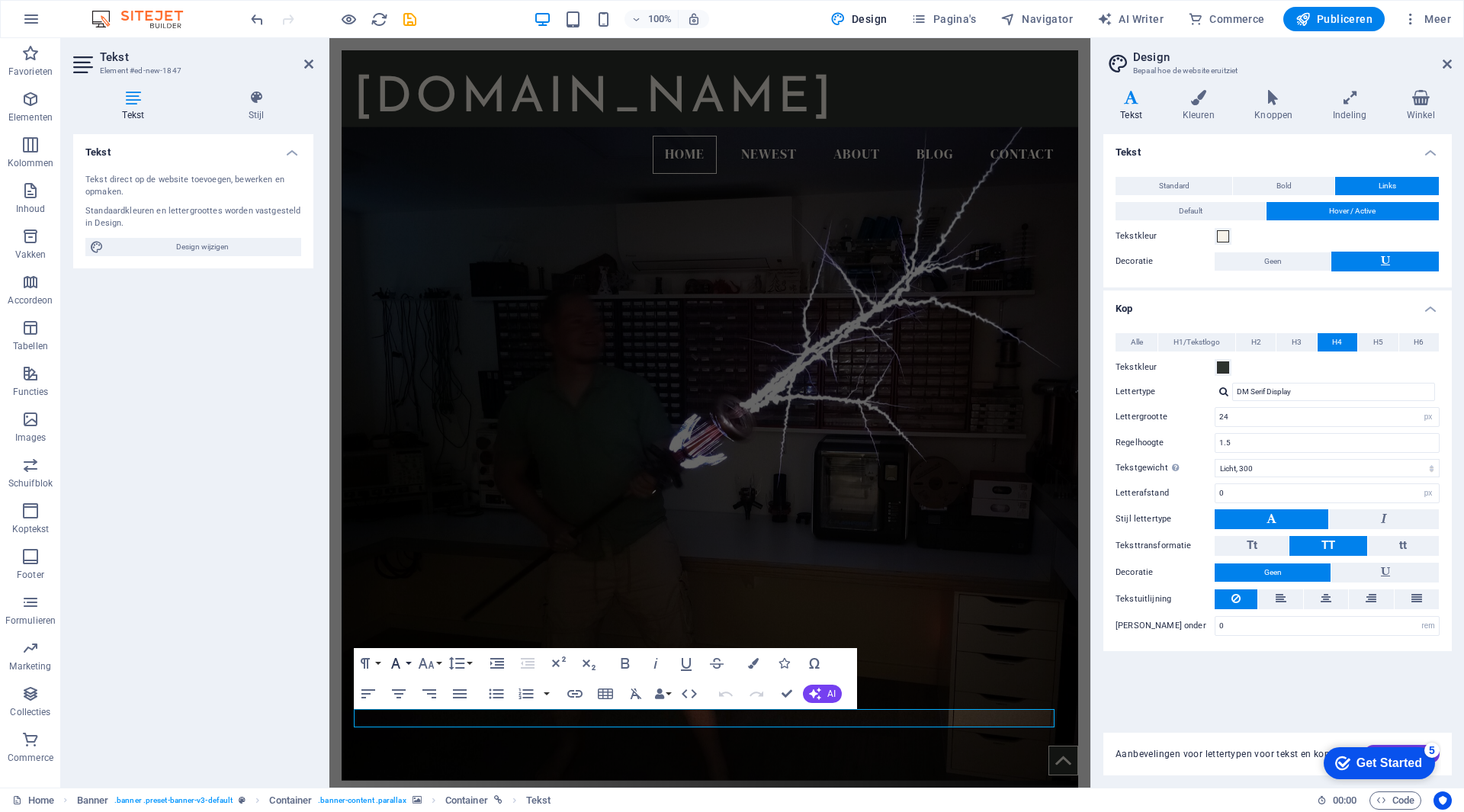
click at [406, 668] on button "Font Family" at bounding box center [399, 663] width 29 height 31
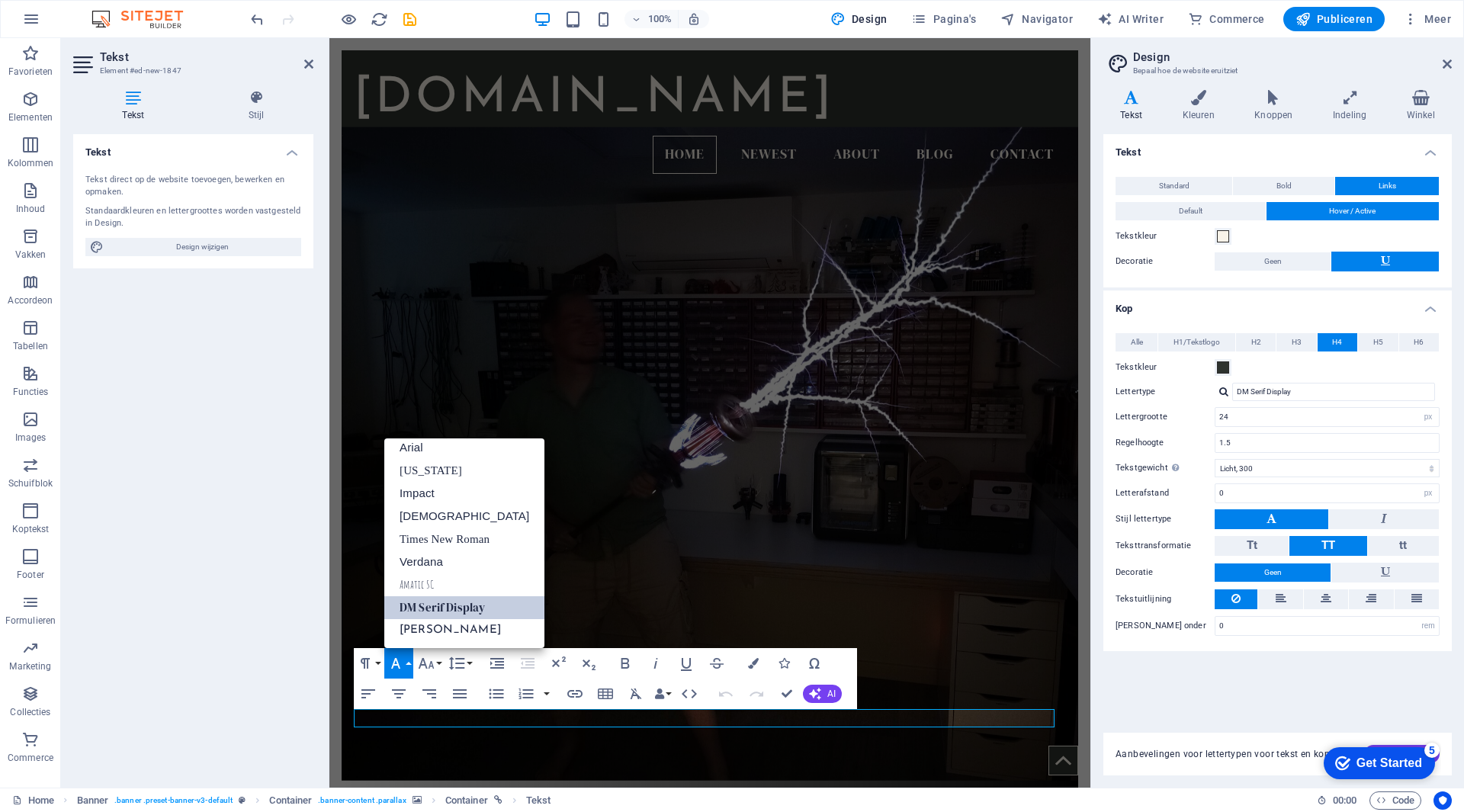
scroll to position [8, 0]
click at [443, 457] on link "Arial" at bounding box center [464, 448] width 160 height 23
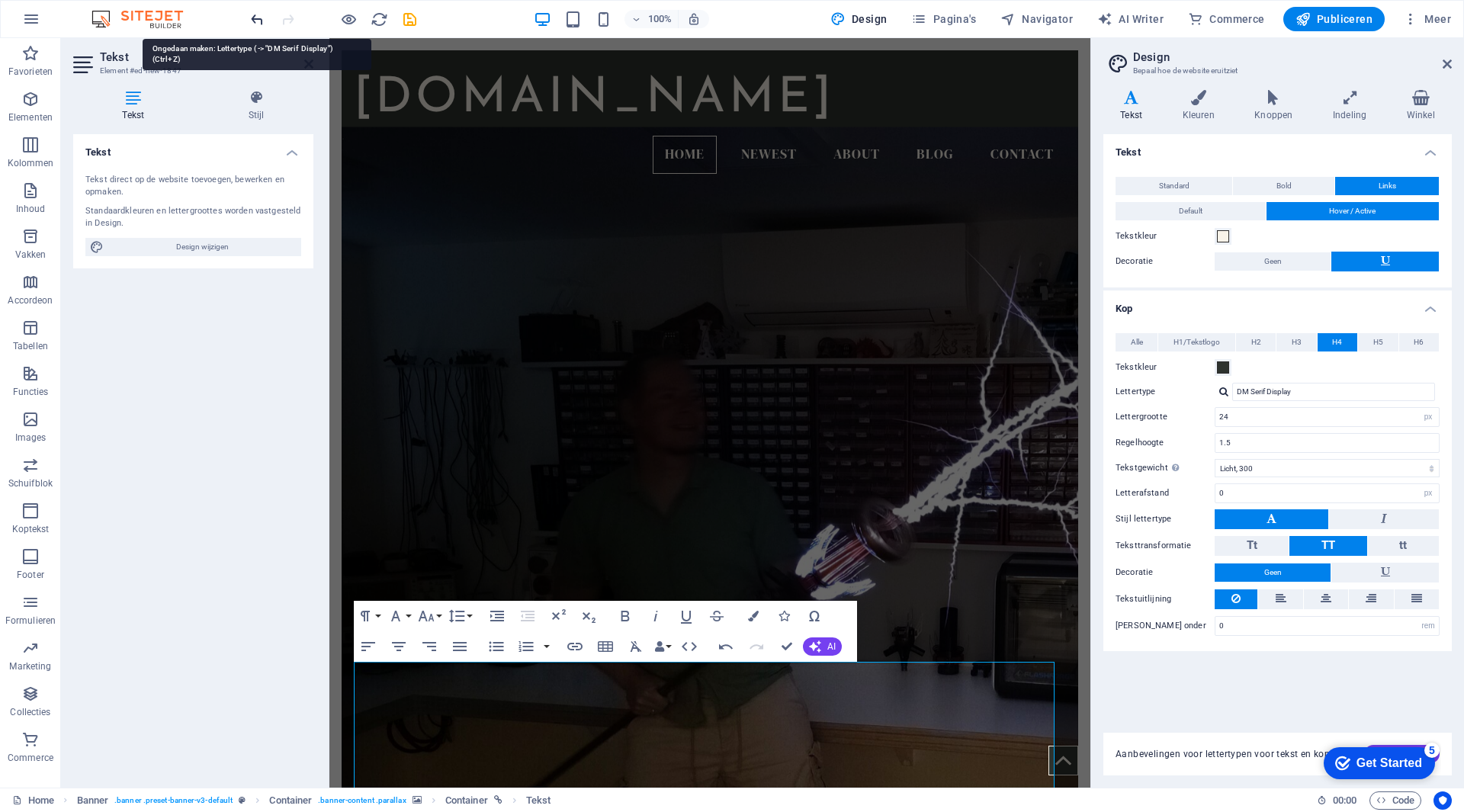
click at [256, 22] on icon "undo" at bounding box center [257, 19] width 17 height 17
click at [251, 14] on icon "undo" at bounding box center [257, 19] width 17 height 17
click at [257, 22] on icon "undo" at bounding box center [257, 19] width 17 height 17
click at [276, 383] on div "Tekst Tekst direct op de website toevoegen, bewerken en opmaken. Standaardkleur…" at bounding box center [193, 455] width 240 height 641
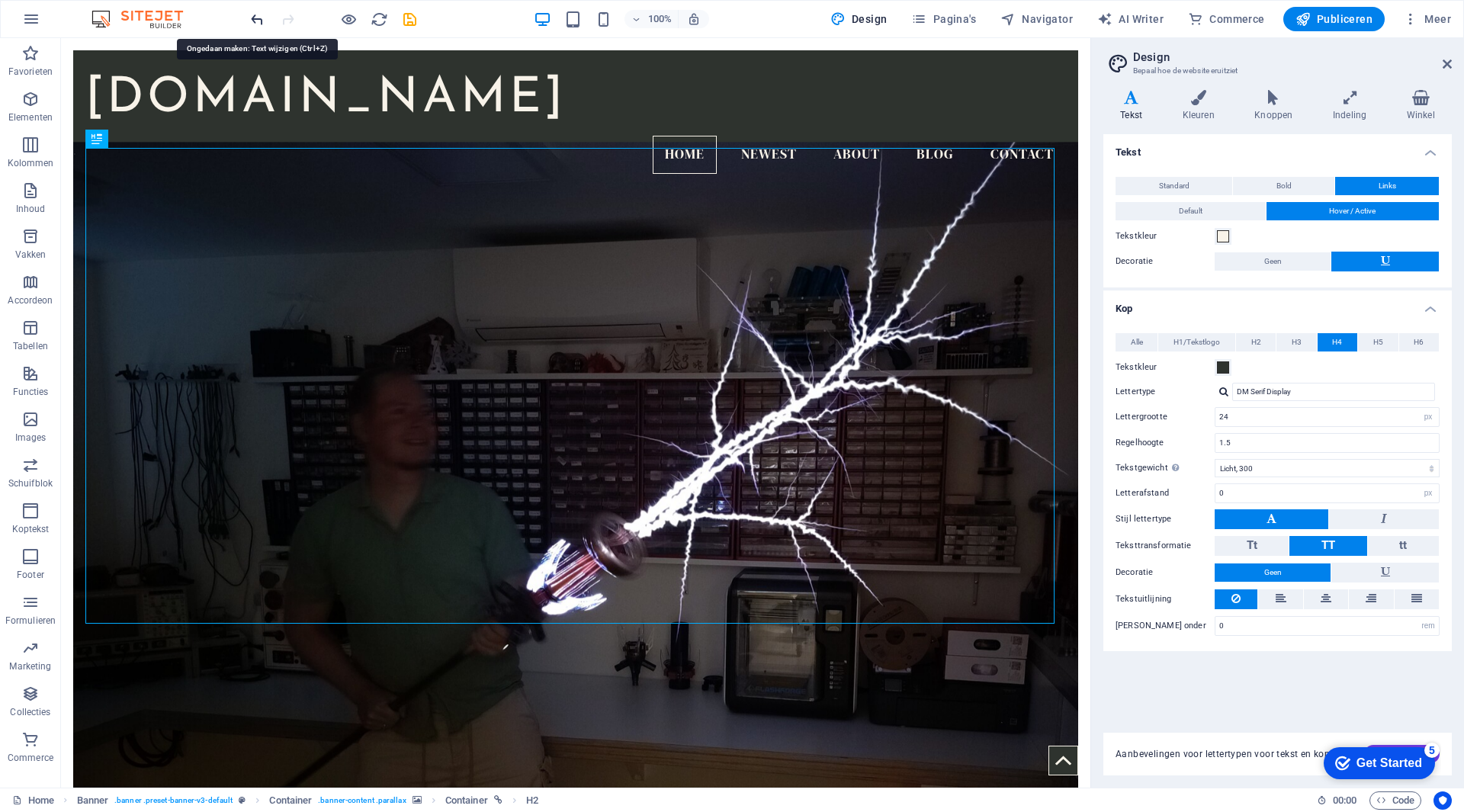
click at [257, 14] on icon "undo" at bounding box center [257, 19] width 17 height 17
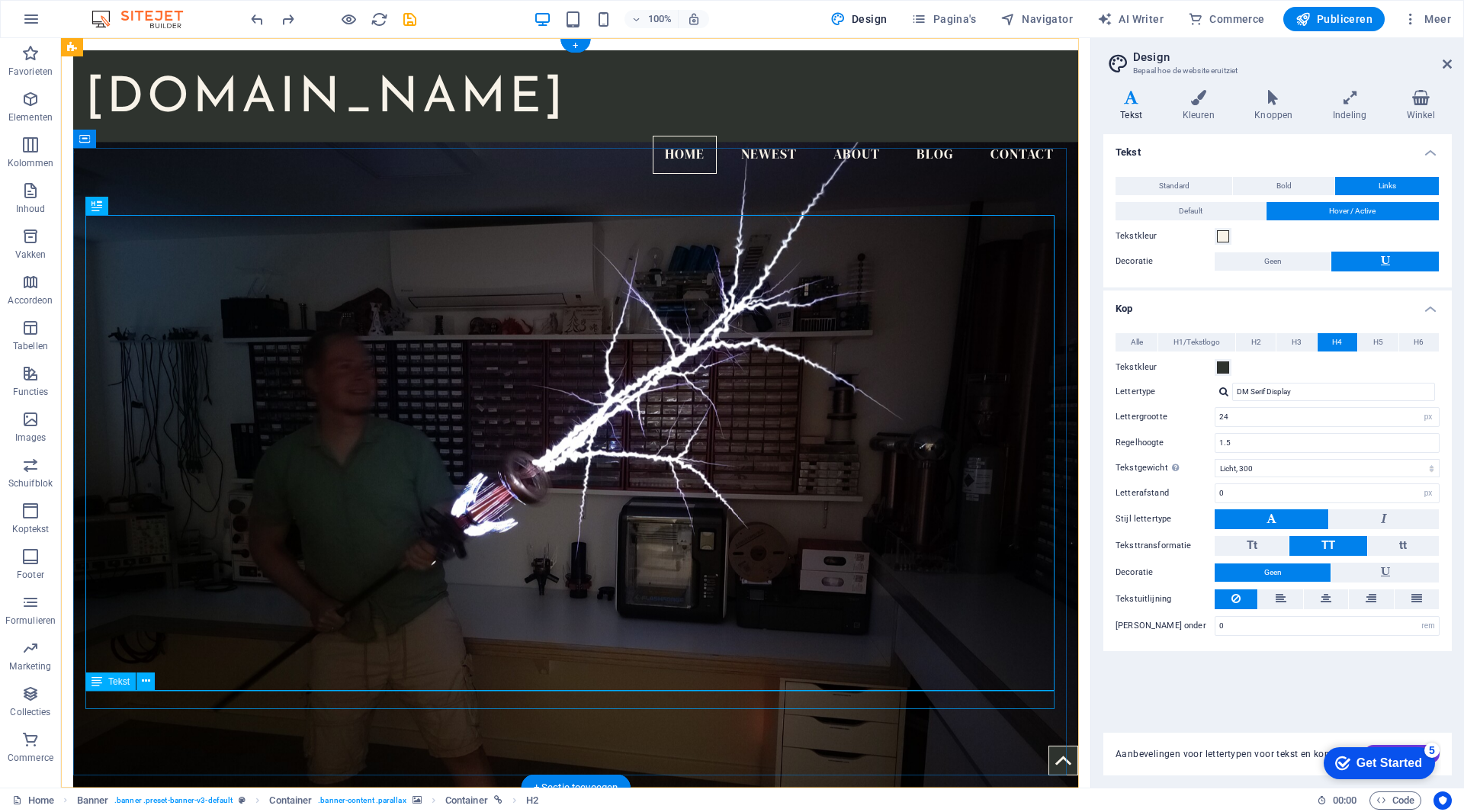
click at [96, 680] on icon at bounding box center [96, 682] width 11 height 18
click at [120, 684] on span "Tekst" at bounding box center [119, 682] width 22 height 9
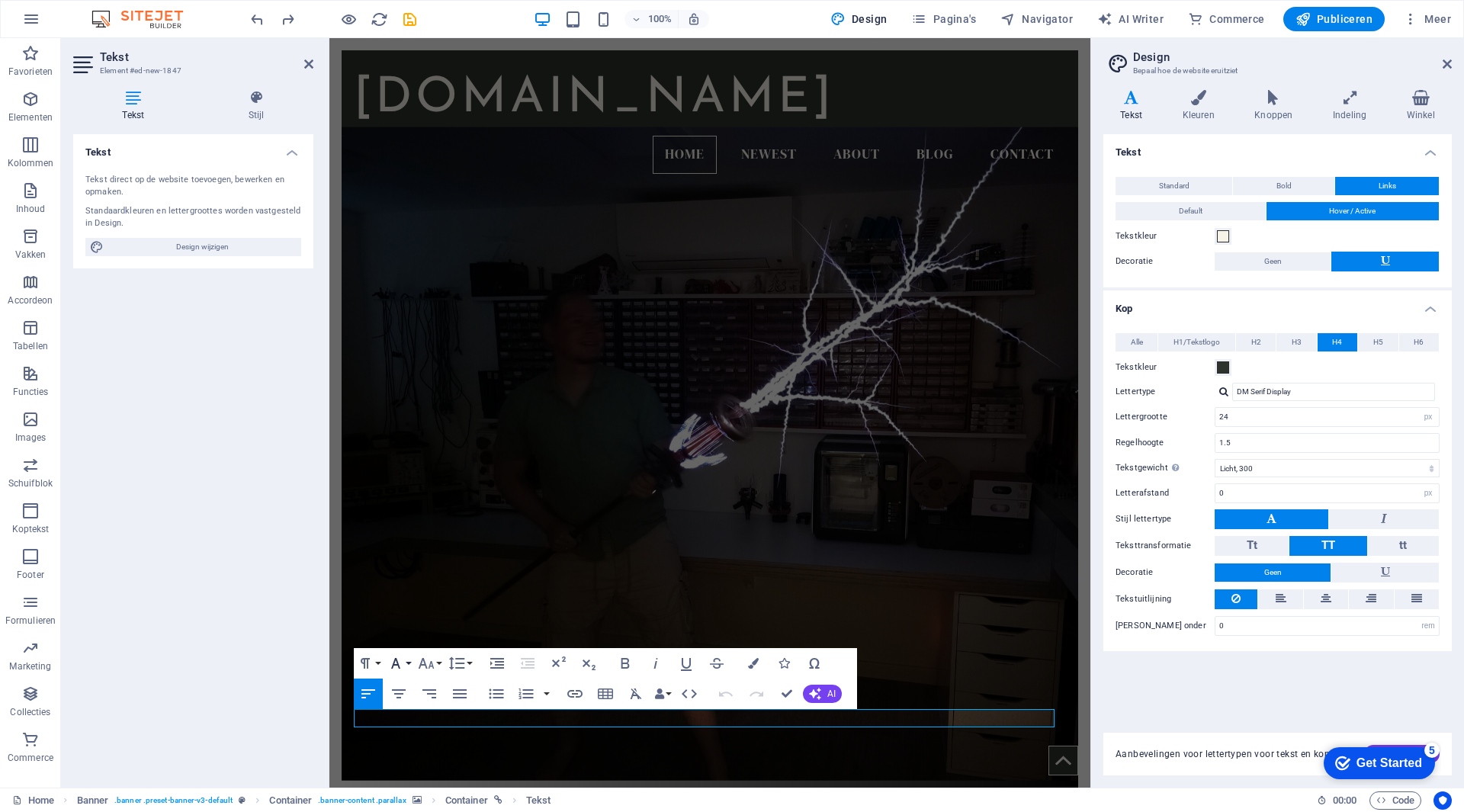
click at [406, 663] on button "Font Family" at bounding box center [399, 663] width 29 height 31
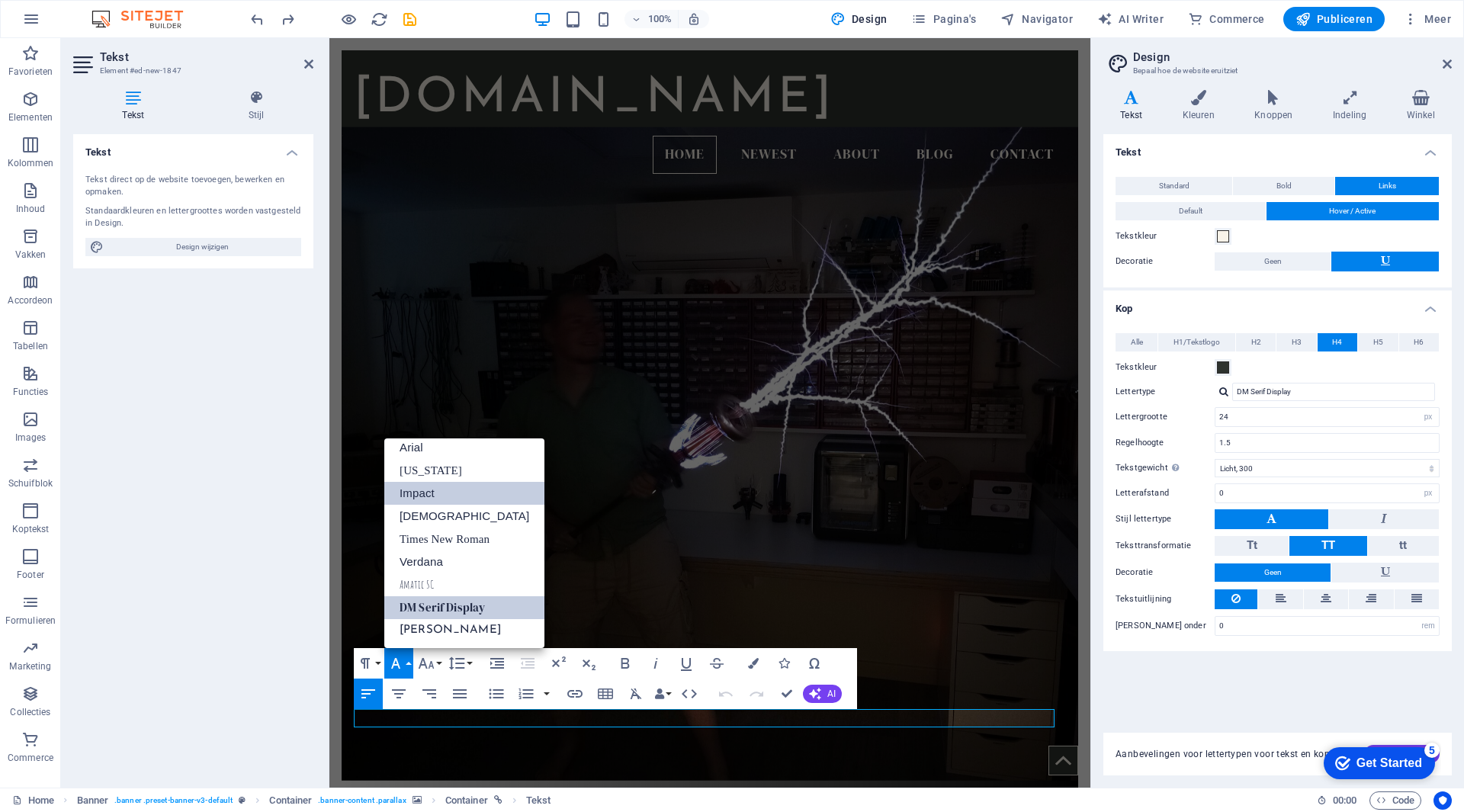
click at [443, 491] on link "Impact" at bounding box center [464, 493] width 160 height 23
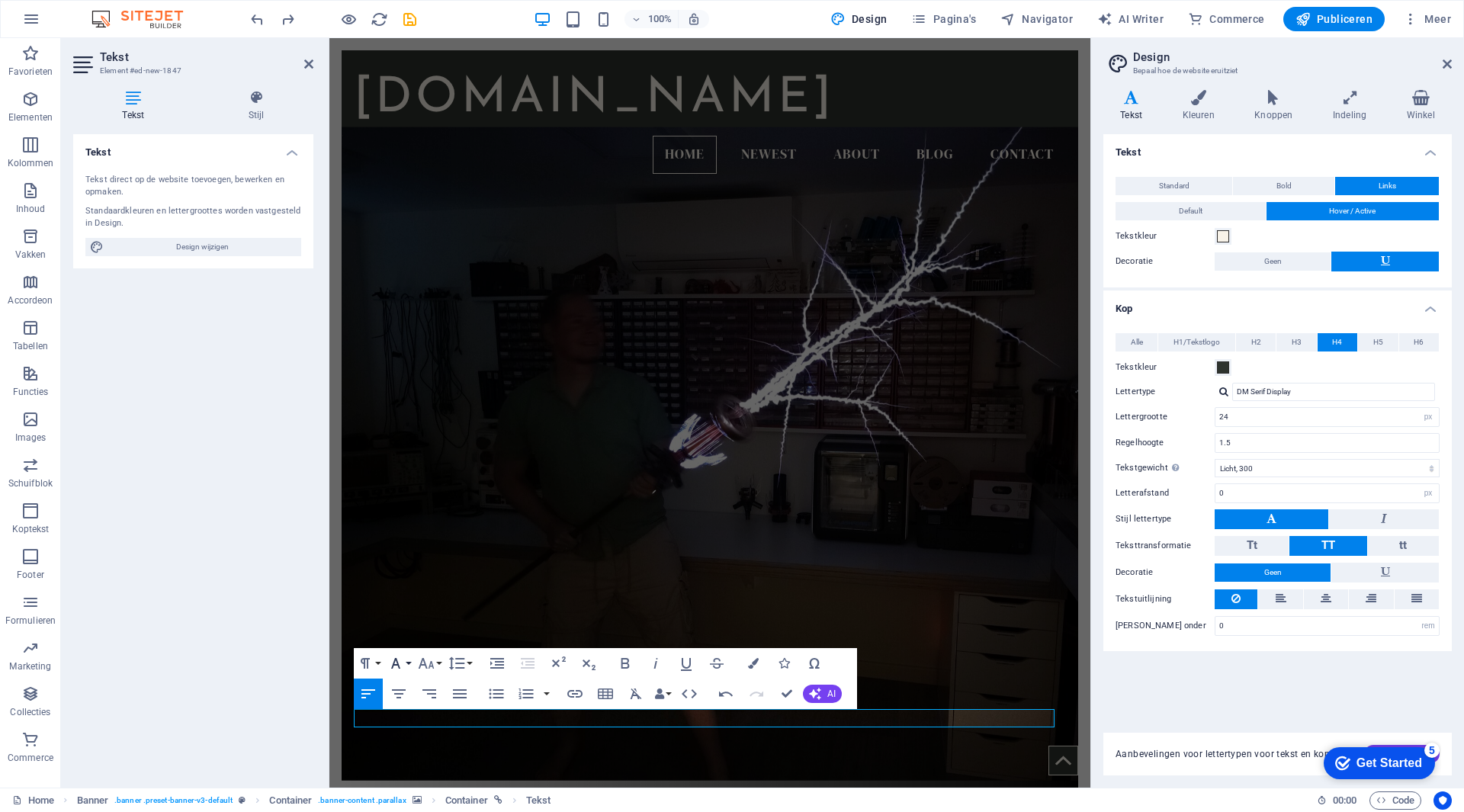
click at [409, 662] on button "Font Family" at bounding box center [399, 663] width 29 height 31
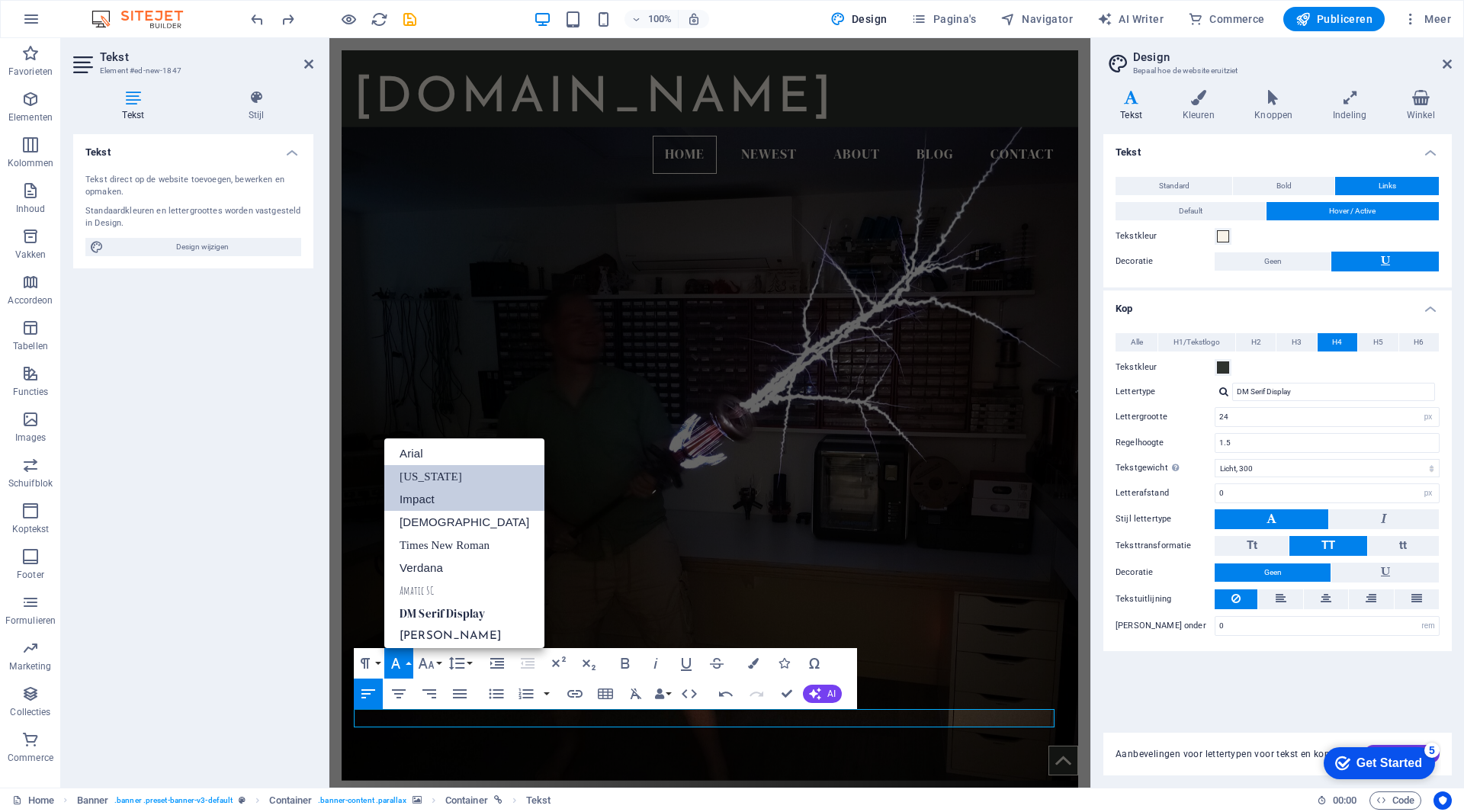
scroll to position [0, 0]
click at [444, 457] on link "Arial" at bounding box center [464, 456] width 160 height 23
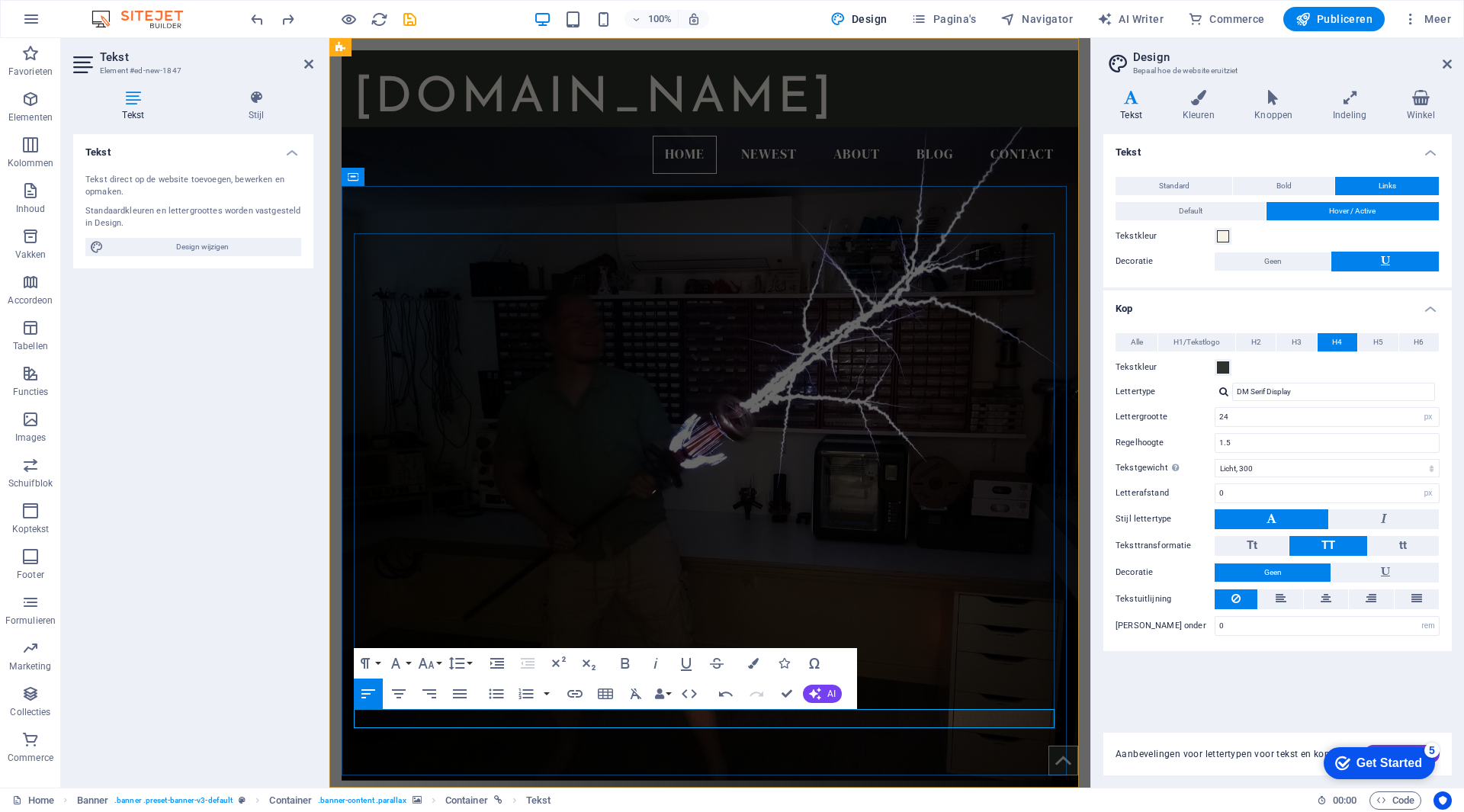
click at [406, 664] on button "Font Family" at bounding box center [399, 663] width 29 height 31
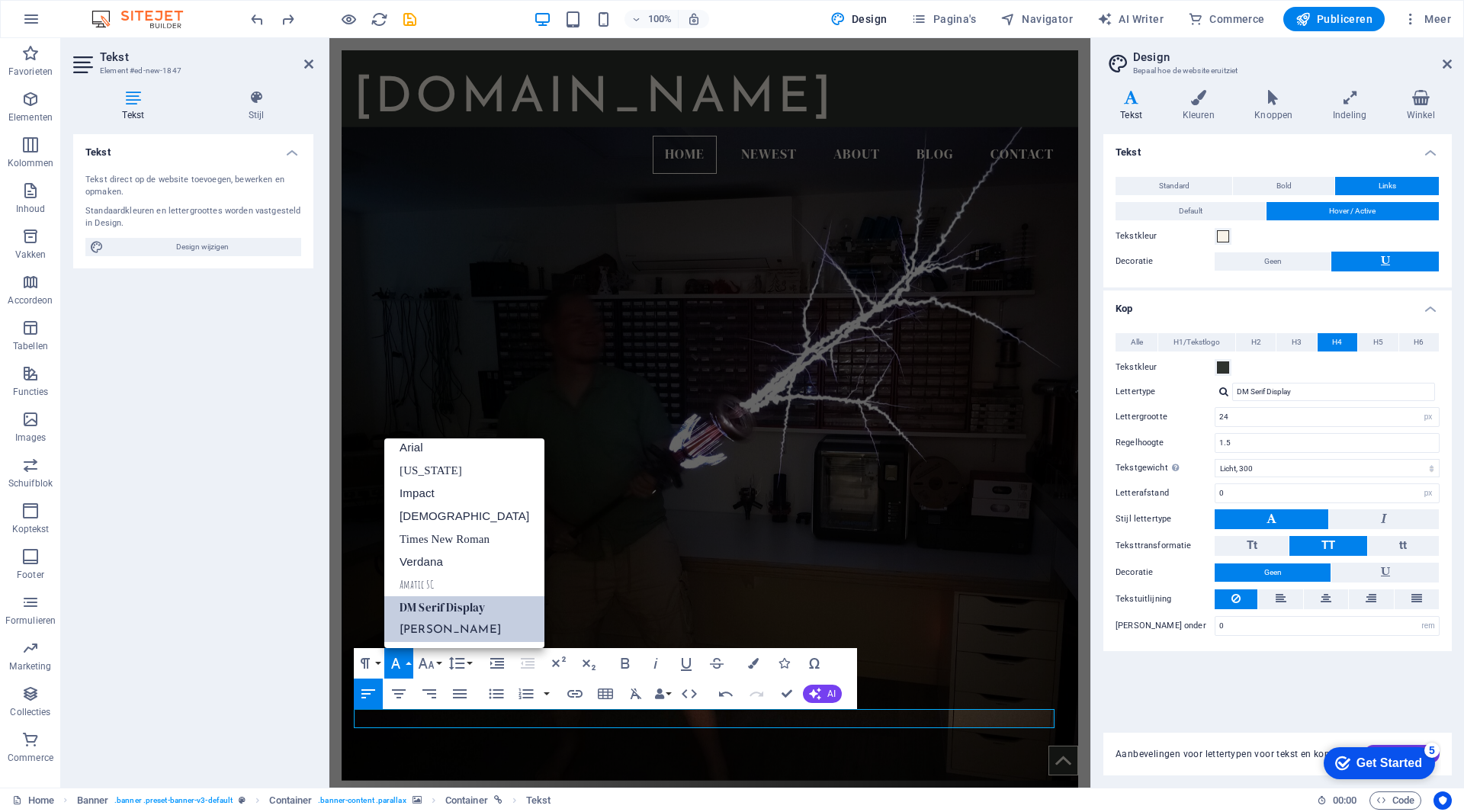
scroll to position [8, 0]
click at [427, 455] on link "Arial" at bounding box center [464, 448] width 160 height 23
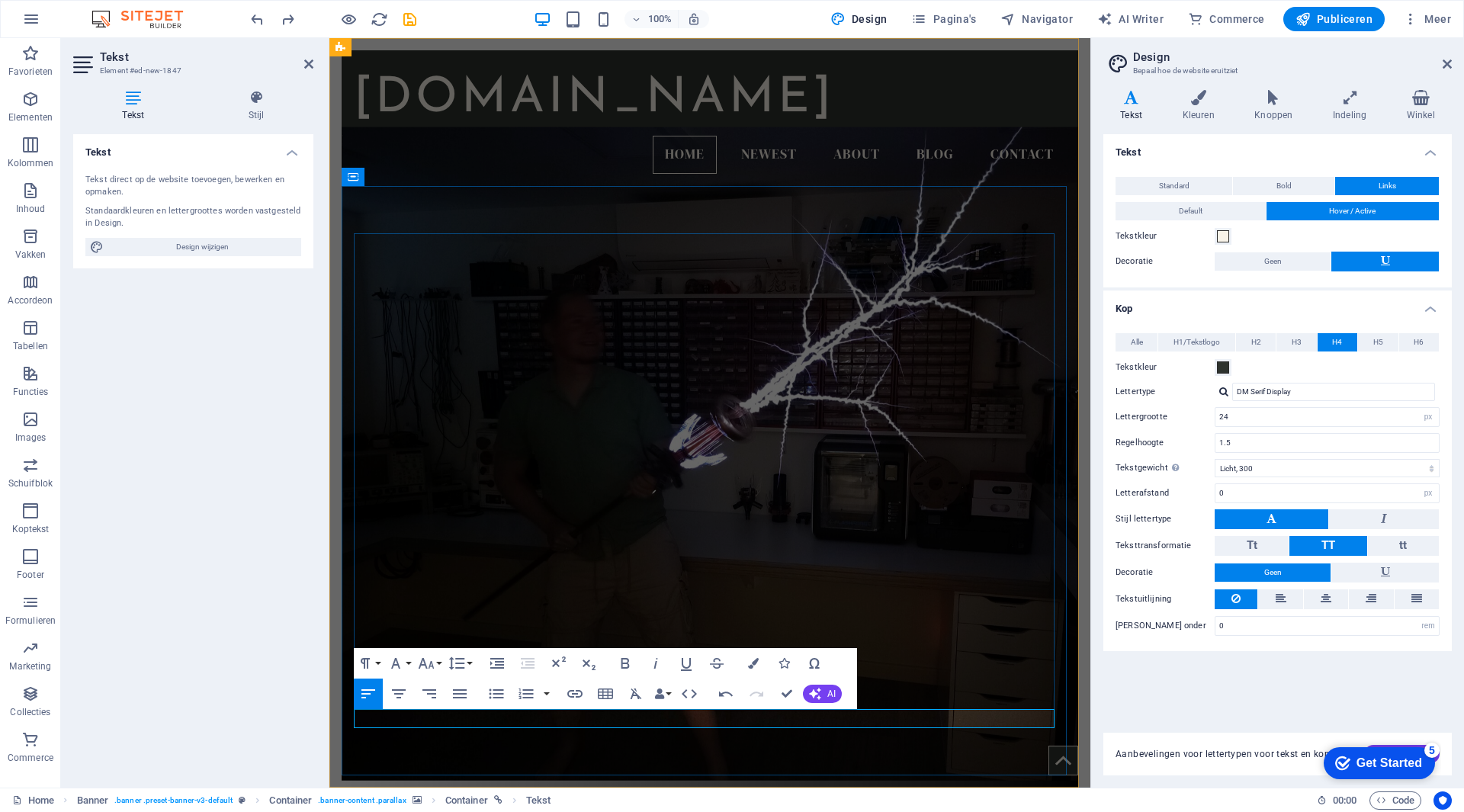
click at [394, 657] on icon "button" at bounding box center [396, 663] width 18 height 18
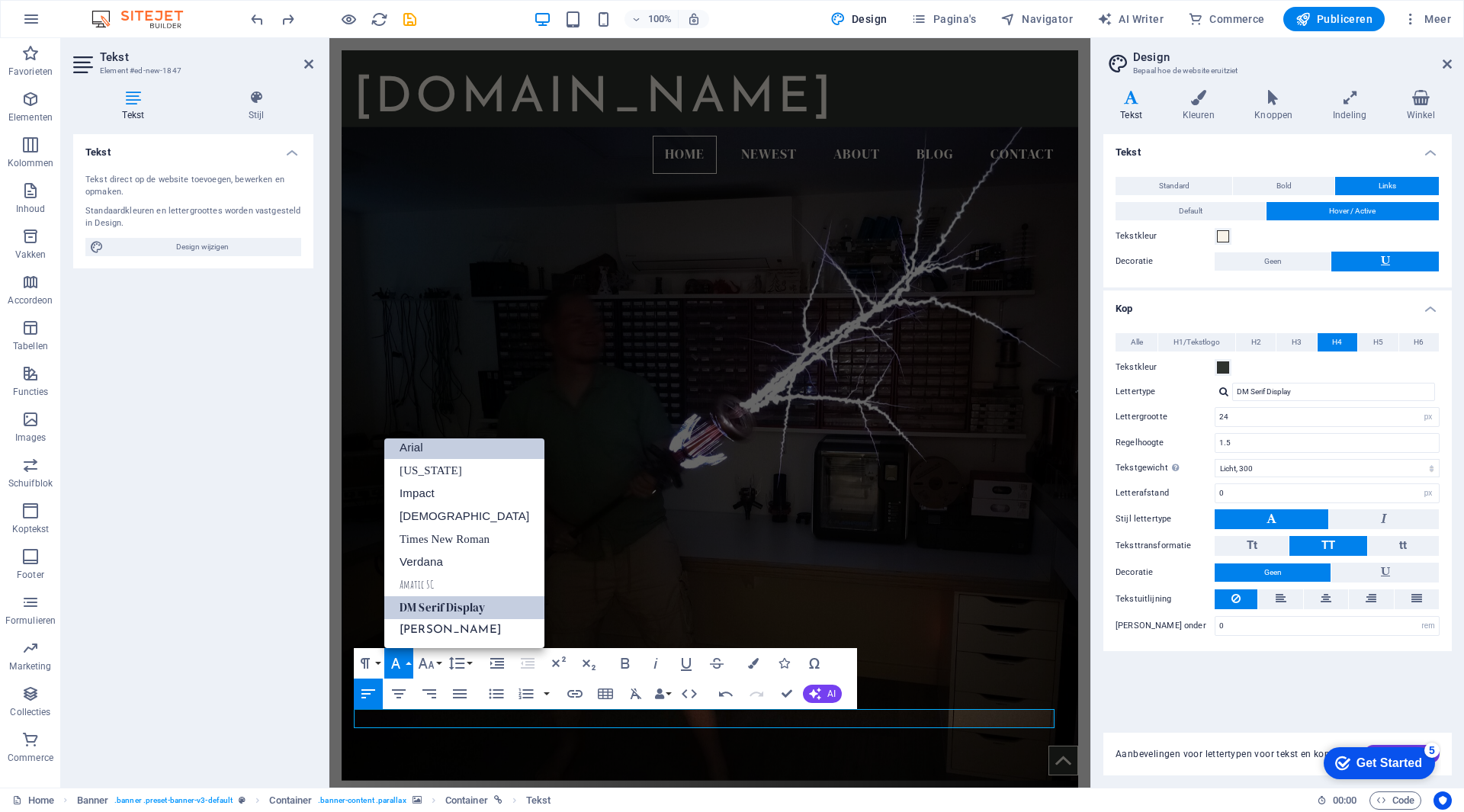
click at [432, 447] on link "Arial" at bounding box center [464, 448] width 160 height 23
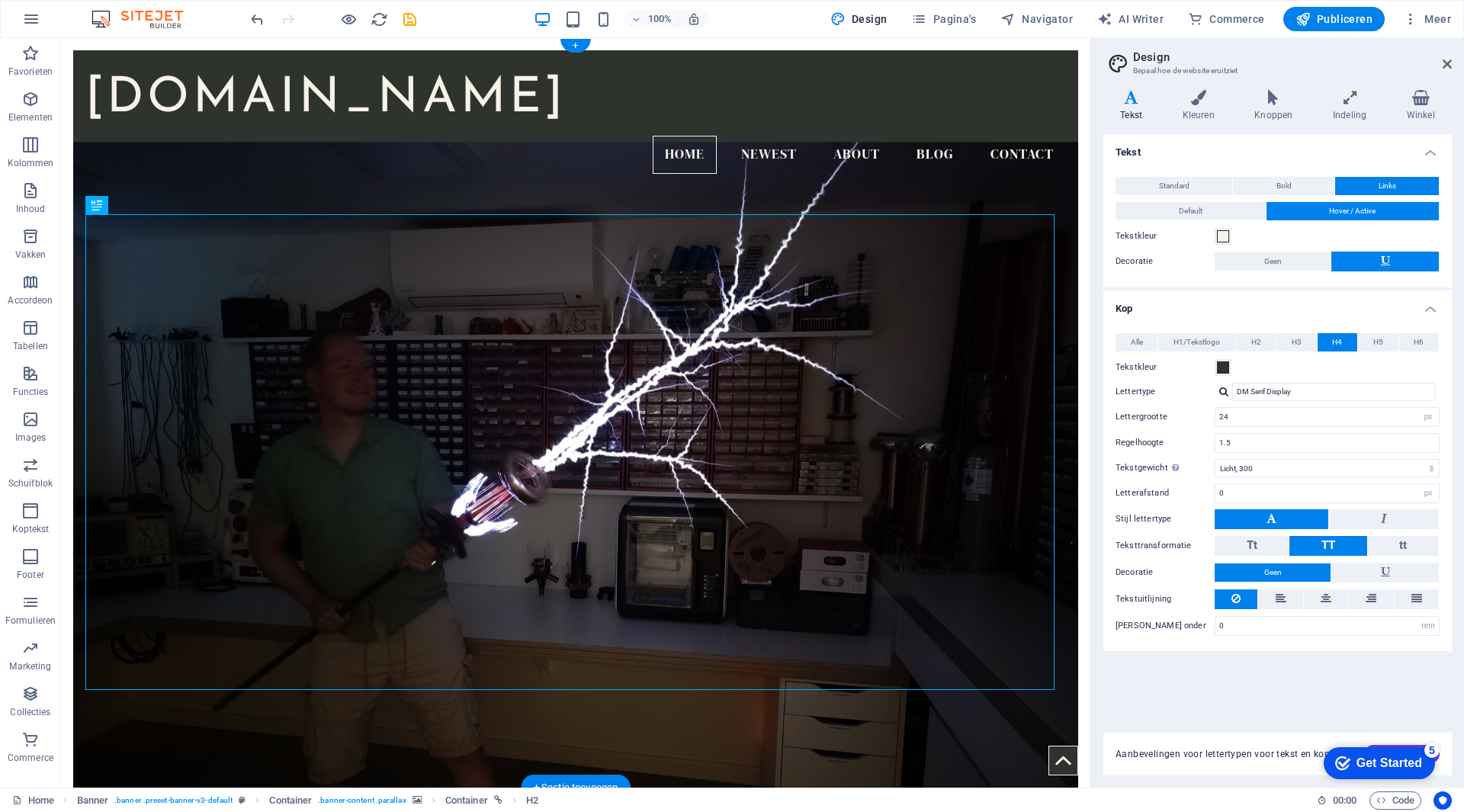
click at [1044, 179] on figure at bounding box center [575, 480] width 1005 height 677
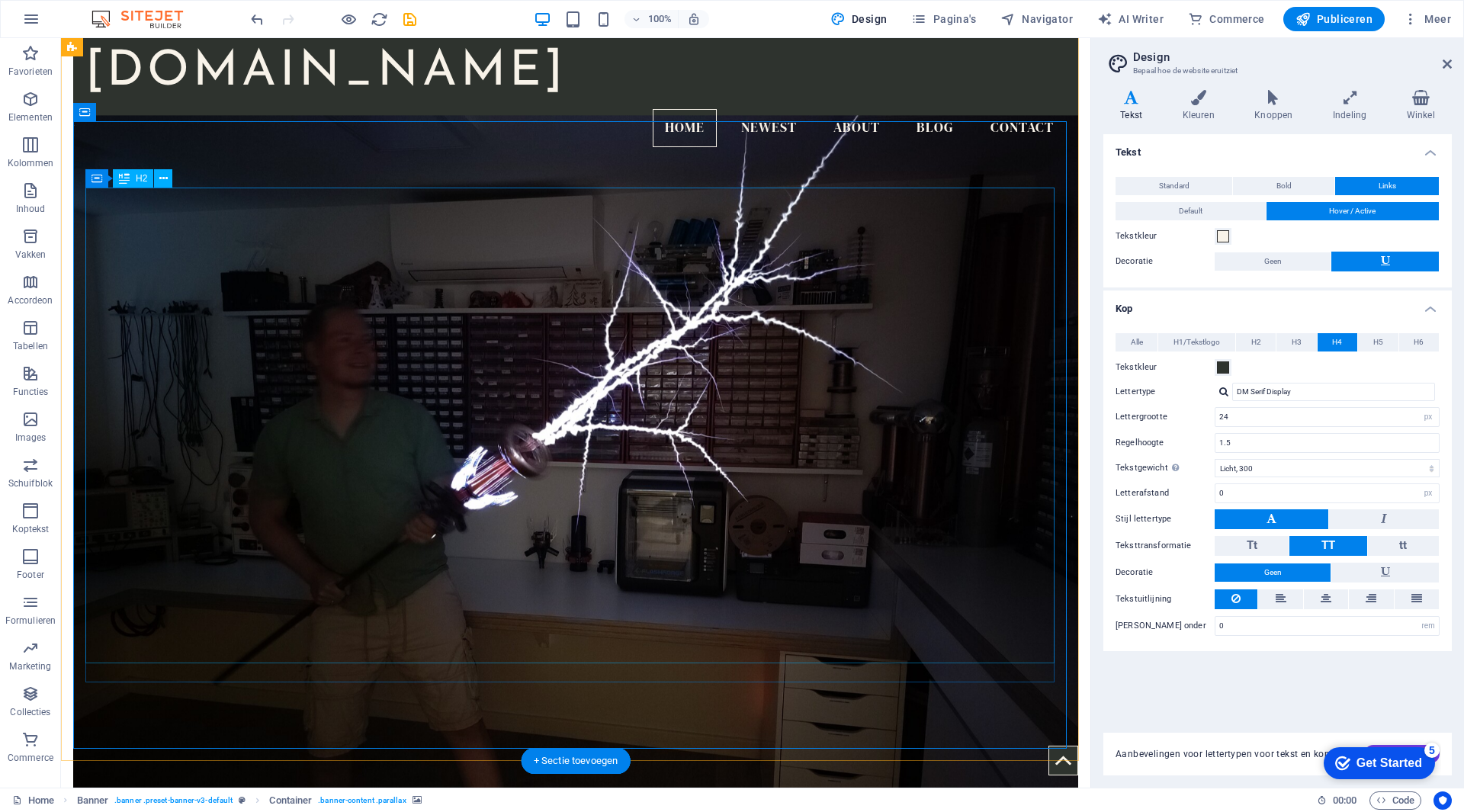
scroll to position [0, 0]
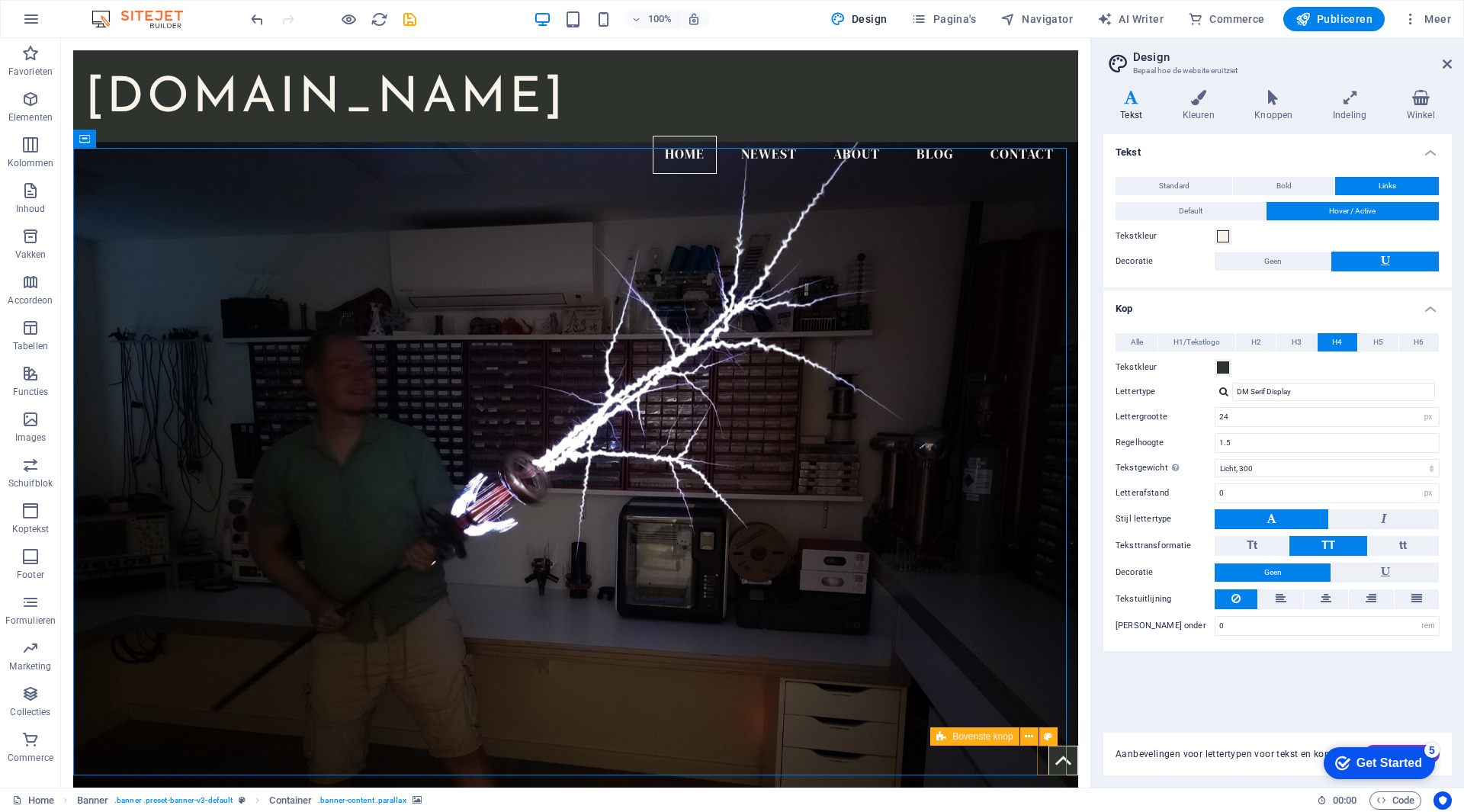
click at [1057, 768] on figure at bounding box center [1064, 761] width 30 height 30
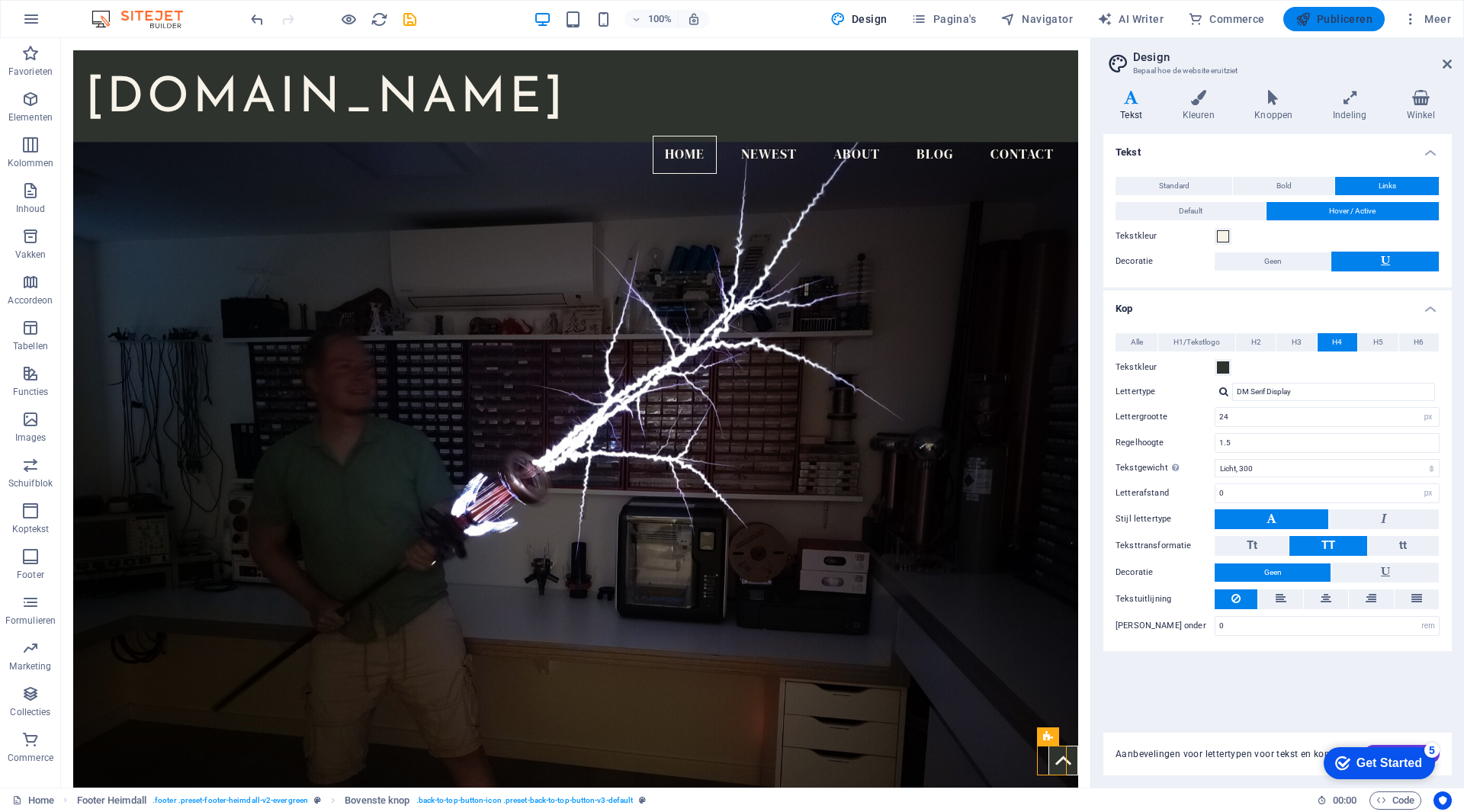
click at [1351, 17] on span "Publiceren" at bounding box center [1334, 19] width 77 height 15
